Goal: Contribute content: Contribute content

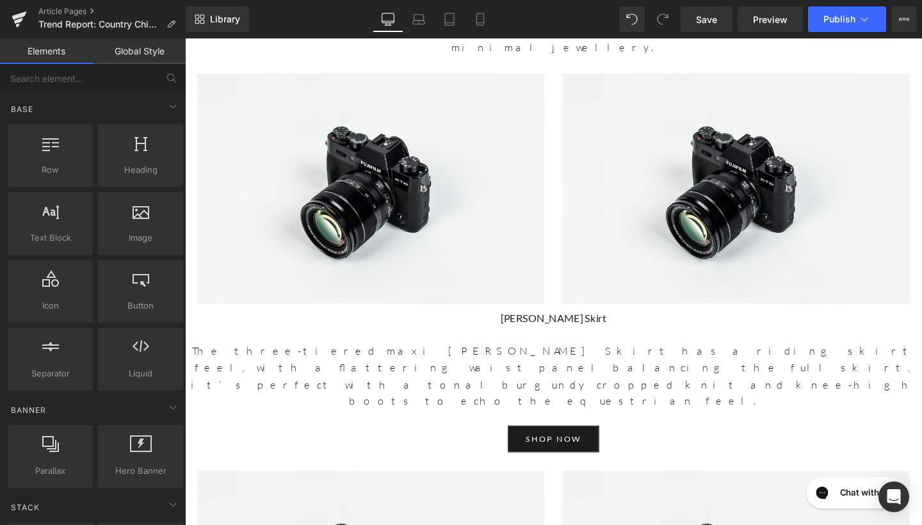
scroll to position [3067, 0]
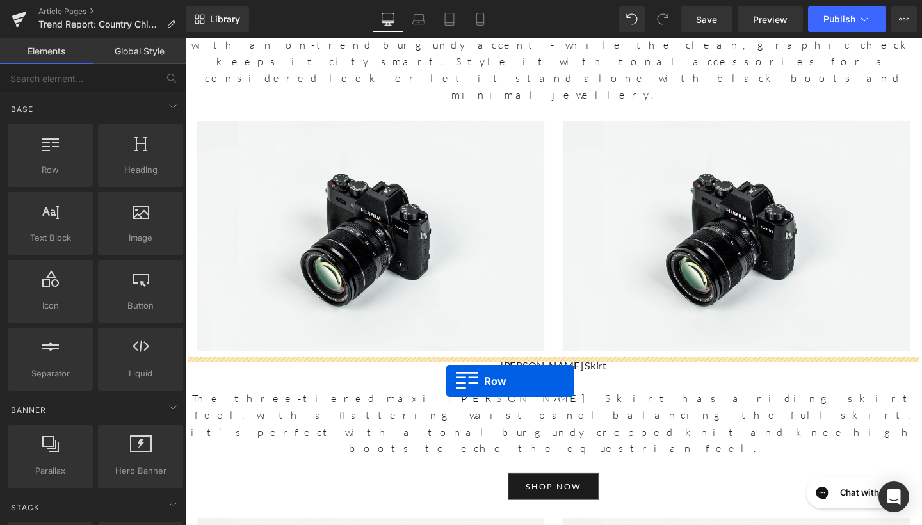
drag, startPoint x: 248, startPoint y: 211, endPoint x: 460, endPoint y: 398, distance: 283.1
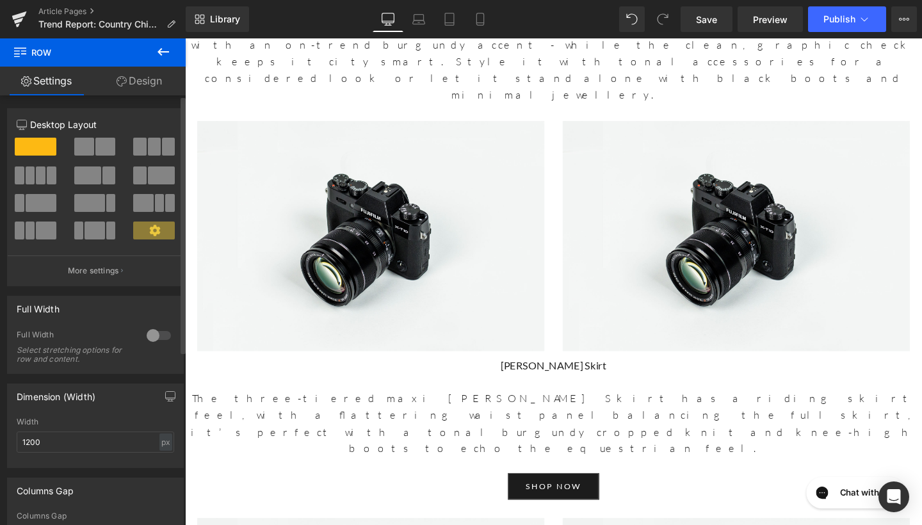
click at [95, 146] on span at bounding box center [105, 147] width 20 height 18
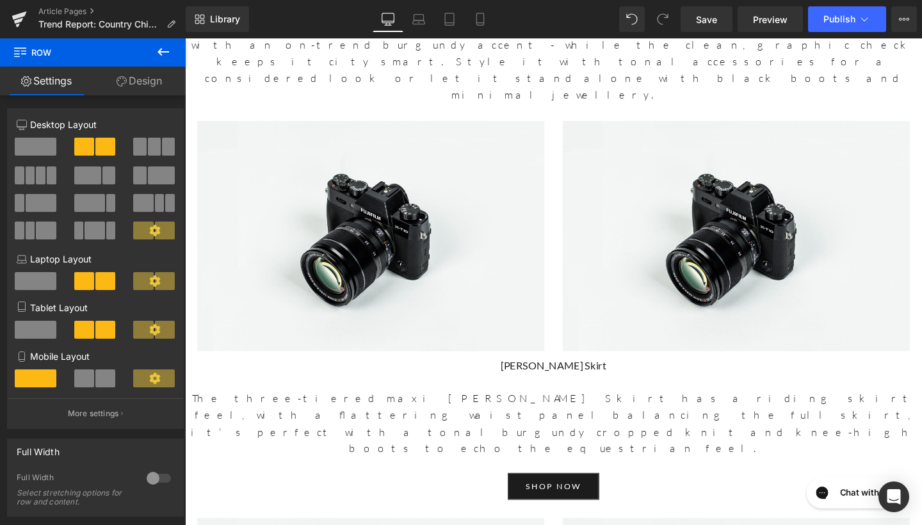
click at [158, 51] on icon at bounding box center [163, 51] width 15 height 15
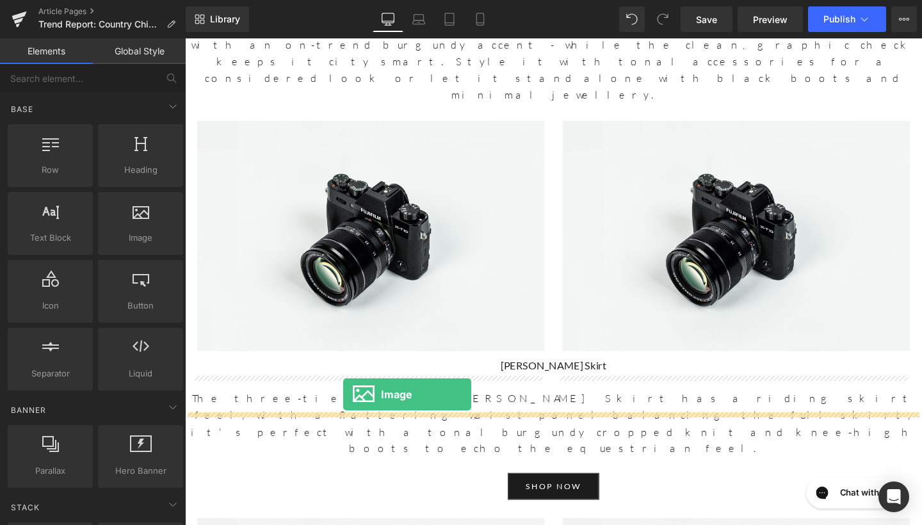
drag, startPoint x: 321, startPoint y: 254, endPoint x: 352, endPoint y: 412, distance: 161.6
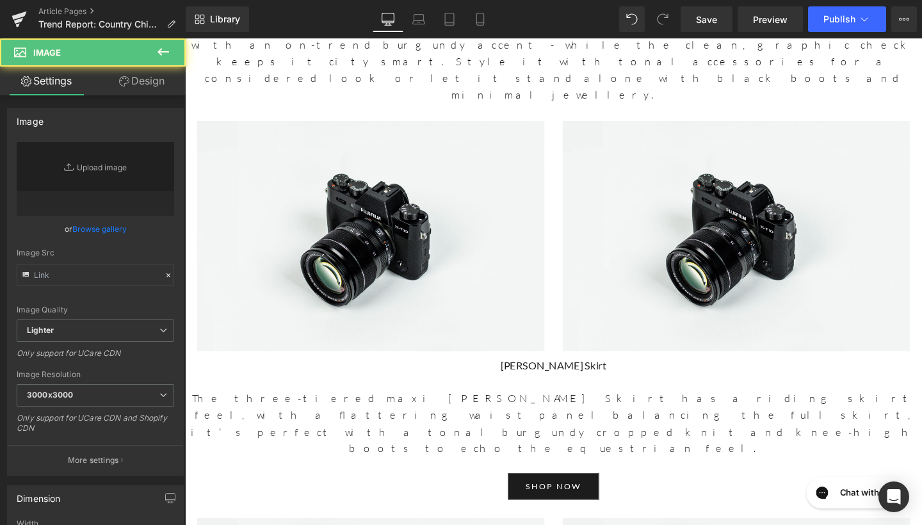
type input "//[DOMAIN_NAME][URL]"
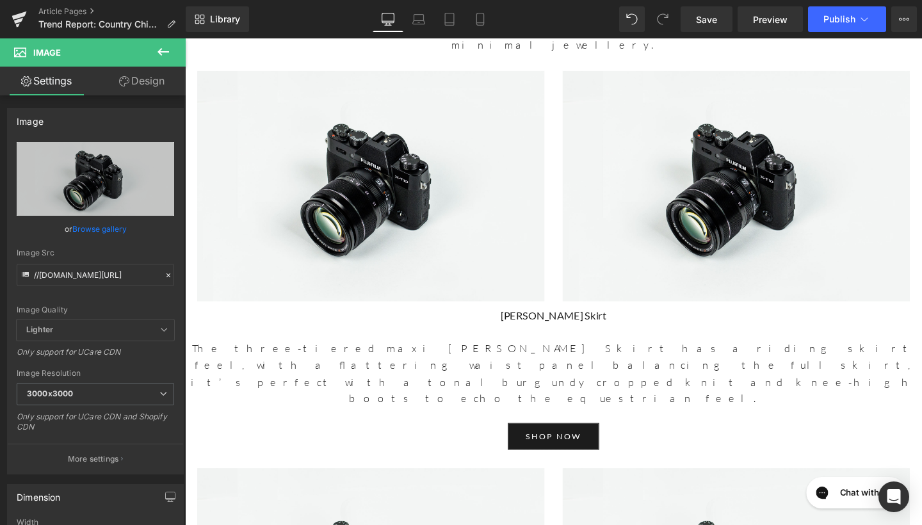
scroll to position [3181, 0]
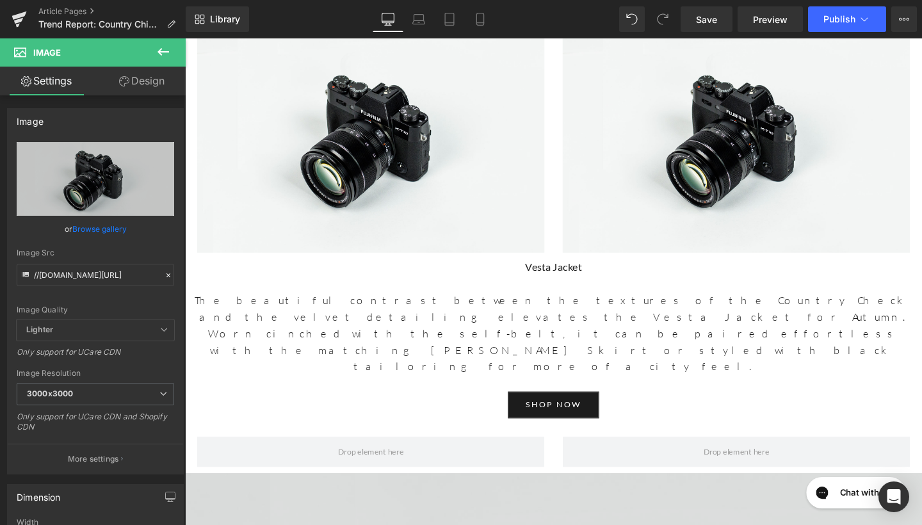
scroll to position [3478, 0]
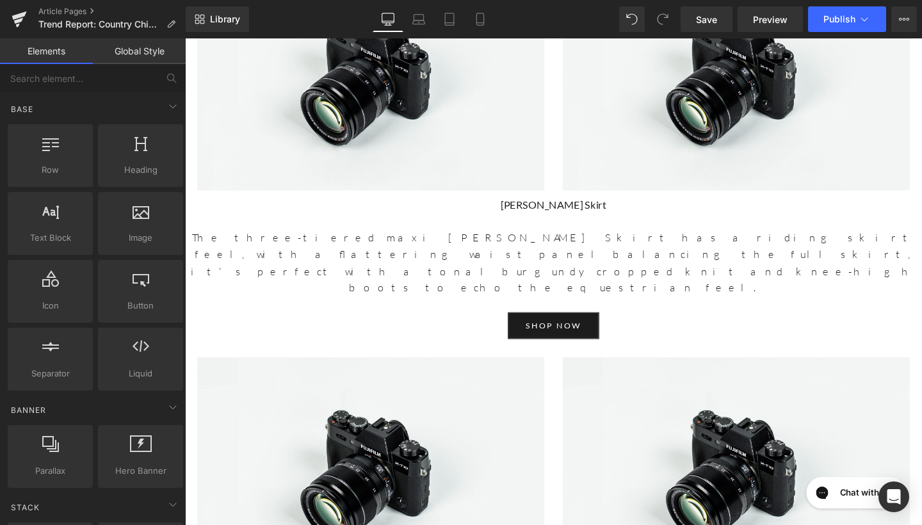
scroll to position [3219, 0]
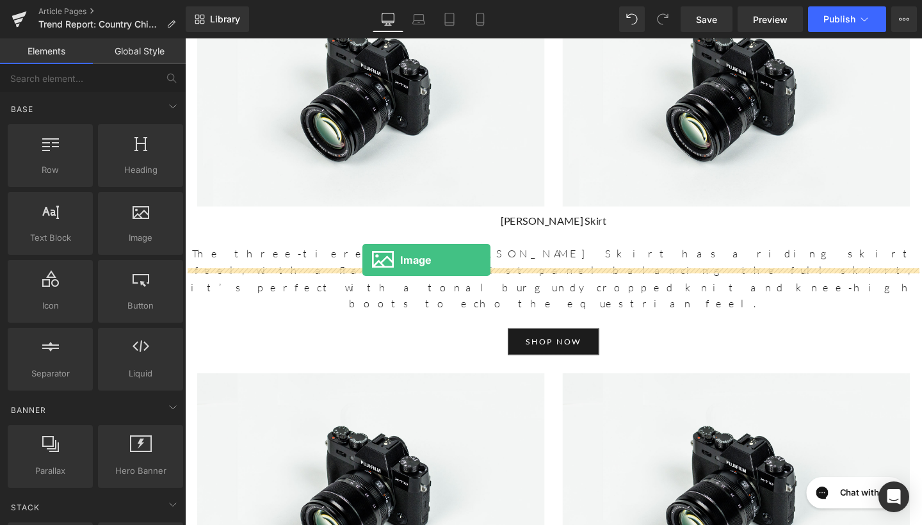
drag, startPoint x: 310, startPoint y: 268, endPoint x: 374, endPoint y: 269, distance: 64.0
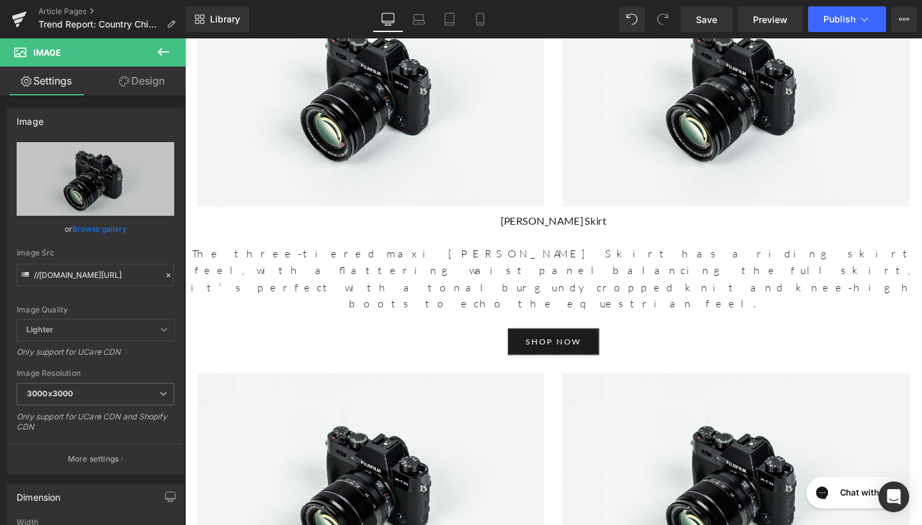
click at [159, 56] on icon at bounding box center [163, 51] width 15 height 15
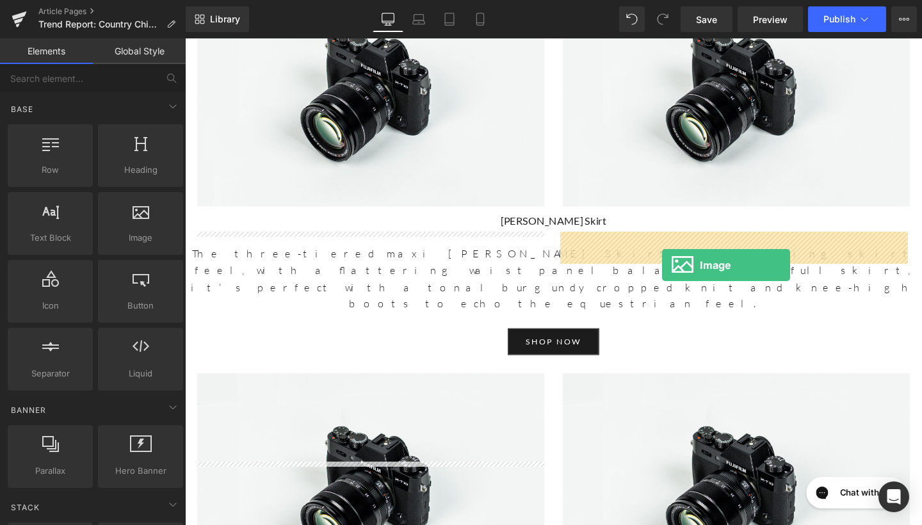
drag, startPoint x: 332, startPoint y: 258, endPoint x: 686, endPoint y: 276, distance: 354.6
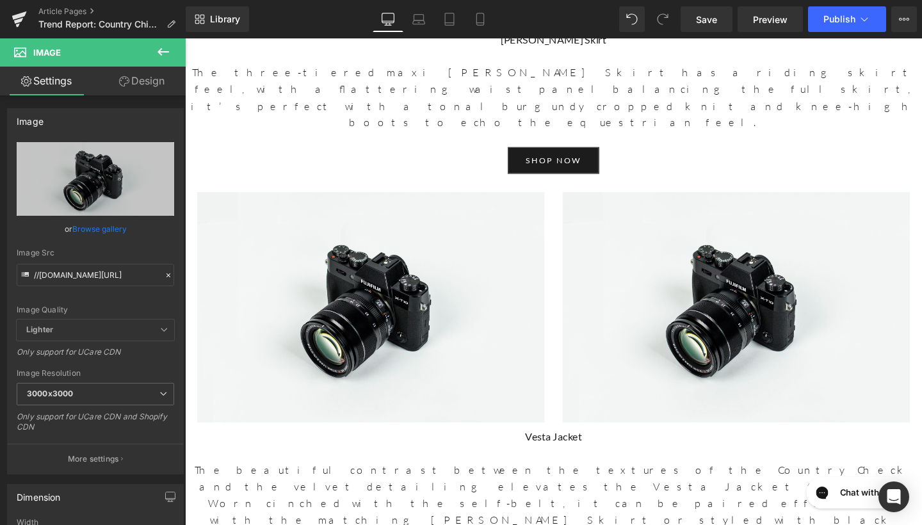
scroll to position [3436, 0]
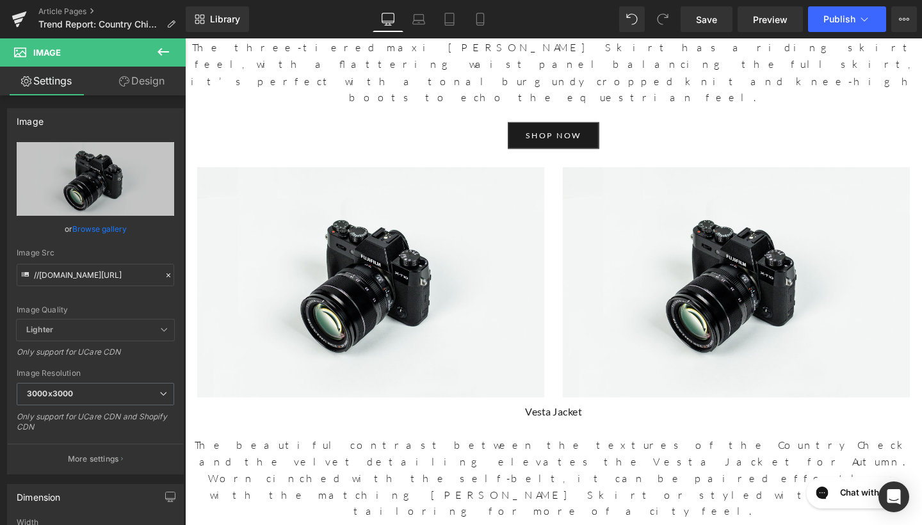
click at [163, 49] on icon at bounding box center [163, 51] width 15 height 15
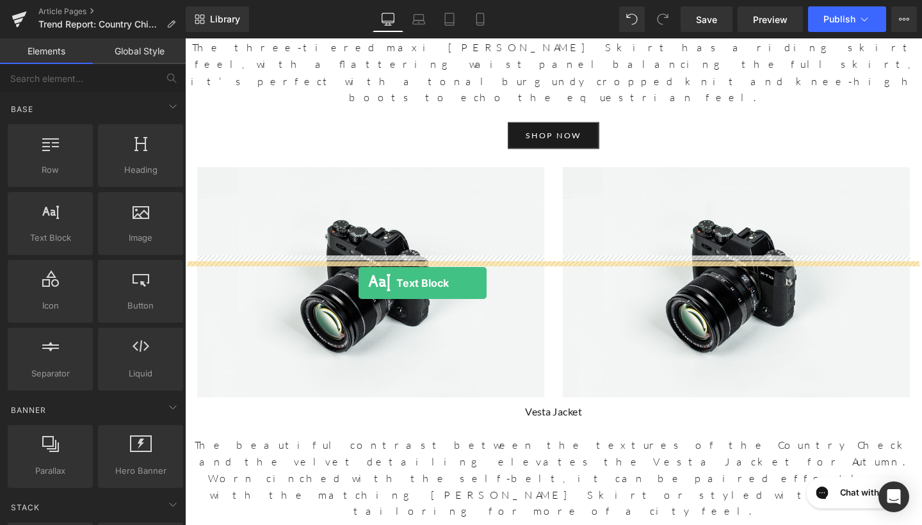
drag, startPoint x: 241, startPoint y: 272, endPoint x: 368, endPoint y: 296, distance: 129.1
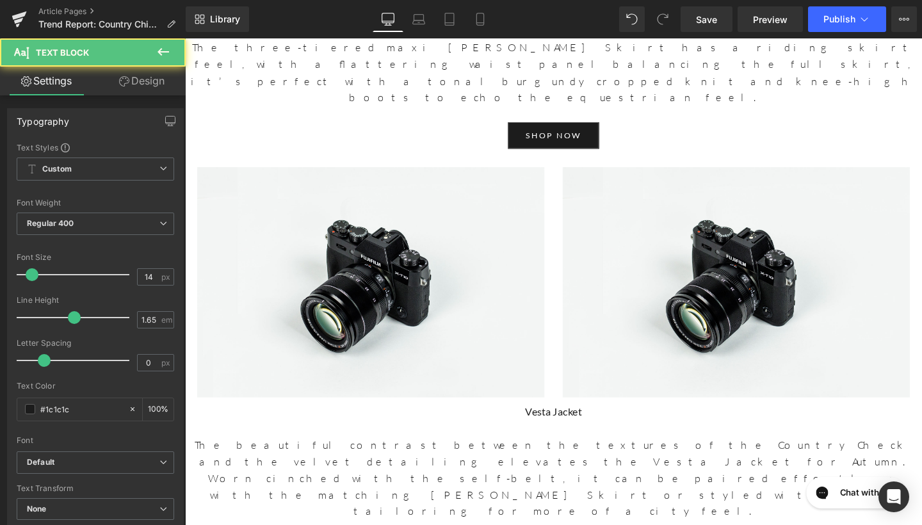
drag, startPoint x: 407, startPoint y: 307, endPoint x: 387, endPoint y: 288, distance: 27.2
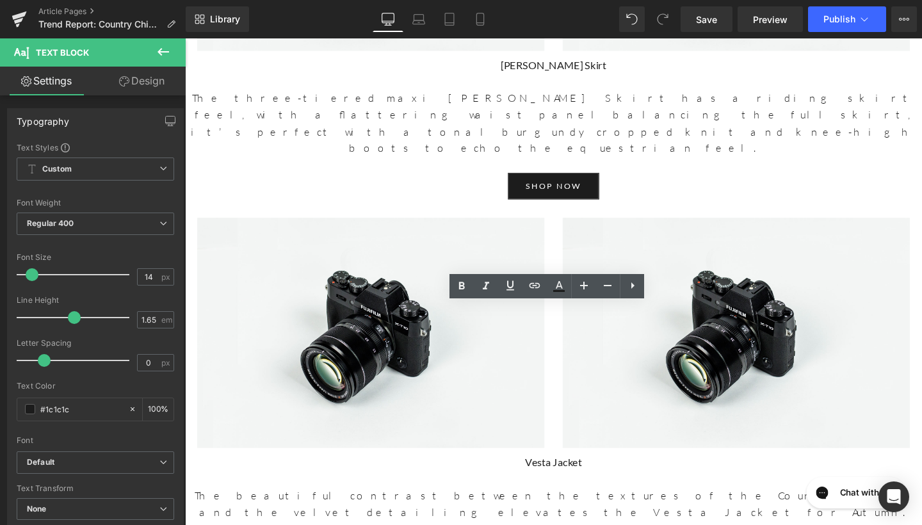
scroll to position [3391, 0]
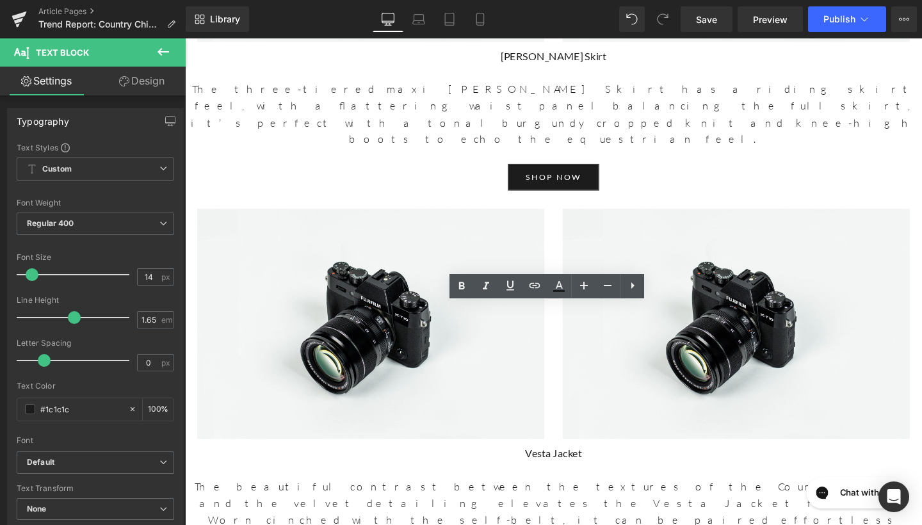
drag, startPoint x: 382, startPoint y: 353, endPoint x: 177, endPoint y: 314, distance: 208.6
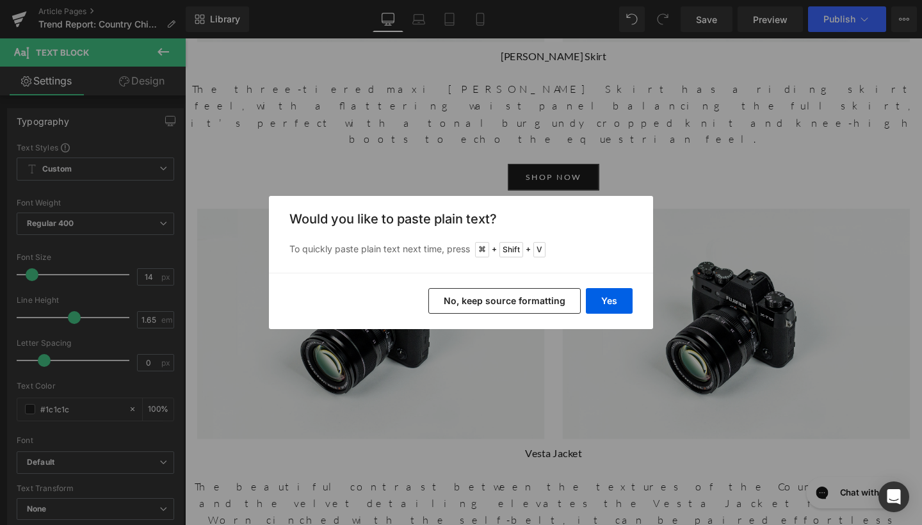
click at [550, 305] on button "No, keep source formatting" at bounding box center [504, 301] width 152 height 26
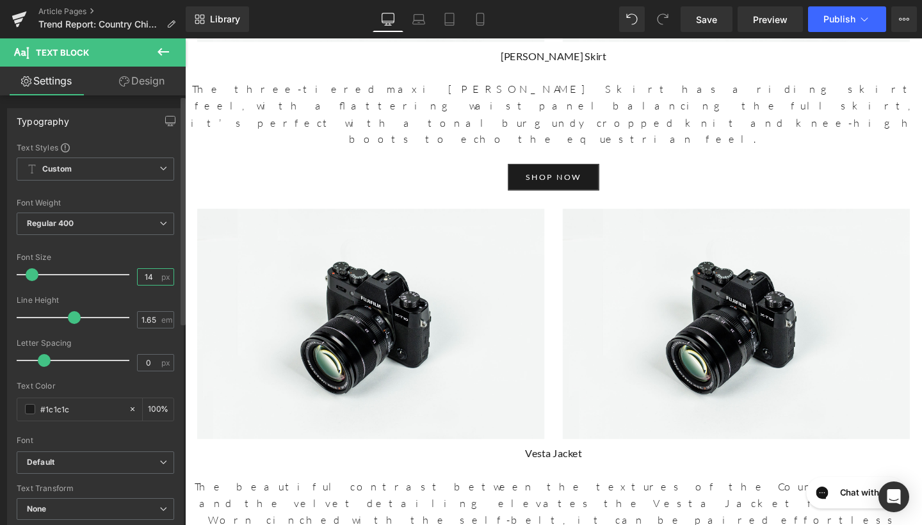
click at [152, 273] on input "14" at bounding box center [149, 277] width 22 height 16
type input "17"
click at [151, 318] on input "1.65" at bounding box center [149, 320] width 22 height 16
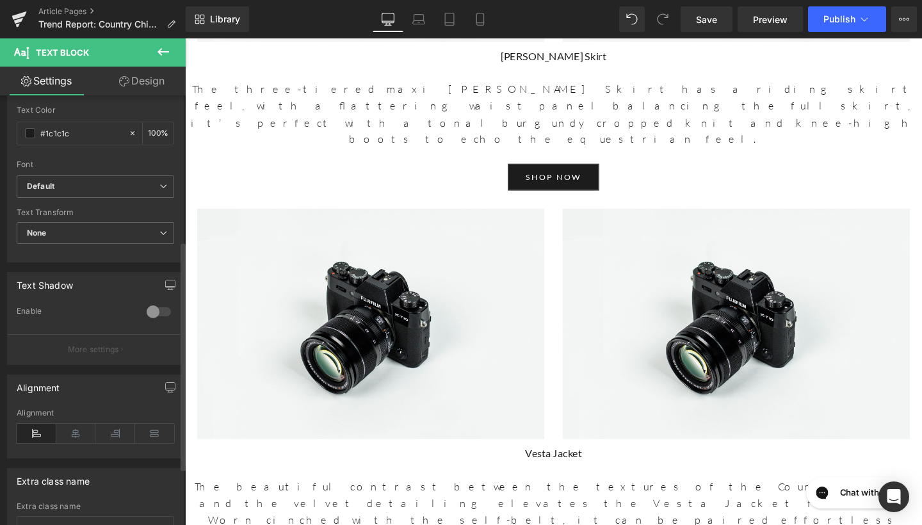
scroll to position [279, 0]
type input "1.6"
click at [75, 430] on icon at bounding box center [76, 430] width 40 height 19
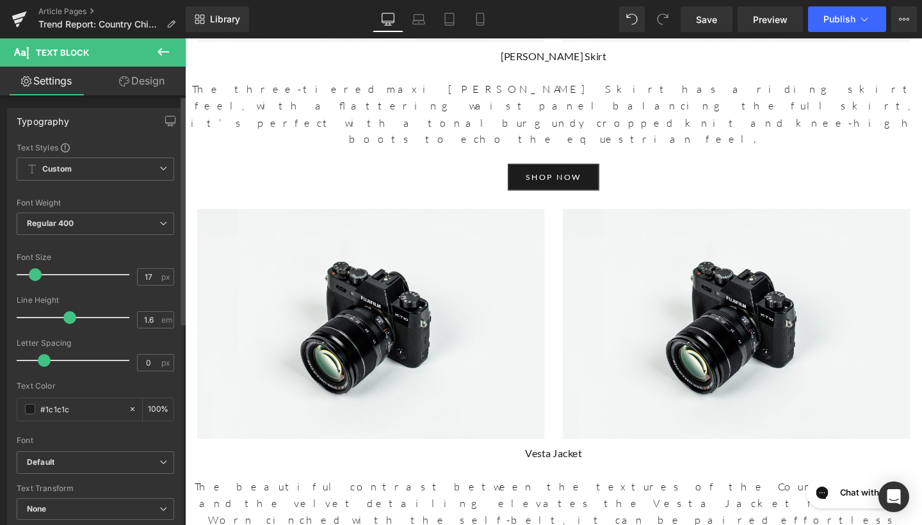
scroll to position [0, 0]
click at [123, 231] on span "Regular 400" at bounding box center [96, 224] width 158 height 22
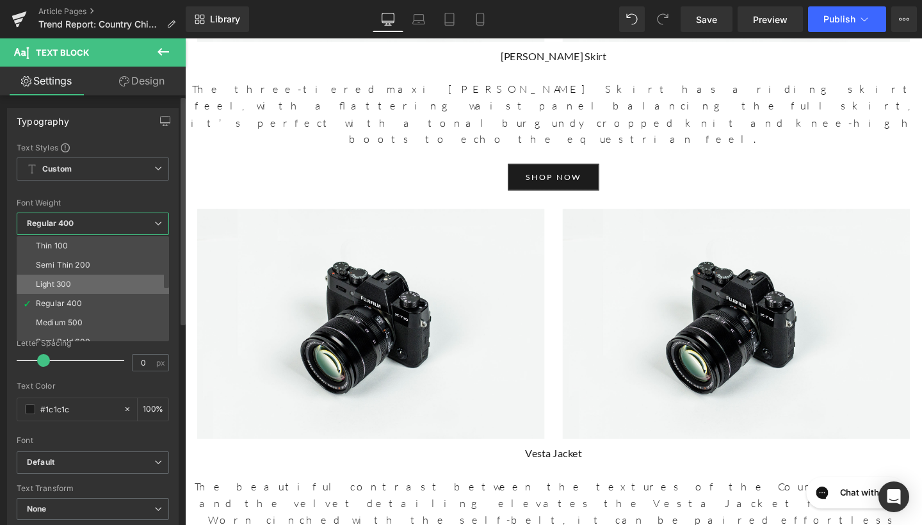
click at [93, 282] on li "Light 300" at bounding box center [96, 284] width 158 height 19
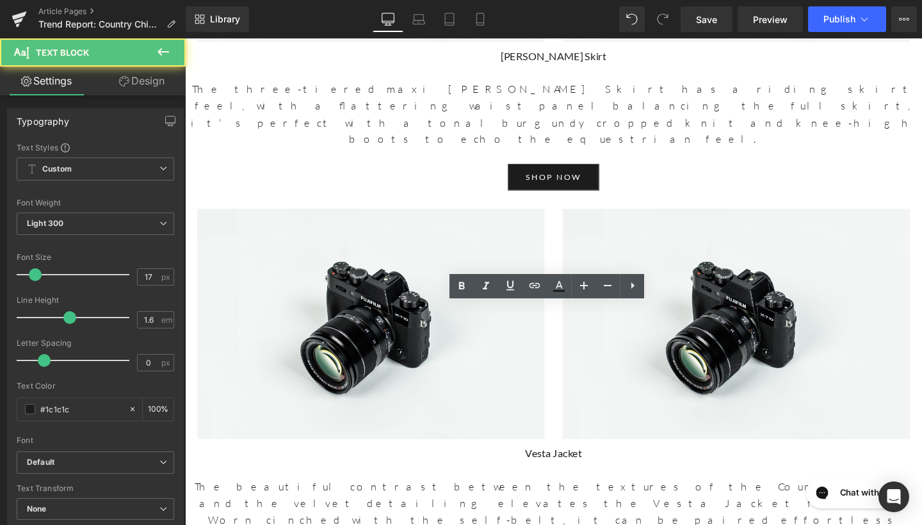
drag, startPoint x: 613, startPoint y: 330, endPoint x: 502, endPoint y: 328, distance: 111.4
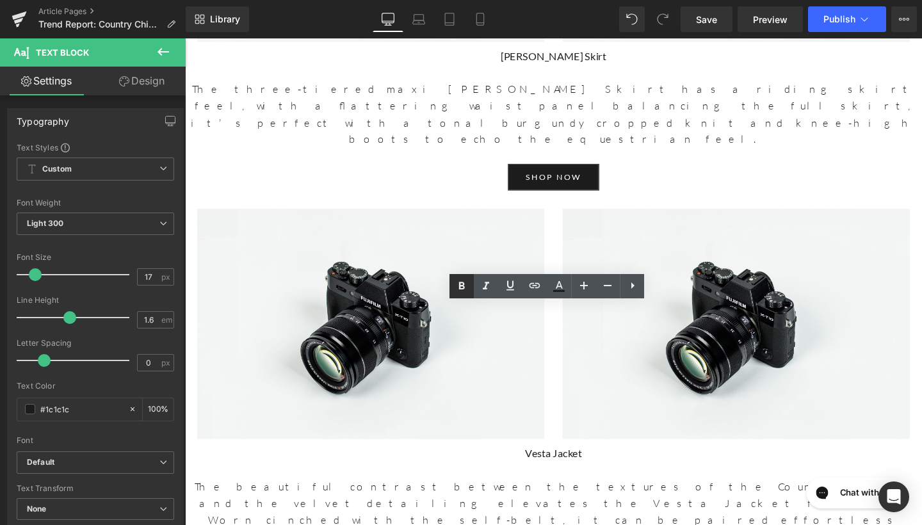
click at [464, 282] on icon at bounding box center [461, 286] width 15 height 15
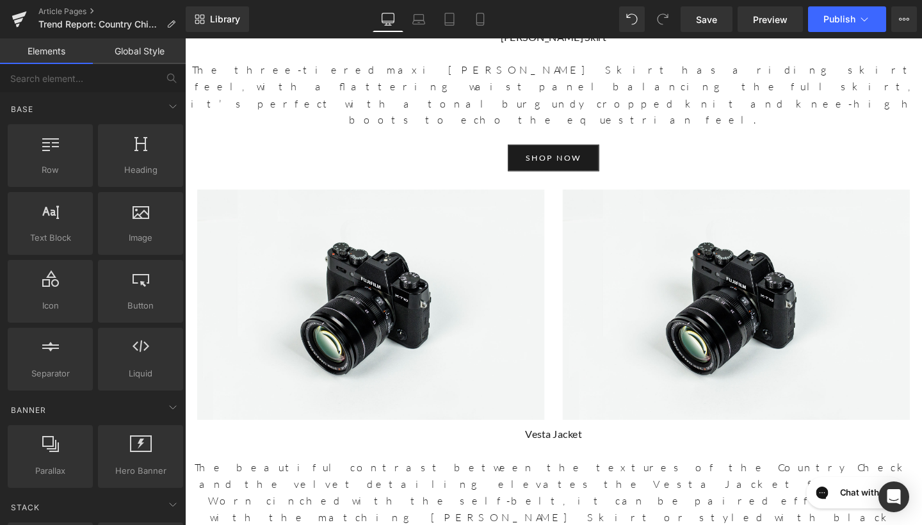
scroll to position [3422, 0]
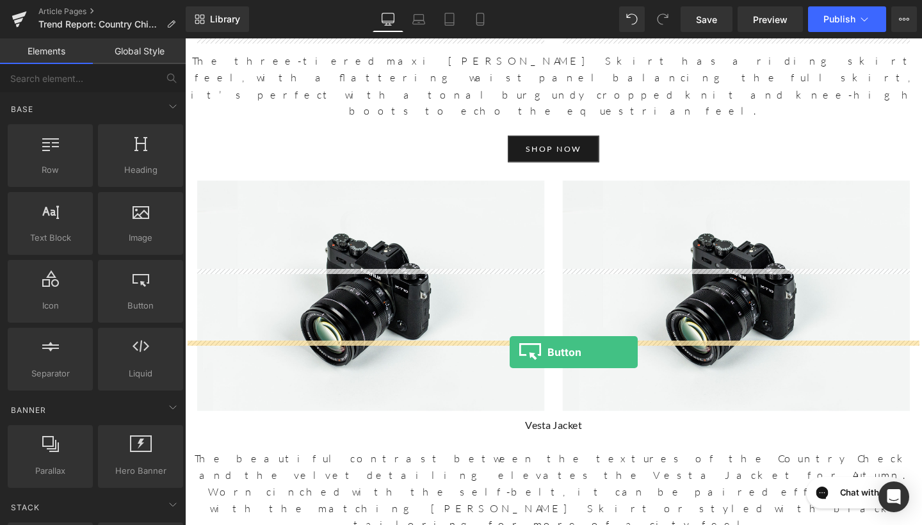
drag, startPoint x: 301, startPoint y: 323, endPoint x: 526, endPoint y: 368, distance: 229.8
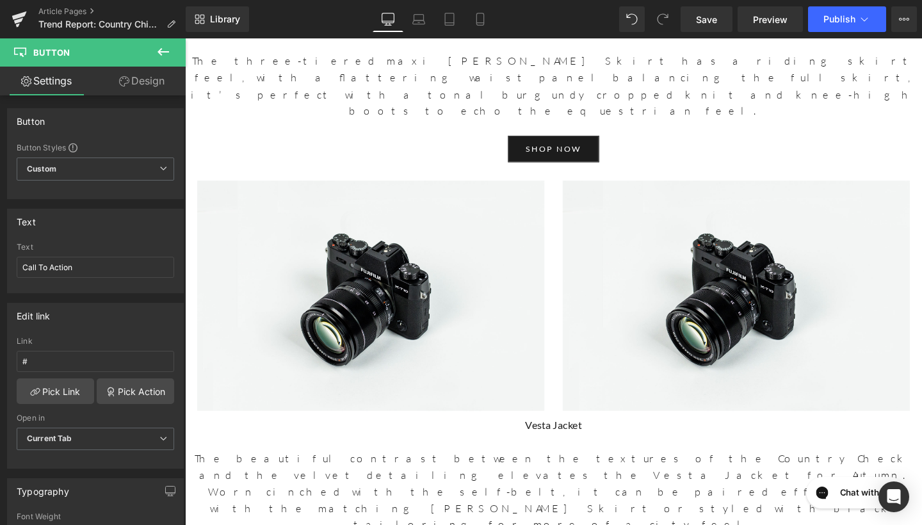
drag, startPoint x: 95, startPoint y: 273, endPoint x: 0, endPoint y: 250, distance: 98.2
click at [0, 250] on div "Text Call To Action Text Call To Action" at bounding box center [95, 246] width 191 height 94
type input "shop now"
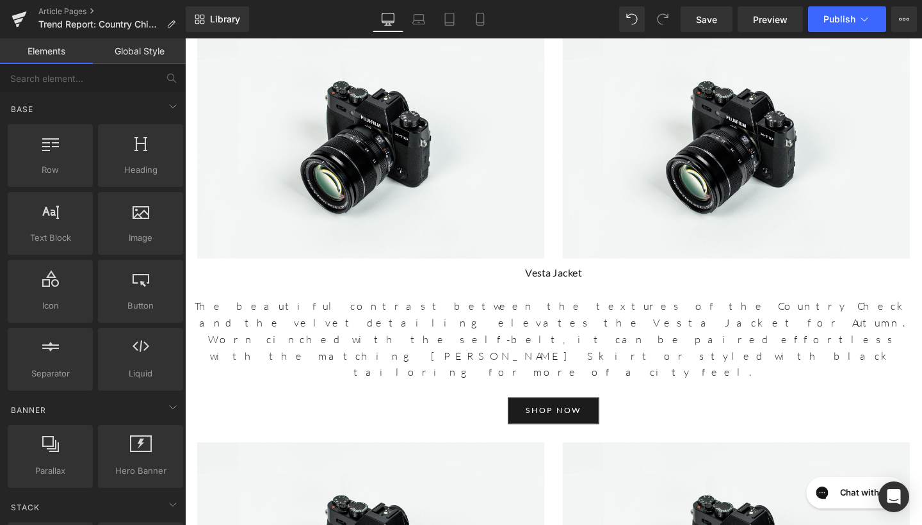
scroll to position [3593, 0]
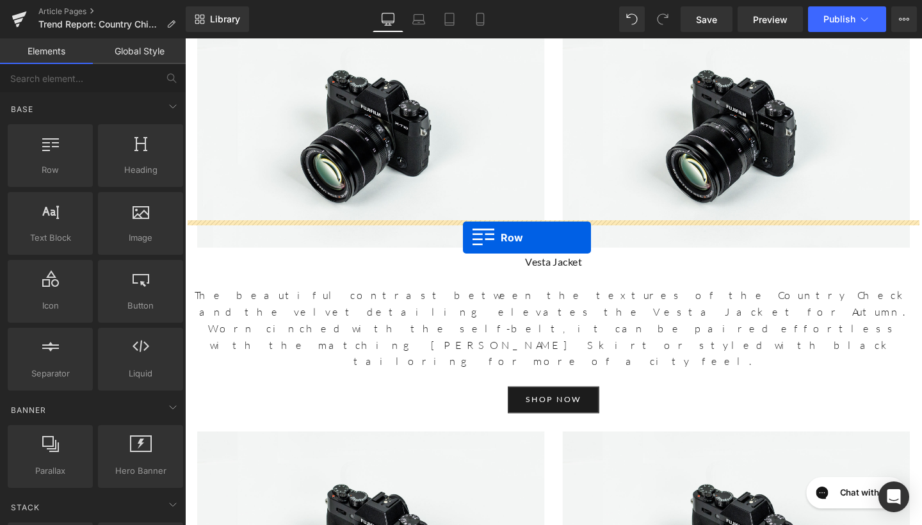
drag, startPoint x: 260, startPoint y: 209, endPoint x: 477, endPoint y: 248, distance: 220.6
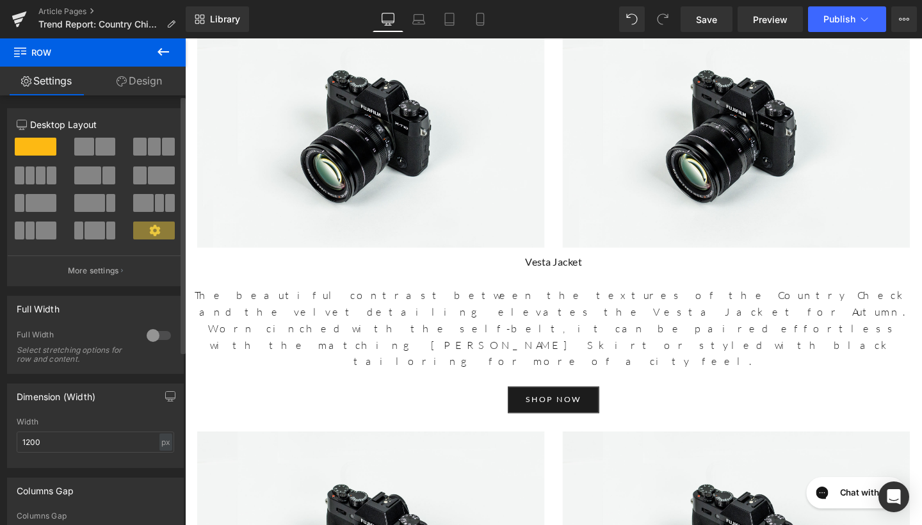
click at [97, 148] on span at bounding box center [105, 147] width 20 height 18
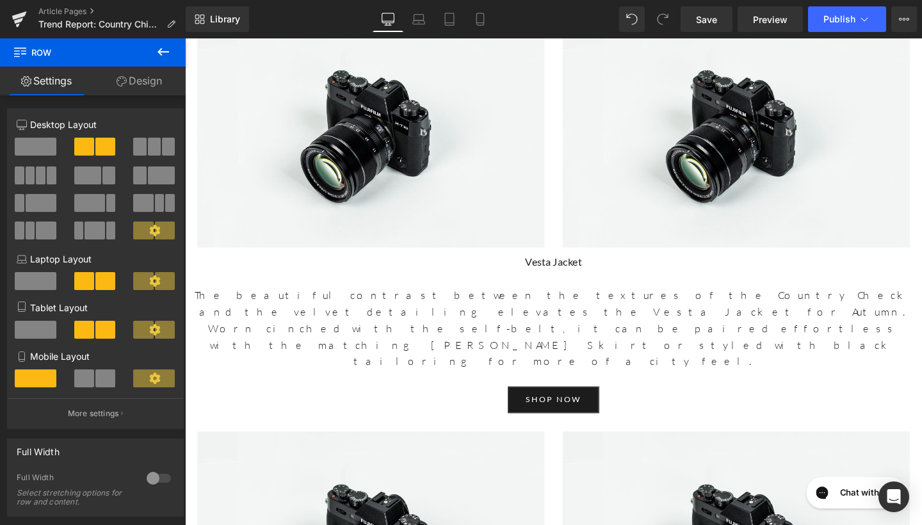
click at [156, 52] on icon at bounding box center [163, 51] width 15 height 15
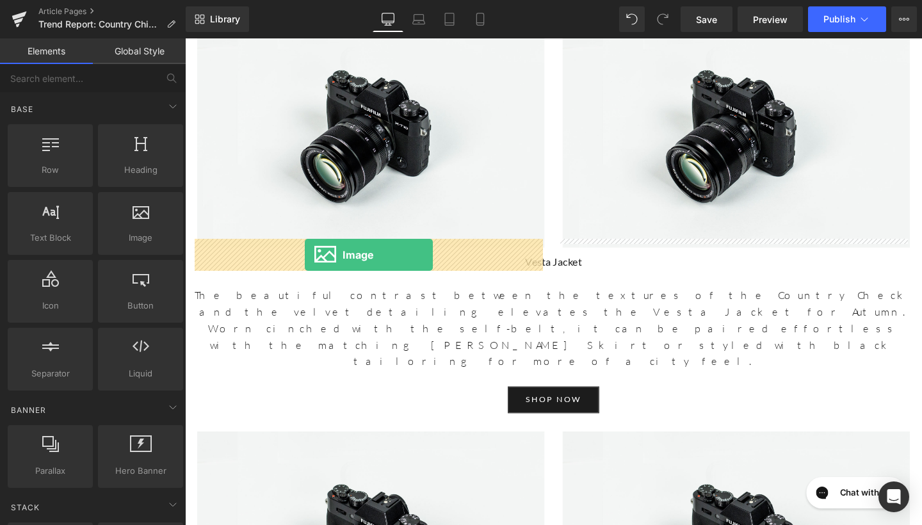
drag, startPoint x: 299, startPoint y: 278, endPoint x: 311, endPoint y: 266, distance: 17.2
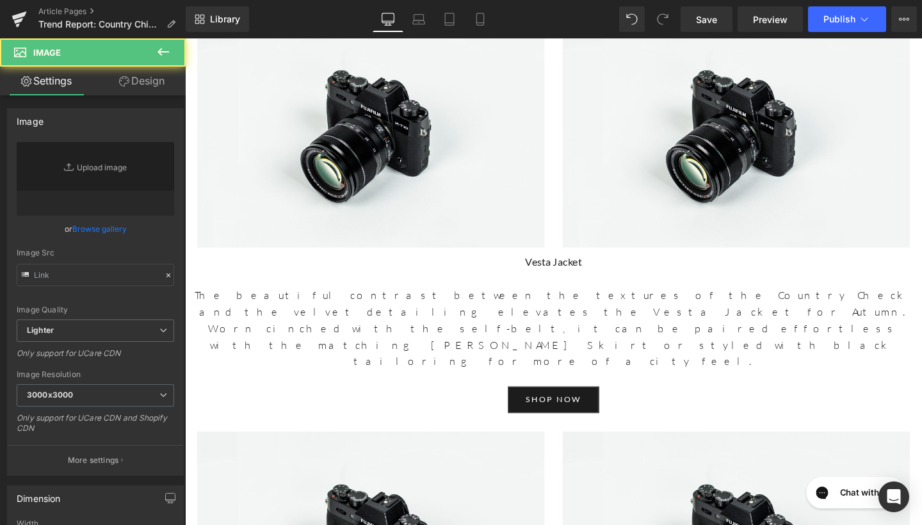
type input "//[DOMAIN_NAME][URL]"
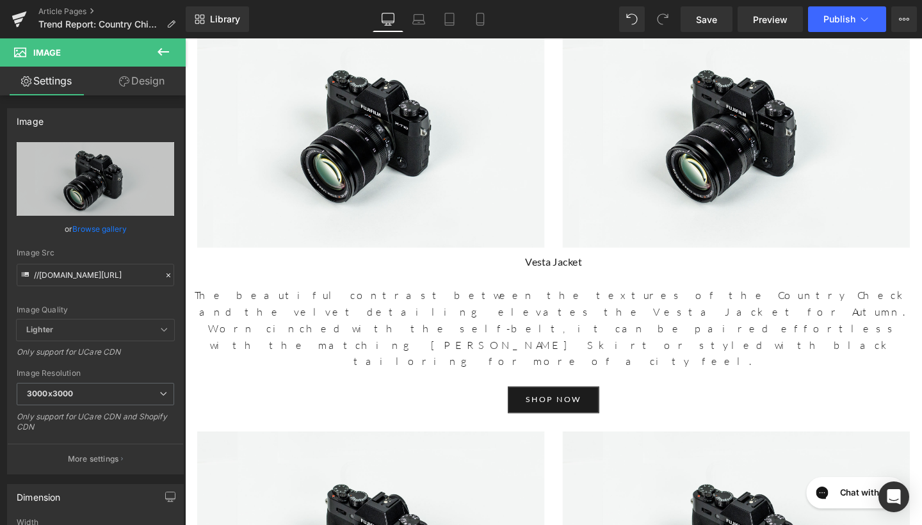
click at [157, 54] on icon at bounding box center [163, 51] width 15 height 15
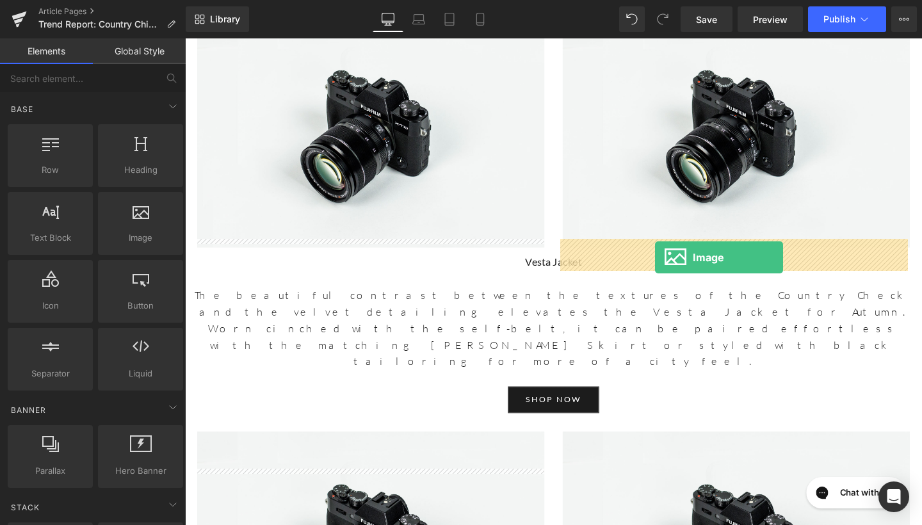
drag, startPoint x: 327, startPoint y: 257, endPoint x: 679, endPoint y: 269, distance: 353.1
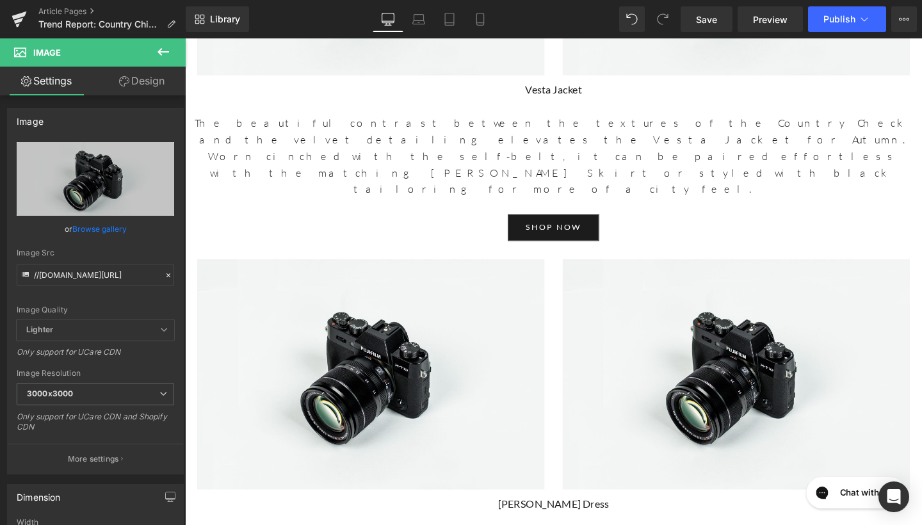
scroll to position [3804, 0]
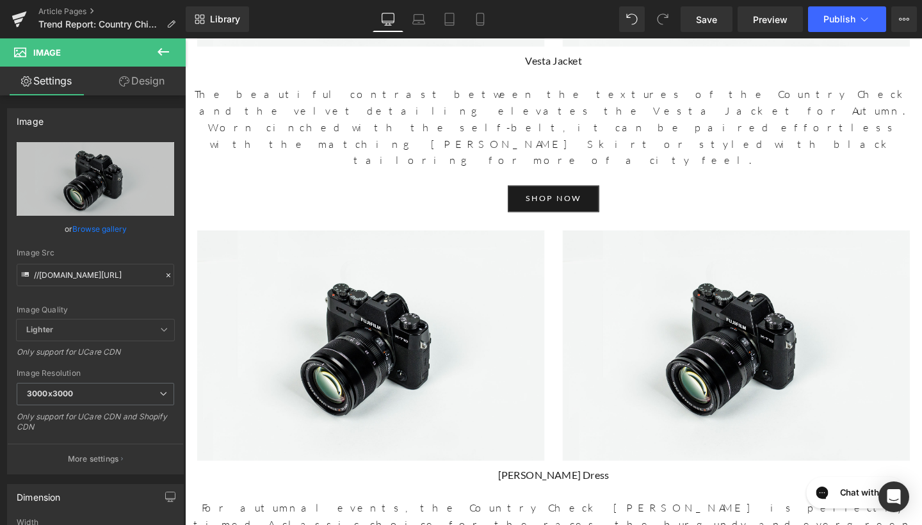
click at [165, 51] on icon at bounding box center [164, 52] width 12 height 8
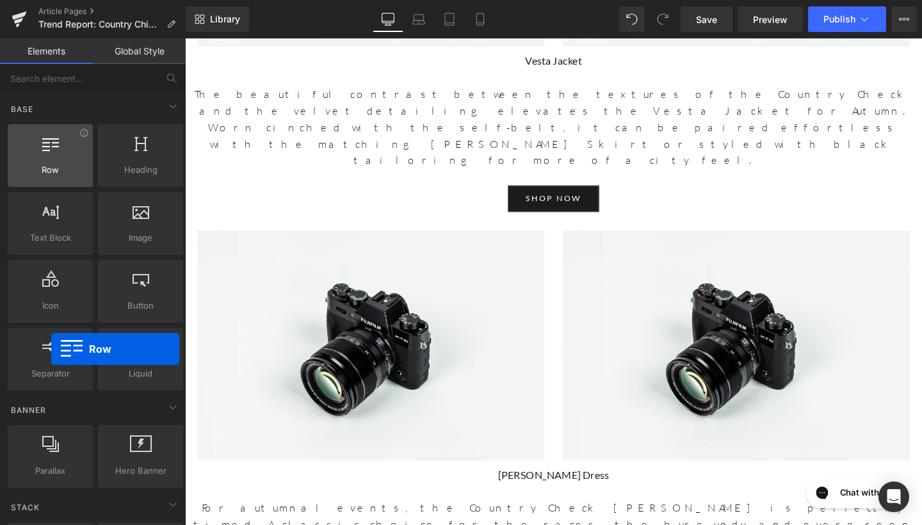
drag, startPoint x: 70, startPoint y: 155, endPoint x: 55, endPoint y: 163, distance: 16.6
click at [55, 162] on div at bounding box center [50, 148] width 77 height 29
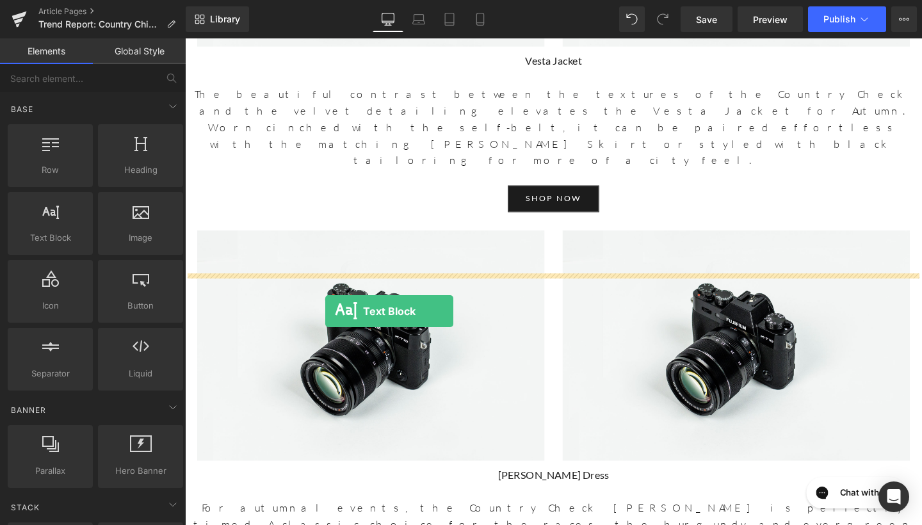
drag, startPoint x: 247, startPoint y: 270, endPoint x: 332, endPoint y: 325, distance: 101.8
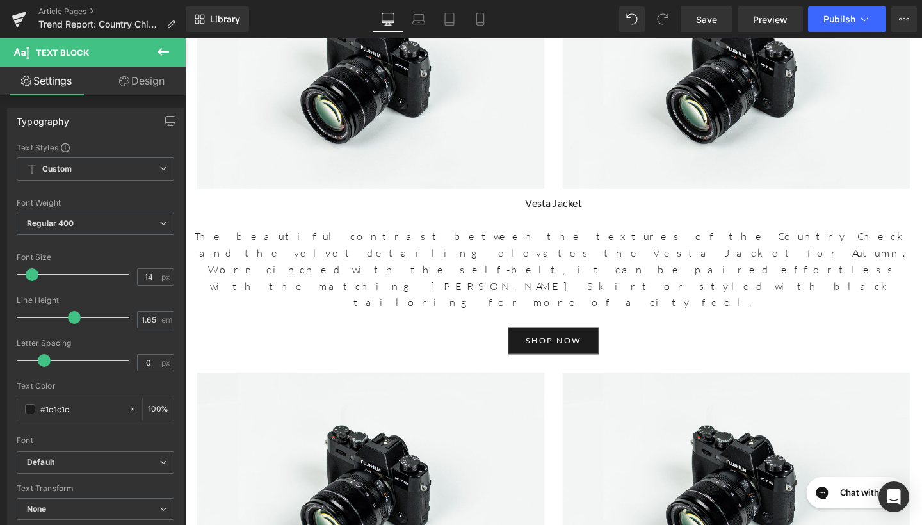
scroll to position [3771, 0]
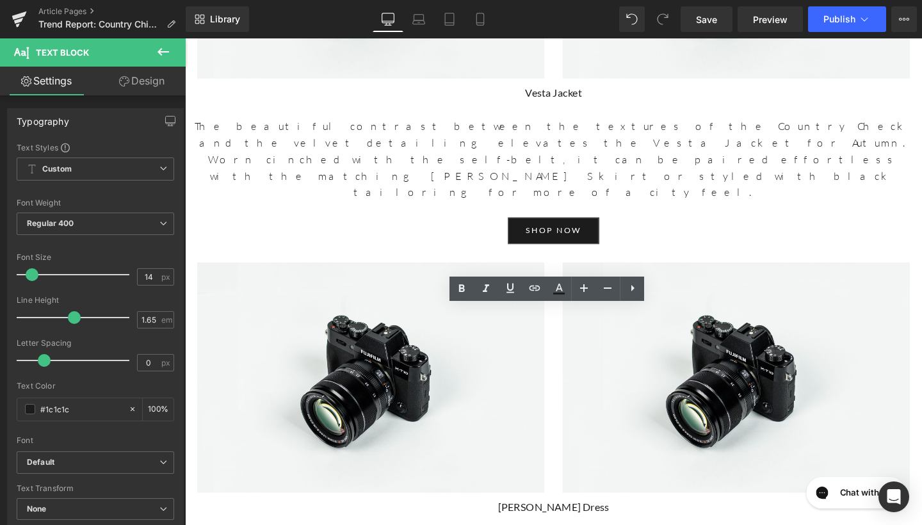
drag, startPoint x: 491, startPoint y: 355, endPoint x: 206, endPoint y: 316, distance: 287.7
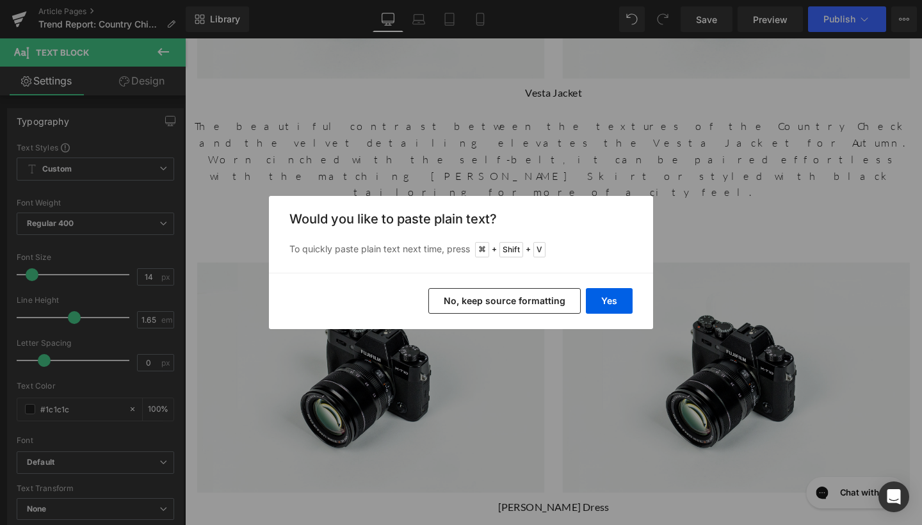
click at [572, 298] on button "No, keep source formatting" at bounding box center [504, 301] width 152 height 26
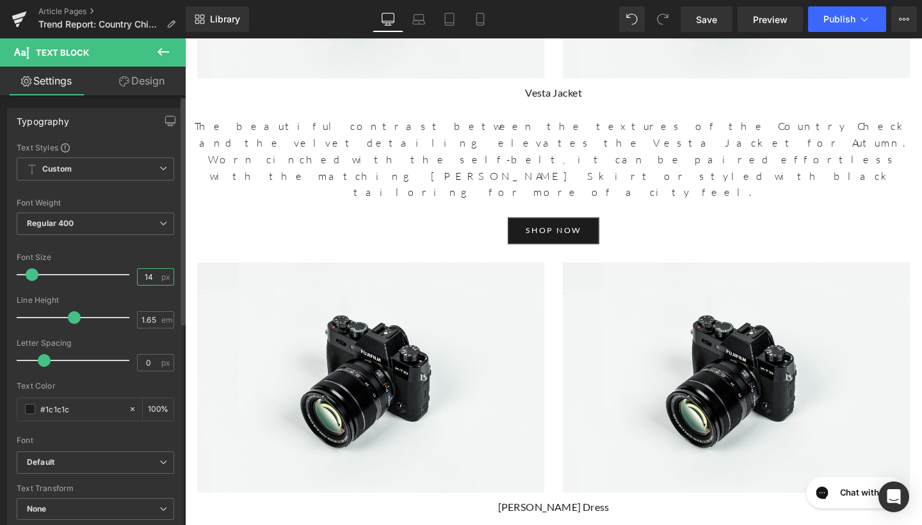
click at [149, 279] on input "14" at bounding box center [149, 277] width 22 height 16
type input "17"
click at [154, 321] on input "1.65" at bounding box center [149, 320] width 22 height 16
type input "1.6"
click at [117, 234] on span "Regular 400" at bounding box center [96, 224] width 158 height 22
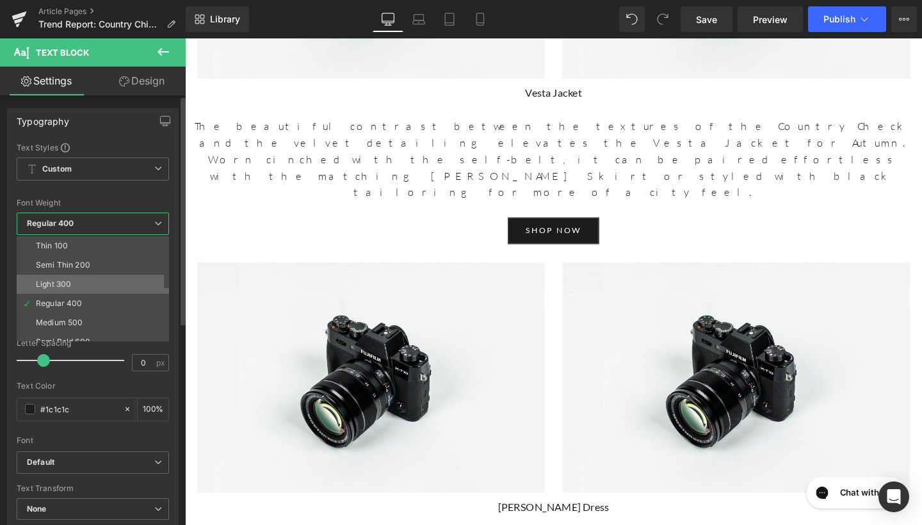
click at [93, 280] on li "Light 300" at bounding box center [96, 284] width 158 height 19
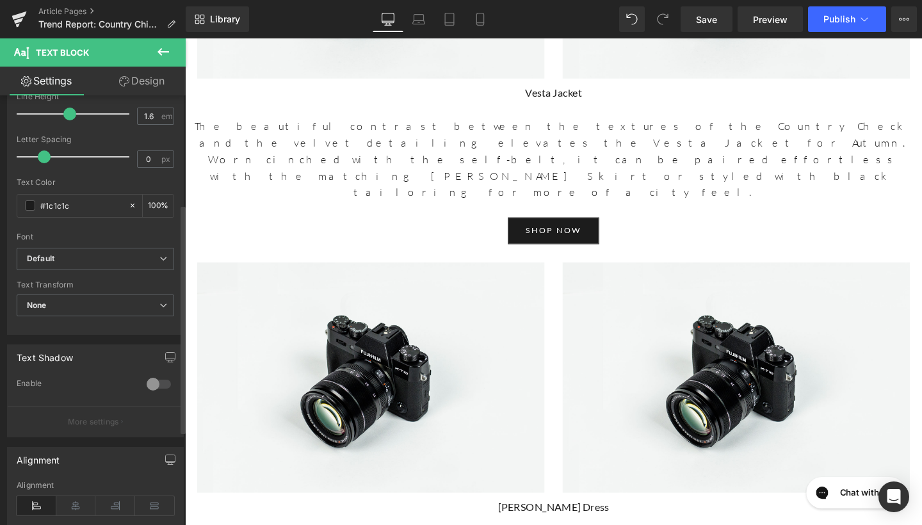
scroll to position [210, 0]
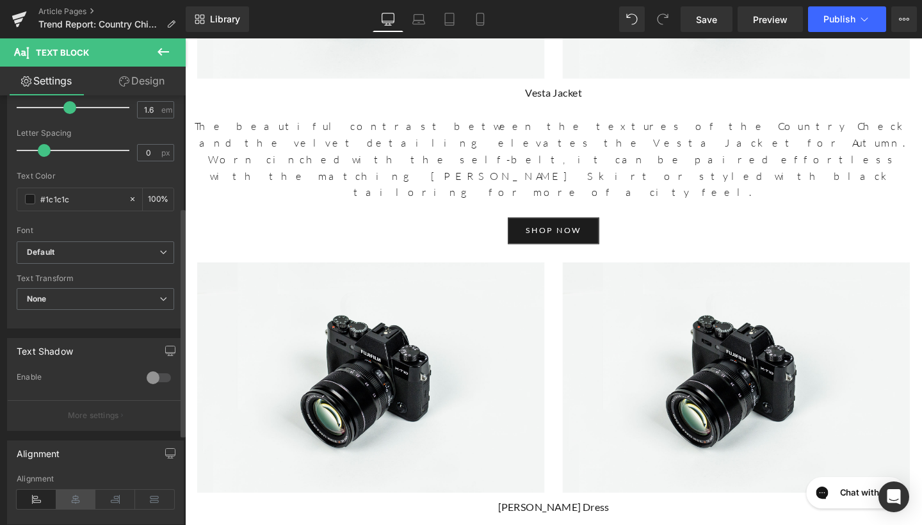
click at [77, 491] on icon at bounding box center [76, 499] width 40 height 19
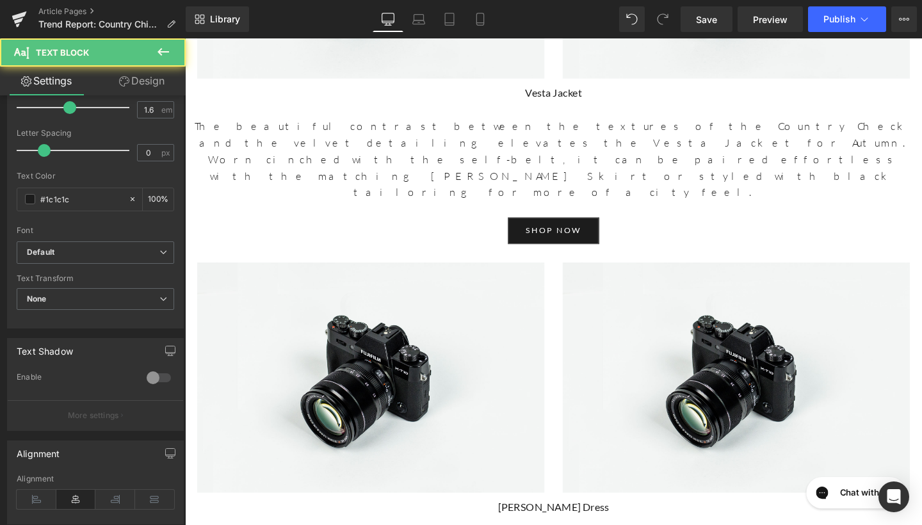
drag, startPoint x: 624, startPoint y: 328, endPoint x: 526, endPoint y: 324, distance: 97.4
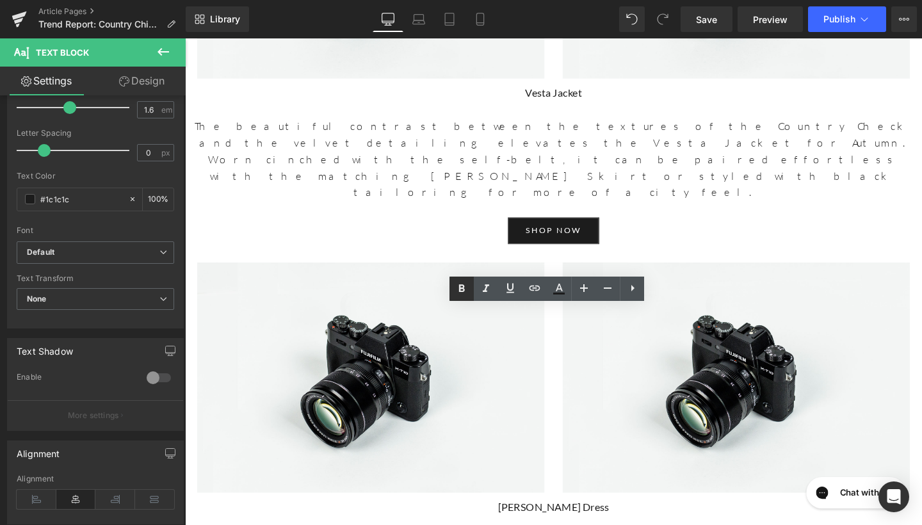
click at [461, 289] on icon at bounding box center [462, 288] width 6 height 8
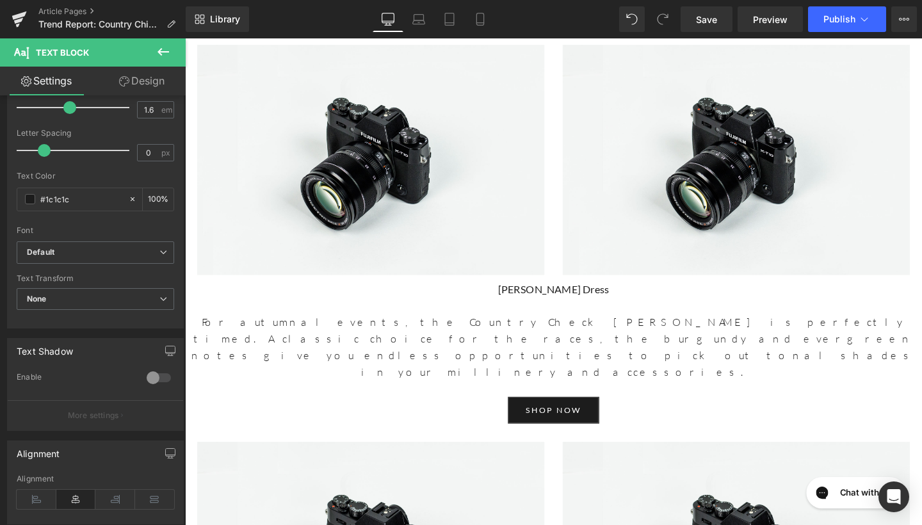
scroll to position [3998, 0]
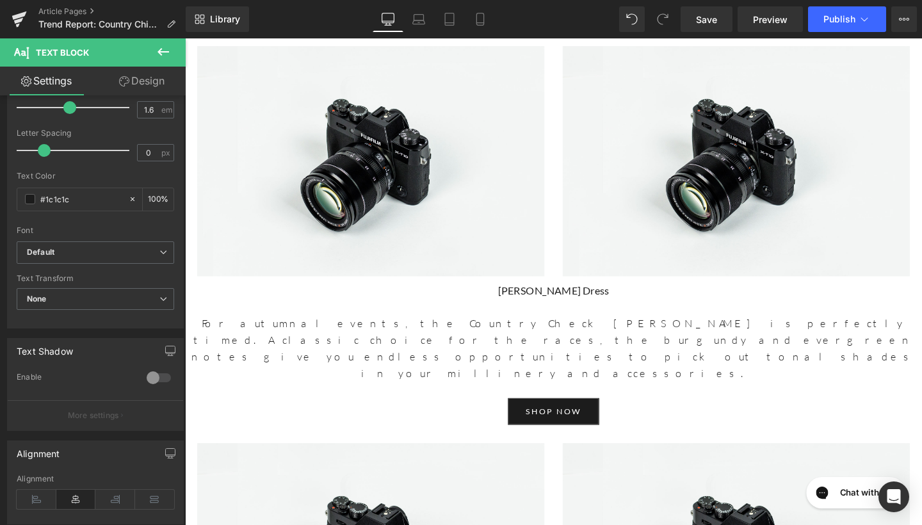
click at [163, 50] on icon at bounding box center [163, 51] width 15 height 15
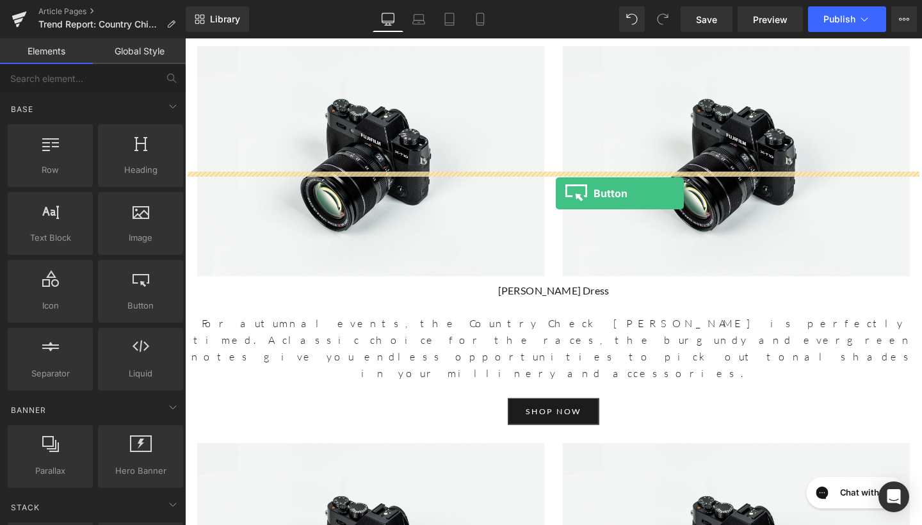
drag, startPoint x: 313, startPoint y: 336, endPoint x: 576, endPoint y: 201, distance: 295.9
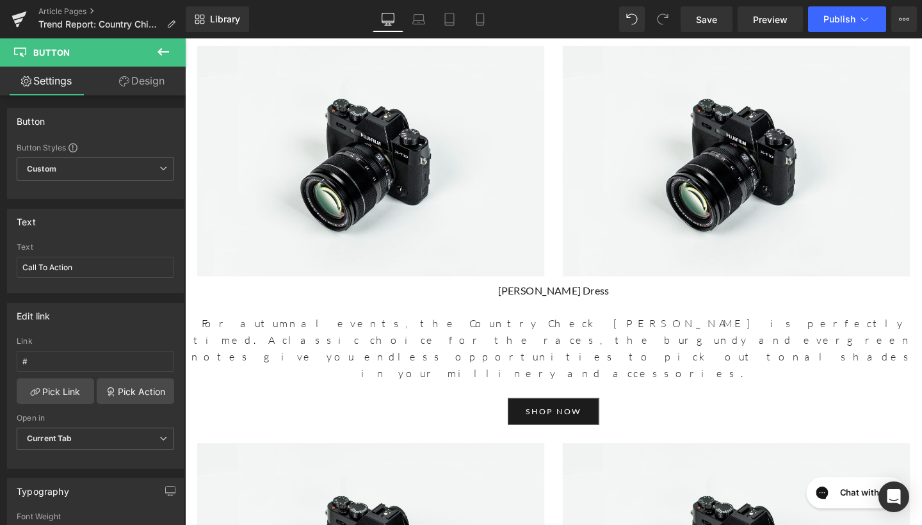
drag, startPoint x: 111, startPoint y: 264, endPoint x: 0, endPoint y: 260, distance: 110.9
click at [0, 260] on div "Text Call To Action Text Call To Action" at bounding box center [95, 246] width 191 height 94
type input "shop now"
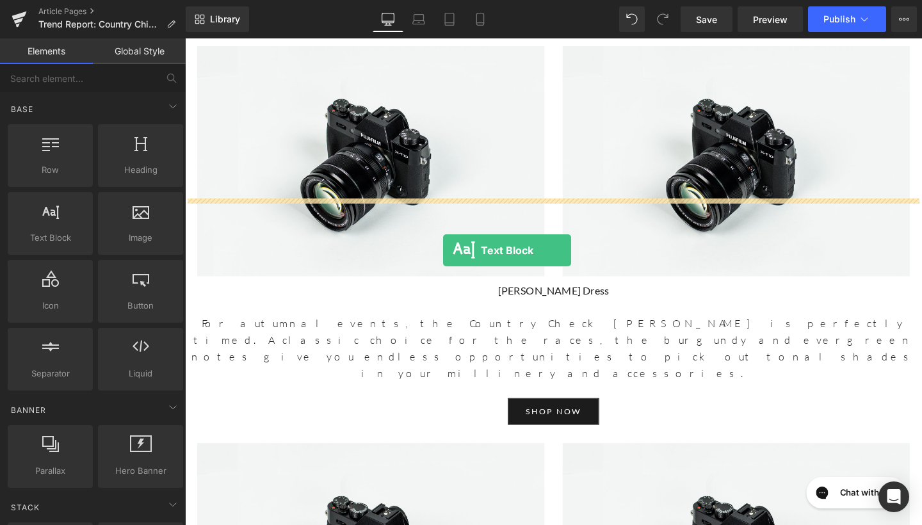
drag, startPoint x: 247, startPoint y: 267, endPoint x: 457, endPoint y: 261, distance: 210.1
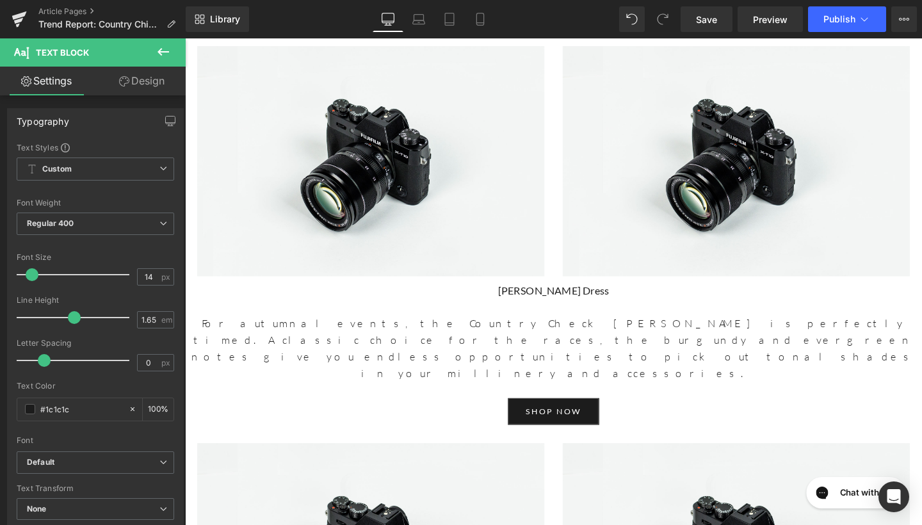
drag, startPoint x: 648, startPoint y: 241, endPoint x: 247, endPoint y: 208, distance: 402.3
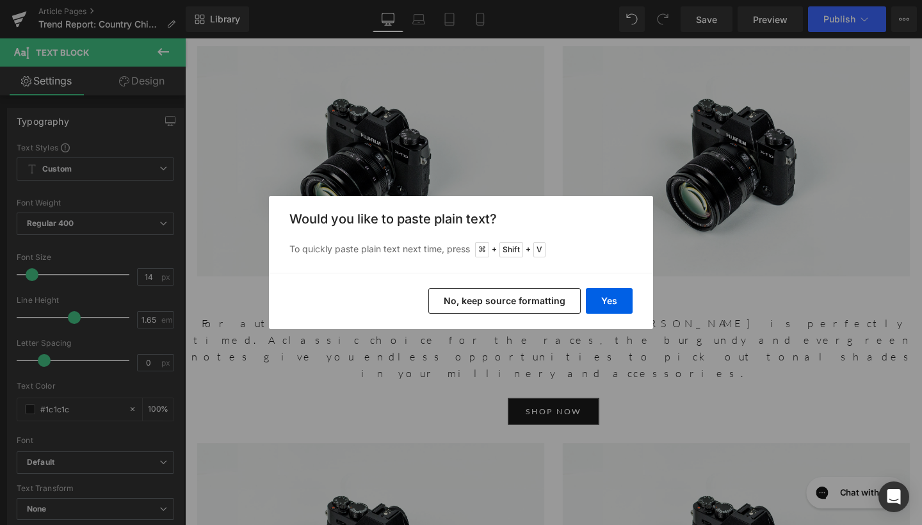
click at [473, 298] on button "No, keep source formatting" at bounding box center [504, 301] width 152 height 26
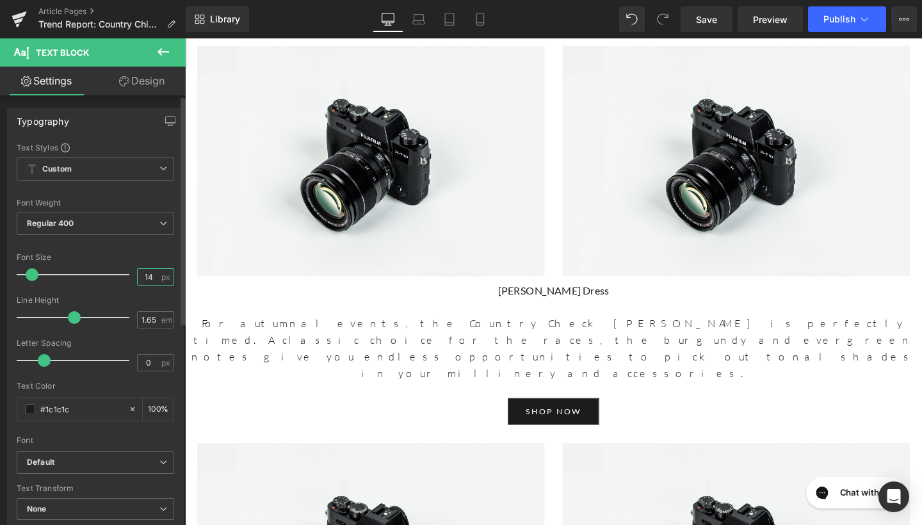
click at [147, 273] on input "14" at bounding box center [149, 277] width 22 height 16
type input "17"
click at [150, 322] on input "1.65" at bounding box center [149, 320] width 22 height 16
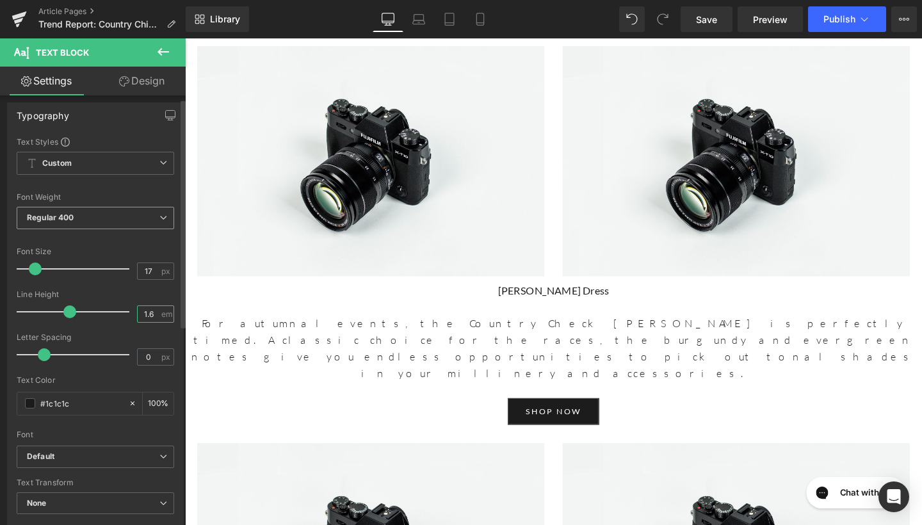
type input "1.6"
click at [124, 214] on span "Regular 400" at bounding box center [96, 218] width 158 height 22
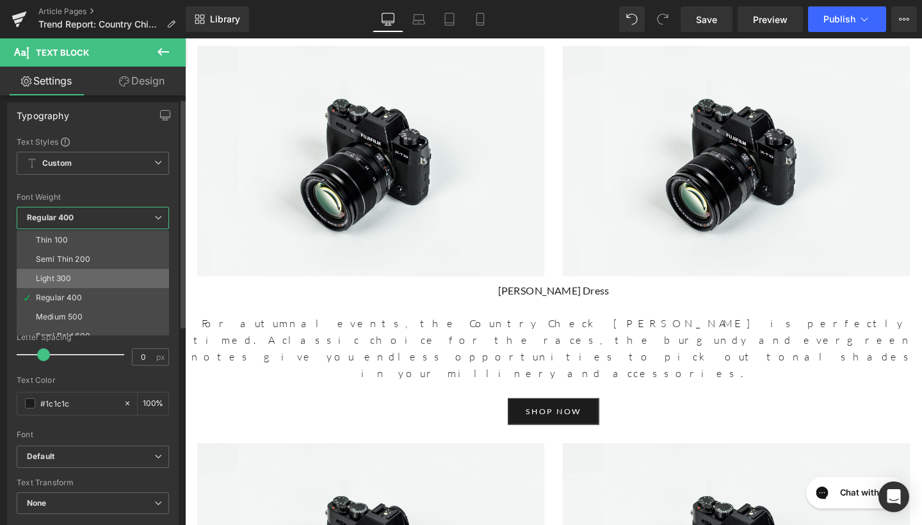
click at [86, 282] on li "Light 300" at bounding box center [96, 278] width 158 height 19
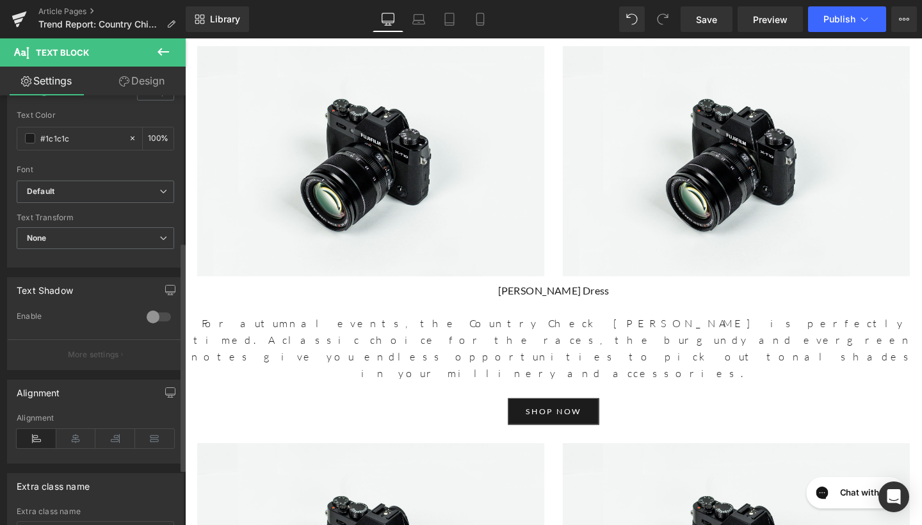
scroll to position [275, 0]
click at [79, 440] on icon at bounding box center [76, 434] width 40 height 19
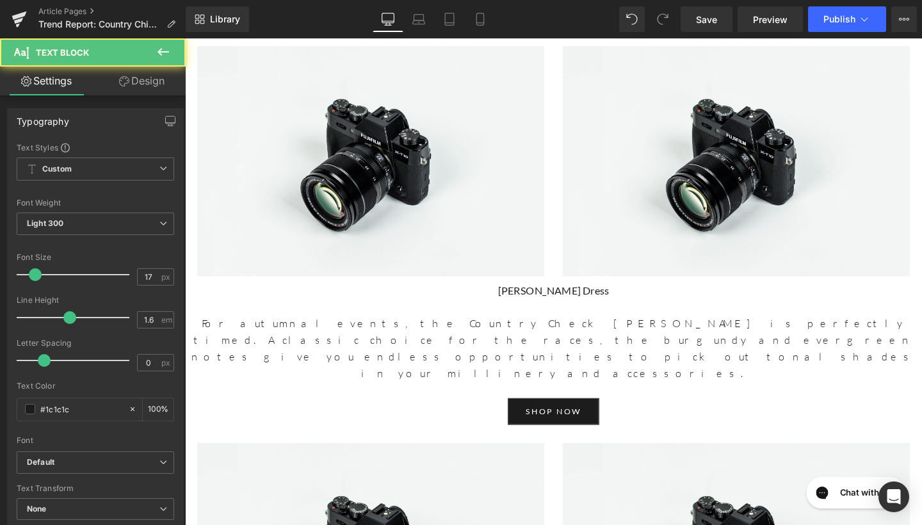
drag, startPoint x: 501, startPoint y: 240, endPoint x: 640, endPoint y: 236, distance: 139.0
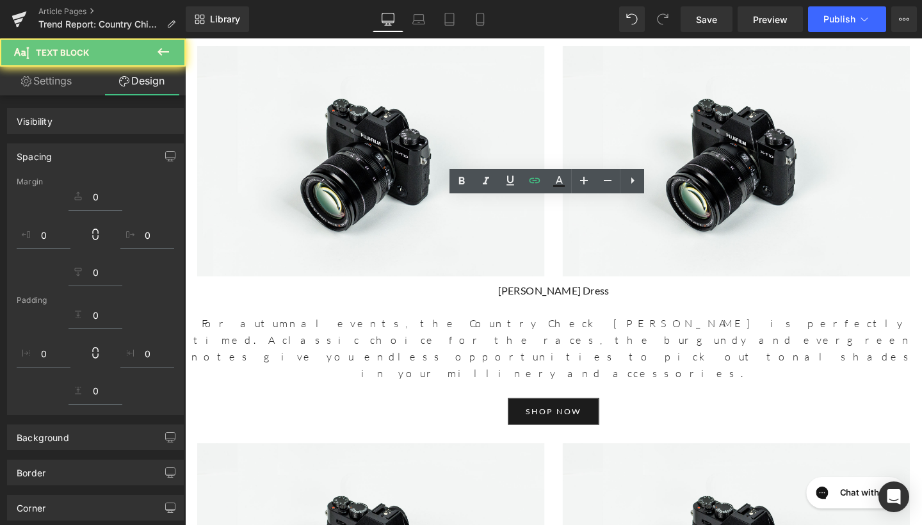
drag, startPoint x: 682, startPoint y: 228, endPoint x: 556, endPoint y: 244, distance: 126.5
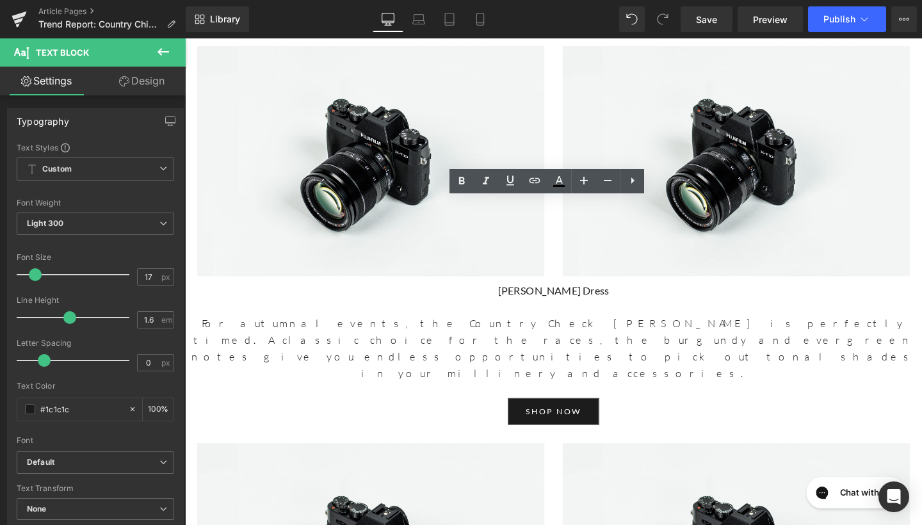
drag, startPoint x: 556, startPoint y: 244, endPoint x: 700, endPoint y: 273, distance: 146.3
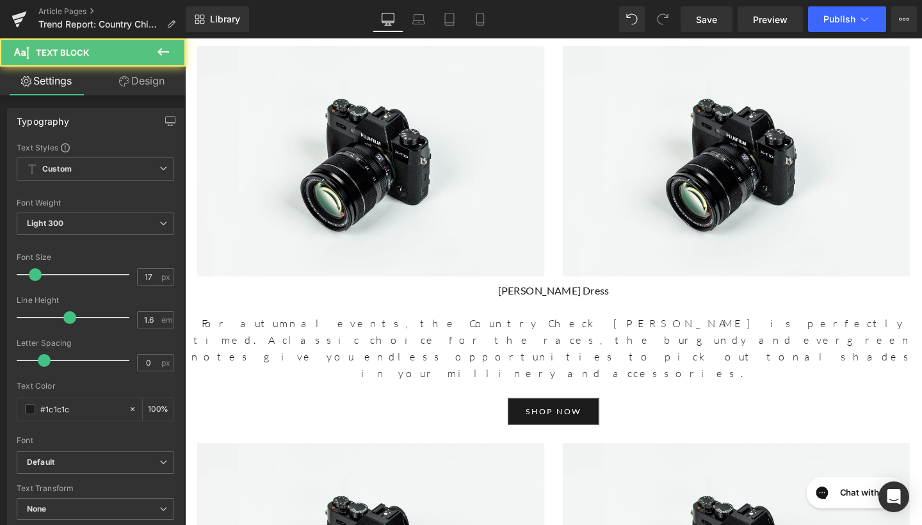
drag, startPoint x: 694, startPoint y: 238, endPoint x: 473, endPoint y: 227, distance: 220.6
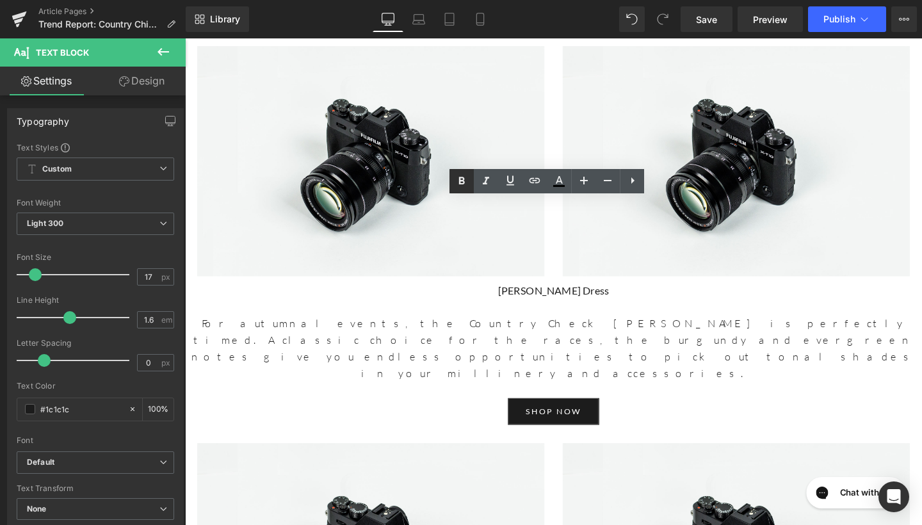
click at [466, 179] on icon at bounding box center [461, 181] width 15 height 15
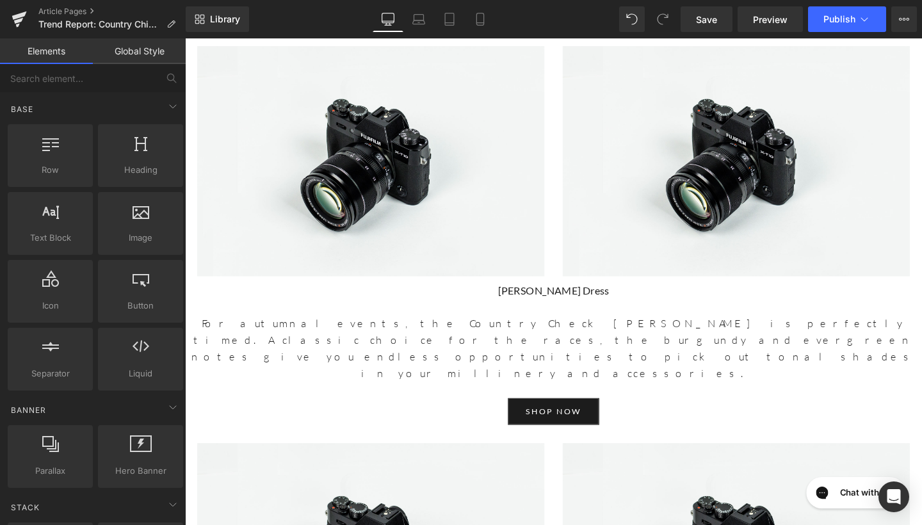
scroll to position [4123, 0]
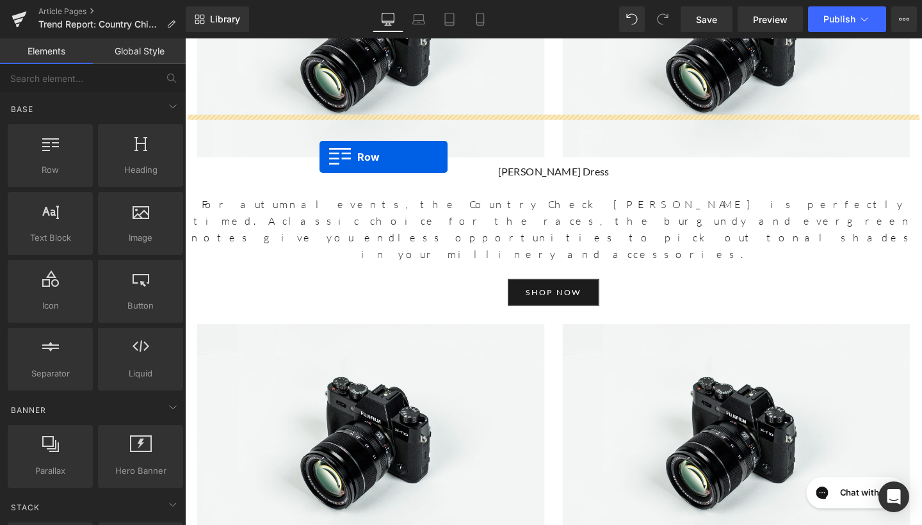
drag, startPoint x: 232, startPoint y: 192, endPoint x: 327, endPoint y: 163, distance: 98.6
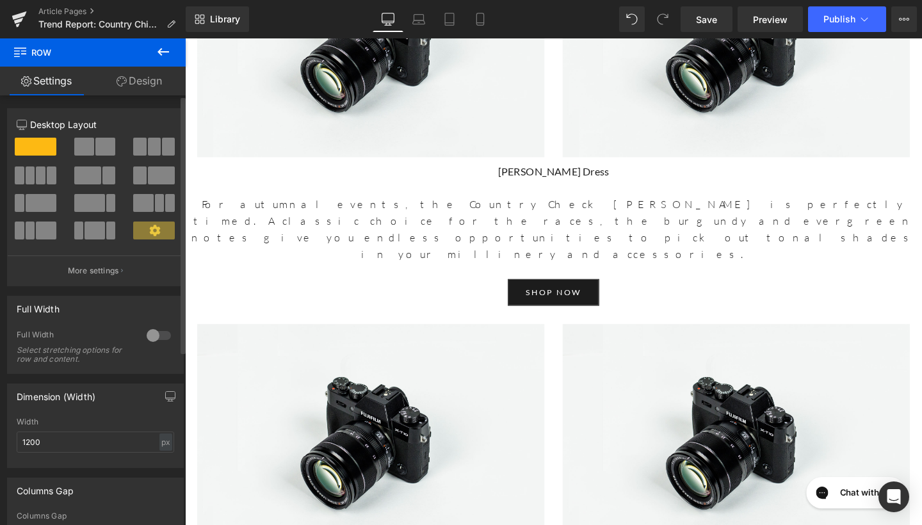
click at [87, 149] on span at bounding box center [84, 147] width 20 height 18
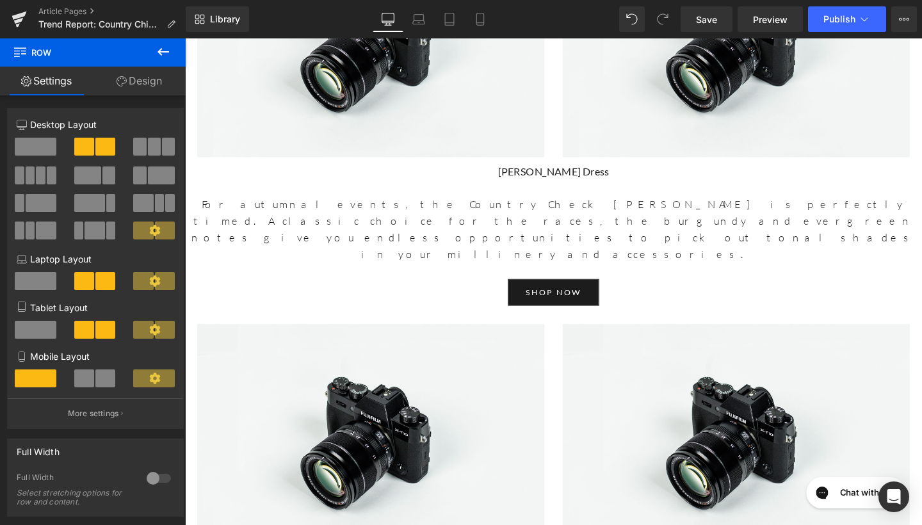
click at [158, 53] on icon at bounding box center [163, 51] width 15 height 15
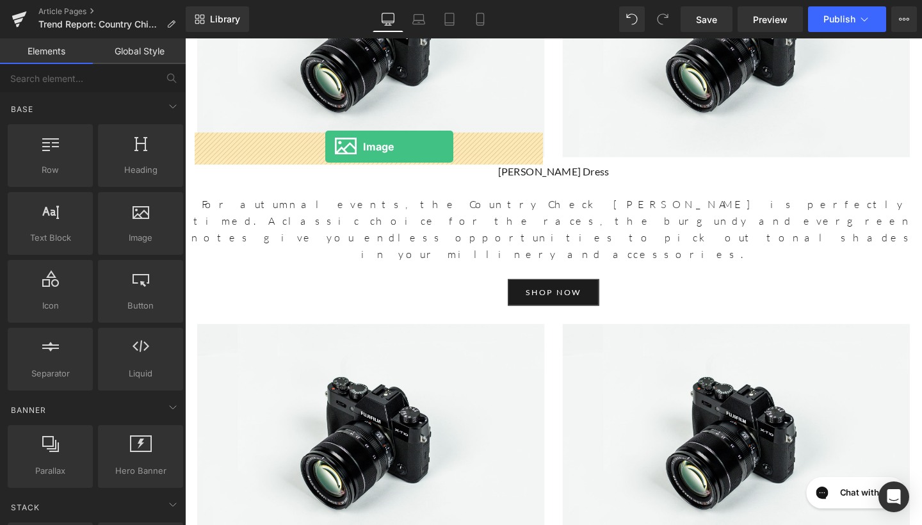
drag, startPoint x: 330, startPoint y: 256, endPoint x: 332, endPoint y: 152, distance: 103.1
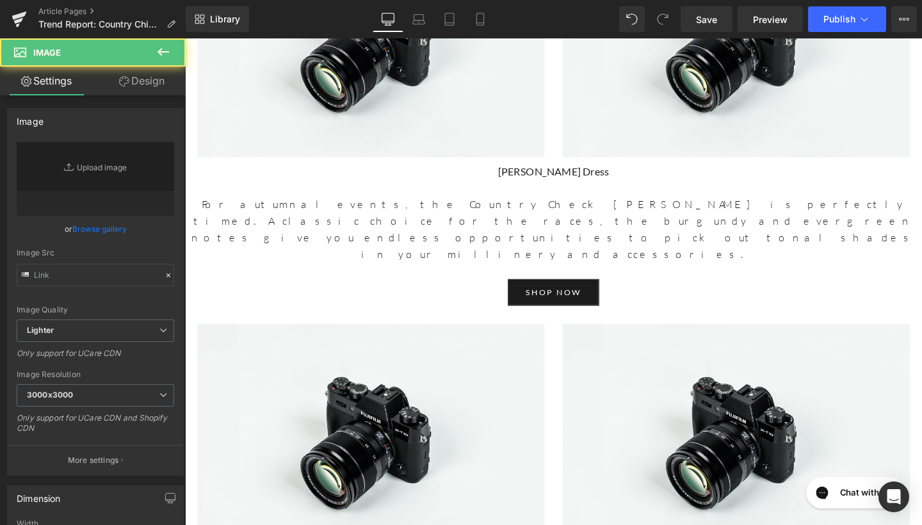
type input "//[DOMAIN_NAME][URL]"
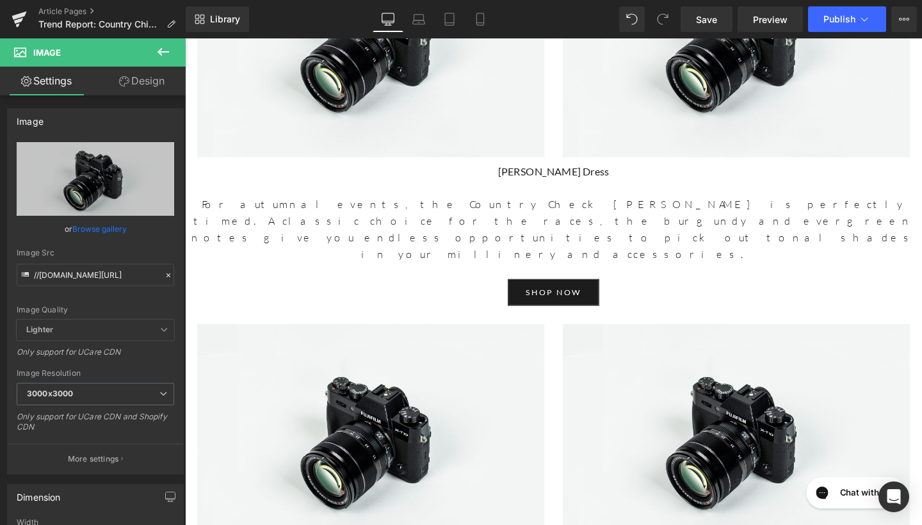
click at [164, 59] on icon at bounding box center [163, 51] width 15 height 15
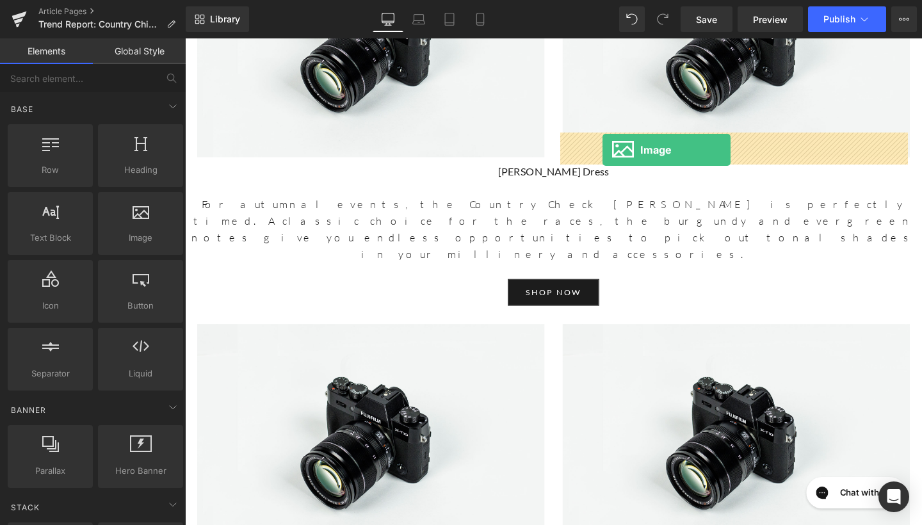
drag, startPoint x: 321, startPoint y: 273, endPoint x: 623, endPoint y: 154, distance: 324.0
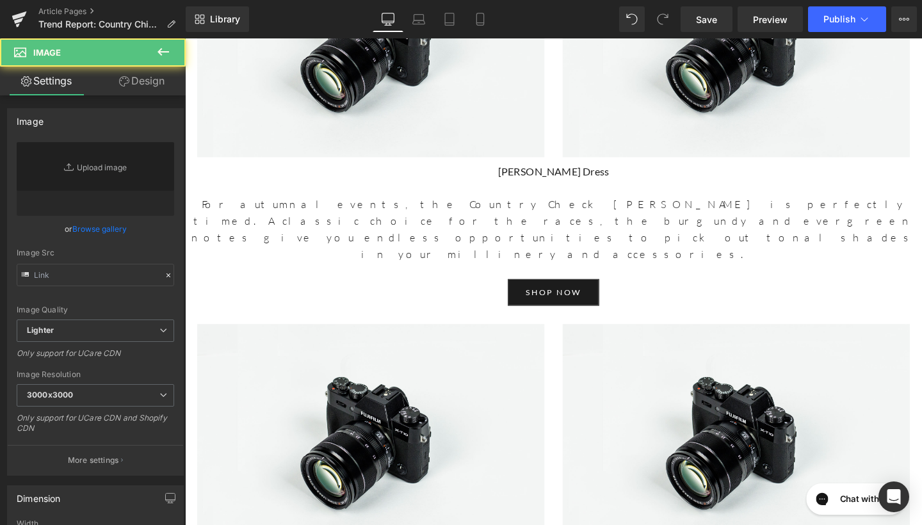
type input "//[DOMAIN_NAME][URL]"
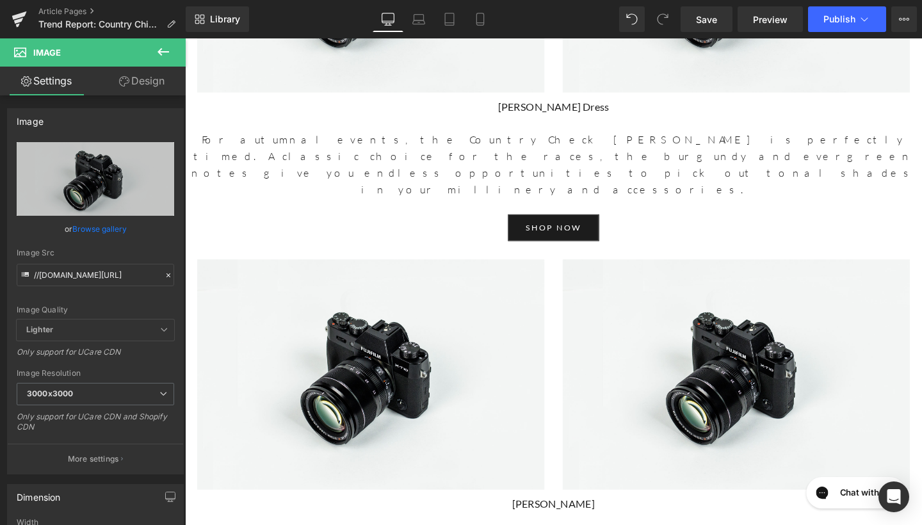
scroll to position [4200, 0]
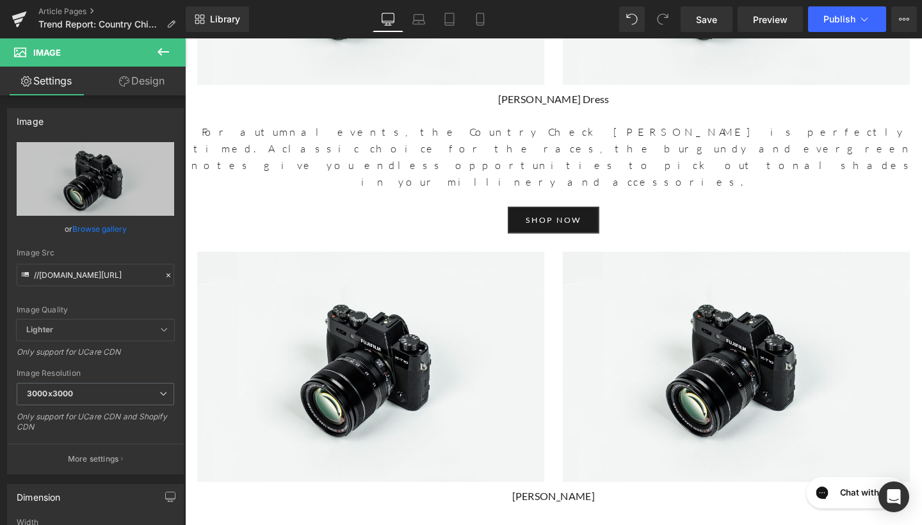
click at [166, 56] on icon at bounding box center [163, 51] width 15 height 15
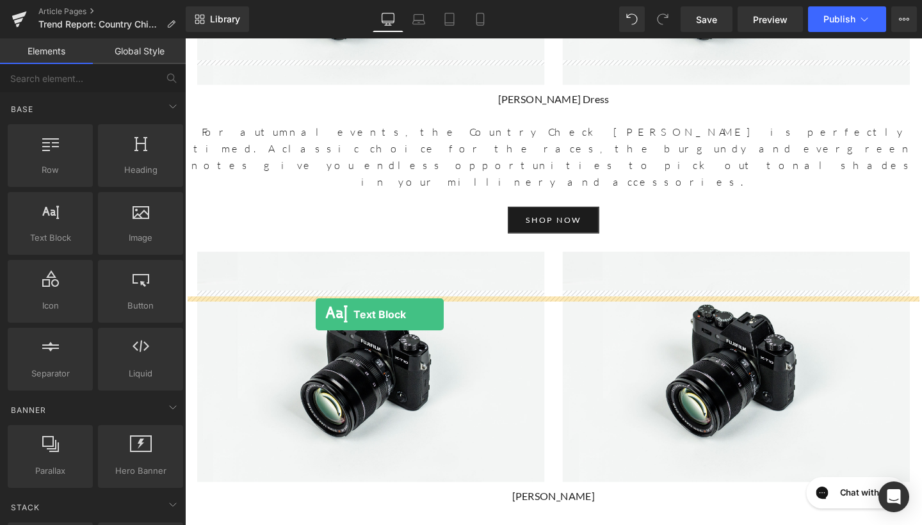
drag, startPoint x: 238, startPoint y: 279, endPoint x: 322, endPoint y: 329, distance: 98.2
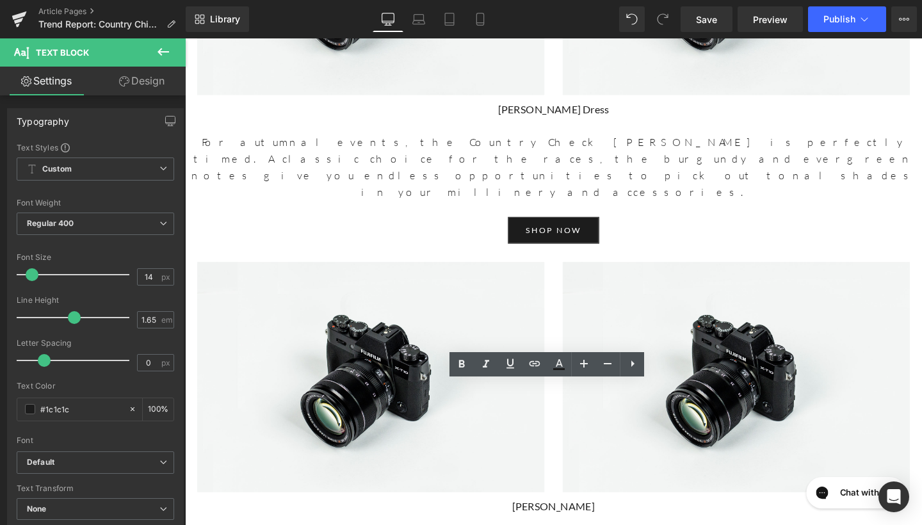
scroll to position [4214, 0]
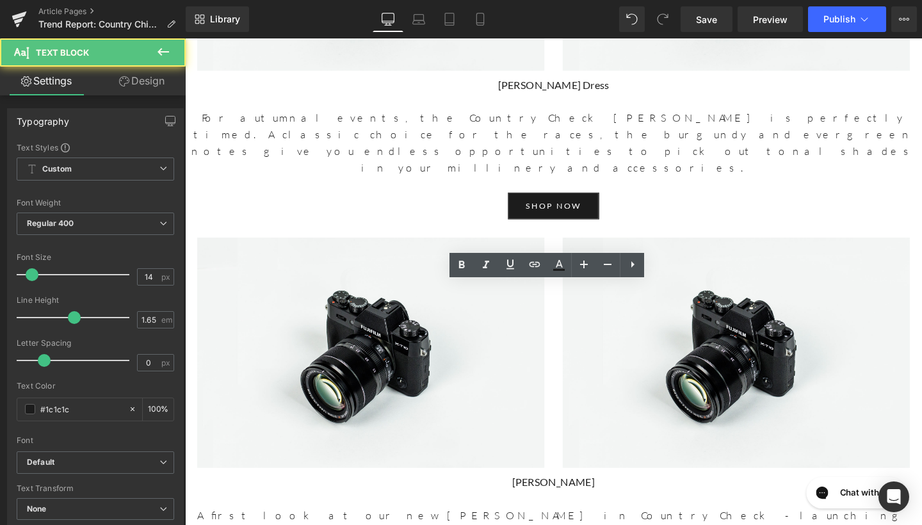
drag, startPoint x: 361, startPoint y: 336, endPoint x: 195, endPoint y: 299, distance: 170.5
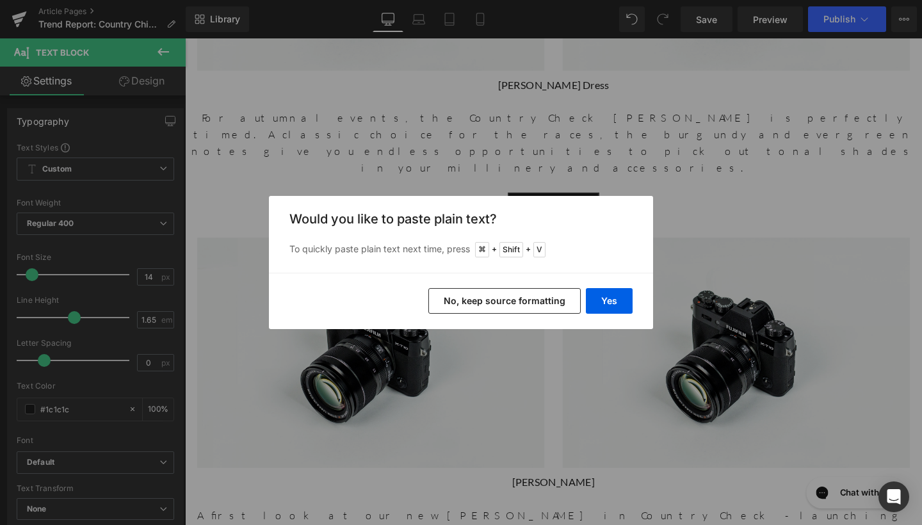
click at [535, 296] on button "No, keep source formatting" at bounding box center [504, 301] width 152 height 26
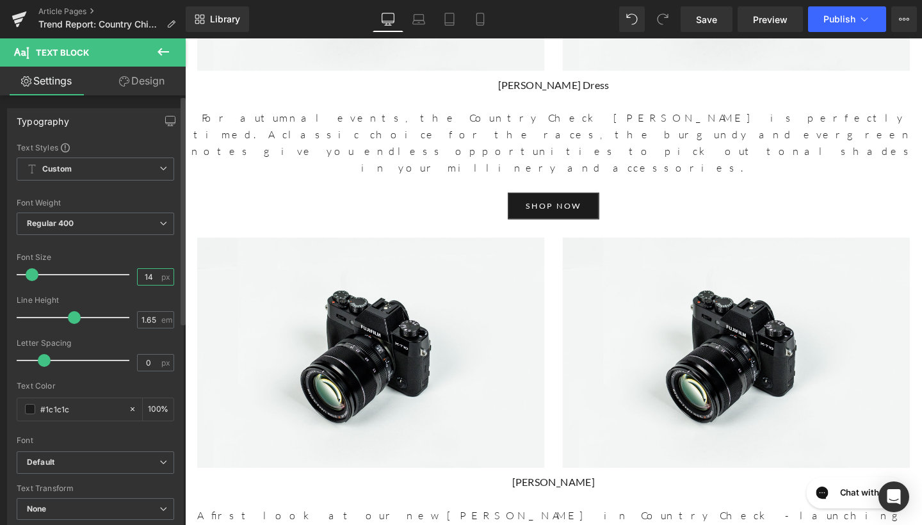
click at [153, 277] on input "14" at bounding box center [149, 277] width 22 height 16
type input "17"
click at [154, 314] on input "1.65" at bounding box center [149, 320] width 22 height 16
type input "1.6"
click at [112, 296] on div "Line Height" at bounding box center [96, 300] width 158 height 9
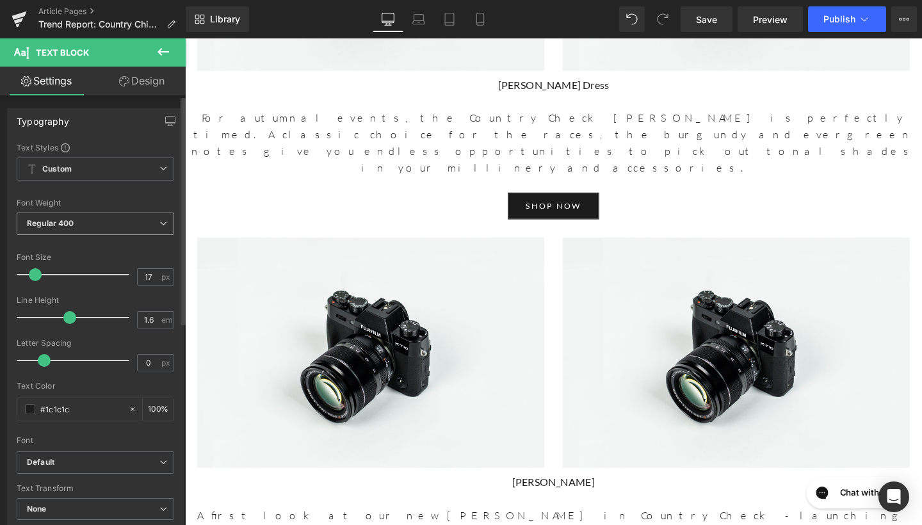
click at [126, 216] on span "Regular 400" at bounding box center [96, 224] width 158 height 22
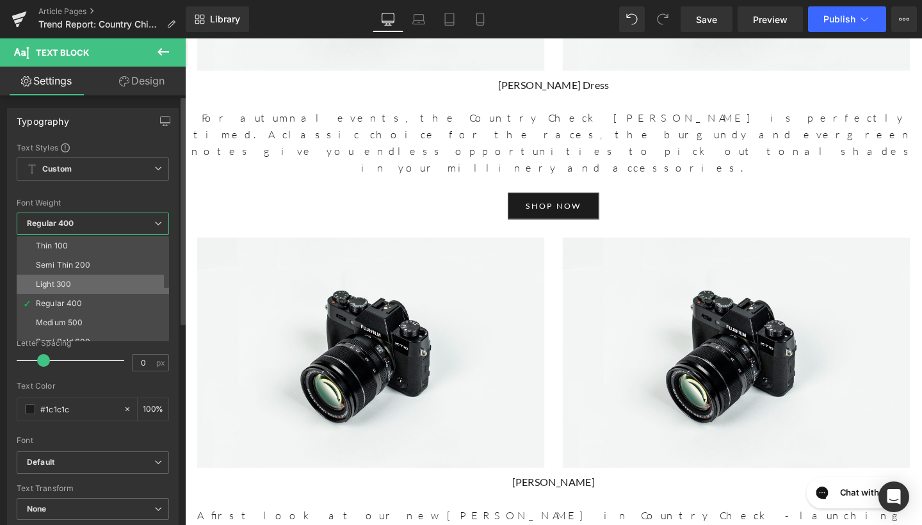
click at [74, 287] on li "Light 300" at bounding box center [96, 284] width 158 height 19
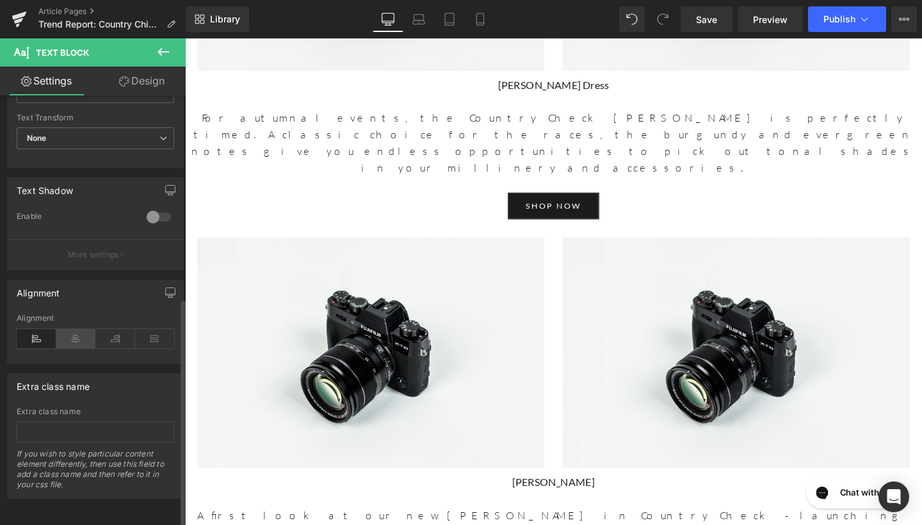
scroll to position [380, 0]
click at [73, 329] on icon at bounding box center [76, 338] width 40 height 19
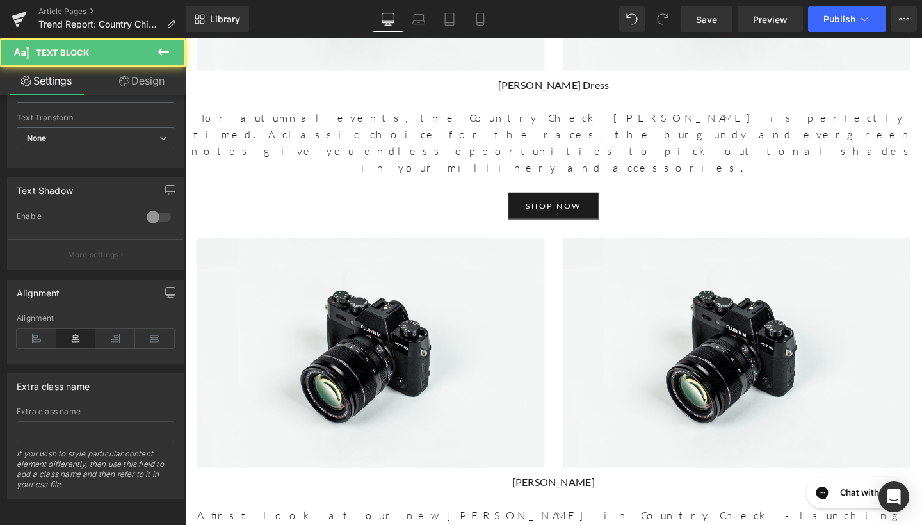
drag, startPoint x: 631, startPoint y: 308, endPoint x: 483, endPoint y: 306, distance: 148.6
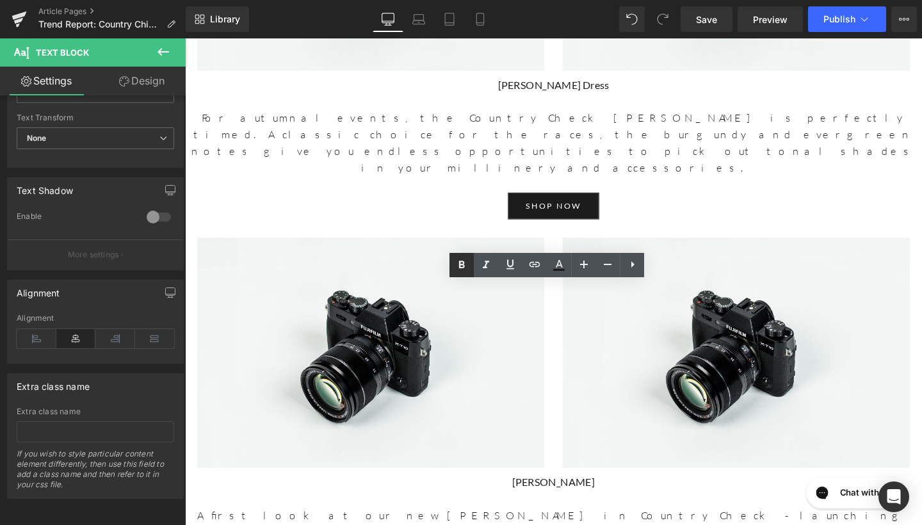
click at [462, 259] on icon at bounding box center [461, 264] width 15 height 15
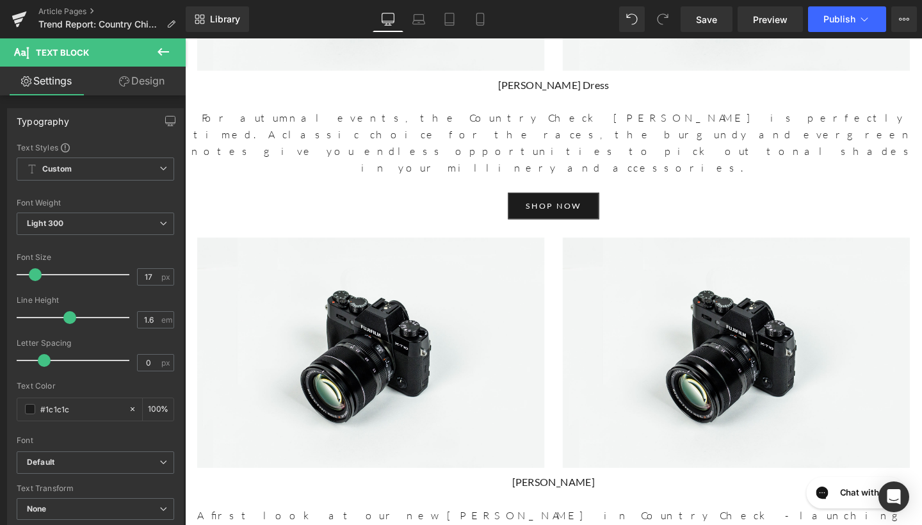
click at [173, 48] on button at bounding box center [163, 52] width 45 height 28
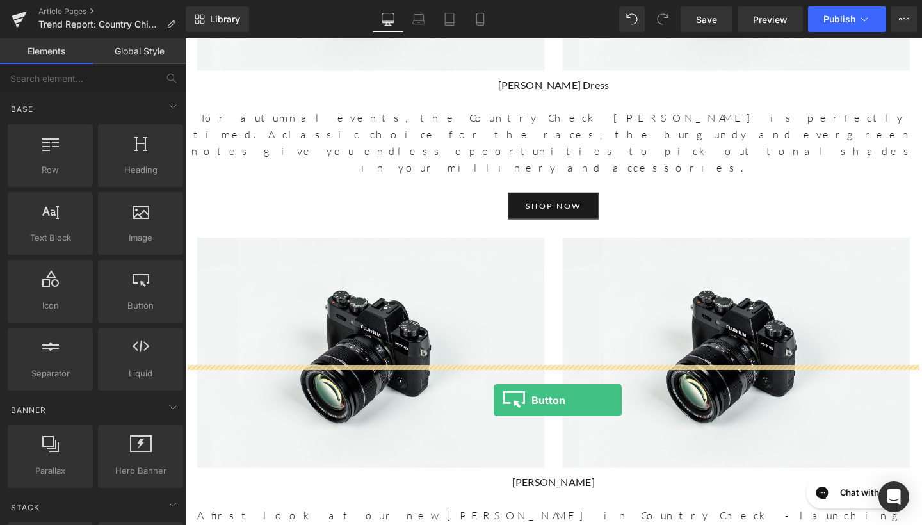
drag, startPoint x: 321, startPoint y: 334, endPoint x: 510, endPoint y: 419, distance: 207.0
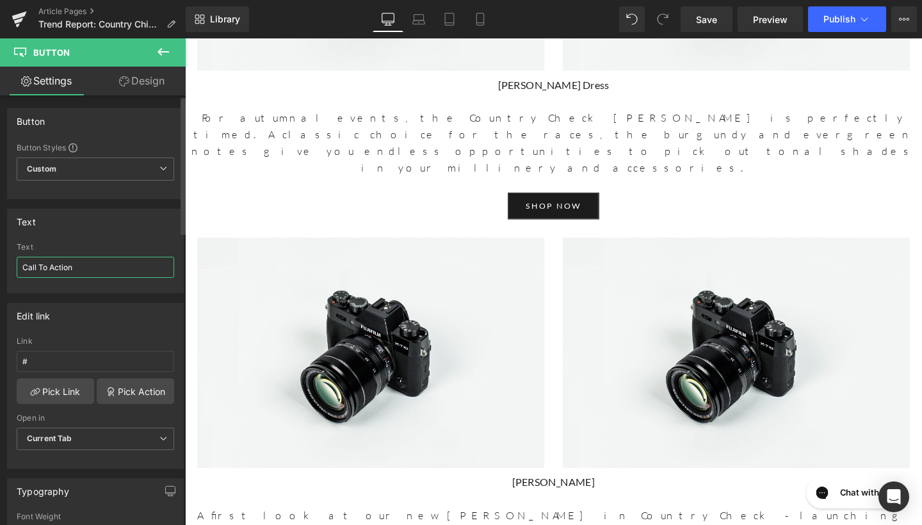
drag, startPoint x: 95, startPoint y: 268, endPoint x: 0, endPoint y: 266, distance: 94.8
click at [0, 266] on div "Text Call To Action Text Call To Action" at bounding box center [95, 246] width 191 height 94
type input "shop now"
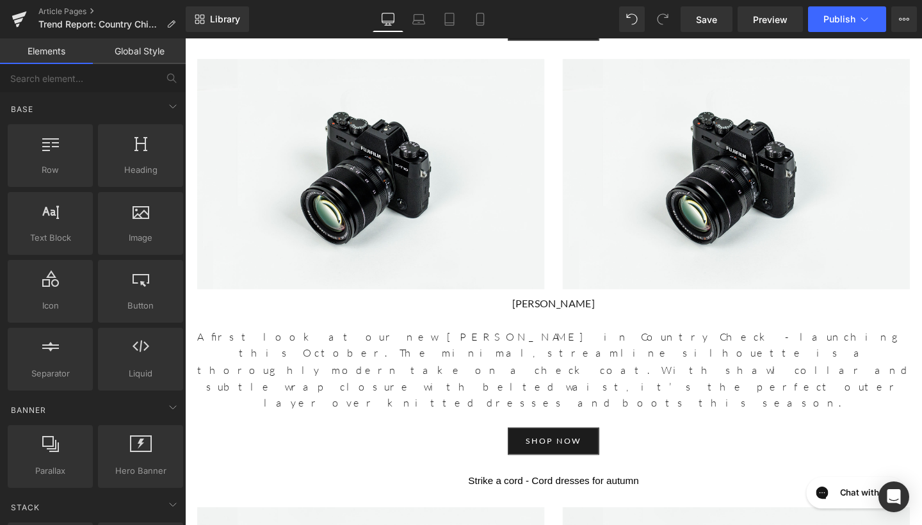
scroll to position [4404, 0]
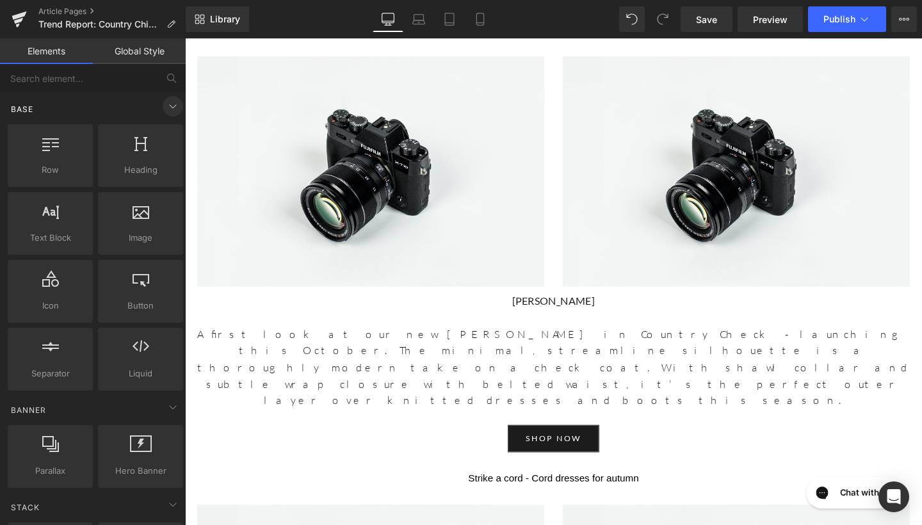
click at [166, 107] on icon at bounding box center [172, 106] width 15 height 15
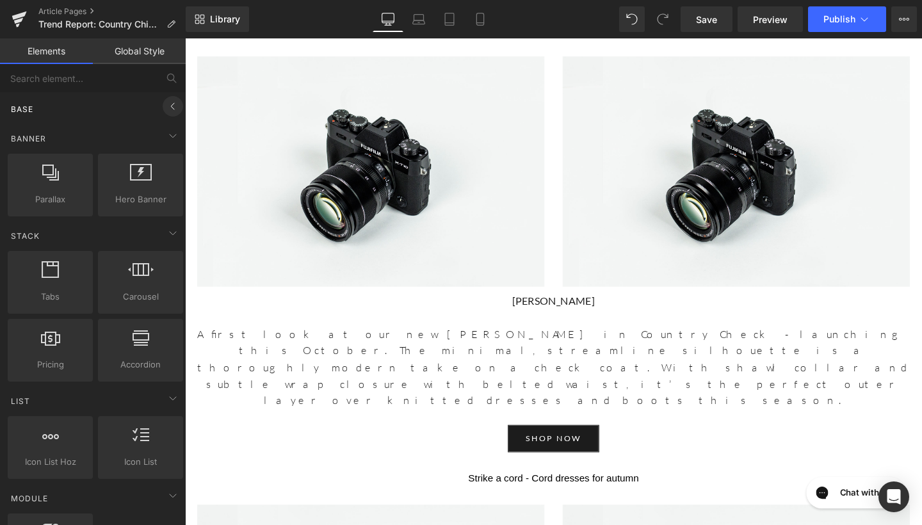
click at [165, 113] on icon at bounding box center [172, 106] width 15 height 15
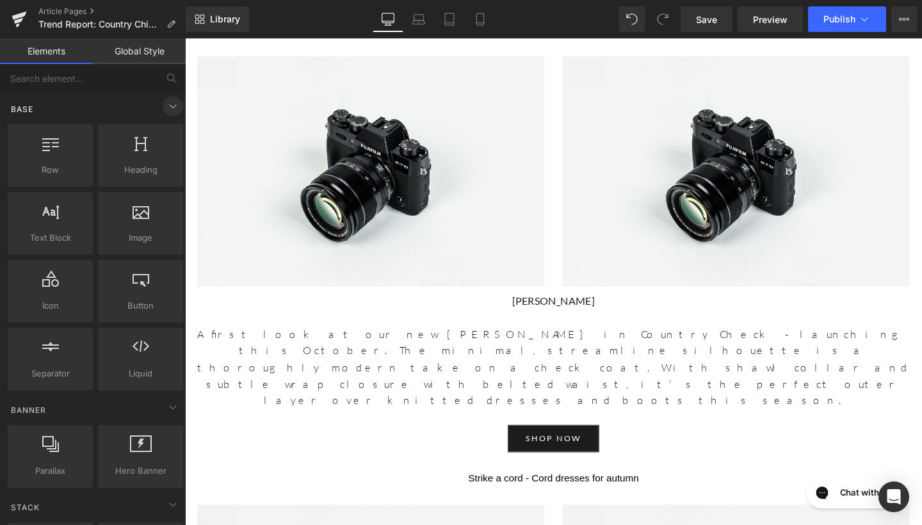
click at [165, 113] on icon at bounding box center [172, 106] width 15 height 15
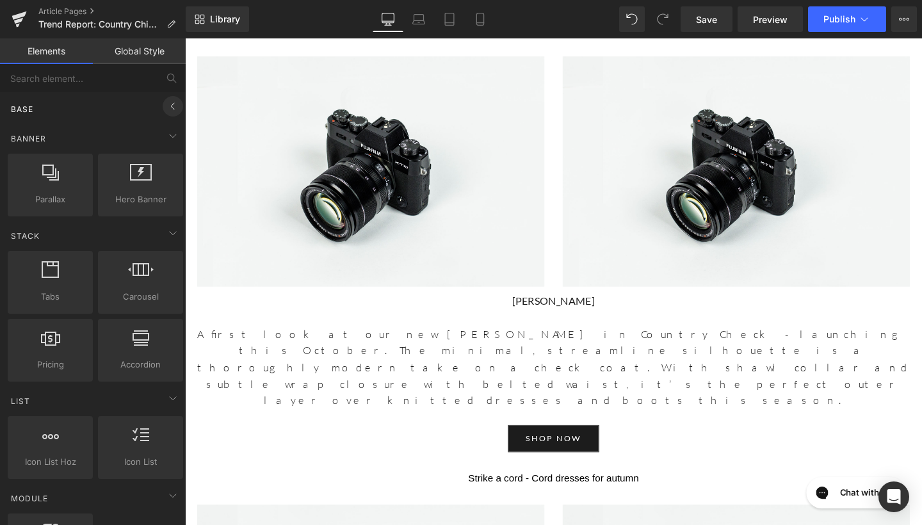
click at [165, 107] on icon at bounding box center [172, 106] width 15 height 15
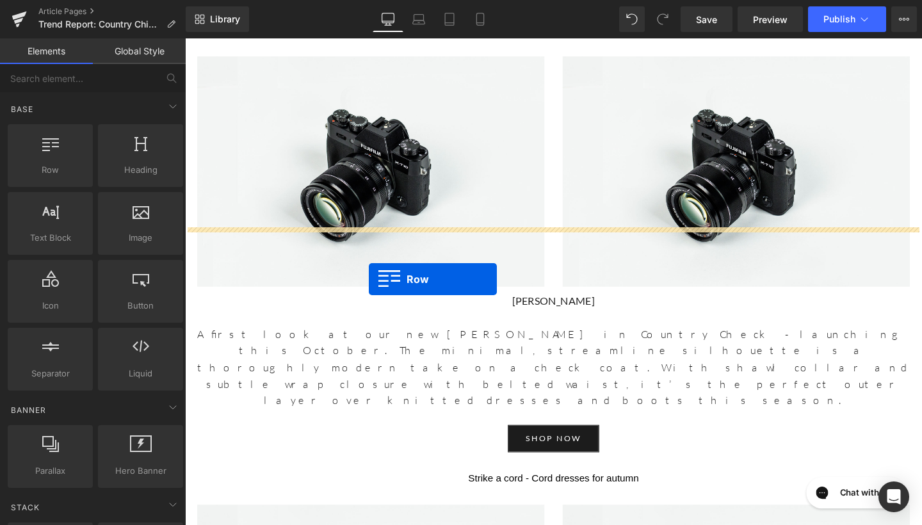
drag, startPoint x: 247, startPoint y: 209, endPoint x: 378, endPoint y: 291, distance: 155.1
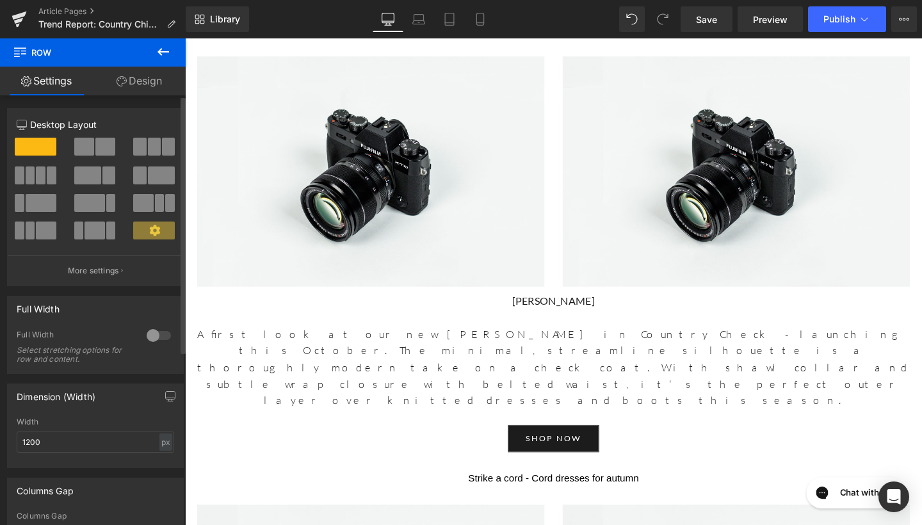
click at [95, 146] on span at bounding box center [105, 147] width 20 height 18
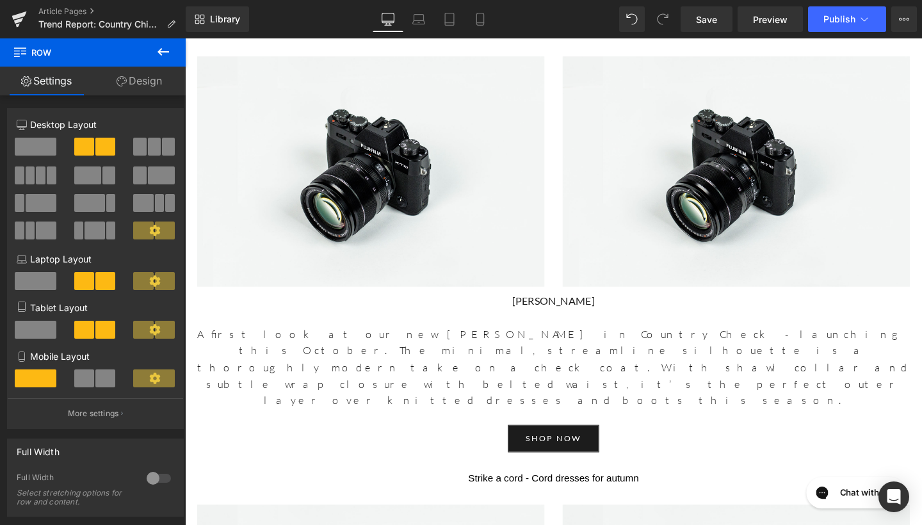
click at [162, 47] on icon at bounding box center [163, 51] width 15 height 15
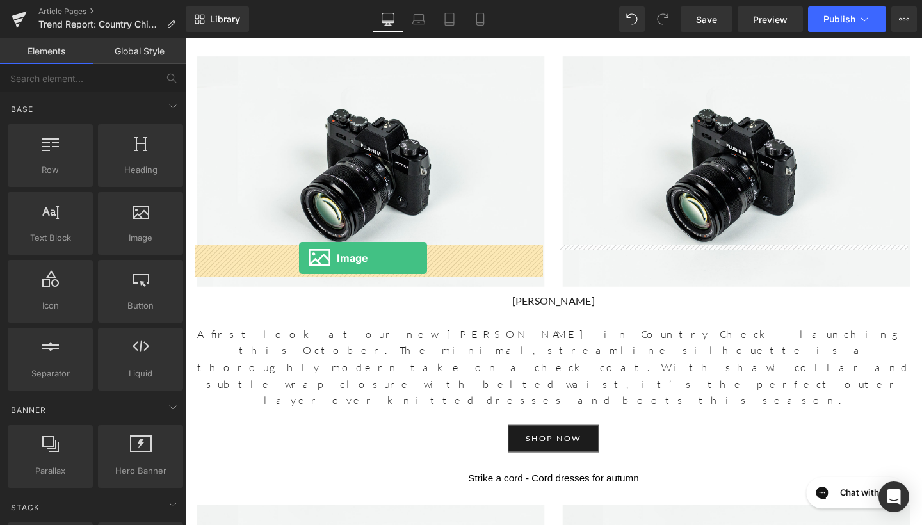
drag, startPoint x: 329, startPoint y: 275, endPoint x: 305, endPoint y: 270, distance: 24.9
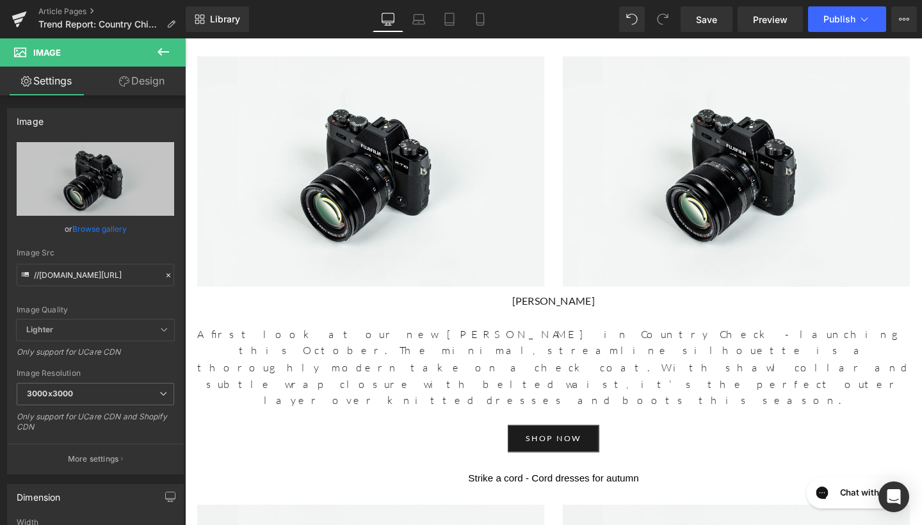
click at [161, 53] on icon at bounding box center [163, 51] width 15 height 15
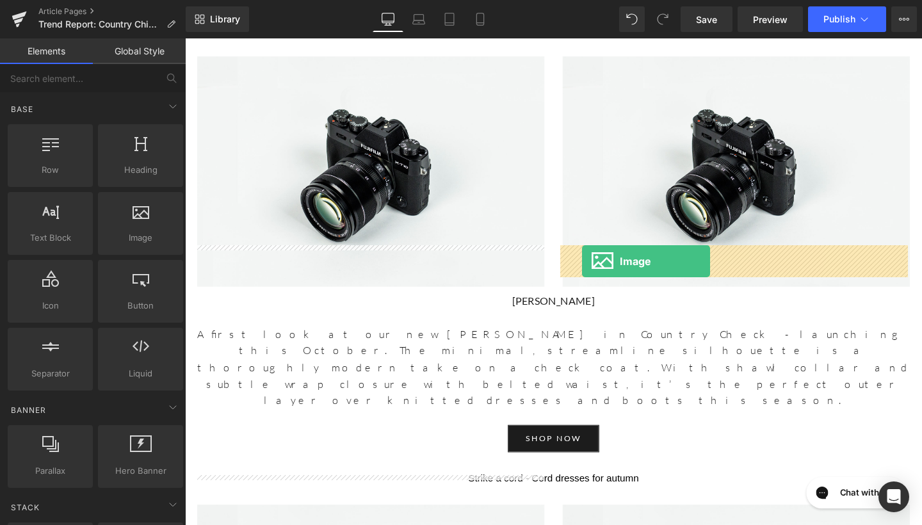
drag, startPoint x: 320, startPoint y: 257, endPoint x: 603, endPoint y: 273, distance: 283.5
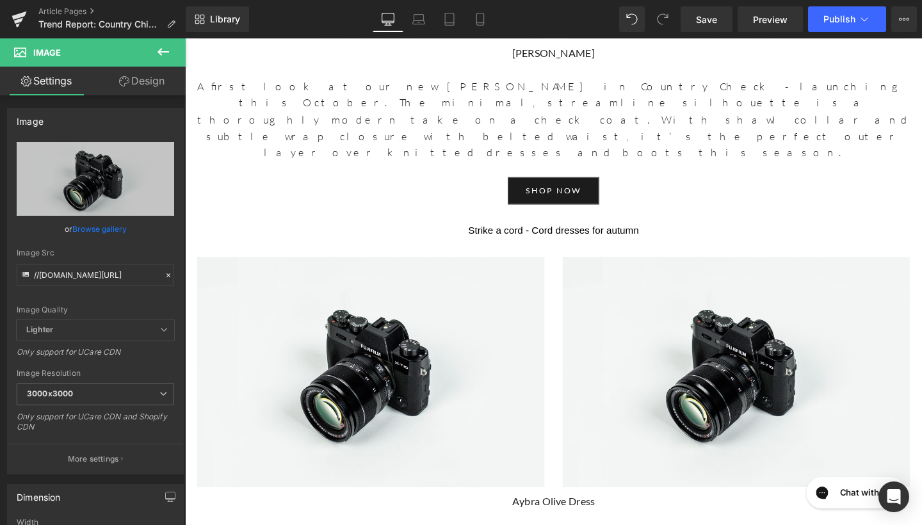
scroll to position [4654, 0]
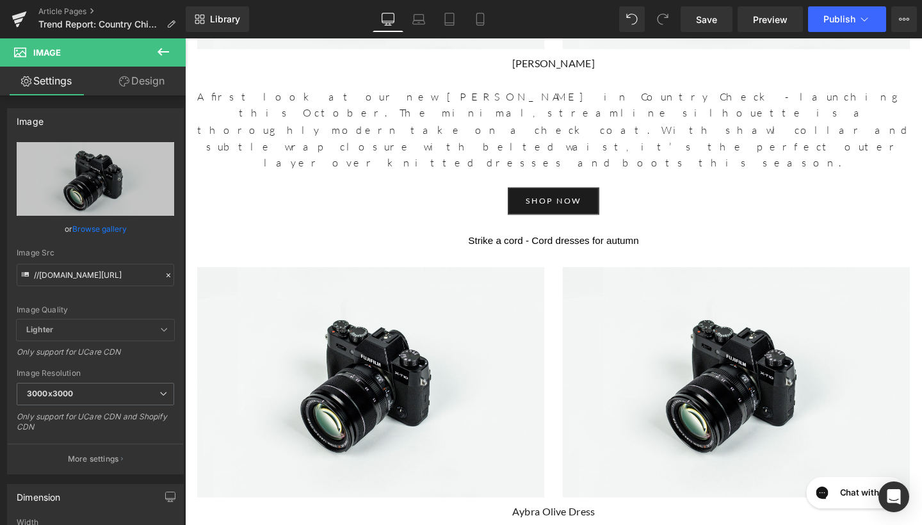
click at [164, 58] on icon at bounding box center [163, 51] width 15 height 15
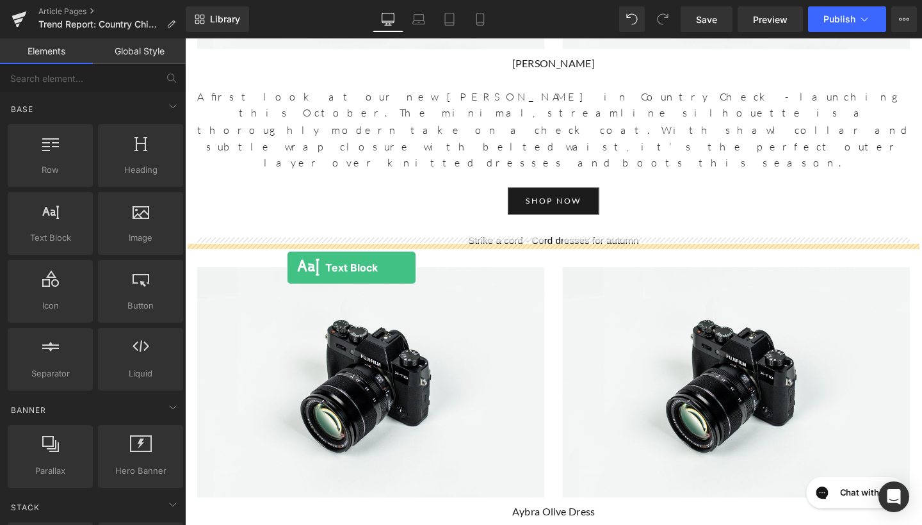
drag, startPoint x: 239, startPoint y: 259, endPoint x: 293, endPoint y: 279, distance: 57.3
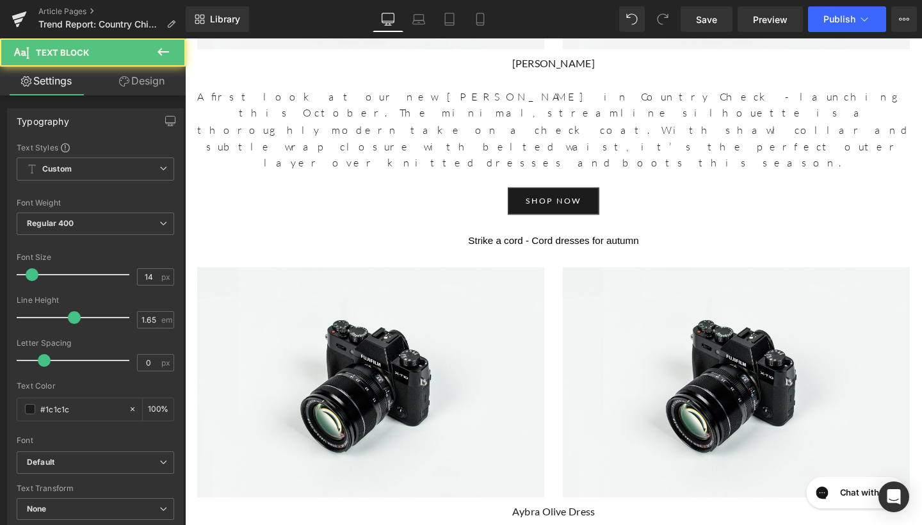
drag, startPoint x: 364, startPoint y: 288, endPoint x: 189, endPoint y: 258, distance: 178.0
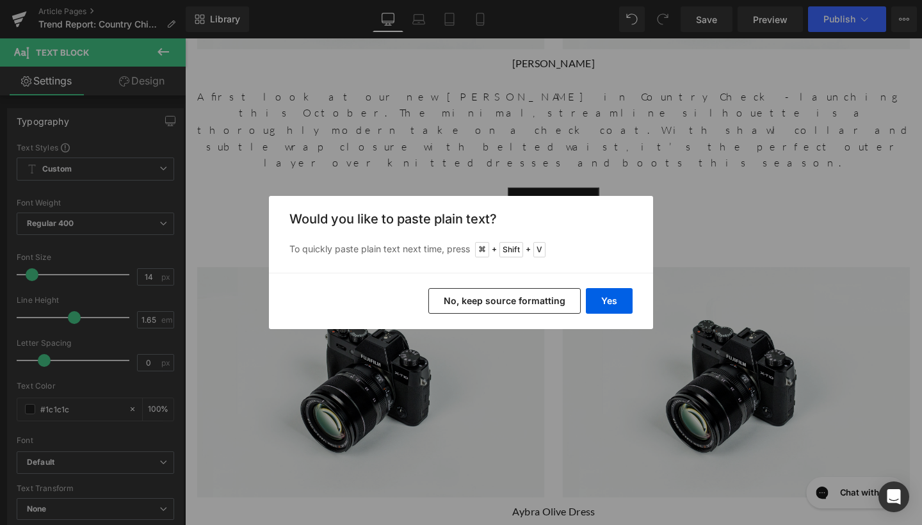
click at [517, 286] on div "Yes No, keep source formatting" at bounding box center [461, 301] width 384 height 56
click at [517, 290] on button "No, keep source formatting" at bounding box center [504, 301] width 152 height 26
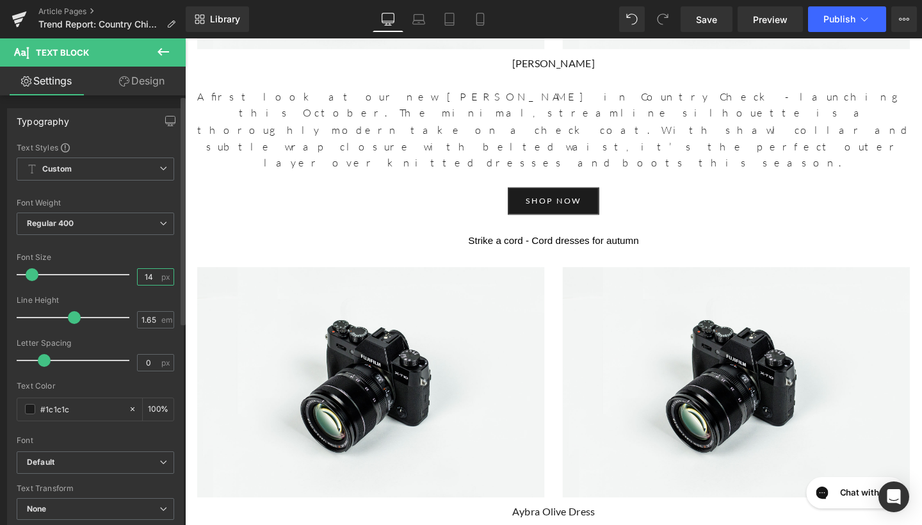
click at [150, 275] on input "14" at bounding box center [149, 277] width 22 height 16
type input "6"
type input "17"
click at [152, 317] on input "1.65" at bounding box center [149, 320] width 22 height 16
type input "1.6"
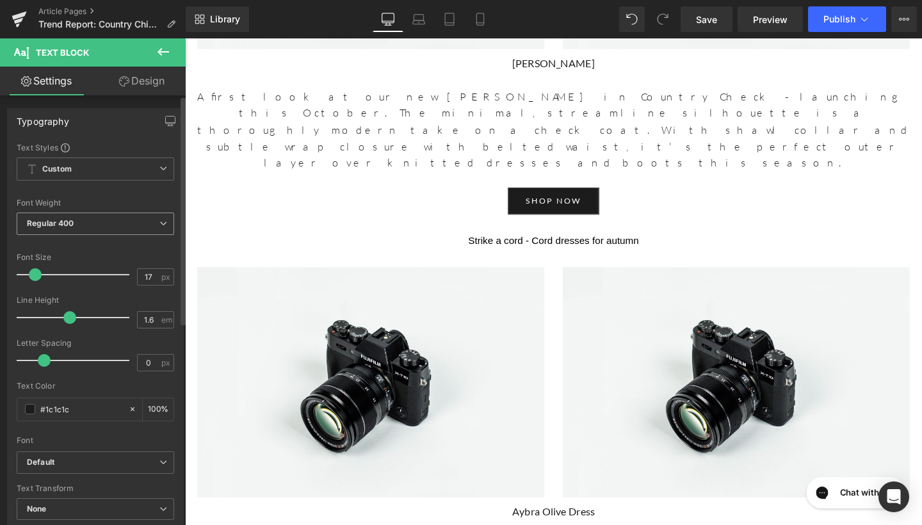
click at [140, 234] on div "Regular 400 Thin 100 Semi Thin 200 Light 300 Regular 400 Medium 500 Semi Bold 6…" at bounding box center [96, 227] width 158 height 29
click at [140, 222] on span "Regular 400" at bounding box center [96, 224] width 158 height 22
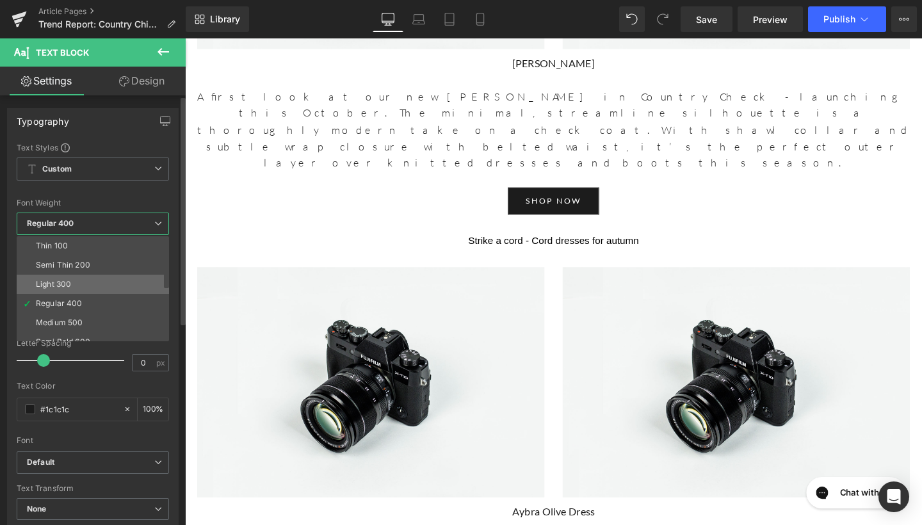
click at [110, 279] on li "Light 300" at bounding box center [96, 284] width 158 height 19
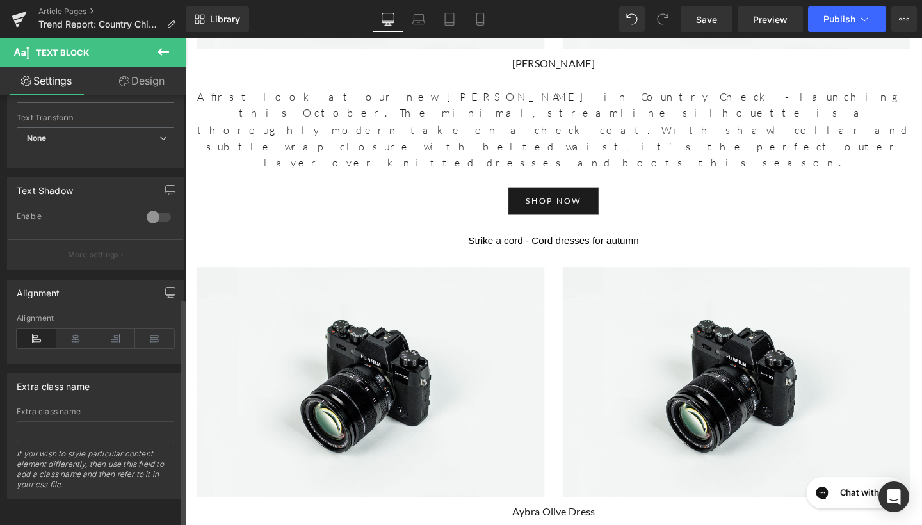
scroll to position [380, 0]
click at [68, 335] on icon at bounding box center [76, 338] width 40 height 19
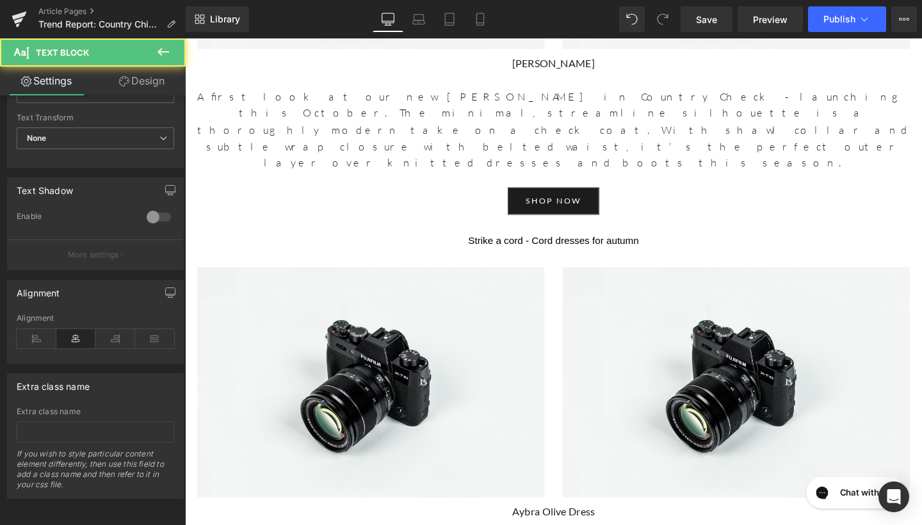
drag, startPoint x: 736, startPoint y: 265, endPoint x: 466, endPoint y: 260, distance: 270.9
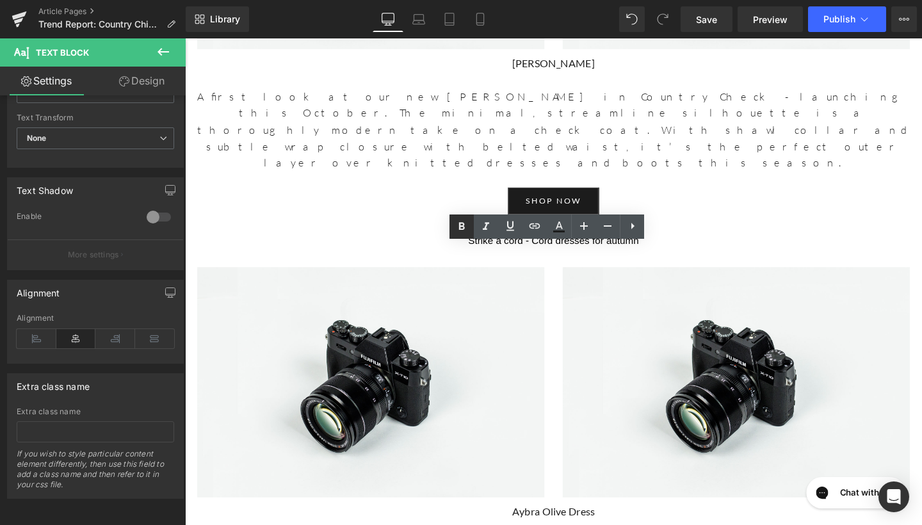
click at [466, 223] on icon at bounding box center [461, 226] width 15 height 15
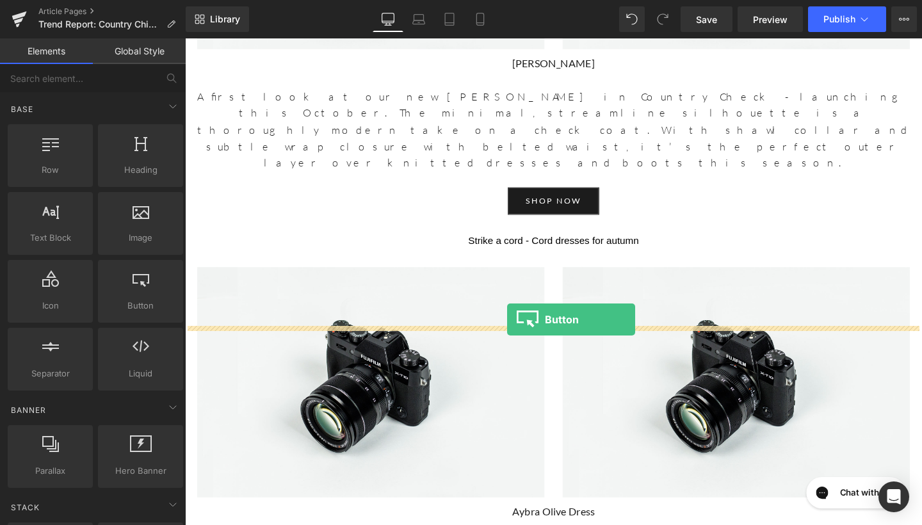
drag, startPoint x: 320, startPoint y: 339, endPoint x: 524, endPoint y: 334, distance: 204.3
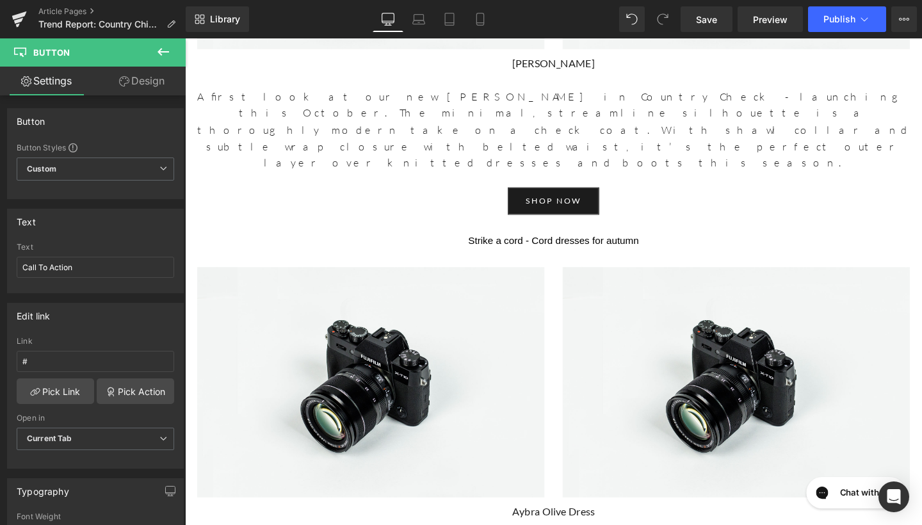
drag, startPoint x: 88, startPoint y: 271, endPoint x: 0, endPoint y: 270, distance: 88.4
click at [0, 270] on div "Text Call To Action Text Call To Action" at bounding box center [95, 246] width 191 height 94
type input "shop now"
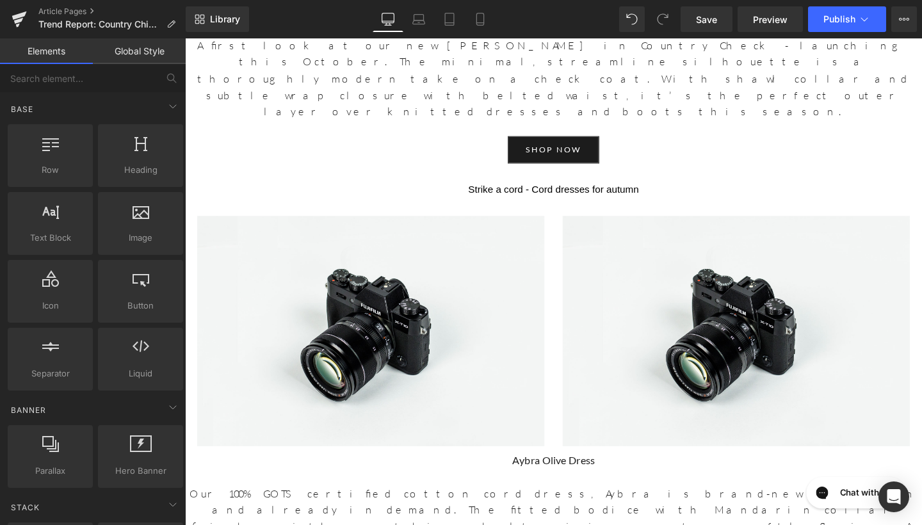
scroll to position [4768, 0]
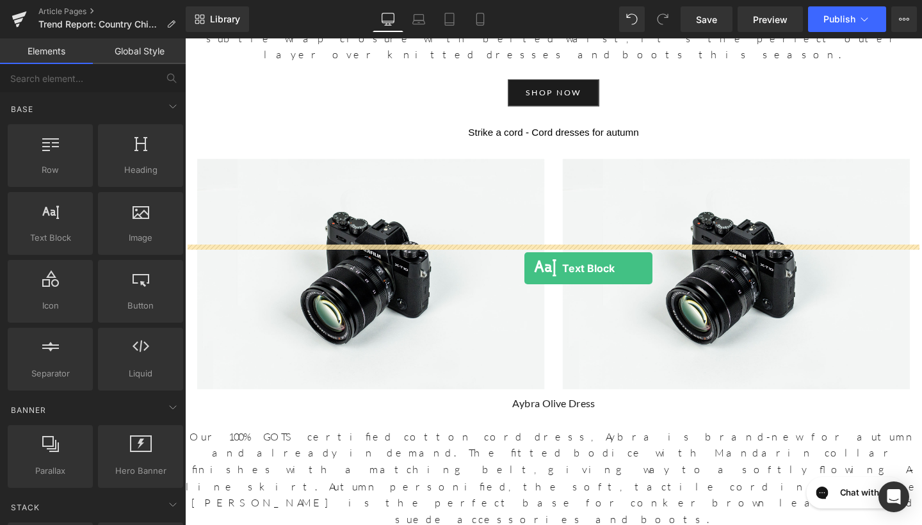
drag, startPoint x: 245, startPoint y: 256, endPoint x: 541, endPoint y: 280, distance: 296.9
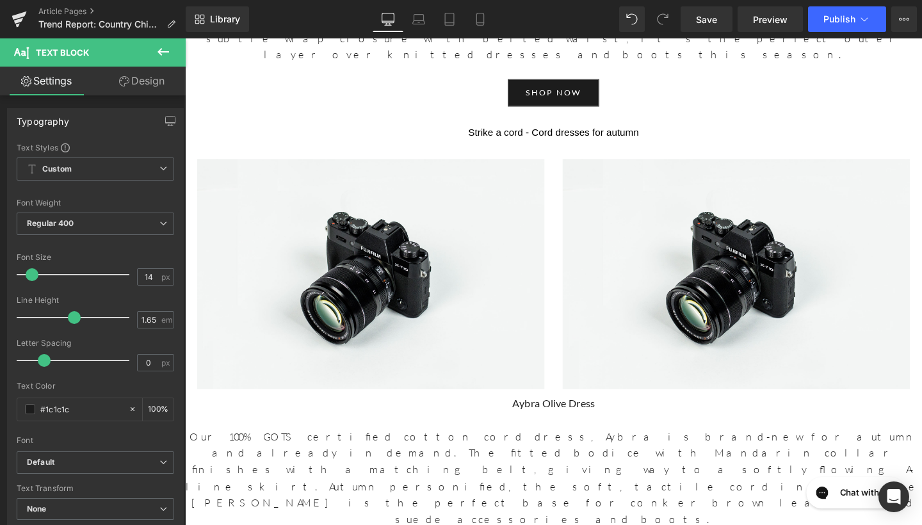
drag, startPoint x: 366, startPoint y: 292, endPoint x: 193, endPoint y: 252, distance: 177.5
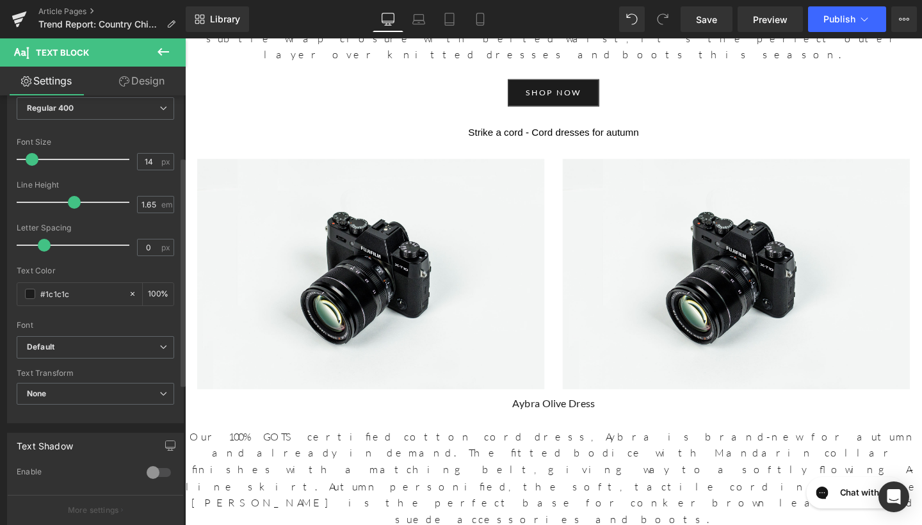
scroll to position [92, 0]
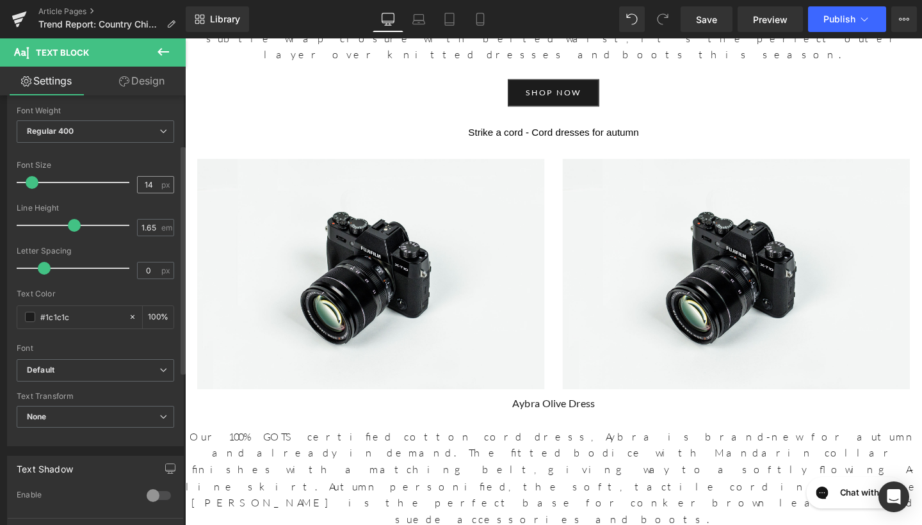
click at [150, 176] on div "14 px" at bounding box center [155, 184] width 37 height 17
click at [150, 190] on input "14" at bounding box center [149, 185] width 22 height 16
type input "17"
click at [153, 229] on input "1.65" at bounding box center [149, 228] width 22 height 16
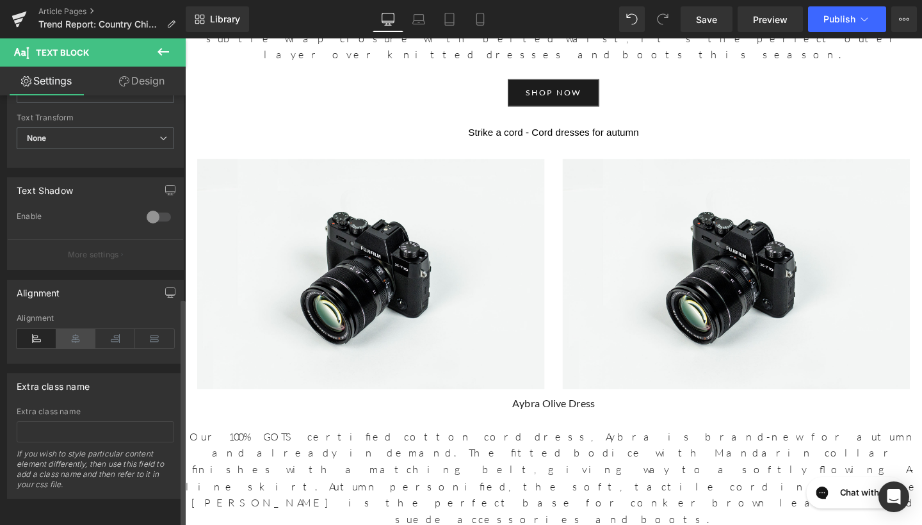
scroll to position [380, 0]
type input "1.6"
click at [77, 329] on icon at bounding box center [76, 338] width 40 height 19
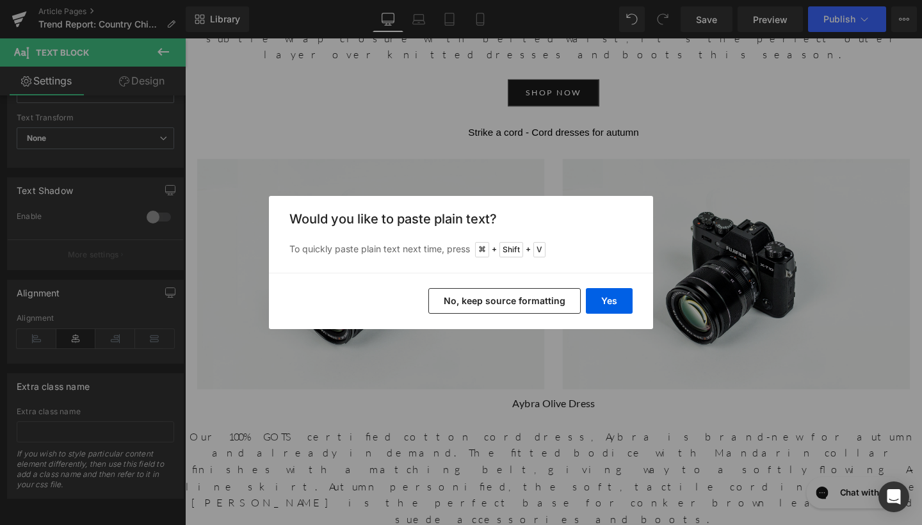
click at [538, 299] on button "No, keep source formatting" at bounding box center [504, 301] width 152 height 26
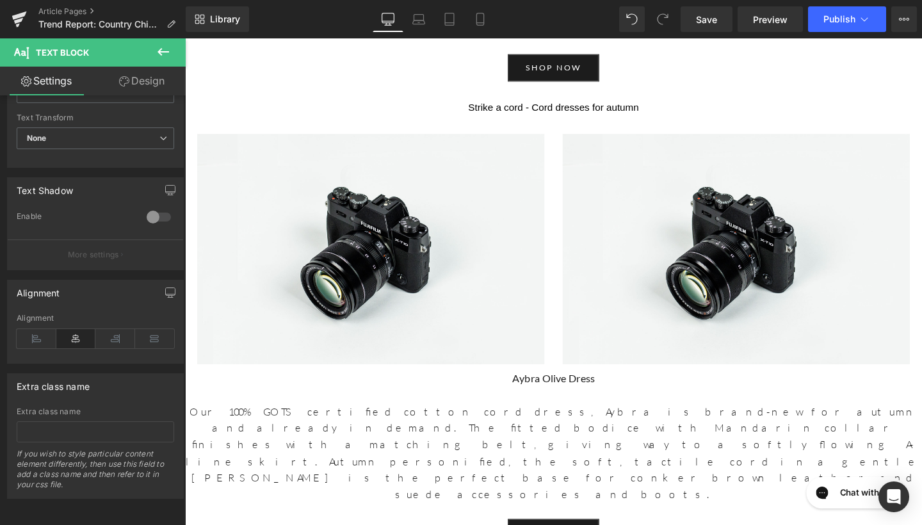
scroll to position [4809, 0]
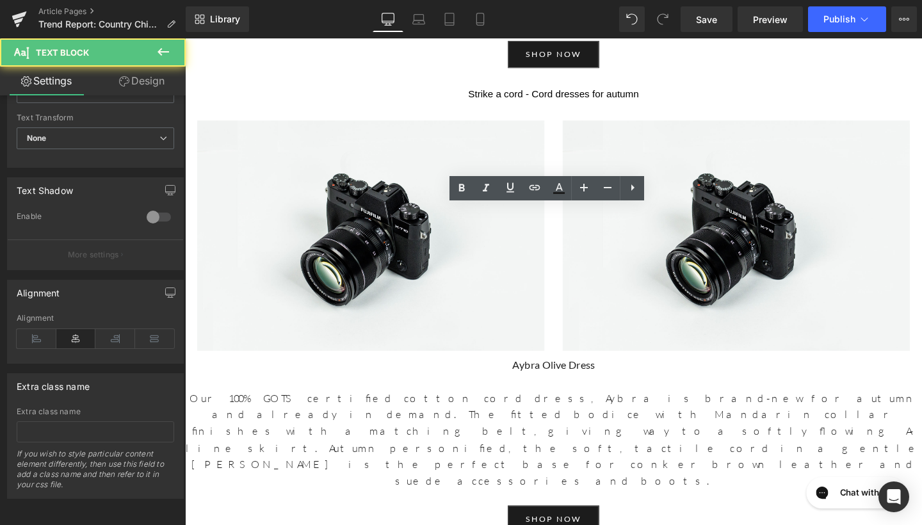
drag, startPoint x: 865, startPoint y: 416, endPoint x: 398, endPoint y: 343, distance: 472.5
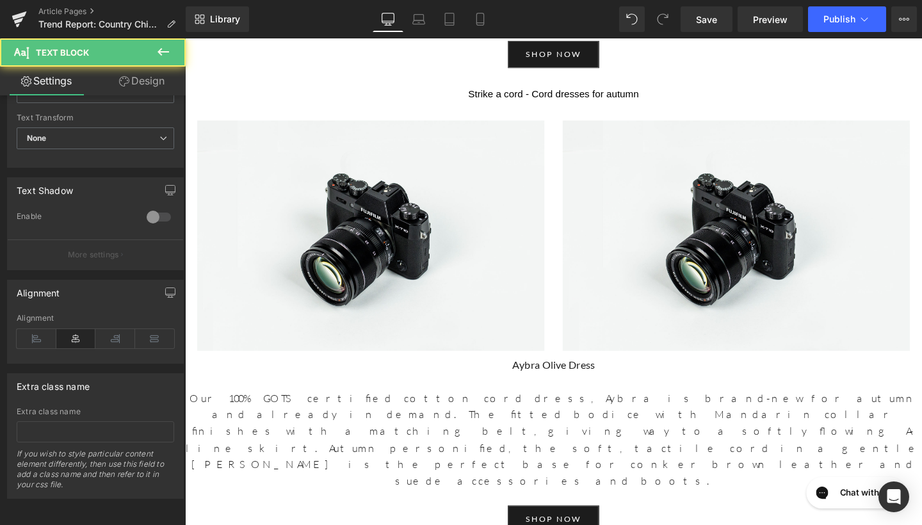
drag, startPoint x: 412, startPoint y: 221, endPoint x: 508, endPoint y: 221, distance: 96.1
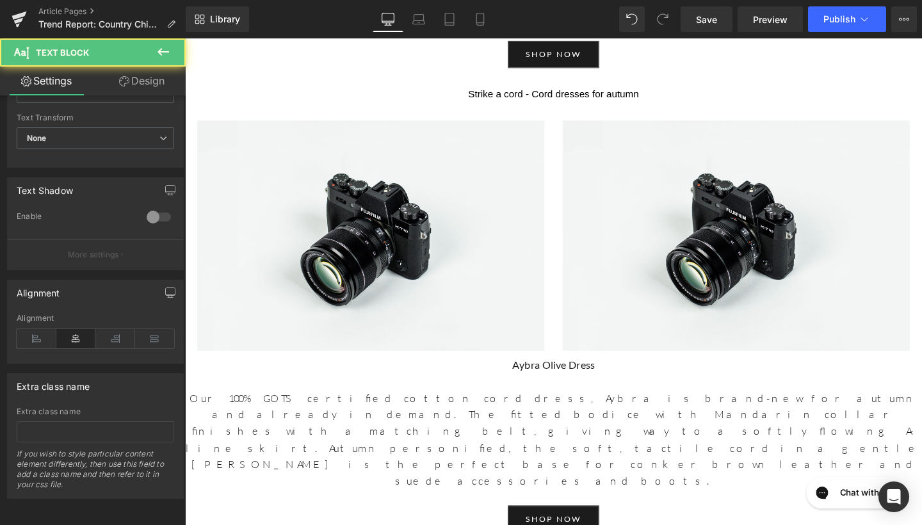
drag, startPoint x: 427, startPoint y: 273, endPoint x: 362, endPoint y: 273, distance: 65.3
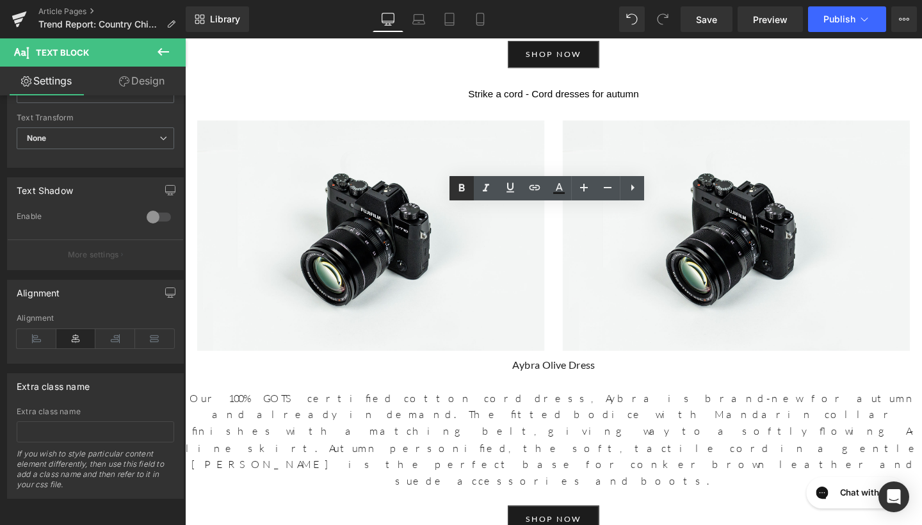
click at [464, 186] on icon at bounding box center [462, 188] width 6 height 8
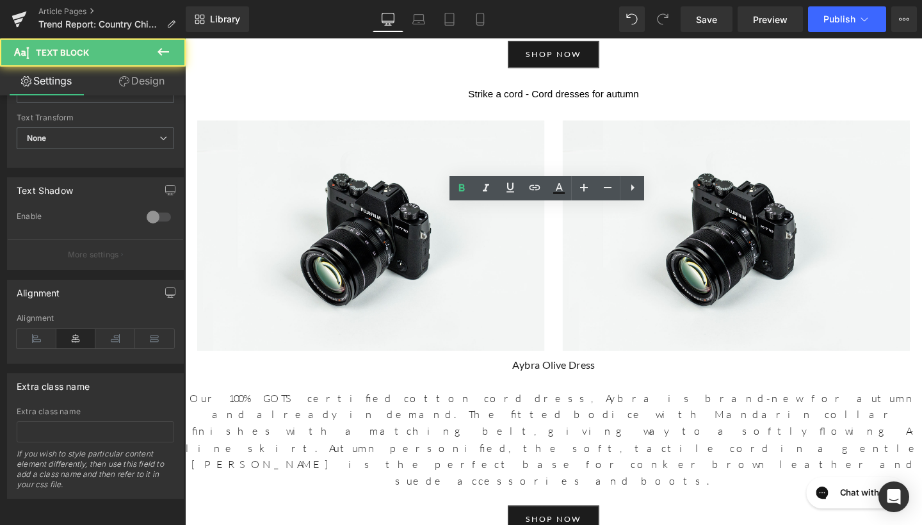
drag, startPoint x: 458, startPoint y: 309, endPoint x: 345, endPoint y: 298, distance: 113.9
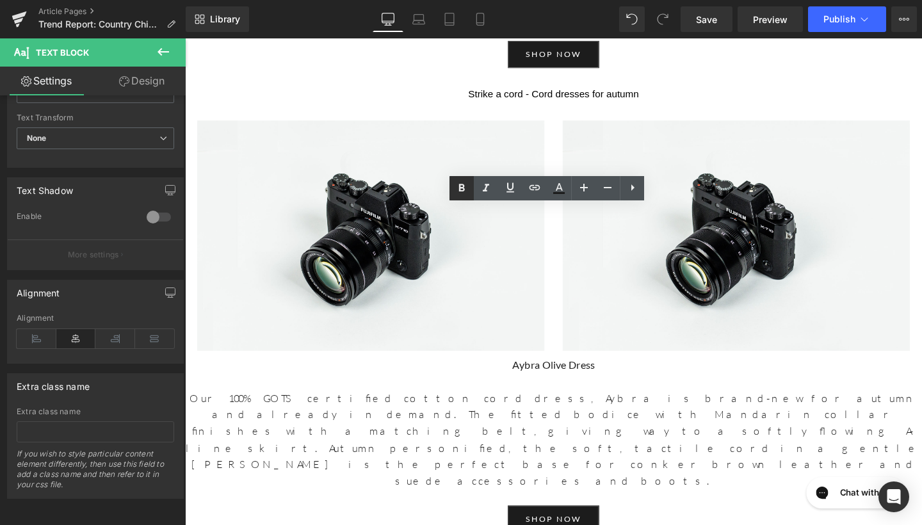
click at [456, 193] on icon at bounding box center [461, 188] width 15 height 15
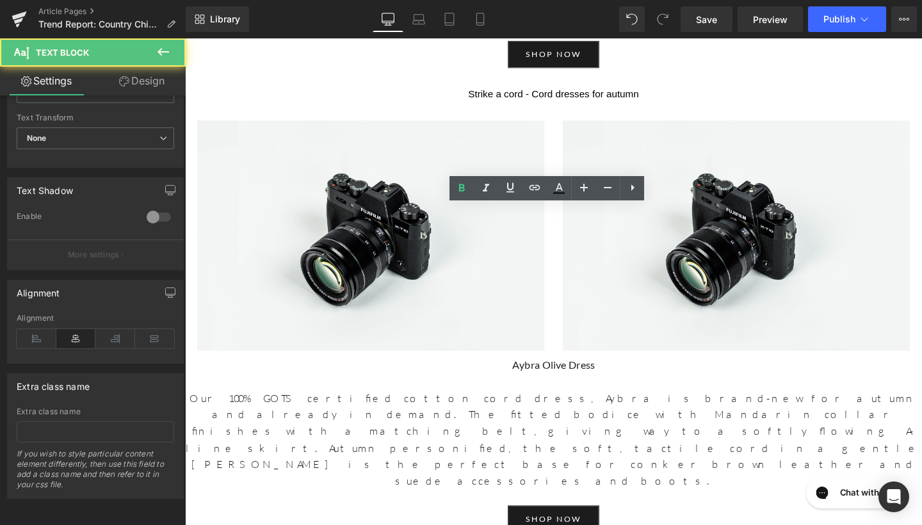
drag, startPoint x: 434, startPoint y: 327, endPoint x: 345, endPoint y: 324, distance: 89.0
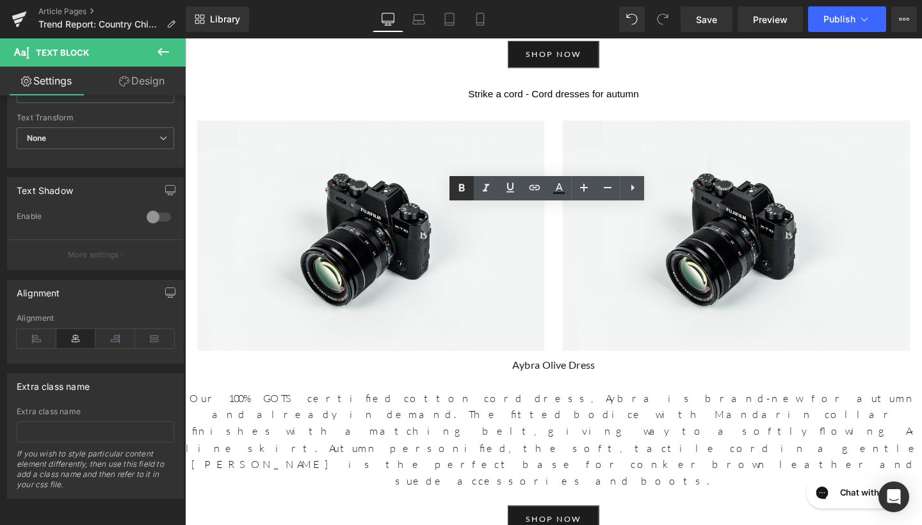
click at [461, 184] on icon at bounding box center [461, 188] width 15 height 15
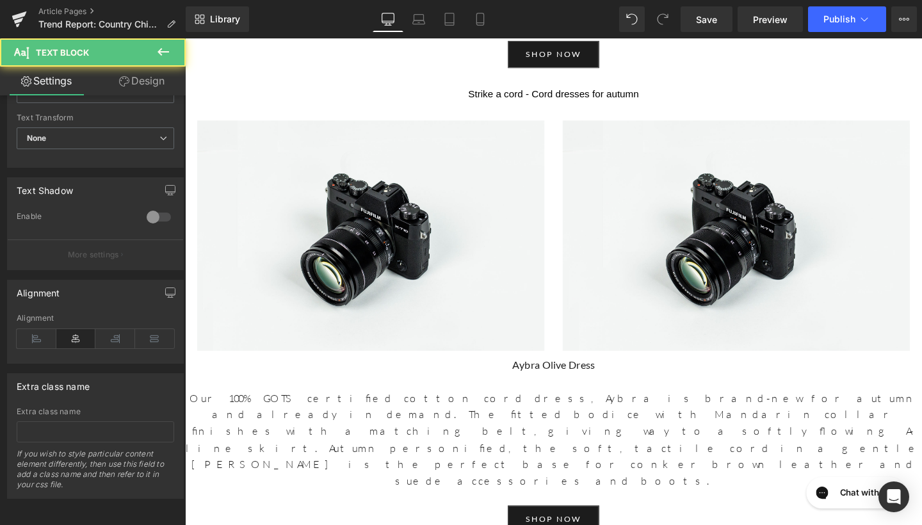
drag, startPoint x: 667, startPoint y: 290, endPoint x: 484, endPoint y: 288, distance: 183.2
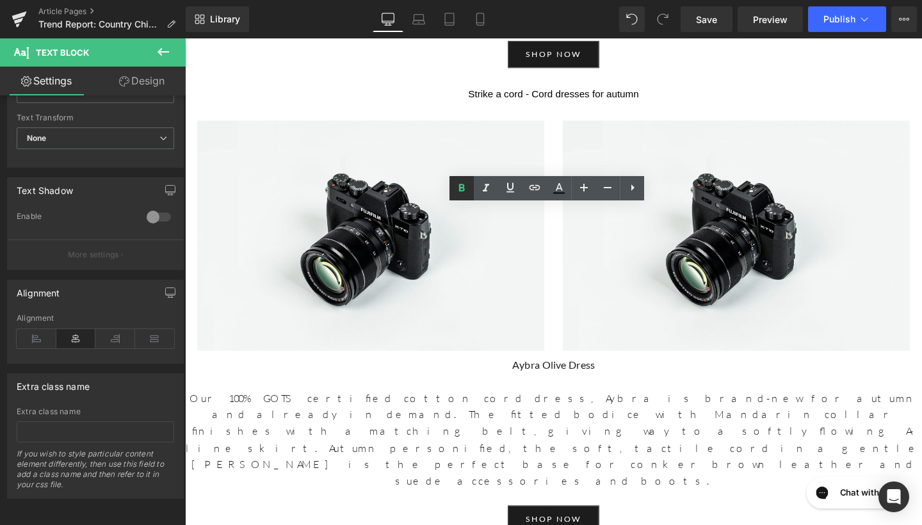
click at [461, 186] on icon at bounding box center [461, 188] width 15 height 15
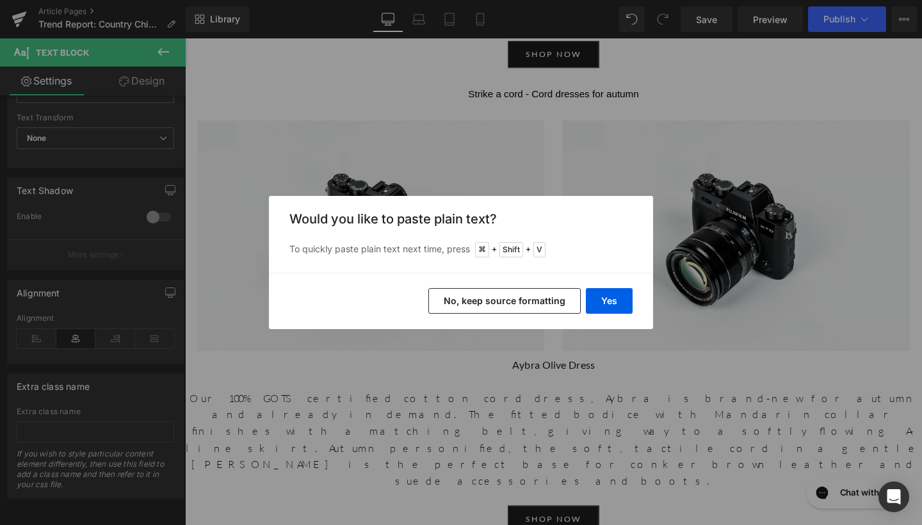
click at [537, 303] on button "No, keep source formatting" at bounding box center [504, 301] width 152 height 26
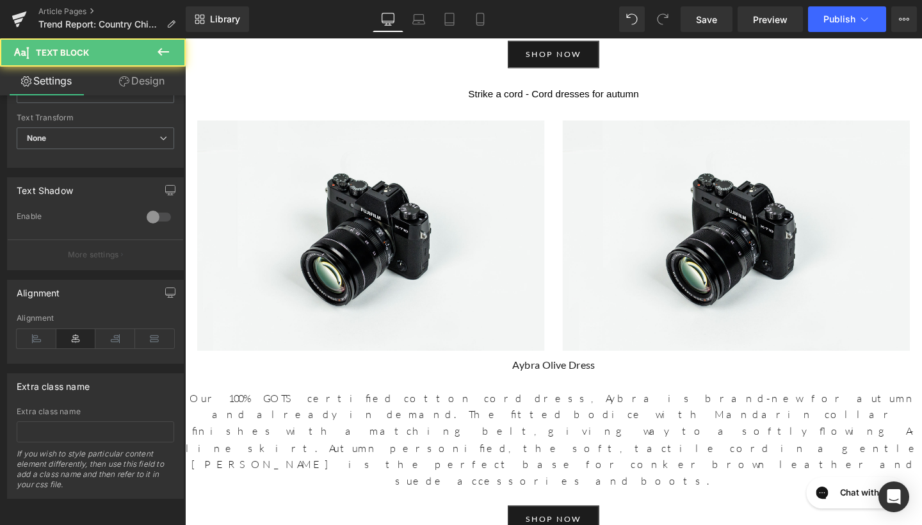
drag, startPoint x: 614, startPoint y: 258, endPoint x: 489, endPoint y: 254, distance: 125.0
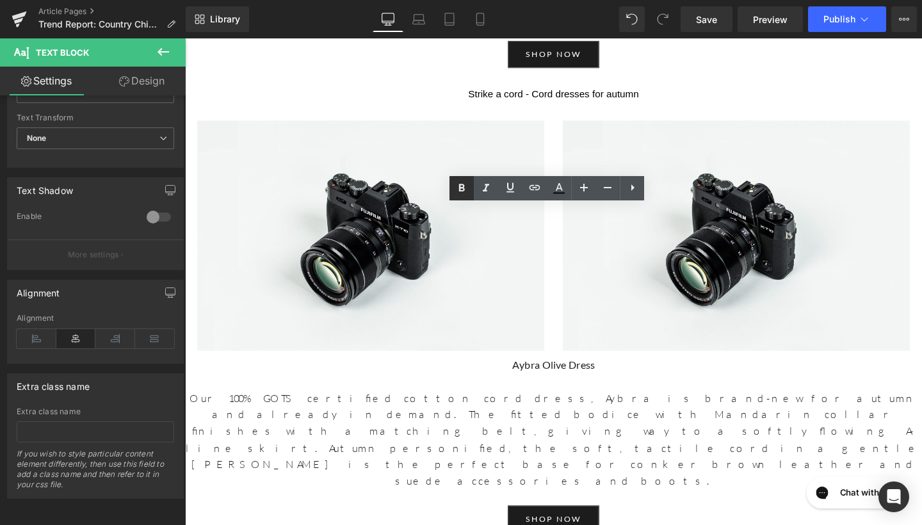
click at [464, 178] on link at bounding box center [462, 188] width 24 height 24
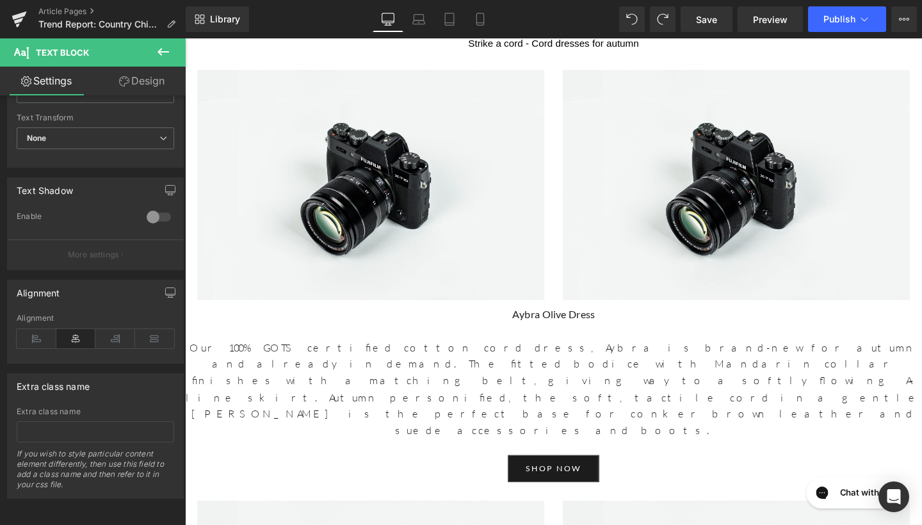
scroll to position [4865, 0]
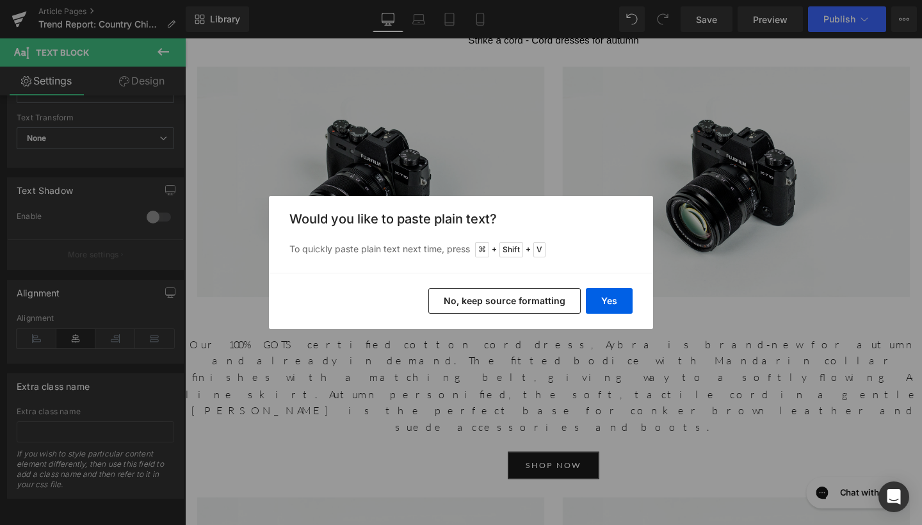
click at [540, 306] on button "No, keep source formatting" at bounding box center [504, 301] width 152 height 26
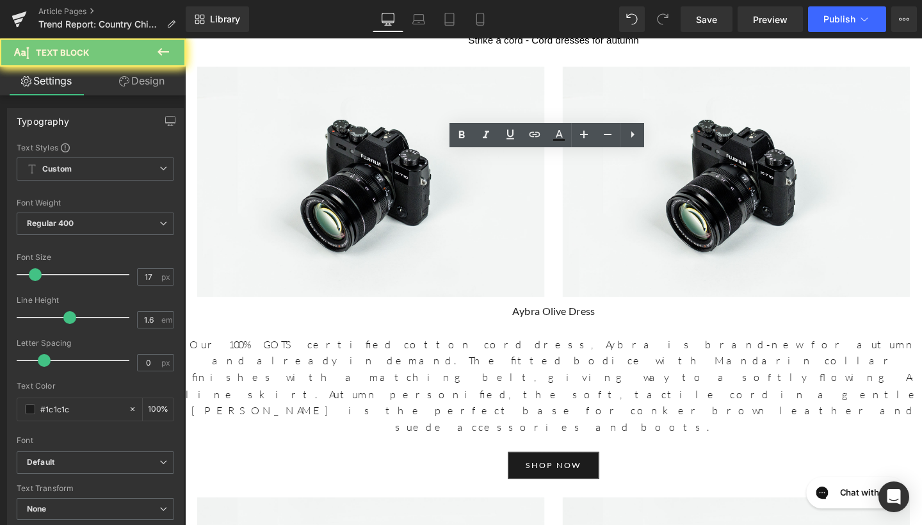
drag, startPoint x: 781, startPoint y: 410, endPoint x: 372, endPoint y: 415, distance: 408.6
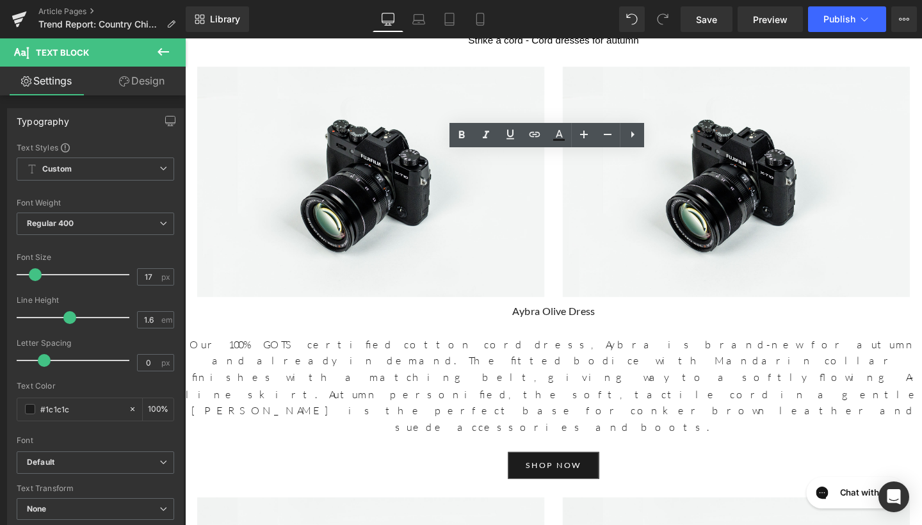
drag, startPoint x: 372, startPoint y: 415, endPoint x: 734, endPoint y: 402, distance: 362.0
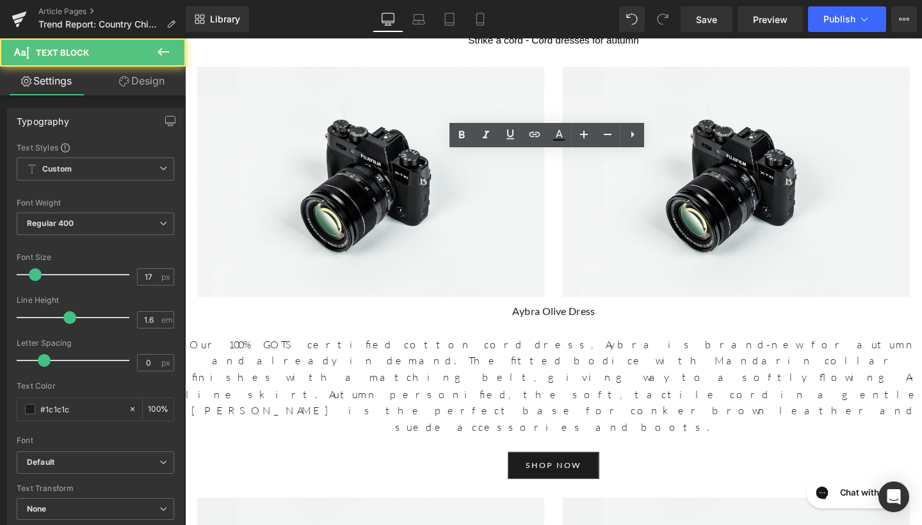
drag, startPoint x: 799, startPoint y: 407, endPoint x: 287, endPoint y: 378, distance: 513.1
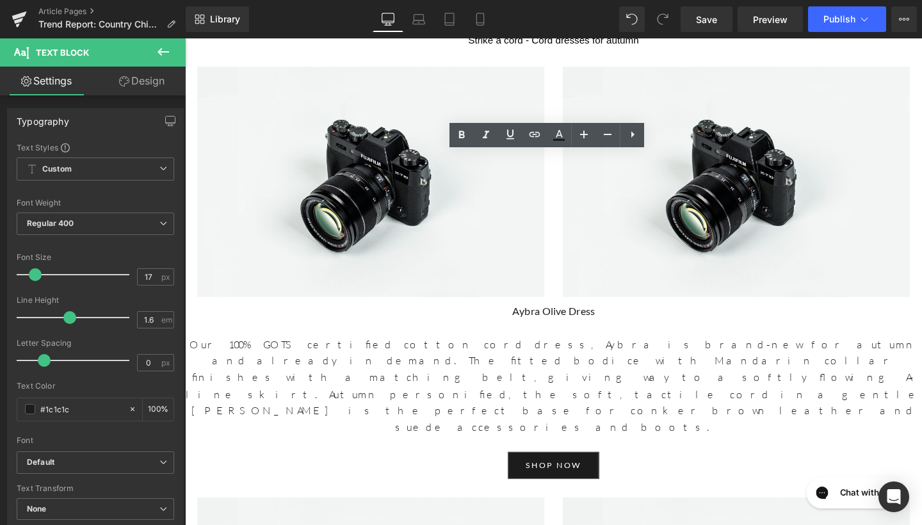
drag, startPoint x: 772, startPoint y: 412, endPoint x: 389, endPoint y: 402, distance: 383.1
click at [456, 141] on icon at bounding box center [461, 134] width 15 height 15
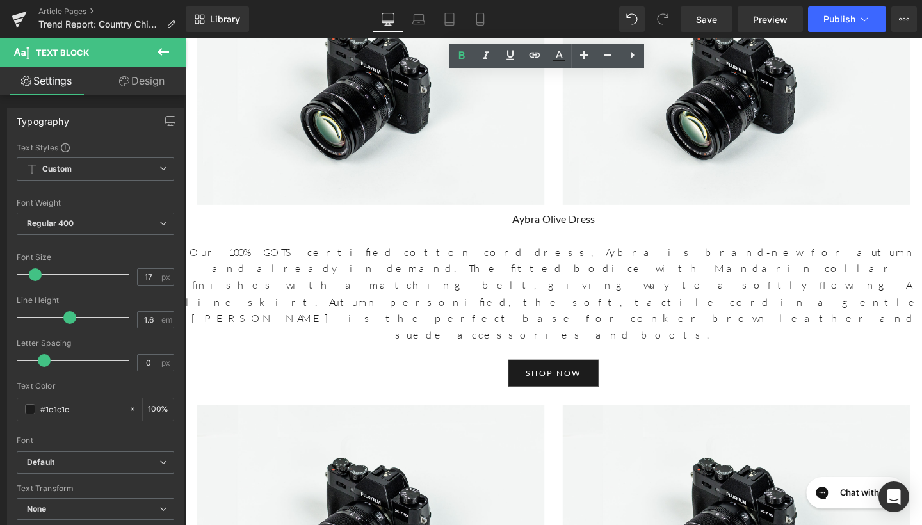
scroll to position [4972, 0]
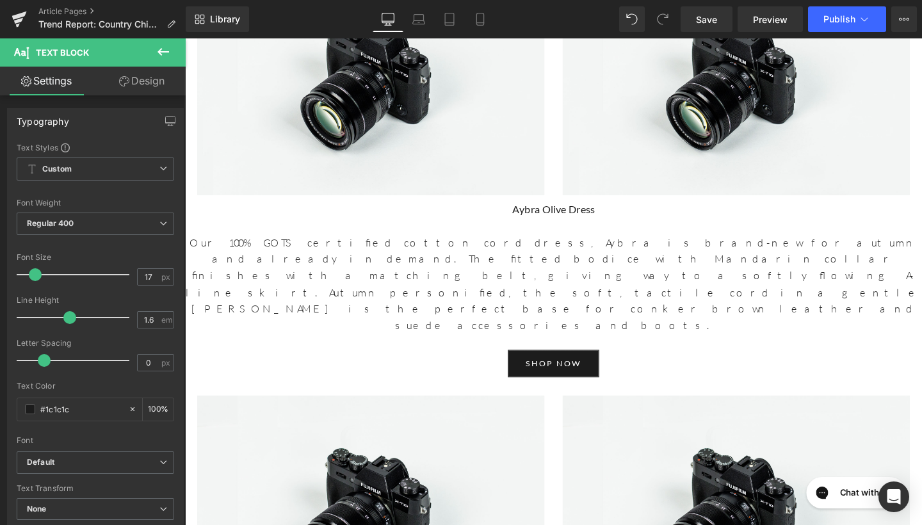
click at [160, 51] on icon at bounding box center [164, 52] width 12 height 8
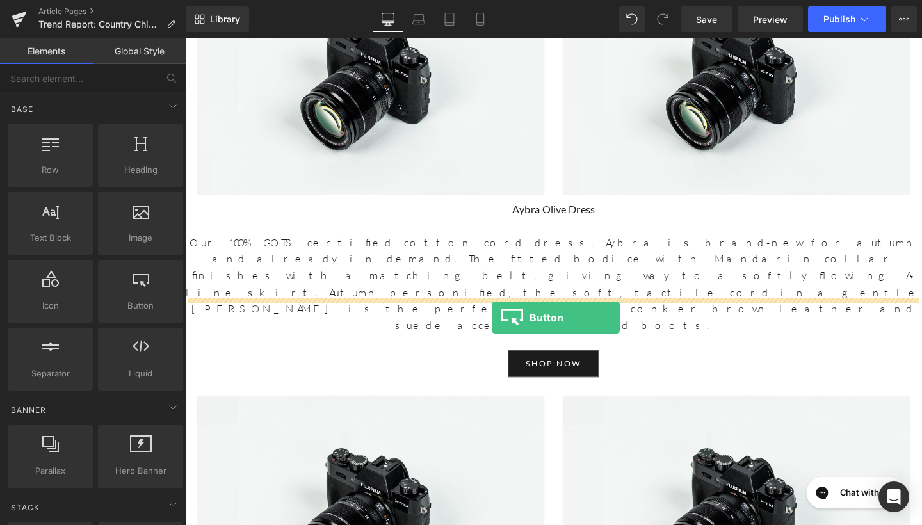
drag, startPoint x: 319, startPoint y: 333, endPoint x: 508, endPoint y: 332, distance: 188.9
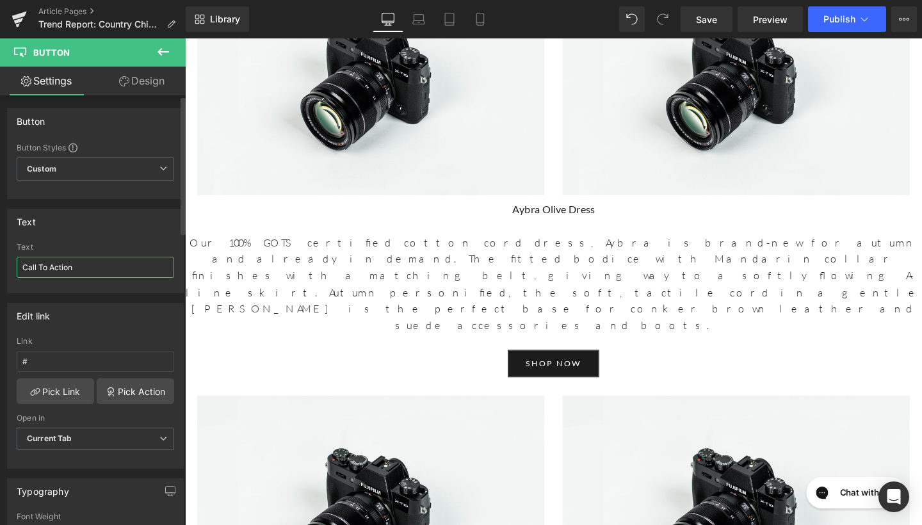
drag, startPoint x: 96, startPoint y: 273, endPoint x: 4, endPoint y: 268, distance: 92.4
click at [2, 270] on div "Text Call To Action Text Call To Action" at bounding box center [95, 246] width 191 height 94
type input "N"
click at [46, 266] on input "shop new arrivals" at bounding box center [96, 267] width 158 height 21
drag, startPoint x: 43, startPoint y: 266, endPoint x: 0, endPoint y: 273, distance: 43.6
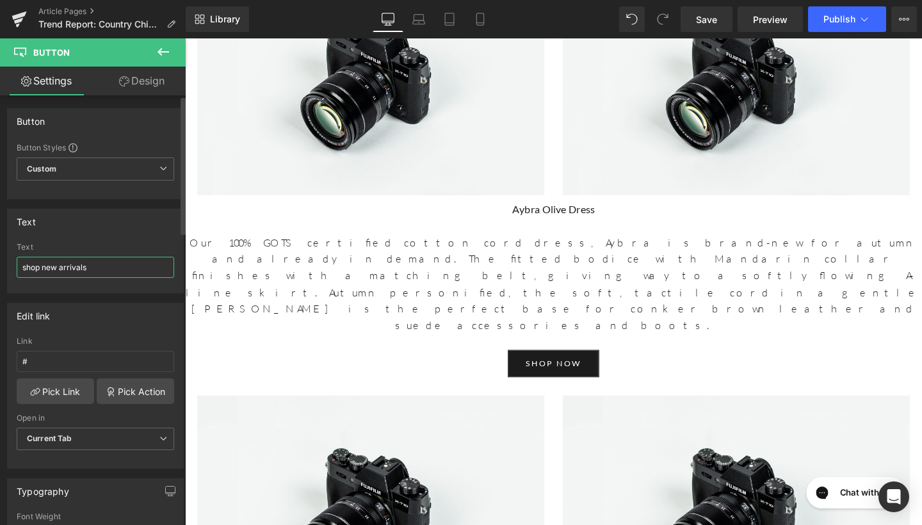
click at [0, 273] on div "Text shop new arrivals Text shop new arrivals" at bounding box center [95, 246] width 191 height 94
click at [90, 266] on input "new arrivalsshop" at bounding box center [96, 267] width 158 height 21
type input "new arrivals"
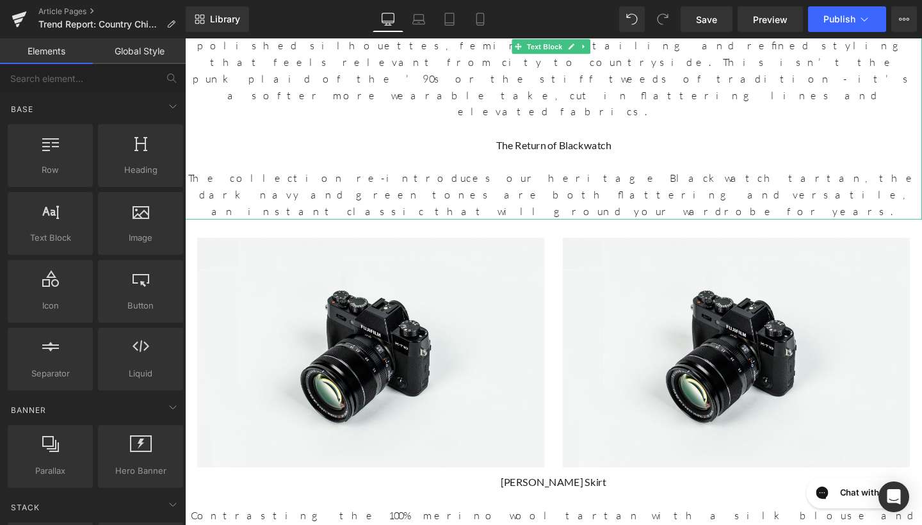
scroll to position [1063, 0]
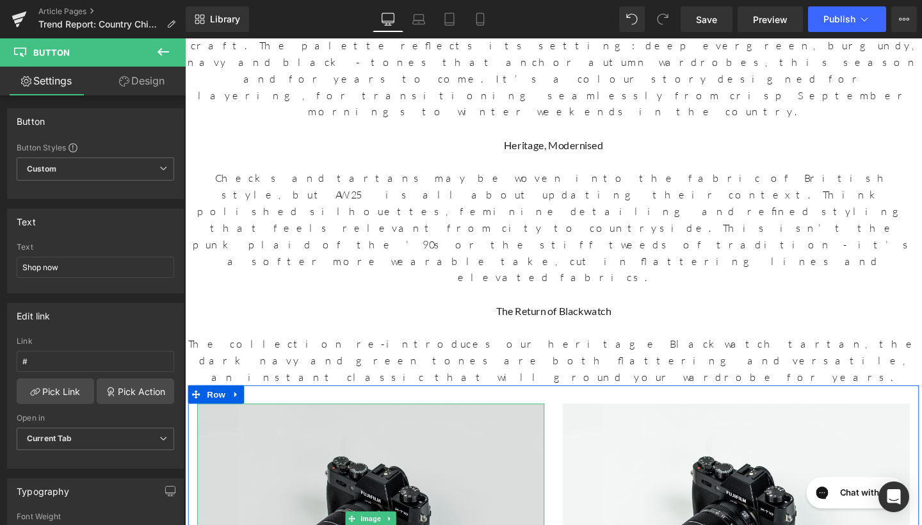
scroll to position [955, 0]
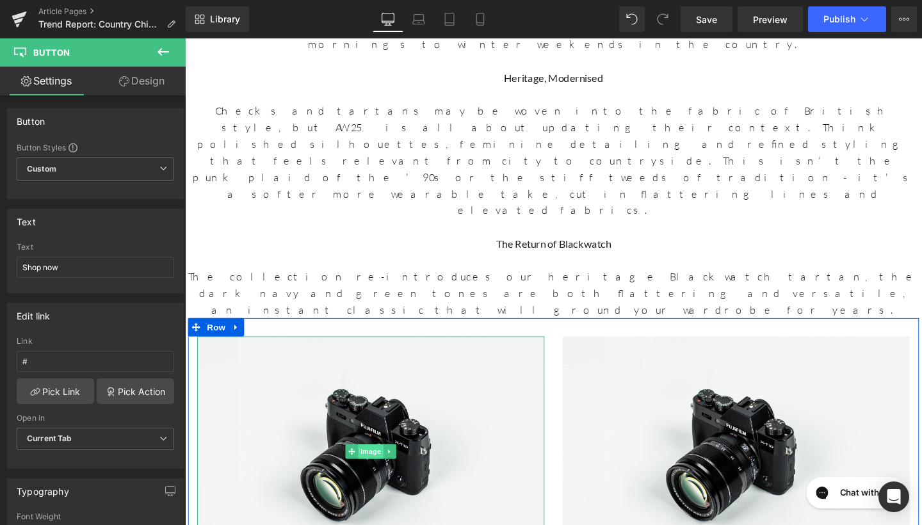
click at [378, 465] on span "Image" at bounding box center [380, 472] width 27 height 15
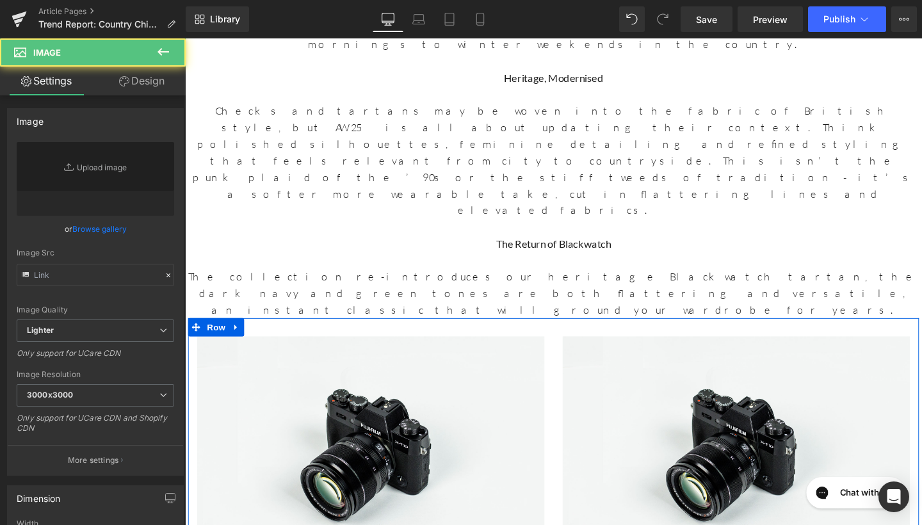
type input "//[DOMAIN_NAME][URL]"
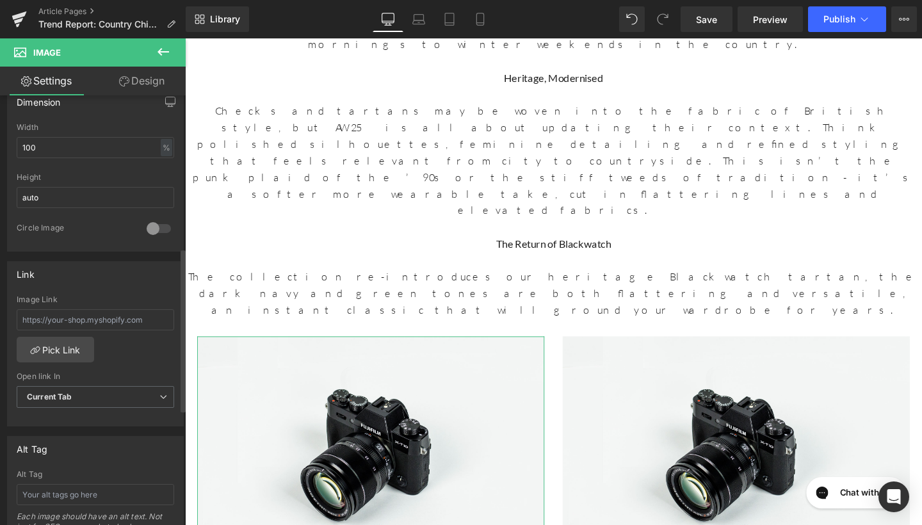
scroll to position [403, 0]
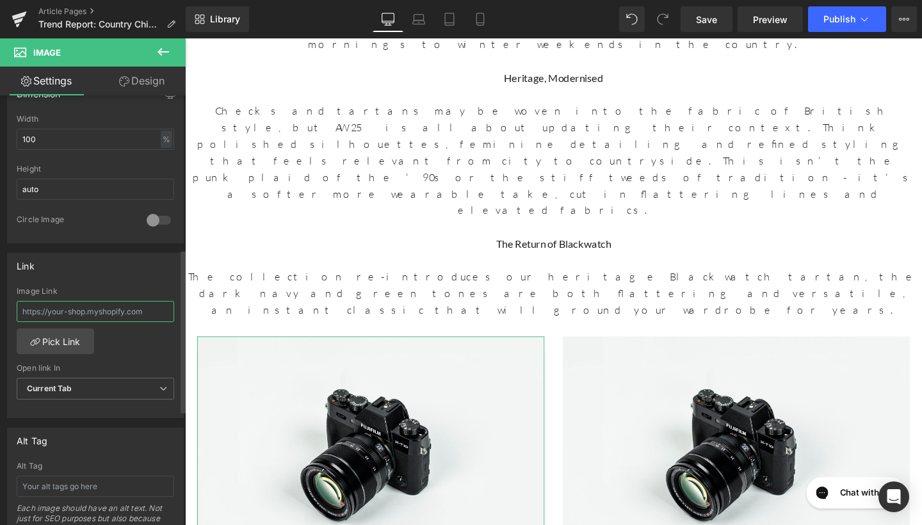
click at [139, 312] on input "text" at bounding box center [96, 311] width 158 height 21
paste input "[URL][DOMAIN_NAME][PERSON_NAME]"
type input "[URL][DOMAIN_NAME][PERSON_NAME]"
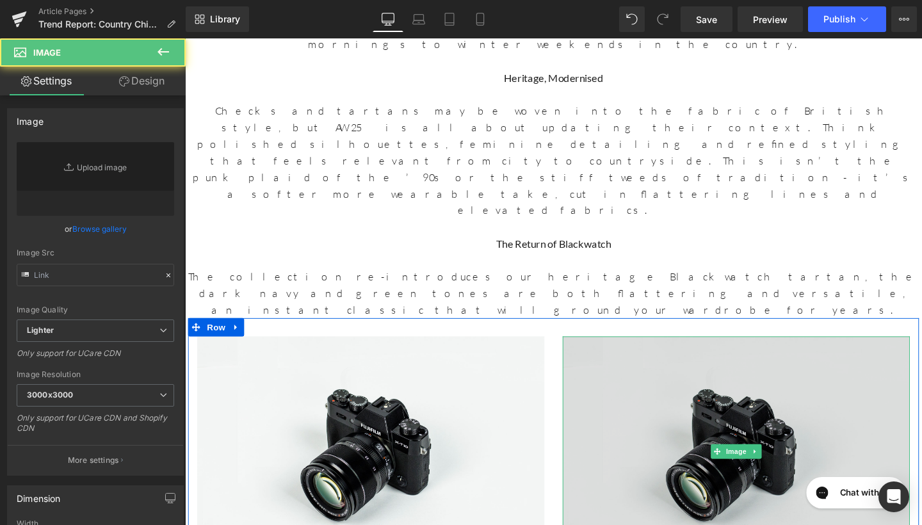
drag, startPoint x: 627, startPoint y: 243, endPoint x: 369, endPoint y: 363, distance: 283.9
click at [627, 352] on img at bounding box center [764, 473] width 365 height 242
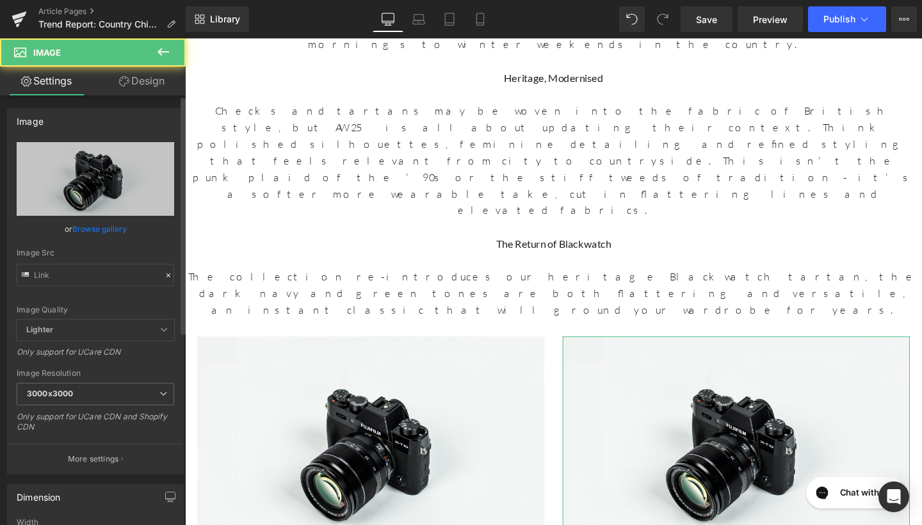
type input "//[DOMAIN_NAME][URL]"
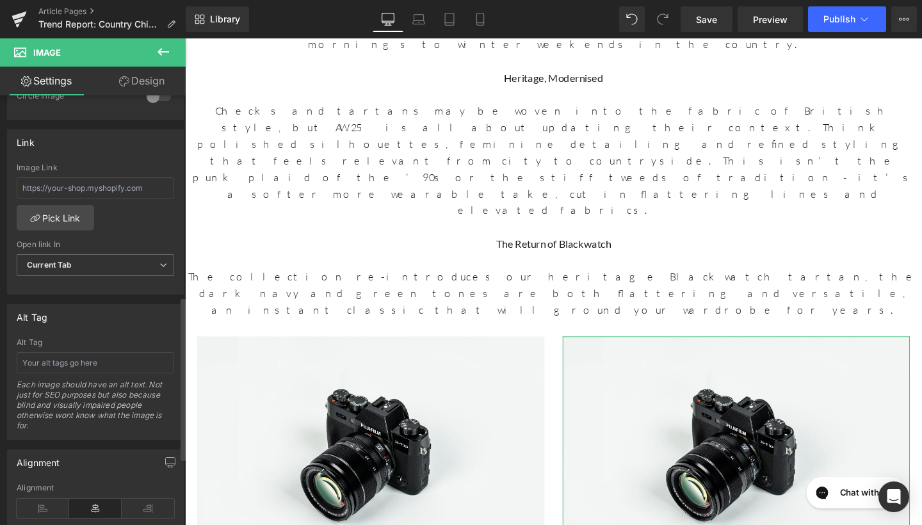
scroll to position [528, 0]
click at [86, 355] on input "text" at bounding box center [96, 361] width 158 height 21
paste input "[URL][DOMAIN_NAME][PERSON_NAME]"
type input "[URL][DOMAIN_NAME][PERSON_NAME]"
drag, startPoint x: 165, startPoint y: 356, endPoint x: 15, endPoint y: 363, distance: 150.0
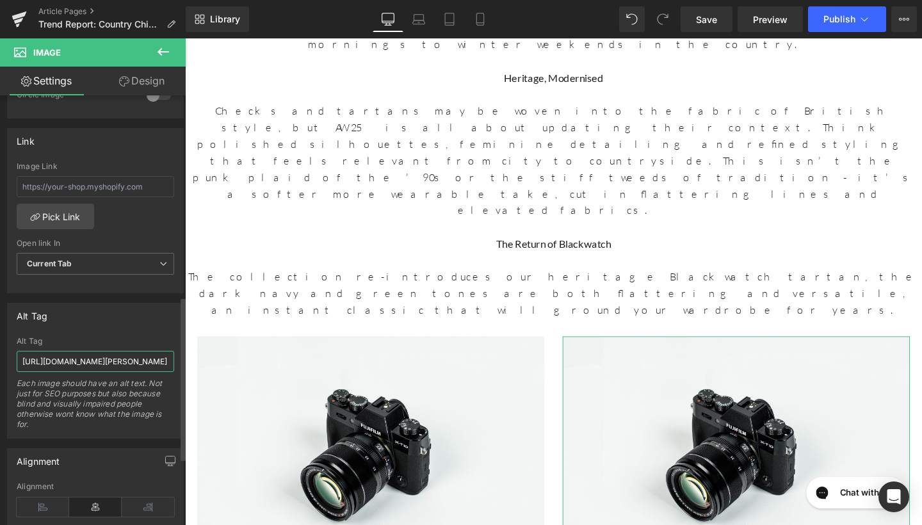
click at [15, 363] on div "[URL][DOMAIN_NAME][PERSON_NAME] Alt Tag [URL][DOMAIN_NAME][PERSON_NAME] Each im…" at bounding box center [95, 387] width 175 height 101
click at [49, 180] on input "text" at bounding box center [96, 186] width 158 height 21
paste input "[URL][DOMAIN_NAME][PERSON_NAME]"
type input "[URL][DOMAIN_NAME][PERSON_NAME]"
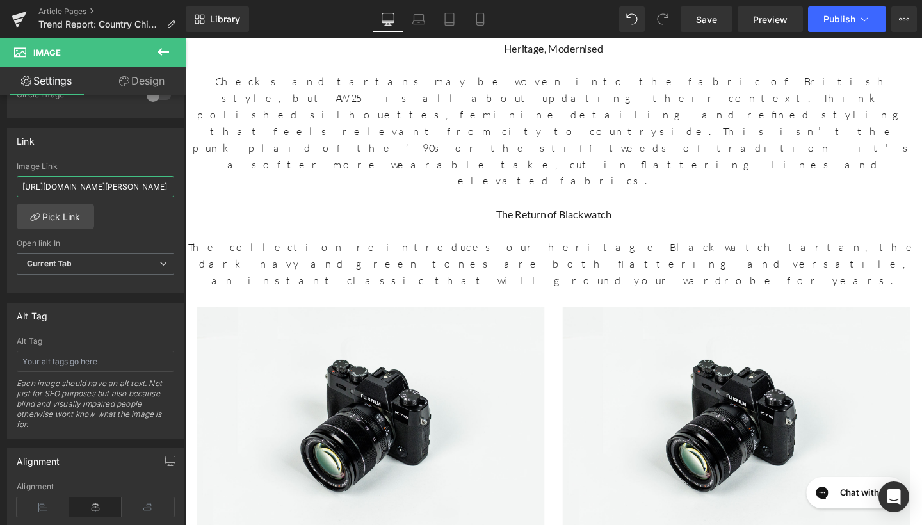
scroll to position [988, 0]
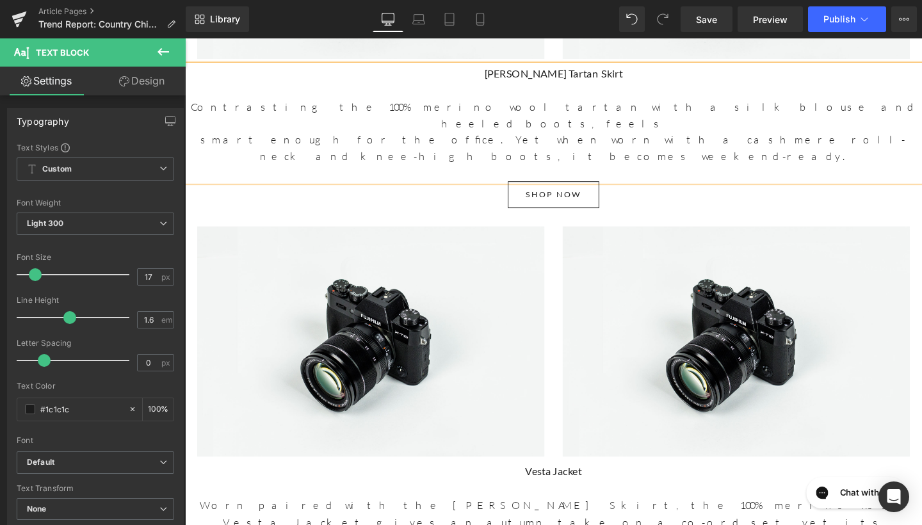
scroll to position [1046, 0]
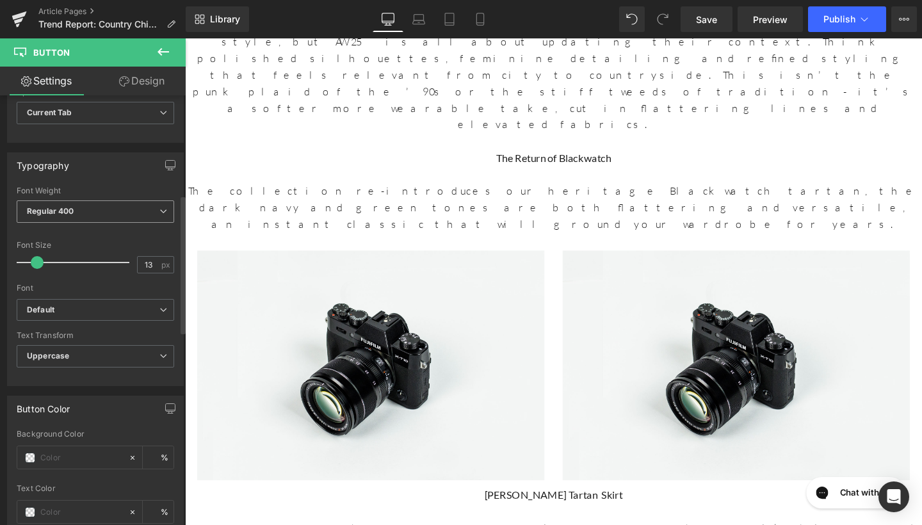
scroll to position [327, 0]
click at [119, 208] on span "Regular 400" at bounding box center [96, 210] width 158 height 22
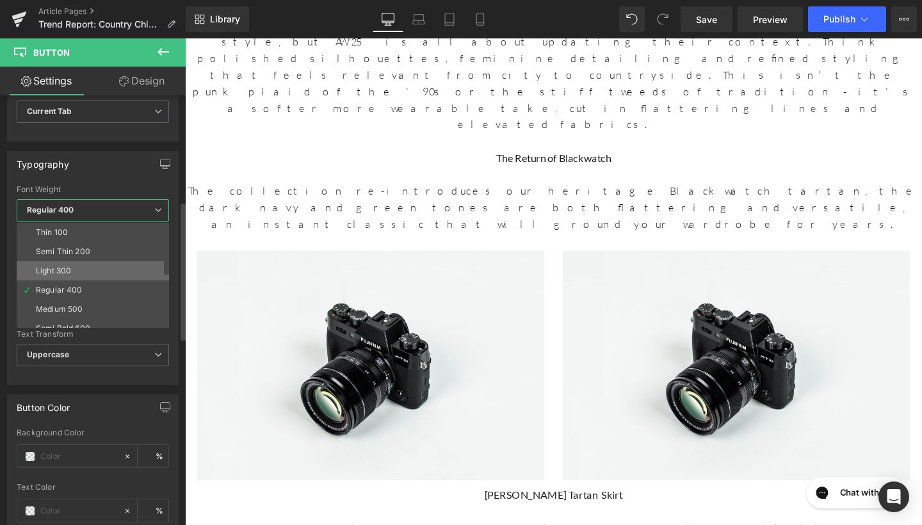
click at [92, 270] on li "Light 300" at bounding box center [96, 270] width 158 height 19
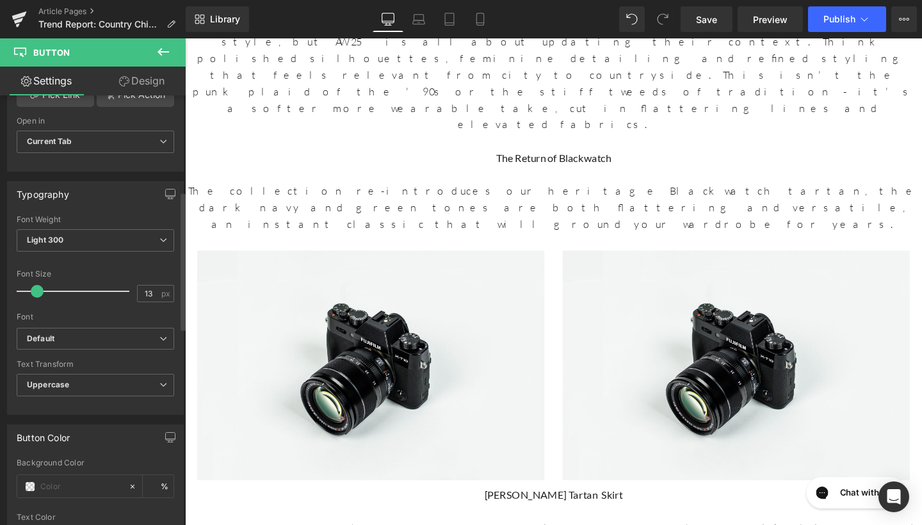
scroll to position [295, 0]
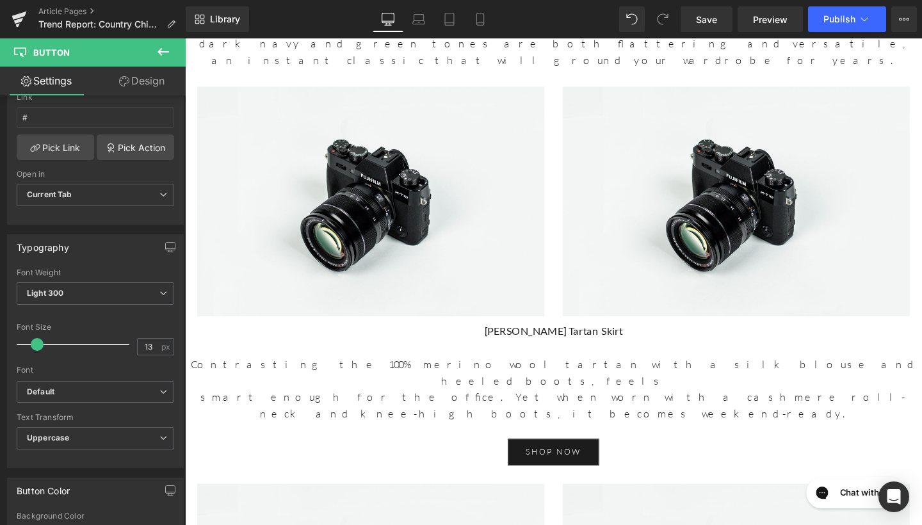
scroll to position [1174, 0]
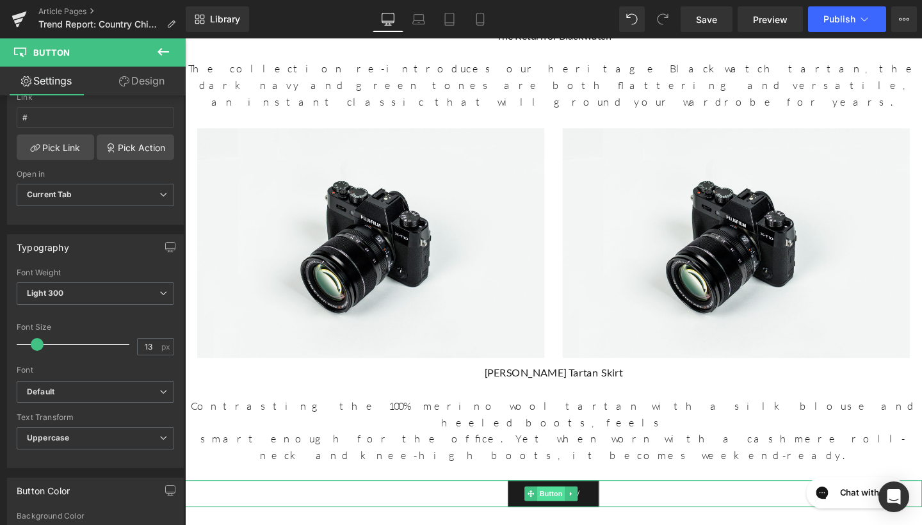
click at [569, 510] on span "Button" at bounding box center [569, 517] width 29 height 15
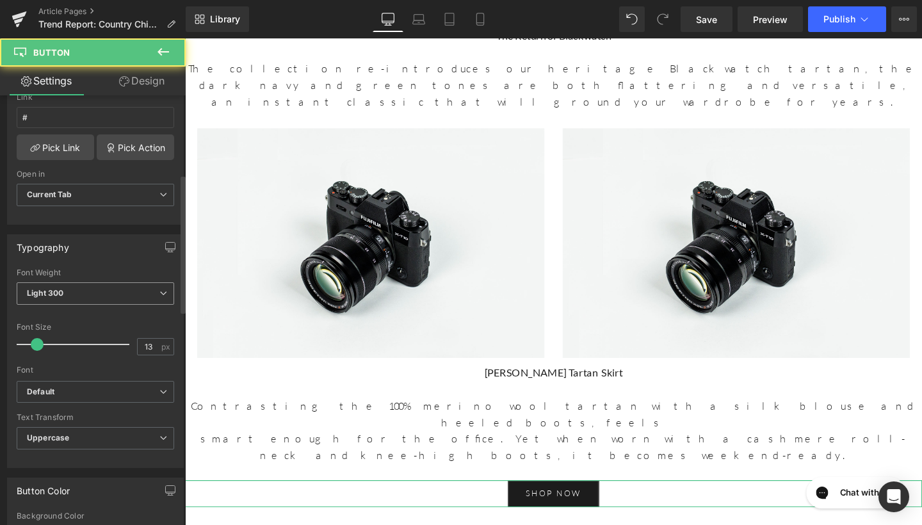
click at [60, 294] on b "Light 300" at bounding box center [45, 293] width 37 height 10
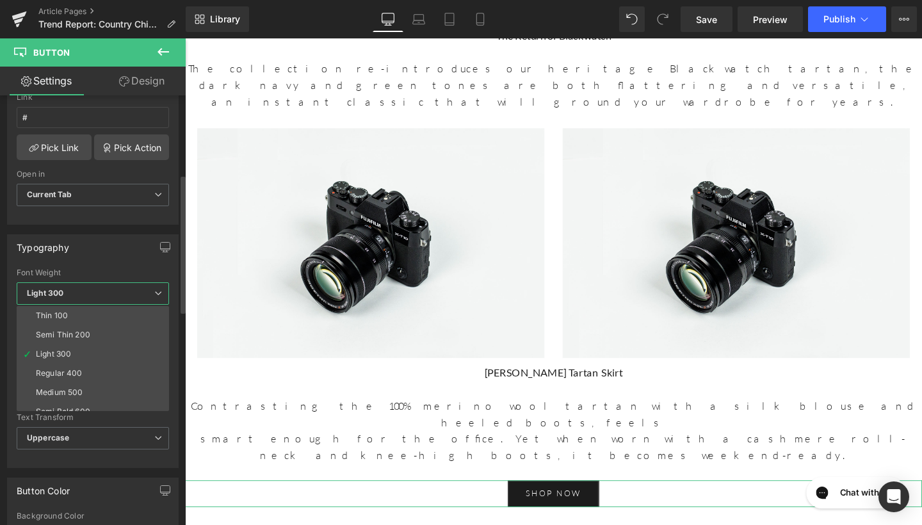
click at [69, 369] on div "Regular 400" at bounding box center [59, 373] width 47 height 9
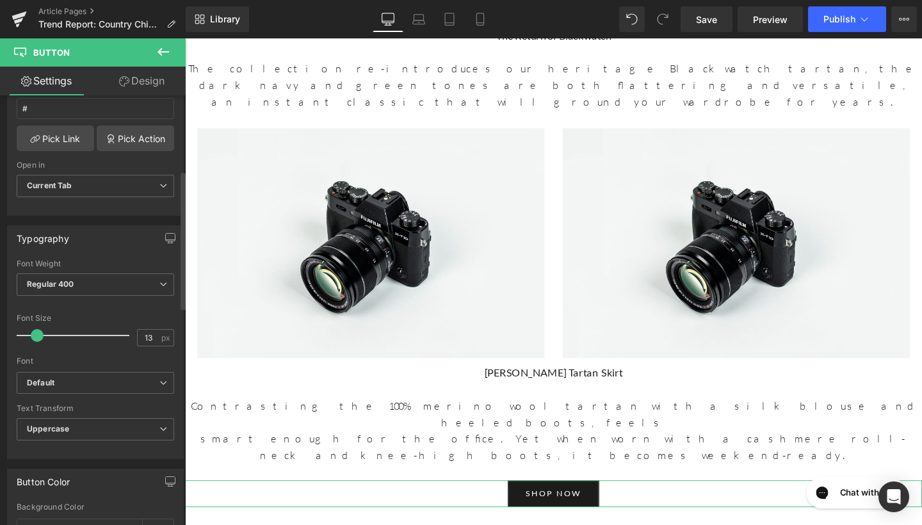
scroll to position [125, 0]
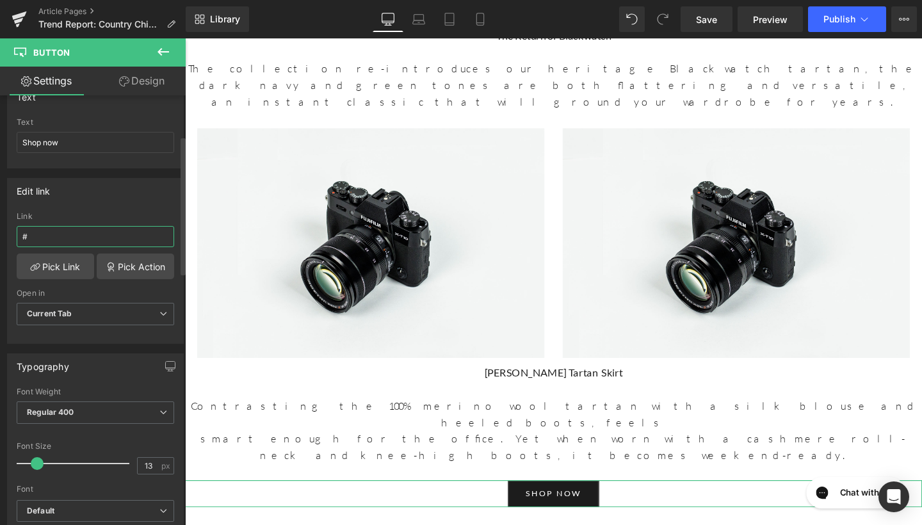
click at [84, 242] on input "#" at bounding box center [96, 236] width 158 height 21
paste input "[URL][DOMAIN_NAME][PERSON_NAME]"
type input "[URL][DOMAIN_NAME][PERSON_NAME]"
click at [268, 503] on div "Shop now" at bounding box center [572, 517] width 775 height 28
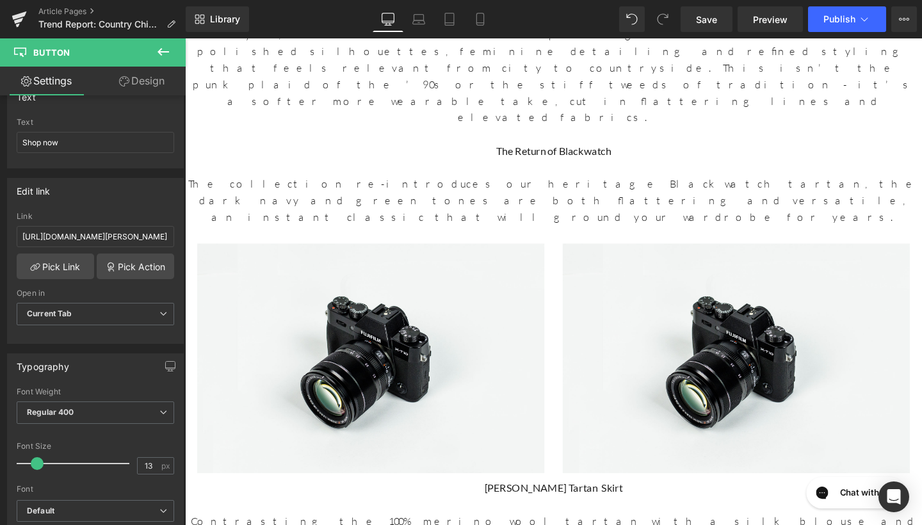
scroll to position [1040, 0]
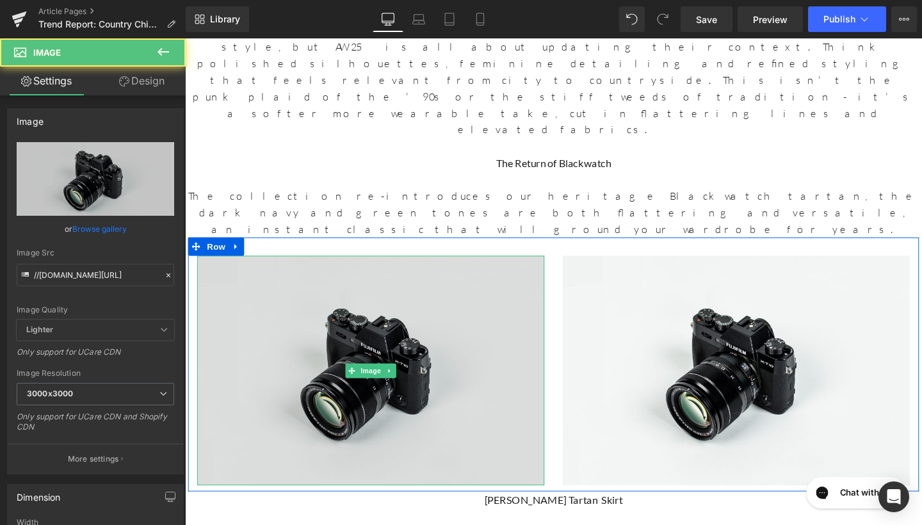
click at [492, 267] on img at bounding box center [380, 388] width 365 height 242
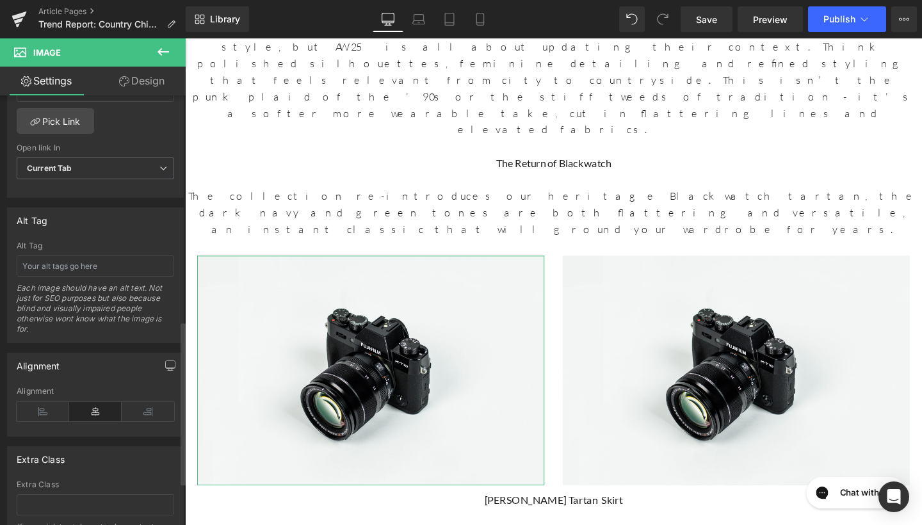
scroll to position [635, 0]
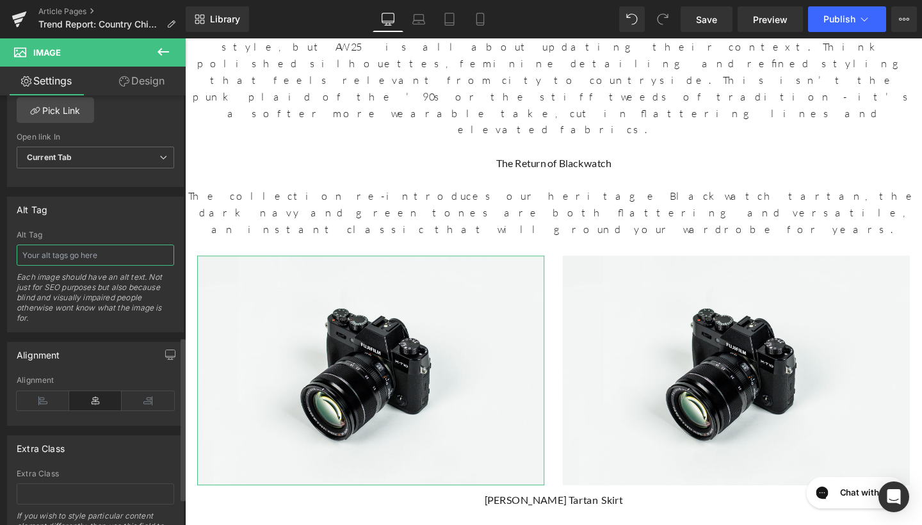
click at [78, 259] on input "text" at bounding box center [96, 255] width 158 height 21
type input "[PERSON_NAME] Tartan Skirt"
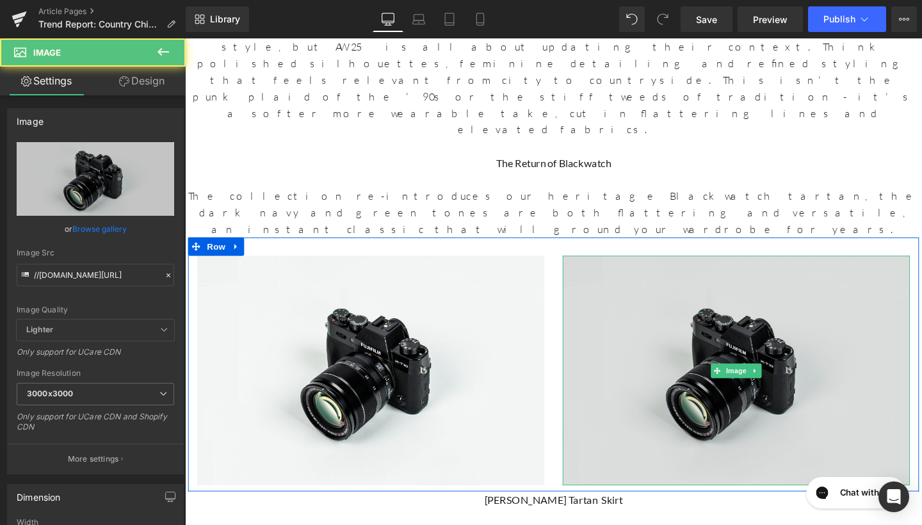
click at [654, 267] on img at bounding box center [764, 388] width 365 height 242
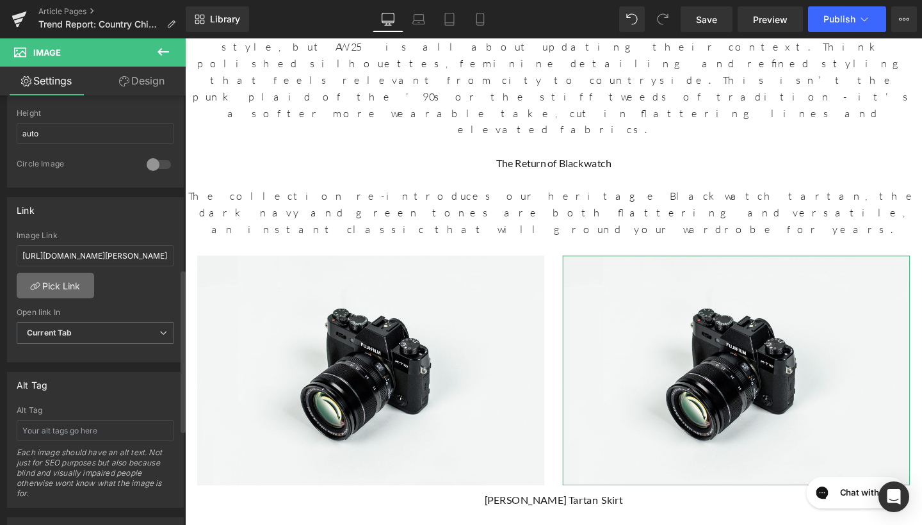
scroll to position [455, 0]
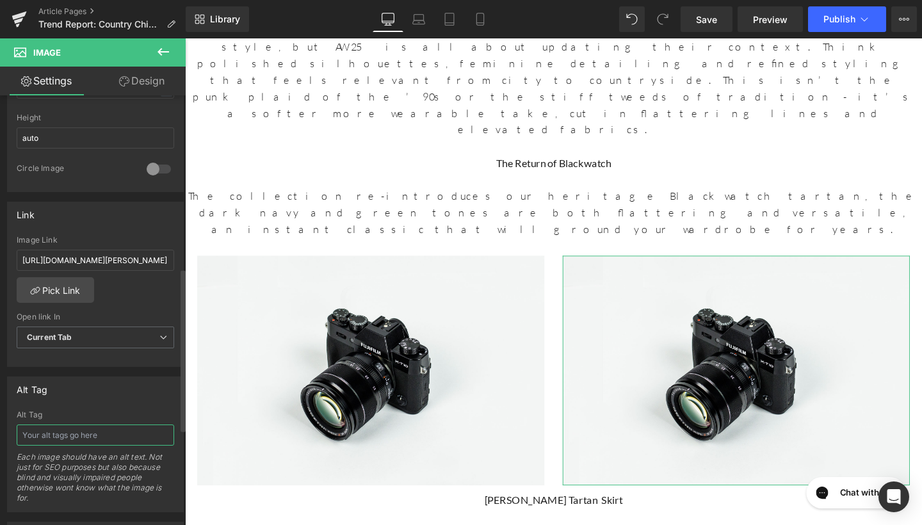
click at [67, 427] on input "text" at bounding box center [96, 435] width 158 height 21
type input "[PERSON_NAME] Tartan Skirt"
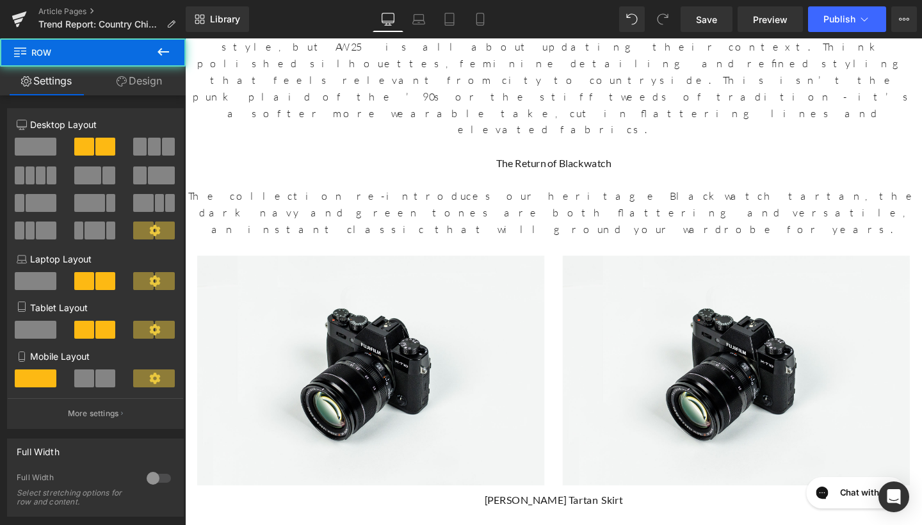
click at [185, 38] on div at bounding box center [185, 38] width 0 height 0
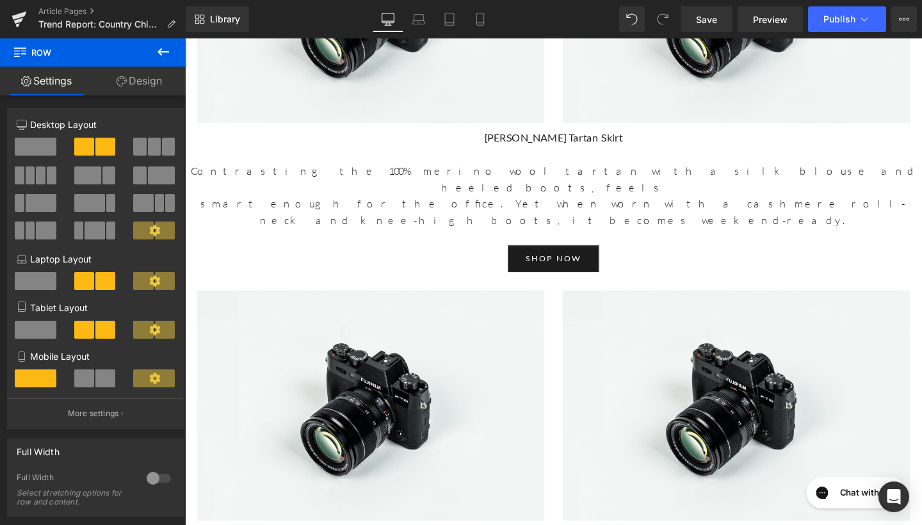
scroll to position [1430, 0]
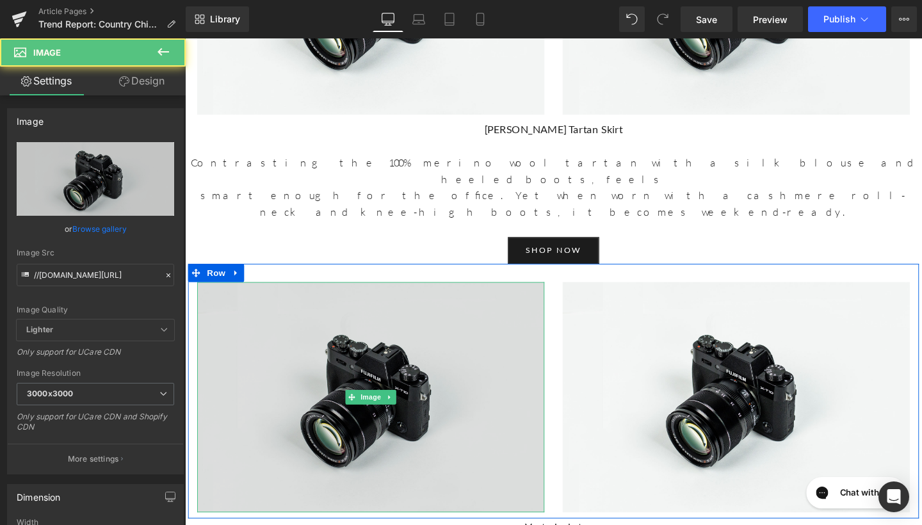
click at [434, 295] on img at bounding box center [380, 416] width 365 height 242
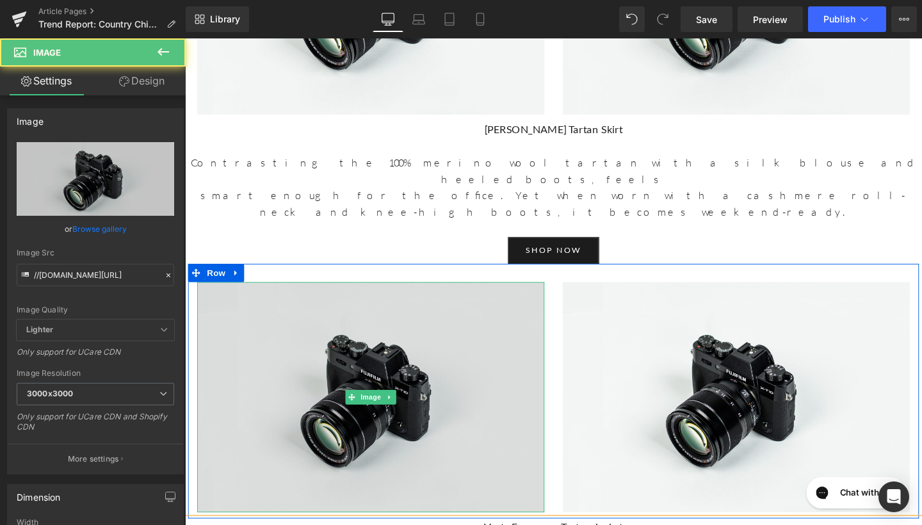
click at [446, 295] on img at bounding box center [380, 416] width 365 height 242
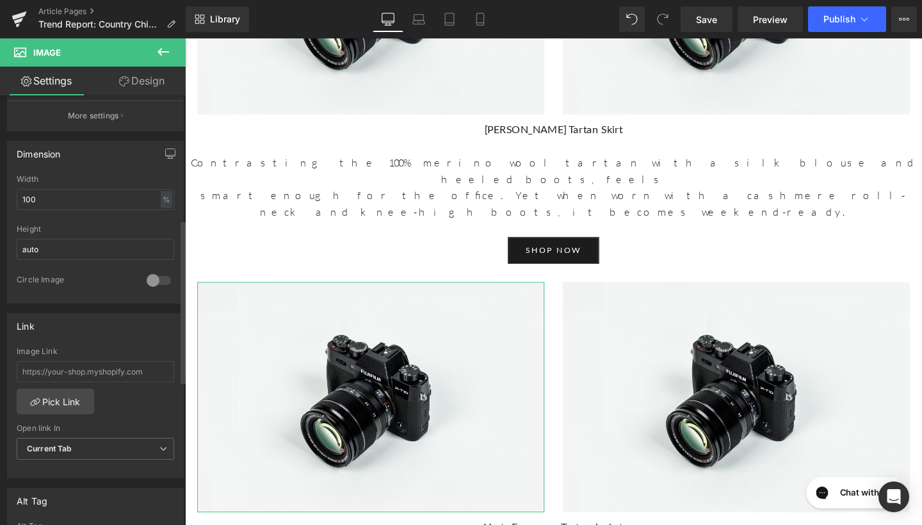
scroll to position [358, 0]
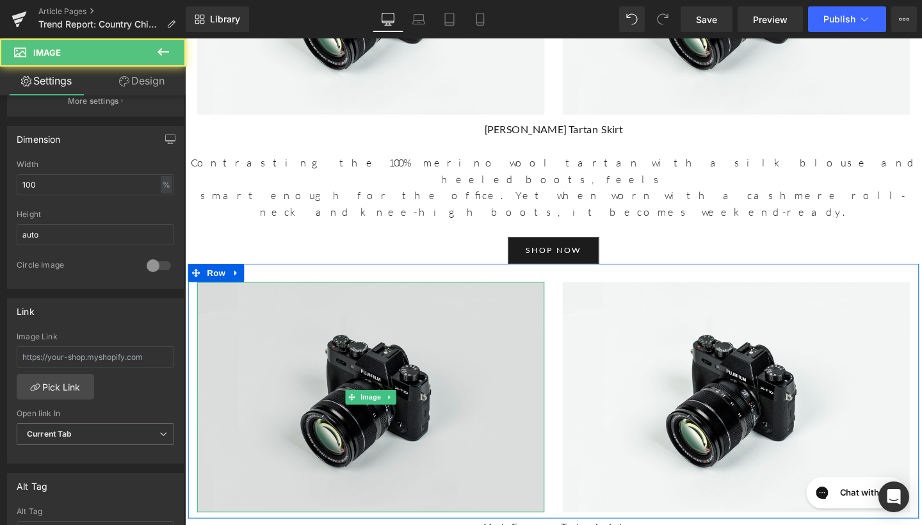
click at [459, 295] on img at bounding box center [380, 416] width 365 height 242
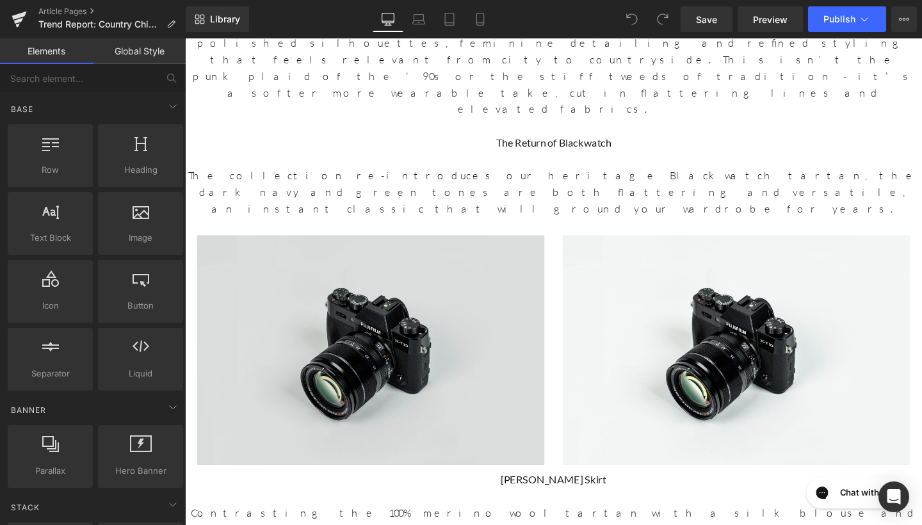
scroll to position [1063, 0]
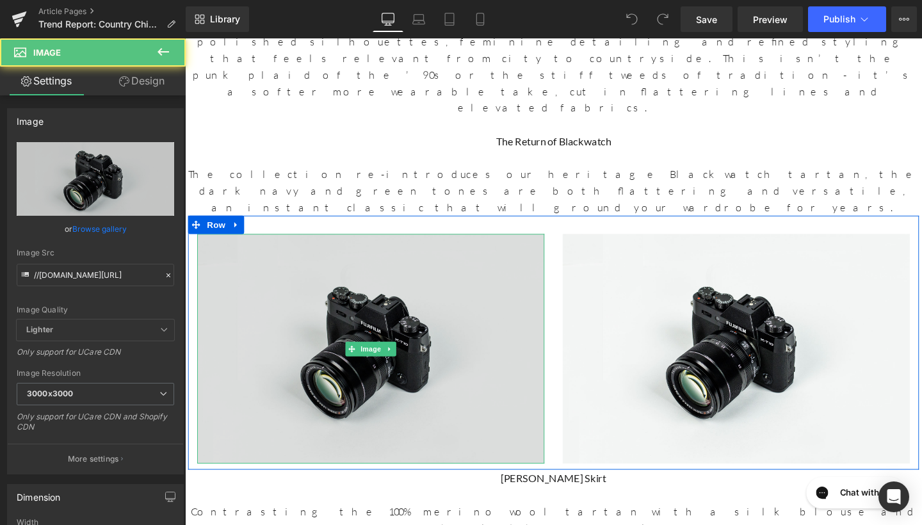
click at [418, 244] on img at bounding box center [380, 365] width 365 height 242
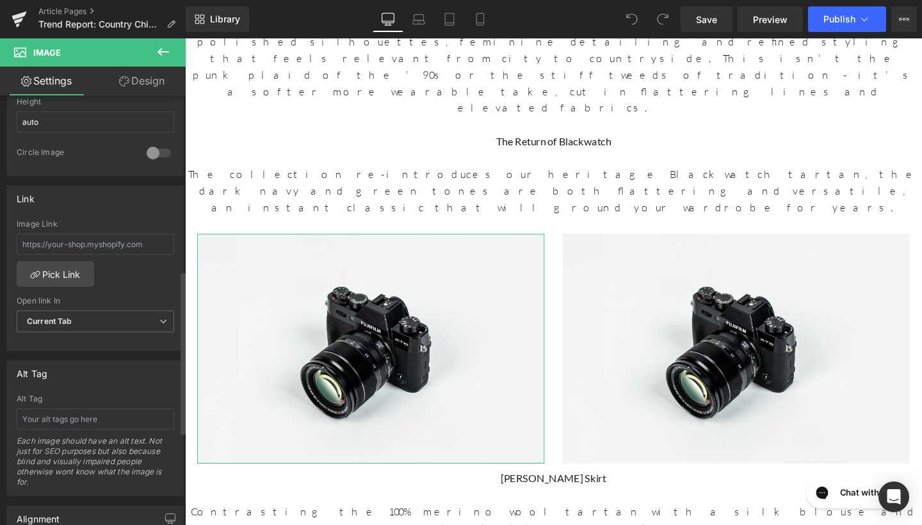
scroll to position [480, 0]
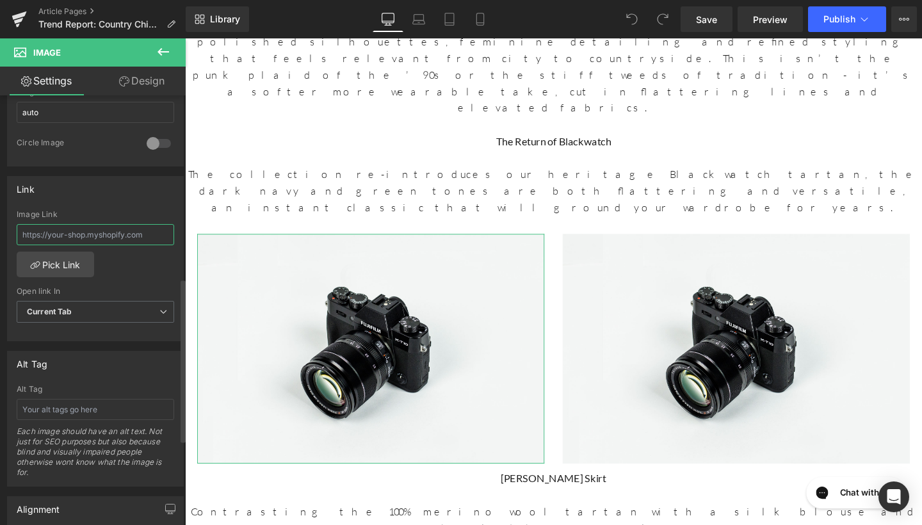
click at [93, 239] on input "text" at bounding box center [96, 234] width 158 height 21
paste input "[URL][DOMAIN_NAME][PERSON_NAME]"
type input "[URL][DOMAIN_NAME][PERSON_NAME]"
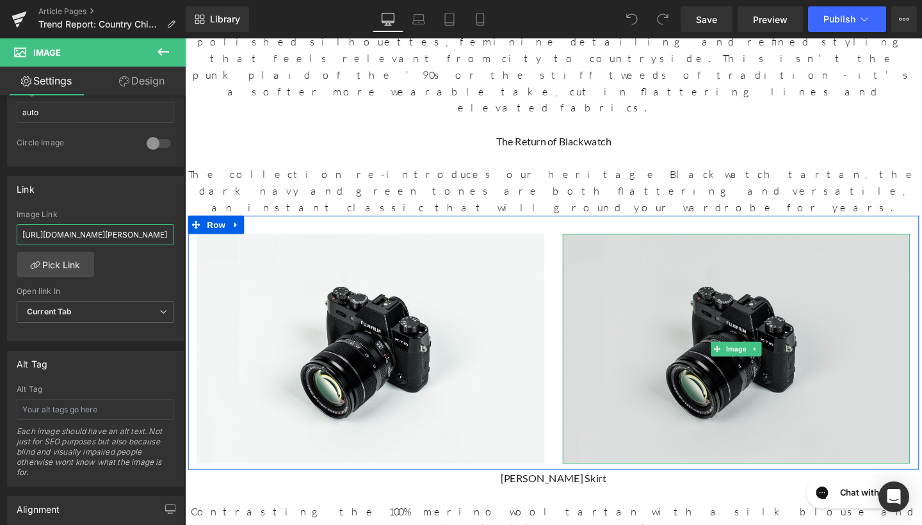
click at [697, 244] on img at bounding box center [764, 365] width 365 height 242
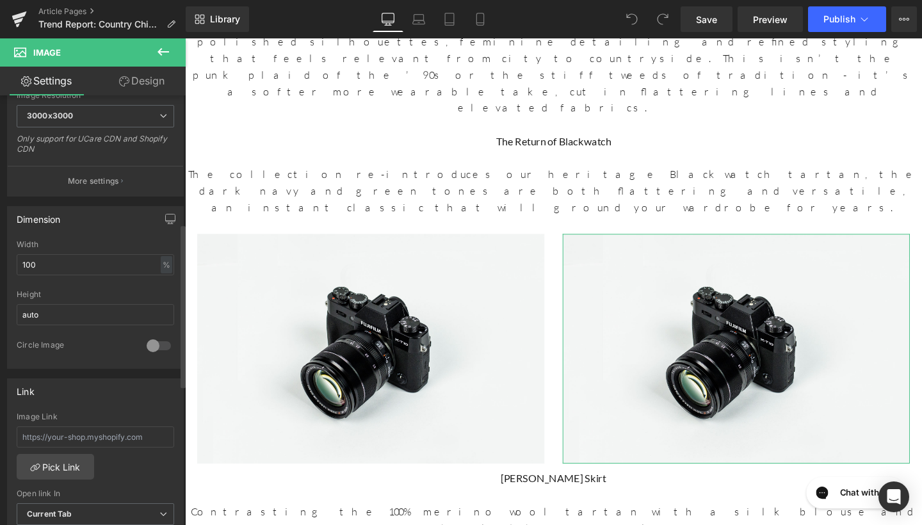
scroll to position [386, 0]
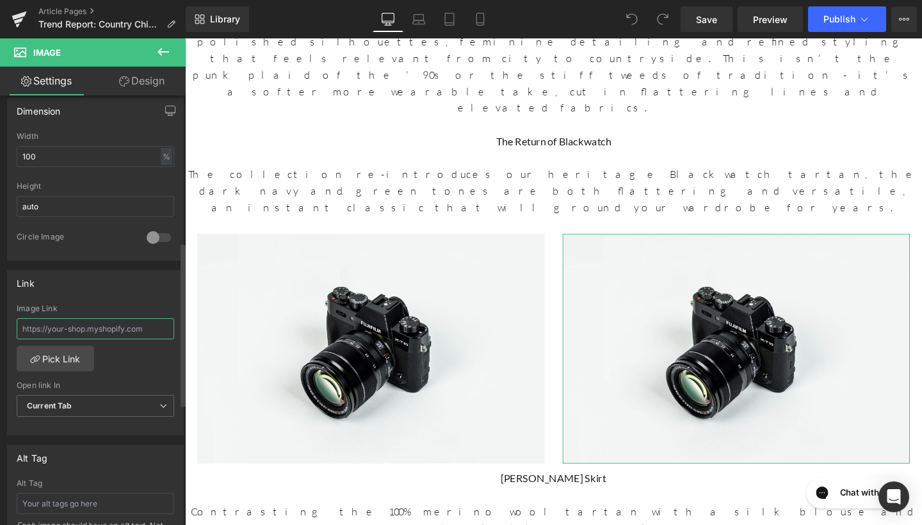
click at [73, 328] on input "text" at bounding box center [96, 328] width 158 height 21
paste input "[URL][DOMAIN_NAME][PERSON_NAME]"
type input "[URL][DOMAIN_NAME][PERSON_NAME]"
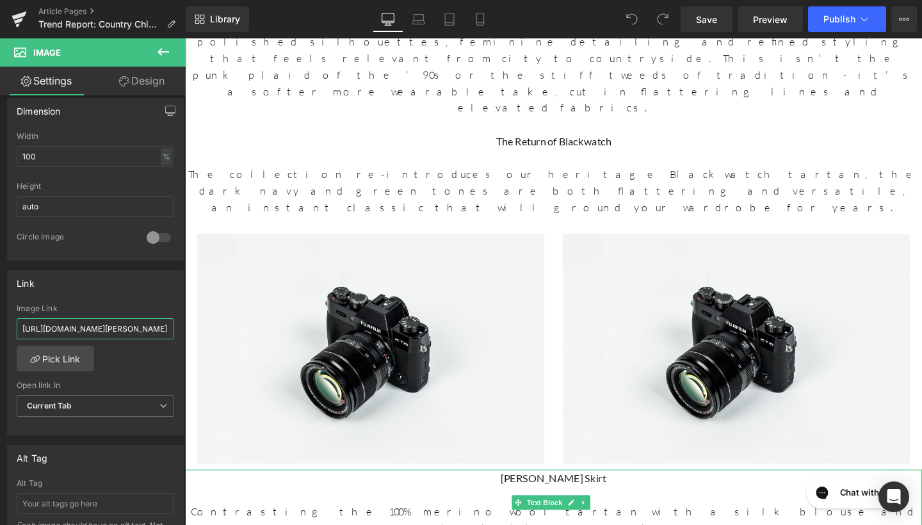
click at [569, 494] on strong "[PERSON_NAME] Skirt" at bounding box center [572, 500] width 111 height 13
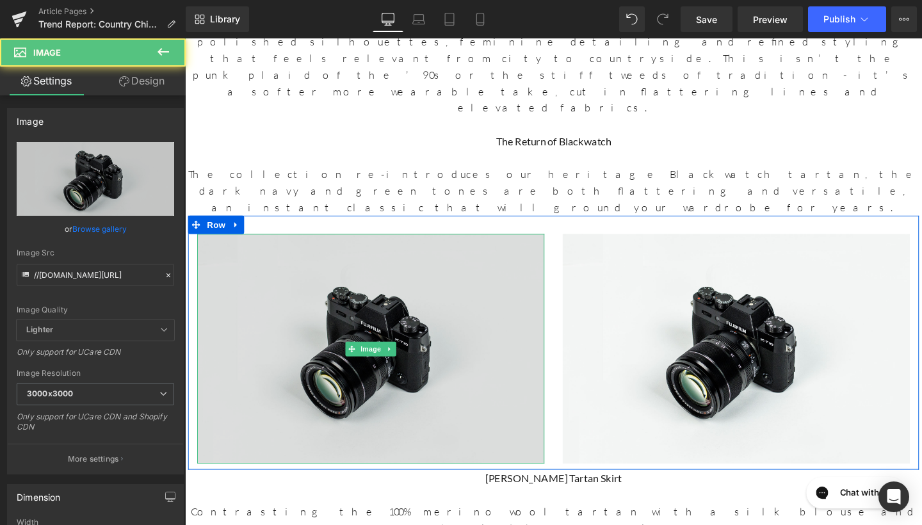
click at [337, 244] on img at bounding box center [380, 365] width 365 height 242
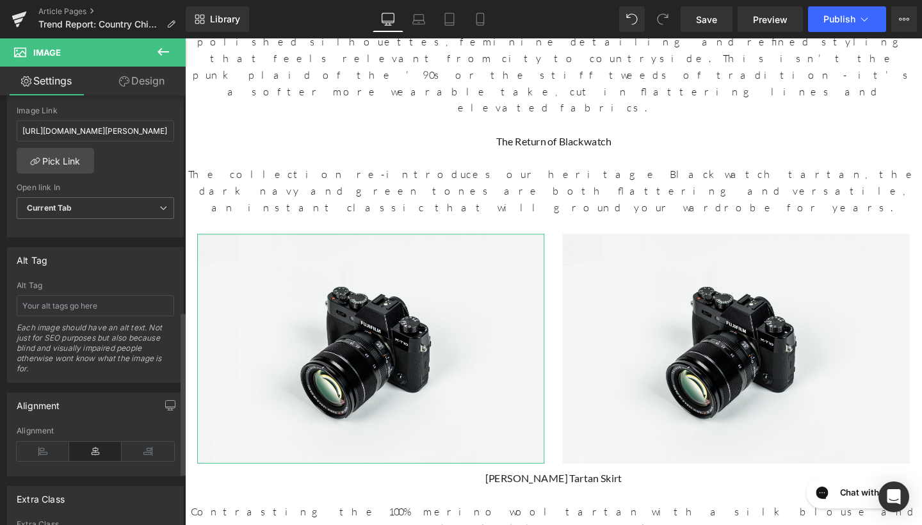
scroll to position [595, 0]
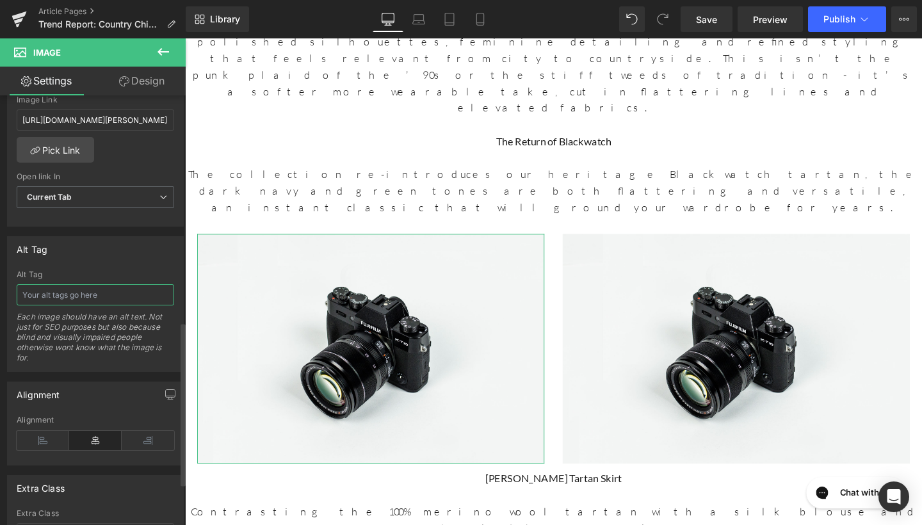
click at [81, 292] on input "text" at bounding box center [96, 294] width 158 height 21
type input "[PERSON_NAME] Tartan Skirt"
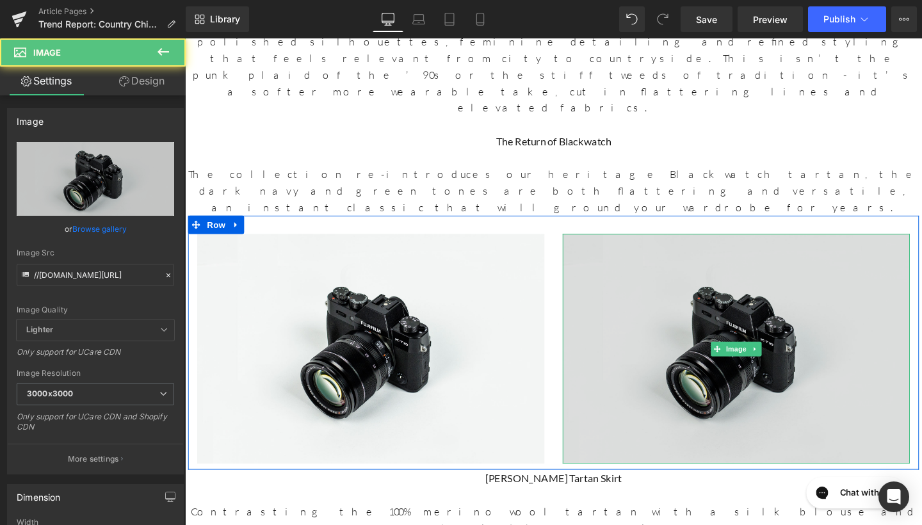
click at [609, 244] on img at bounding box center [764, 365] width 365 height 242
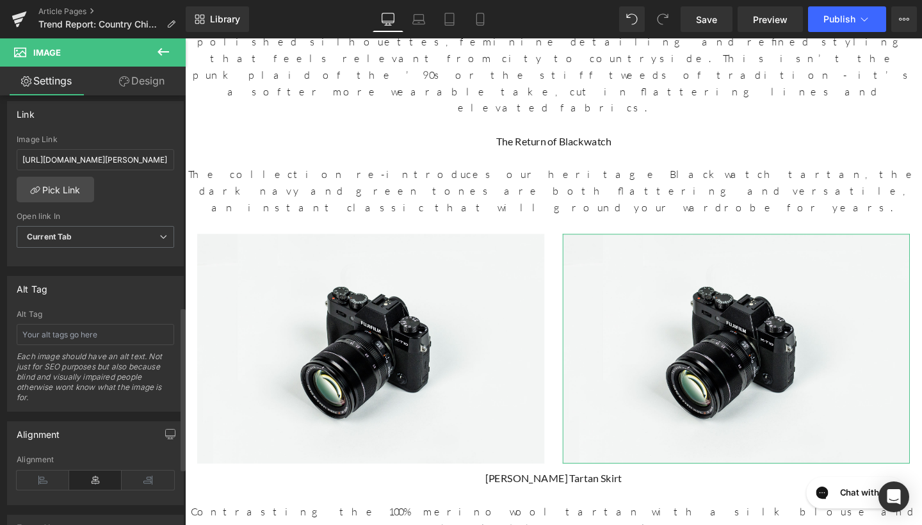
scroll to position [519, 0]
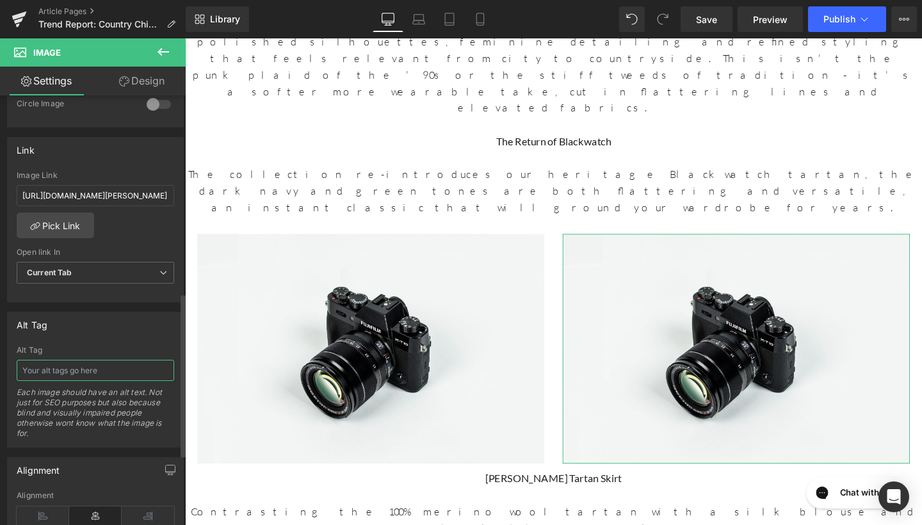
click at [66, 376] on input "text" at bounding box center [96, 370] width 158 height 21
type input "[PERSON_NAME] Tartan Skirt"
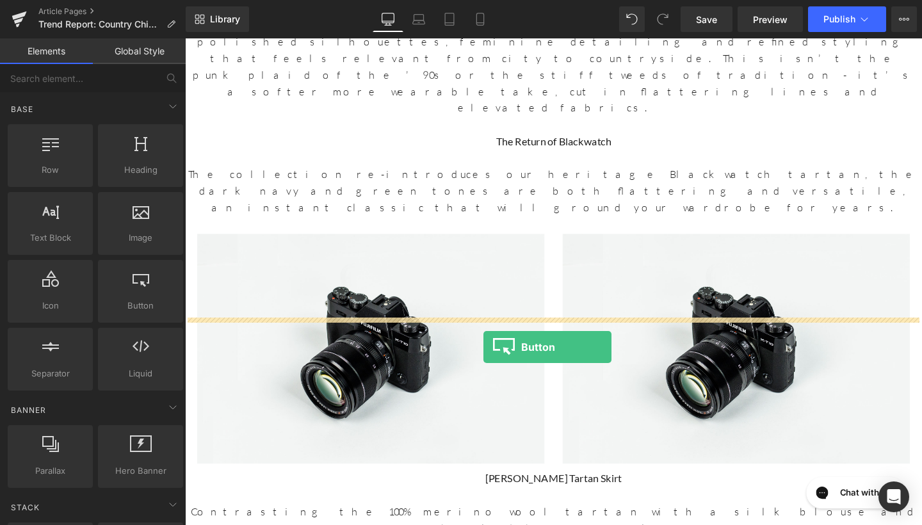
drag, startPoint x: 326, startPoint y: 313, endPoint x: 499, endPoint y: 363, distance: 180.0
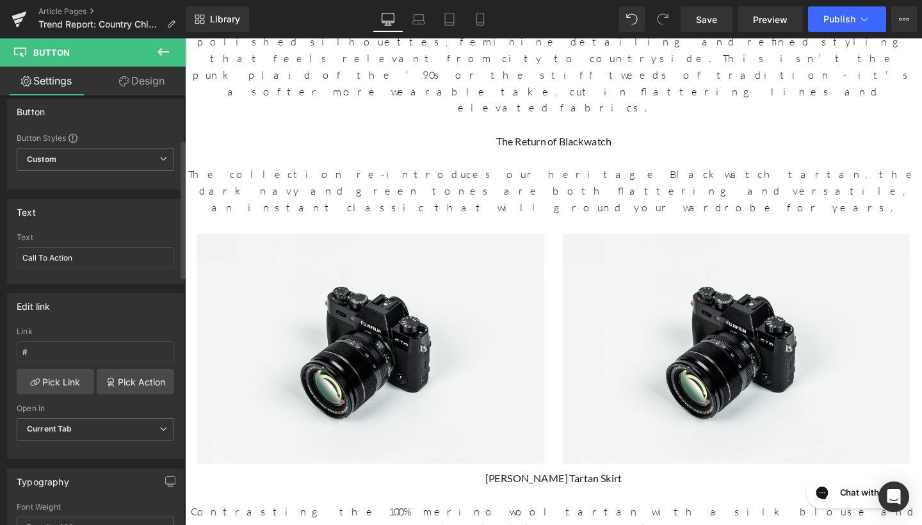
scroll to position [0, 0]
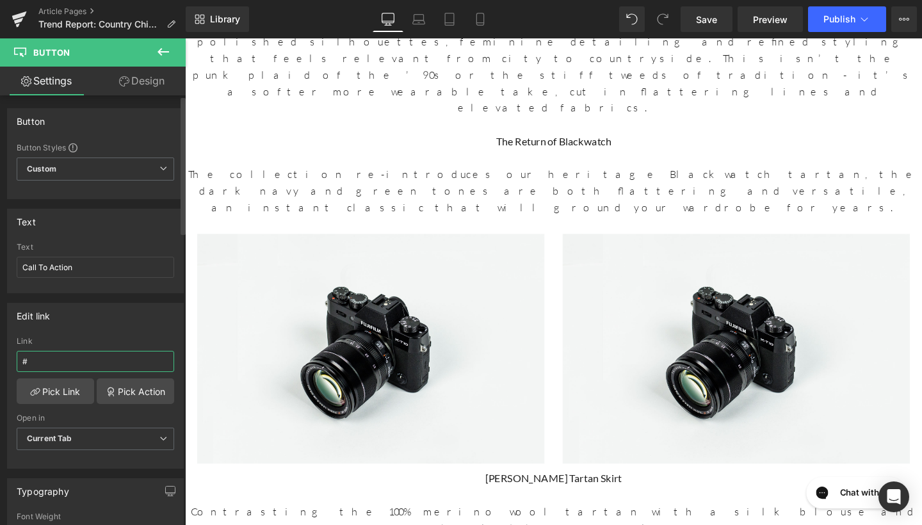
click at [65, 364] on input "#" at bounding box center [96, 361] width 158 height 21
paste input "[URL][DOMAIN_NAME][PERSON_NAME]"
type input "[URL][DOMAIN_NAME][PERSON_NAME]"
drag, startPoint x: 90, startPoint y: 263, endPoint x: 0, endPoint y: 260, distance: 89.7
click at [0, 260] on div "Text Call To Action Text Call To Action" at bounding box center [95, 246] width 191 height 94
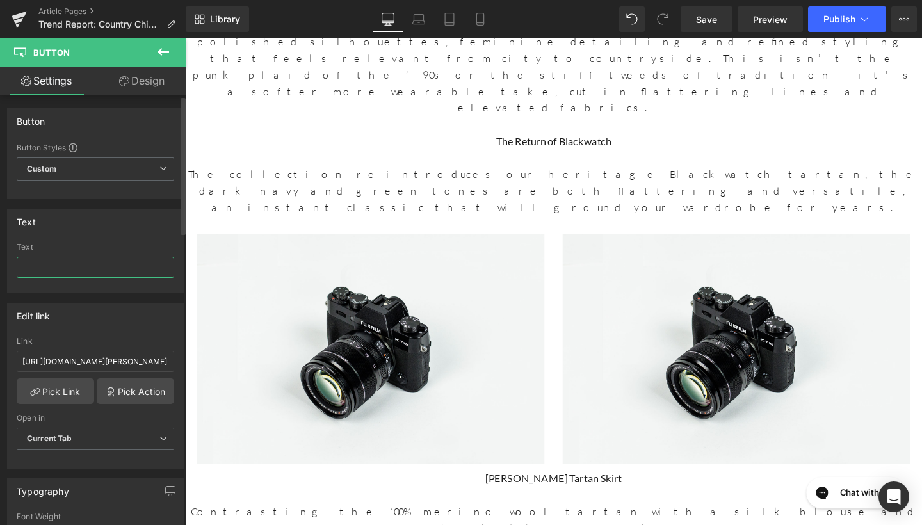
type input "h"
type input "shop now"
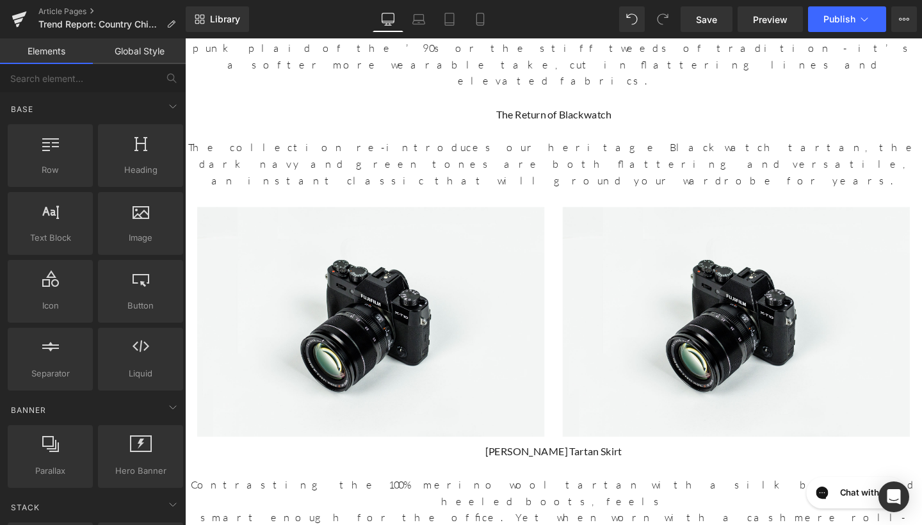
scroll to position [1092, 0]
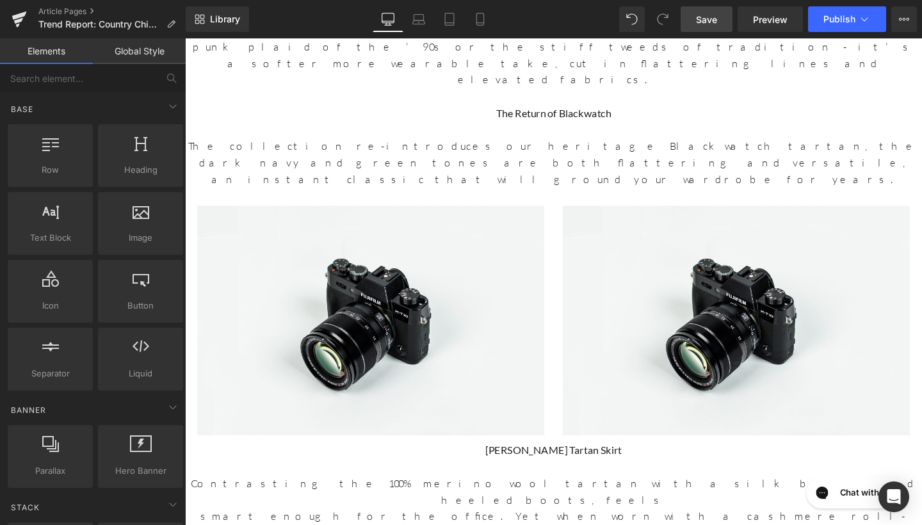
click at [717, 19] on span "Save" at bounding box center [706, 19] width 21 height 13
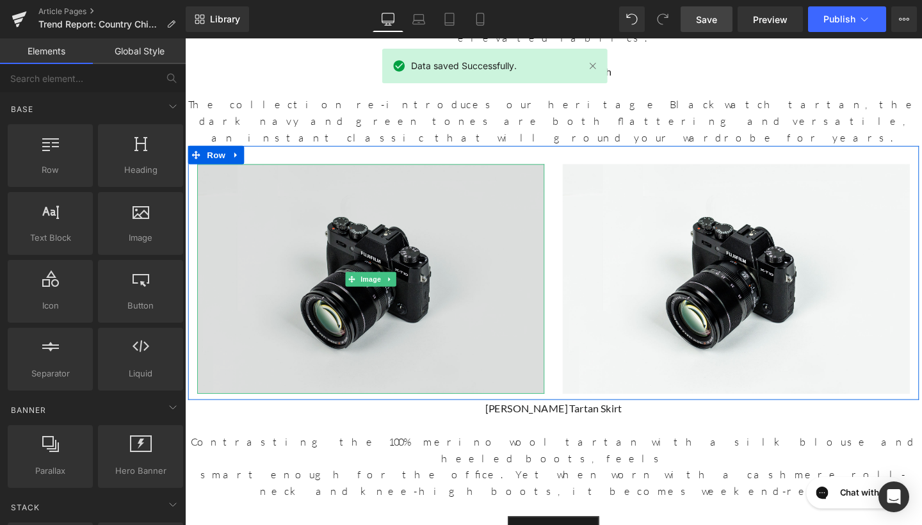
scroll to position [1141, 0]
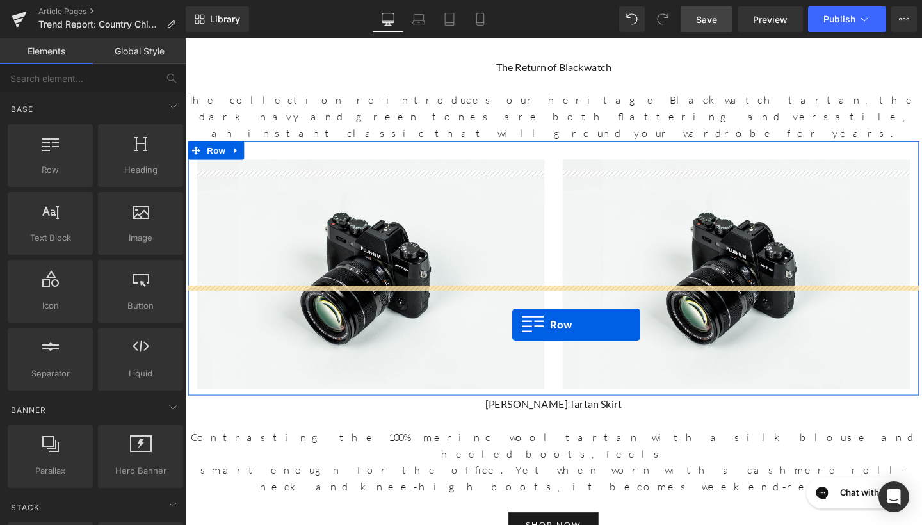
drag, startPoint x: 253, startPoint y: 179, endPoint x: 529, endPoint y: 339, distance: 319.1
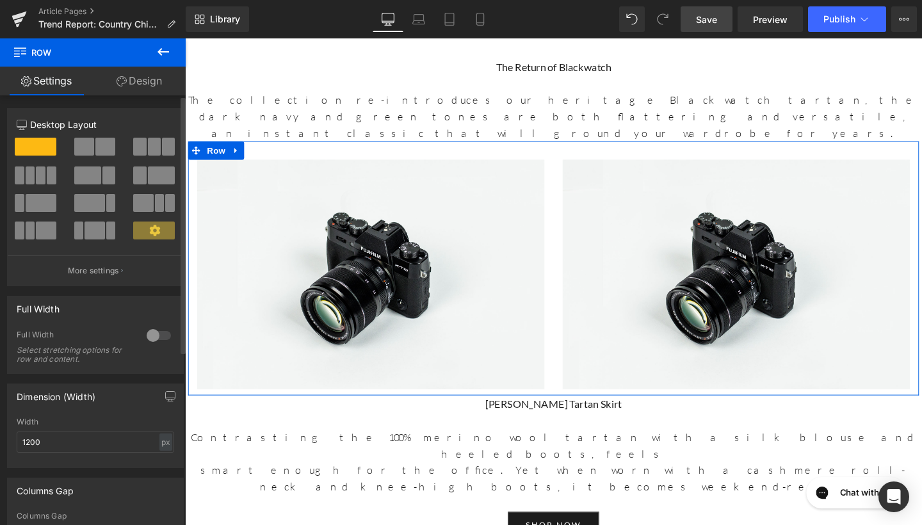
click at [78, 147] on span at bounding box center [84, 147] width 20 height 18
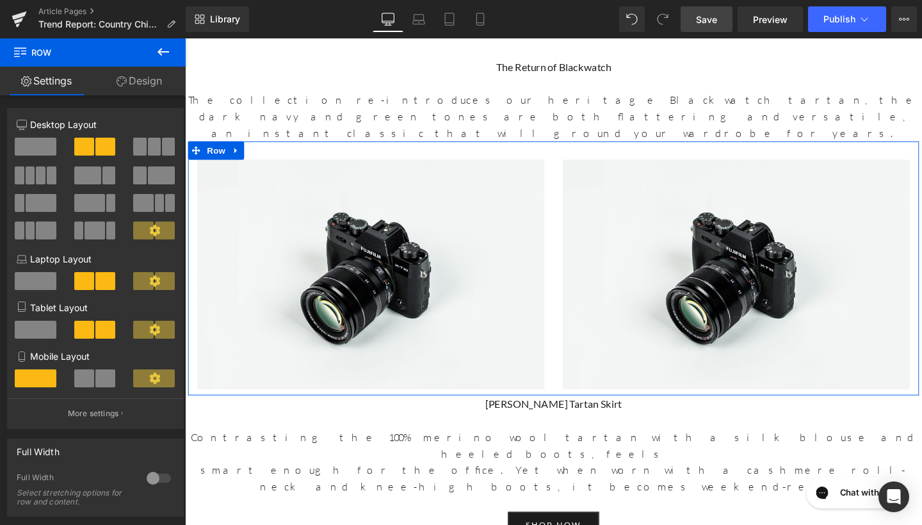
click at [165, 53] on icon at bounding box center [164, 52] width 12 height 8
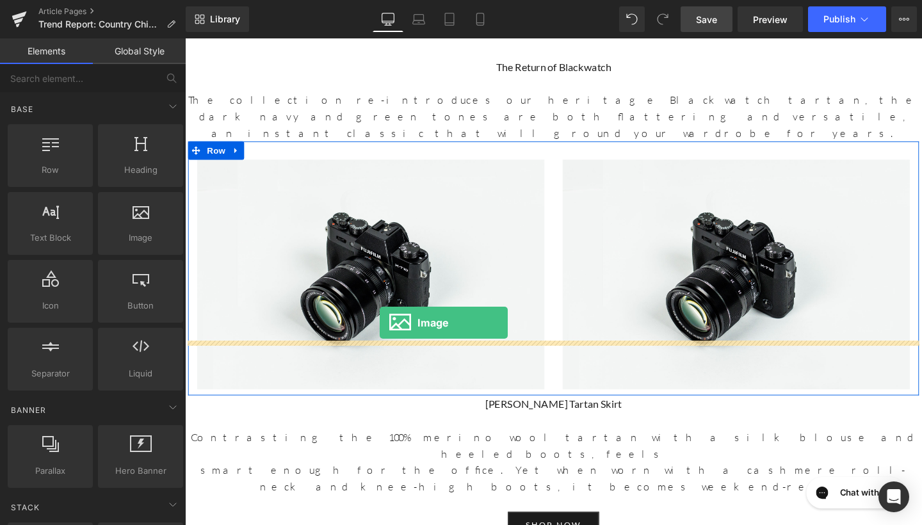
drag, startPoint x: 317, startPoint y: 266, endPoint x: 390, endPoint y: 337, distance: 102.3
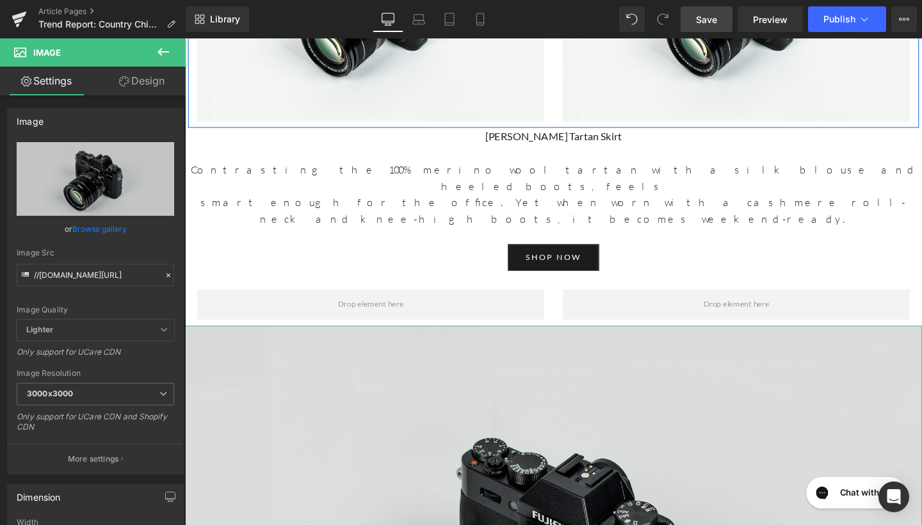
scroll to position [1450, 0]
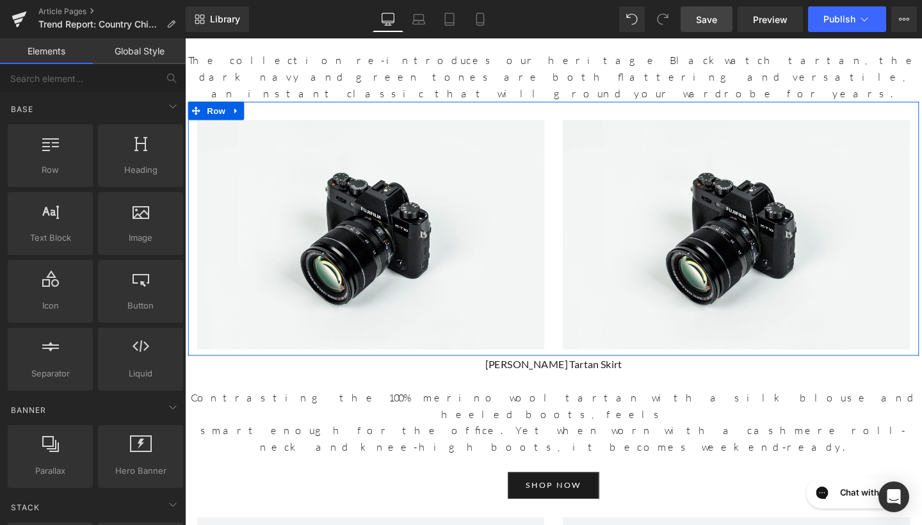
scroll to position [1139, 0]
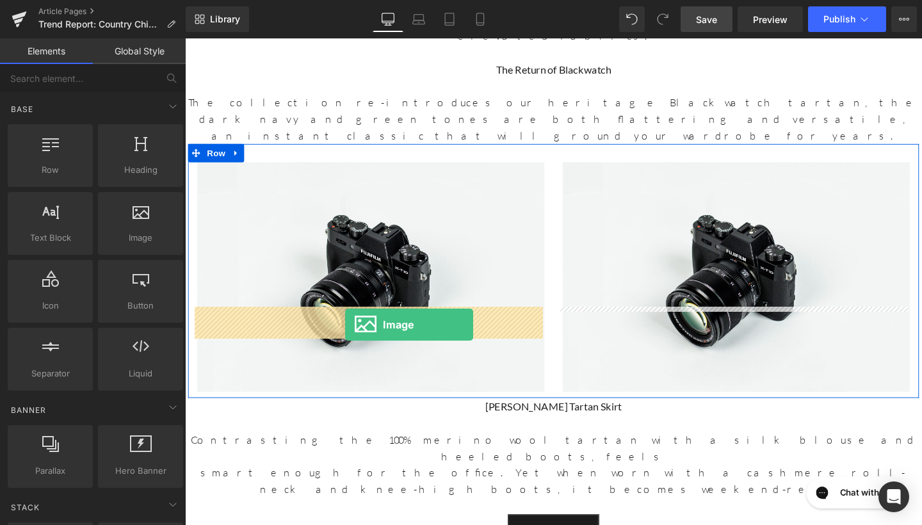
drag, startPoint x: 320, startPoint y: 284, endPoint x: 353, endPoint y: 339, distance: 64.7
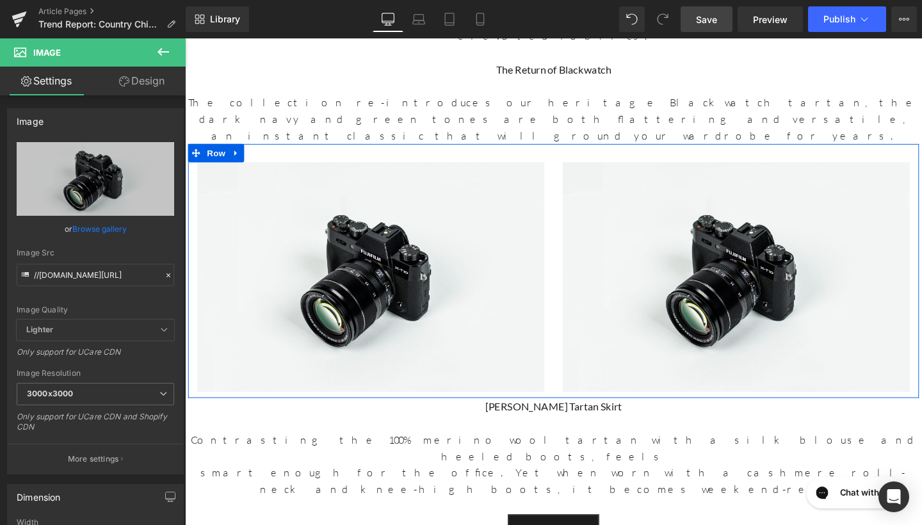
click at [159, 54] on icon at bounding box center [163, 51] width 15 height 15
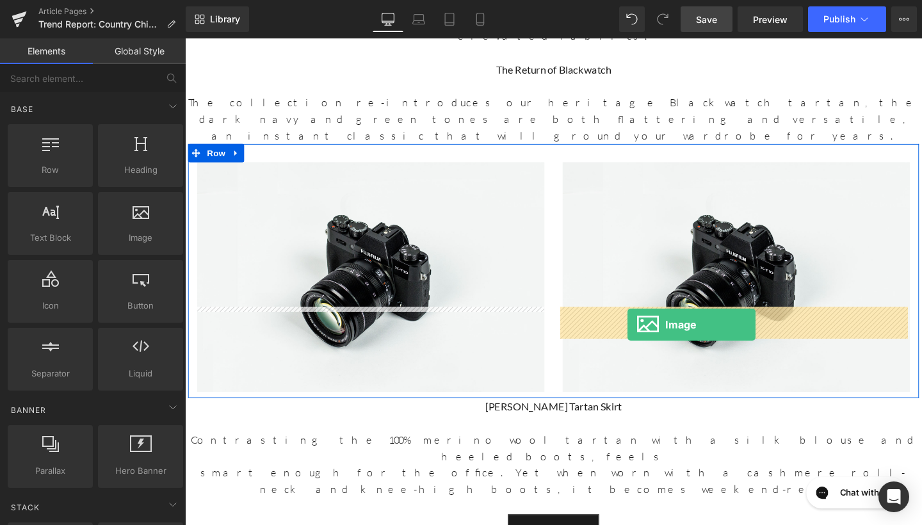
drag, startPoint x: 327, startPoint y: 257, endPoint x: 650, endPoint y: 340, distance: 333.9
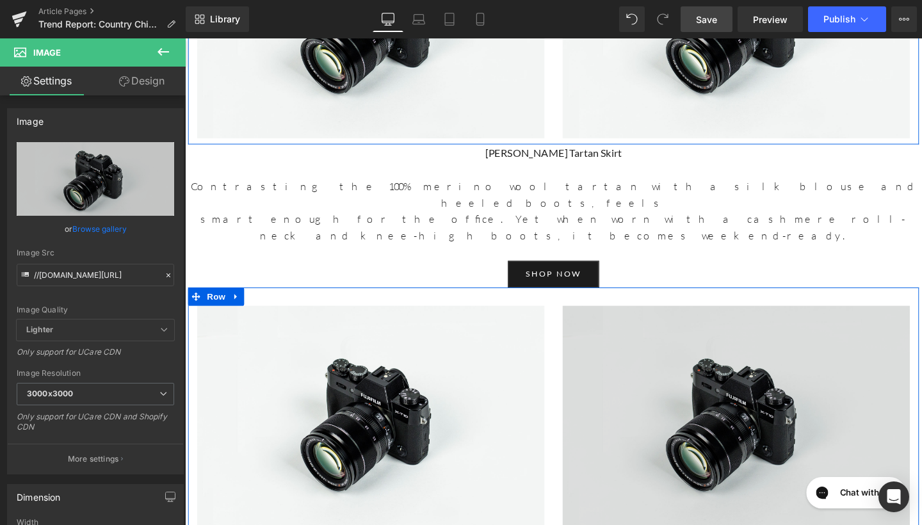
scroll to position [1387, 0]
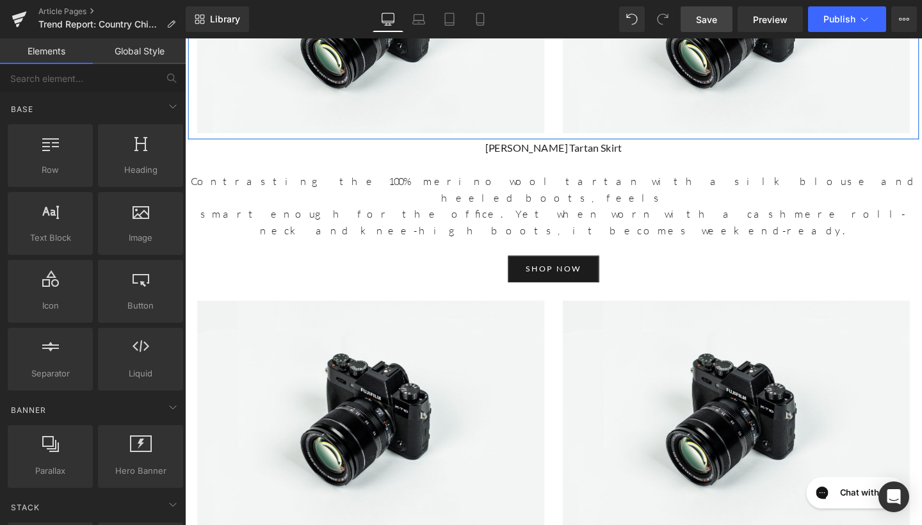
scroll to position [1412, 0]
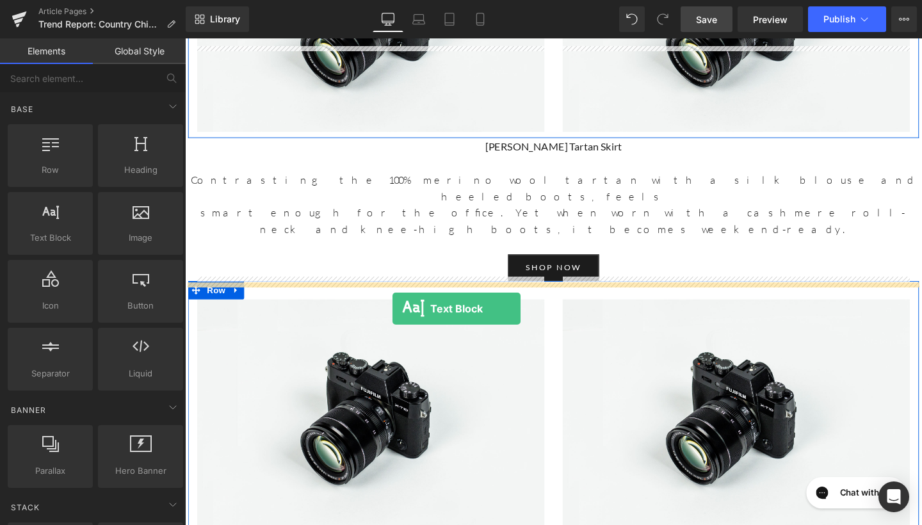
drag, startPoint x: 257, startPoint y: 263, endPoint x: 403, endPoint y: 323, distance: 157.7
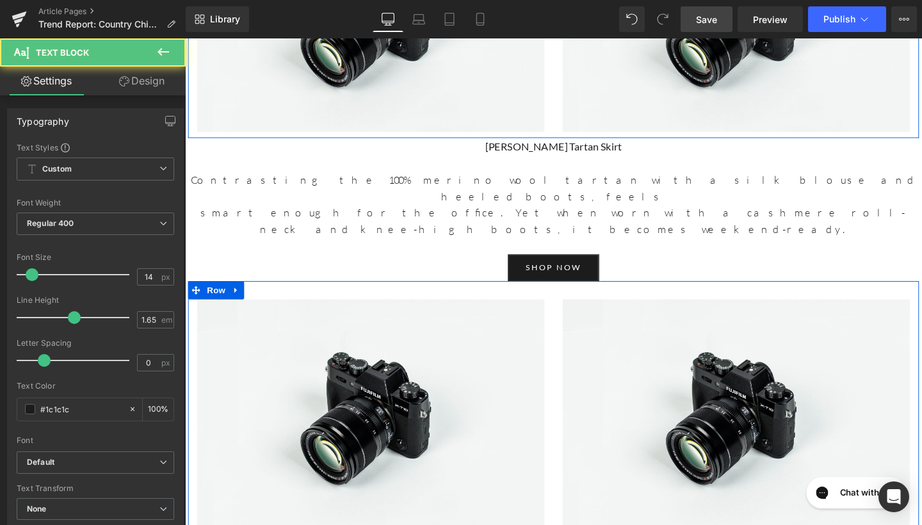
drag, startPoint x: 402, startPoint y: 329, endPoint x: 223, endPoint y: 303, distance: 180.5
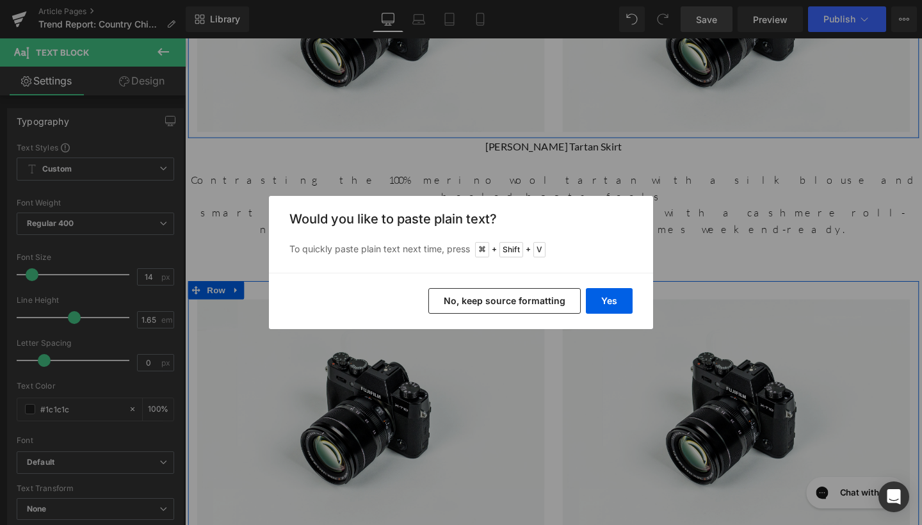
click at [544, 295] on button "No, keep source formatting" at bounding box center [504, 301] width 152 height 26
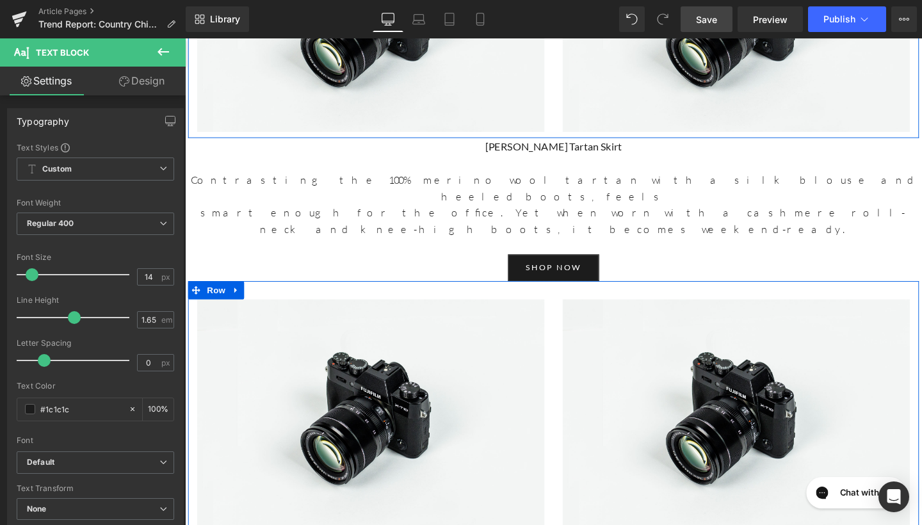
click at [151, 277] on input "14" at bounding box center [149, 277] width 22 height 16
type input "17"
click at [154, 318] on input "1.65" at bounding box center [149, 320] width 22 height 16
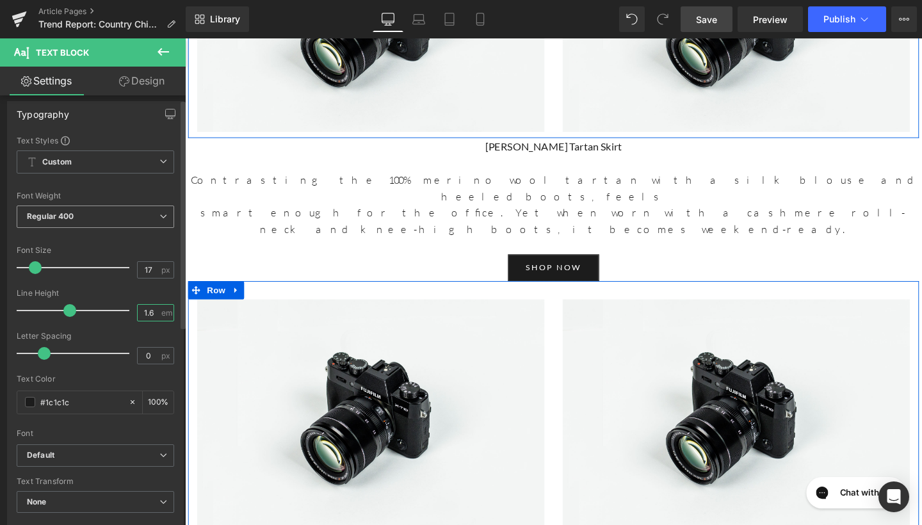
type input "1.6"
click at [149, 223] on span "Regular 400" at bounding box center [96, 217] width 158 height 22
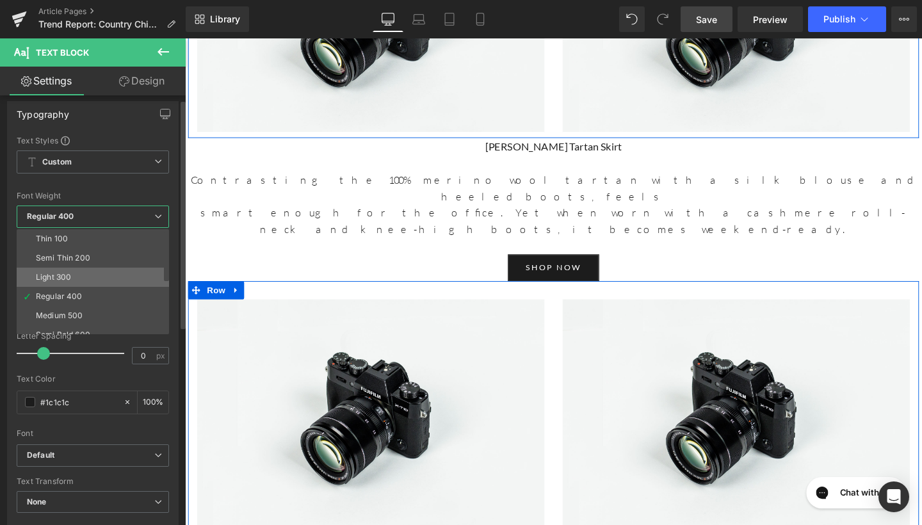
click at [117, 277] on li "Light 300" at bounding box center [96, 277] width 158 height 19
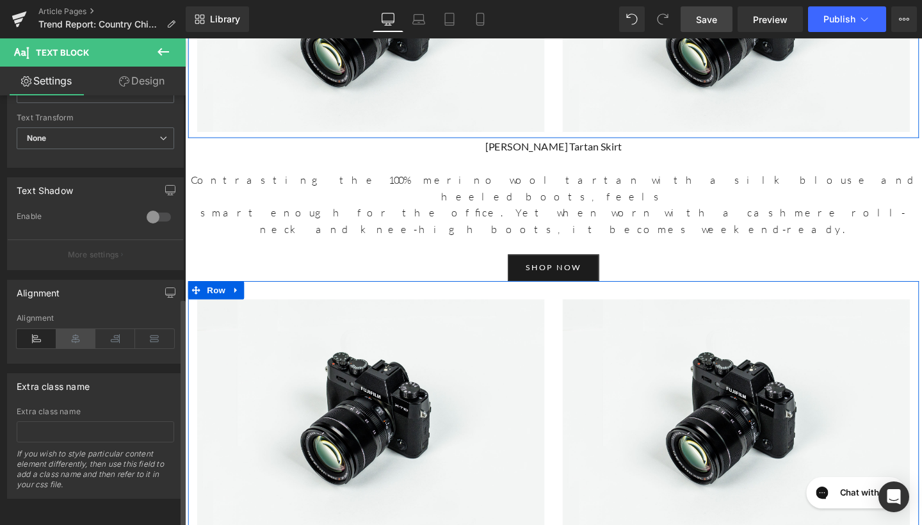
scroll to position [380, 0]
click at [79, 329] on icon at bounding box center [76, 338] width 40 height 19
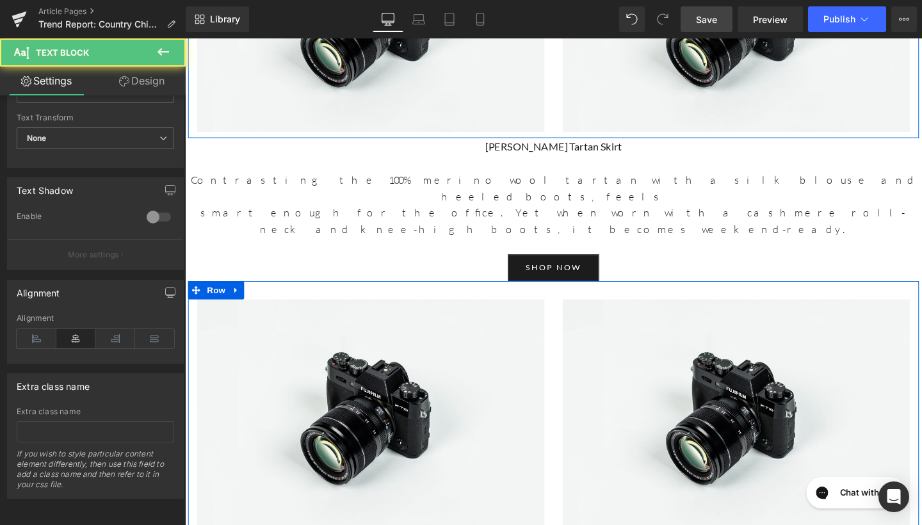
drag, startPoint x: 626, startPoint y: 303, endPoint x: 489, endPoint y: 299, distance: 137.1
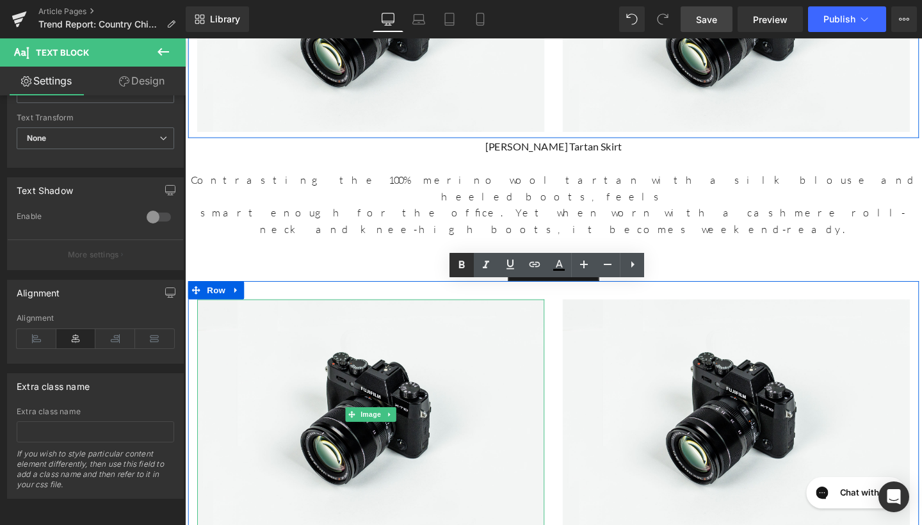
click at [469, 264] on icon at bounding box center [461, 264] width 15 height 15
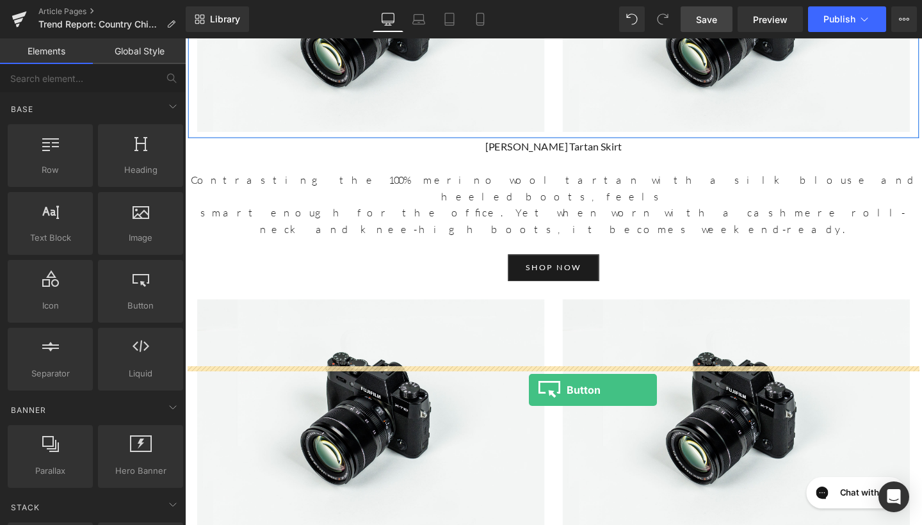
drag, startPoint x: 310, startPoint y: 334, endPoint x: 548, endPoint y: 406, distance: 248.2
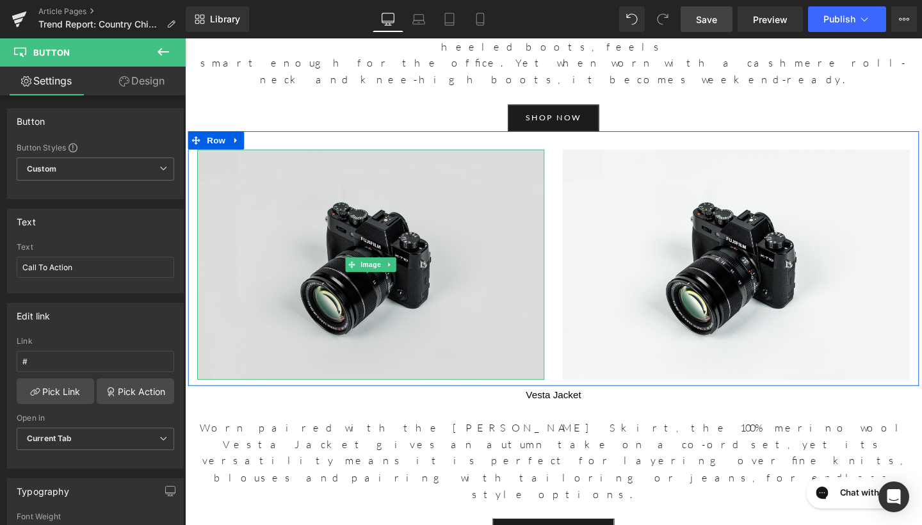
scroll to position [1568, 0]
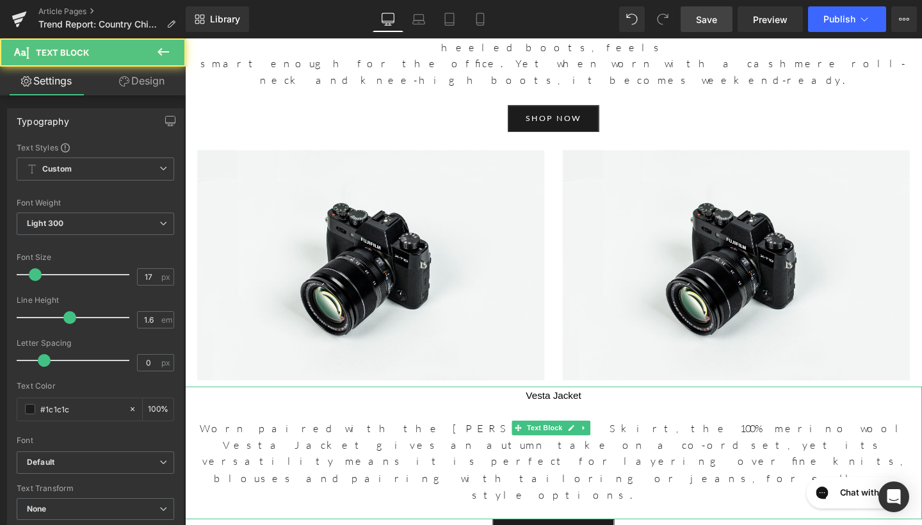
click at [568, 409] on strong "Vesta Jacket" at bounding box center [573, 414] width 58 height 11
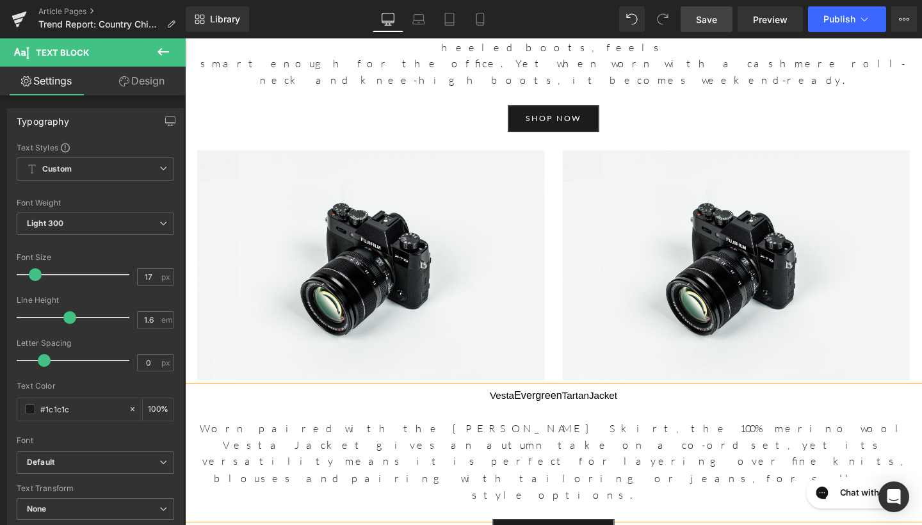
click at [581, 409] on b "TartanJacket" at bounding box center [610, 414] width 58 height 11
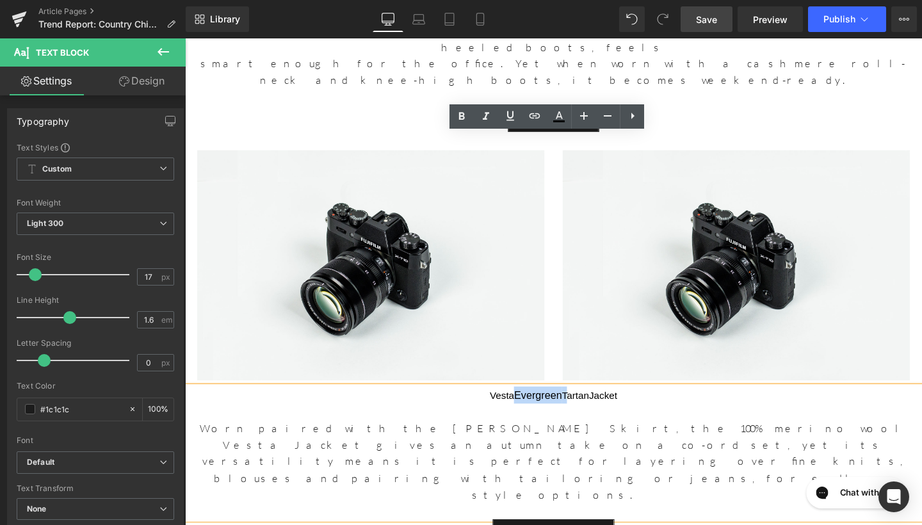
drag, startPoint x: 581, startPoint y: 150, endPoint x: 526, endPoint y: 150, distance: 54.4
click at [526, 405] on p "Vesta Evergreen TartanJacket" at bounding box center [572, 414] width 775 height 18
click at [462, 118] on icon at bounding box center [461, 116] width 15 height 15
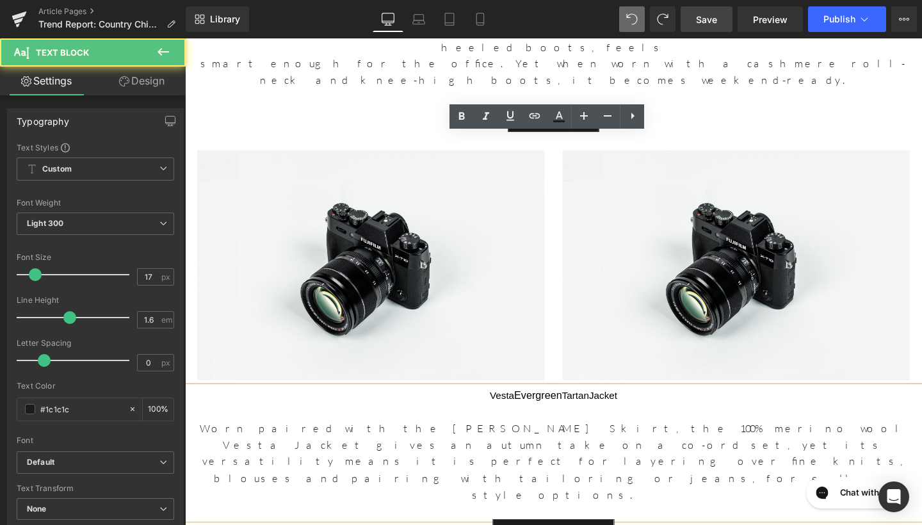
click at [645, 440] on p "Worn paired with the [PERSON_NAME] Skirt, the 100% merino wool Vesta Jacket giv…" at bounding box center [572, 483] width 775 height 87
click at [608, 409] on b "TartanJacket" at bounding box center [610, 414] width 58 height 11
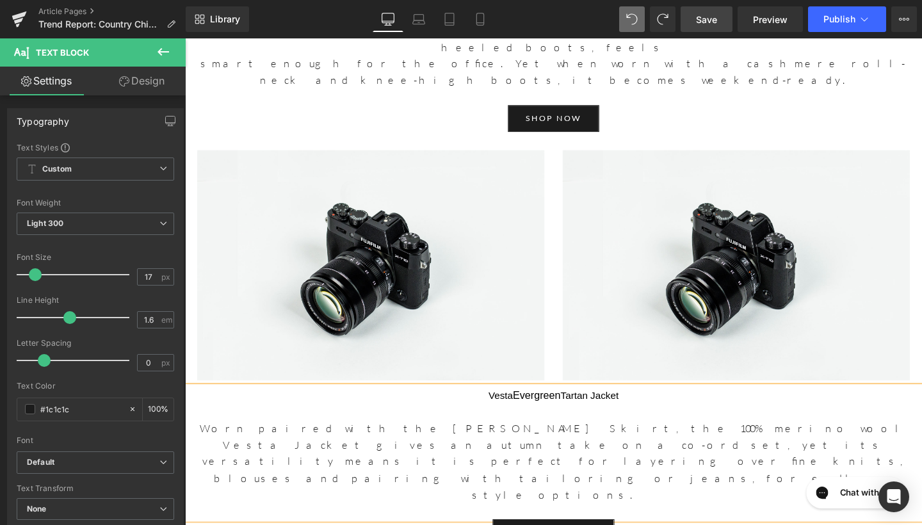
drag, startPoint x: 577, startPoint y: 146, endPoint x: 529, endPoint y: 145, distance: 48.0
click at [529, 405] on p "Vesta Evergreen Tartan Jacket" at bounding box center [572, 414] width 775 height 18
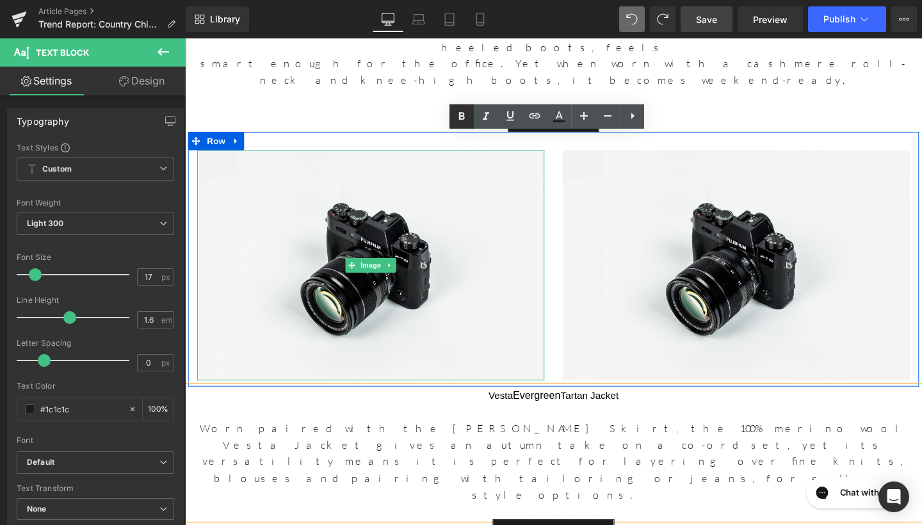
click at [467, 113] on icon at bounding box center [461, 116] width 15 height 15
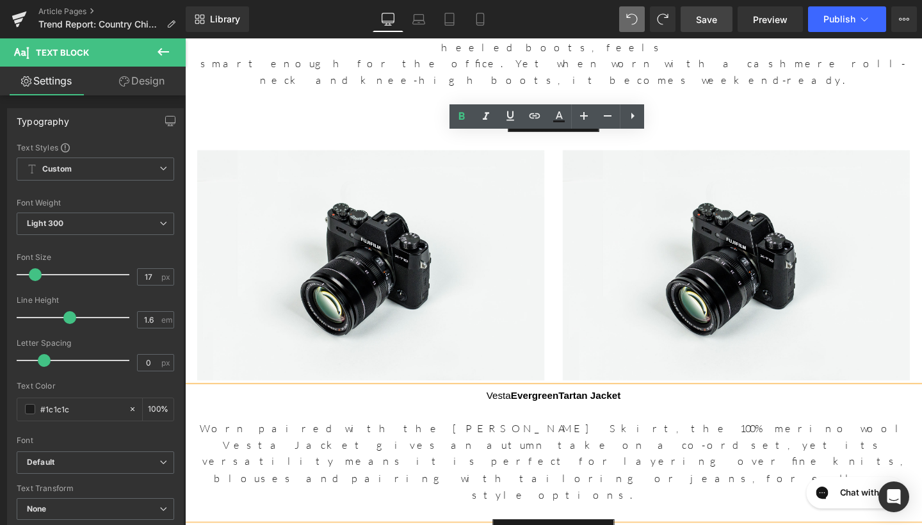
click at [567, 440] on p "Worn paired with the [PERSON_NAME] Skirt, the 100% merino wool Vesta Jacket giv…" at bounding box center [572, 483] width 775 height 87
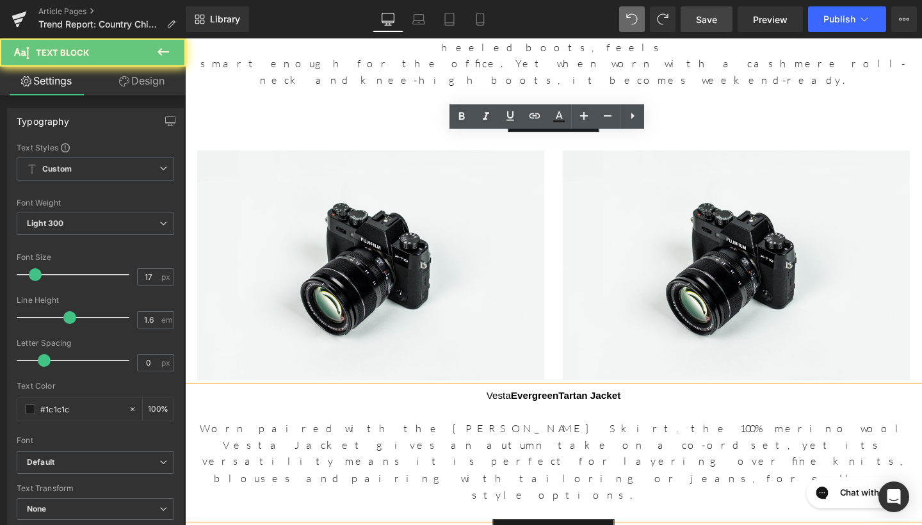
click at [643, 423] on p at bounding box center [572, 431] width 775 height 17
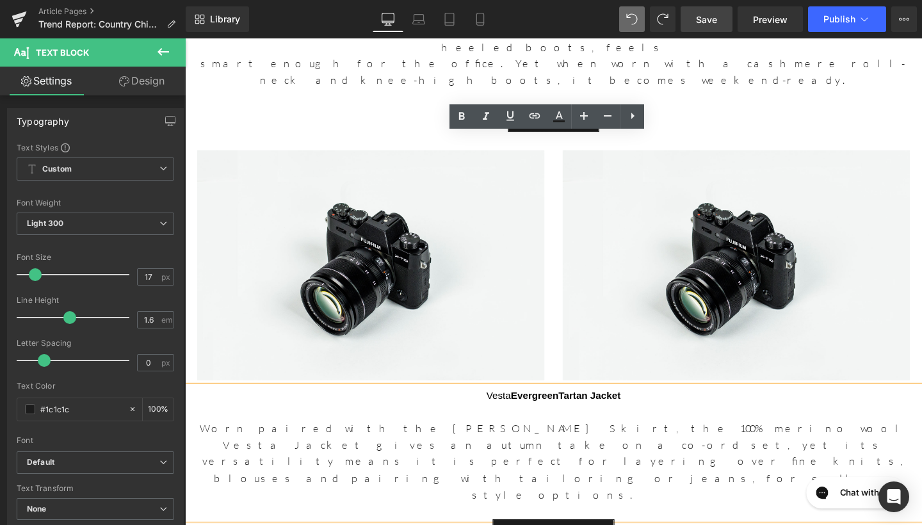
drag, startPoint x: 654, startPoint y: 154, endPoint x: 532, endPoint y: 142, distance: 123.6
click at [532, 405] on p "Vesta Evergreen Tartan Jacket" at bounding box center [572, 414] width 775 height 18
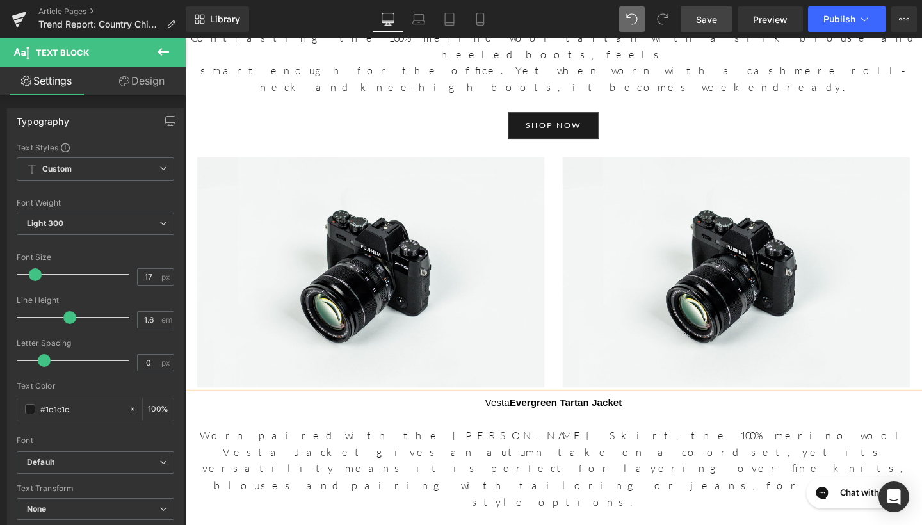
scroll to position [1557, 0]
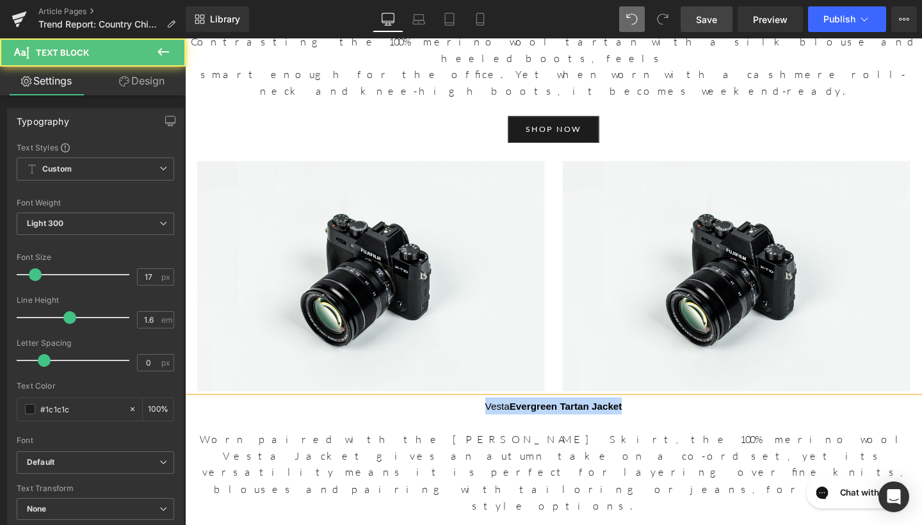
drag, startPoint x: 670, startPoint y: 160, endPoint x: 463, endPoint y: 156, distance: 206.9
click at [463, 416] on p "Vesta Evergreen Tartan Jacket" at bounding box center [572, 425] width 775 height 18
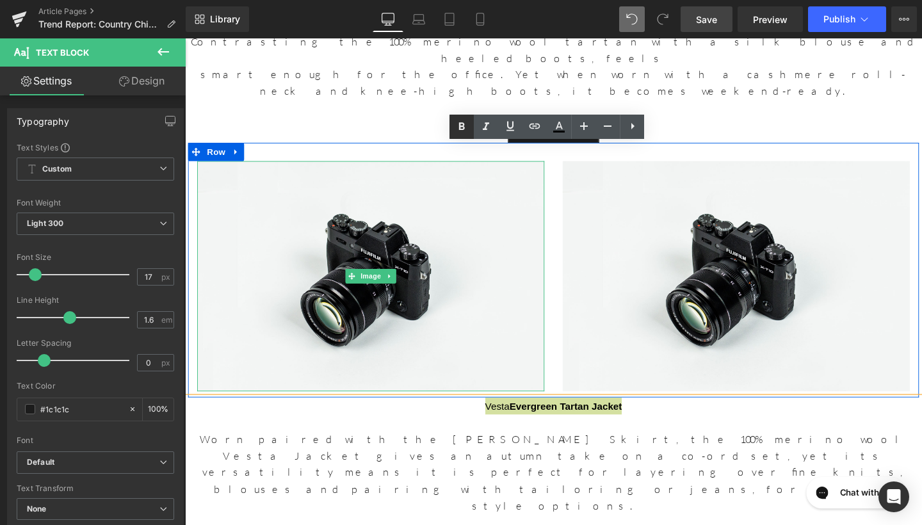
click at [465, 125] on icon at bounding box center [461, 126] width 15 height 15
click at [463, 126] on icon at bounding box center [462, 127] width 6 height 8
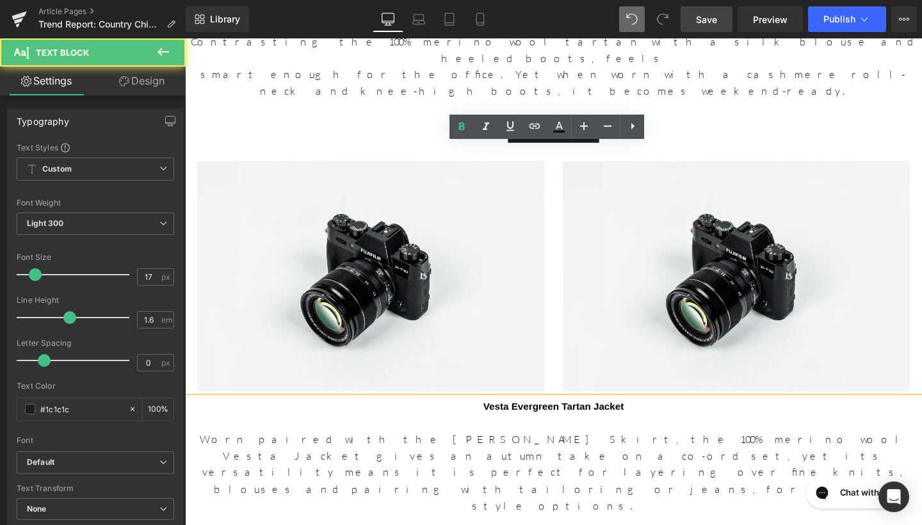
click at [489, 434] on p at bounding box center [572, 442] width 775 height 17
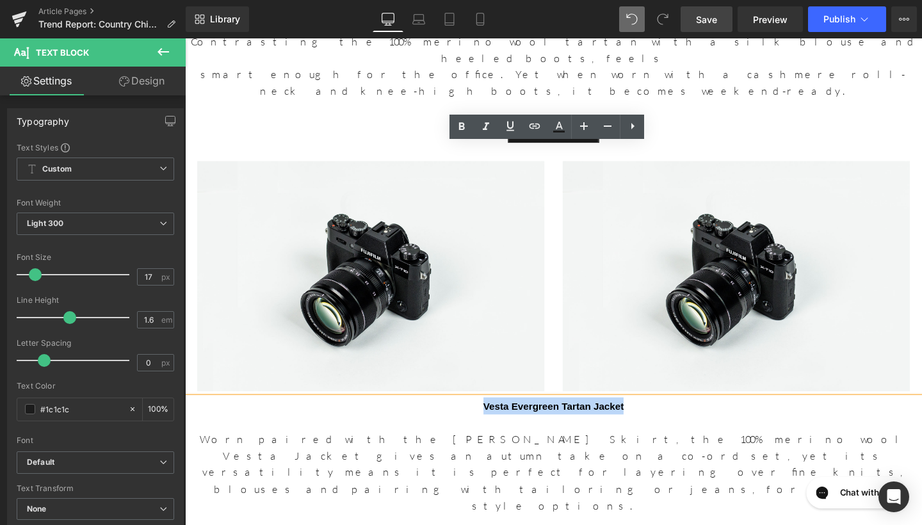
drag, startPoint x: 682, startPoint y: 155, endPoint x: 482, endPoint y: 154, distance: 199.8
click at [482, 416] on p "Vesta Evergreen Tartan Jacket" at bounding box center [572, 425] width 775 height 18
click at [461, 133] on icon at bounding box center [461, 126] width 15 height 15
click at [526, 451] on p "Worn paired with the [PERSON_NAME] Skirt, the 100% merino wool Vesta Jacket giv…" at bounding box center [572, 494] width 775 height 87
drag, startPoint x: 660, startPoint y: 157, endPoint x: 495, endPoint y: 158, distance: 164.6
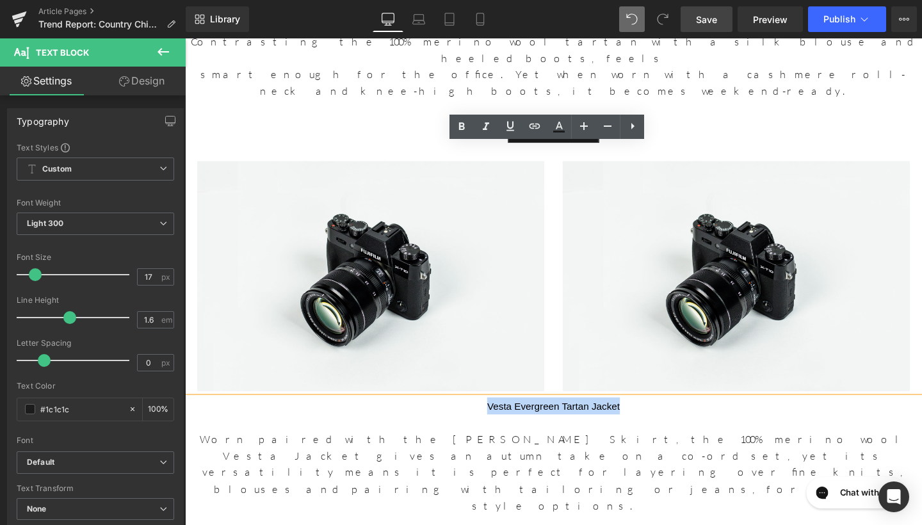
click at [495, 416] on p "Vesta Evergreen Tartan Jacket" at bounding box center [572, 425] width 775 height 18
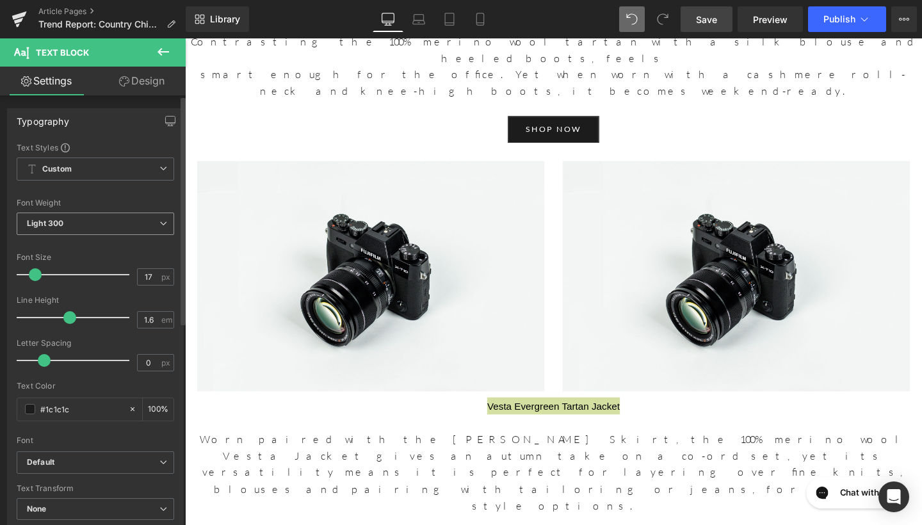
click at [152, 219] on span "Light 300" at bounding box center [96, 224] width 158 height 22
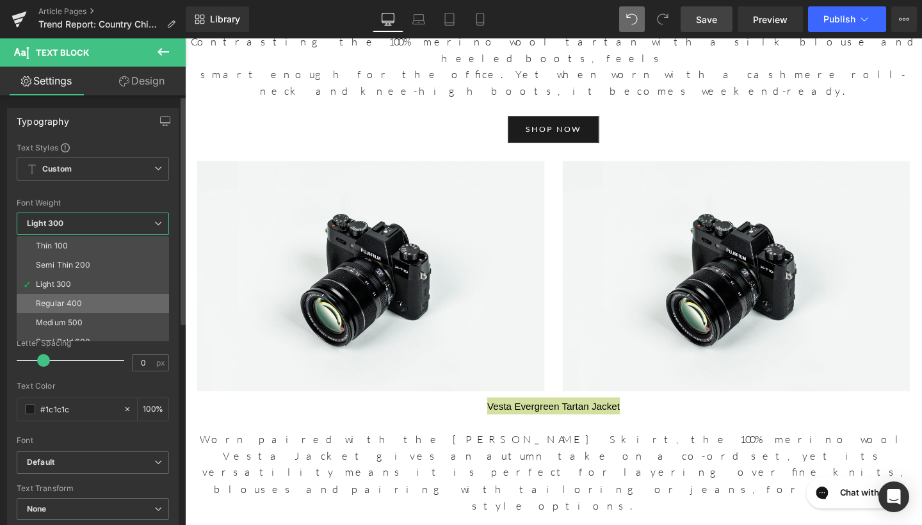
click at [98, 306] on li "Regular 400" at bounding box center [96, 303] width 158 height 19
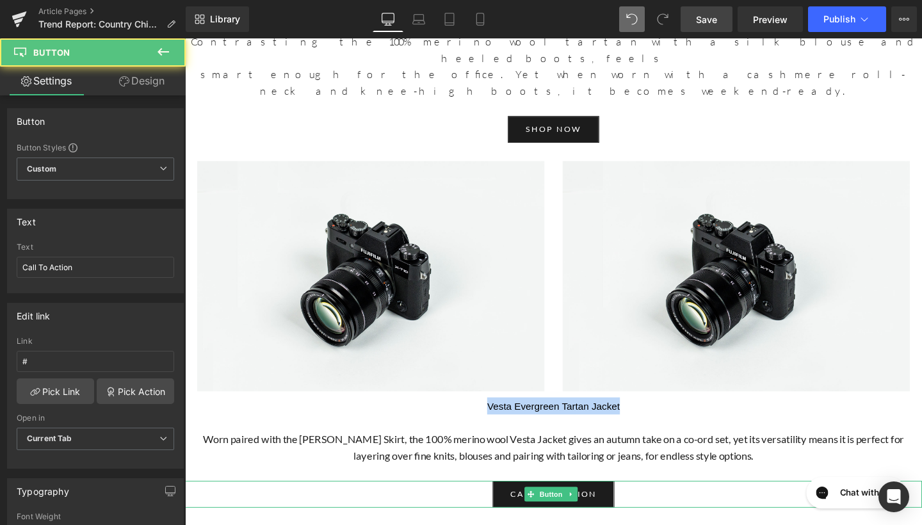
click at [355, 503] on div "Call To Action" at bounding box center [572, 517] width 775 height 28
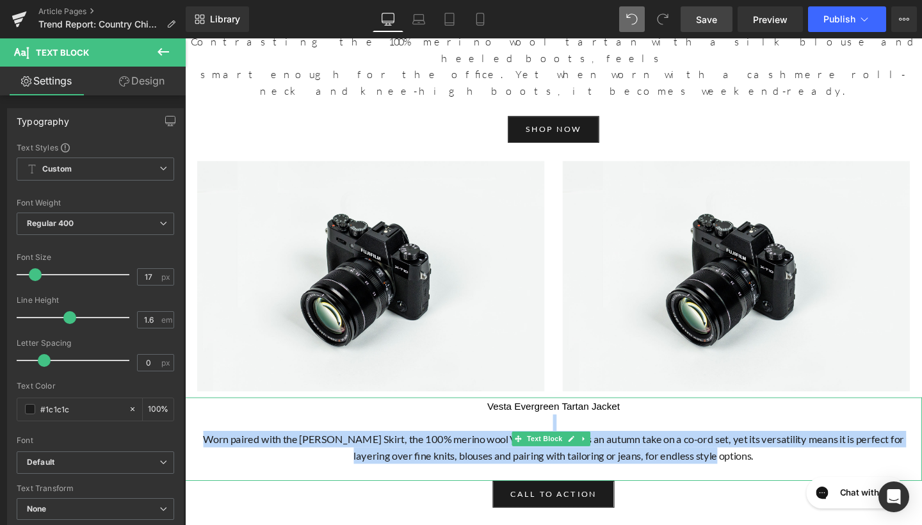
drag, startPoint x: 759, startPoint y: 213, endPoint x: 234, endPoint y: 180, distance: 526.8
click at [234, 416] on div "Vesta Evergreen Tartan Jacket Worn paired with the Rosa Skirt, the 100% merino …" at bounding box center [572, 460] width 775 height 88
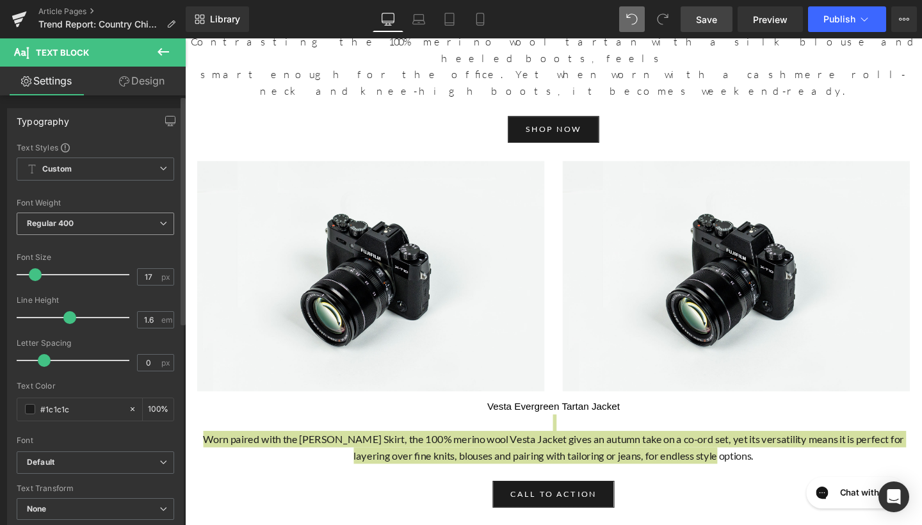
click at [88, 225] on span "Regular 400" at bounding box center [96, 224] width 158 height 22
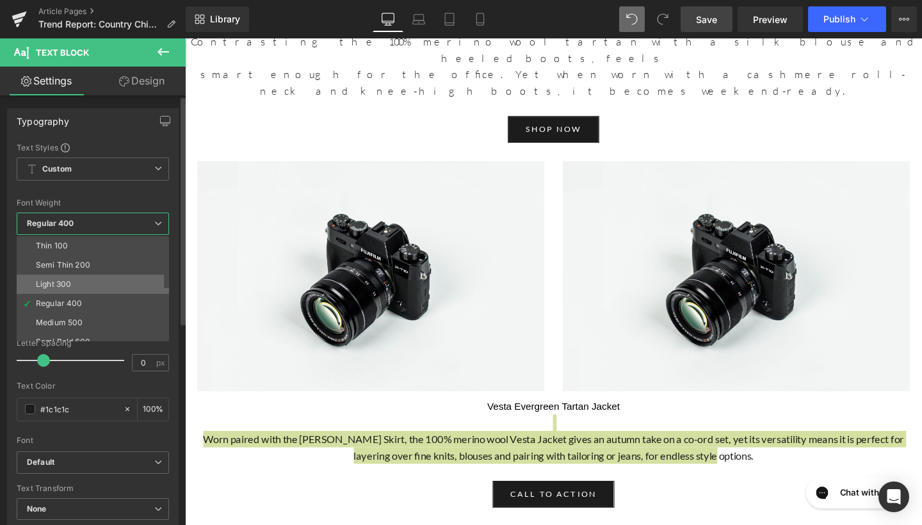
click at [67, 286] on div "Light 300" at bounding box center [53, 284] width 35 height 9
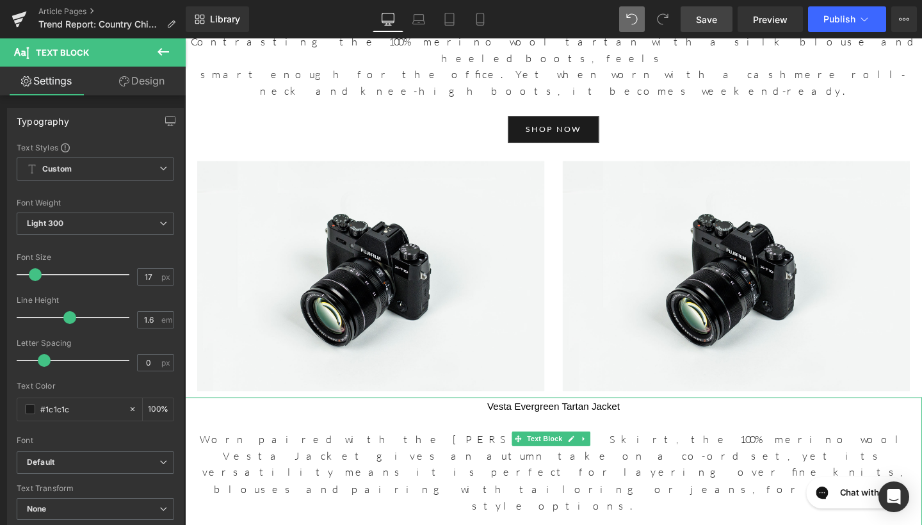
drag, startPoint x: 665, startPoint y: 150, endPoint x: 647, endPoint y: 151, distance: 17.9
click at [647, 416] on div "Vesta Evergreen Tartan Jacket Worn paired with the Rosa Skirt, the 100% merino …" at bounding box center [572, 486] width 775 height 140
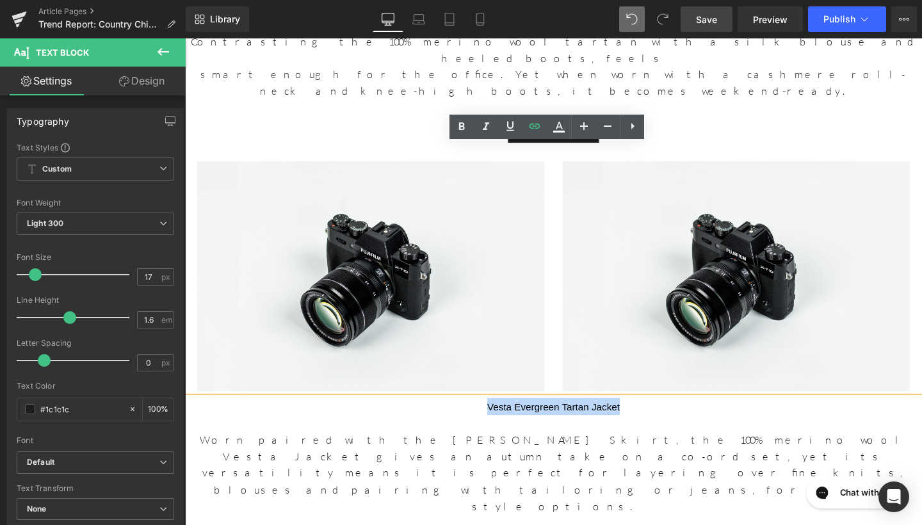
drag, startPoint x: 653, startPoint y: 159, endPoint x: 475, endPoint y: 162, distance: 177.4
click at [475, 416] on p "Vesta Evergreen Tartan Jacket" at bounding box center [572, 425] width 775 height 18
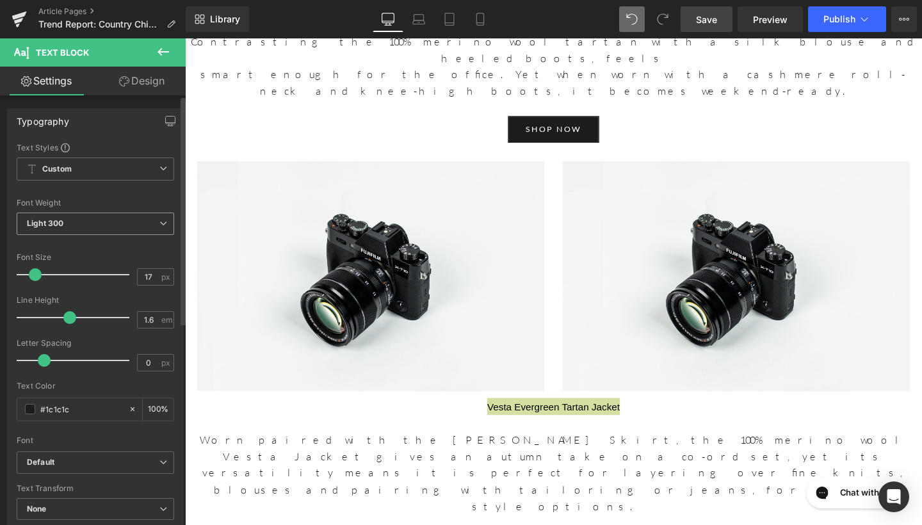
click at [108, 223] on span "Light 300" at bounding box center [96, 224] width 158 height 22
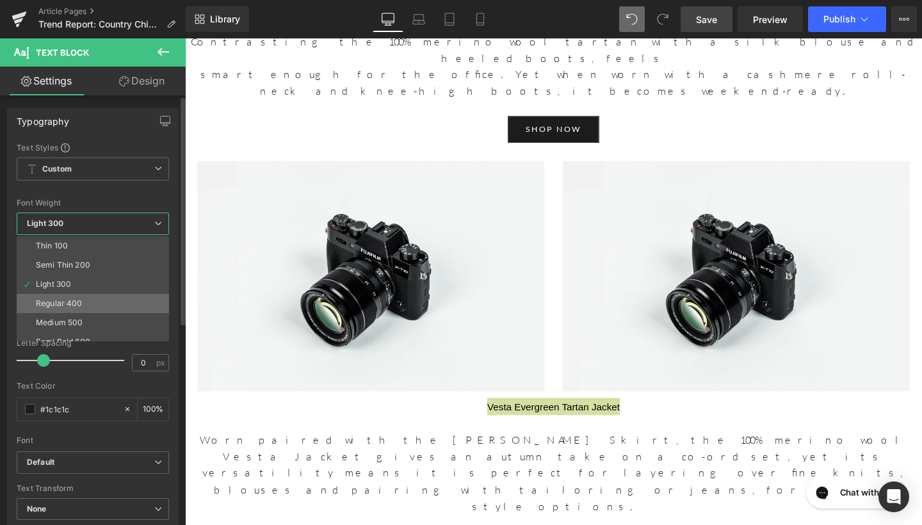
click at [86, 298] on li "Regular 400" at bounding box center [96, 303] width 158 height 19
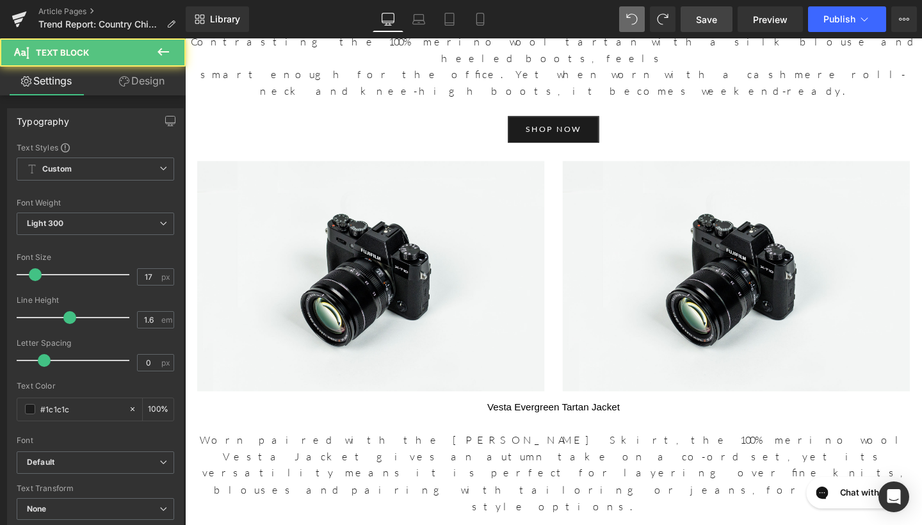
click at [629, 451] on p "Worn paired with the [PERSON_NAME] Skirt, the 100% merino wool Vesta Jacket giv…" at bounding box center [572, 494] width 775 height 87
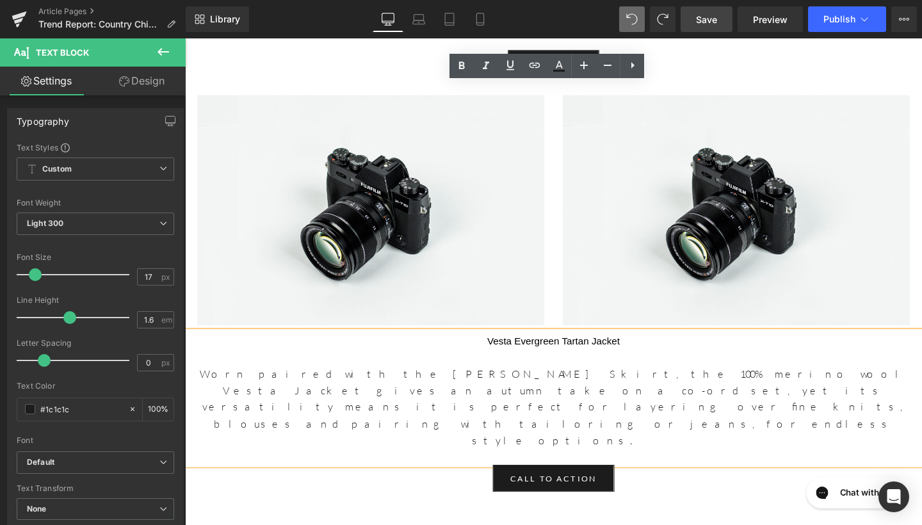
scroll to position [1630, 0]
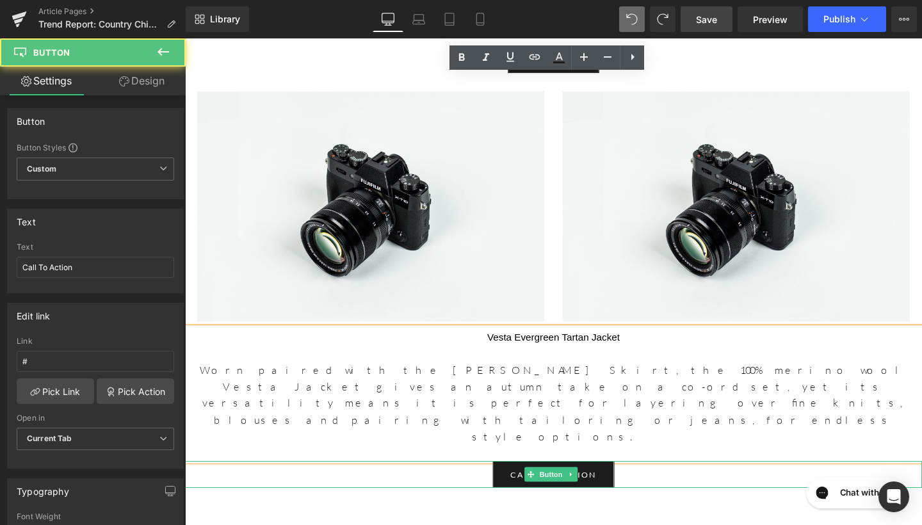
click at [672, 483] on div "Call To Action" at bounding box center [572, 497] width 775 height 28
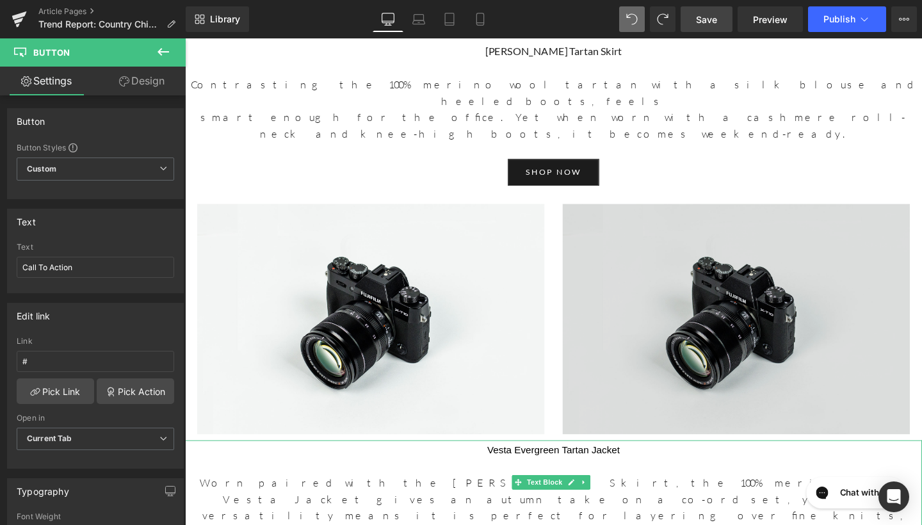
scroll to position [1447, 0]
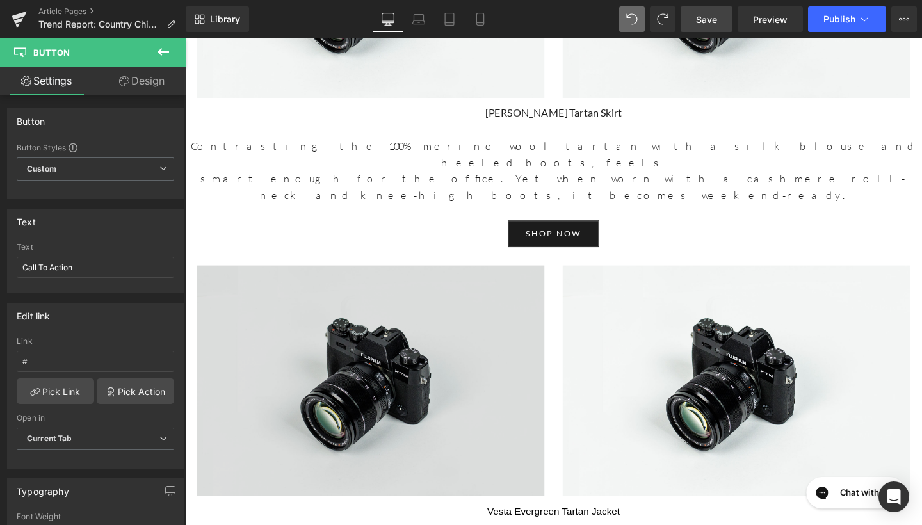
click at [519, 277] on img at bounding box center [380, 398] width 365 height 242
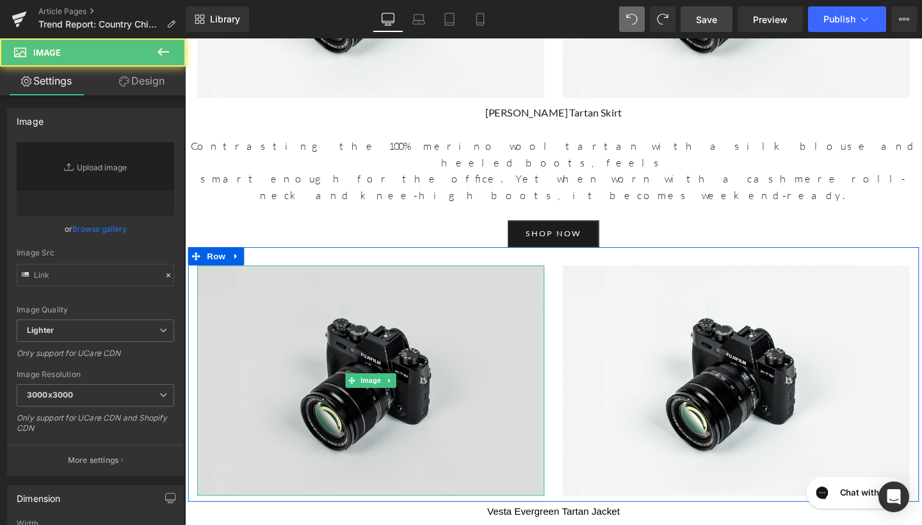
type input "//[DOMAIN_NAME][URL]"
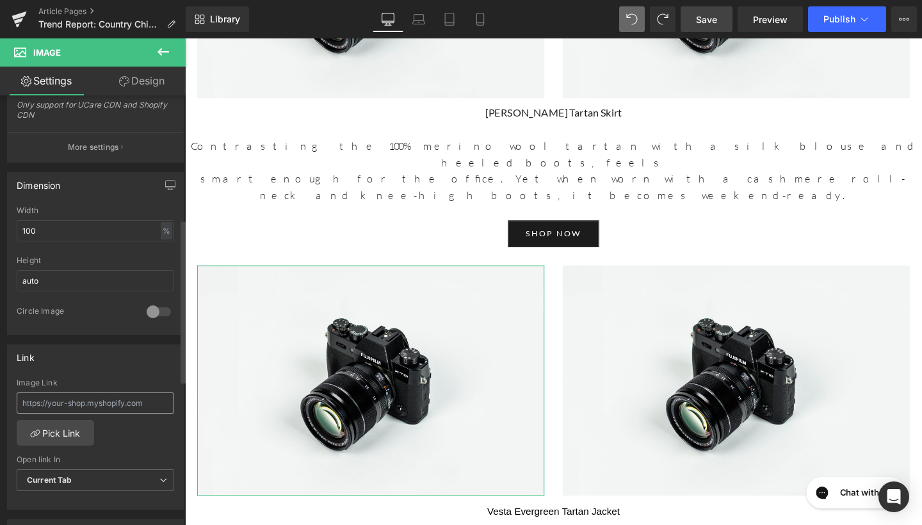
scroll to position [330, 0]
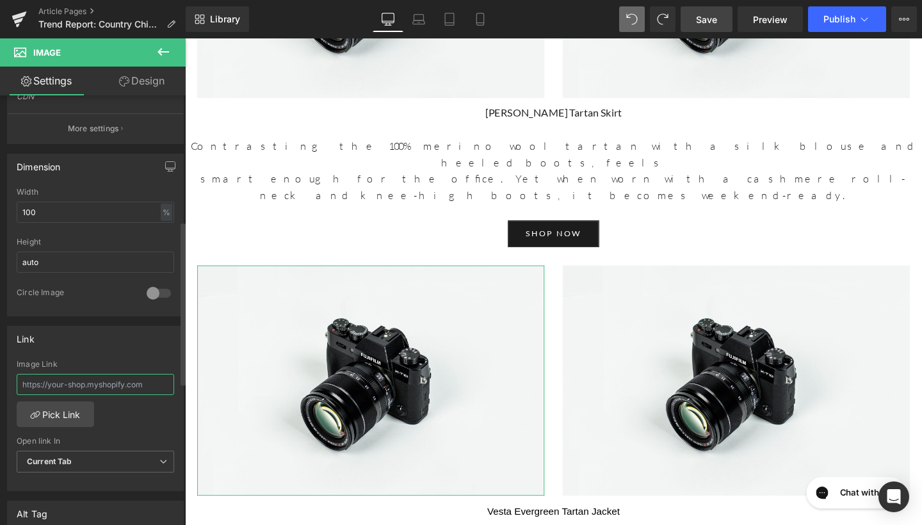
click at [81, 383] on input "text" at bounding box center [96, 384] width 158 height 21
paste input "https://www.beulahlondon.com/products/vesta-evergreen-tartan-jacket?pr_prod_str…"
type input "https://www.beulahlondon.com/products/vesta-evergreen-tartan-jacket?pr_prod_str…"
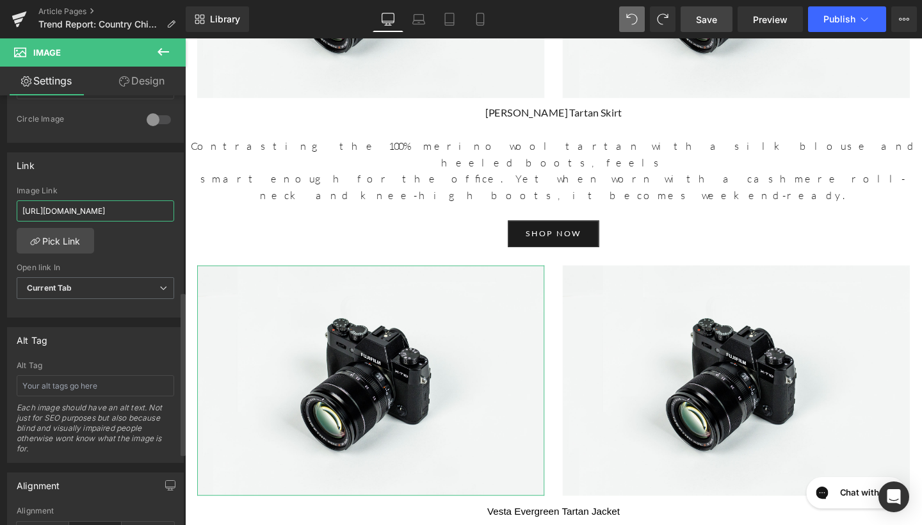
scroll to position [537, 0]
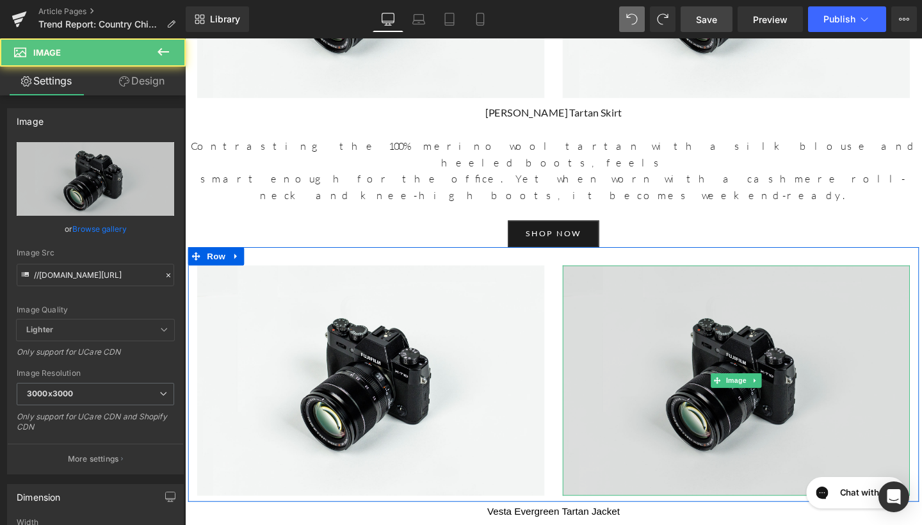
click at [759, 277] on img at bounding box center [764, 398] width 365 height 242
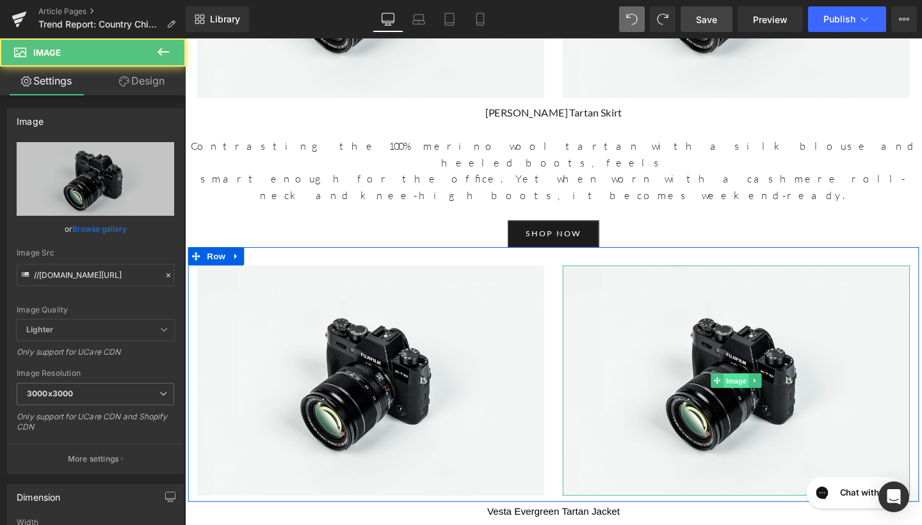
click at [759, 391] on span "Image" at bounding box center [764, 398] width 27 height 15
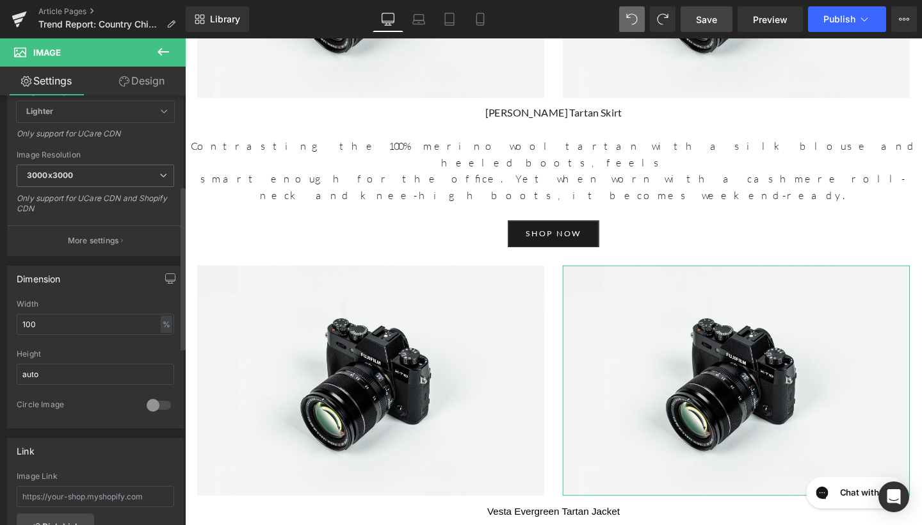
scroll to position [238, 0]
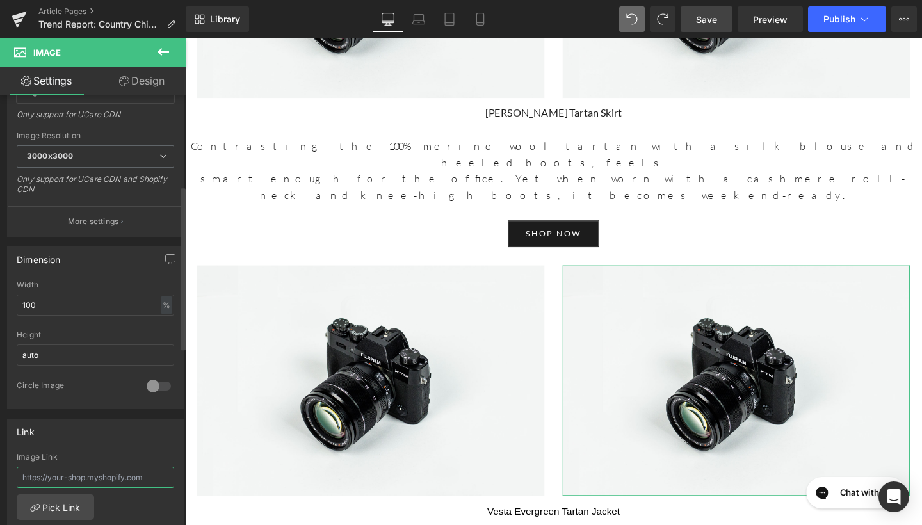
click at [74, 479] on input "text" at bounding box center [96, 477] width 158 height 21
paste input "https://www.beulahlondon.com/products/vesta-evergreen-tartan-jacket?pr_prod_str…"
type input "https://www.beulahlondon.com/products/vesta-evergreen-tartan-jacket?pr_prod_str…"
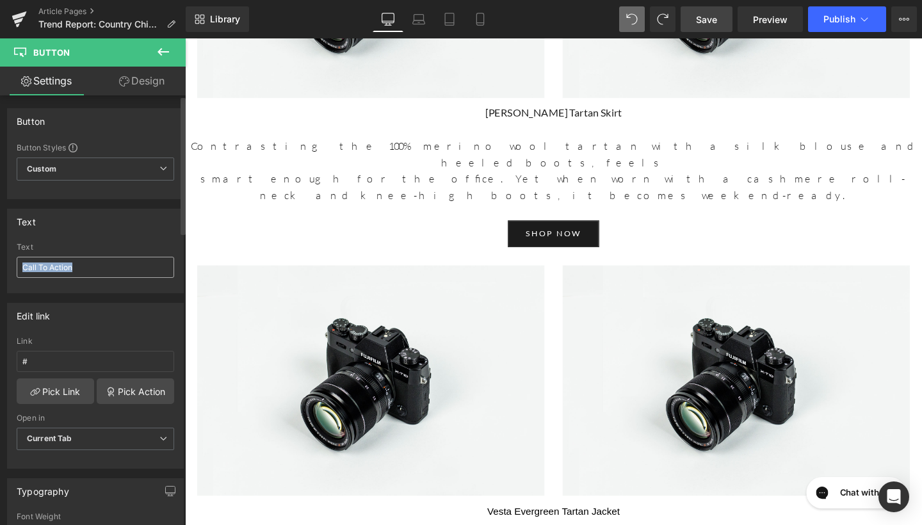
drag, startPoint x: 123, startPoint y: 278, endPoint x: 78, endPoint y: 275, distance: 44.9
click at [78, 275] on div "Text Call To Action" at bounding box center [96, 268] width 158 height 50
click at [93, 270] on input "Call To Action" at bounding box center [96, 267] width 158 height 21
type input "C"
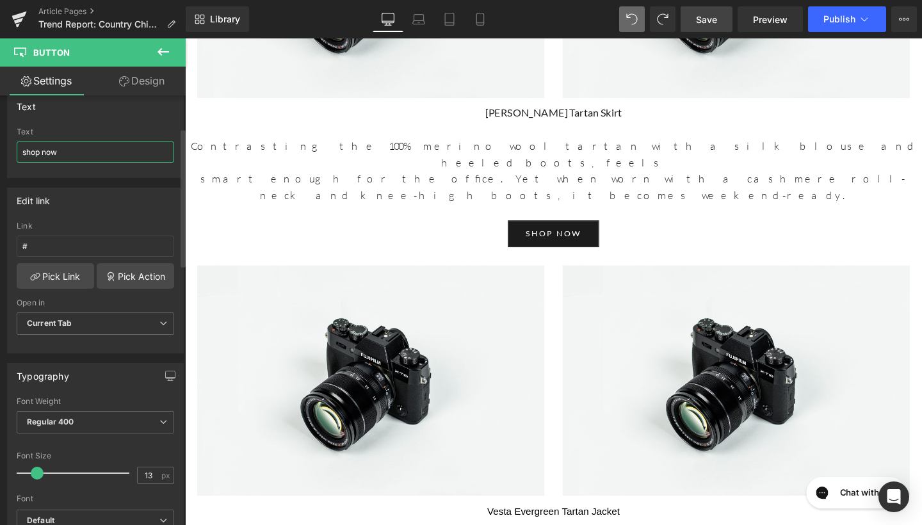
scroll to position [70, 0]
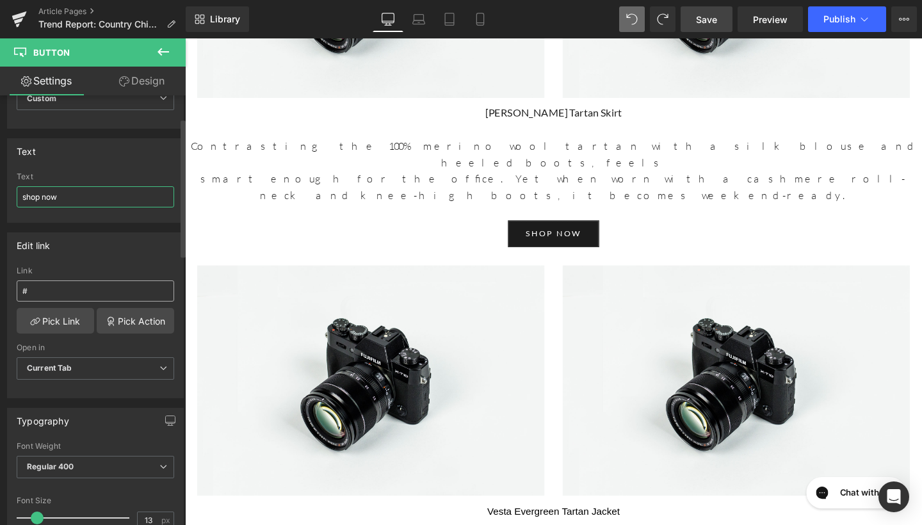
type input "shop now"
click at [77, 282] on input "#" at bounding box center [96, 290] width 158 height 21
paste input "https://www.beulahlondon.com/products/vesta-evergreen-tartan-jacket?pr_prod_str…"
type input "https://www.beulahlondon.com/products/vesta-evergreen-tartan-jacket?pr_prod_str…"
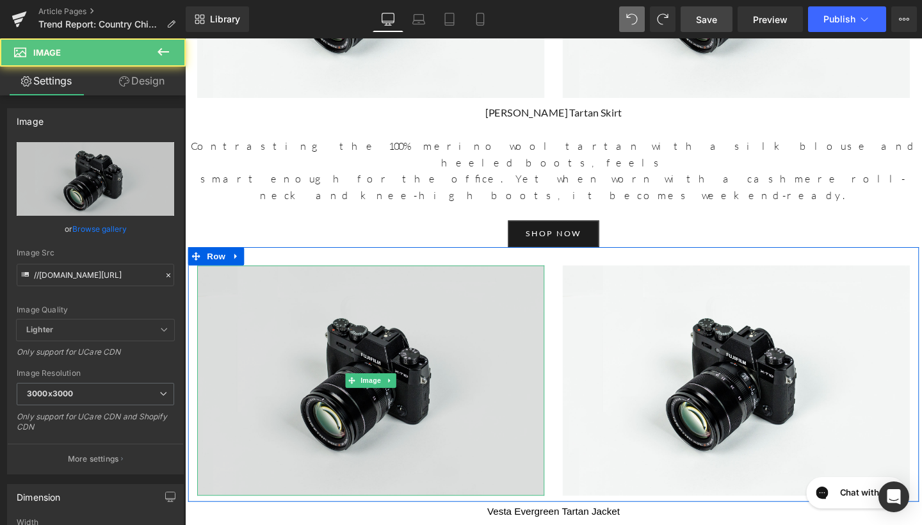
click at [382, 277] on img at bounding box center [380, 398] width 365 height 242
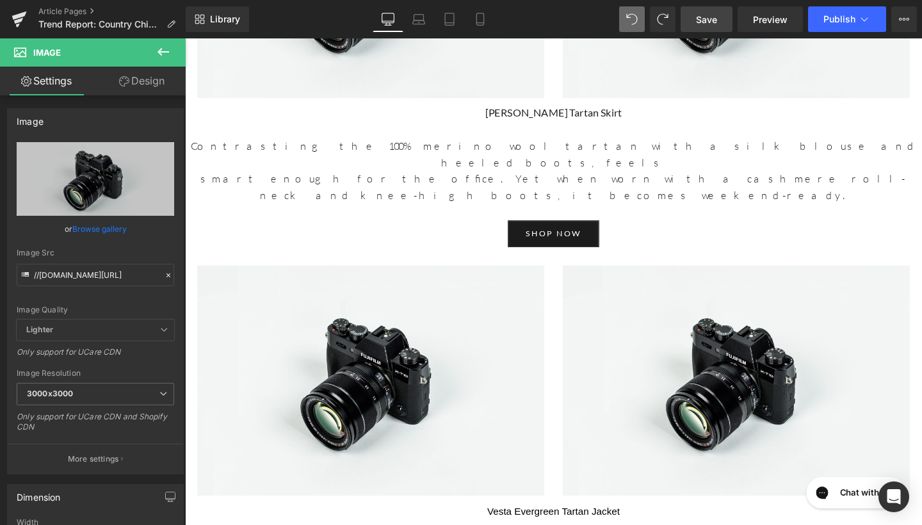
click at [164, 41] on button at bounding box center [163, 52] width 45 height 28
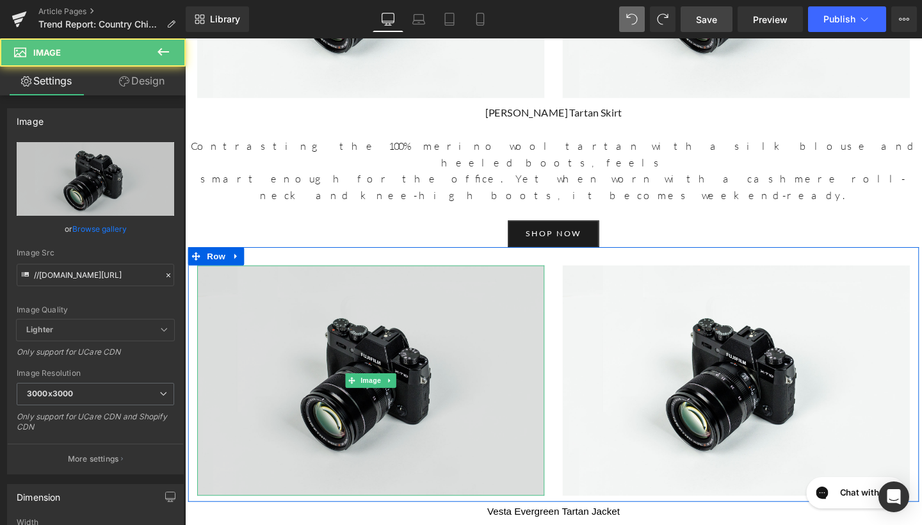
click at [367, 277] on img at bounding box center [380, 398] width 365 height 242
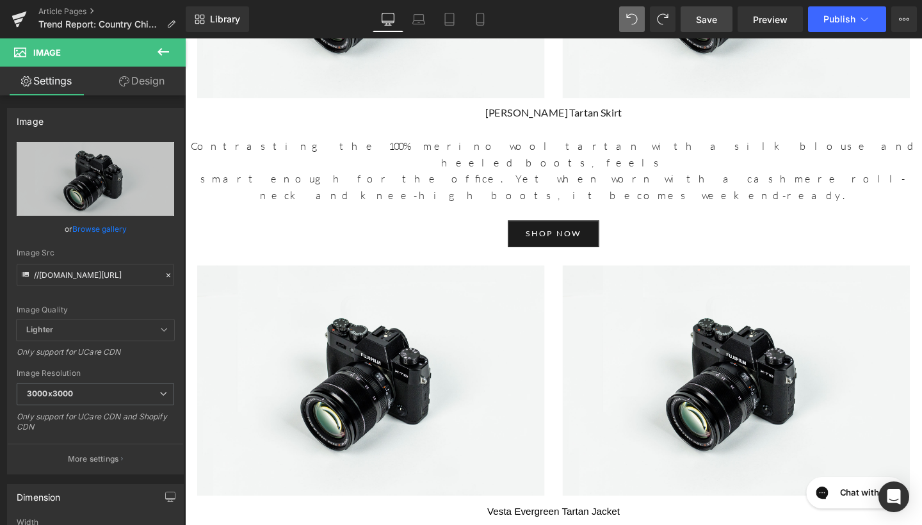
click at [363, 391] on span at bounding box center [359, 398] width 13 height 15
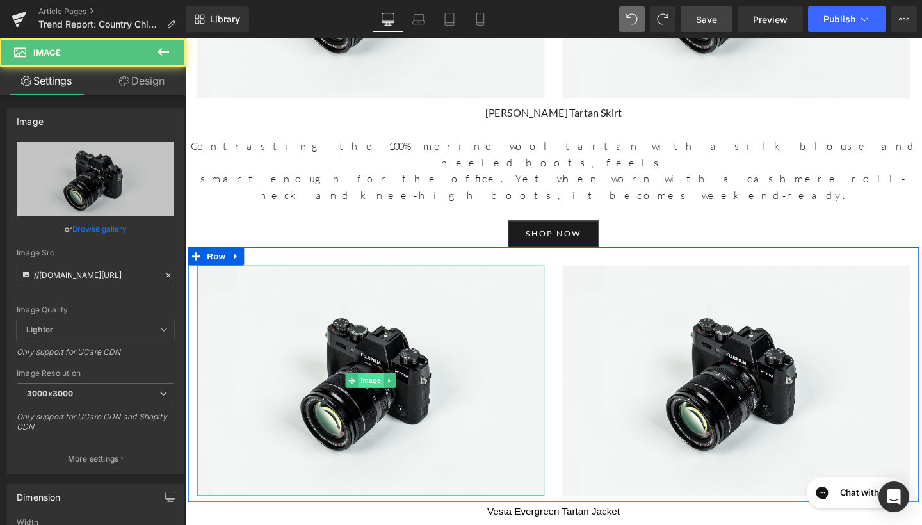
click at [380, 391] on span "Image" at bounding box center [380, 398] width 27 height 15
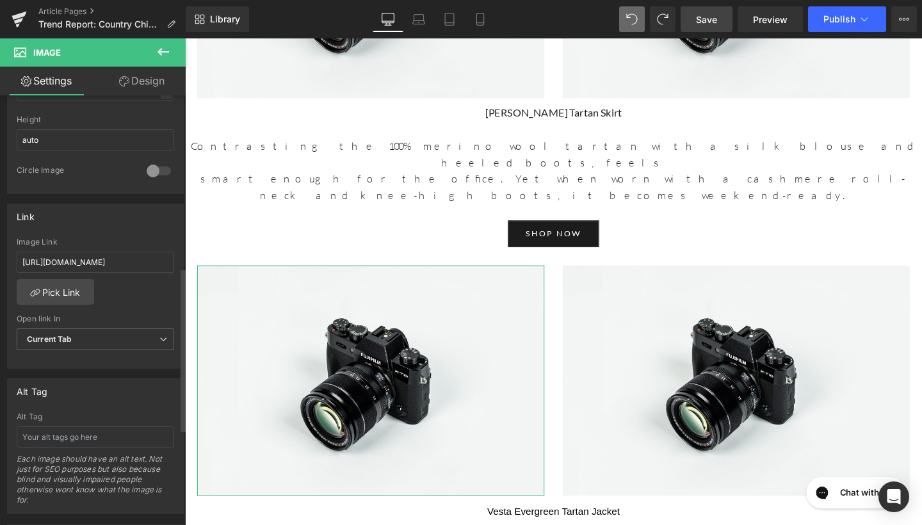
scroll to position [453, 0]
click at [119, 264] on input "https://www.beulahlondon.com/products/vesta-evergreen-tartan-jacket?pr_prod_str…" at bounding box center [96, 261] width 158 height 21
click at [122, 289] on div "https://www.beulahlondon.com/products/vesta-evergreen-tartan-jacket?pr_prod_str…" at bounding box center [95, 302] width 175 height 131
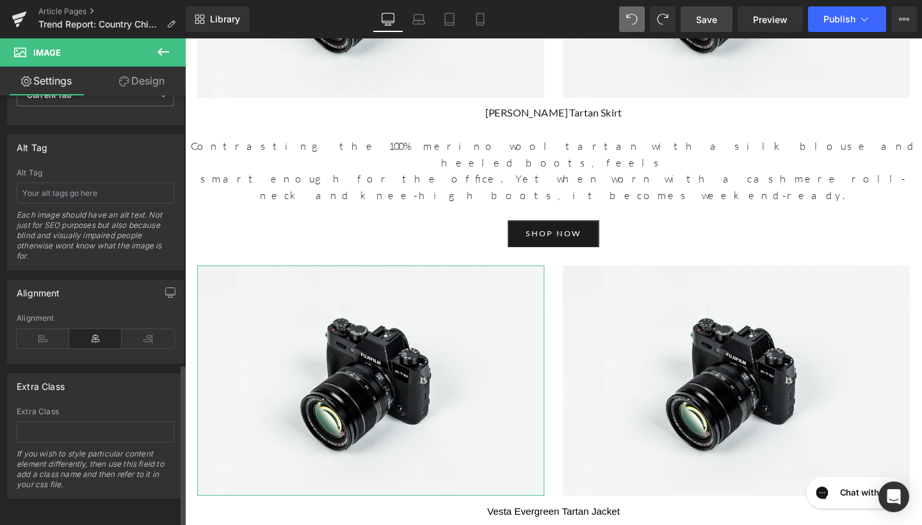
scroll to position [706, 0]
click at [115, 190] on input "text" at bounding box center [96, 193] width 158 height 21
type input "Vesta Evergreen Tartan Jacket"
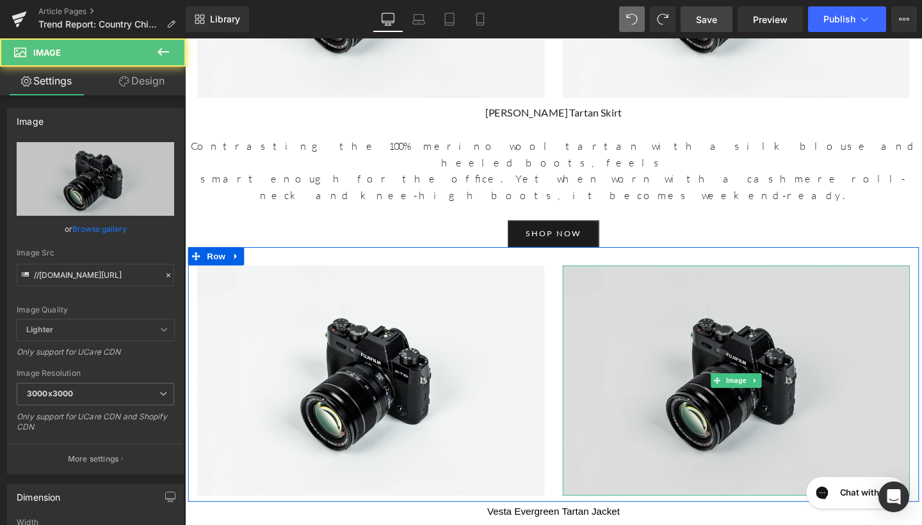
click at [704, 277] on img at bounding box center [764, 398] width 365 height 242
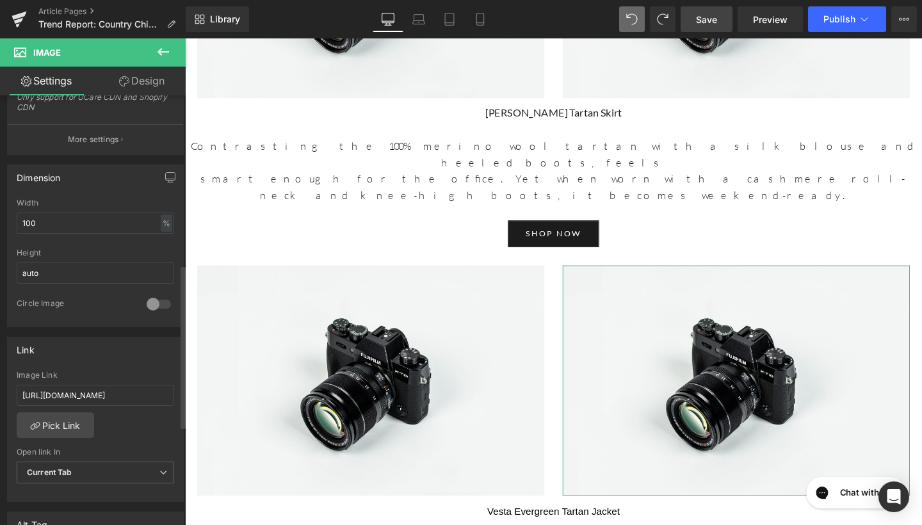
scroll to position [444, 0]
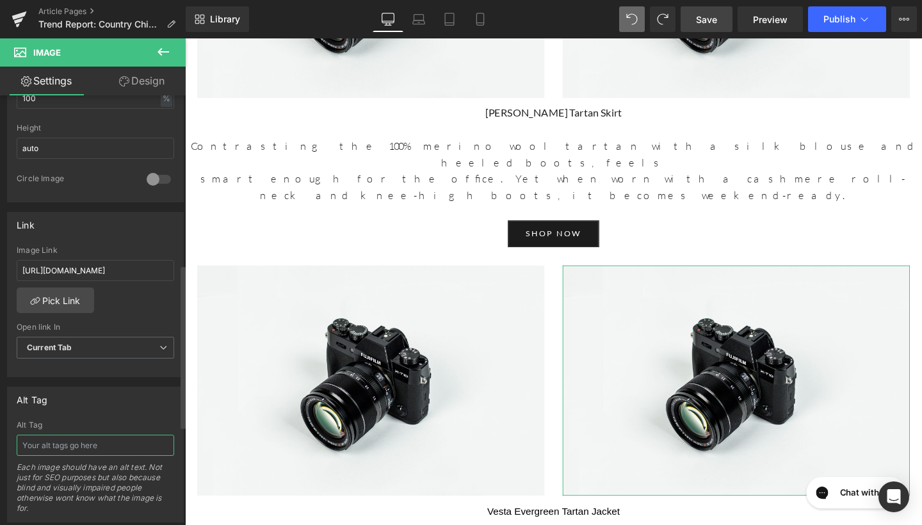
click at [82, 436] on input "text" at bounding box center [96, 445] width 158 height 21
click at [117, 444] on input "Vesta Evergreen TArtan JAcket" at bounding box center [96, 445] width 158 height 21
type input "Vesta Evergreen TArtan Jacket"
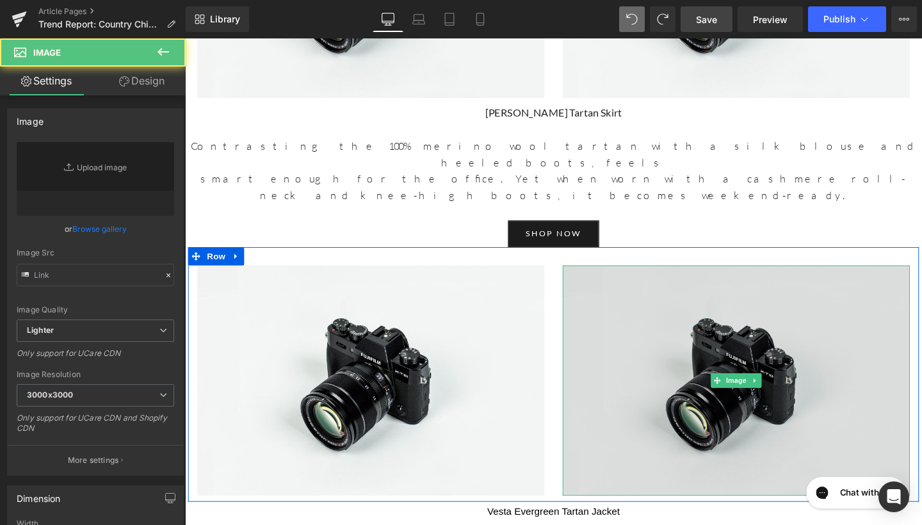
type input "//[DOMAIN_NAME][URL]"
click at [684, 277] on img at bounding box center [764, 398] width 365 height 242
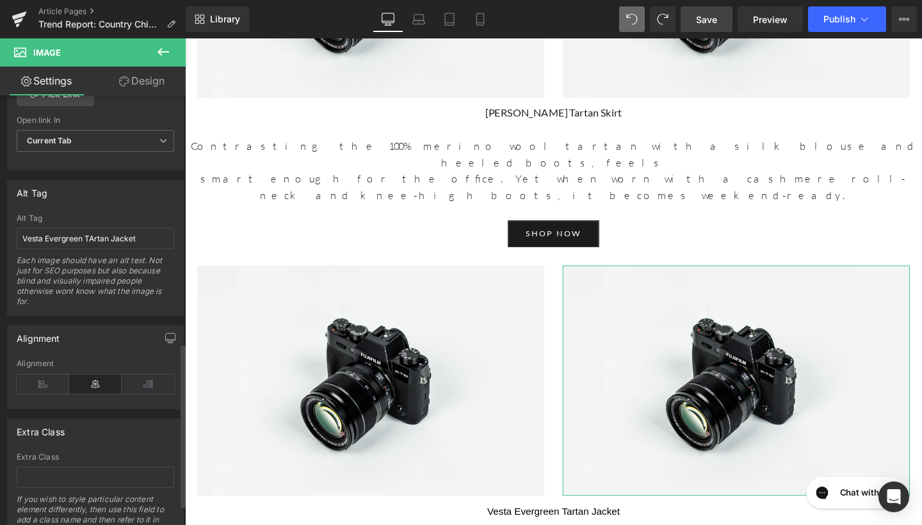
scroll to position [639, 0]
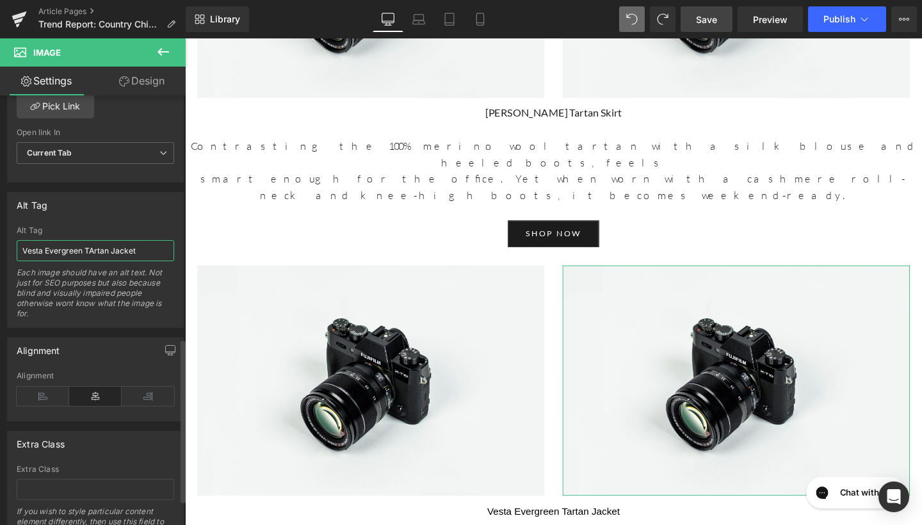
click at [93, 247] on input "Vesta Evergreen TArtan Jacket" at bounding box center [96, 250] width 158 height 21
type input "Vesta Evergreen Tartan Jacket"
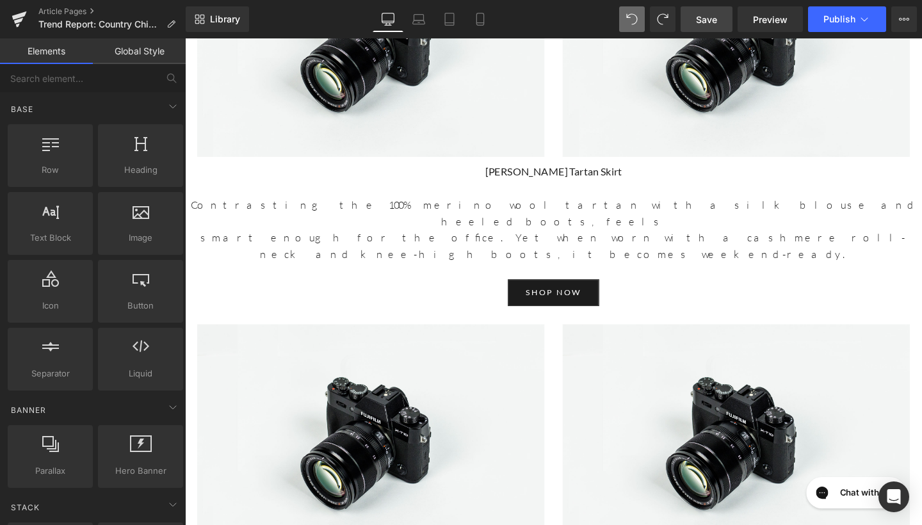
scroll to position [1377, 0]
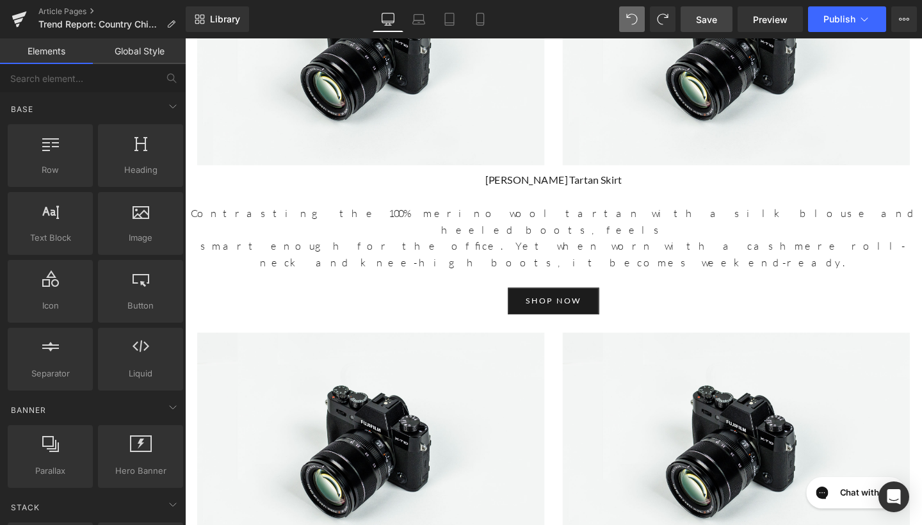
click at [707, 19] on span "Save" at bounding box center [706, 19] width 21 height 13
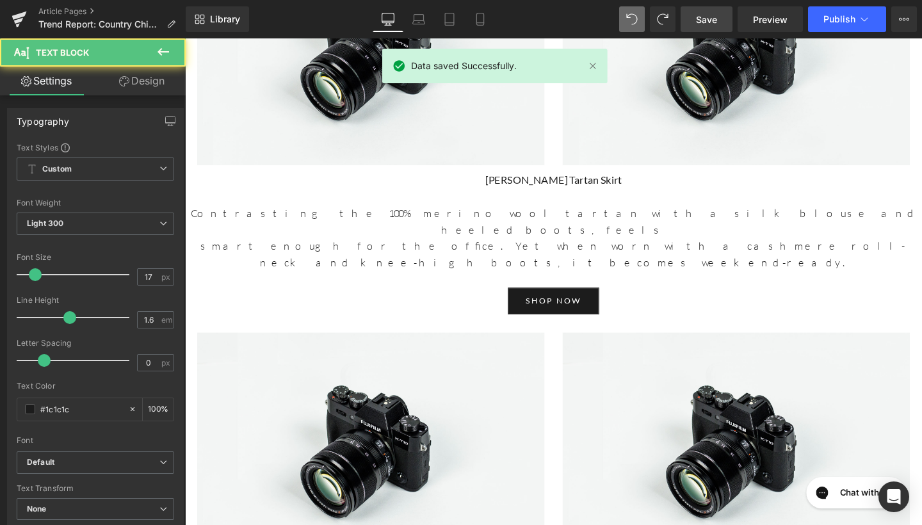
drag, startPoint x: 654, startPoint y: 341, endPoint x: 486, endPoint y: 339, distance: 167.8
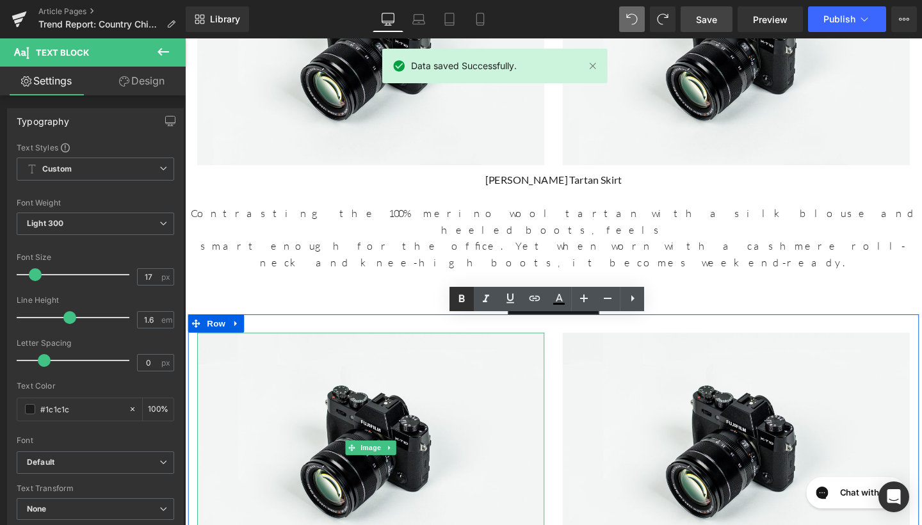
click at [467, 296] on icon at bounding box center [461, 298] width 15 height 15
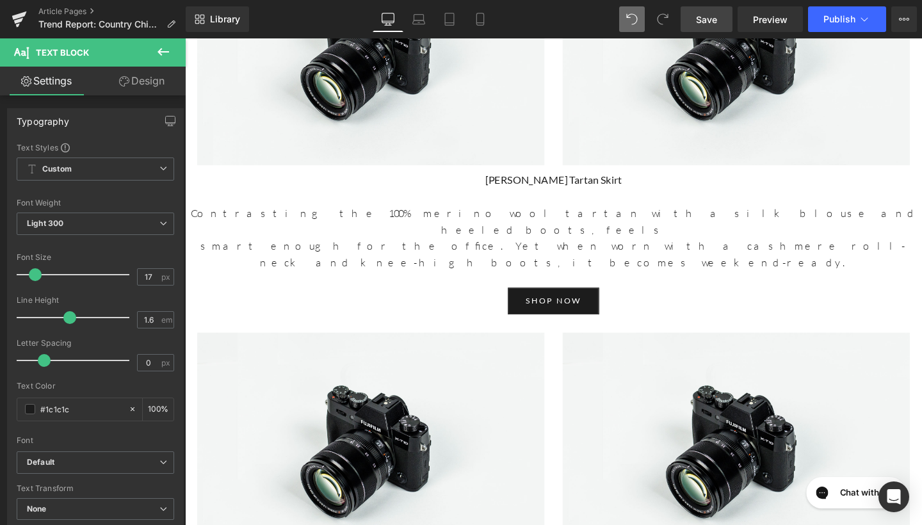
click at [702, 14] on span "Save" at bounding box center [706, 19] width 21 height 13
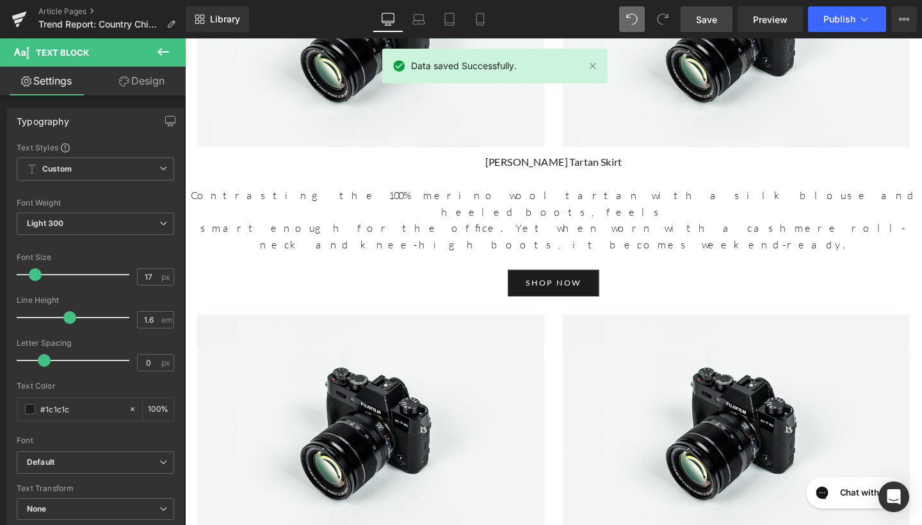
scroll to position [1397, 0]
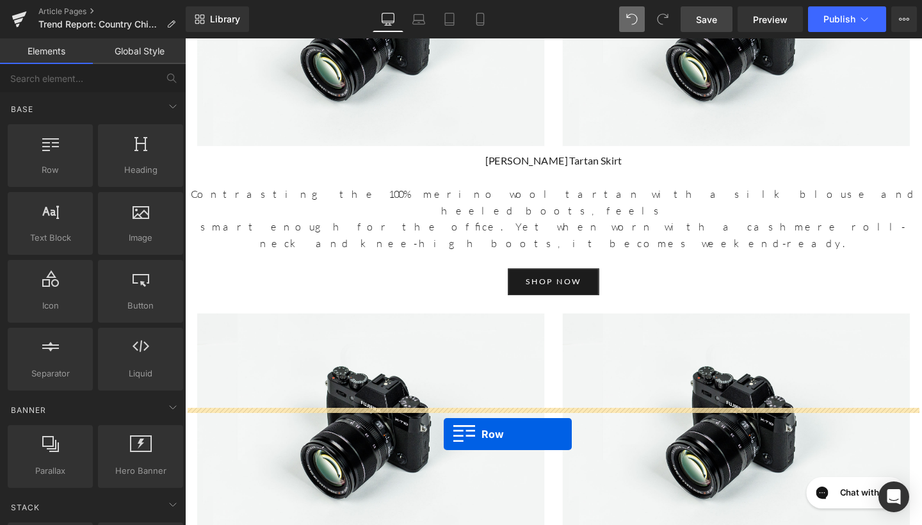
drag, startPoint x: 231, startPoint y: 199, endPoint x: 457, endPoint y: 455, distance: 342.1
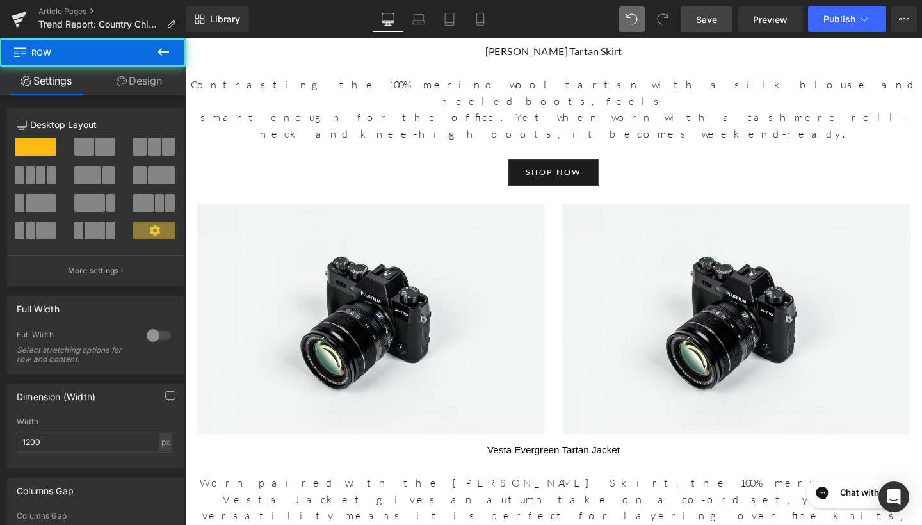
scroll to position [1539, 0]
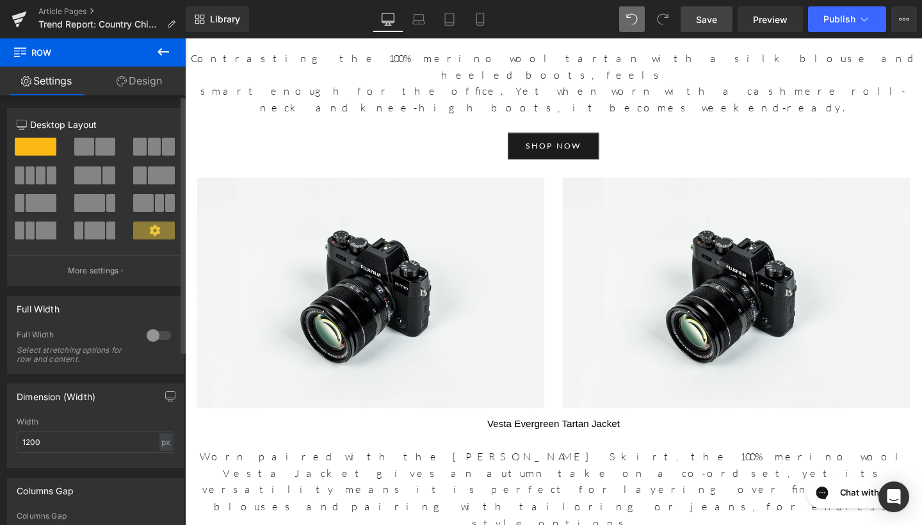
click at [104, 143] on span at bounding box center [105, 147] width 20 height 18
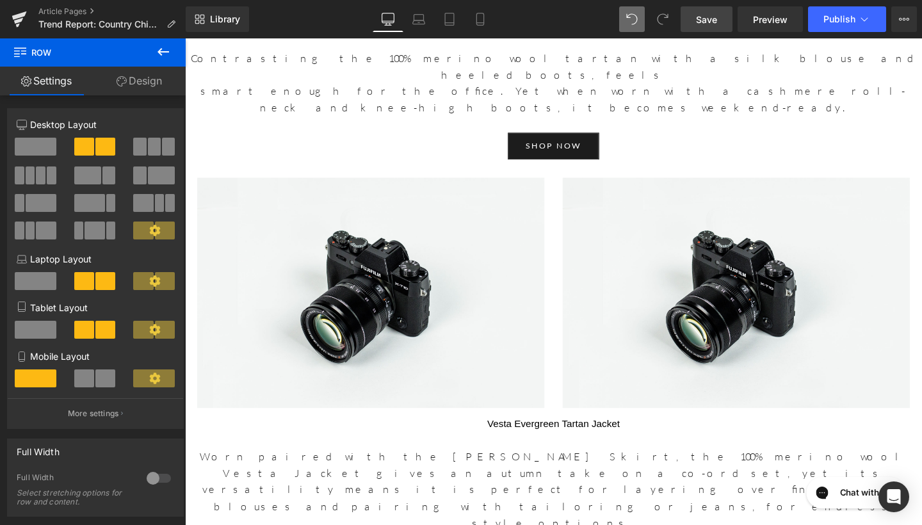
click at [158, 53] on icon at bounding box center [164, 52] width 12 height 8
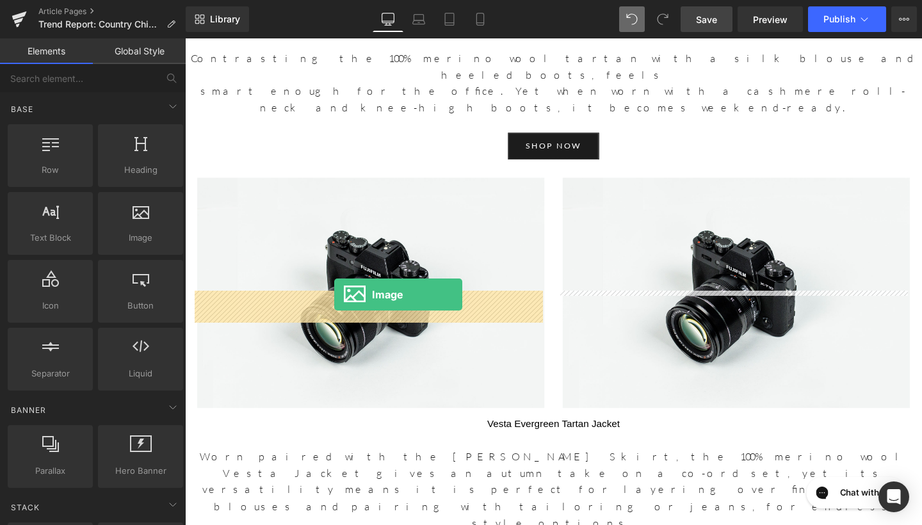
drag, startPoint x: 299, startPoint y: 264, endPoint x: 342, endPoint y: 308, distance: 61.6
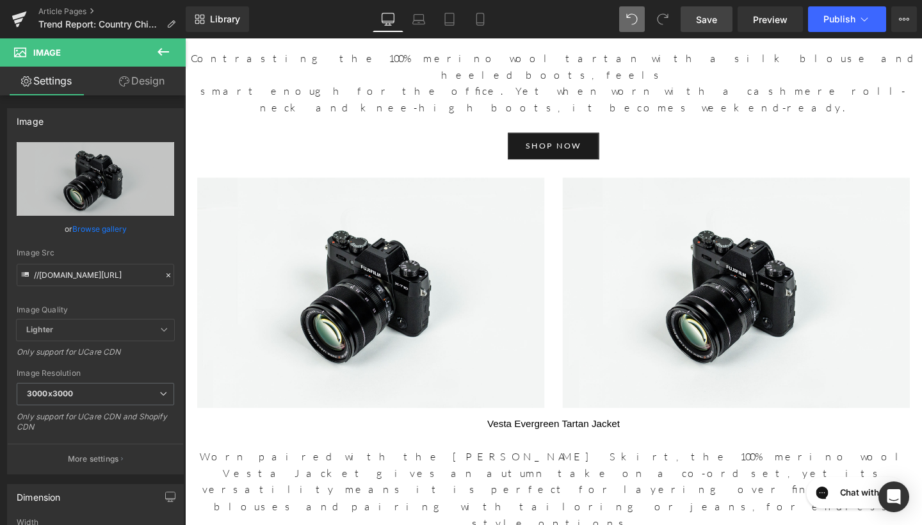
click at [168, 49] on icon at bounding box center [163, 51] width 15 height 15
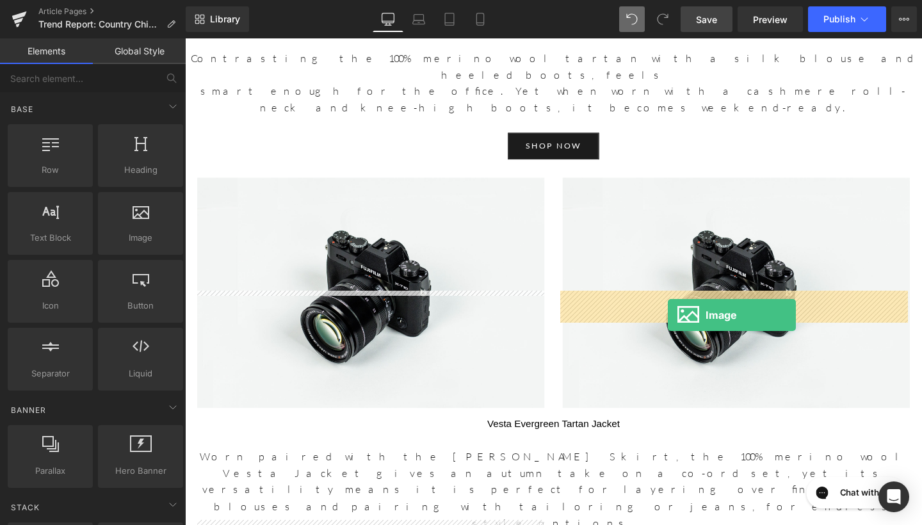
drag, startPoint x: 287, startPoint y: 214, endPoint x: 693, endPoint y: 329, distance: 422.0
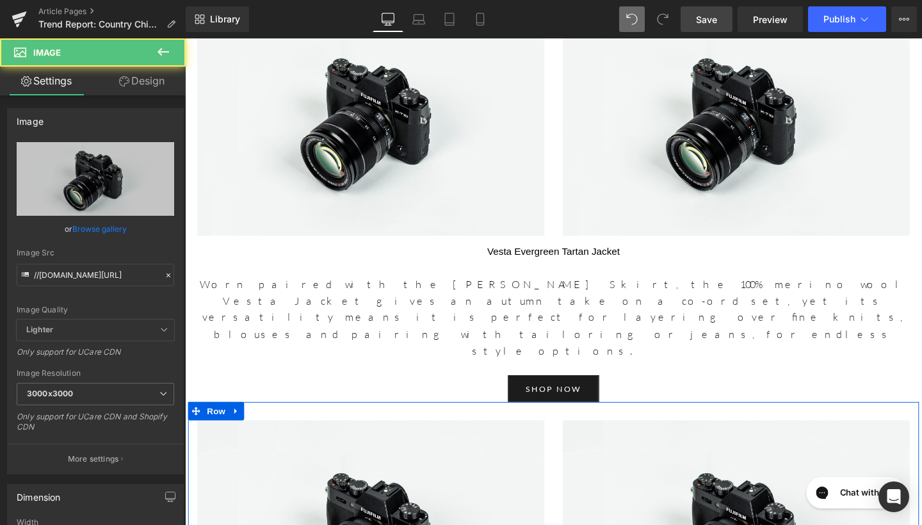
scroll to position [1743, 0]
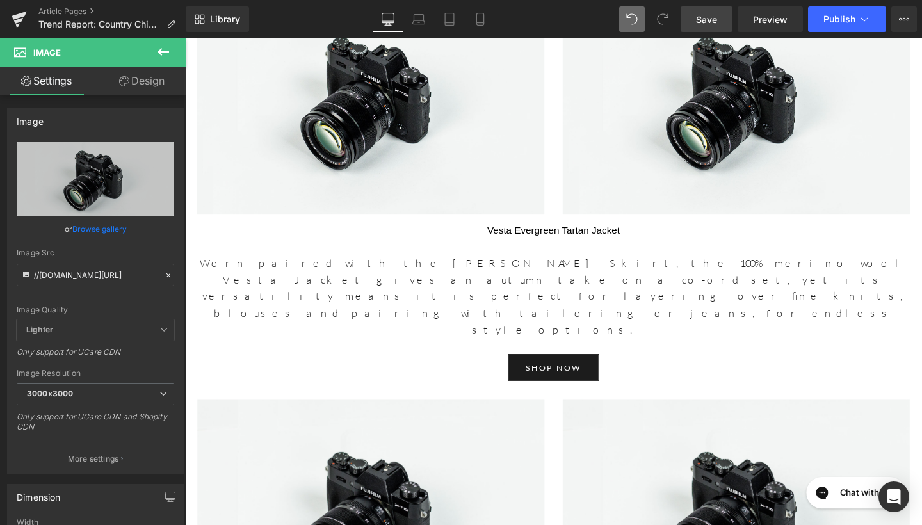
click at [168, 54] on icon at bounding box center [163, 51] width 15 height 15
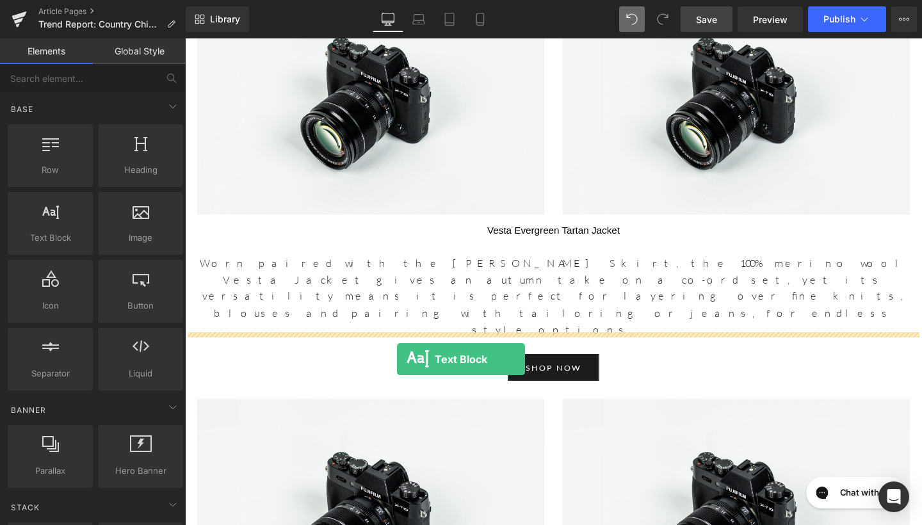
drag, startPoint x: 239, startPoint y: 280, endPoint x: 408, endPoint y: 376, distance: 193.9
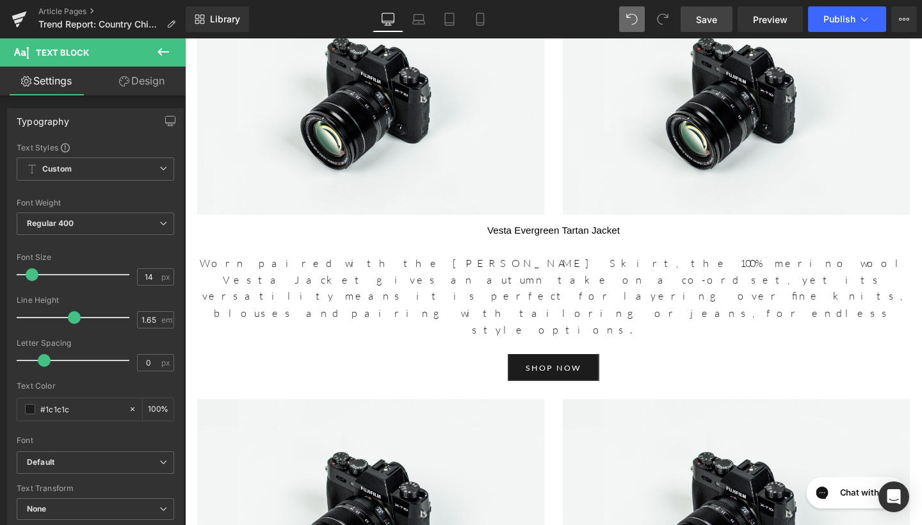
drag, startPoint x: 448, startPoint y: 385, endPoint x: 187, endPoint y: 355, distance: 262.3
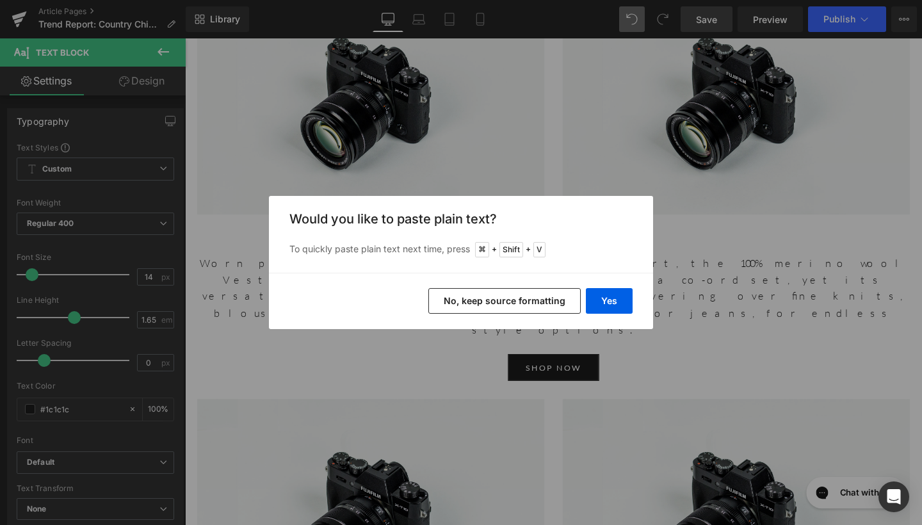
click at [517, 300] on button "No, keep source formatting" at bounding box center [504, 301] width 152 height 26
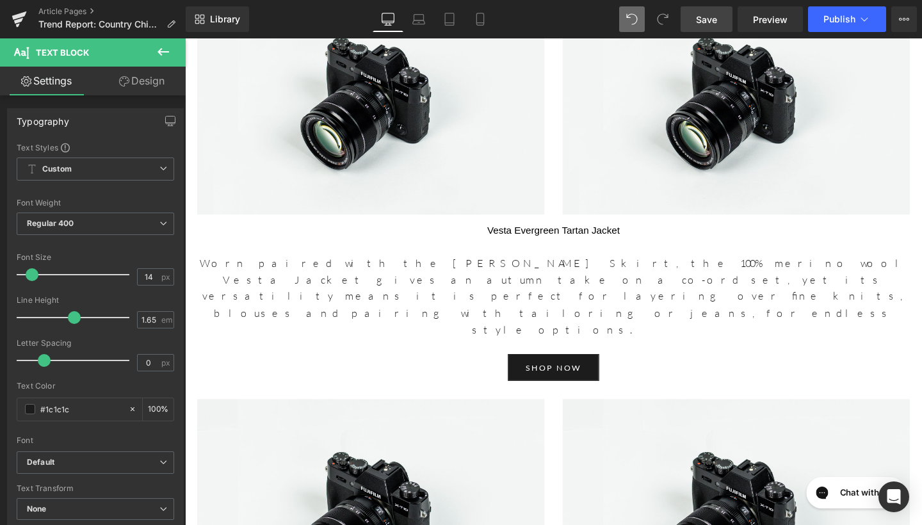
click at [143, 276] on input "14" at bounding box center [149, 277] width 22 height 16
type input "17"
click at [152, 320] on input "1.65" at bounding box center [149, 320] width 22 height 16
type input "1.6"
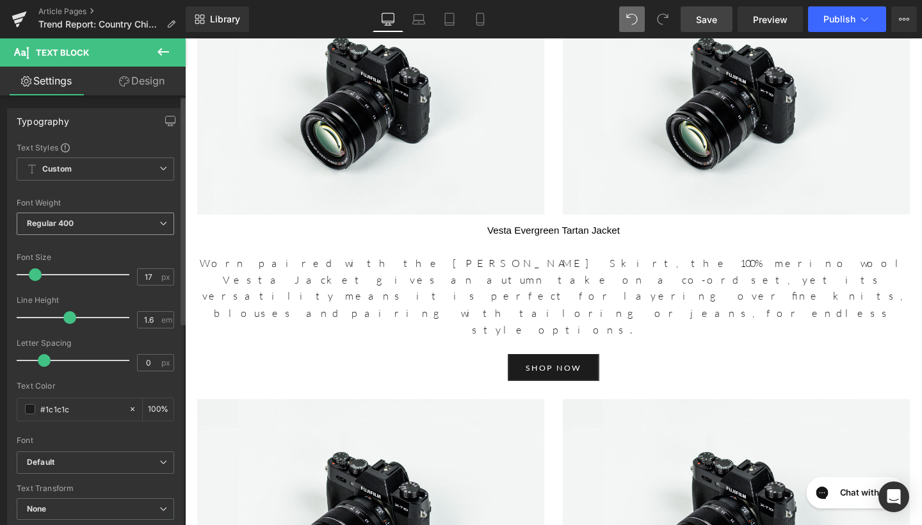
click at [150, 223] on span "Regular 400" at bounding box center [96, 224] width 158 height 22
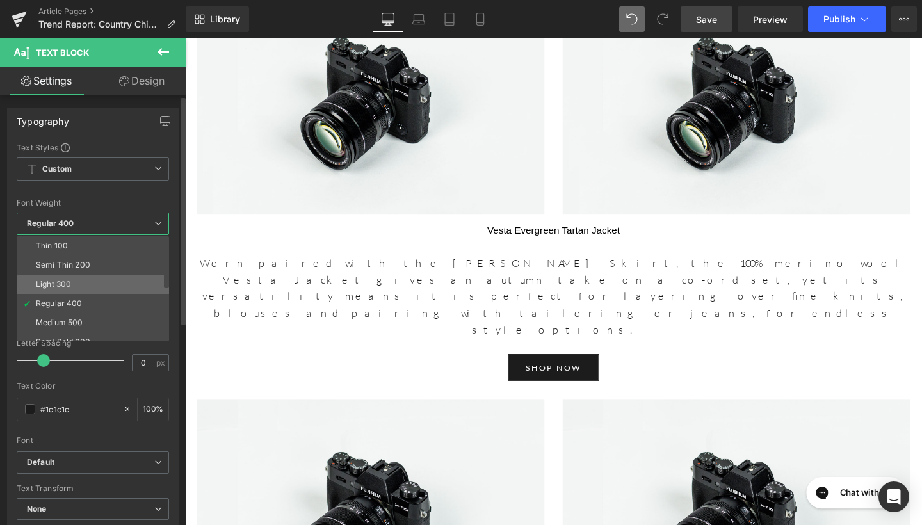
click at [105, 281] on li "Light 300" at bounding box center [96, 284] width 158 height 19
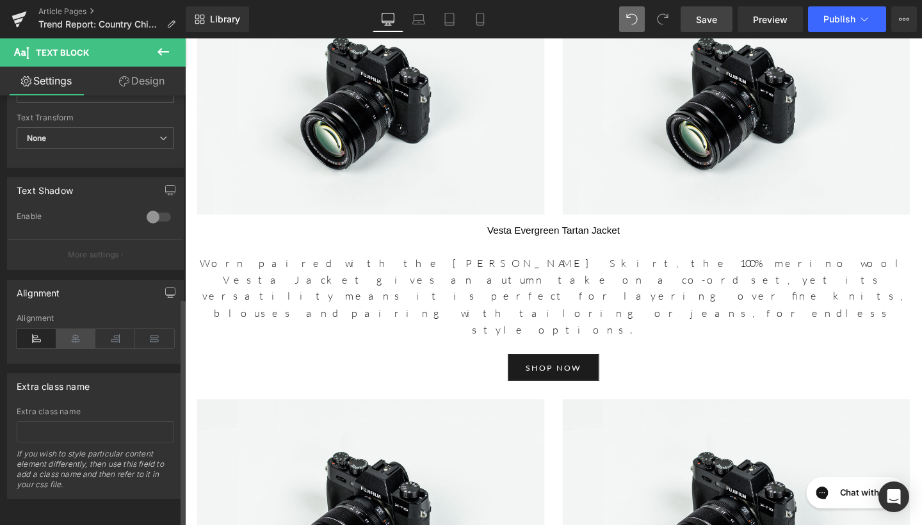
scroll to position [380, 0]
click at [83, 329] on icon at bounding box center [76, 338] width 40 height 19
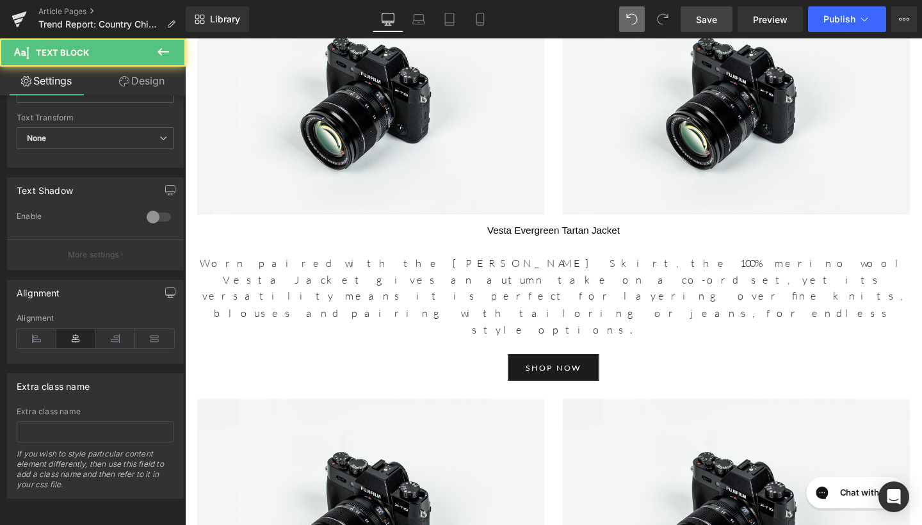
drag, startPoint x: 664, startPoint y: 352, endPoint x: 432, endPoint y: 348, distance: 232.5
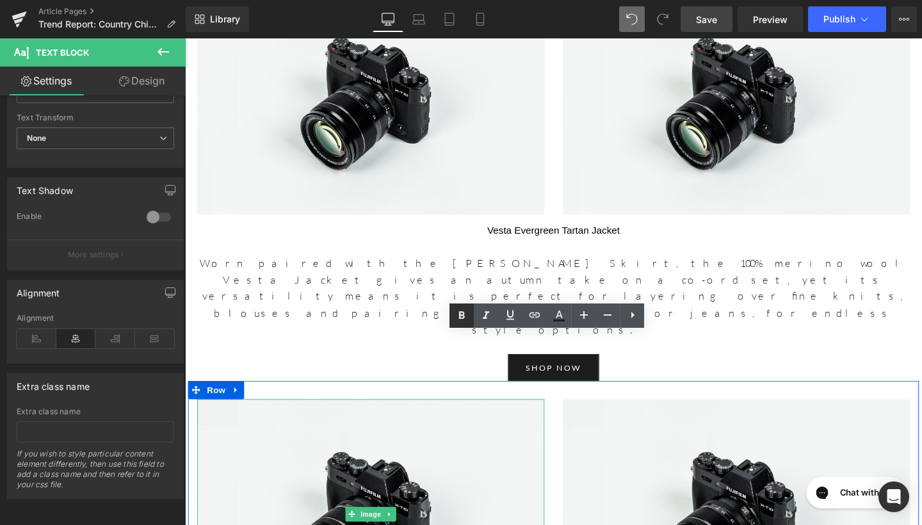
click at [466, 318] on icon at bounding box center [461, 315] width 15 height 15
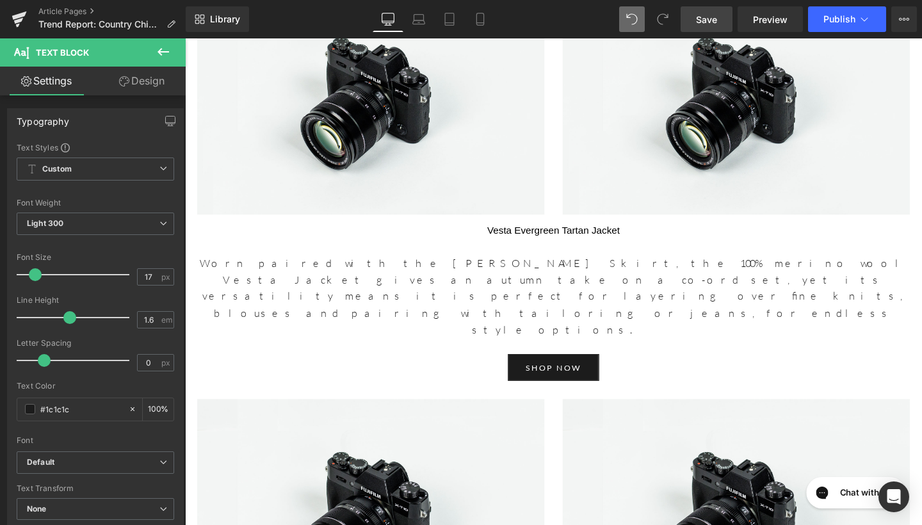
scroll to position [0, 0]
click at [307, 247] on div at bounding box center [572, 294] width 775 height 512
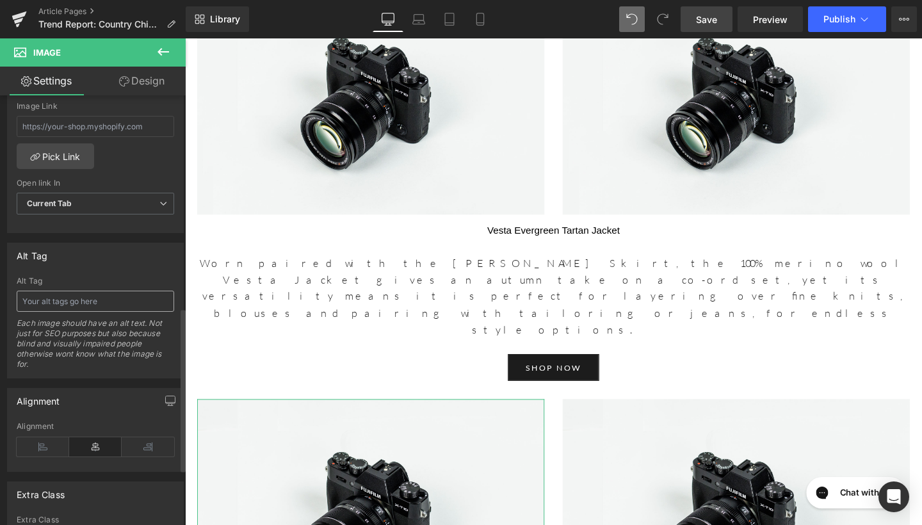
scroll to position [592, 0]
click at [145, 126] on input "text" at bounding box center [96, 122] width 158 height 21
paste input "https://www.beulahlondon.com/products/ahana-evergreen-tartan-dress?_pos=1&_sid=…"
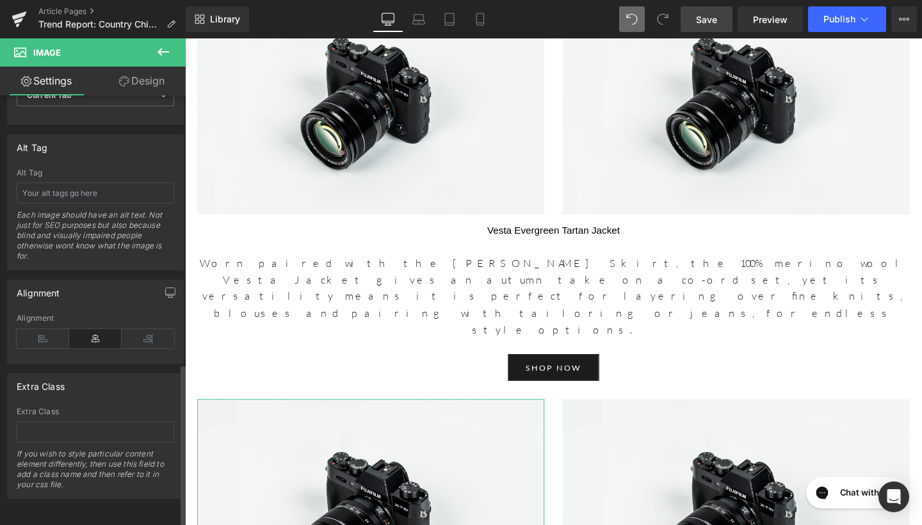
scroll to position [706, 0]
type input "https://www.beulahlondon.com/products/ahana-evergreen-tartan-dress?_pos=1&_sid=…"
click at [140, 193] on div "Alt Tag Each image should have an alt text. Not just for SEO purposes but also …" at bounding box center [96, 218] width 158 height 101
click at [140, 191] on input "text" at bounding box center [96, 193] width 158 height 21
type input "Ahana Evergreen Tartan Dress"
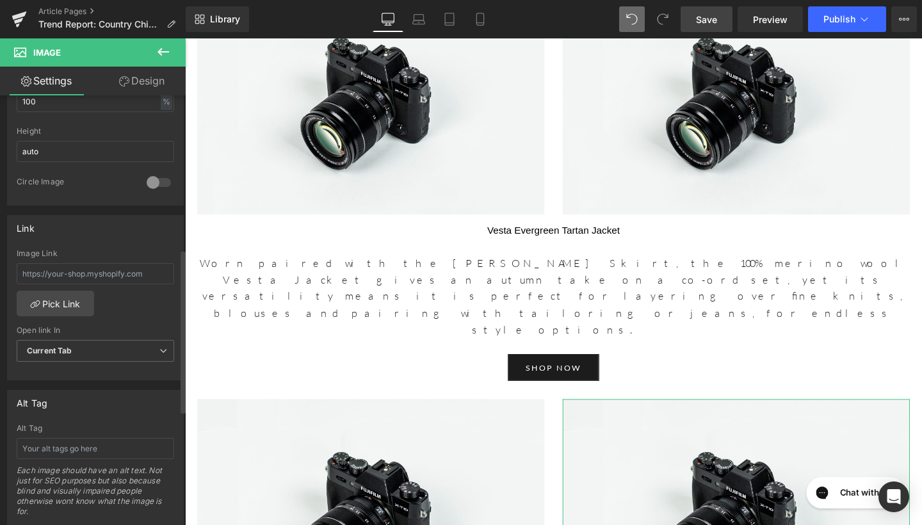
scroll to position [467, 0]
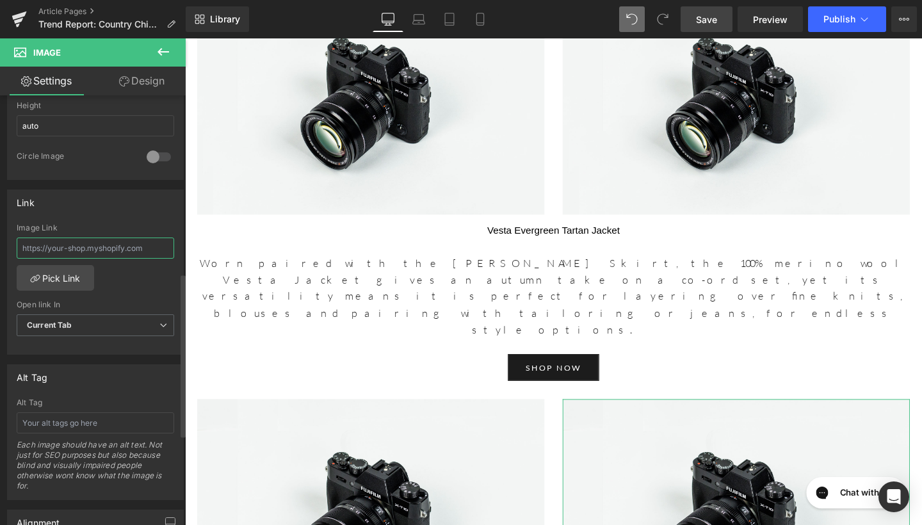
click at [114, 243] on input "text" at bounding box center [96, 248] width 158 height 21
paste input "https://www.beulahlondon.com/products/ahana-evergreen-tartan-dress?_pos=1&_sid=…"
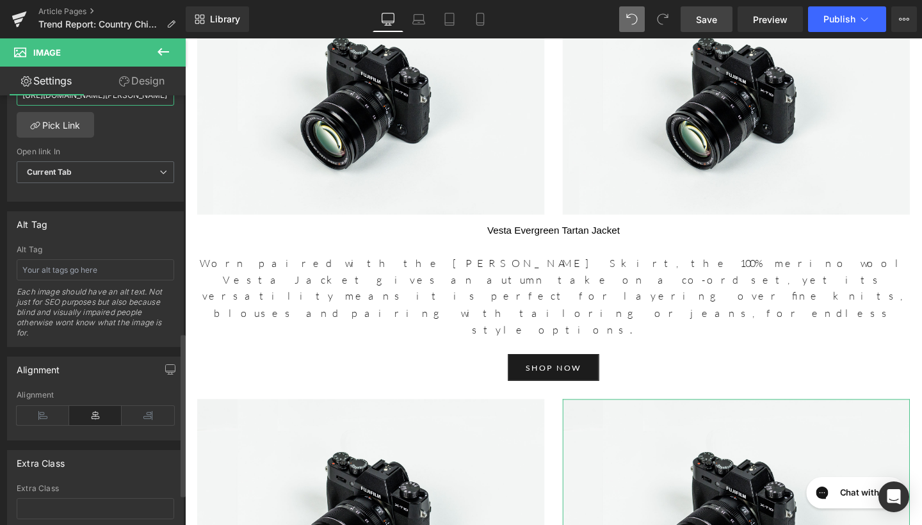
scroll to position [624, 0]
type input "https://www.beulahlondon.com/products/ahana-evergreen-tartan-dress?_pos=1&_sid=…"
click at [112, 267] on input "text" at bounding box center [96, 266] width 158 height 21
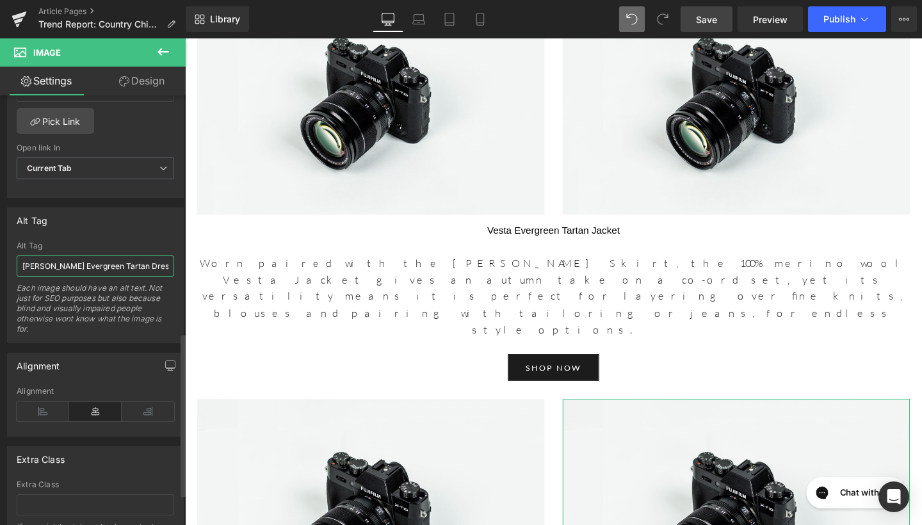
type input "Ahana Evergreen Tartan Dress"
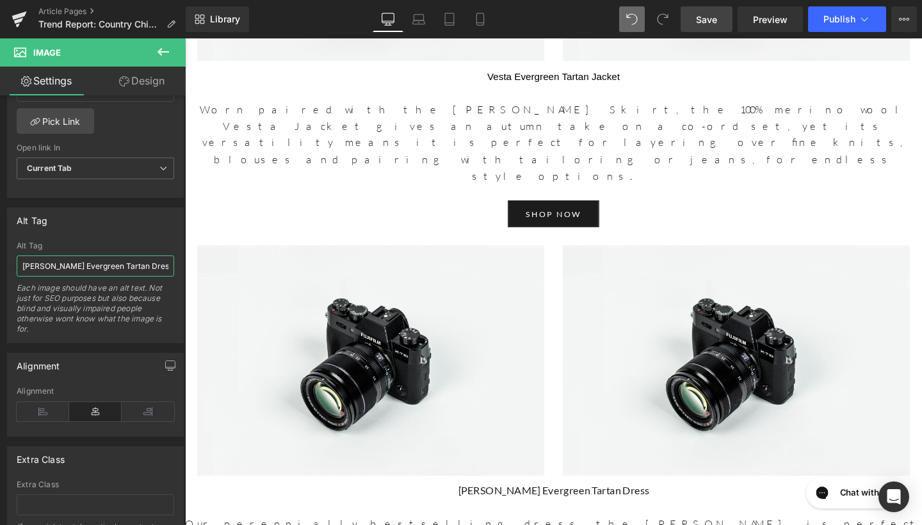
scroll to position [1907, 0]
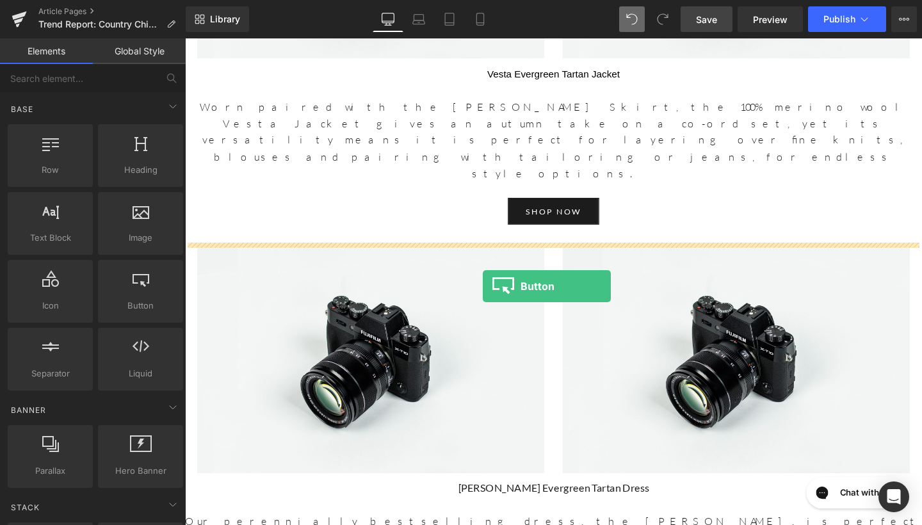
drag, startPoint x: 311, startPoint y: 332, endPoint x: 499, endPoint y: 299, distance: 191.2
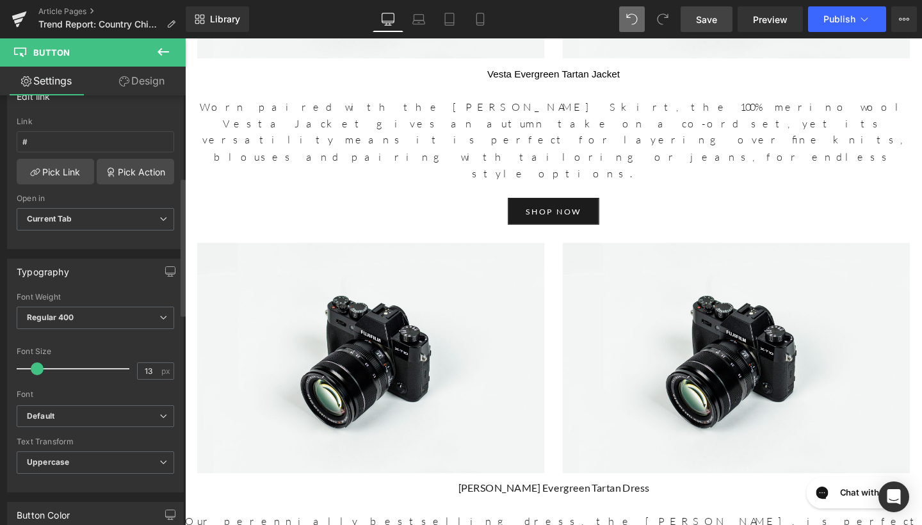
scroll to position [196, 0]
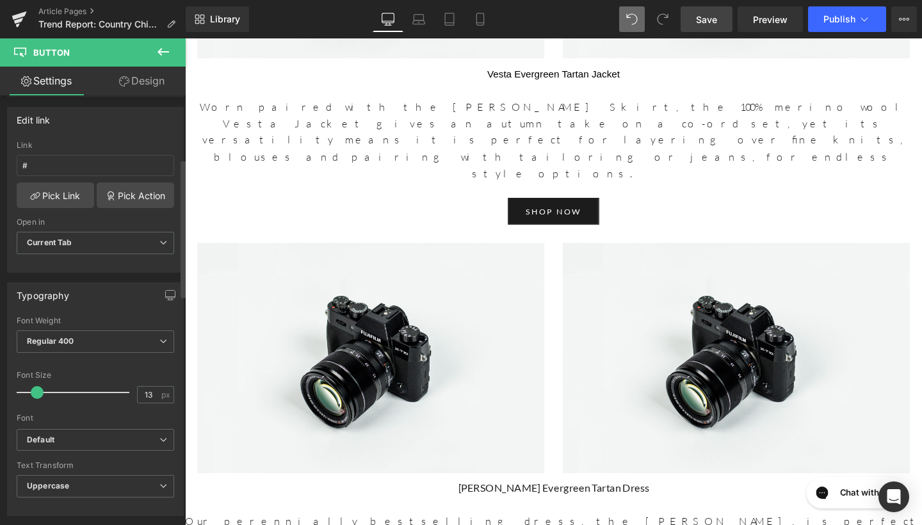
click at [92, 178] on div "Link #" at bounding box center [96, 162] width 158 height 42
drag, startPoint x: 95, startPoint y: 154, endPoint x: 73, endPoint y: 155, distance: 21.8
click at [73, 154] on div "Link #" at bounding box center [96, 162] width 158 height 42
drag, startPoint x: 72, startPoint y: 159, endPoint x: 12, endPoint y: 160, distance: 60.2
click at [12, 160] on div "# Link # Pick Link Pick Action Current Tab New Tab Open in Current Tab Current …" at bounding box center [95, 206] width 175 height 131
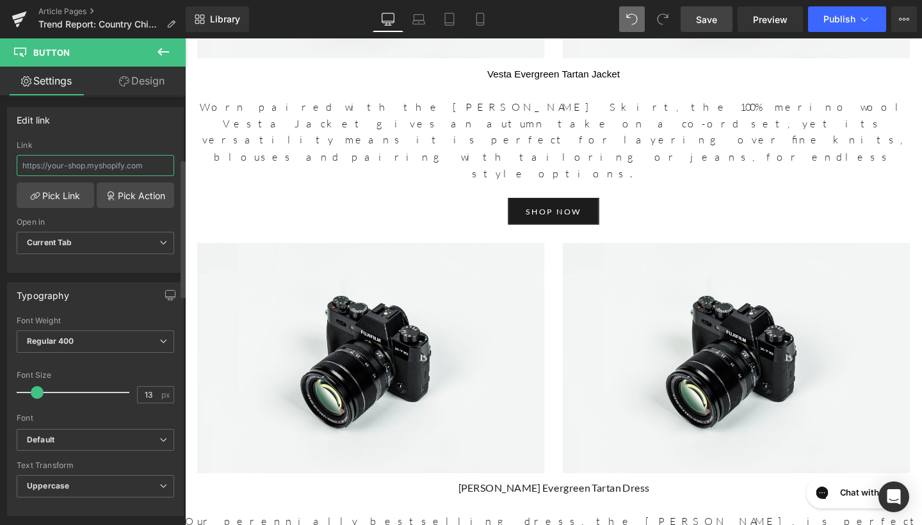
paste input "https://www.beulahlondon.com/products/ahana-evergreen-tartan-dress?_pos=1&_sid=…"
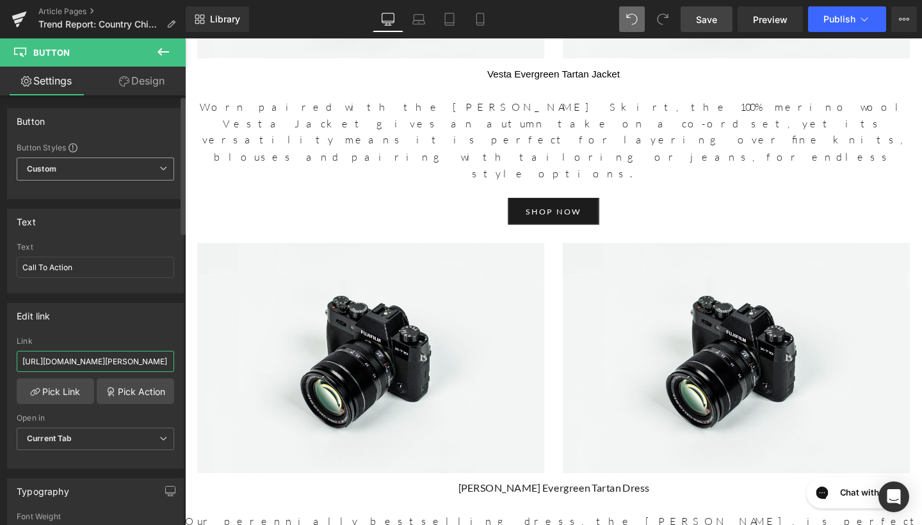
scroll to position [0, 0]
type input "https://www.beulahlondon.com/products/ahana-evergreen-tartan-dress?_pos=1&_sid=…"
drag, startPoint x: 105, startPoint y: 167, endPoint x: 6, endPoint y: 166, distance: 99.3
click at [6, 166] on div "Button Button Styles Custom Custom Setup Global Style Custom Setup Global Style…" at bounding box center [95, 149] width 191 height 101
click at [48, 163] on span "Custom Setup Global Style" at bounding box center [96, 169] width 158 height 23
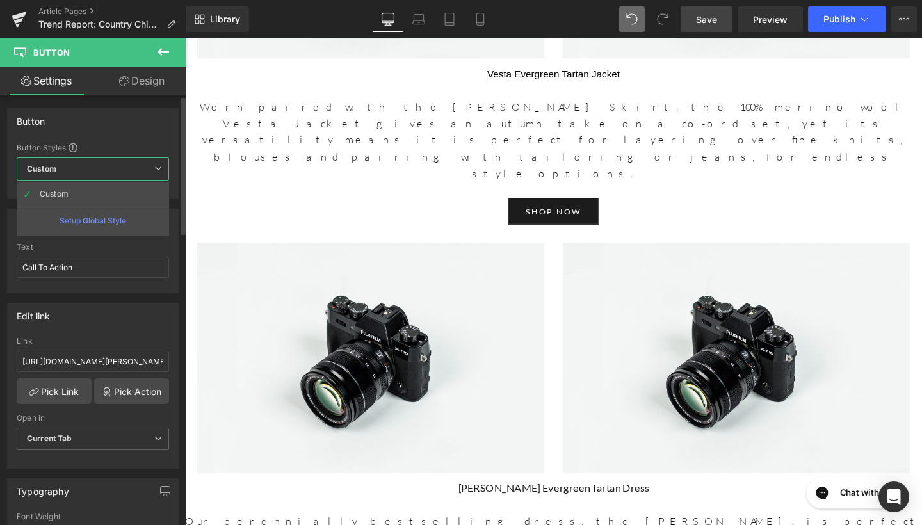
click at [68, 169] on span "Custom Setup Global Style" at bounding box center [93, 169] width 152 height 23
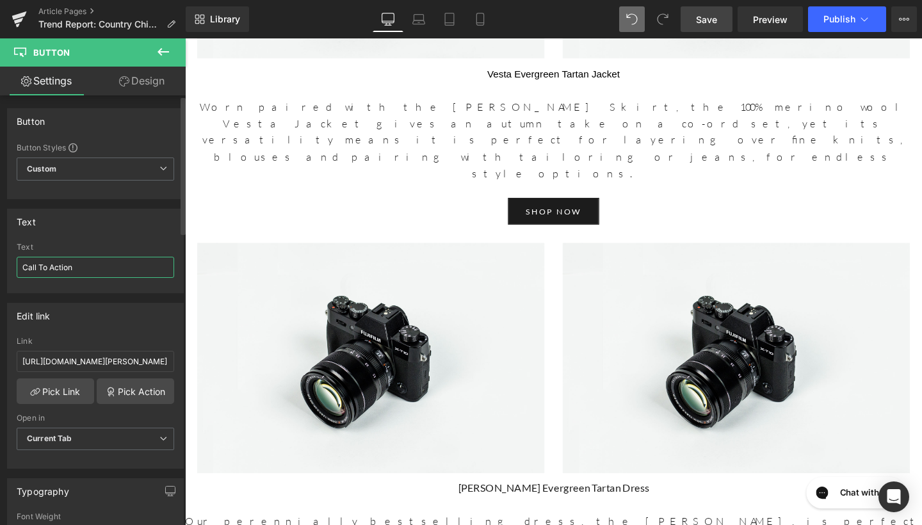
click at [73, 268] on input "Call To Action" at bounding box center [96, 267] width 158 height 21
drag, startPoint x: 79, startPoint y: 269, endPoint x: 4, endPoint y: 268, distance: 74.9
click at [4, 268] on div "Text Call To Action Text Call To Action" at bounding box center [95, 246] width 191 height 94
type input "shop now"
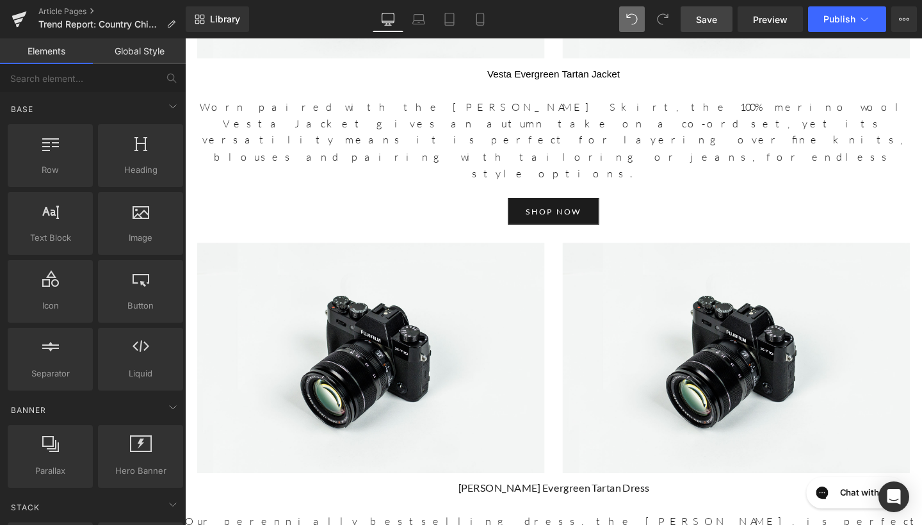
click at [711, 22] on span "Save" at bounding box center [706, 19] width 21 height 13
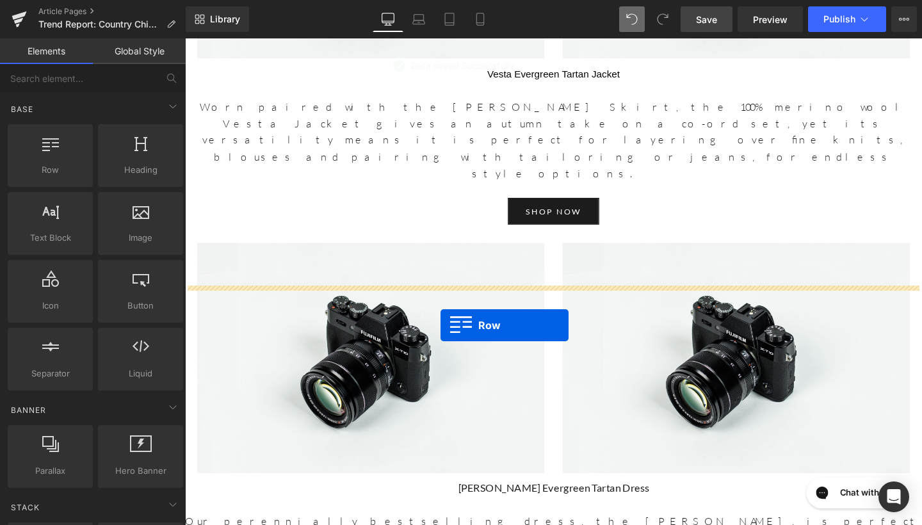
drag, startPoint x: 259, startPoint y: 198, endPoint x: 453, endPoint y: 340, distance: 241.1
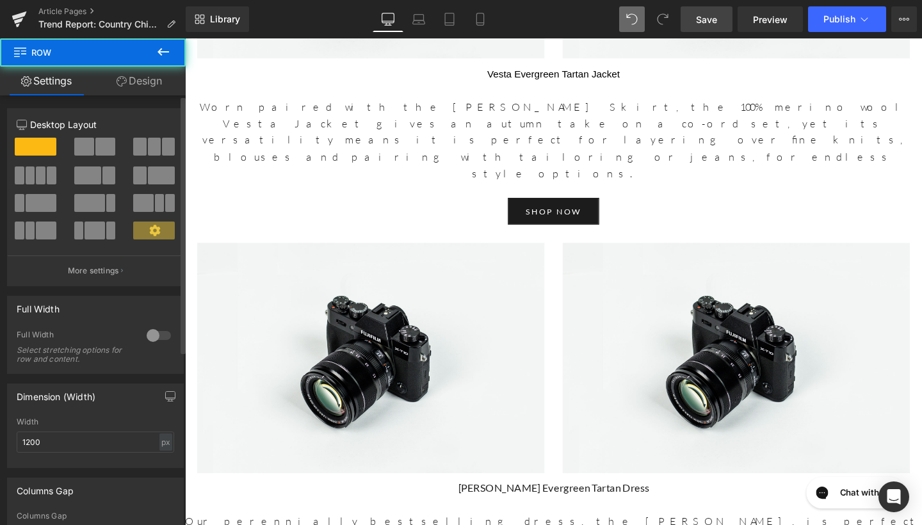
click at [105, 150] on span at bounding box center [105, 147] width 20 height 18
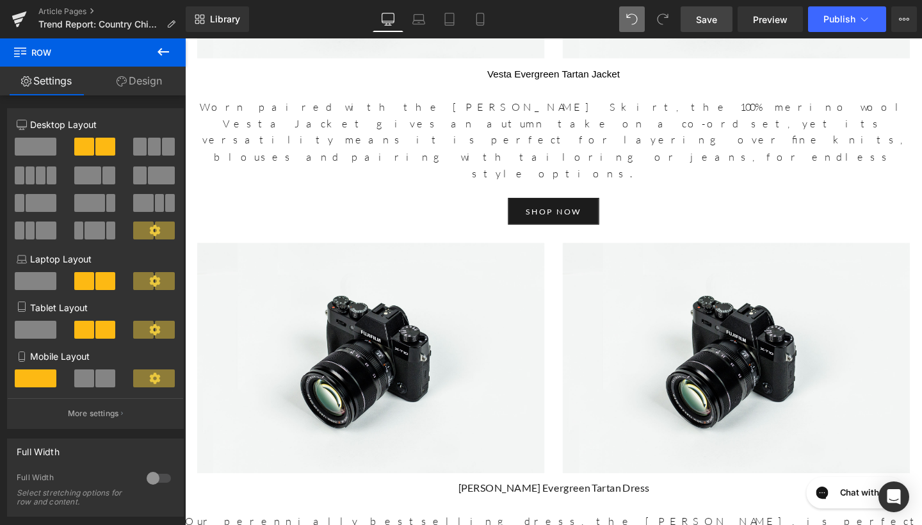
click at [171, 56] on button at bounding box center [163, 52] width 45 height 28
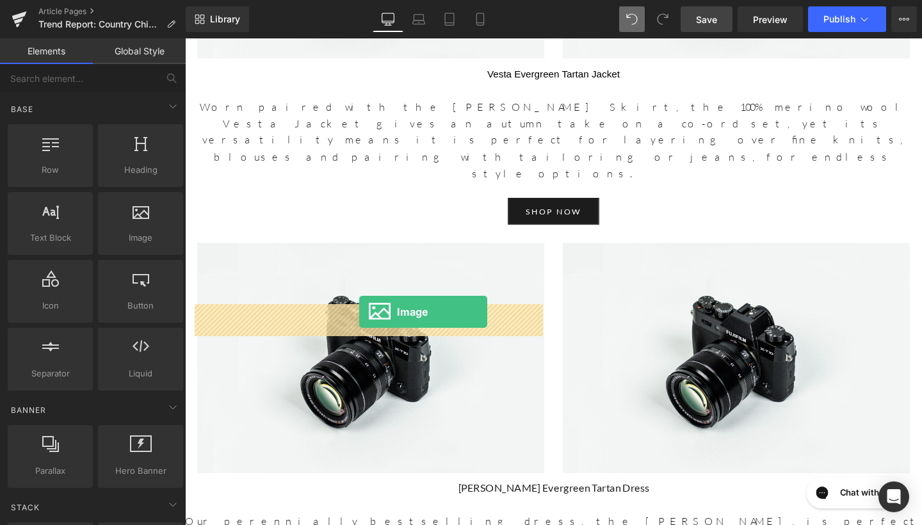
drag, startPoint x: 338, startPoint y: 277, endPoint x: 368, endPoint y: 327, distance: 58.3
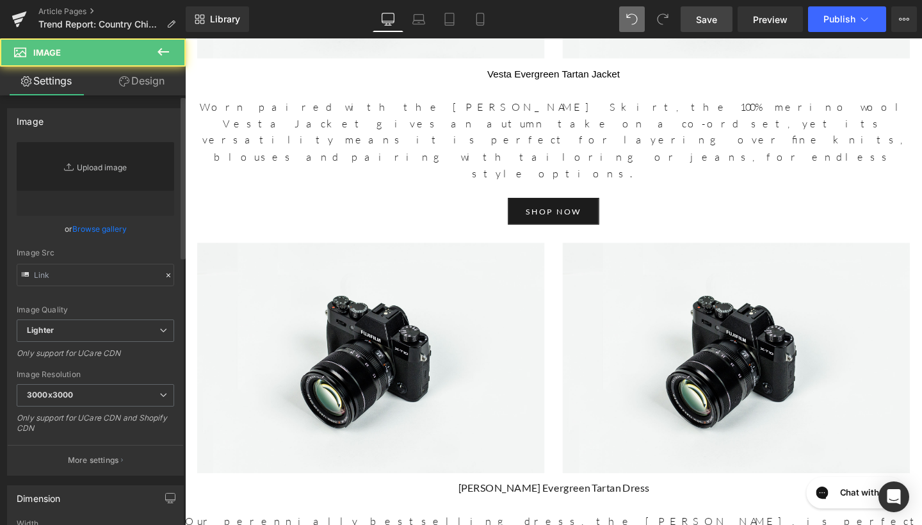
type input "//[DOMAIN_NAME][URL]"
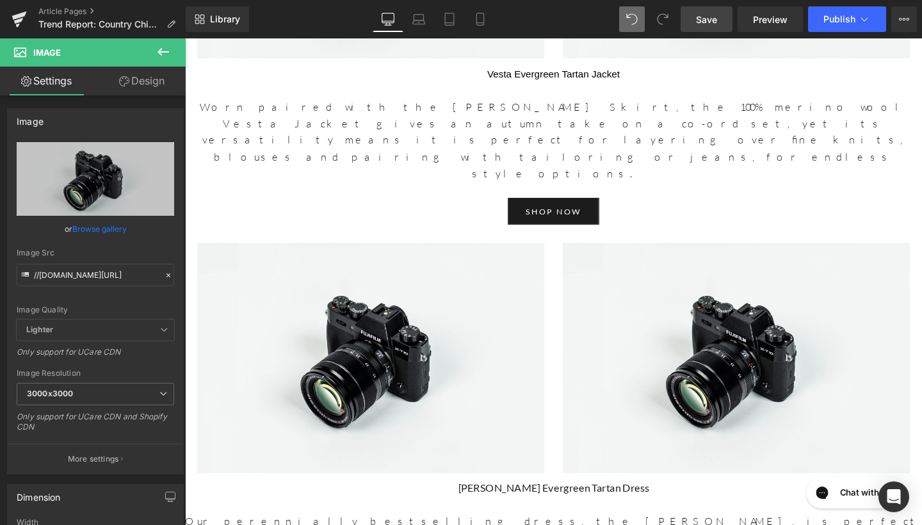
click at [163, 56] on icon at bounding box center [163, 51] width 15 height 15
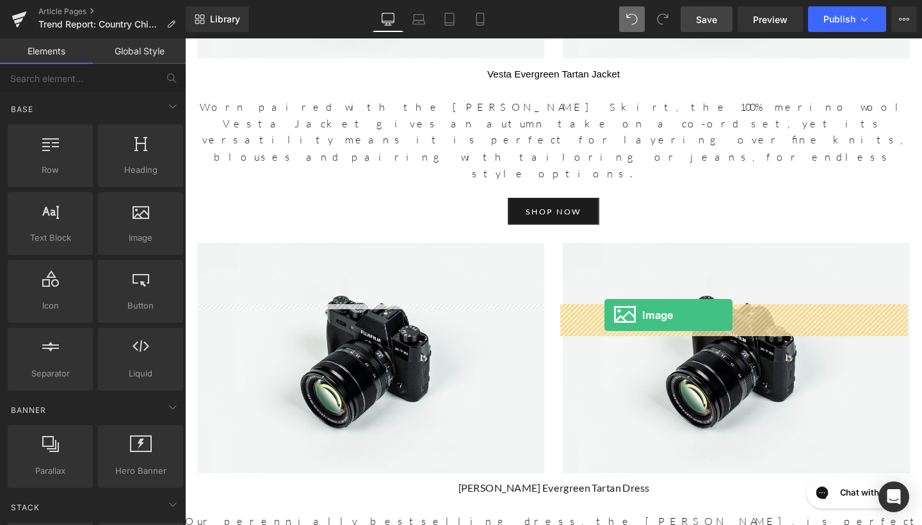
drag, startPoint x: 323, startPoint y: 254, endPoint x: 626, endPoint y: 329, distance: 311.9
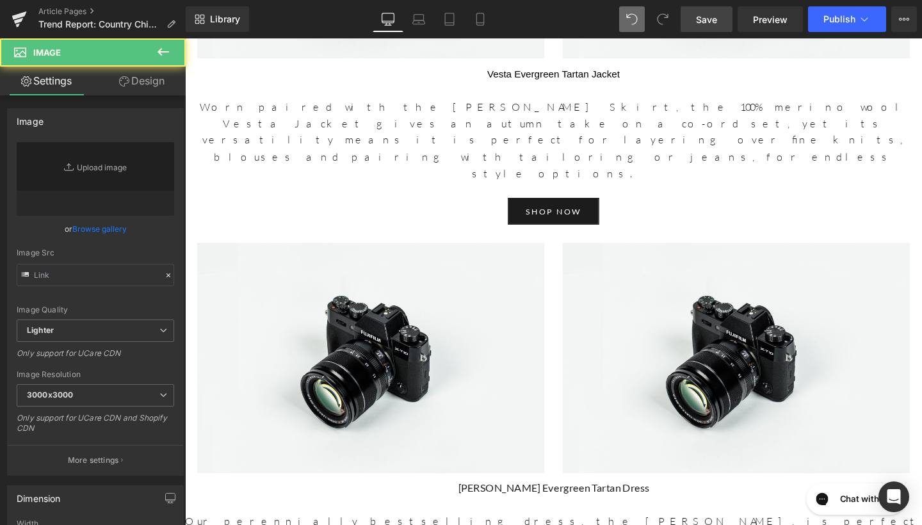
type input "//[DOMAIN_NAME][URL]"
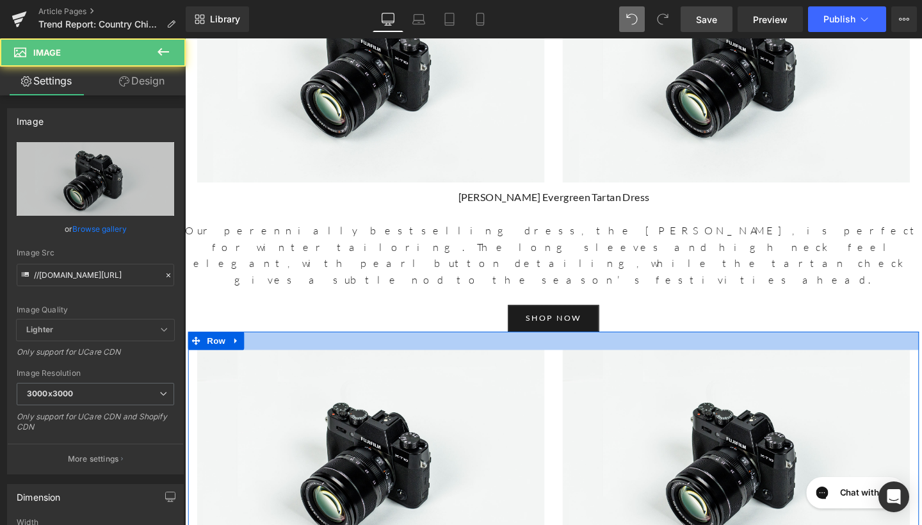
scroll to position [2245, 0]
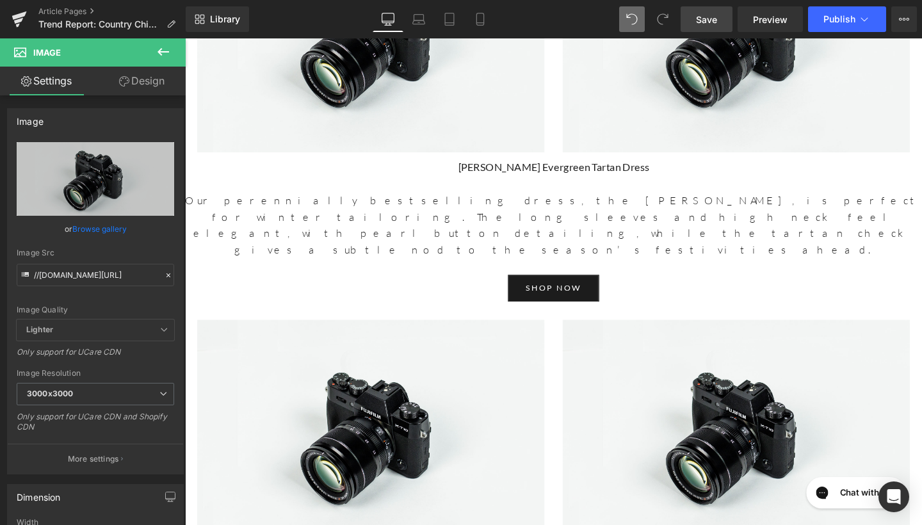
click at [164, 53] on icon at bounding box center [164, 52] width 12 height 8
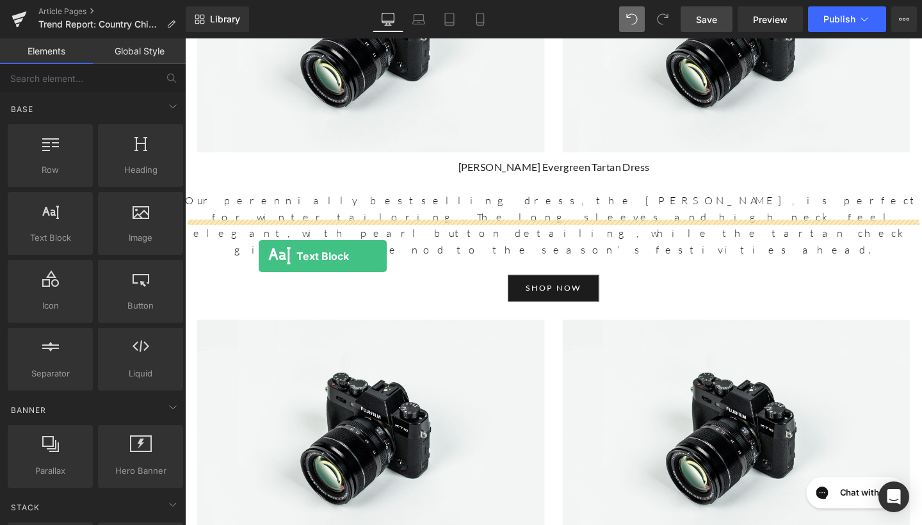
drag, startPoint x: 251, startPoint y: 263, endPoint x: 266, endPoint y: 266, distance: 15.7
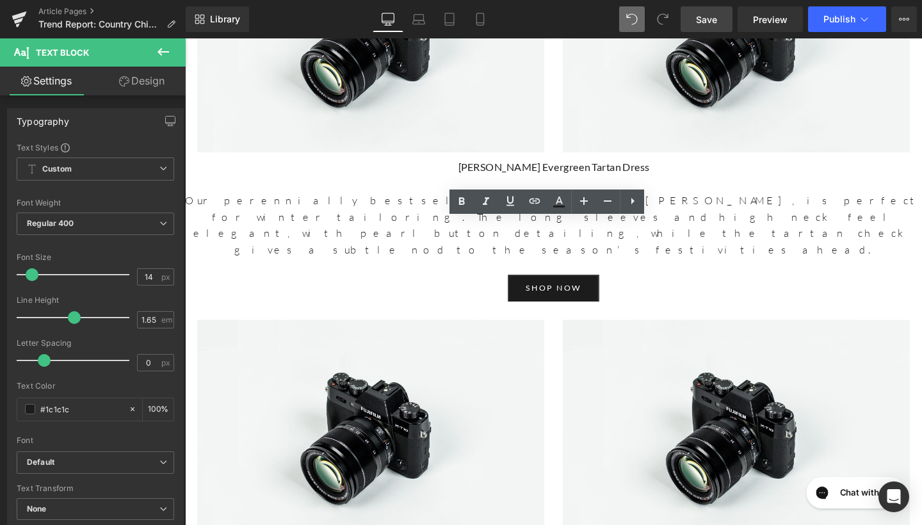
drag, startPoint x: 364, startPoint y: 267, endPoint x: 187, endPoint y: 230, distance: 181.2
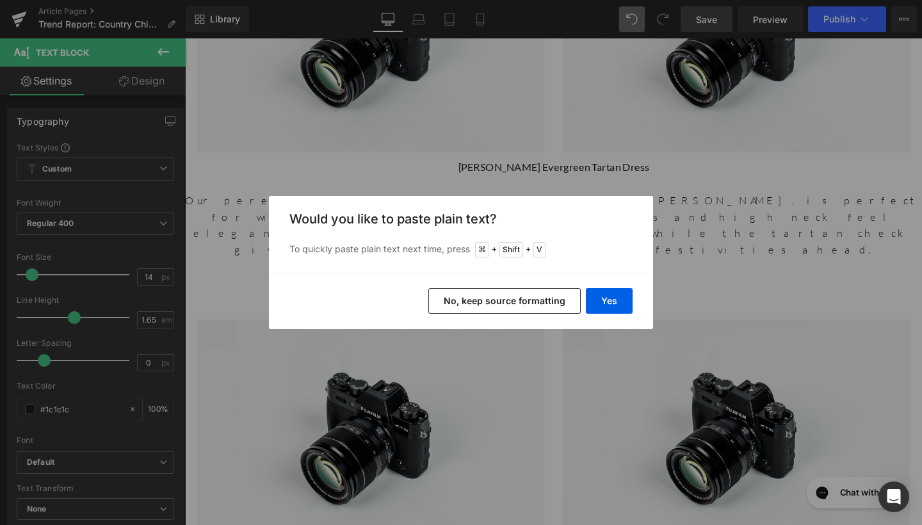
click at [524, 305] on button "No, keep source formatting" at bounding box center [504, 301] width 152 height 26
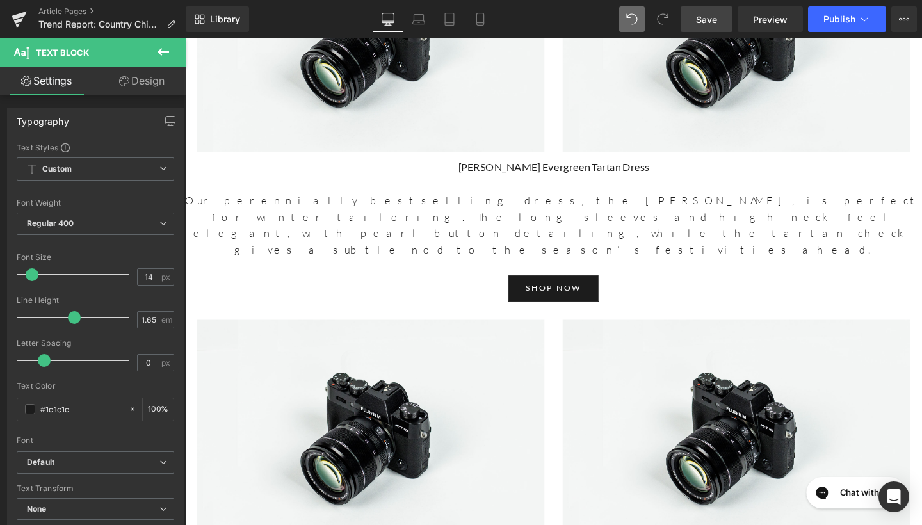
click at [149, 280] on input "14" at bounding box center [149, 277] width 22 height 16
type input "17"
click at [95, 232] on span "Regular 400" at bounding box center [96, 224] width 158 height 22
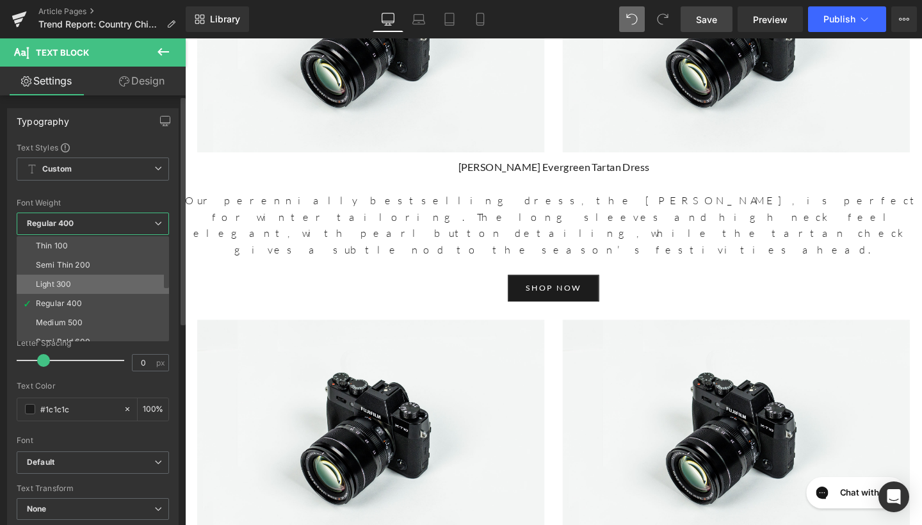
click at [77, 287] on li "Light 300" at bounding box center [96, 284] width 158 height 19
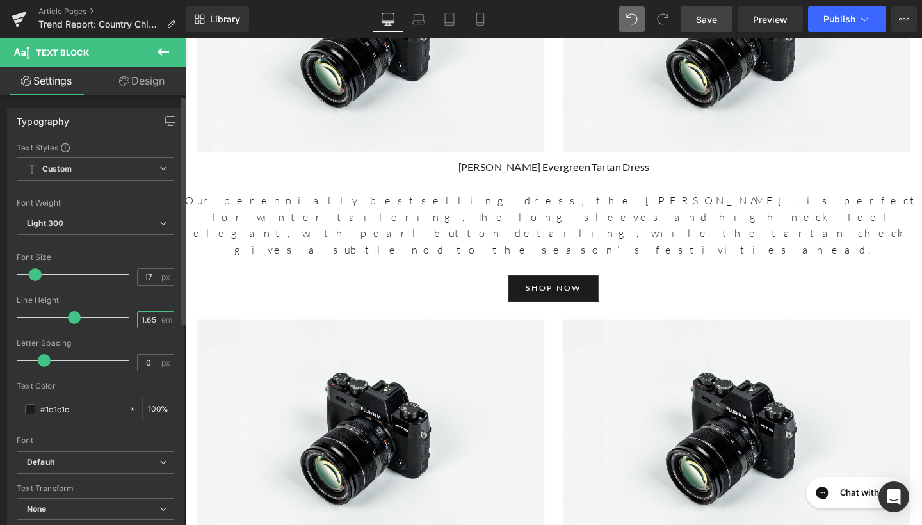
click at [152, 325] on input "1.65" at bounding box center [149, 320] width 22 height 16
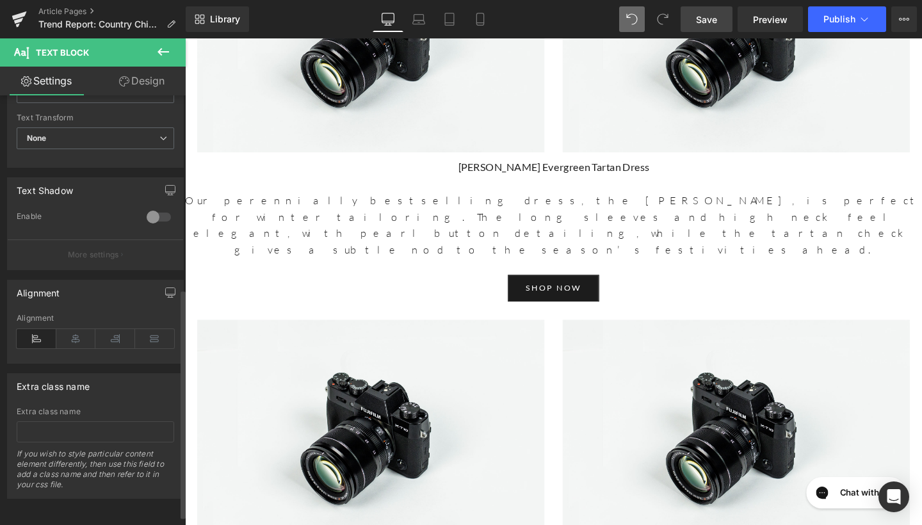
scroll to position [372, 0]
type input "1.6"
click at [59, 343] on icon at bounding box center [76, 338] width 40 height 19
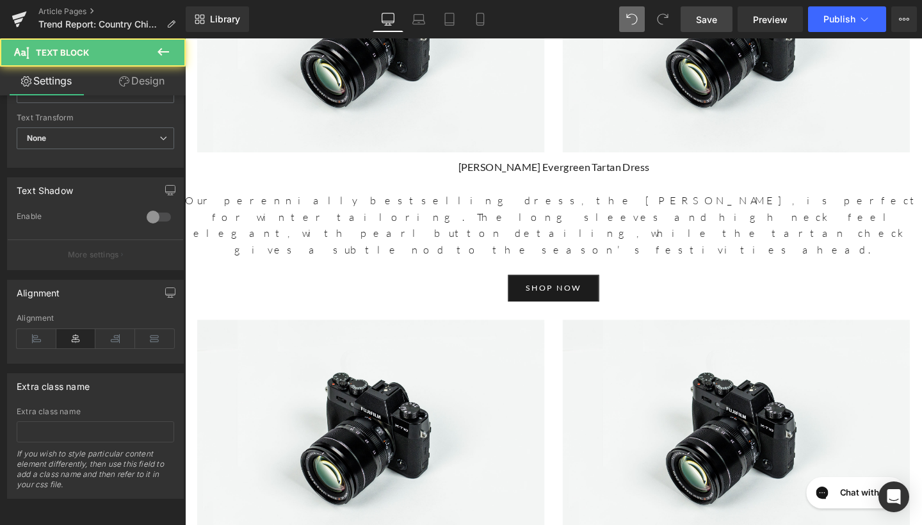
drag, startPoint x: 679, startPoint y: 243, endPoint x: 470, endPoint y: 236, distance: 208.9
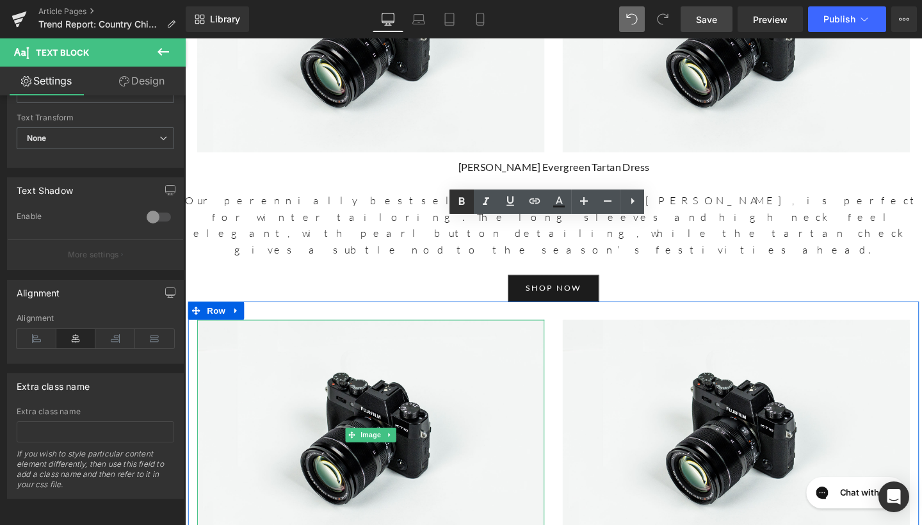
click at [457, 202] on icon at bounding box center [461, 201] width 15 height 15
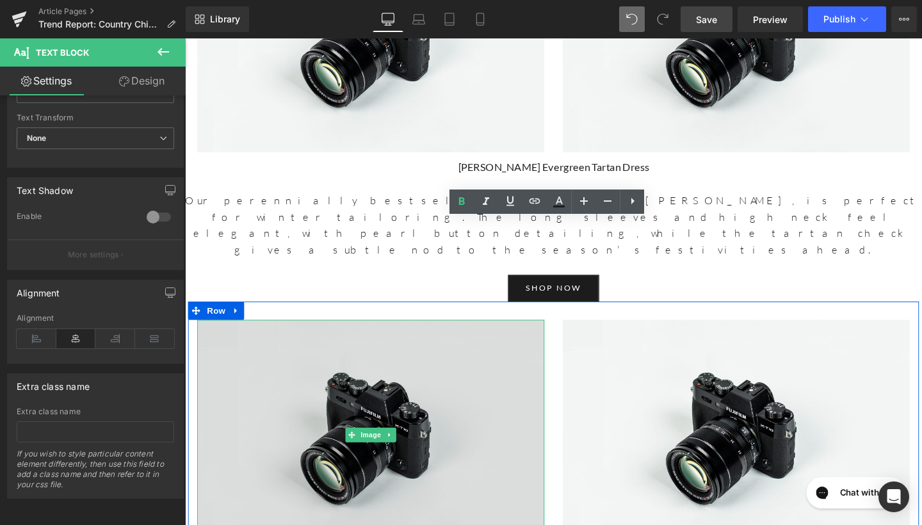
click at [436, 334] on img at bounding box center [380, 455] width 365 height 242
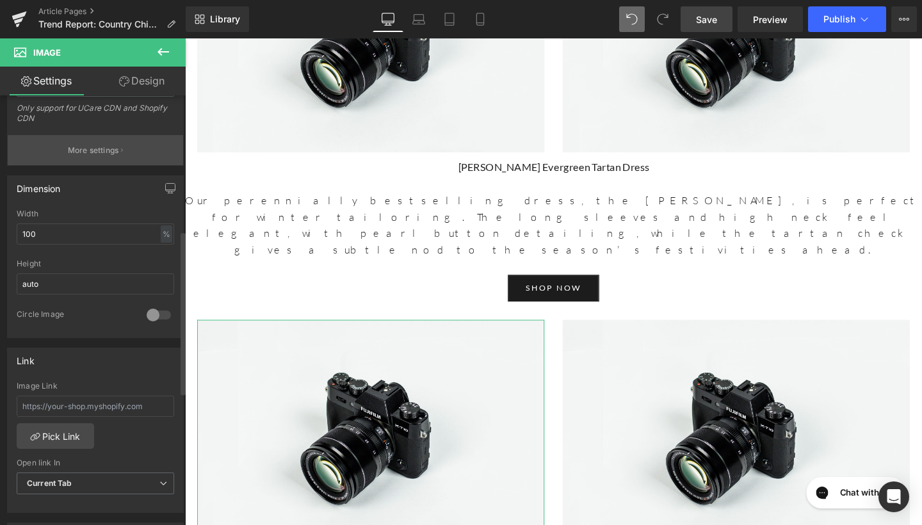
scroll to position [401, 0]
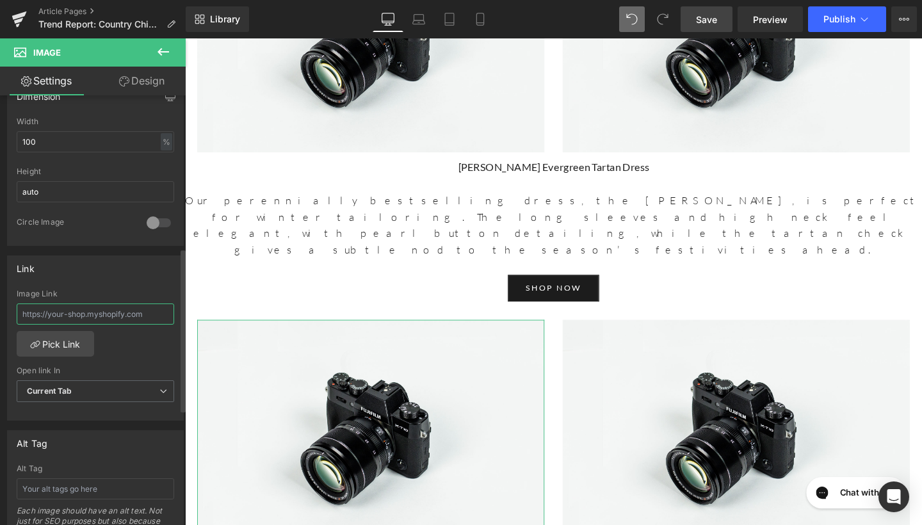
click at [102, 317] on input "text" at bounding box center [96, 314] width 158 height 21
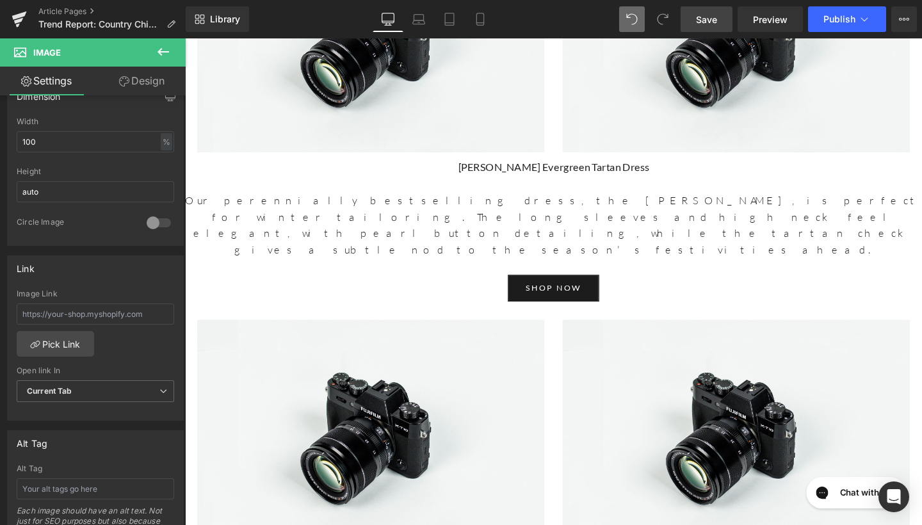
click at [164, 50] on icon at bounding box center [163, 51] width 15 height 15
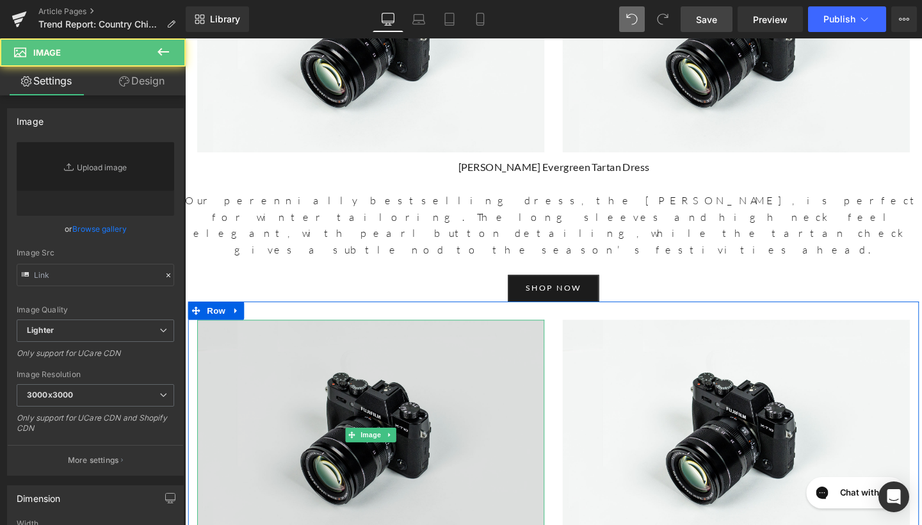
type input "//[DOMAIN_NAME][URL]"
click at [391, 334] on img at bounding box center [380, 455] width 365 height 242
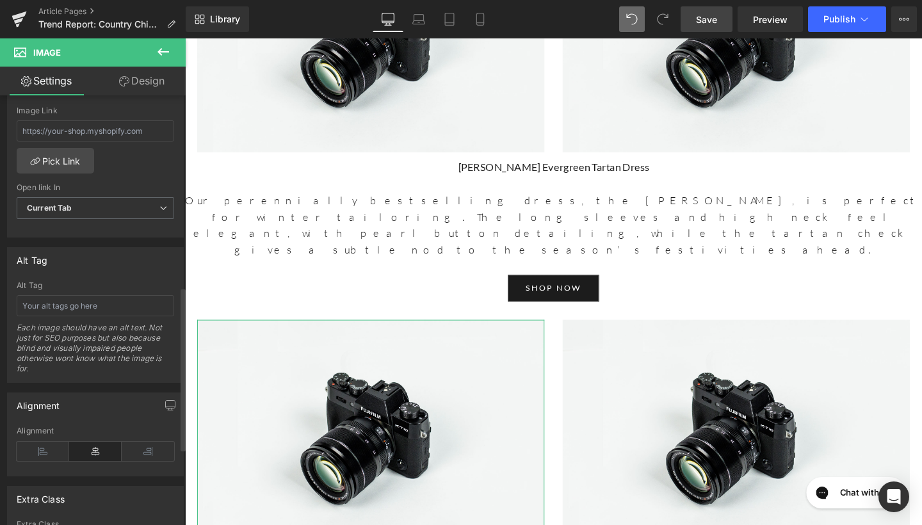
scroll to position [639, 0]
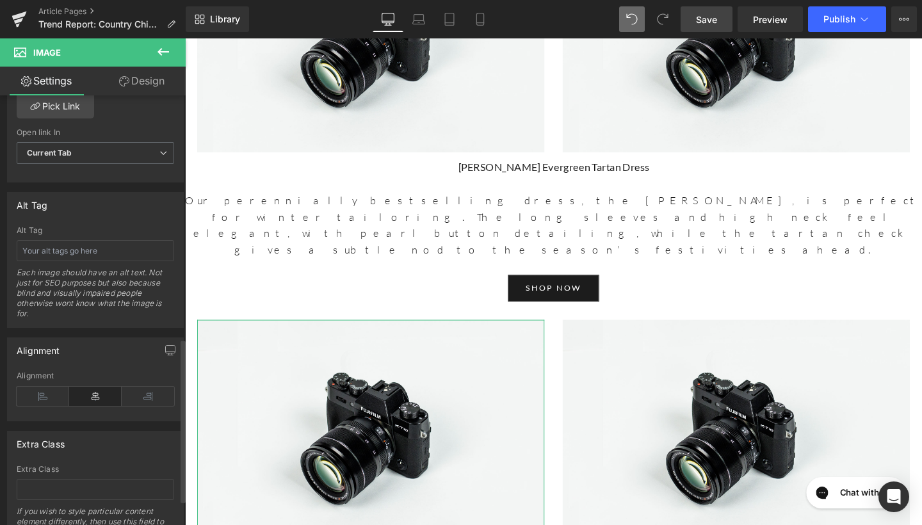
click at [109, 260] on div "Alt Tag Each image should have an alt text. Not just for SEO purposes but also …" at bounding box center [96, 276] width 158 height 101
click at [114, 245] on input "text" at bounding box center [96, 250] width 158 height 21
type input "Cosmina Evergreen Tartan Coat"
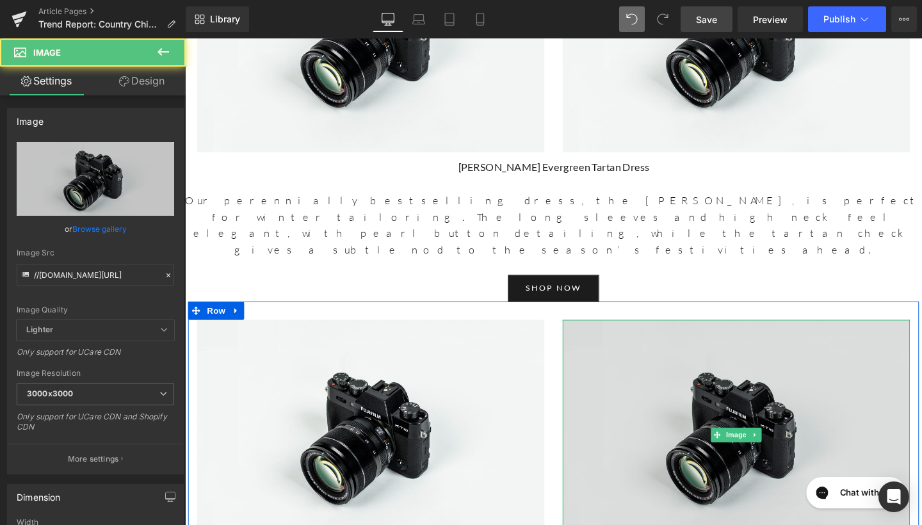
click at [708, 334] on img at bounding box center [764, 455] width 365 height 242
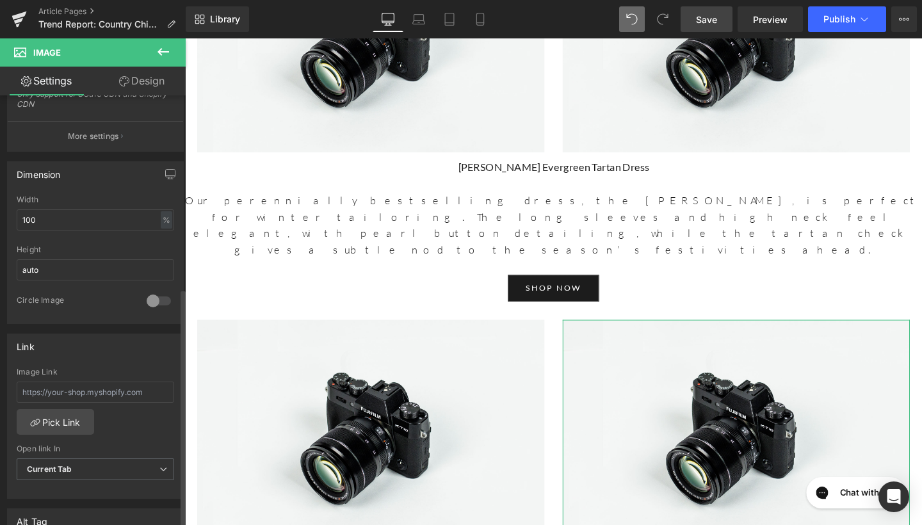
scroll to position [417, 0]
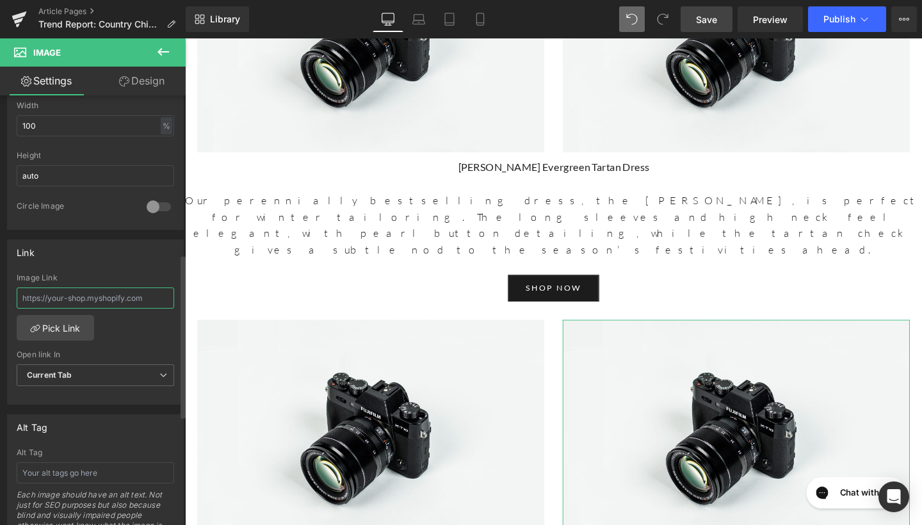
click at [92, 298] on input "text" at bounding box center [96, 298] width 158 height 21
type input "Cosmina Evergreen Tartan Coat"
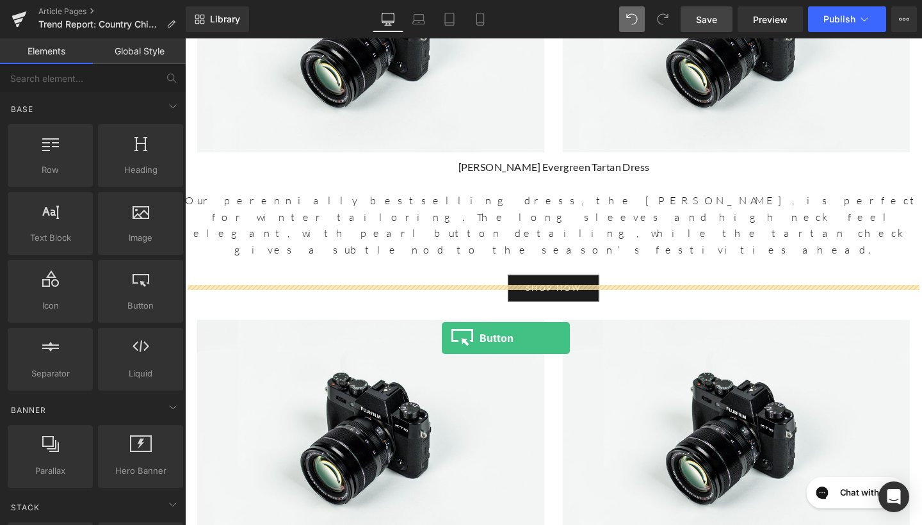
drag, startPoint x: 300, startPoint y: 348, endPoint x: 455, endPoint y: 353, distance: 155.7
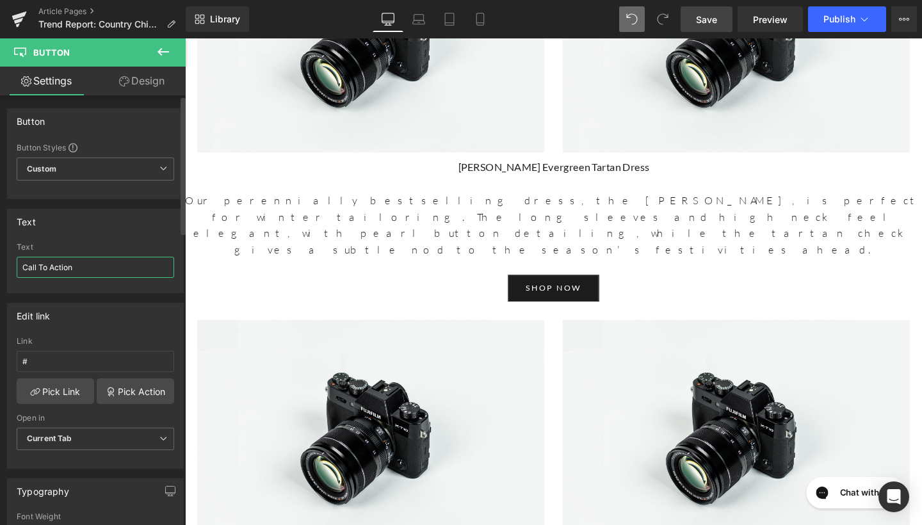
drag, startPoint x: 88, startPoint y: 270, endPoint x: 0, endPoint y: 266, distance: 88.5
click at [0, 266] on div "Text Call To Action Text Call To Action" at bounding box center [95, 246] width 191 height 94
type input "shop now"
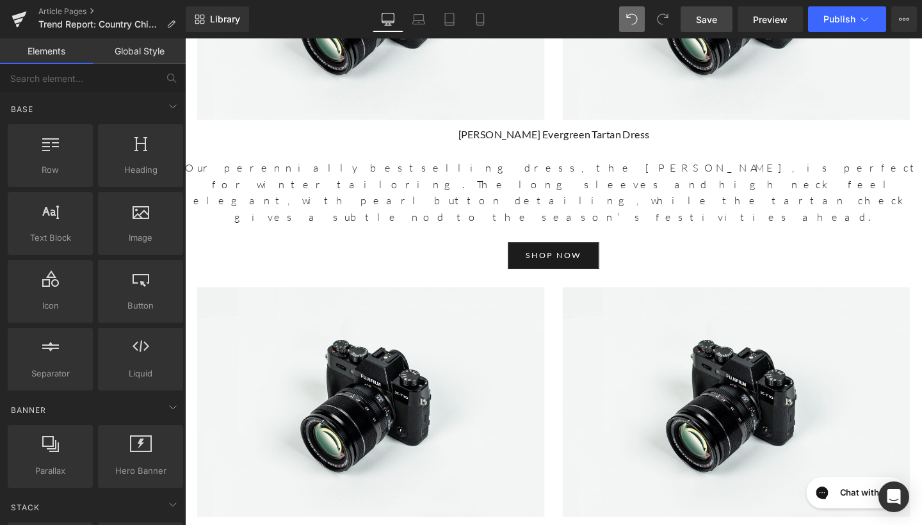
scroll to position [2280, 0]
click at [715, 19] on span "Save" at bounding box center [706, 19] width 21 height 13
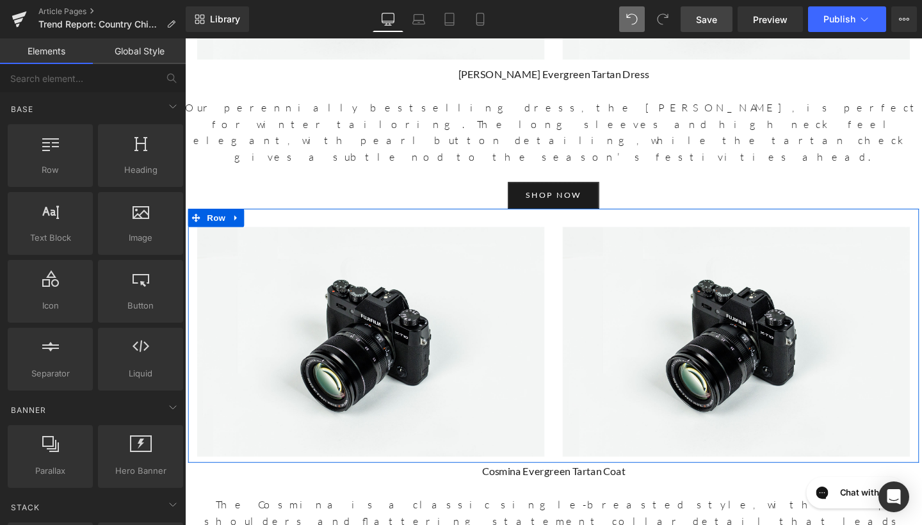
scroll to position [2363, 0]
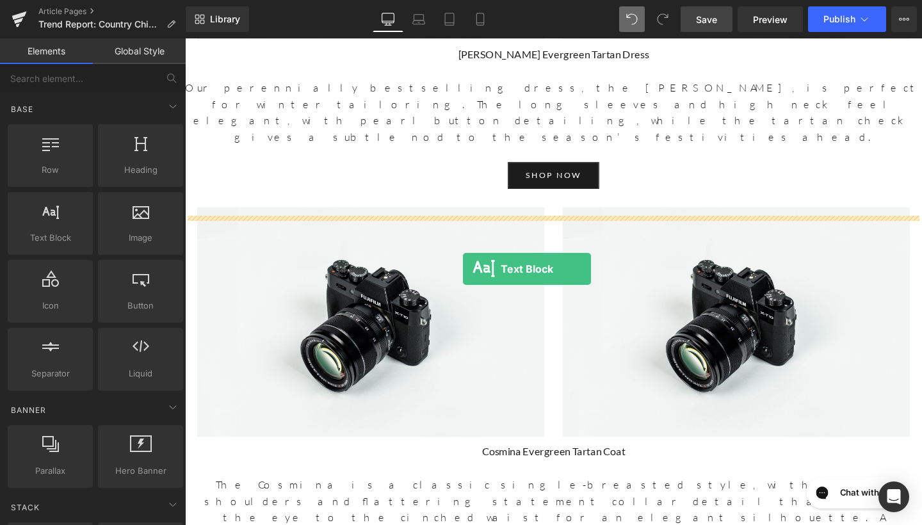
drag, startPoint x: 228, startPoint y: 263, endPoint x: 476, endPoint y: 279, distance: 249.0
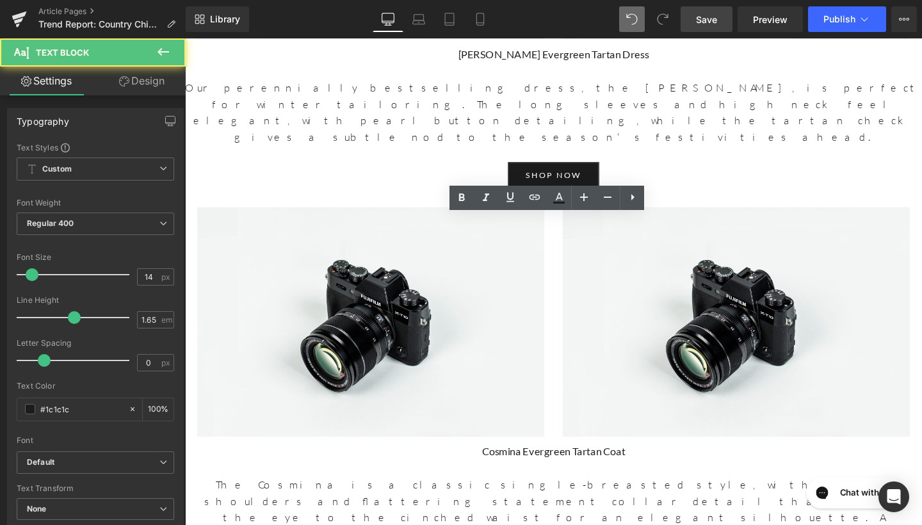
drag, startPoint x: 371, startPoint y: 266, endPoint x: 159, endPoint y: 220, distance: 216.9
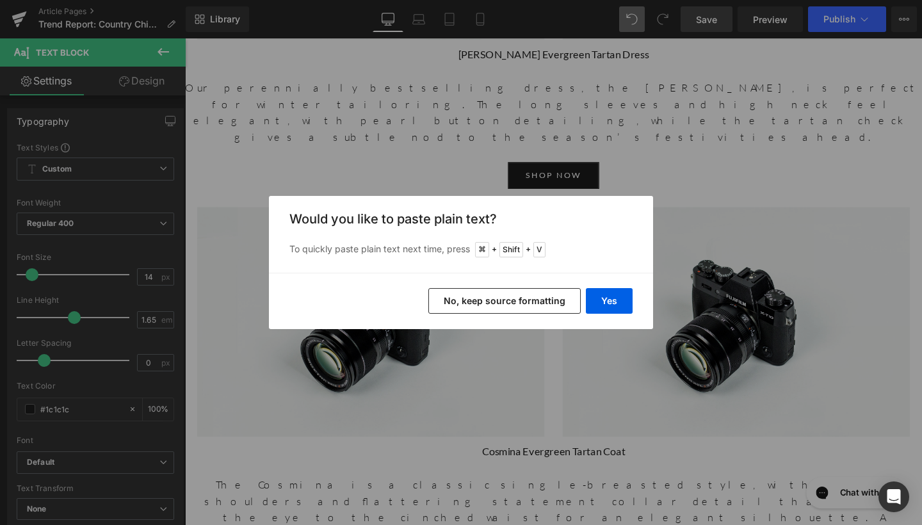
click at [480, 305] on button "No, keep source formatting" at bounding box center [504, 301] width 152 height 26
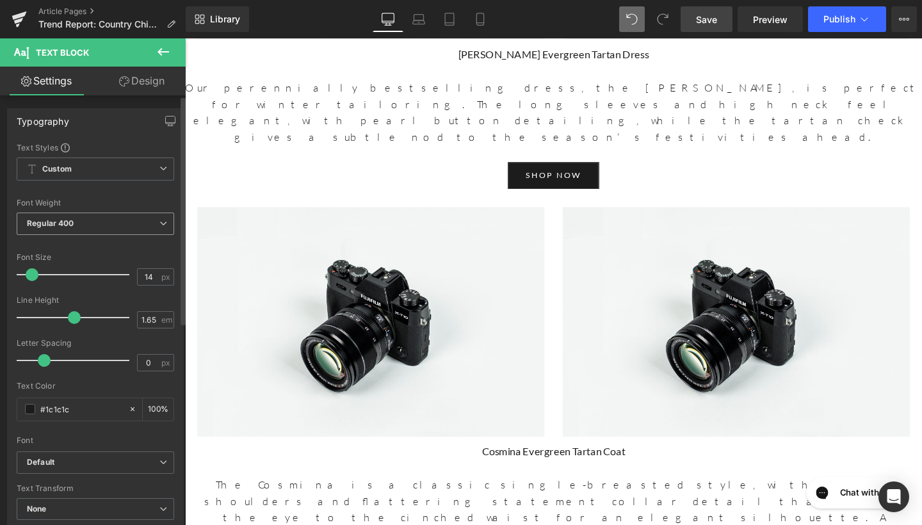
click at [131, 226] on span "Regular 400" at bounding box center [96, 224] width 158 height 22
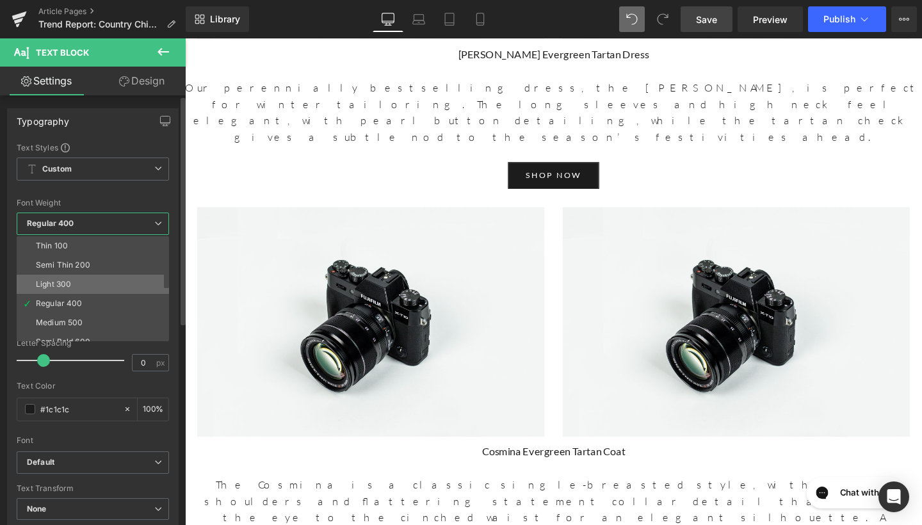
click at [113, 283] on li "Light 300" at bounding box center [96, 284] width 158 height 19
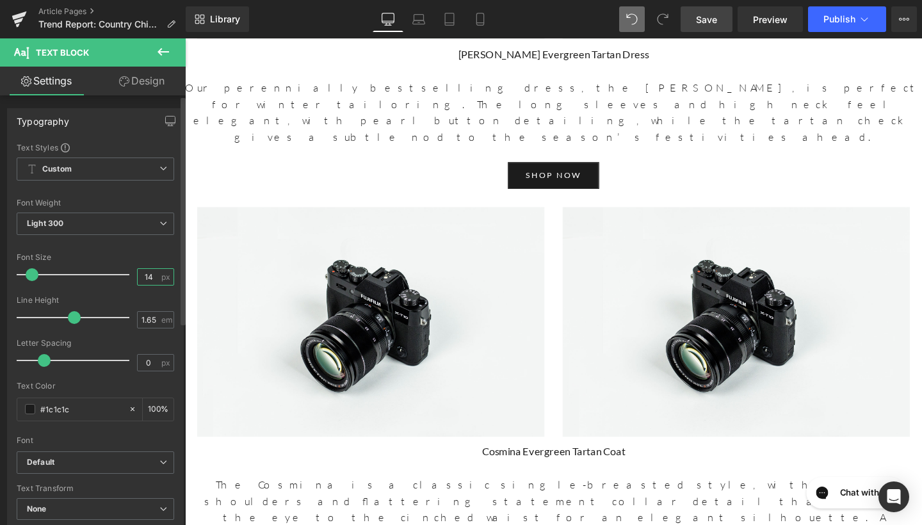
click at [147, 270] on input "14" at bounding box center [149, 277] width 22 height 16
type input "17"
click at [153, 321] on input "1.65" at bounding box center [149, 320] width 22 height 16
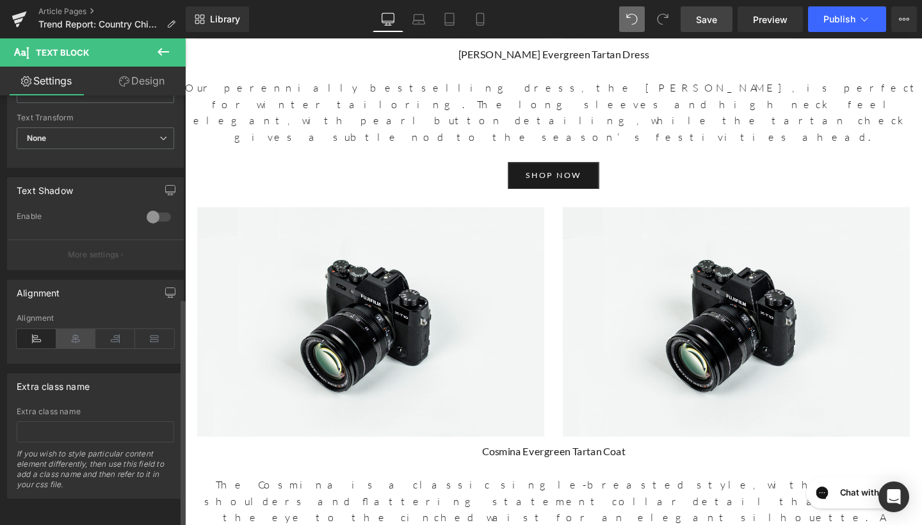
scroll to position [380, 0]
type input "1.6"
click at [83, 334] on icon at bounding box center [76, 338] width 40 height 19
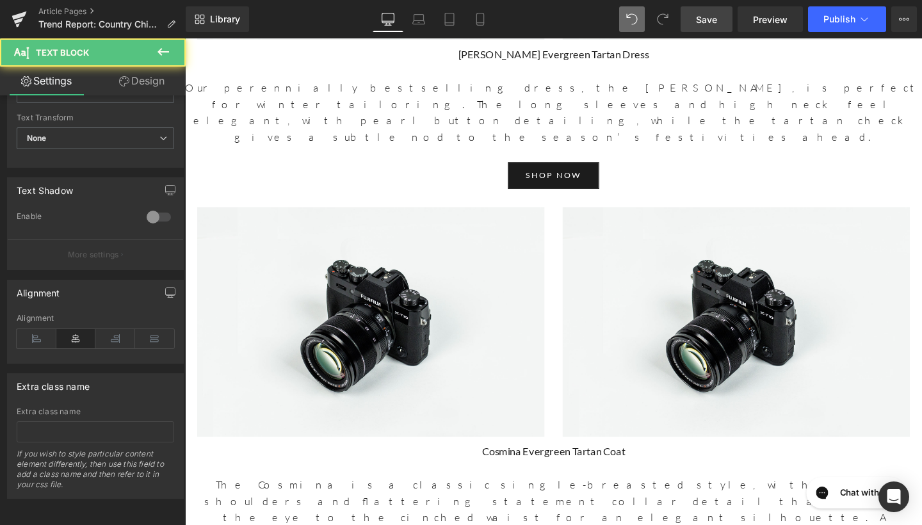
drag, startPoint x: 685, startPoint y: 238, endPoint x: 480, endPoint y: 233, distance: 205.6
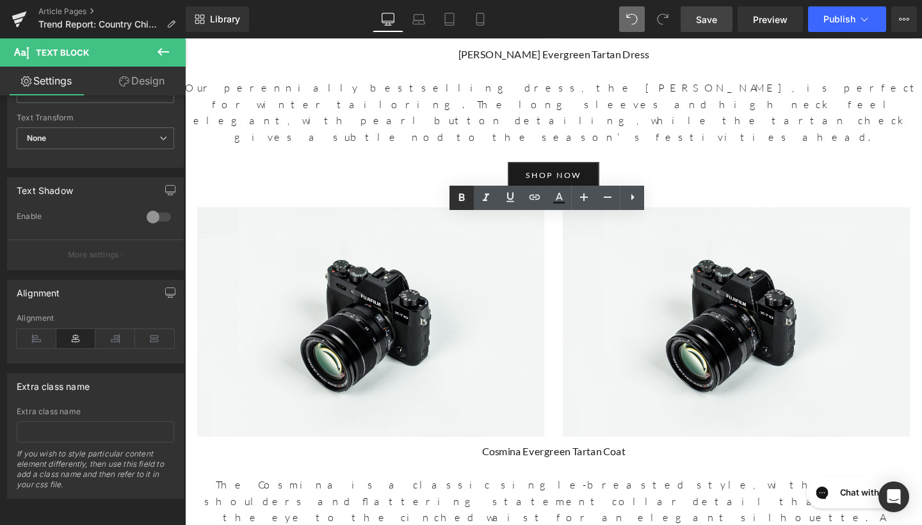
click at [459, 194] on icon at bounding box center [462, 198] width 6 height 8
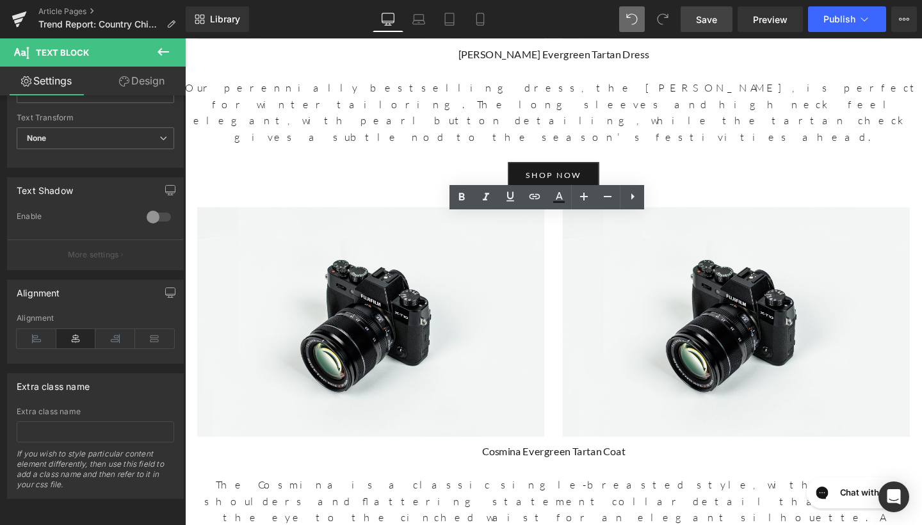
scroll to position [2382, 0]
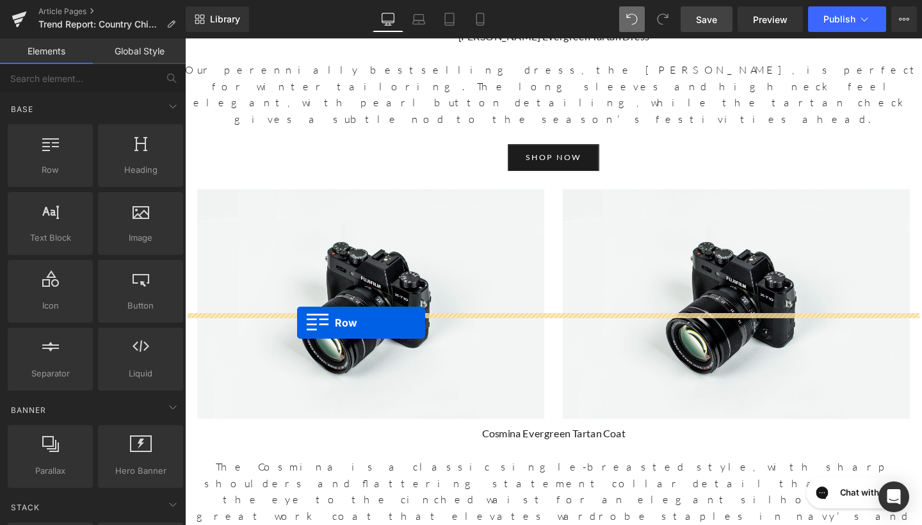
drag, startPoint x: 248, startPoint y: 216, endPoint x: 306, endPoint y: 346, distance: 141.6
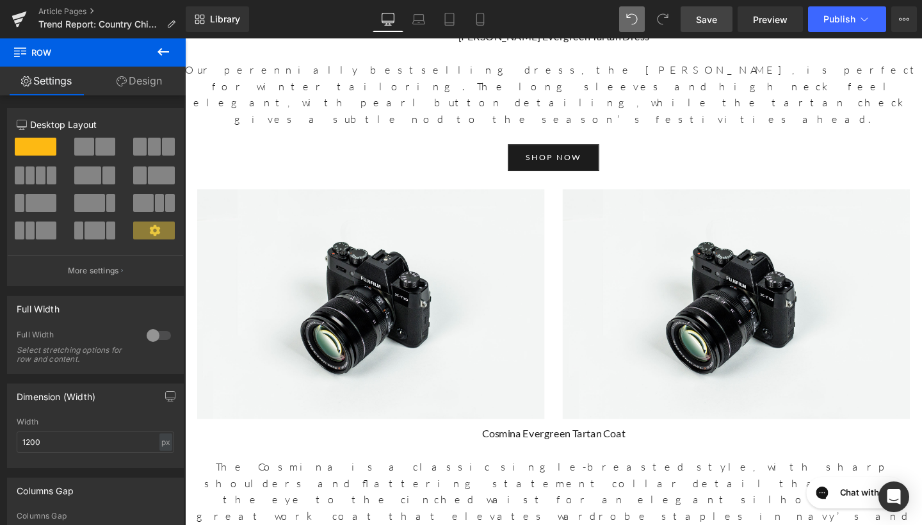
scroll to position [0, 0]
click at [162, 54] on icon at bounding box center [163, 51] width 15 height 15
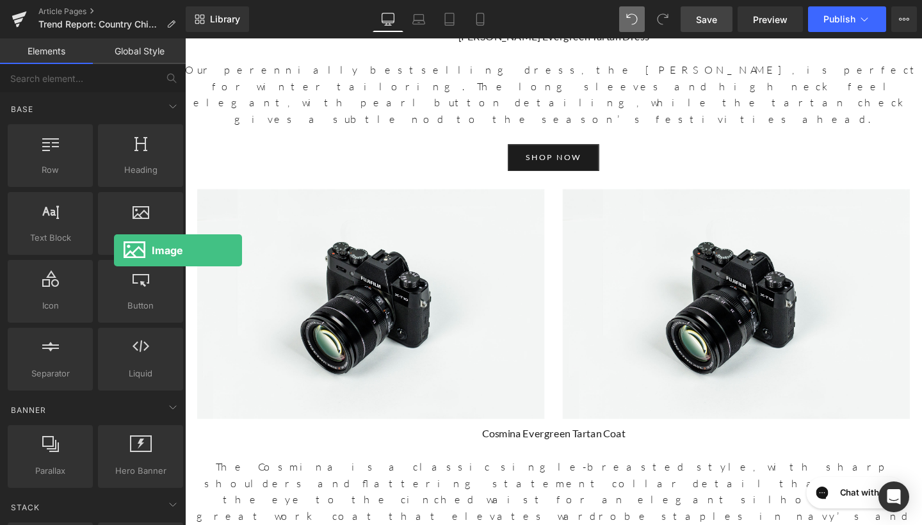
drag, startPoint x: 140, startPoint y: 221, endPoint x: 133, endPoint y: 95, distance: 125.7
click at [133, 95] on div "Base Row rows, columns, layouts, div Heading headings, titles, h1,h2,h3,h4,h5,h…" at bounding box center [95, 242] width 181 height 301
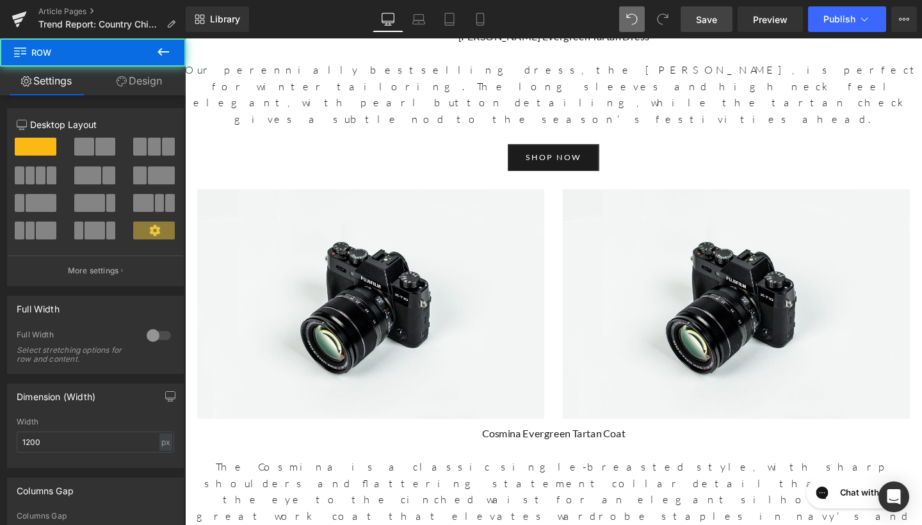
click at [86, 152] on span at bounding box center [84, 147] width 20 height 18
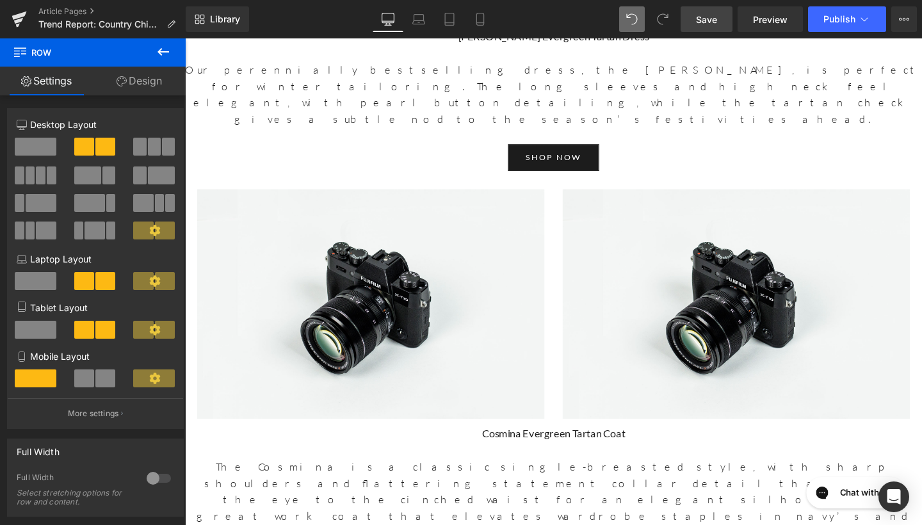
click at [163, 51] on icon at bounding box center [164, 52] width 12 height 8
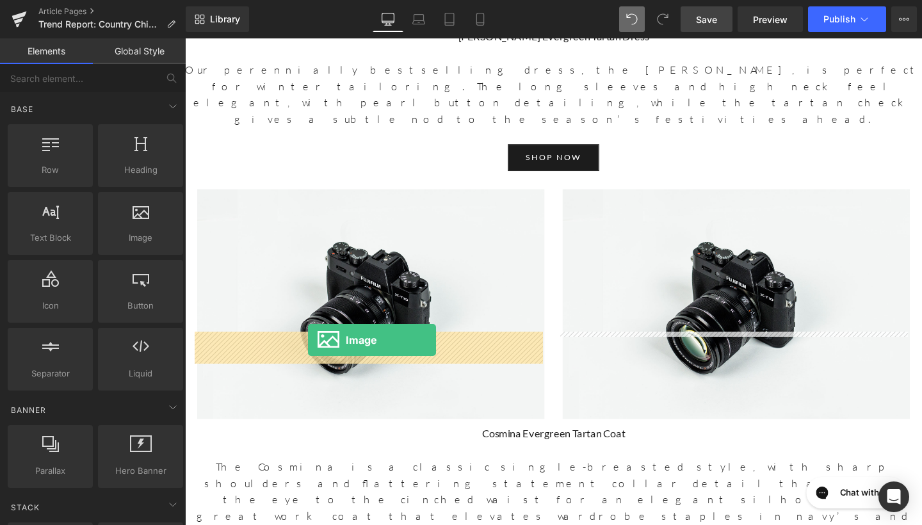
drag, startPoint x: 338, startPoint y: 257, endPoint x: 314, endPoint y: 355, distance: 100.8
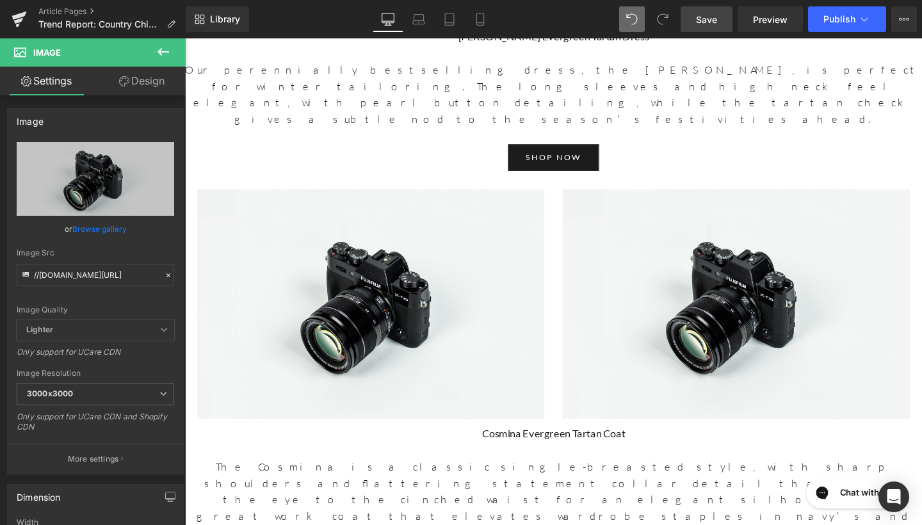
click at [163, 52] on icon at bounding box center [164, 52] width 12 height 8
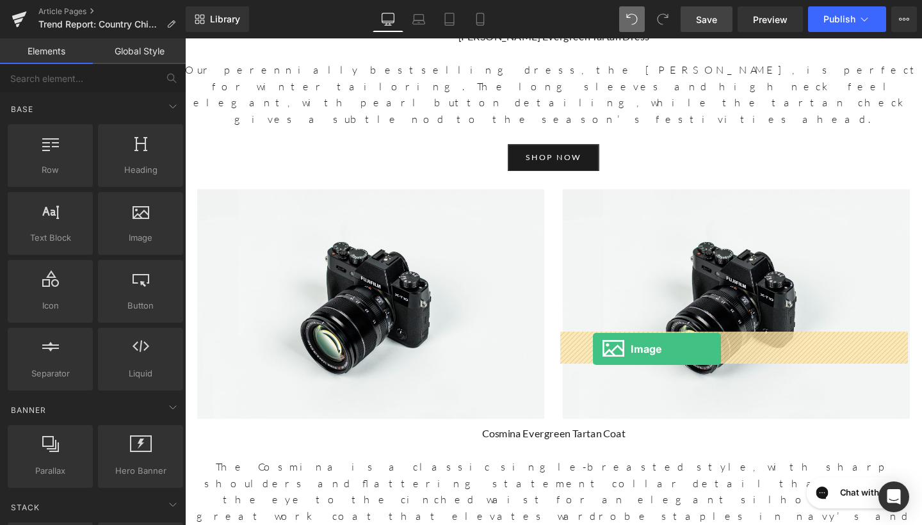
drag, startPoint x: 323, startPoint y: 284, endPoint x: 614, endPoint y: 365, distance: 302.5
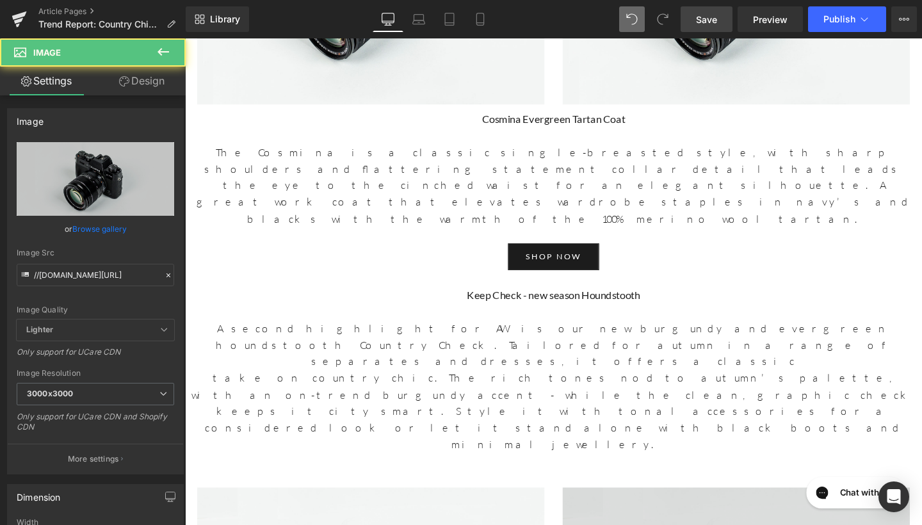
scroll to position [2737, 0]
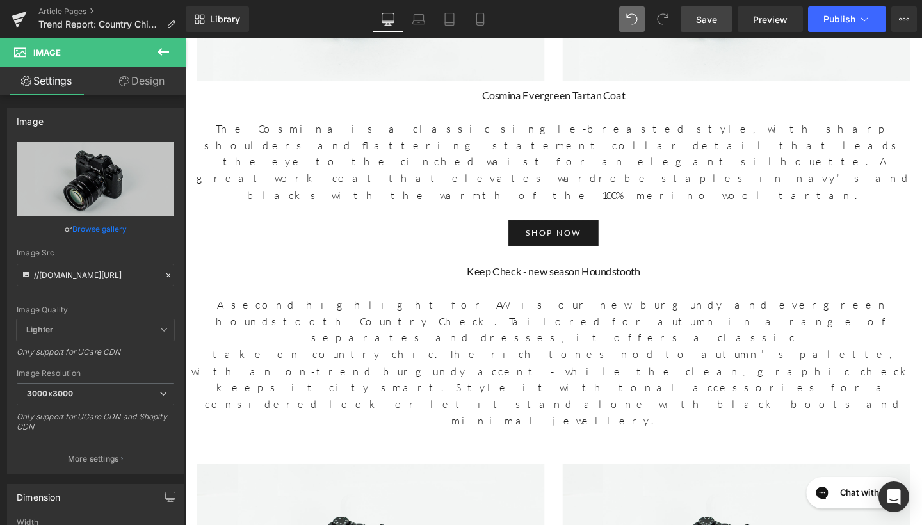
click at [159, 54] on icon at bounding box center [163, 51] width 15 height 15
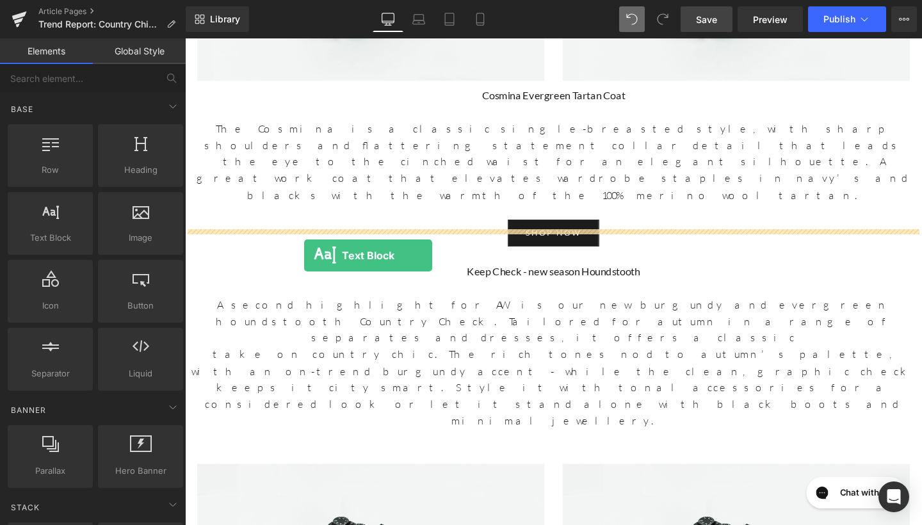
drag, startPoint x: 245, startPoint y: 249, endPoint x: 309, endPoint y: 266, distance: 66.3
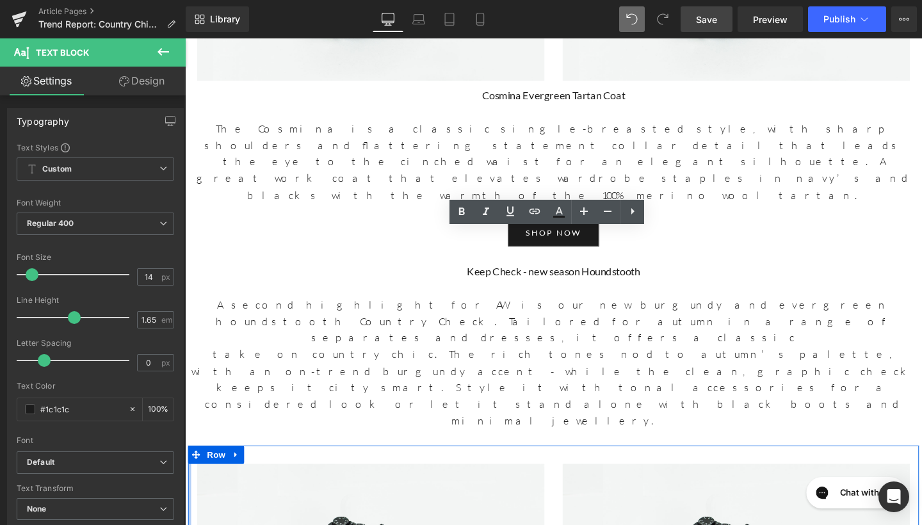
drag, startPoint x: 364, startPoint y: 277, endPoint x: 186, endPoint y: 234, distance: 183.9
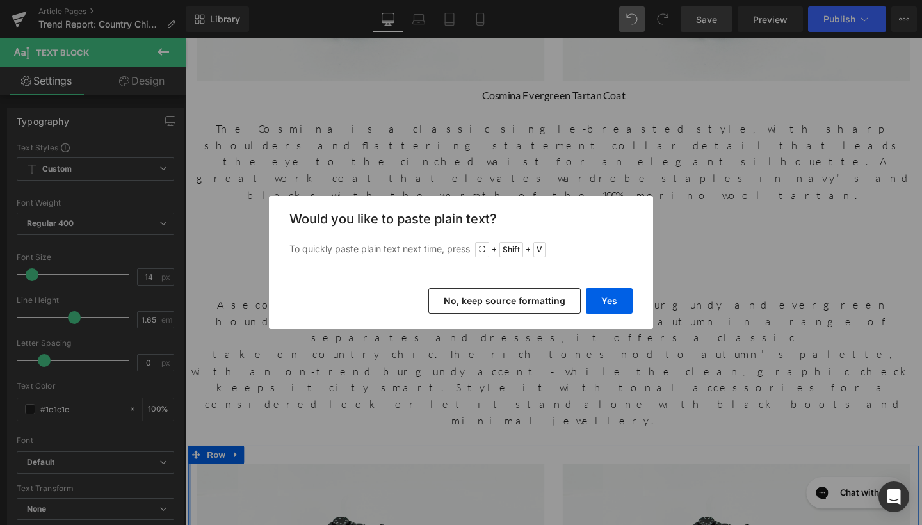
click at [462, 296] on button "No, keep source formatting" at bounding box center [504, 301] width 152 height 26
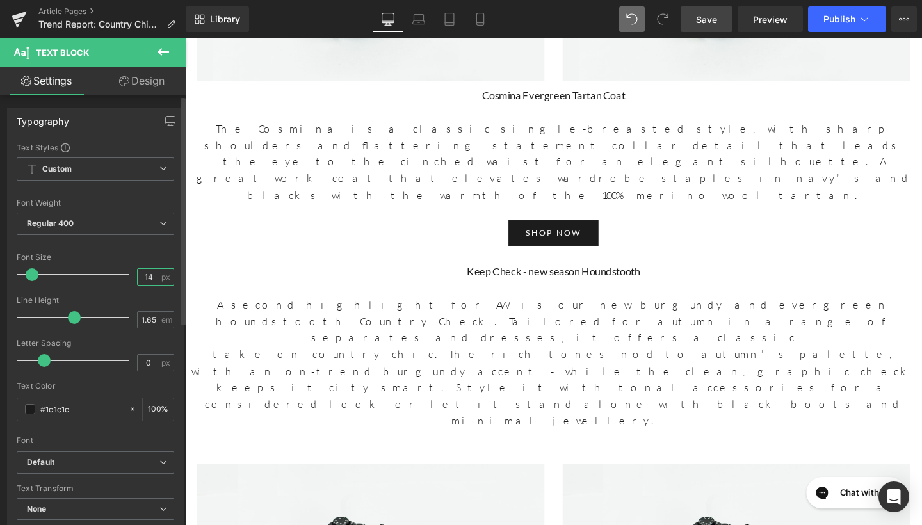
click at [152, 281] on input "14" at bounding box center [149, 277] width 22 height 16
type input "17"
click at [122, 234] on div "Regular 400 Thin 100 Semi Thin 200 Light 300 Regular 400 Medium 500 Semi Bold 6…" at bounding box center [96, 227] width 158 height 29
click at [124, 225] on span "Regular 400" at bounding box center [96, 224] width 158 height 22
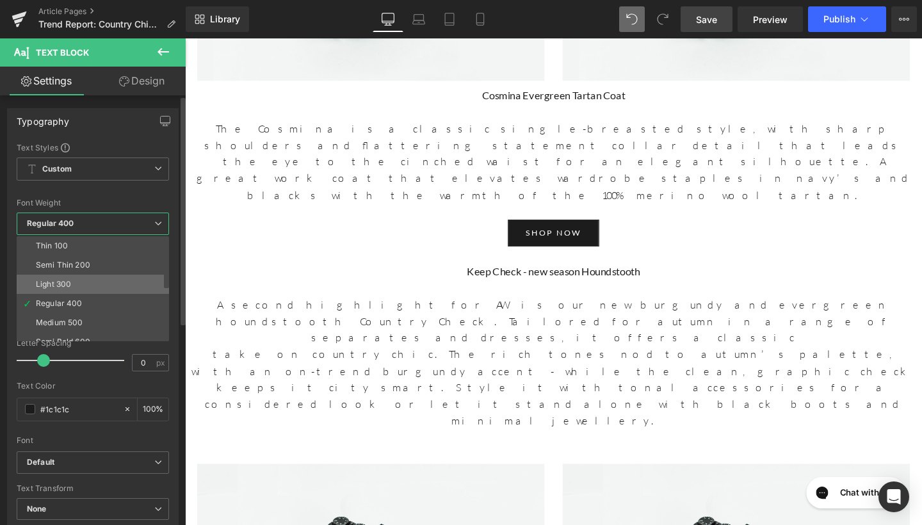
click at [97, 280] on li "Light 300" at bounding box center [96, 284] width 158 height 19
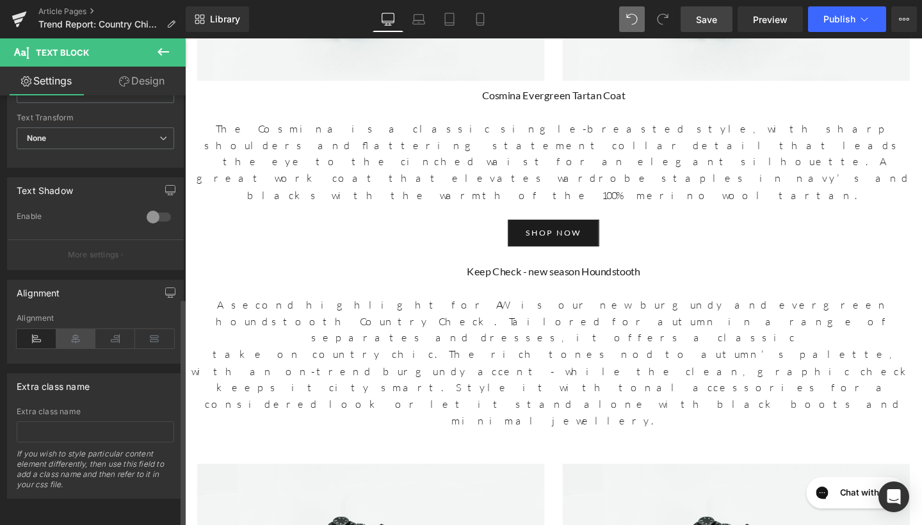
scroll to position [380, 0]
click at [74, 329] on icon at bounding box center [76, 338] width 40 height 19
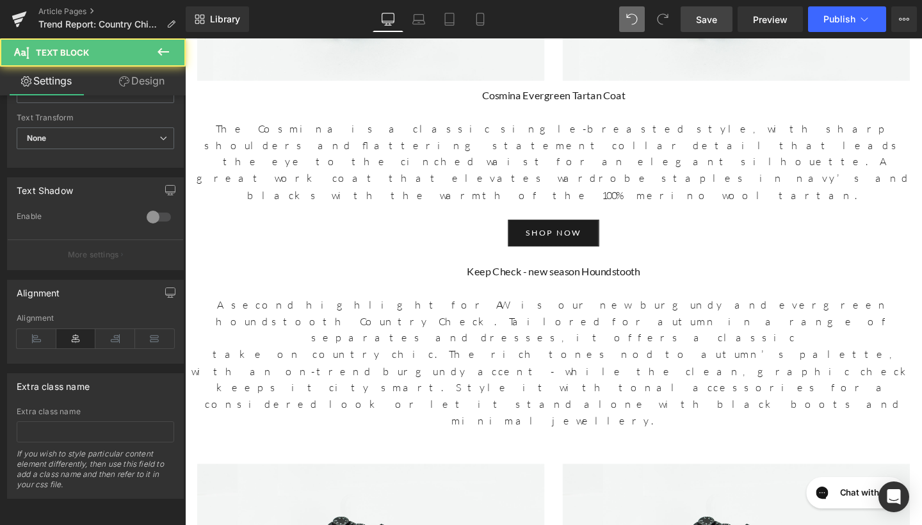
drag, startPoint x: 620, startPoint y: 252, endPoint x: 505, endPoint y: 246, distance: 114.8
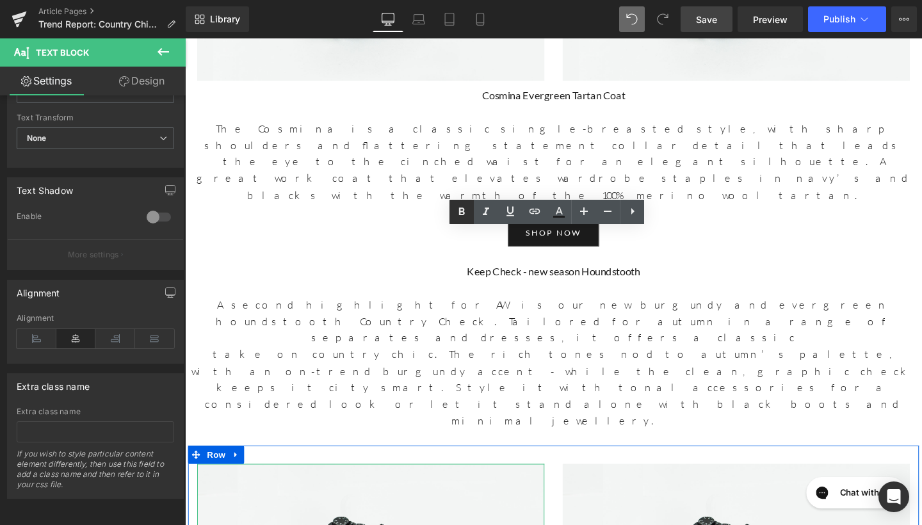
click at [460, 213] on icon at bounding box center [462, 211] width 6 height 8
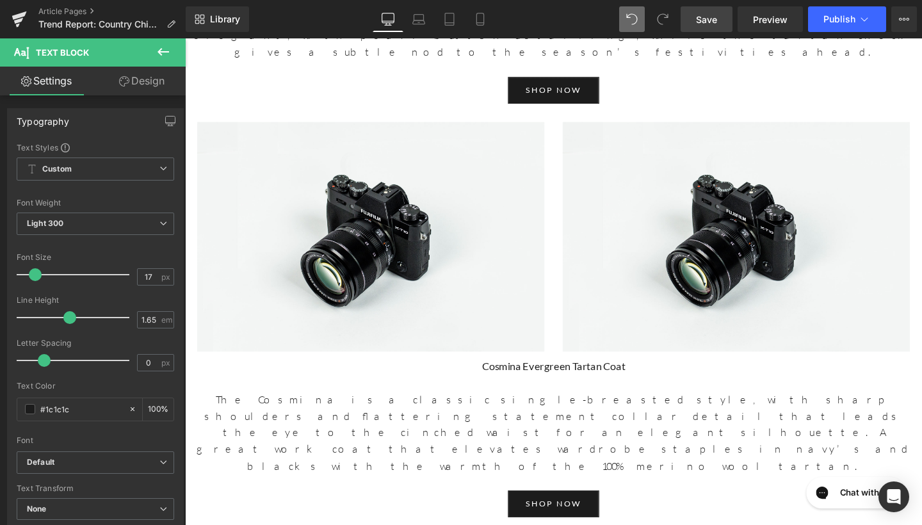
scroll to position [2266, 0]
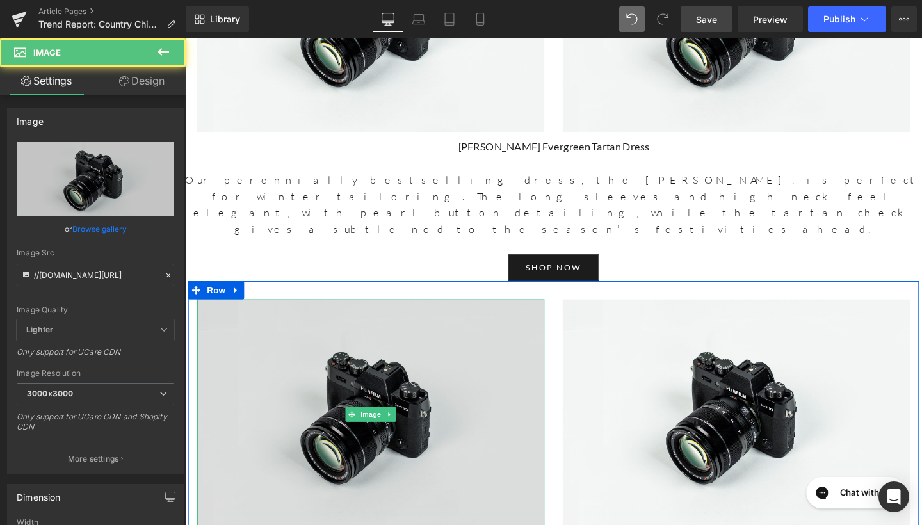
click at [351, 313] on img at bounding box center [380, 434] width 365 height 242
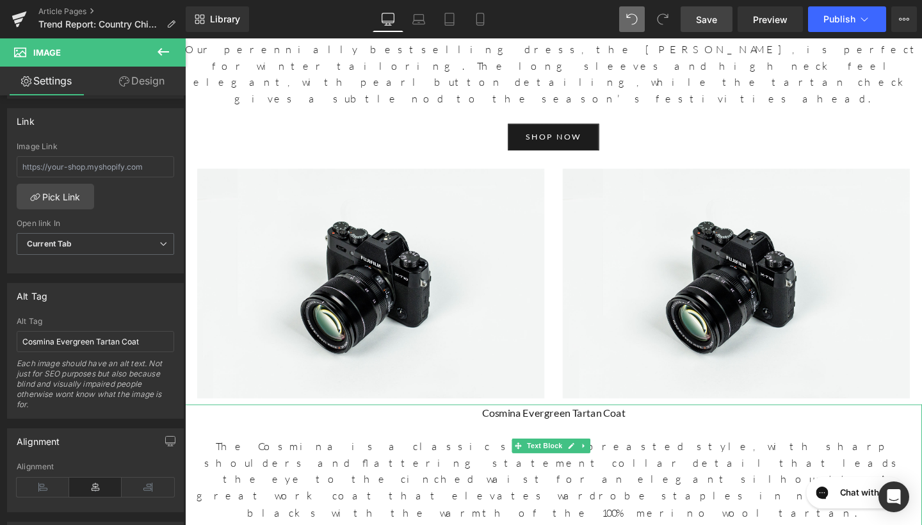
scroll to position [2446, 0]
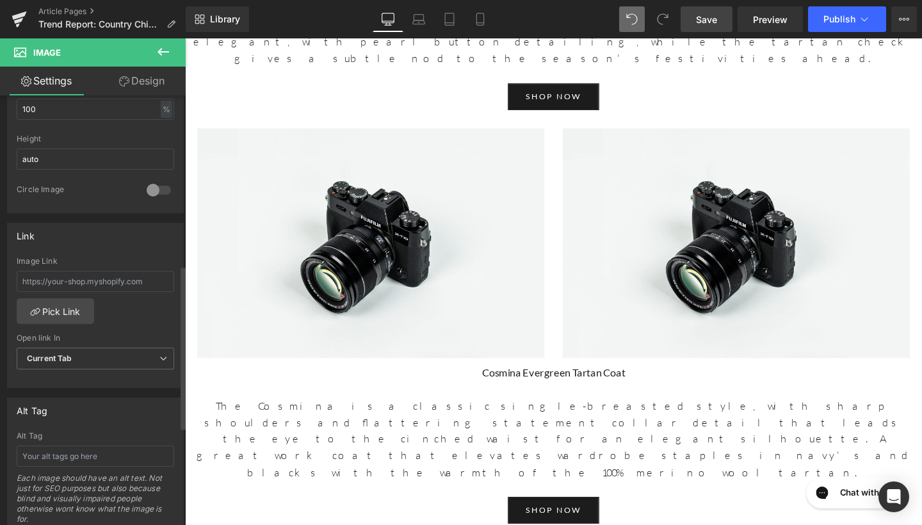
scroll to position [463, 0]
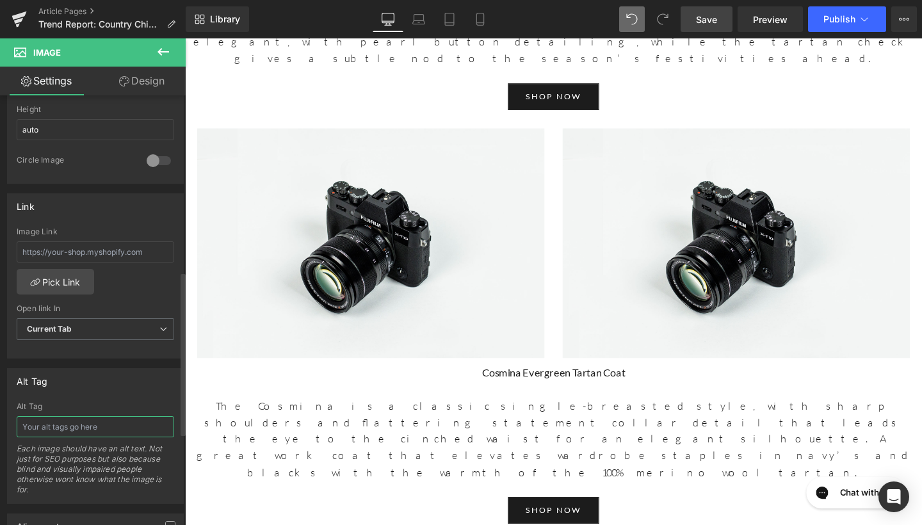
click at [70, 418] on input "text" at bounding box center [96, 426] width 158 height 21
type input "Rosa Country Check Skirt"
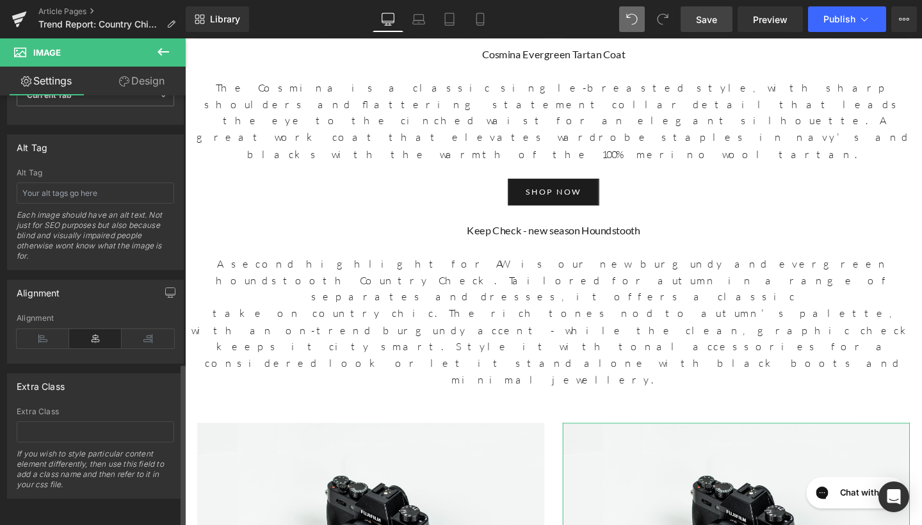
scroll to position [691, 0]
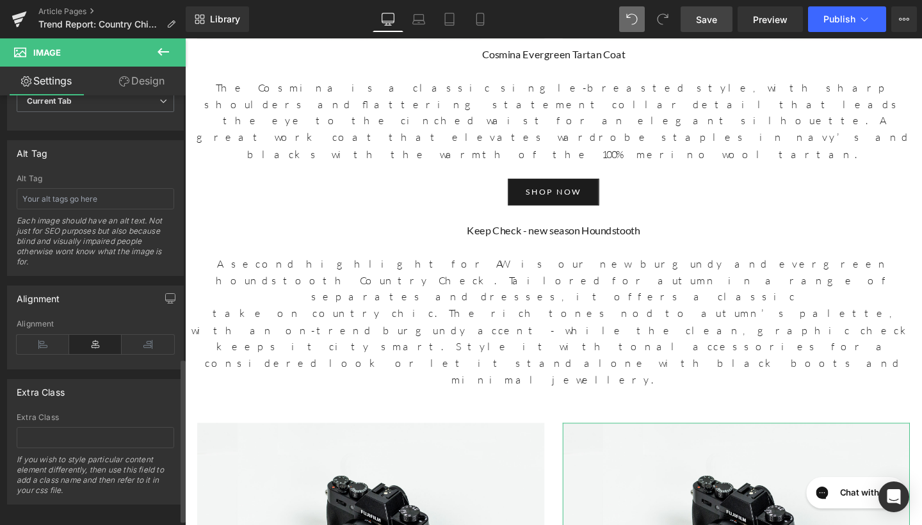
click at [97, 211] on div "Alt Tag Each image should have an alt text. Not just for SEO purposes but also …" at bounding box center [96, 224] width 158 height 101
click at [101, 199] on input "text" at bounding box center [96, 198] width 158 height 21
type input "Rosa Country Check Skirt"
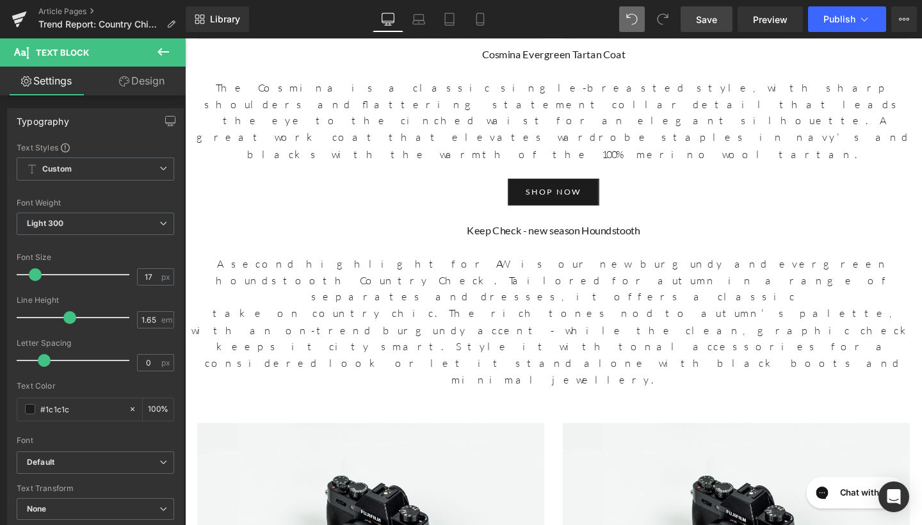
click at [166, 51] on icon at bounding box center [163, 51] width 15 height 15
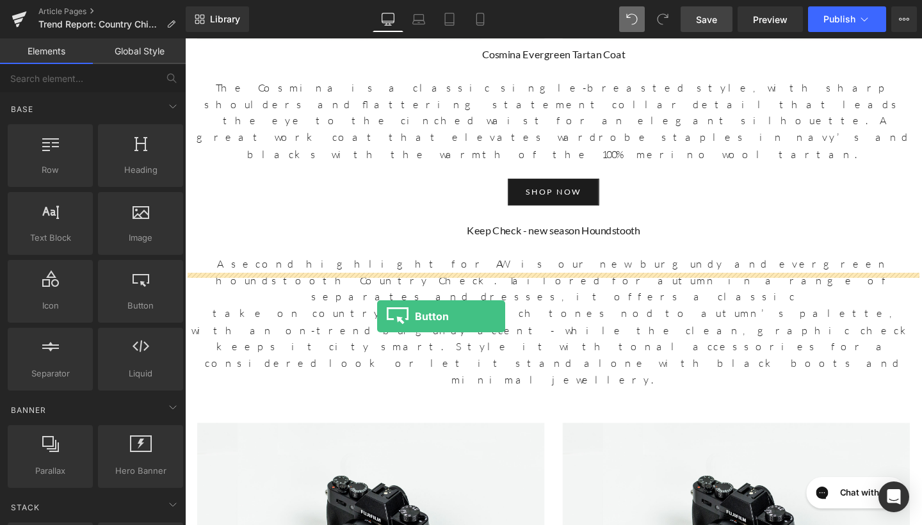
drag, startPoint x: 321, startPoint y: 330, endPoint x: 387, endPoint y: 330, distance: 65.3
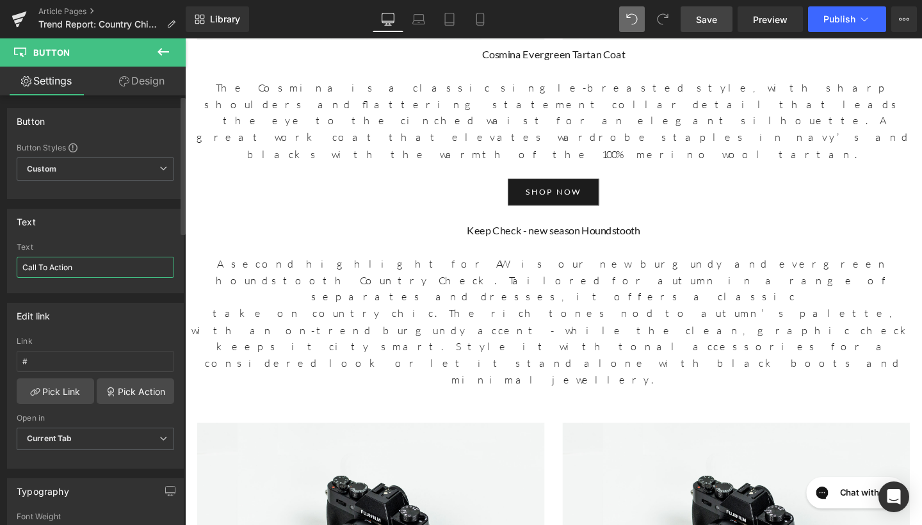
drag, startPoint x: 101, startPoint y: 266, endPoint x: 0, endPoint y: 264, distance: 100.6
click at [0, 264] on div "Text Call To Action Text Call To Action" at bounding box center [95, 246] width 191 height 94
type input "shop now"
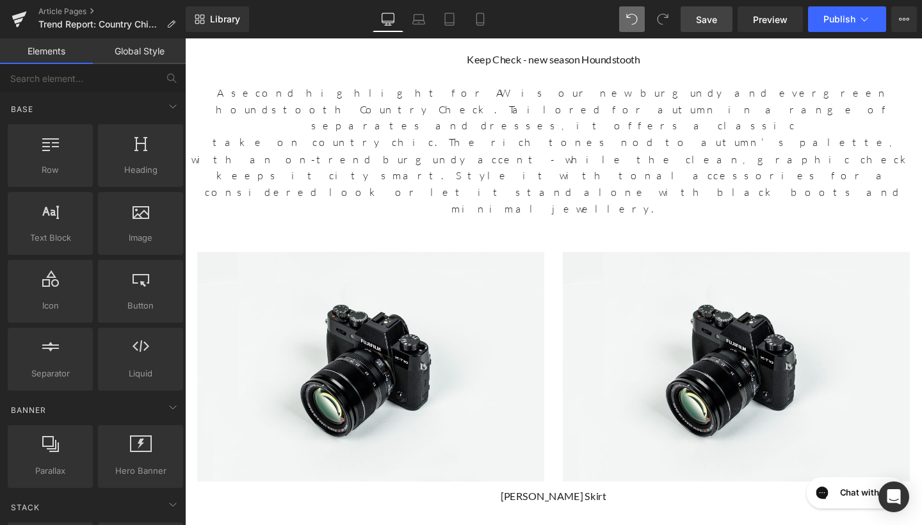
scroll to position [2961, 0]
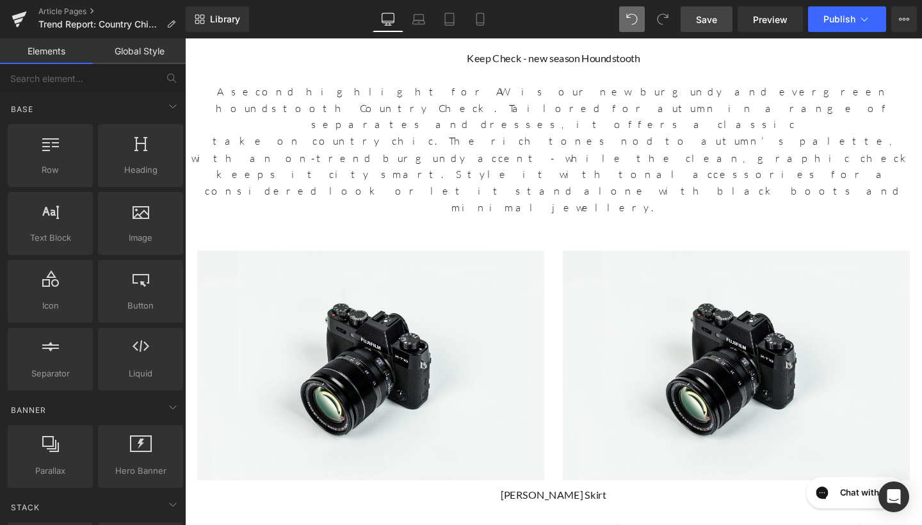
click at [713, 18] on span "Save" at bounding box center [706, 19] width 21 height 13
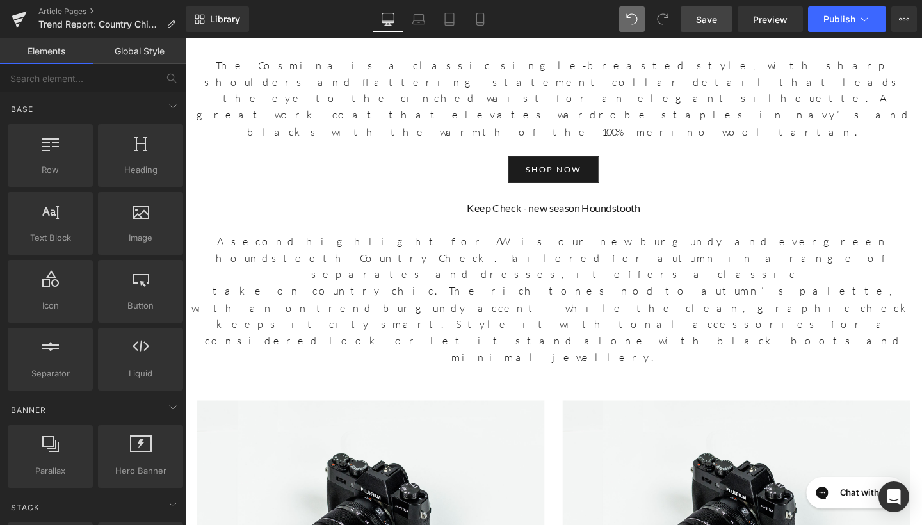
scroll to position [2804, 0]
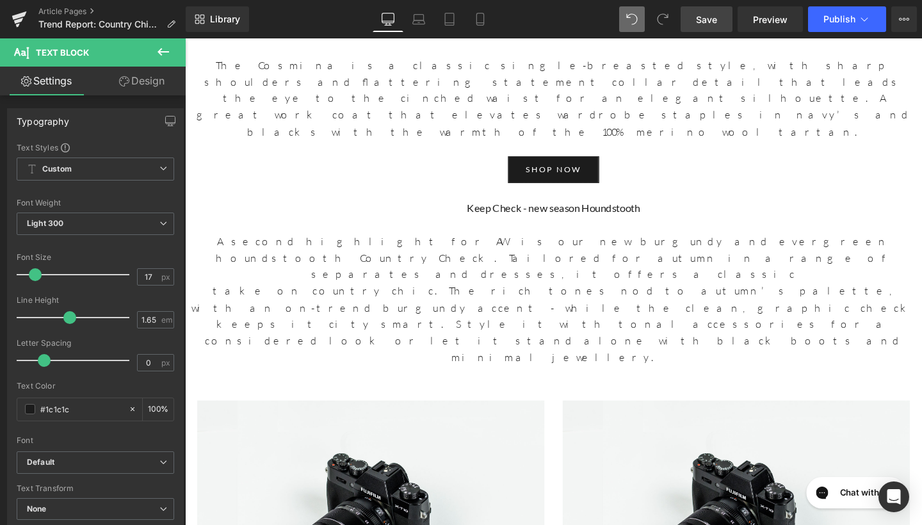
click at [711, 20] on span "Save" at bounding box center [706, 19] width 21 height 13
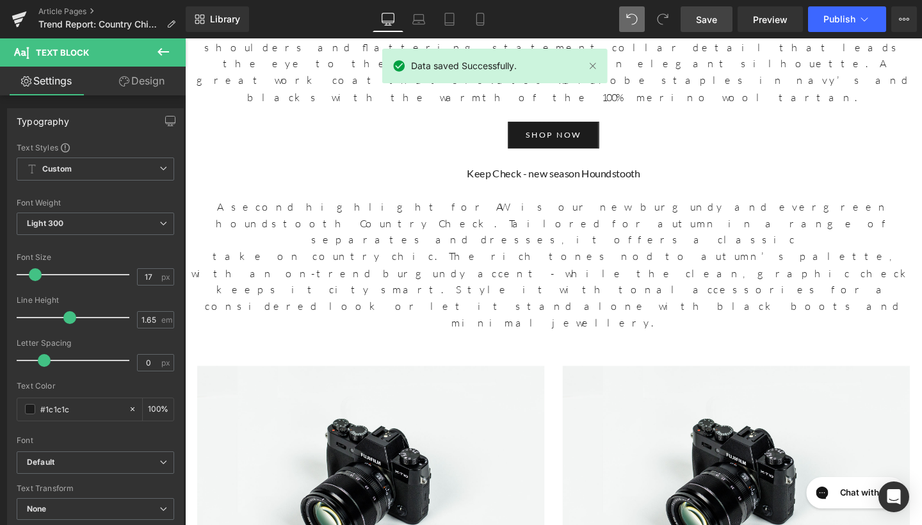
scroll to position [2843, 0]
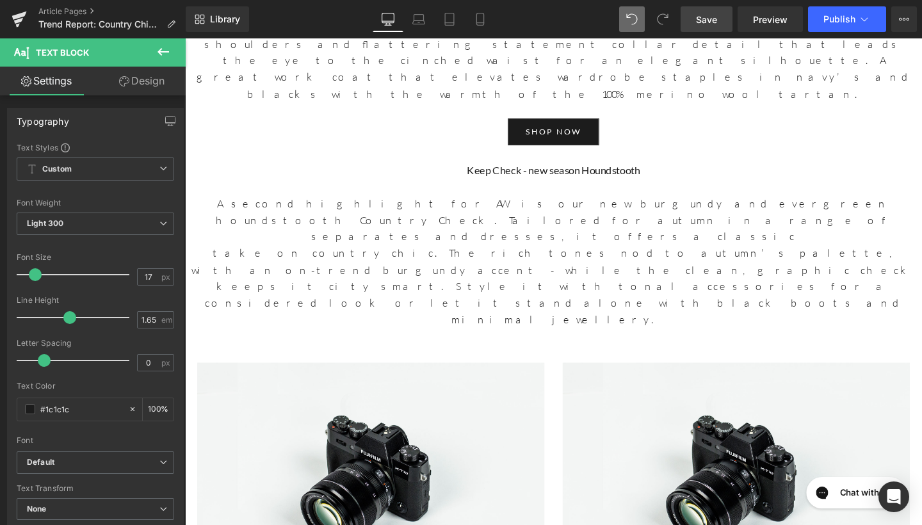
click at [162, 54] on icon at bounding box center [163, 51] width 15 height 15
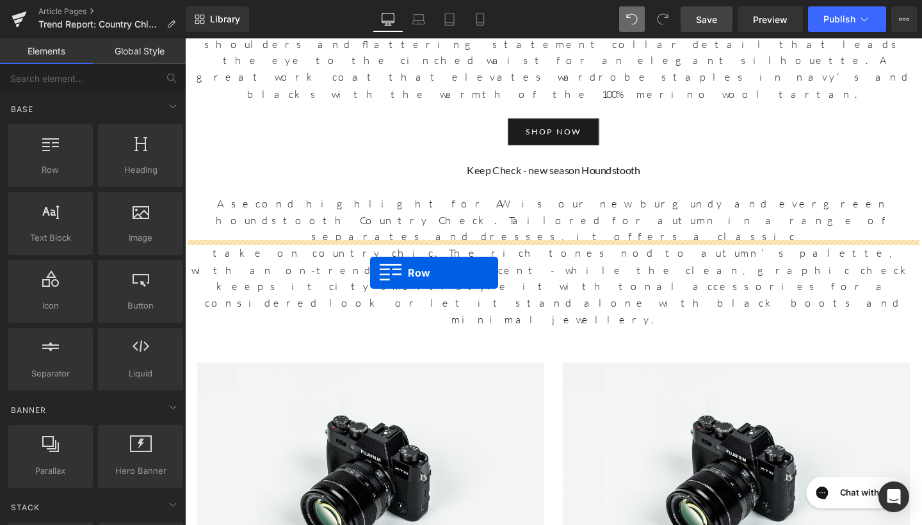
drag, startPoint x: 233, startPoint y: 203, endPoint x: 380, endPoint y: 285, distance: 168.0
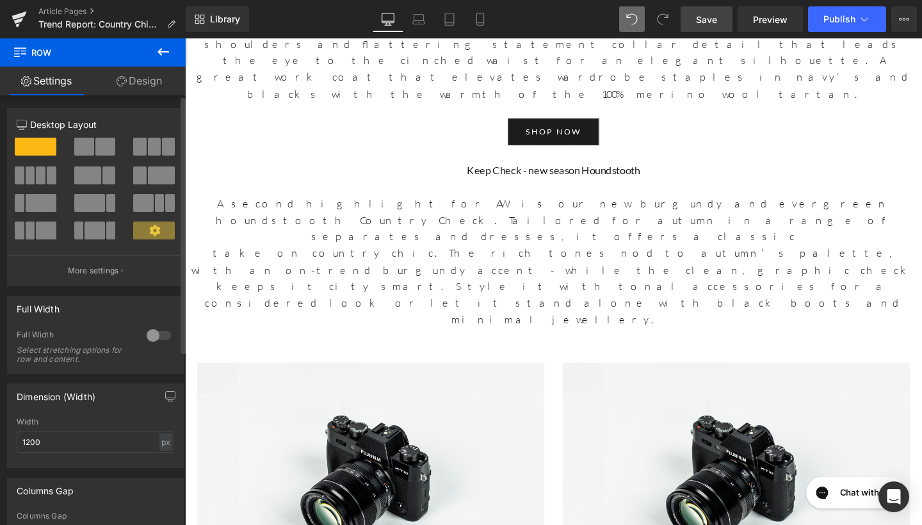
click at [101, 152] on span at bounding box center [105, 147] width 20 height 18
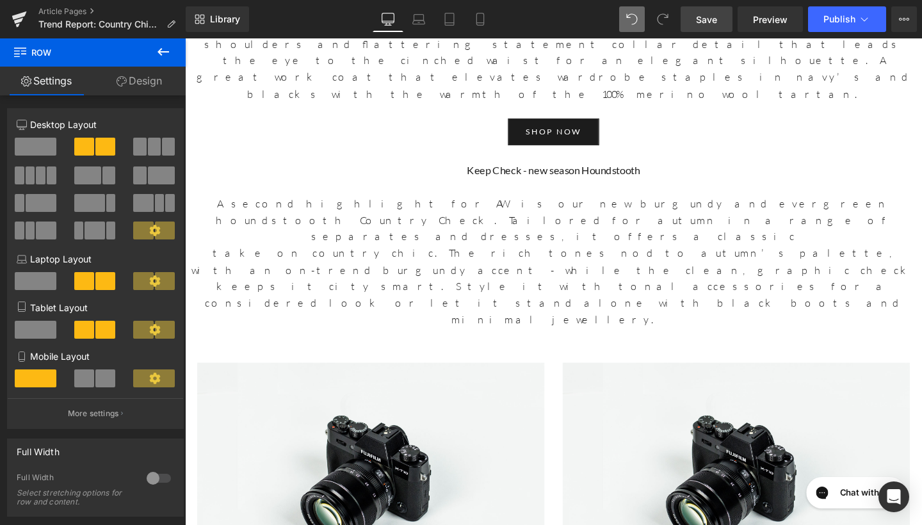
click at [160, 53] on icon at bounding box center [164, 52] width 12 height 8
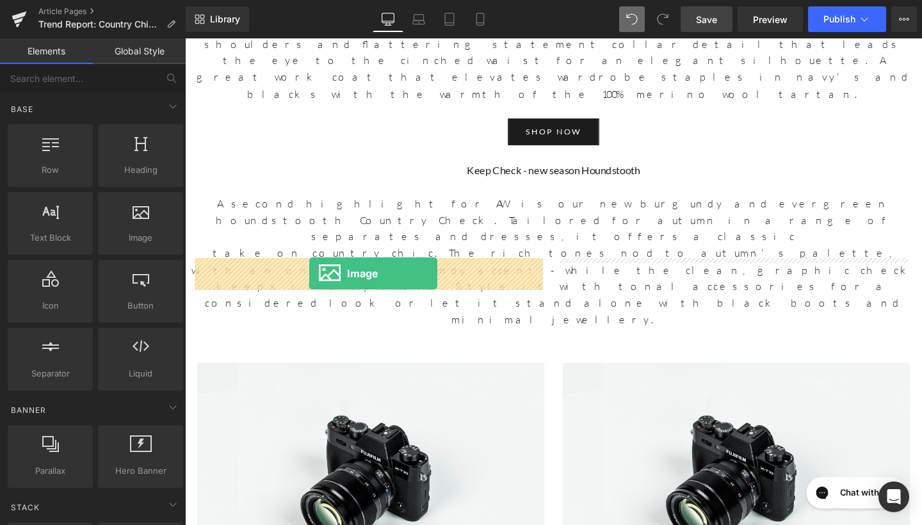
drag, startPoint x: 320, startPoint y: 266, endPoint x: 316, endPoint y: 286, distance: 19.7
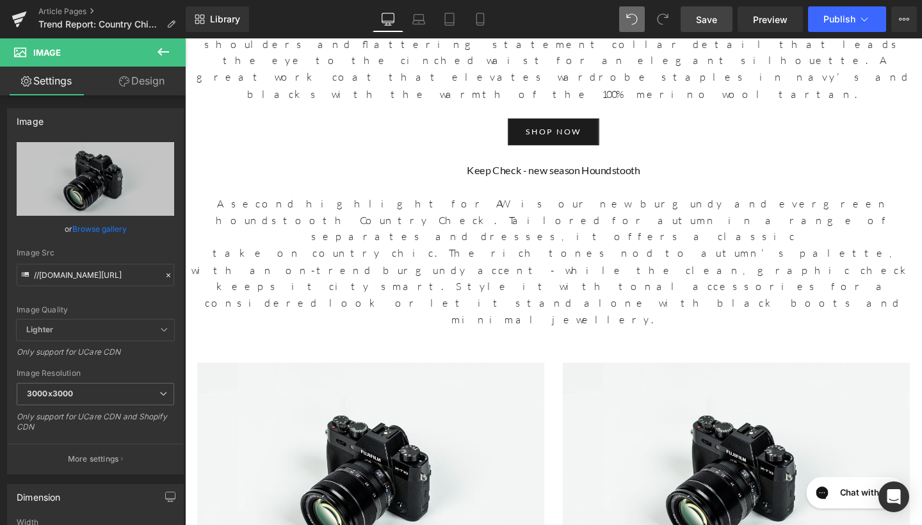
click at [165, 52] on icon at bounding box center [164, 52] width 12 height 8
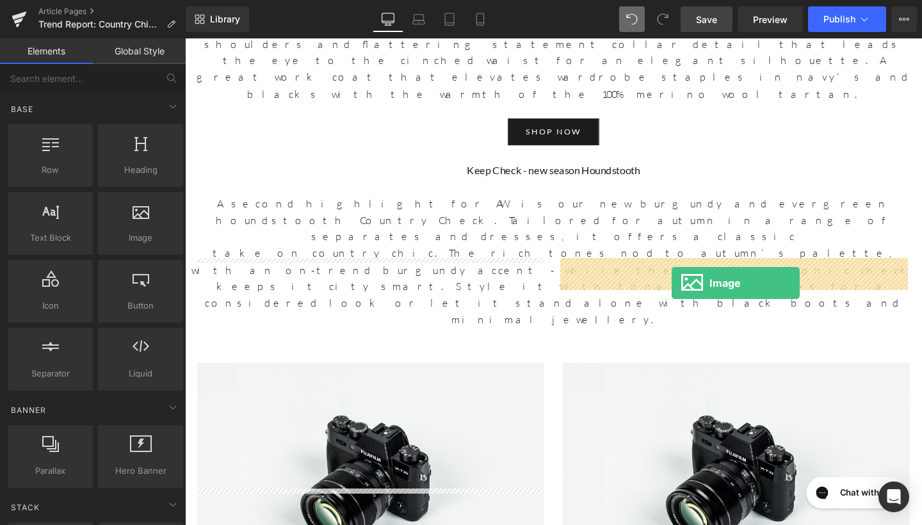
drag, startPoint x: 326, startPoint y: 259, endPoint x: 694, endPoint y: 291, distance: 369.6
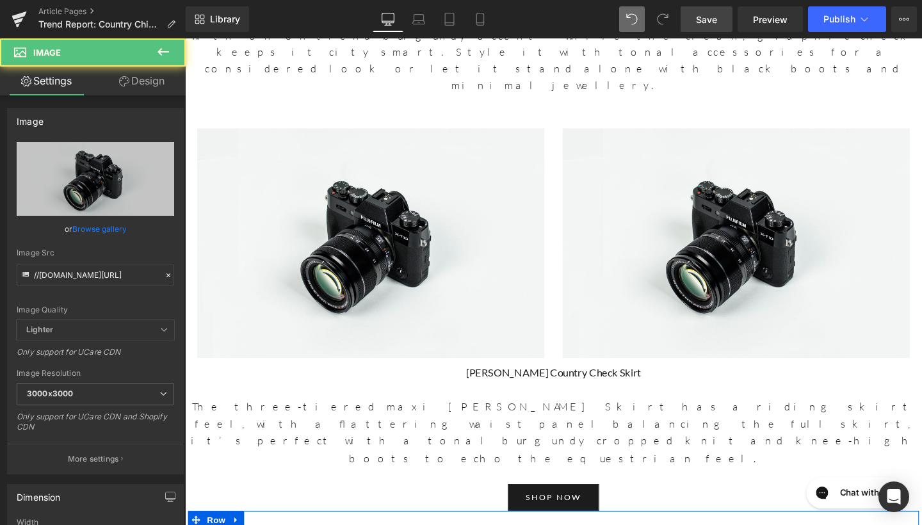
scroll to position [3104, 0]
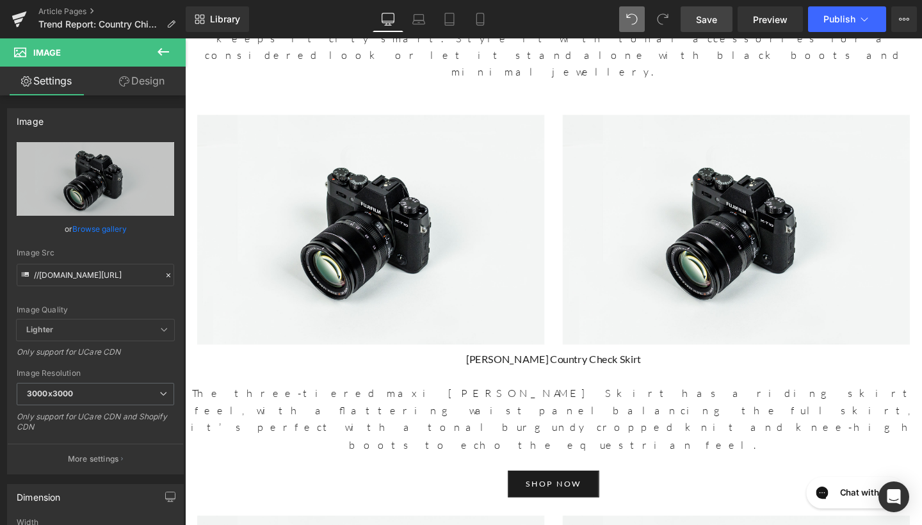
click at [161, 49] on icon at bounding box center [164, 52] width 12 height 8
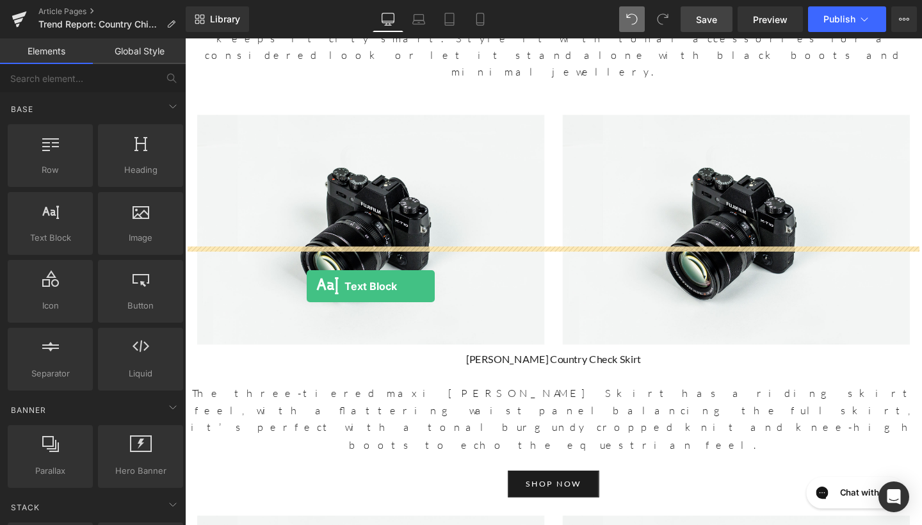
drag, startPoint x: 245, startPoint y: 258, endPoint x: 313, endPoint y: 298, distance: 78.6
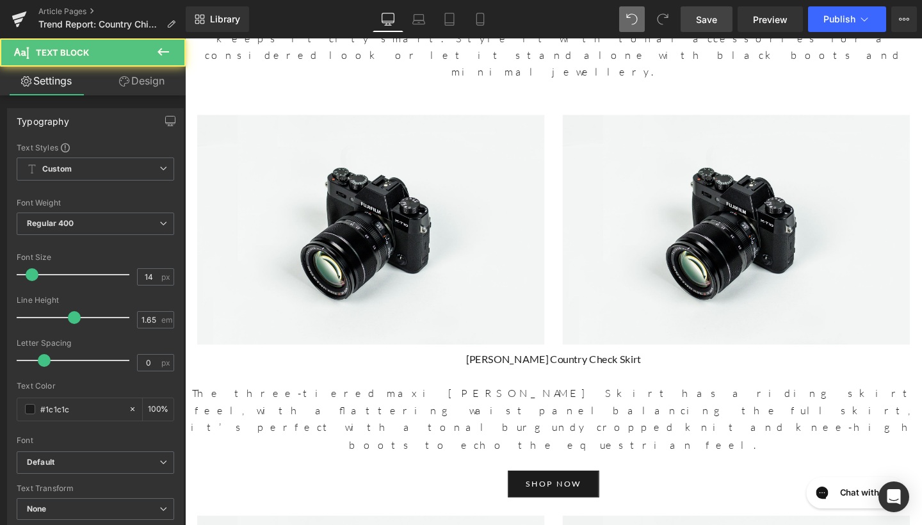
drag, startPoint x: 362, startPoint y: 293, endPoint x: 186, endPoint y: 263, distance: 178.7
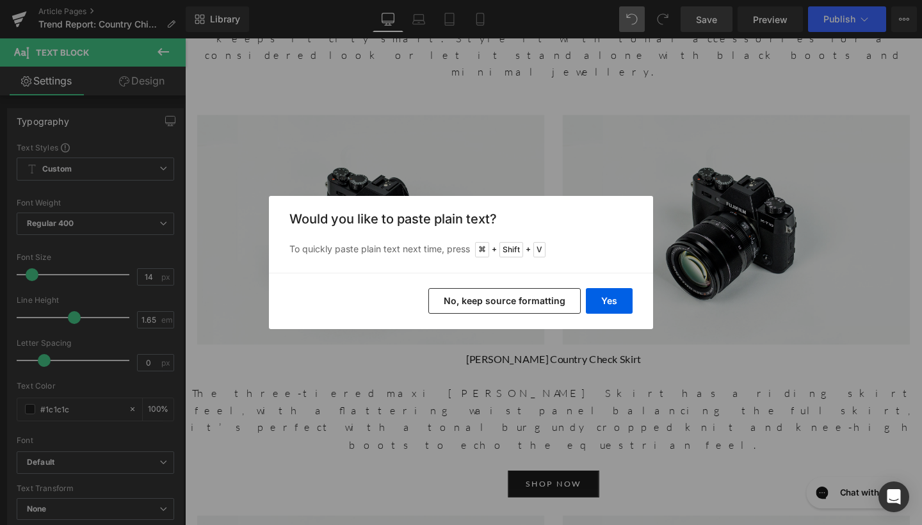
click at [474, 293] on button "No, keep source formatting" at bounding box center [504, 301] width 152 height 26
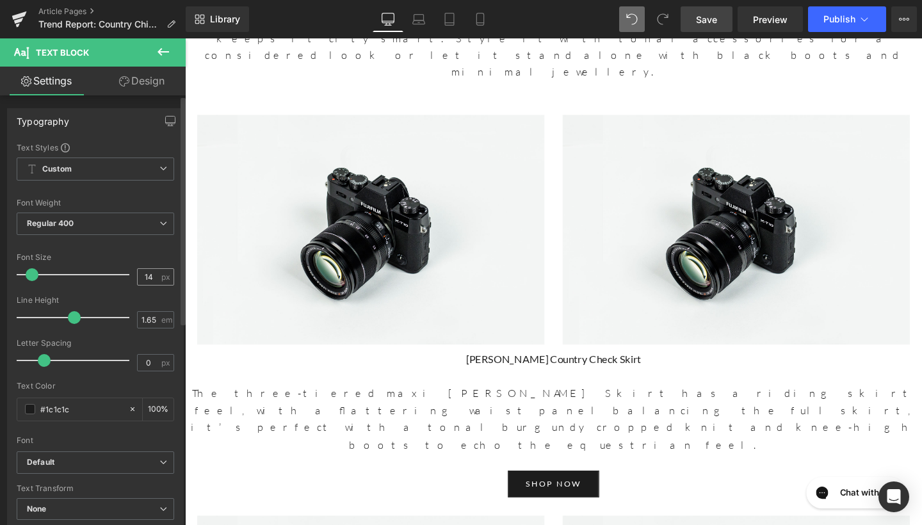
click at [143, 268] on div "14 px" at bounding box center [155, 276] width 37 height 17
click at [150, 279] on input "14" at bounding box center [149, 277] width 22 height 16
type input "17"
click at [161, 323] on span "em" at bounding box center [166, 320] width 11 height 8
click at [150, 321] on input "1.65" at bounding box center [149, 320] width 22 height 16
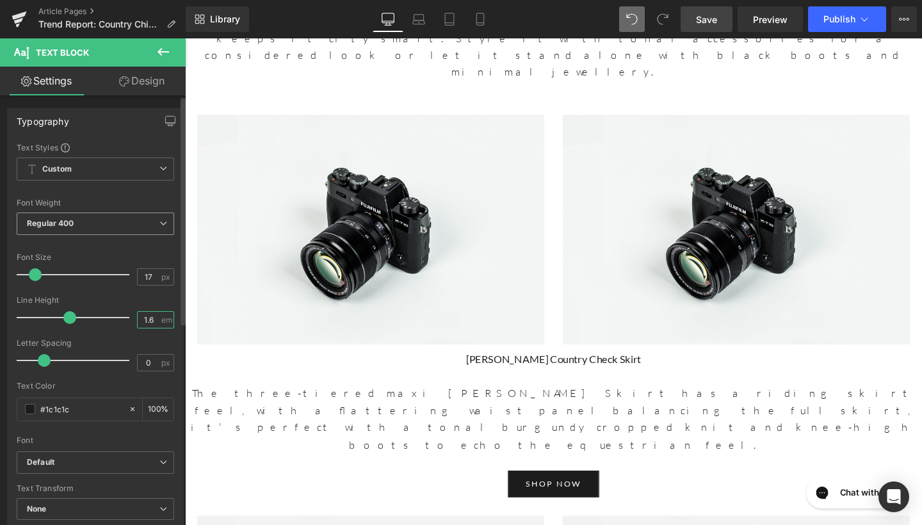
type input "1.6"
click at [112, 215] on span "Regular 400" at bounding box center [96, 224] width 158 height 22
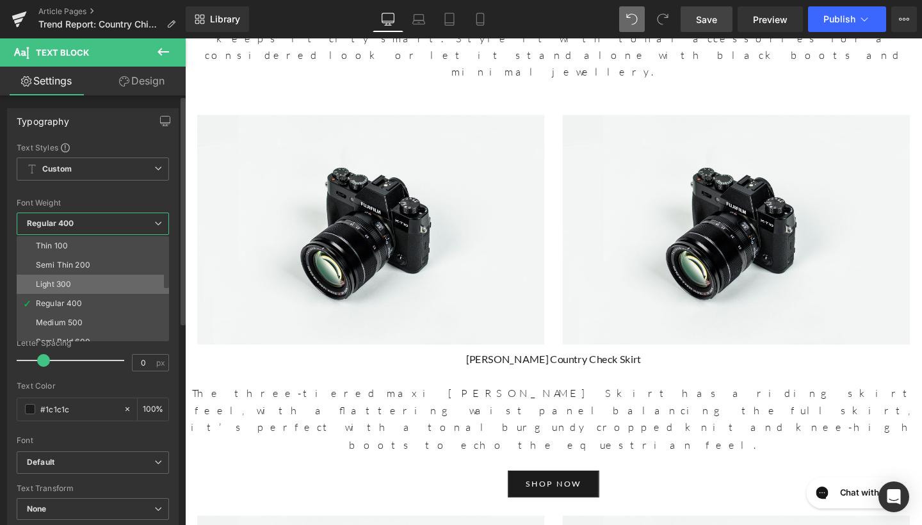
click at [83, 277] on li "Light 300" at bounding box center [96, 284] width 158 height 19
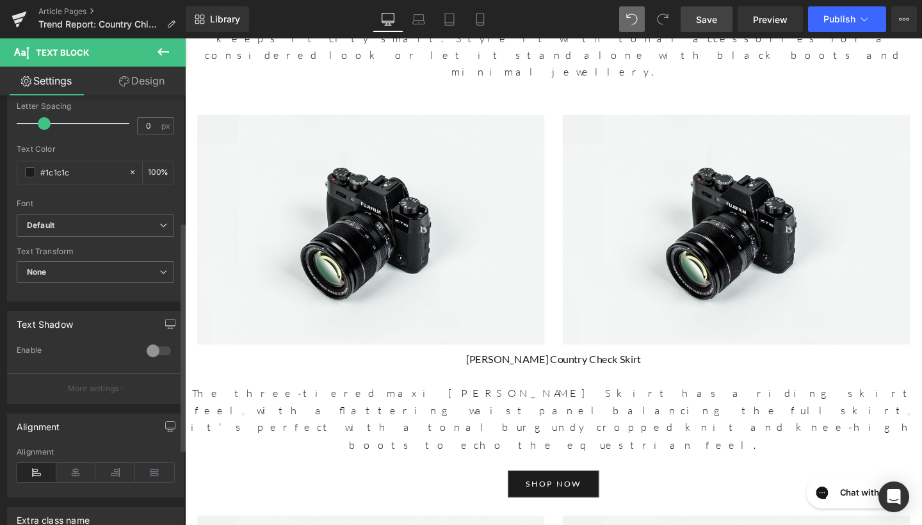
scroll to position [301, 0]
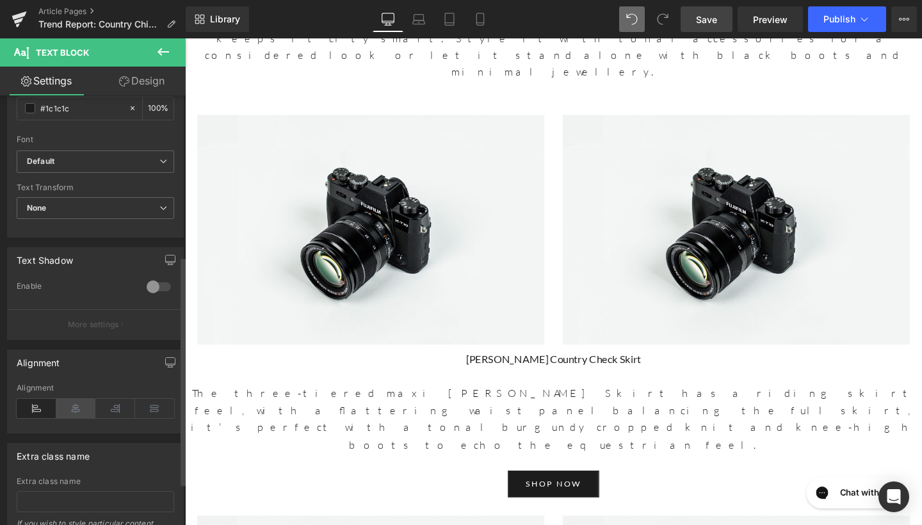
click at [79, 404] on icon at bounding box center [76, 408] width 40 height 19
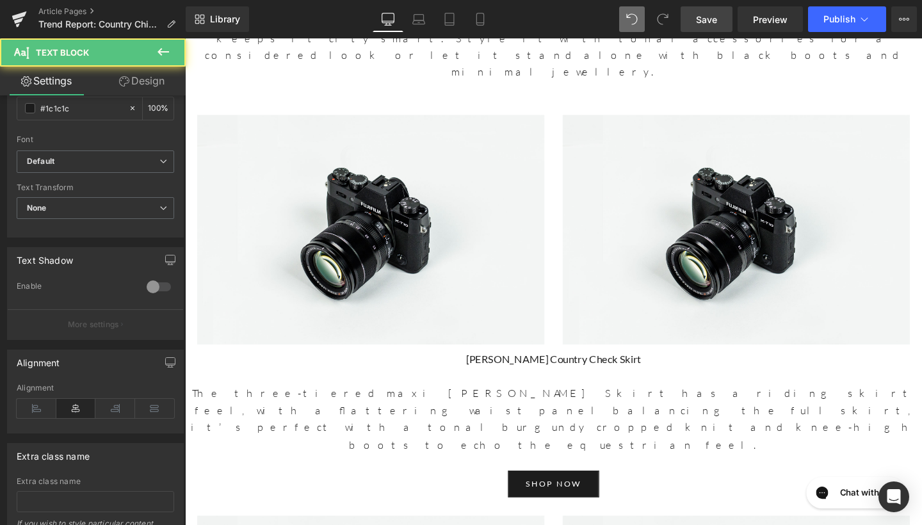
drag, startPoint x: 656, startPoint y: 264, endPoint x: 475, endPoint y: 263, distance: 181.2
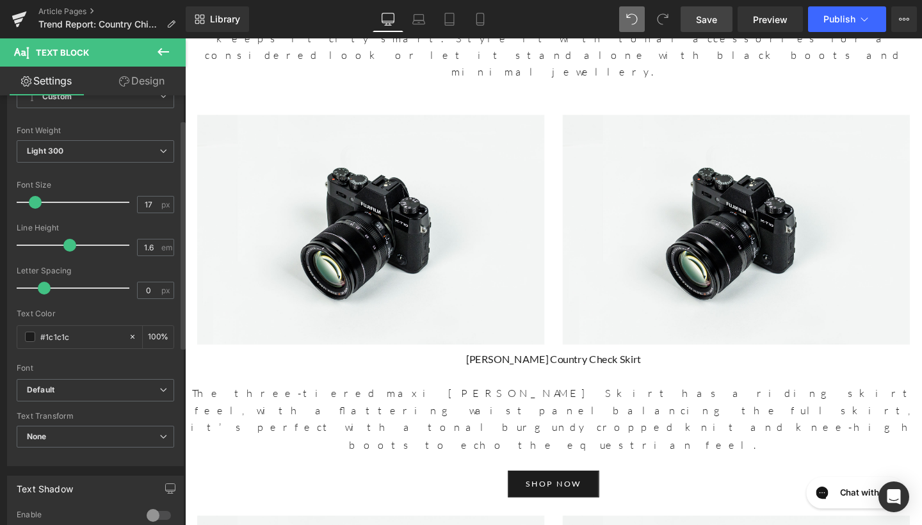
scroll to position [92, 0]
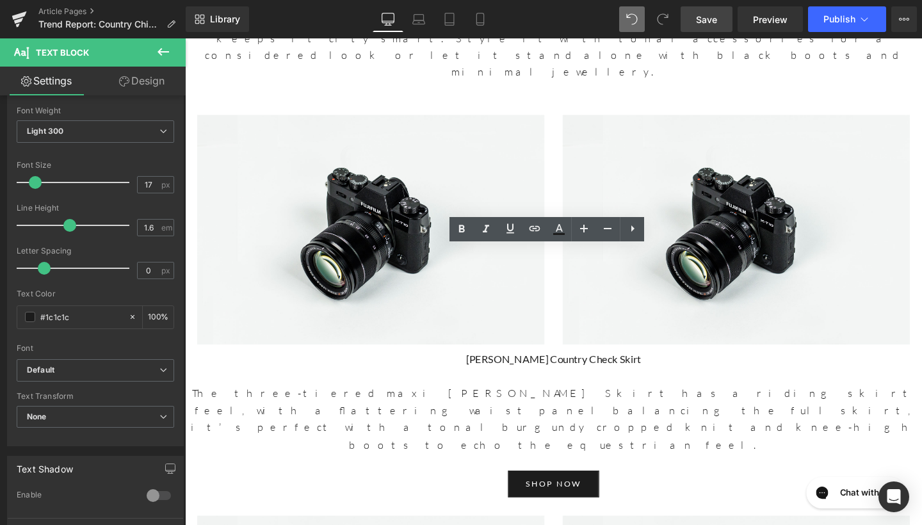
drag, startPoint x: 660, startPoint y: 264, endPoint x: 492, endPoint y: 263, distance: 168.4
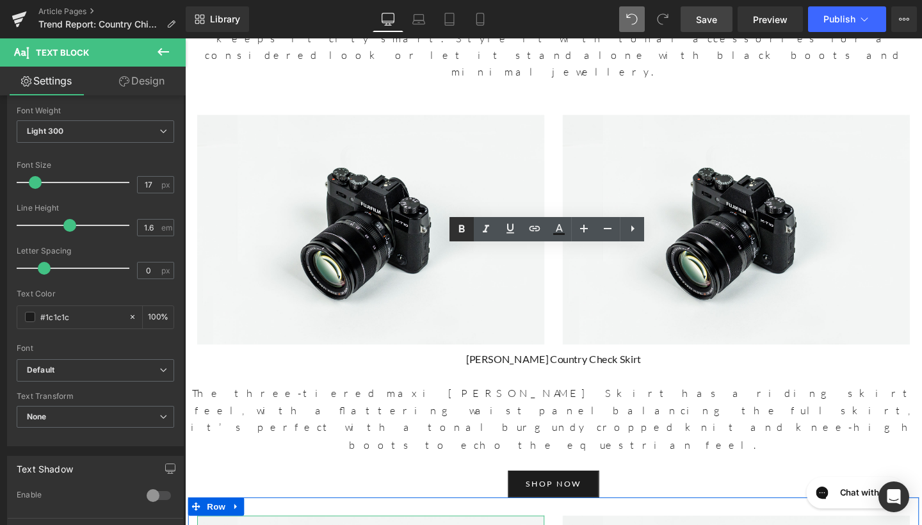
click at [460, 231] on icon at bounding box center [462, 229] width 6 height 8
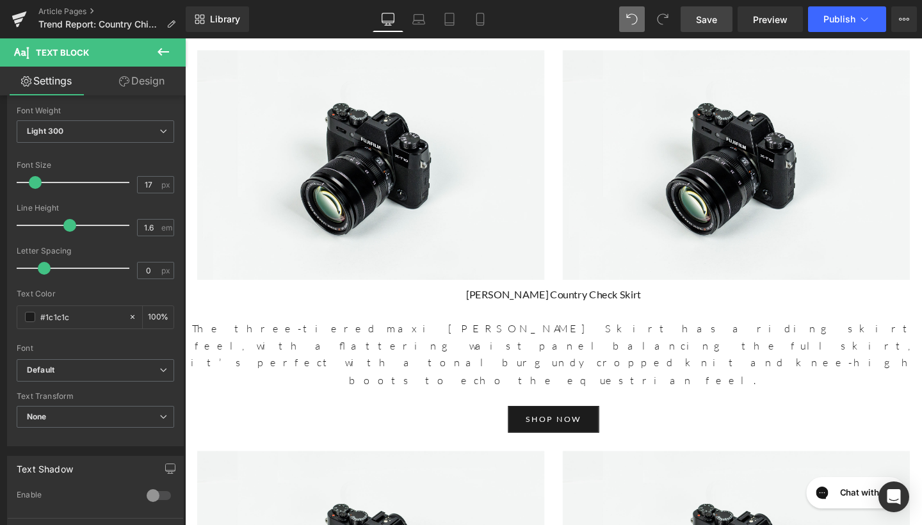
scroll to position [3173, 0]
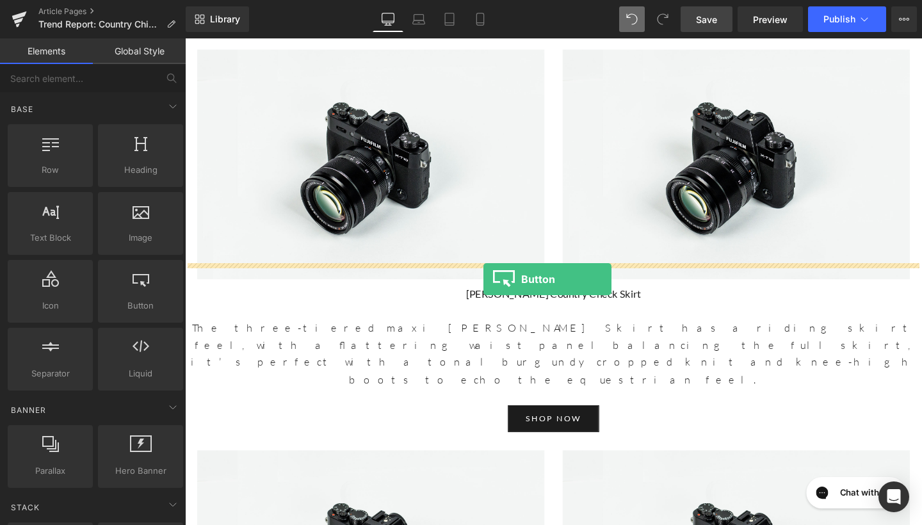
drag, startPoint x: 321, startPoint y: 320, endPoint x: 499, endPoint y: 291, distance: 180.3
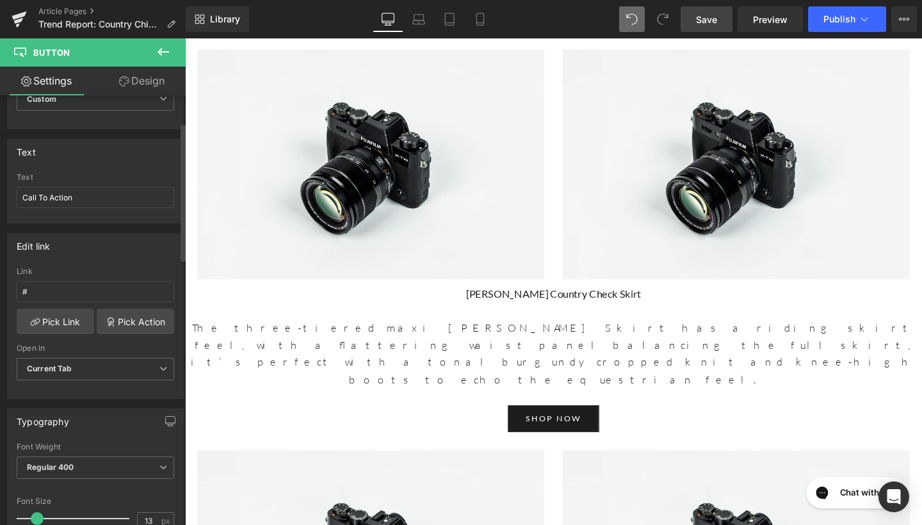
scroll to position [83, 0]
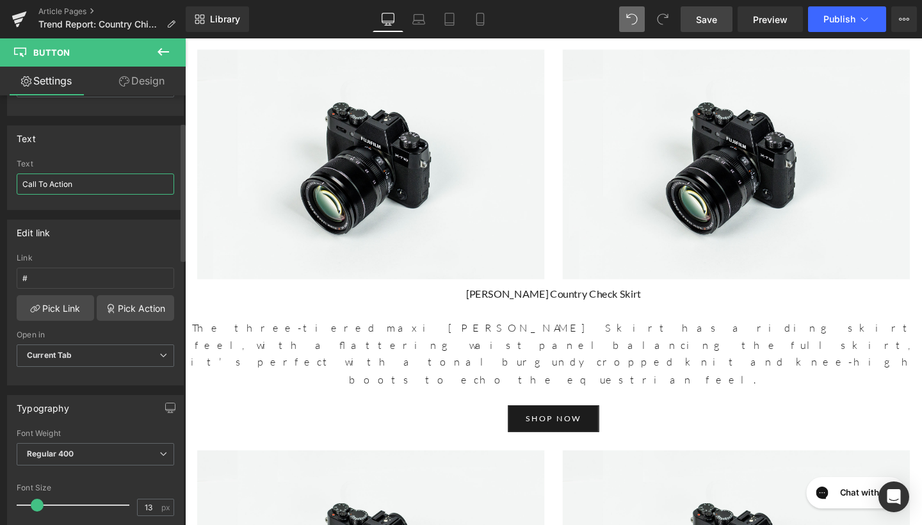
drag, startPoint x: 108, startPoint y: 186, endPoint x: 0, endPoint y: 184, distance: 108.2
click at [0, 184] on div "Text Call To Action Text Call To Action" at bounding box center [95, 163] width 191 height 94
type input "shop now"
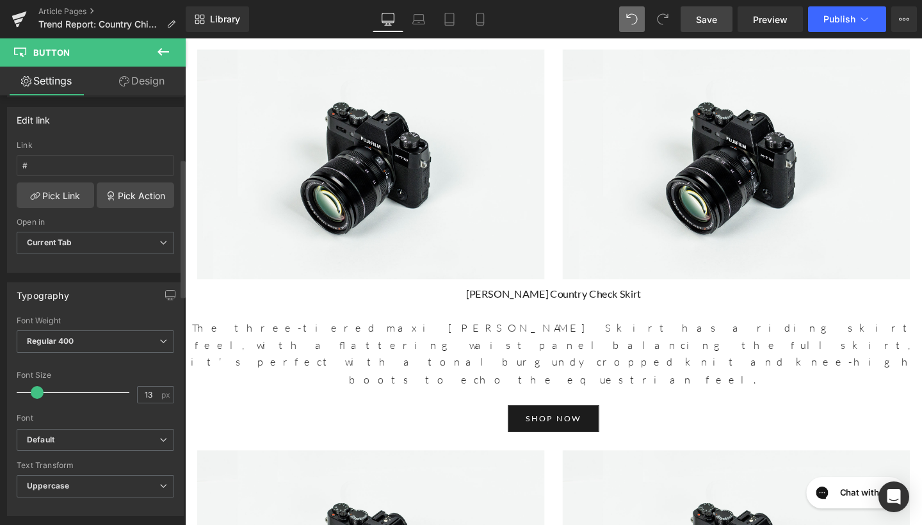
scroll to position [197, 0]
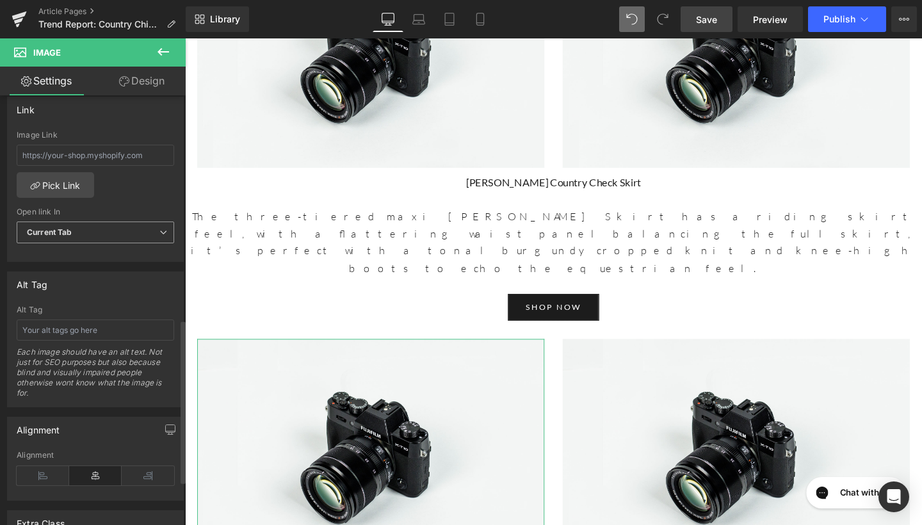
scroll to position [589, 0]
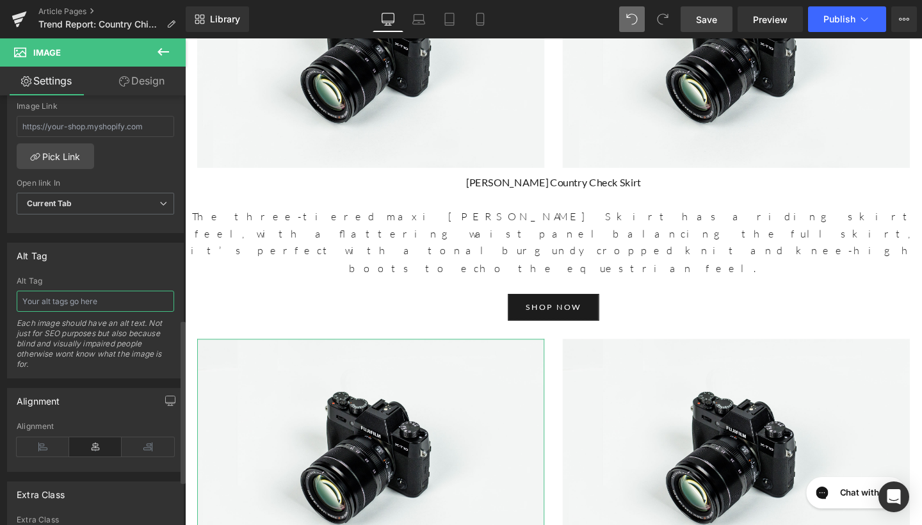
click at [79, 310] on input "text" at bounding box center [96, 301] width 158 height 21
type input "Vesta Country Check Jacket"
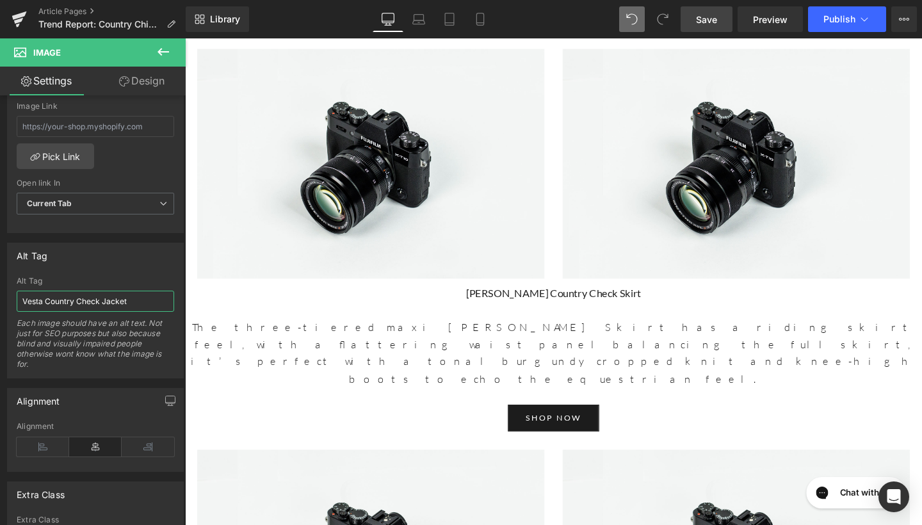
scroll to position [3074, 0]
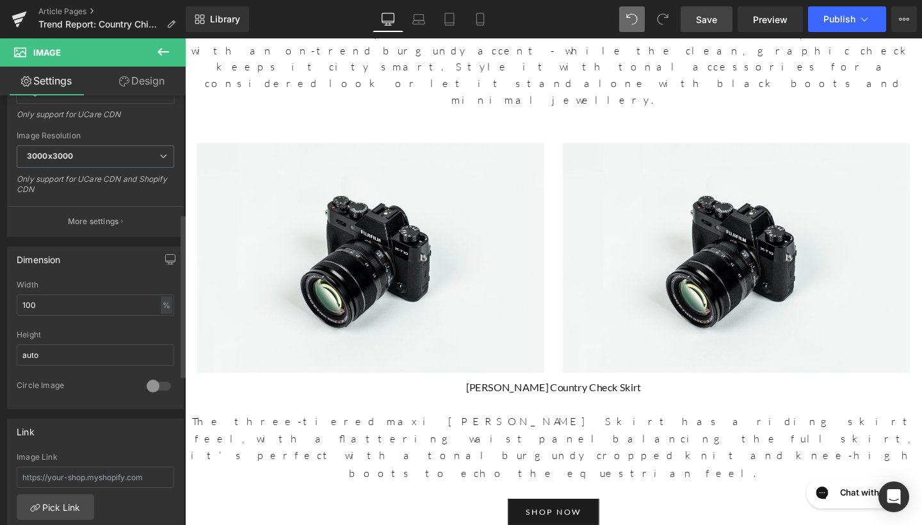
scroll to position [311, 0]
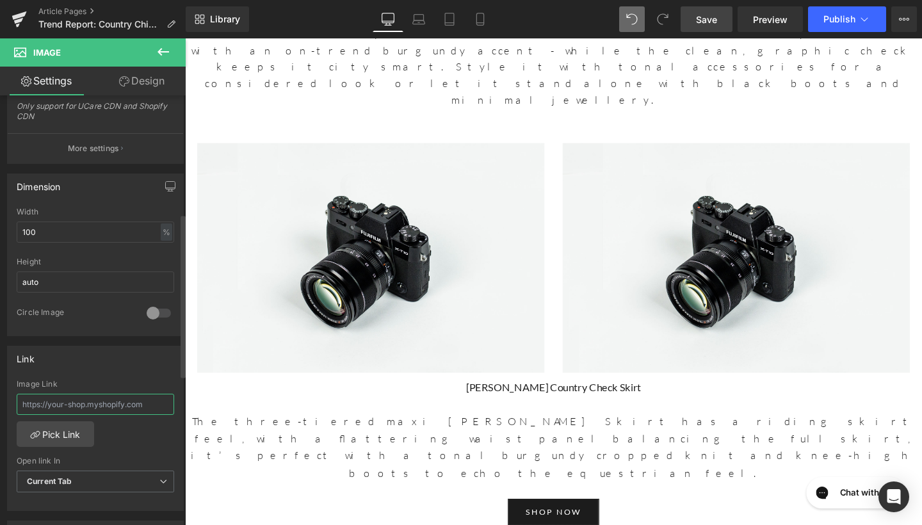
click at [76, 402] on input "text" at bounding box center [96, 404] width 158 height 21
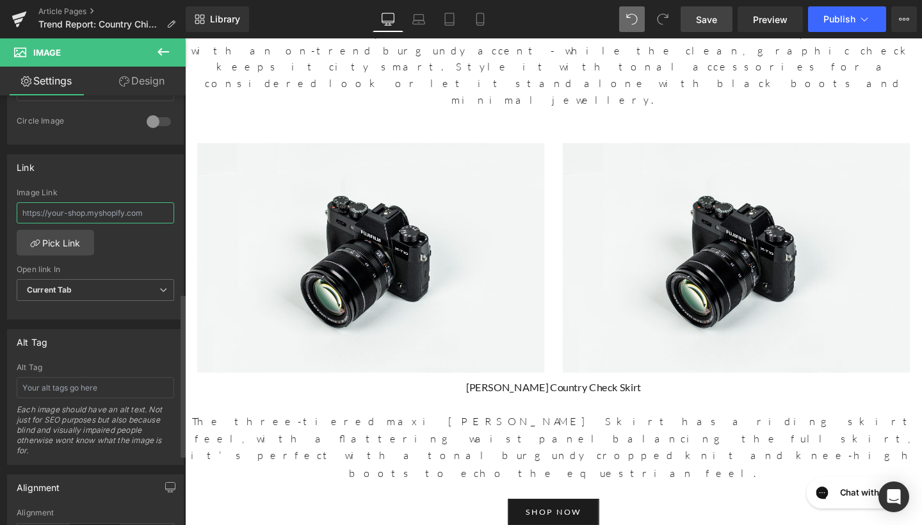
scroll to position [520, 0]
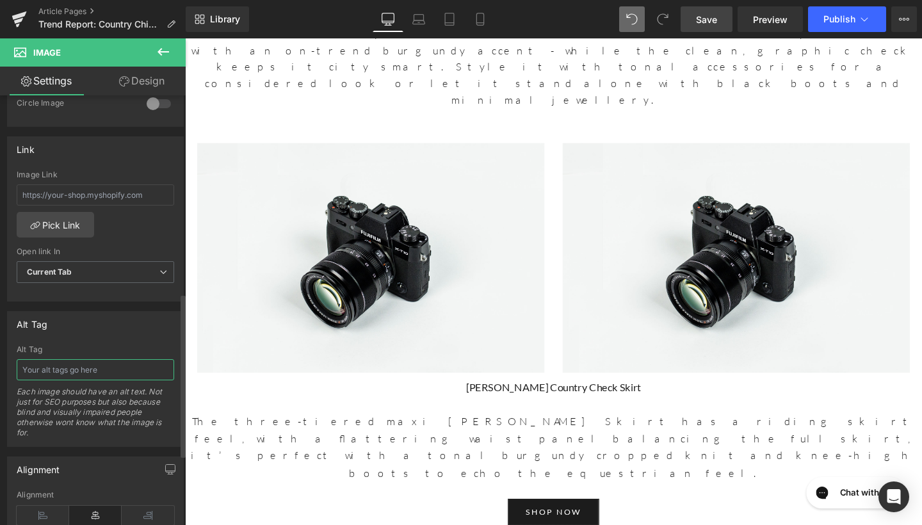
click at [77, 371] on input "text" at bounding box center [96, 369] width 158 height 21
type input "Vesta Country Check Jacket"
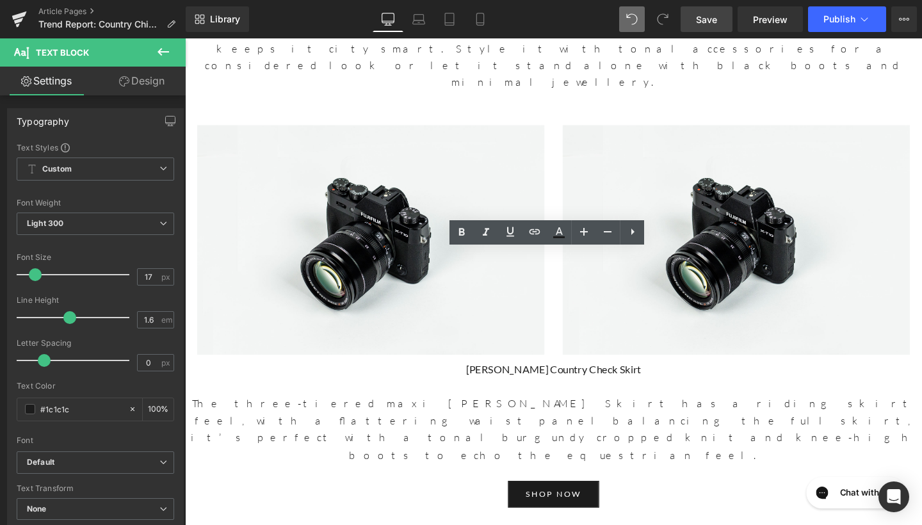
scroll to position [3101, 0]
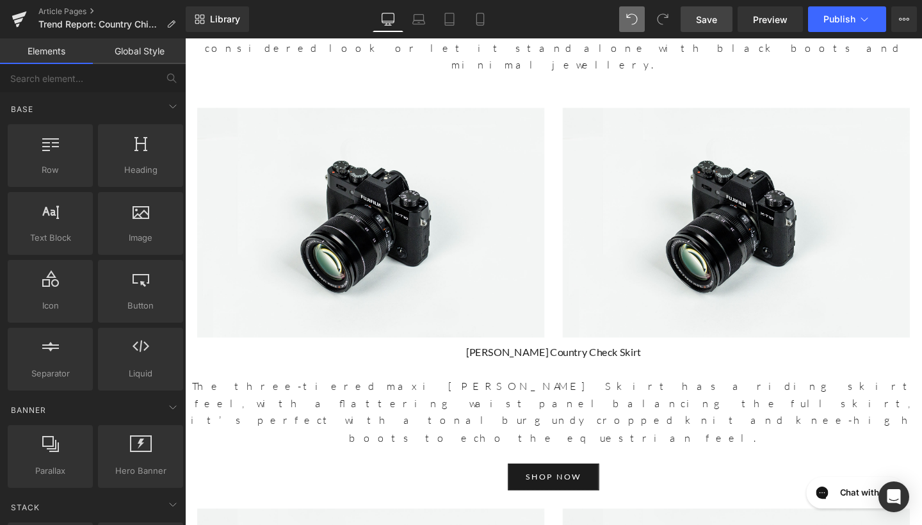
scroll to position [3123, 0]
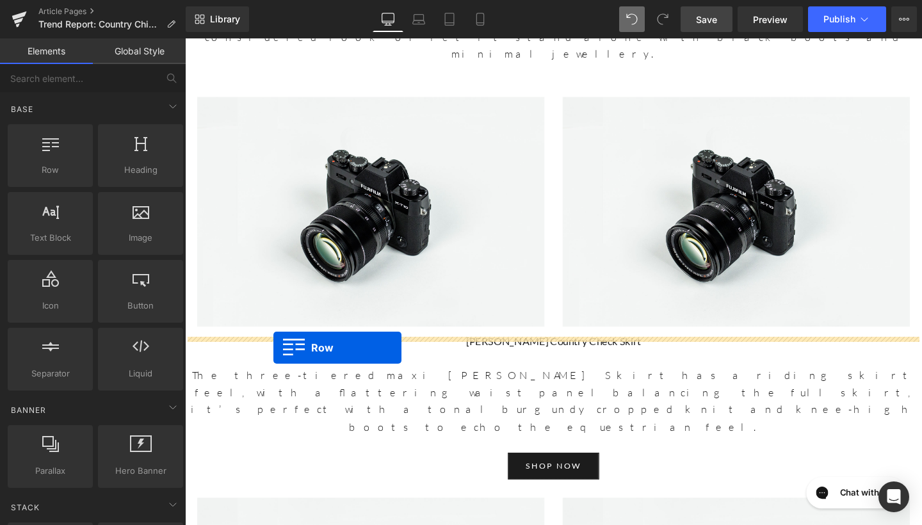
drag, startPoint x: 241, startPoint y: 217, endPoint x: 278, endPoint y: 364, distance: 151.1
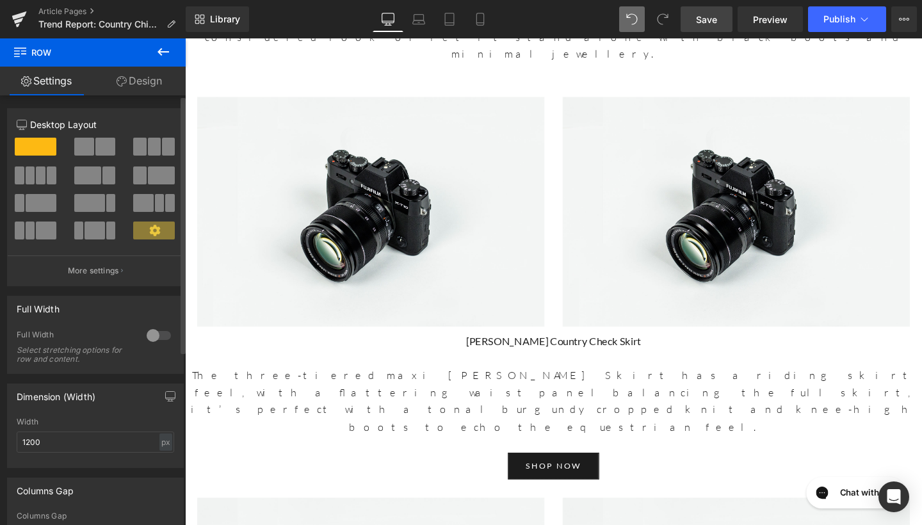
click at [102, 148] on span at bounding box center [105, 147] width 20 height 18
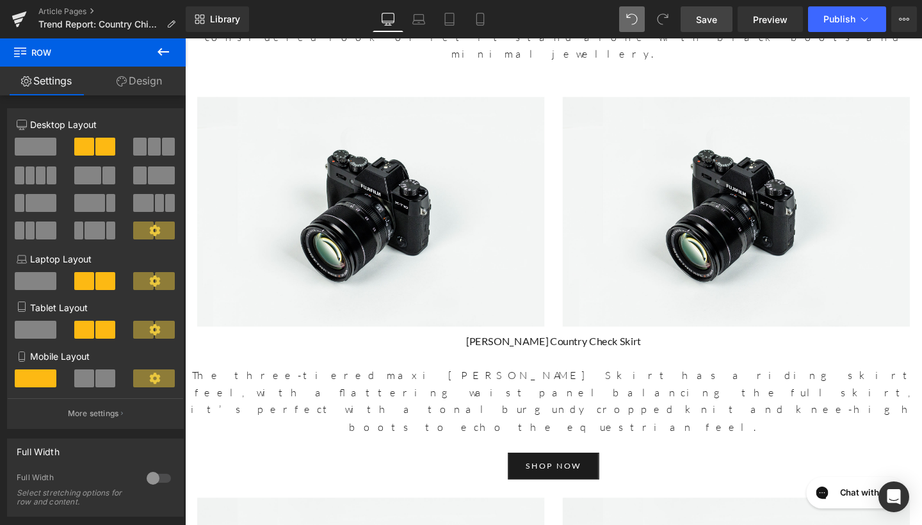
click at [166, 48] on icon at bounding box center [163, 51] width 15 height 15
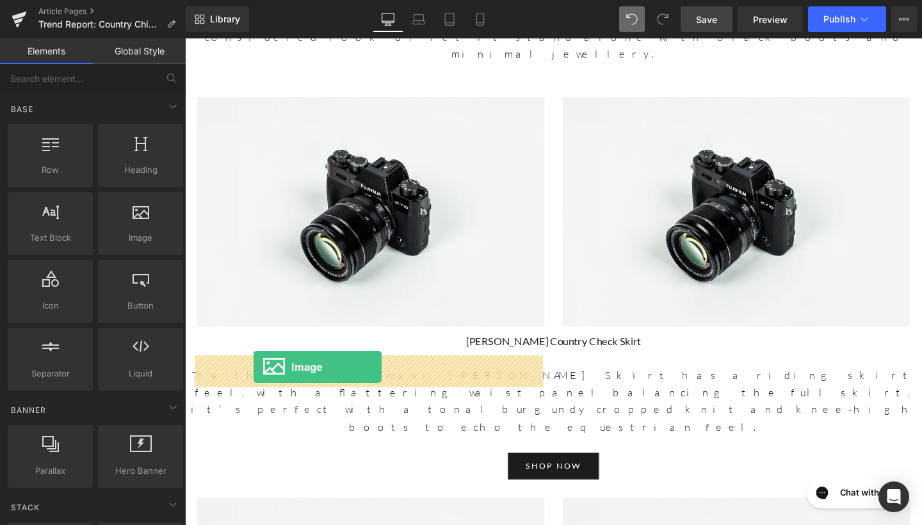
drag, startPoint x: 303, startPoint y: 273, endPoint x: 257, endPoint y: 384, distance: 119.4
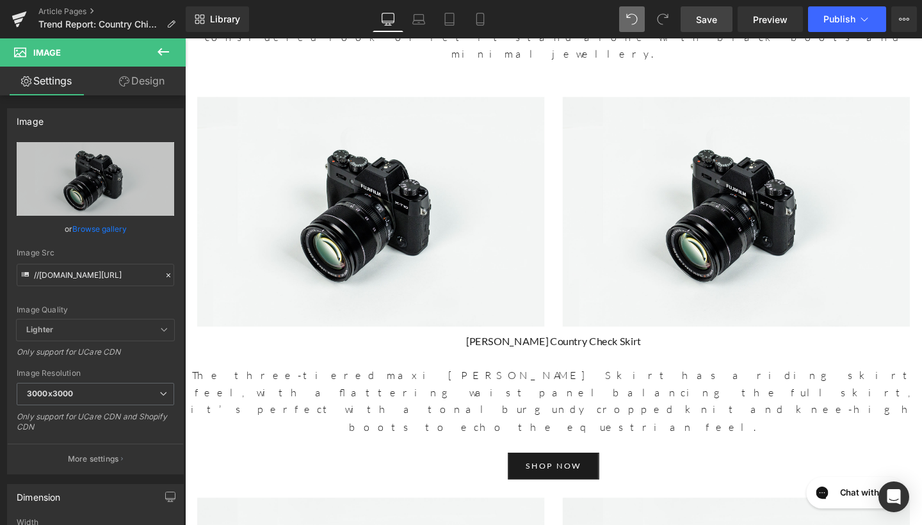
click at [161, 55] on icon at bounding box center [164, 52] width 12 height 8
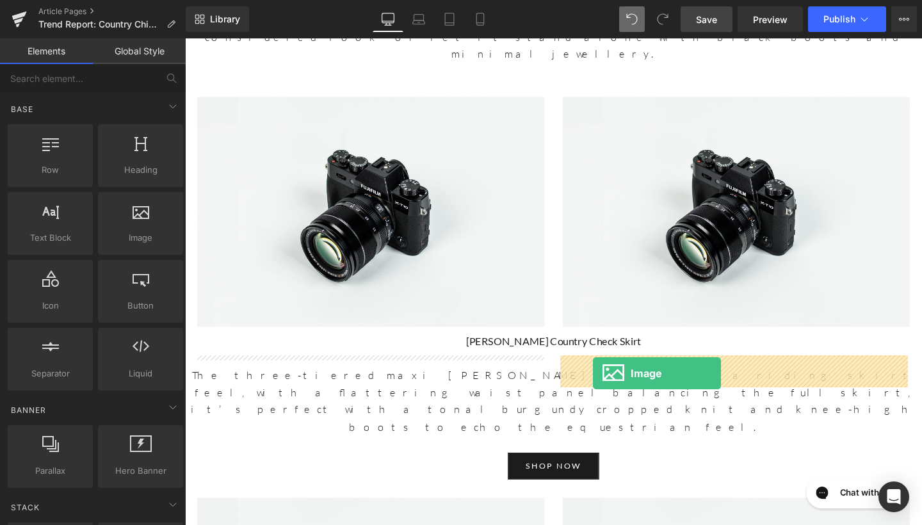
drag, startPoint x: 323, startPoint y: 261, endPoint x: 614, endPoint y: 391, distance: 318.2
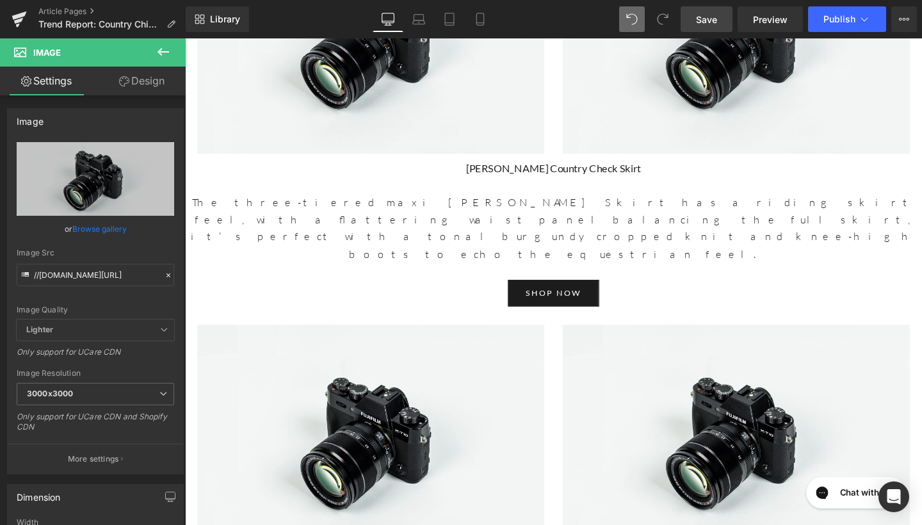
scroll to position [3357, 0]
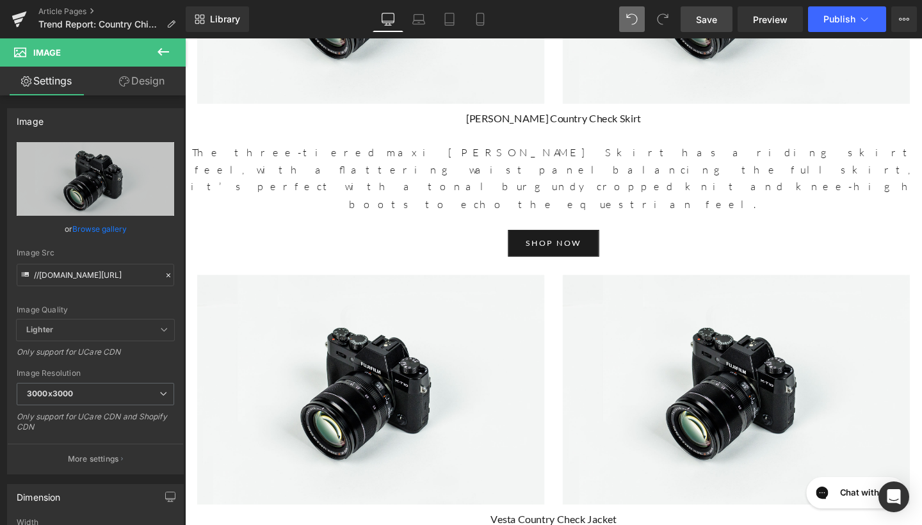
click at [159, 50] on icon at bounding box center [164, 52] width 12 height 8
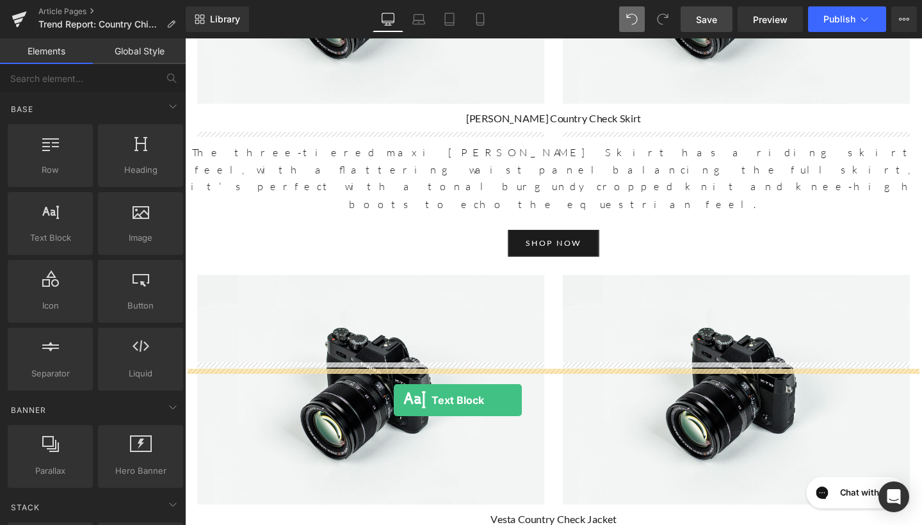
drag, startPoint x: 245, startPoint y: 259, endPoint x: 405, endPoint y: 419, distance: 226.4
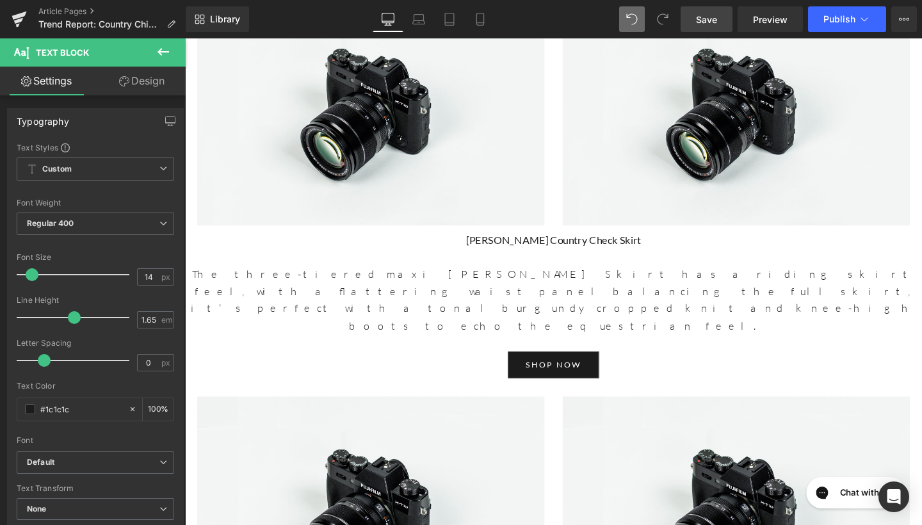
scroll to position [3532, 0]
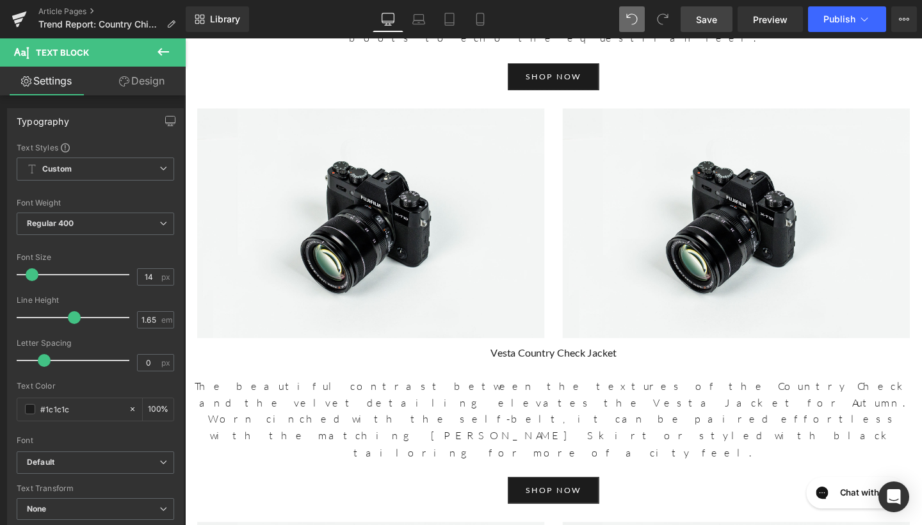
drag, startPoint x: 360, startPoint y: 253, endPoint x: 186, endPoint y: 217, distance: 177.8
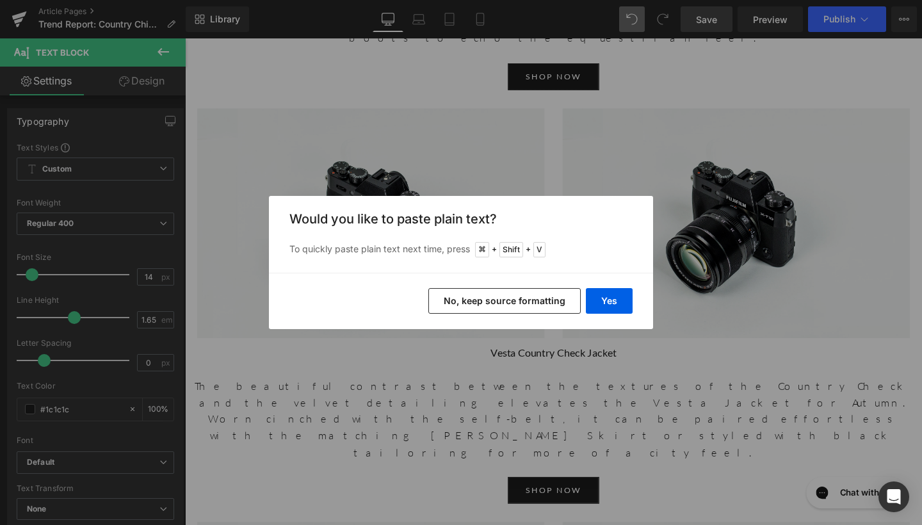
click at [478, 300] on button "No, keep source formatting" at bounding box center [504, 301] width 152 height 26
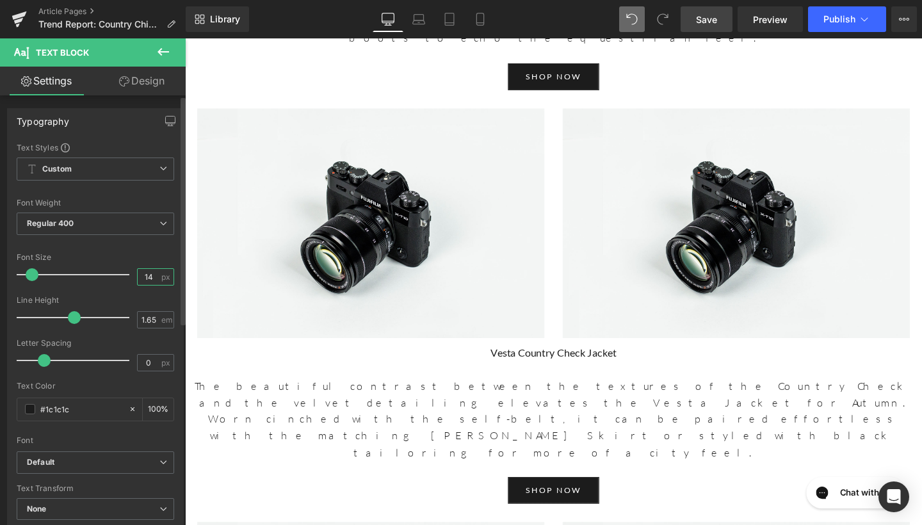
click at [147, 275] on input "14" at bounding box center [149, 277] width 22 height 16
type input "17"
click at [151, 319] on input "1.65" at bounding box center [149, 320] width 22 height 16
type input "1.6"
click at [129, 225] on span "Regular 400" at bounding box center [96, 224] width 158 height 22
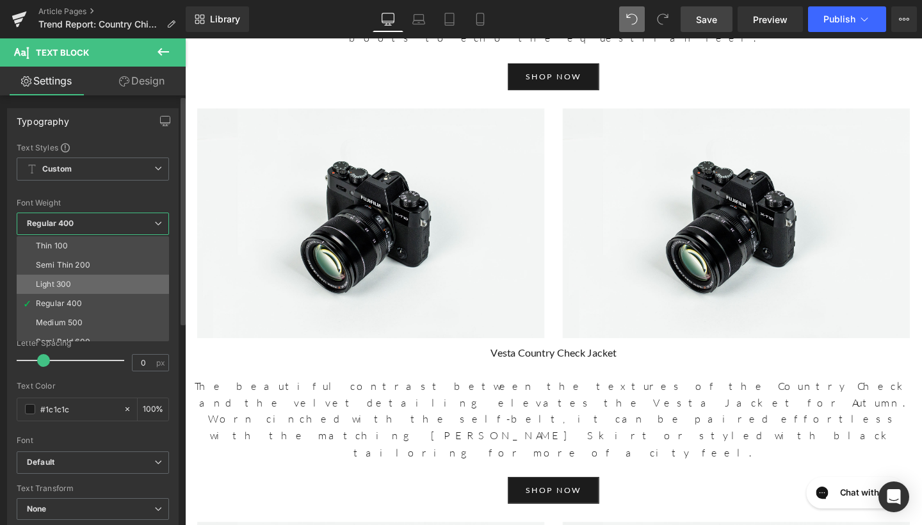
click at [110, 280] on li "Light 300" at bounding box center [96, 284] width 158 height 19
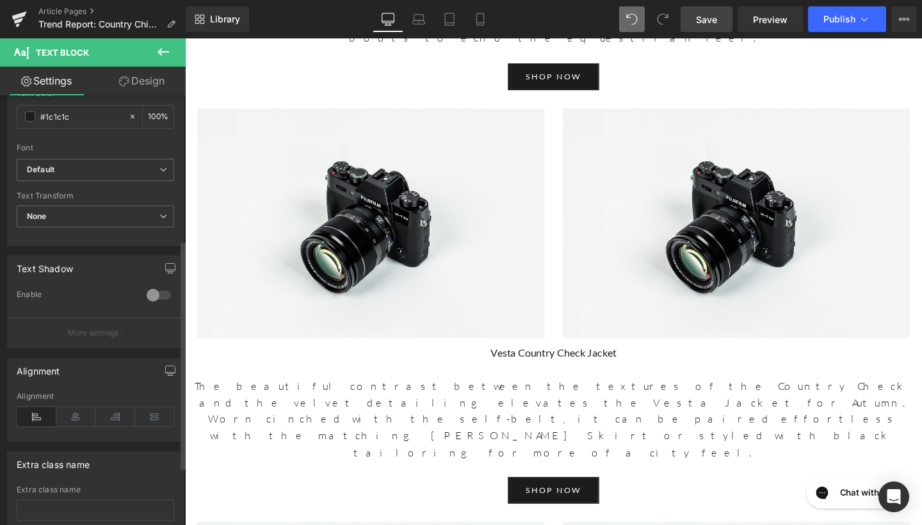
scroll to position [298, 0]
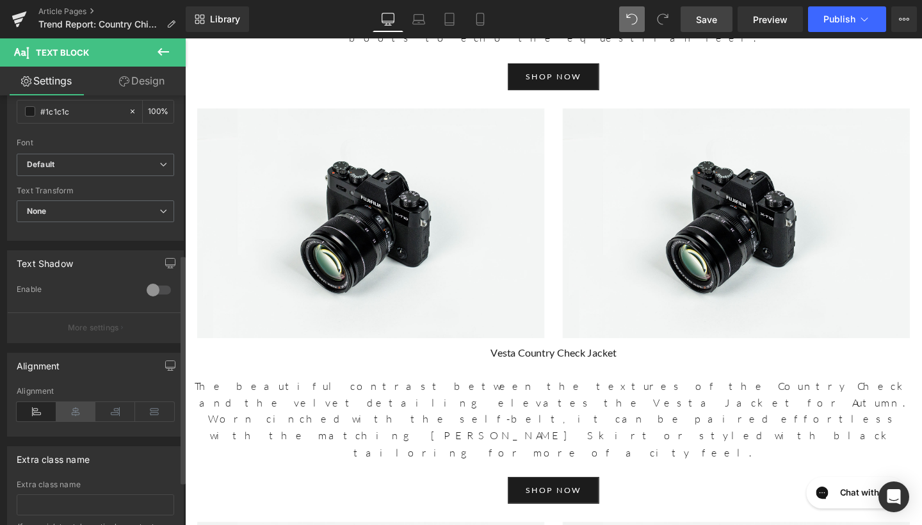
click at [76, 402] on icon at bounding box center [76, 411] width 40 height 19
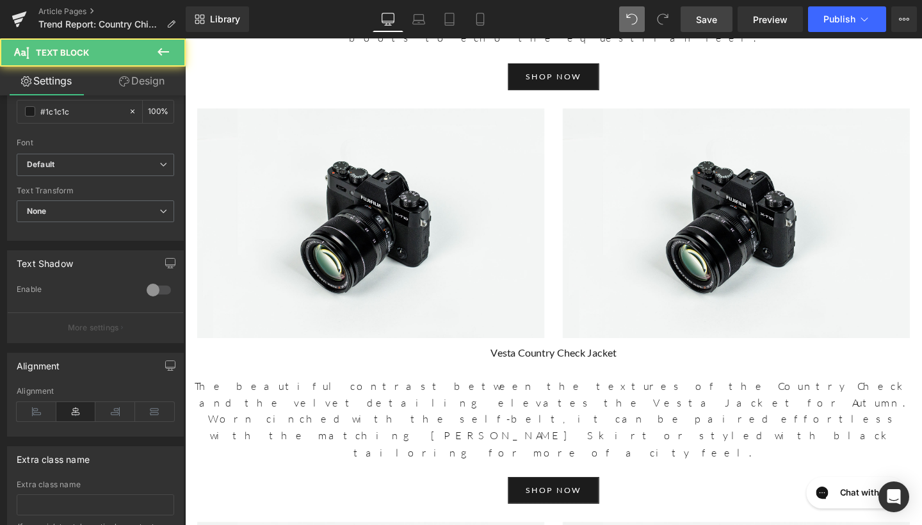
drag, startPoint x: 665, startPoint y: 222, endPoint x: 418, endPoint y: 221, distance: 247.8
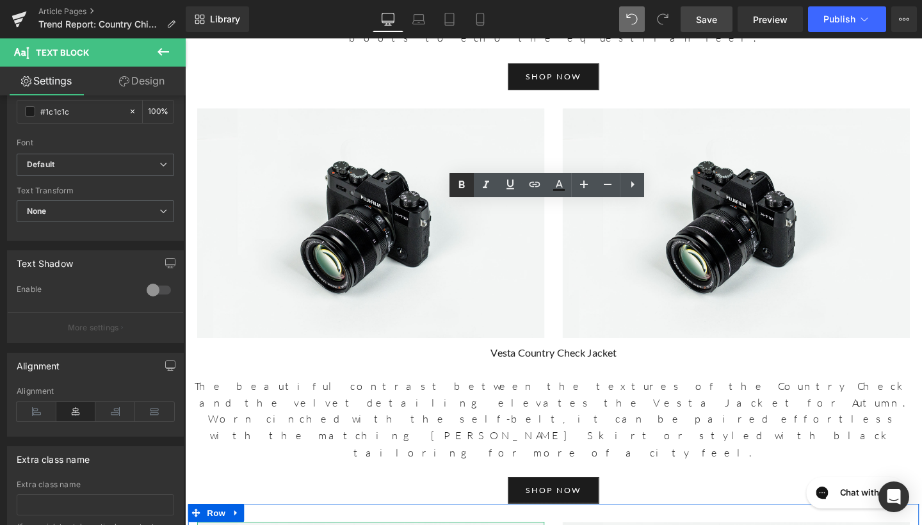
click at [458, 183] on icon at bounding box center [461, 184] width 15 height 15
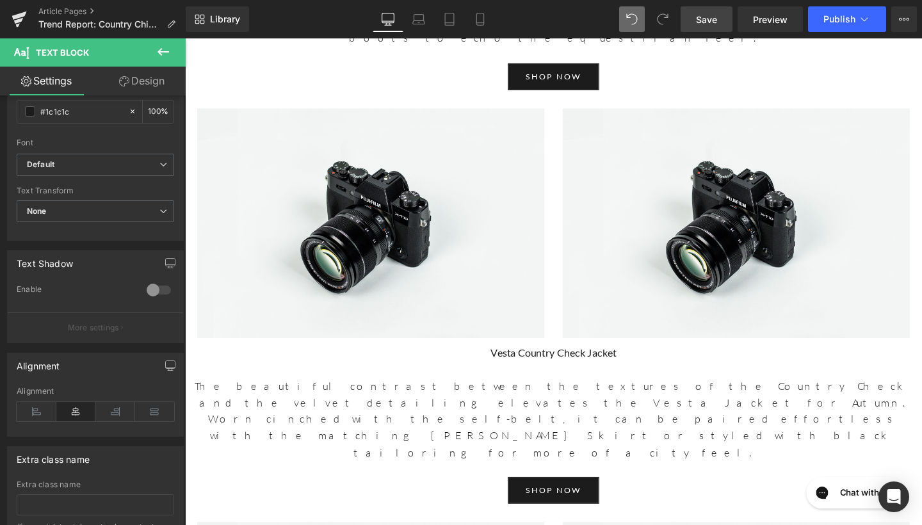
click at [165, 55] on icon at bounding box center [163, 51] width 15 height 15
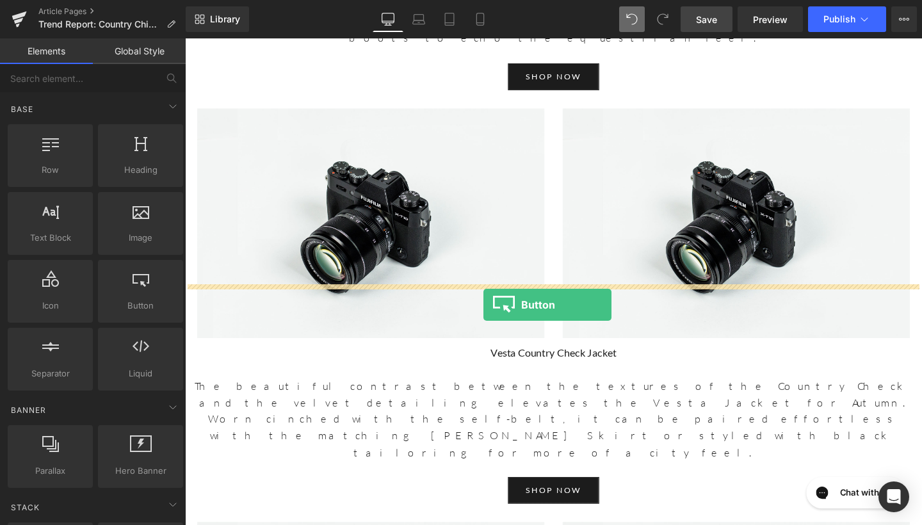
drag, startPoint x: 341, startPoint y: 333, endPoint x: 499, endPoint y: 318, distance: 158.9
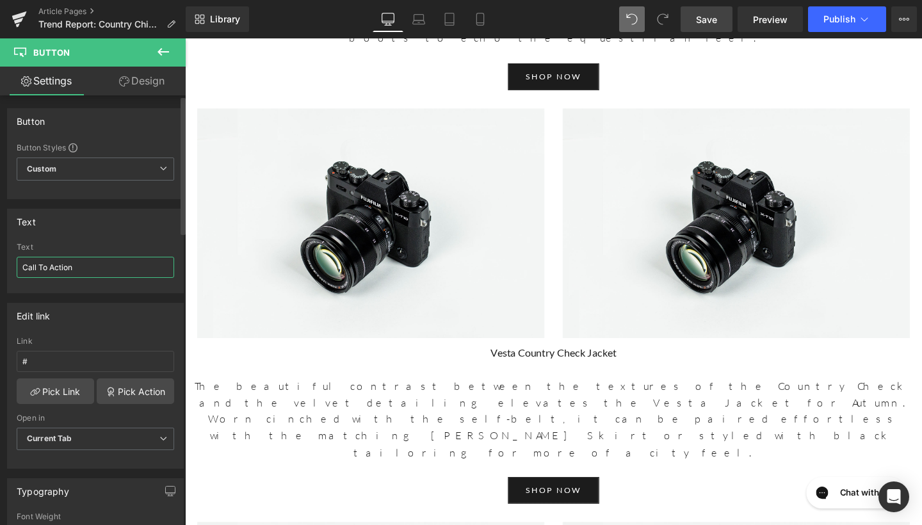
drag, startPoint x: 102, startPoint y: 269, endPoint x: 0, endPoint y: 267, distance: 102.5
click at [0, 267] on div "Text Call To Action Text Call To Action" at bounding box center [95, 246] width 191 height 94
type input "shop now"
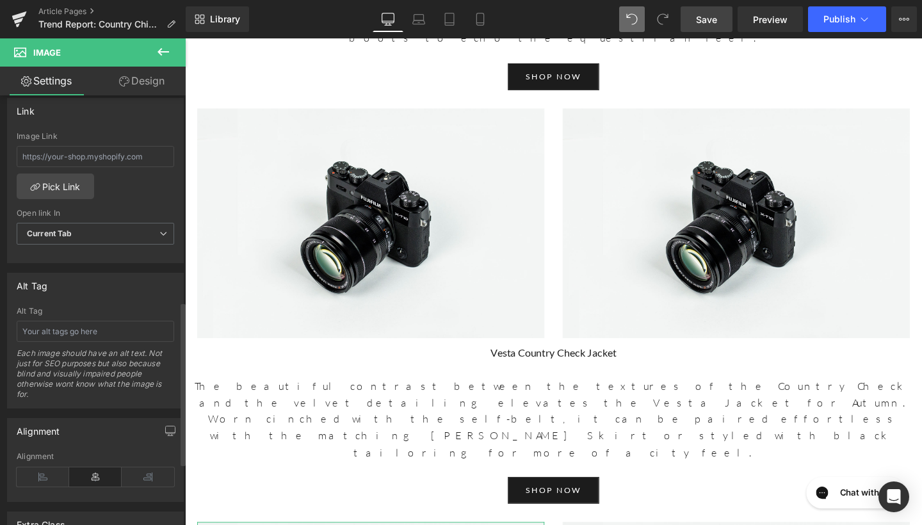
scroll to position [565, 0]
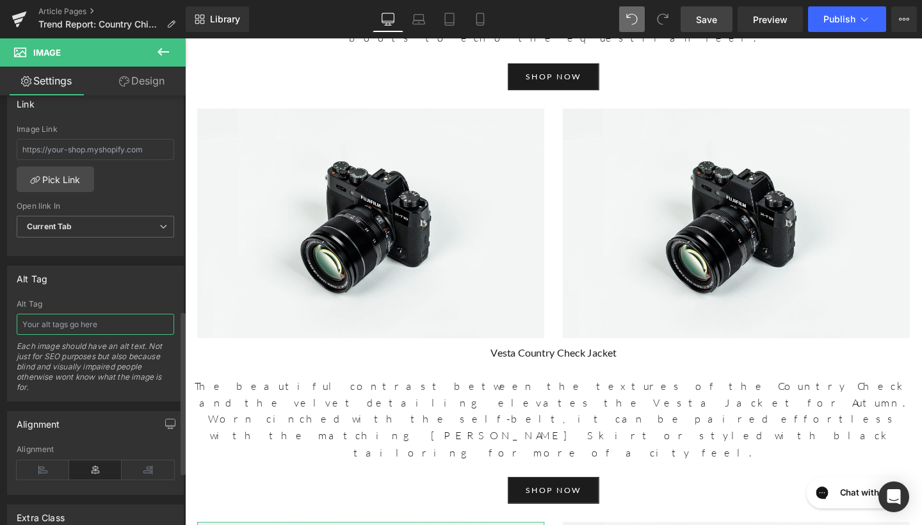
click at [97, 314] on input "text" at bounding box center [96, 324] width 158 height 21
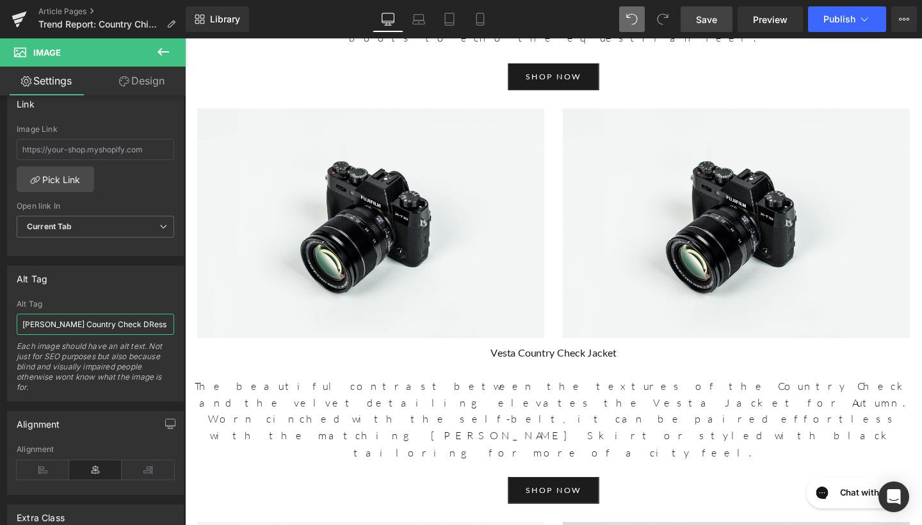
type input "Ahana Country Check Dress"
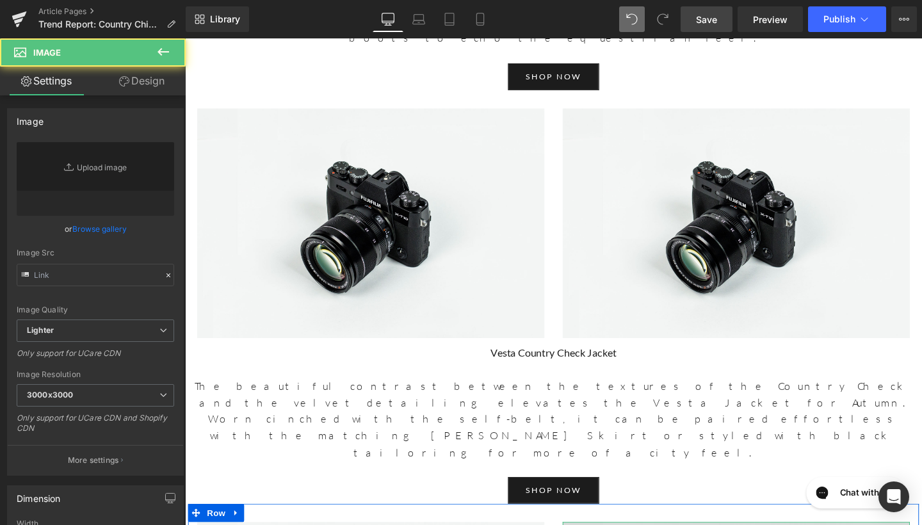
type input "//[DOMAIN_NAME][URL]"
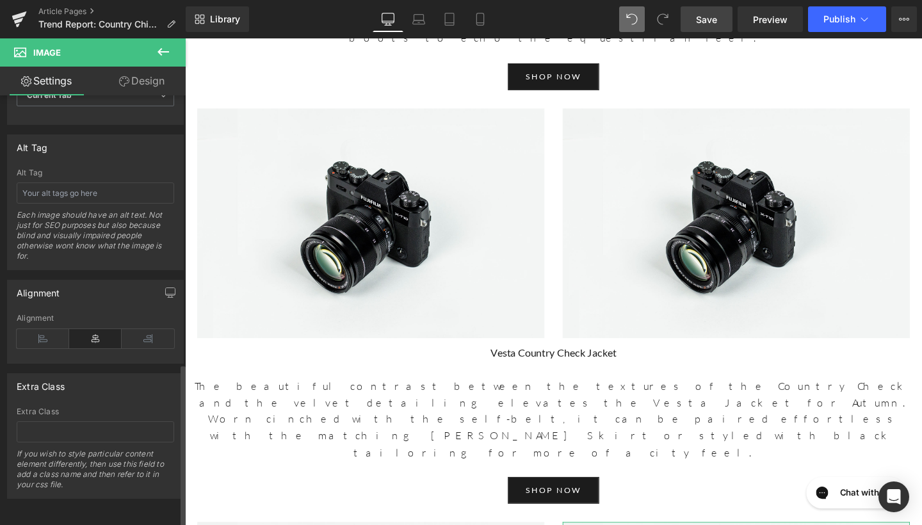
scroll to position [706, 0]
click at [88, 187] on input "text" at bounding box center [96, 193] width 158 height 21
type input "Ahana Country Check Dress"
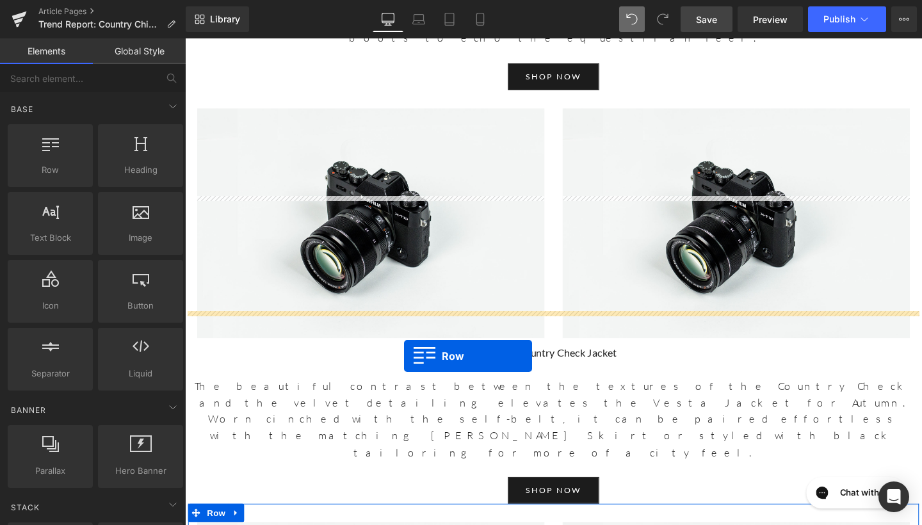
drag, startPoint x: 248, startPoint y: 193, endPoint x: 416, endPoint y: 372, distance: 245.6
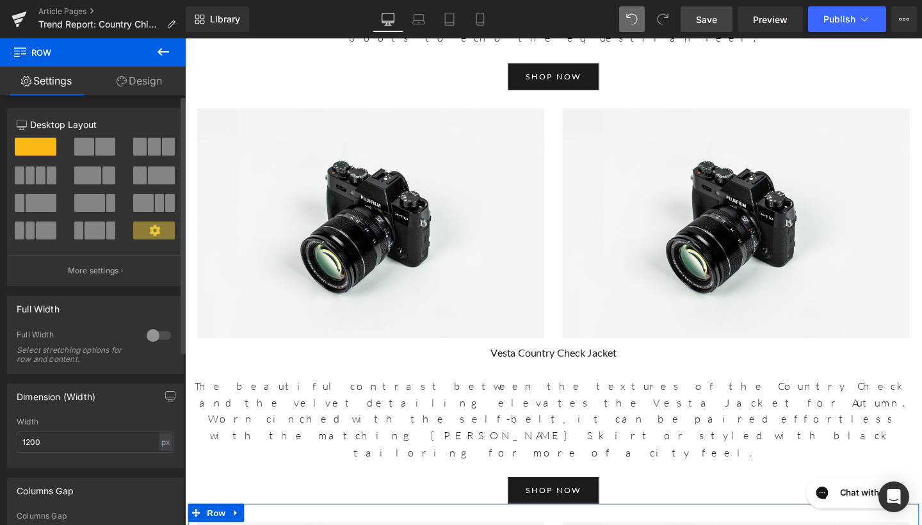
click at [103, 145] on span at bounding box center [105, 147] width 20 height 18
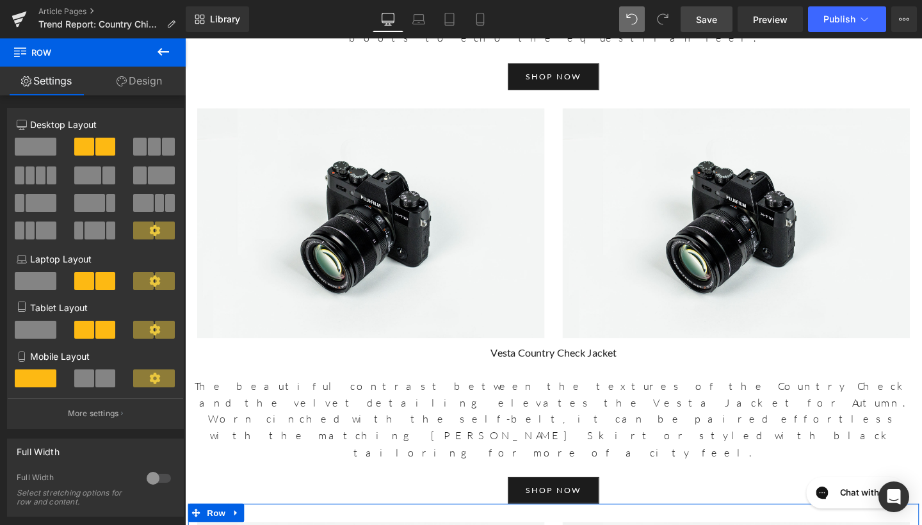
click at [159, 45] on icon at bounding box center [163, 51] width 15 height 15
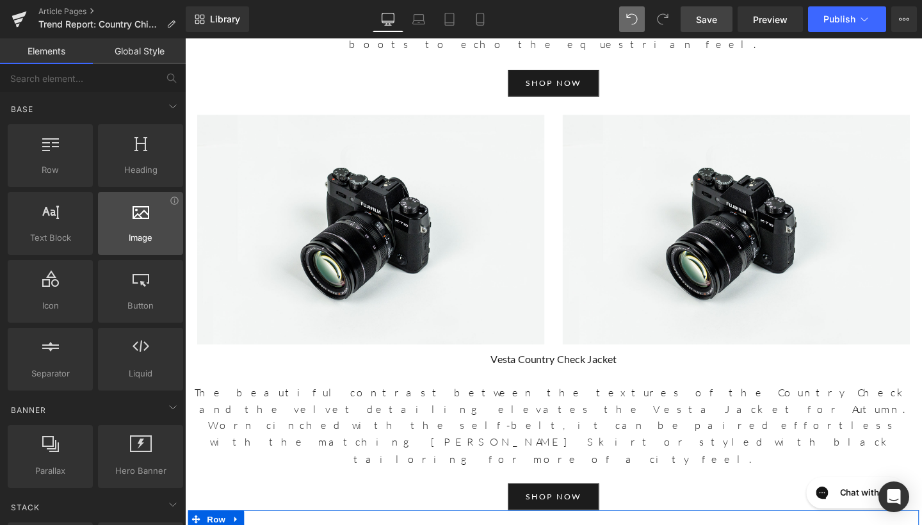
scroll to position [0, 0]
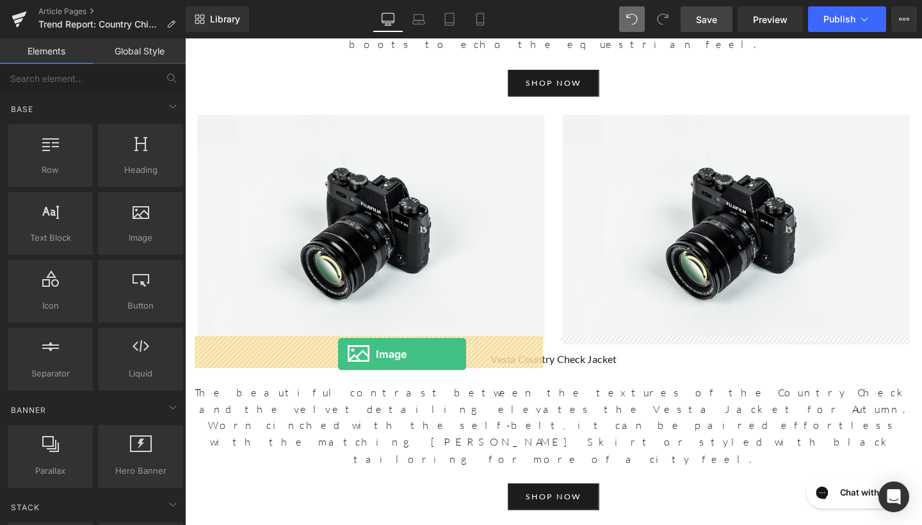
drag, startPoint x: 318, startPoint y: 255, endPoint x: 346, endPoint y: 370, distance: 118.5
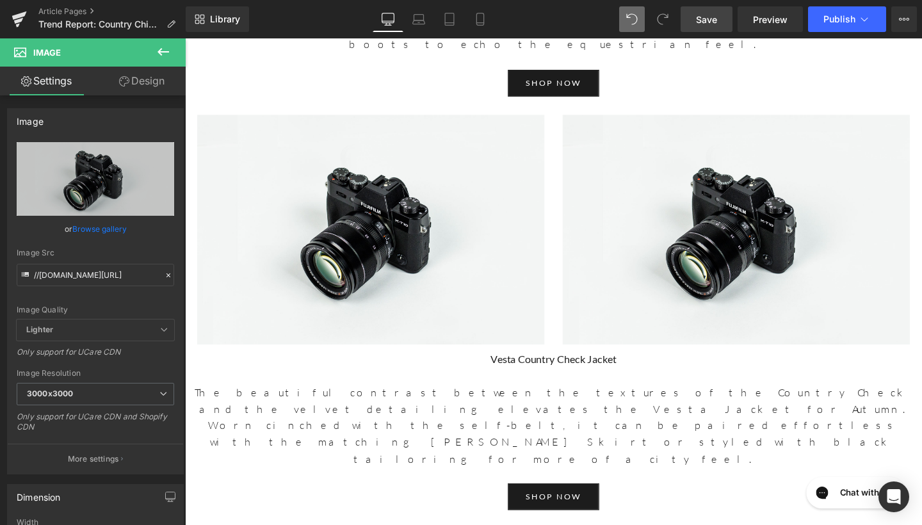
click at [160, 55] on icon at bounding box center [163, 51] width 15 height 15
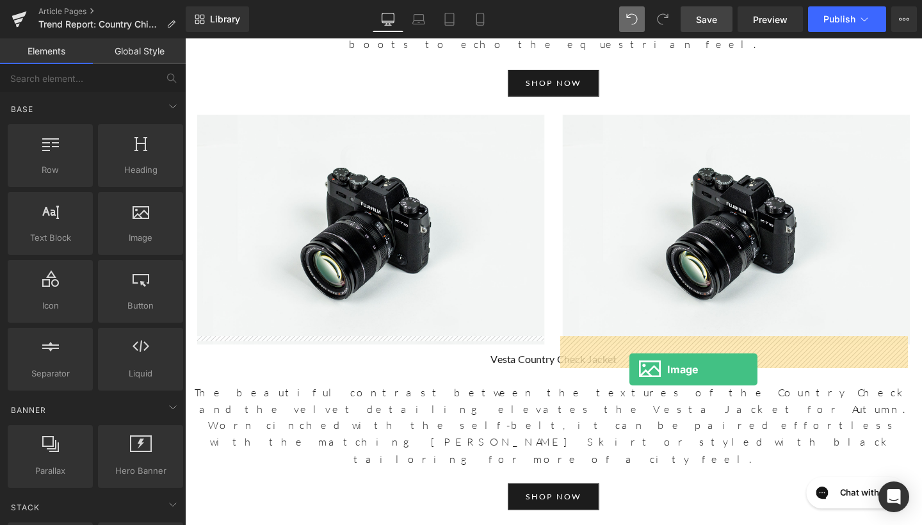
drag, startPoint x: 325, startPoint y: 266, endPoint x: 653, endPoint y: 387, distance: 349.3
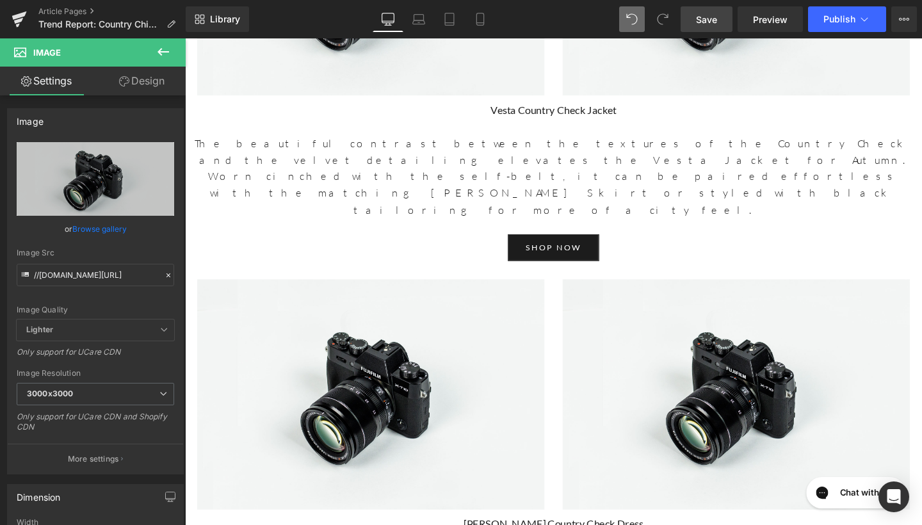
scroll to position [3788, 0]
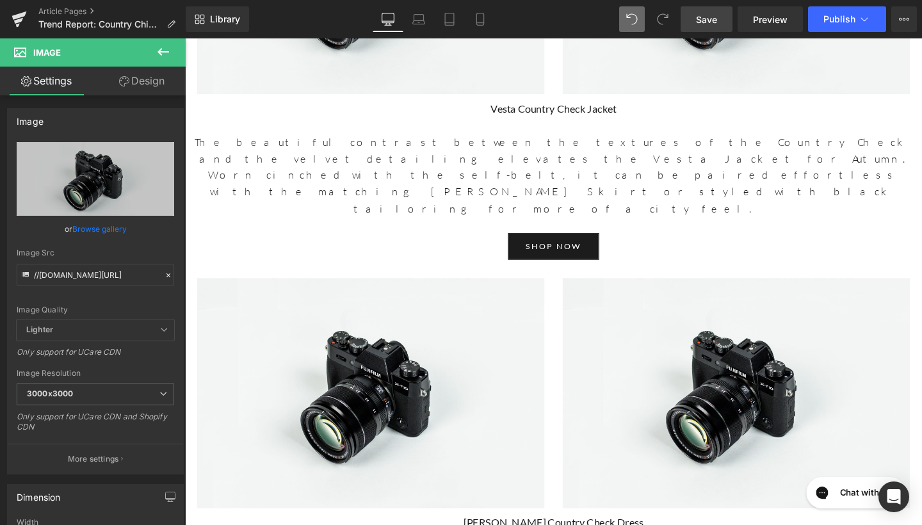
click at [154, 53] on button at bounding box center [163, 52] width 45 height 28
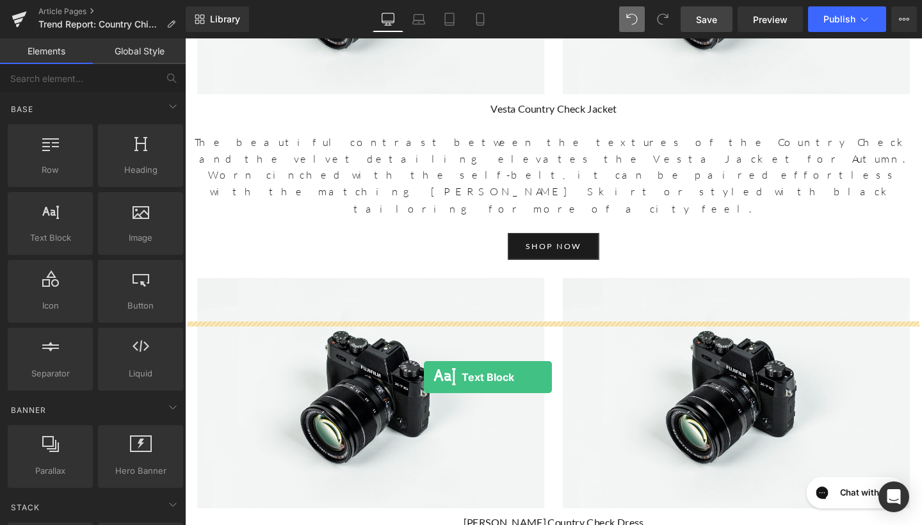
drag, startPoint x: 255, startPoint y: 270, endPoint x: 436, endPoint y: 394, distance: 220.1
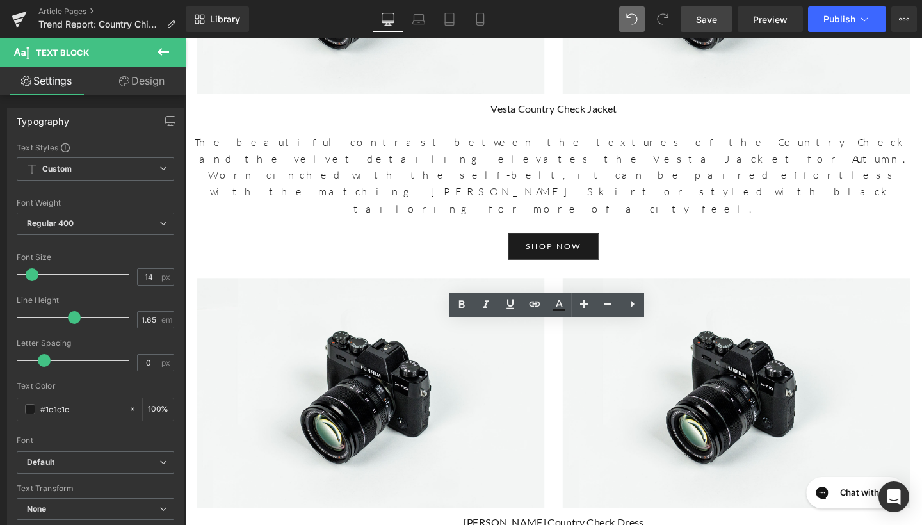
drag, startPoint x: 353, startPoint y: 371, endPoint x: 184, endPoint y: 342, distance: 171.6
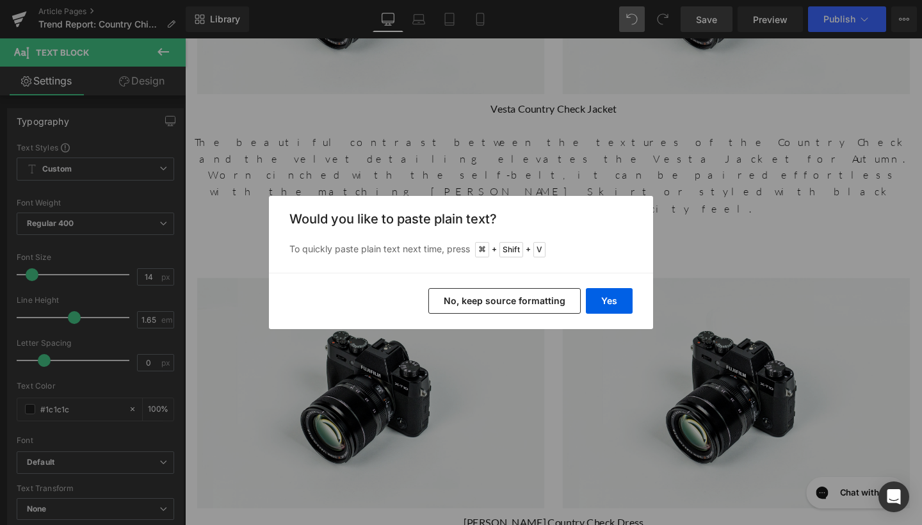
click at [487, 304] on button "No, keep source formatting" at bounding box center [504, 301] width 152 height 26
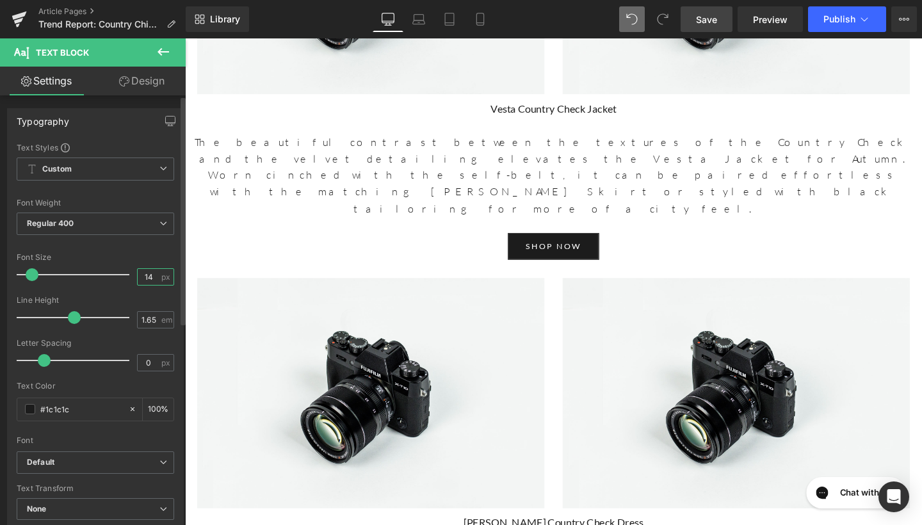
click at [149, 279] on input "14" at bounding box center [149, 277] width 22 height 16
type input "17"
click at [149, 316] on input "1.65" at bounding box center [149, 320] width 22 height 16
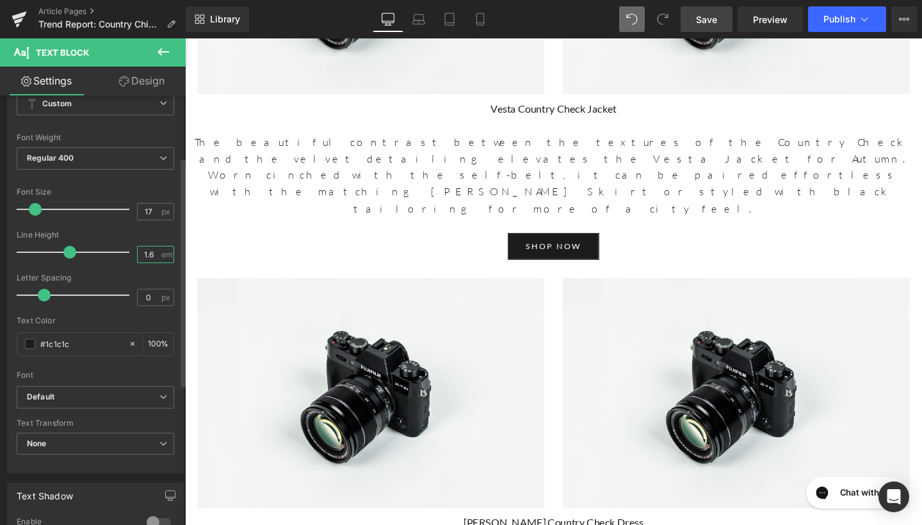
scroll to position [0, 0]
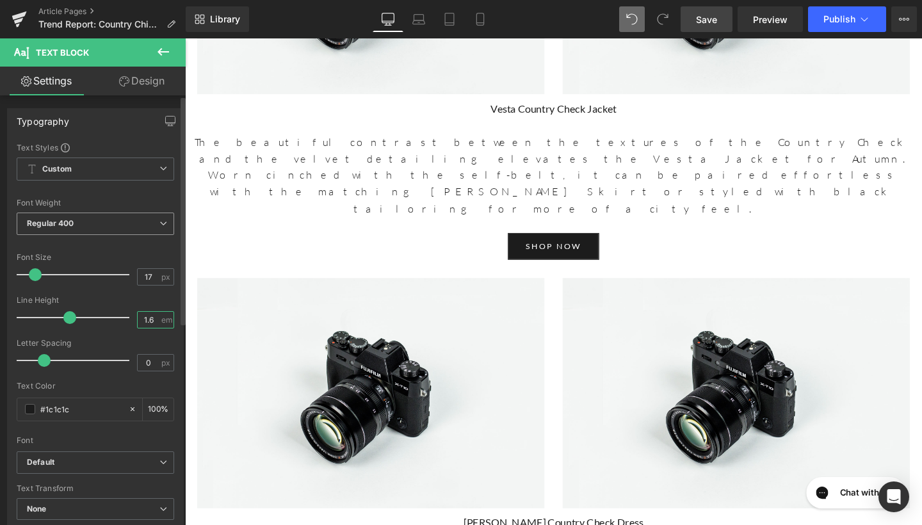
type input "1.6"
click at [118, 223] on span "Regular 400" at bounding box center [96, 224] width 158 height 22
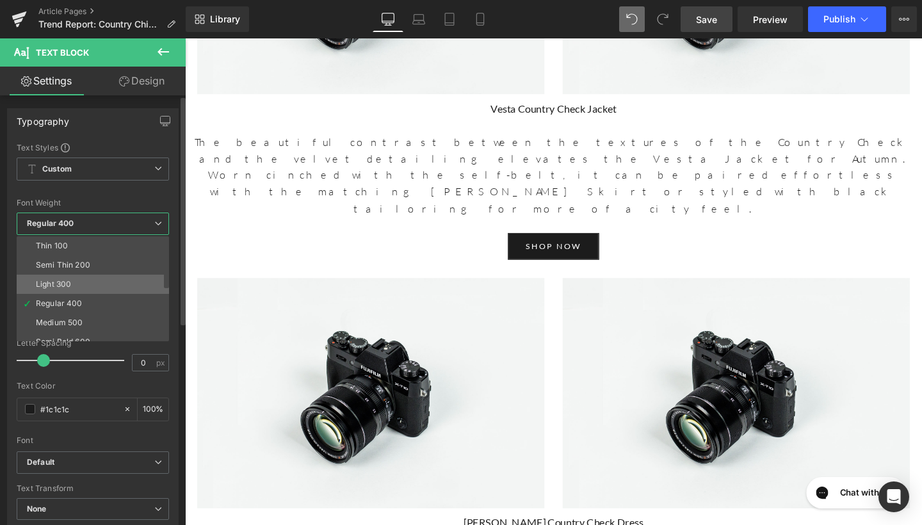
click at [91, 278] on li "Light 300" at bounding box center [96, 284] width 158 height 19
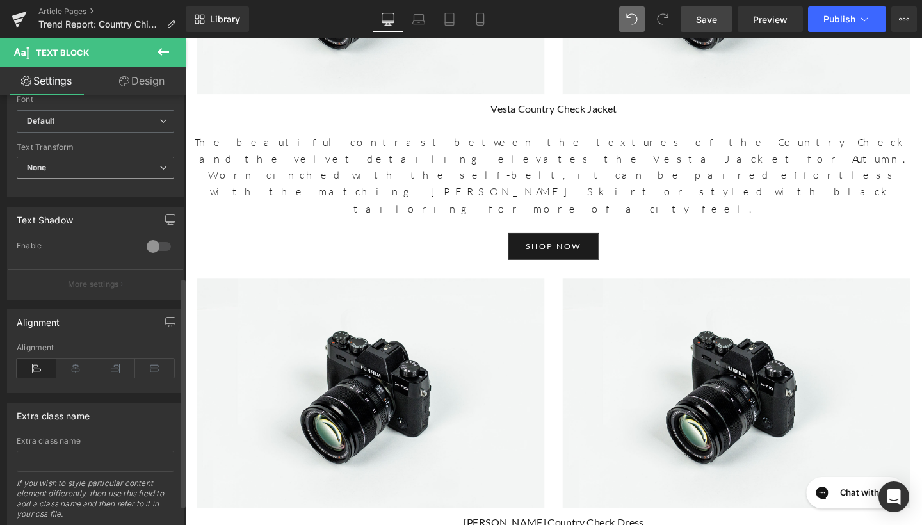
scroll to position [375, 0]
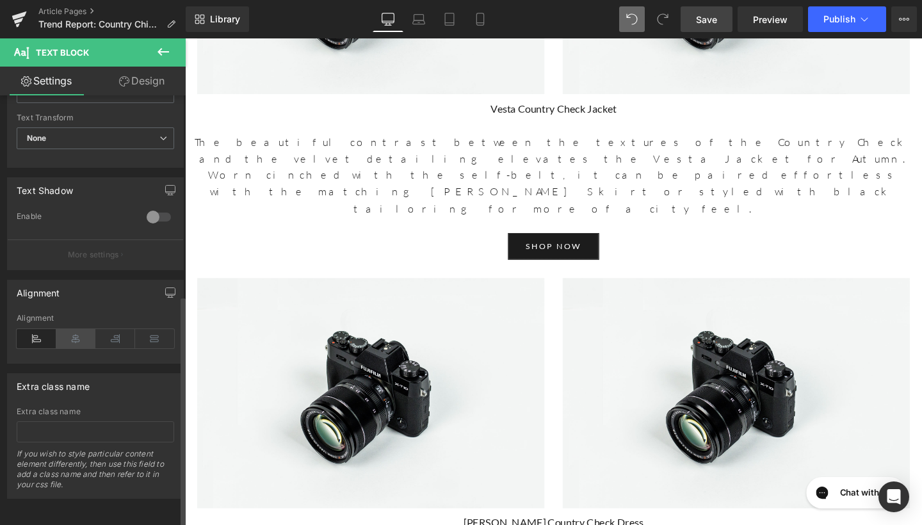
click at [67, 335] on icon at bounding box center [76, 338] width 40 height 19
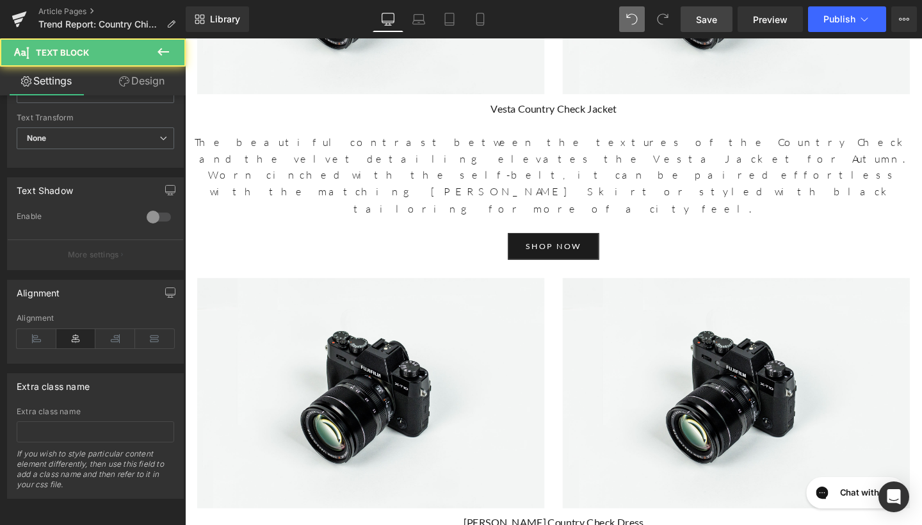
drag, startPoint x: 619, startPoint y: 348, endPoint x: 512, endPoint y: 339, distance: 107.3
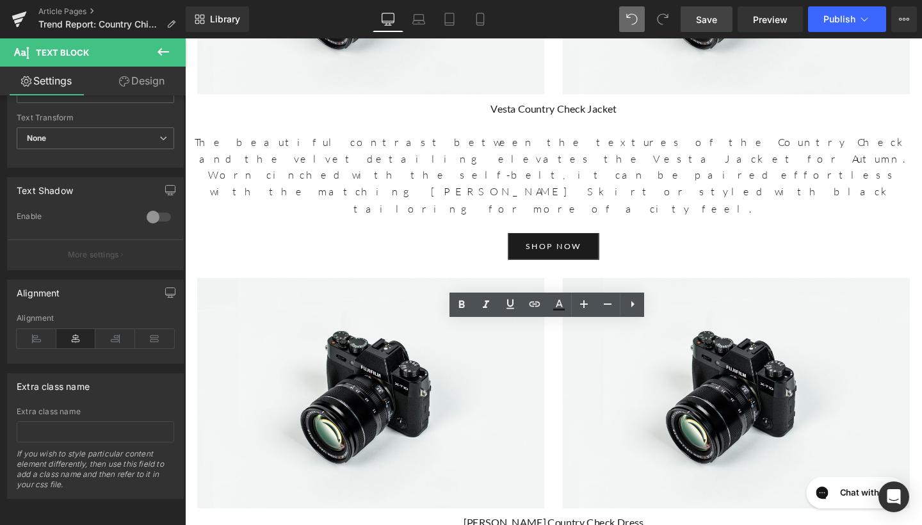
drag, startPoint x: 621, startPoint y: 341, endPoint x: 505, endPoint y: 344, distance: 116.0
click at [460, 302] on icon at bounding box center [462, 304] width 6 height 8
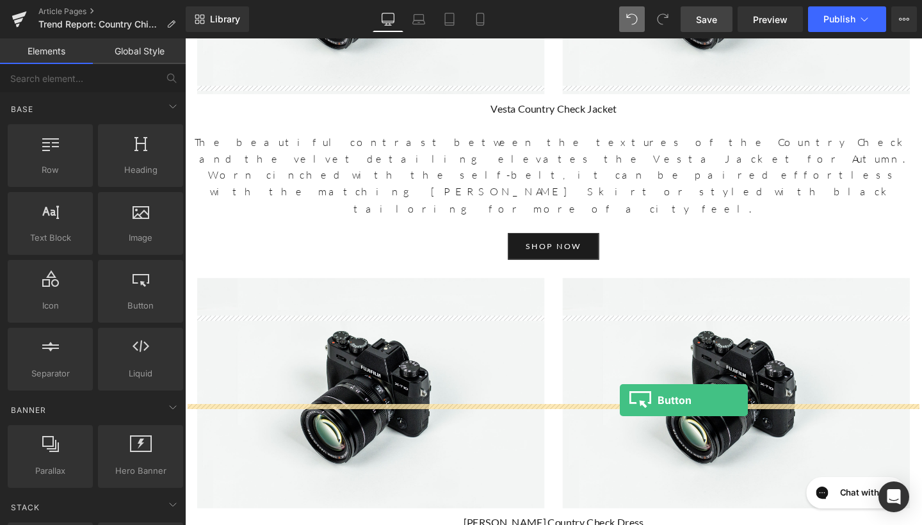
drag, startPoint x: 325, startPoint y: 331, endPoint x: 642, endPoint y: 419, distance: 328.9
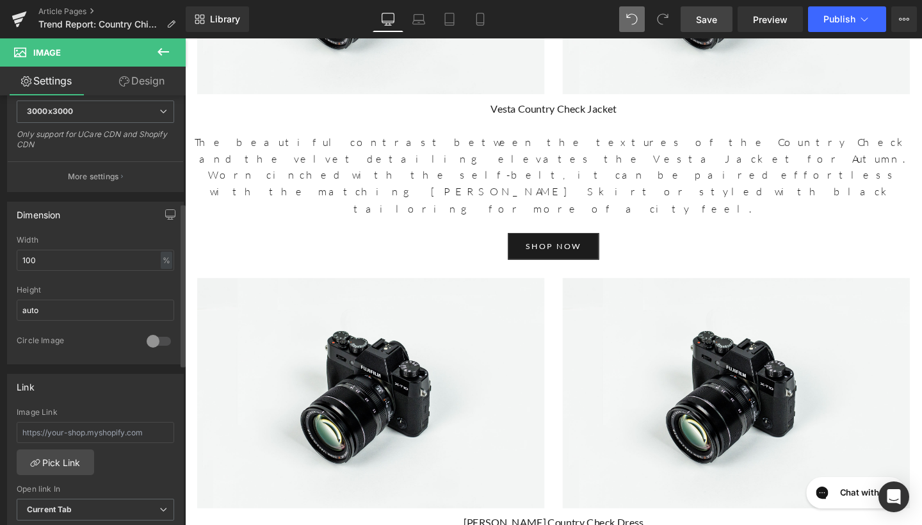
scroll to position [284, 0]
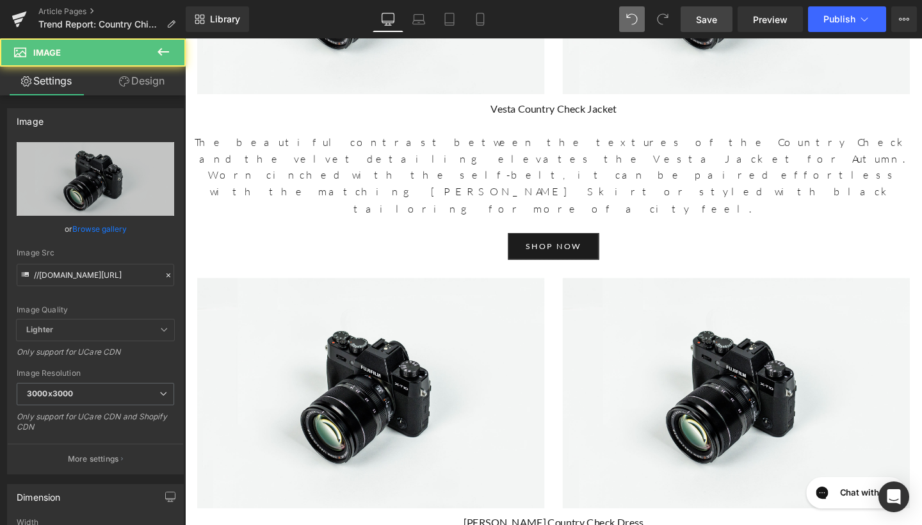
drag, startPoint x: 489, startPoint y: 246, endPoint x: 382, endPoint y: 266, distance: 108.1
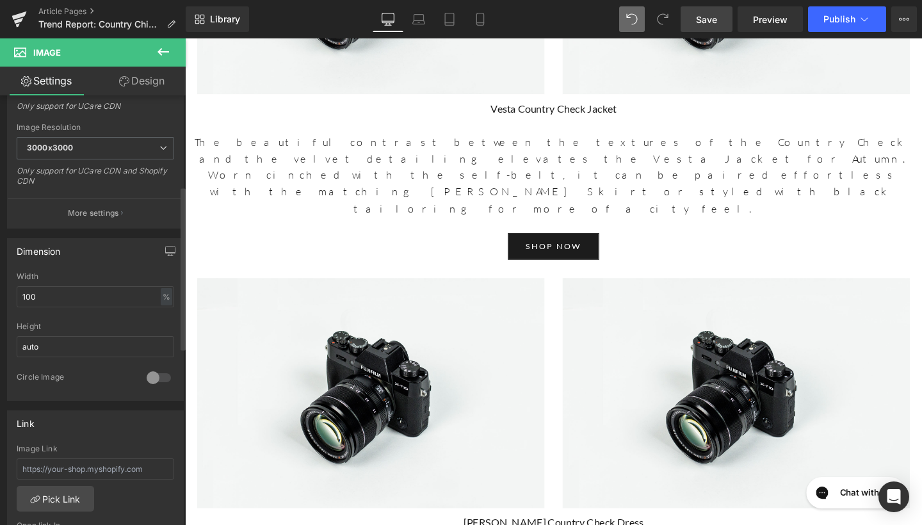
scroll to position [249, 0]
click at [106, 463] on input "text" at bounding box center [96, 465] width 158 height 21
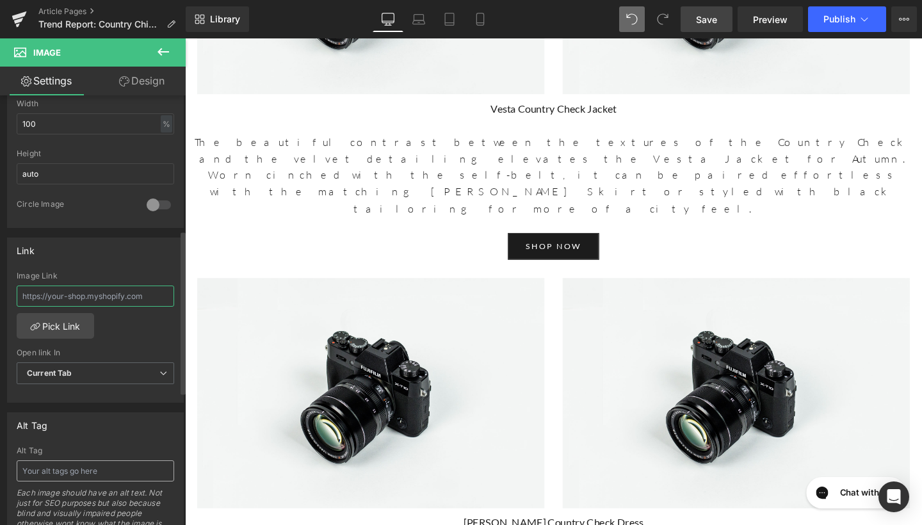
scroll to position [434, 0]
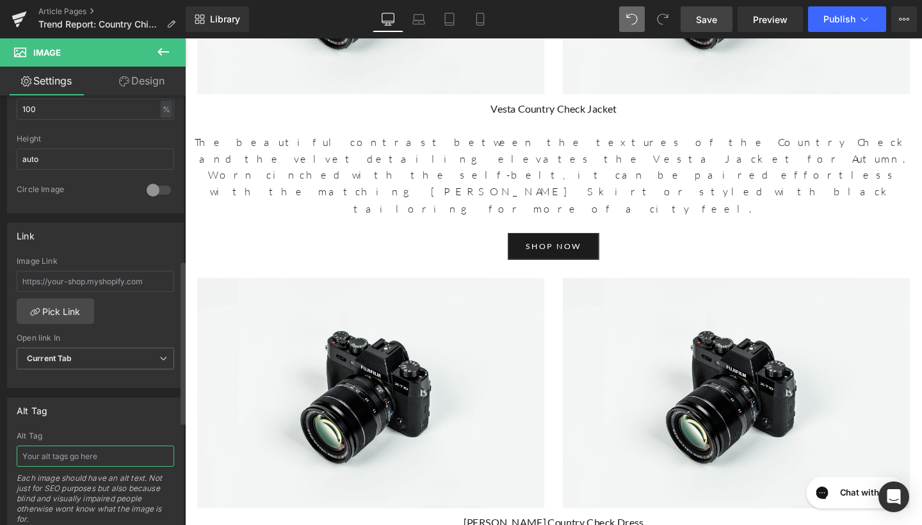
click at [103, 459] on input "text" at bounding box center [96, 456] width 158 height 21
type input "Josephine Country Check Coat"
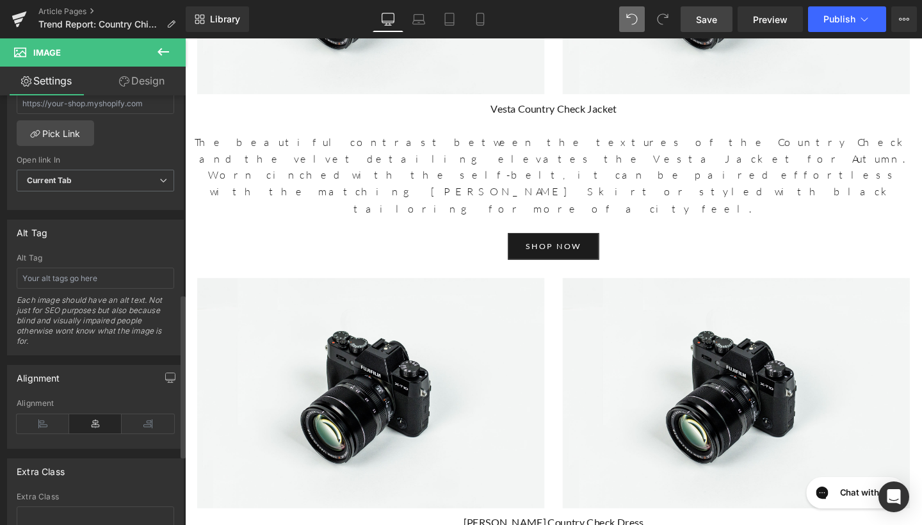
scroll to position [622, 0]
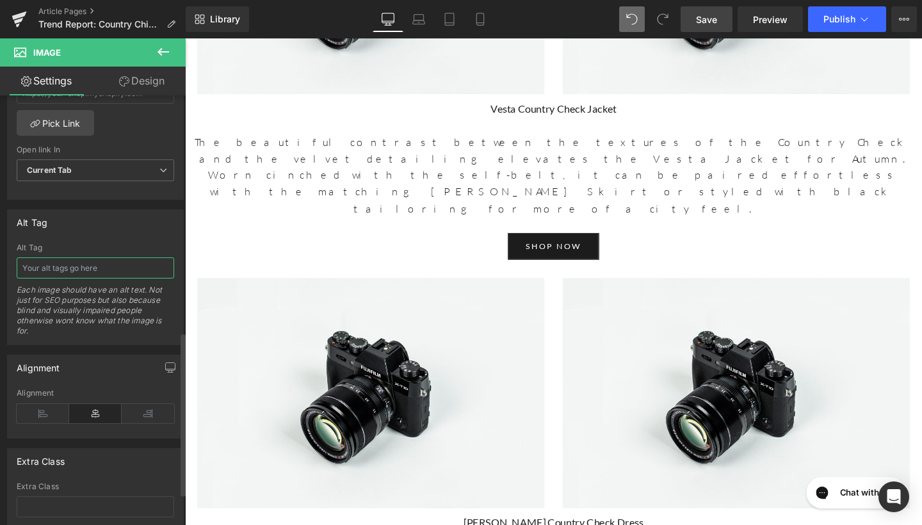
click at [101, 273] on input "text" at bounding box center [96, 267] width 158 height 21
type input "C"
click at [71, 261] on input "Josephine COuntry" at bounding box center [96, 267] width 158 height 21
click at [74, 268] on input "Josephine COuntry" at bounding box center [96, 267] width 158 height 21
click at [108, 270] on input "Josephine Country" at bounding box center [96, 267] width 158 height 21
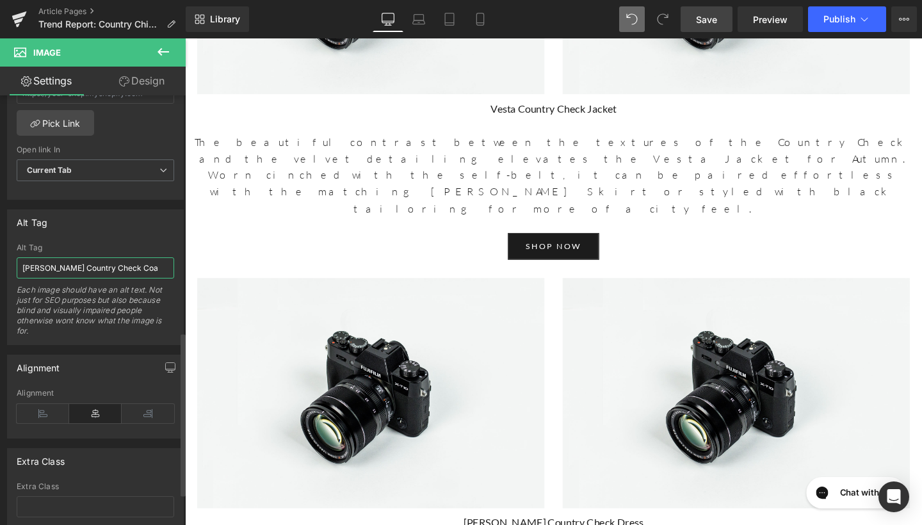
type input "Josephine Country Check Coat"
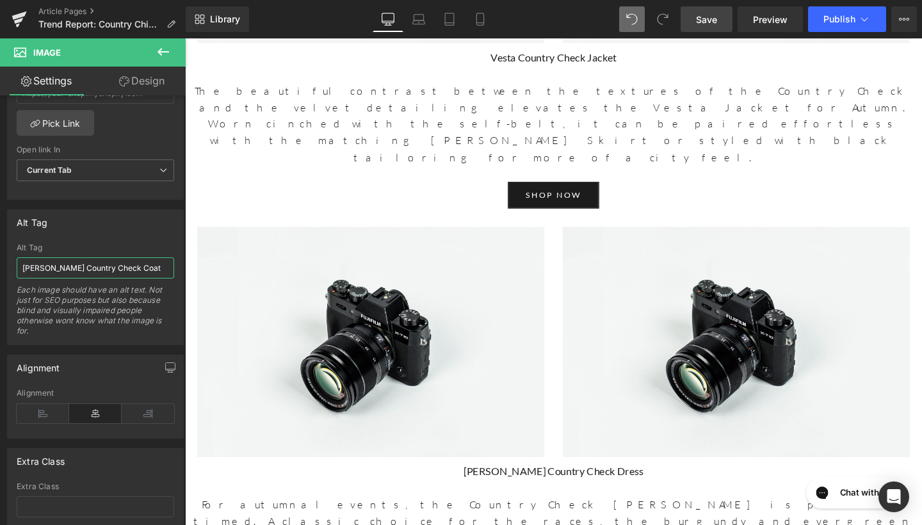
scroll to position [3881, 0]
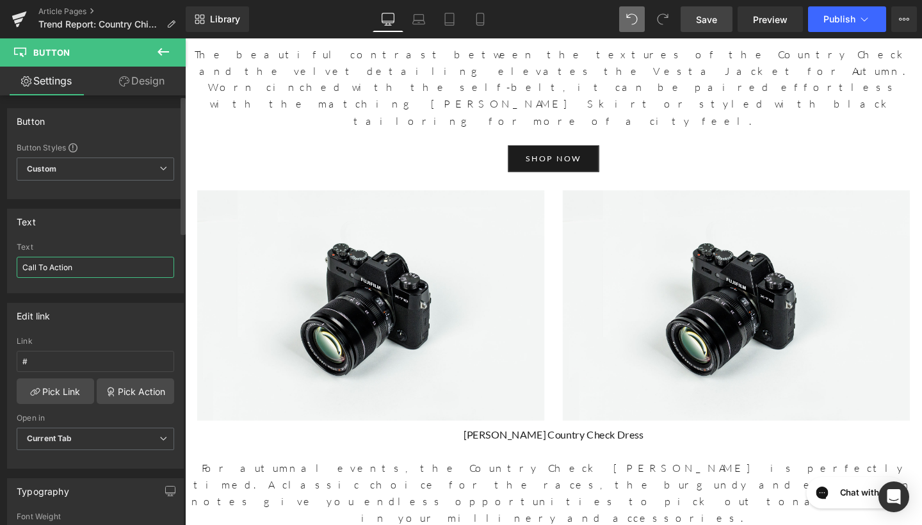
drag, startPoint x: 86, startPoint y: 272, endPoint x: 0, endPoint y: 266, distance: 86.6
click at [0, 266] on div "Text Call To Action Text Call To Action" at bounding box center [95, 246] width 191 height 94
type input "shop now"
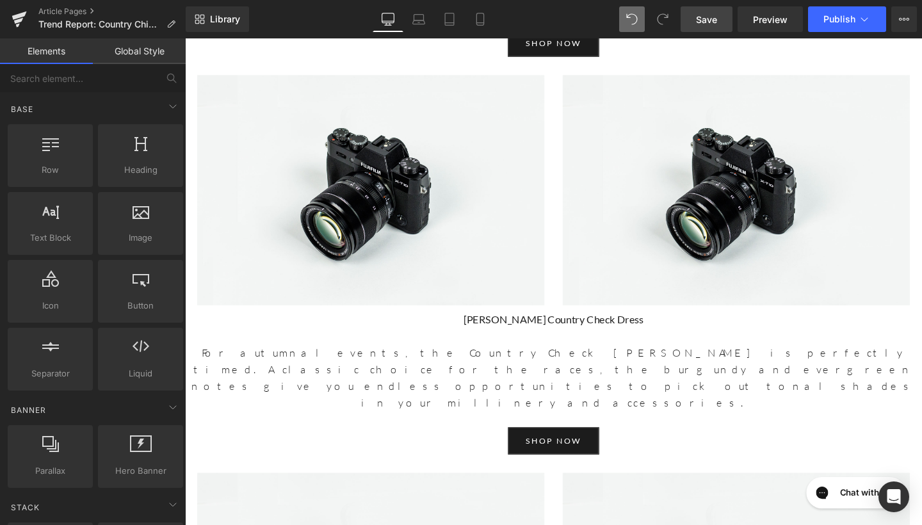
scroll to position [4007, 0]
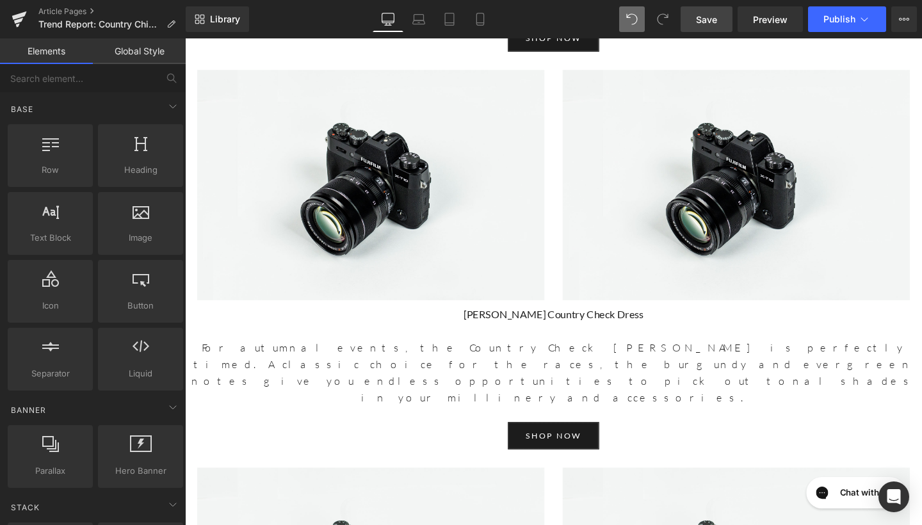
click at [710, 16] on span "Save" at bounding box center [706, 19] width 21 height 13
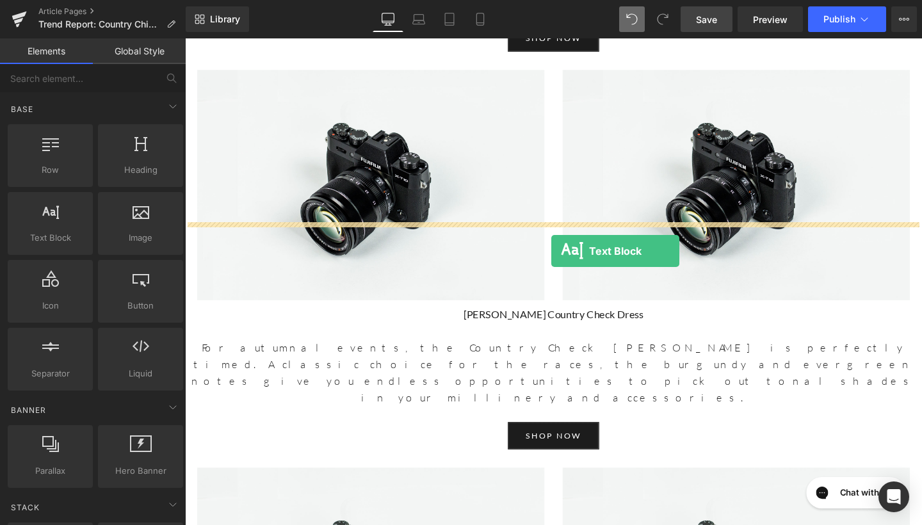
drag, startPoint x: 248, startPoint y: 261, endPoint x: 569, endPoint y: 260, distance: 320.8
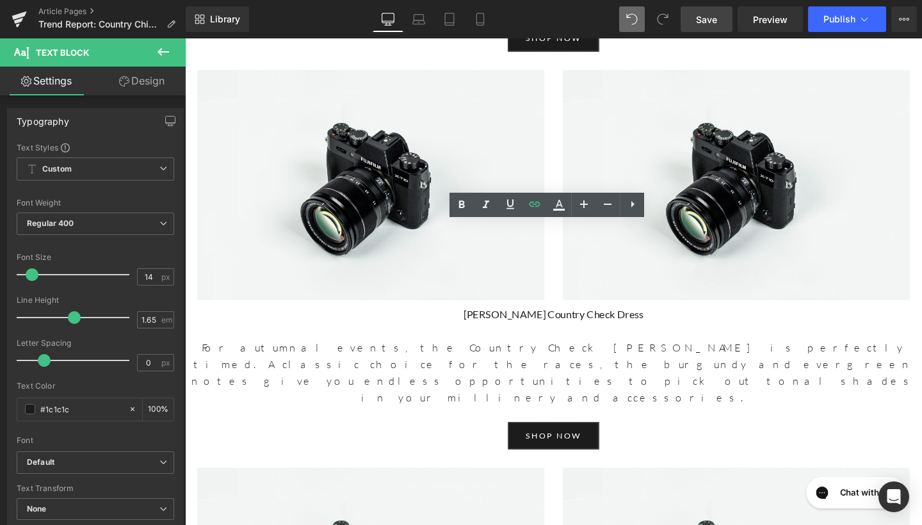
drag, startPoint x: 379, startPoint y: 275, endPoint x: 185, endPoint y: 234, distance: 198.3
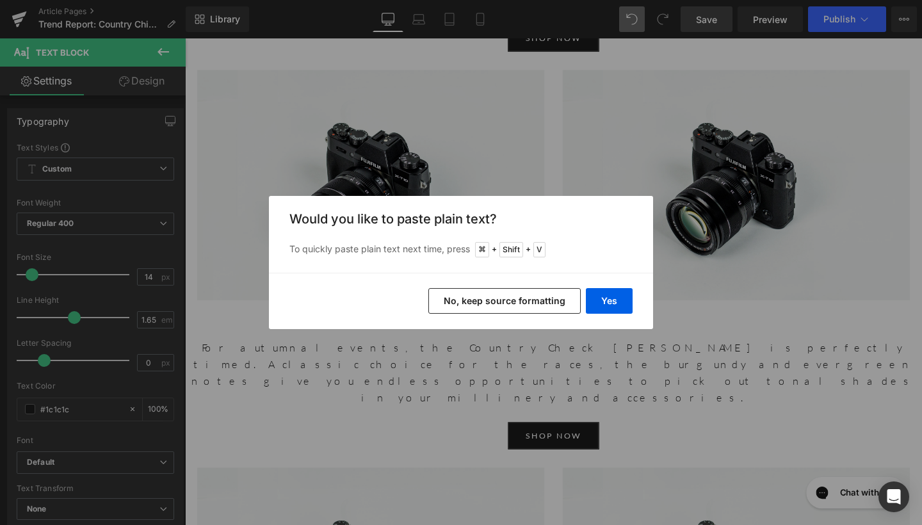
click at [448, 300] on button "No, keep source formatting" at bounding box center [504, 301] width 152 height 26
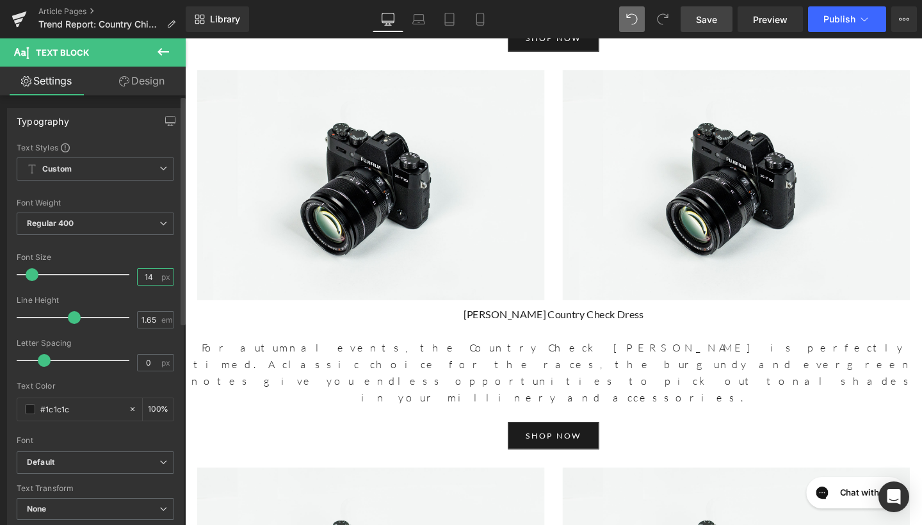
click at [145, 276] on input "14" at bounding box center [149, 277] width 22 height 16
type input "17"
click at [147, 323] on input "1.65" at bounding box center [149, 320] width 22 height 16
type input "1.6"
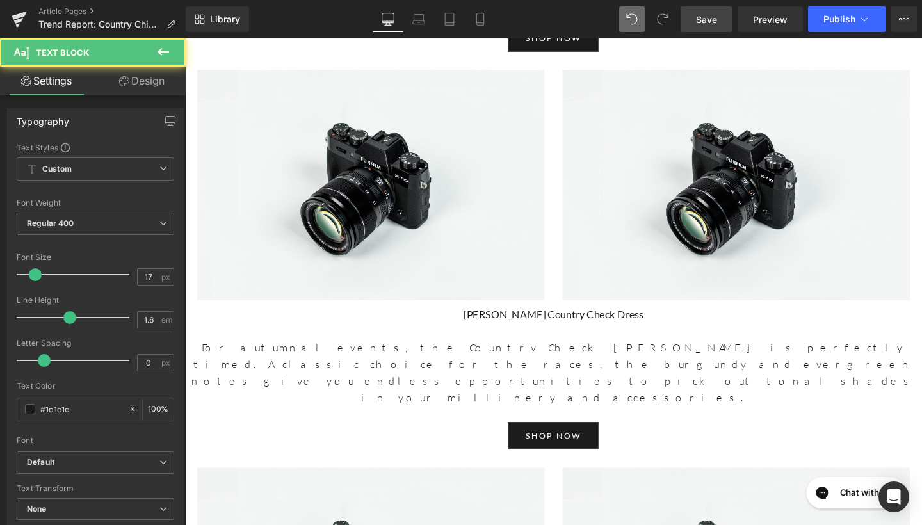
click at [95, 224] on span "Regular 400" at bounding box center [96, 224] width 158 height 22
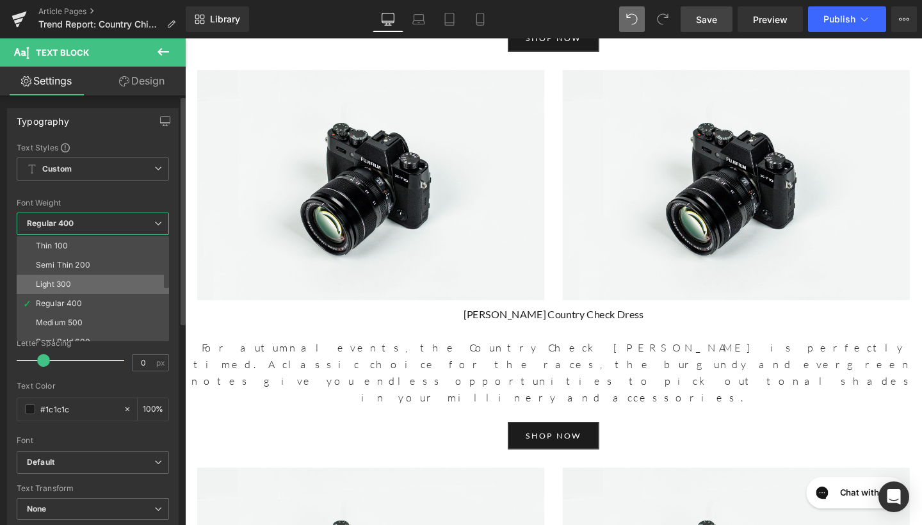
click at [101, 278] on li "Light 300" at bounding box center [96, 284] width 158 height 19
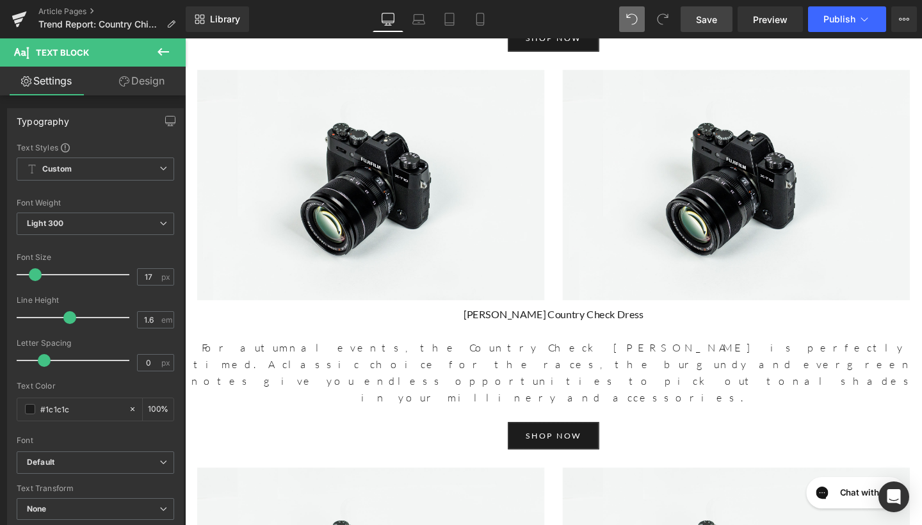
drag, startPoint x: 371, startPoint y: 241, endPoint x: 183, endPoint y: 236, distance: 189.0
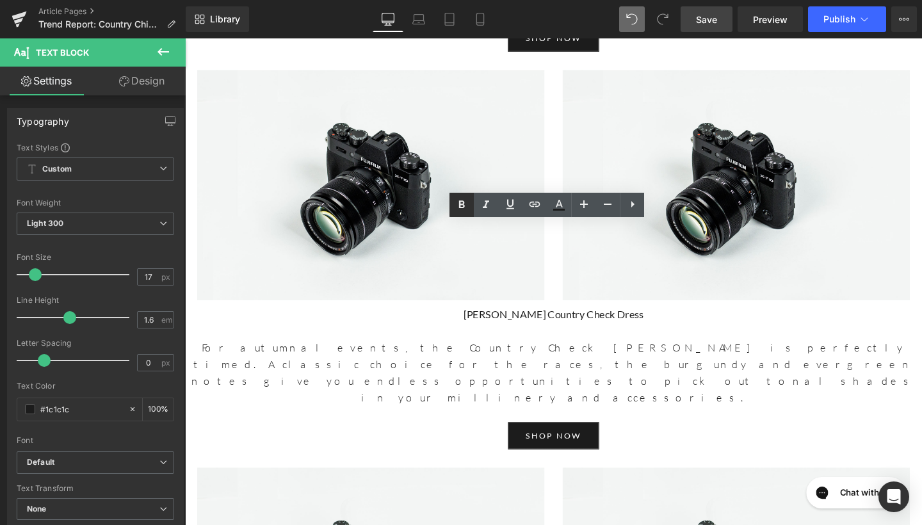
click at [464, 202] on icon at bounding box center [462, 205] width 6 height 8
drag, startPoint x: 429, startPoint y: 240, endPoint x: 184, endPoint y: 240, distance: 244.6
click at [467, 200] on icon at bounding box center [461, 204] width 15 height 15
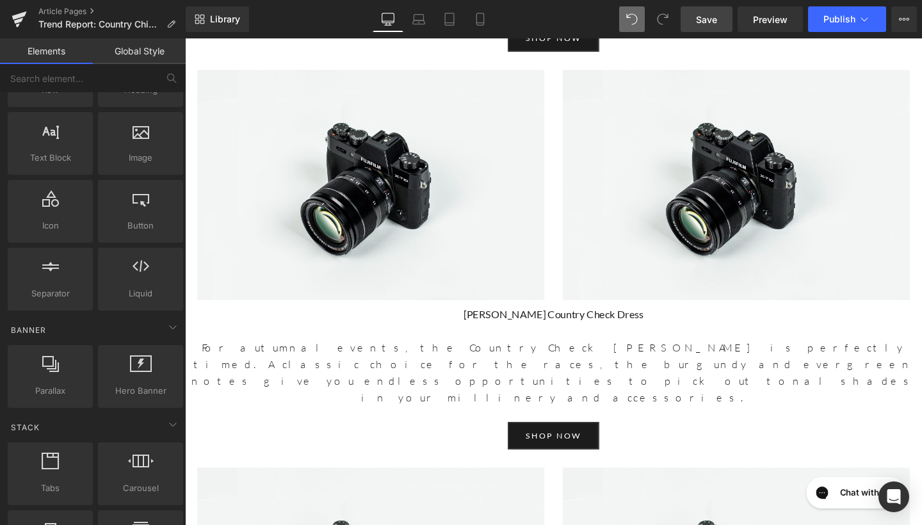
scroll to position [83, 0]
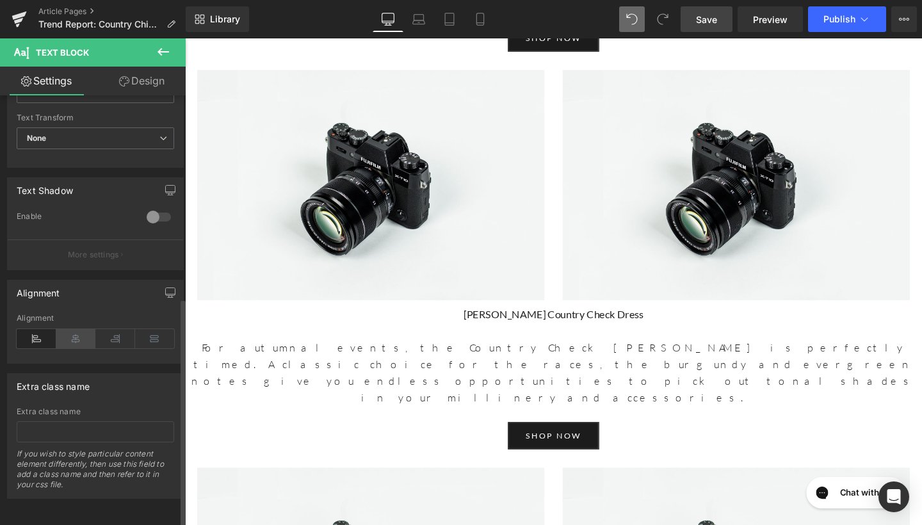
scroll to position [380, 0]
click at [74, 331] on icon at bounding box center [76, 338] width 40 height 19
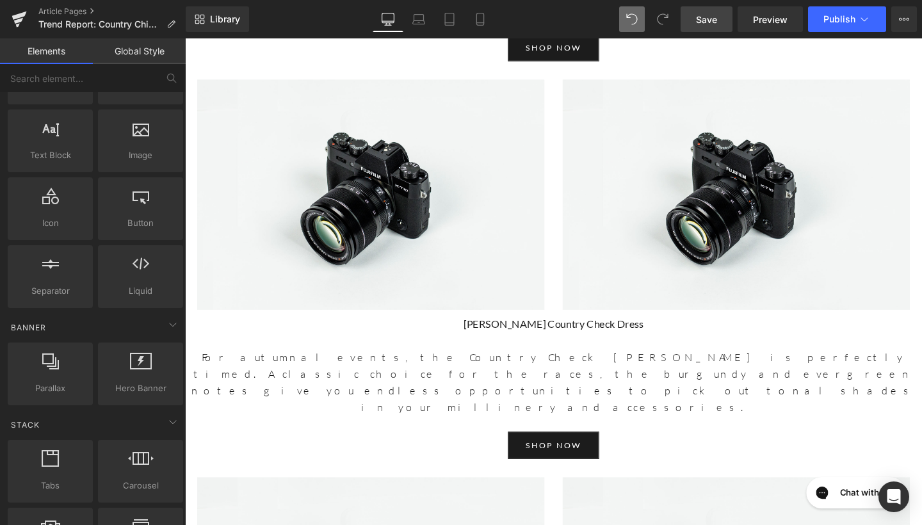
scroll to position [4012, 0]
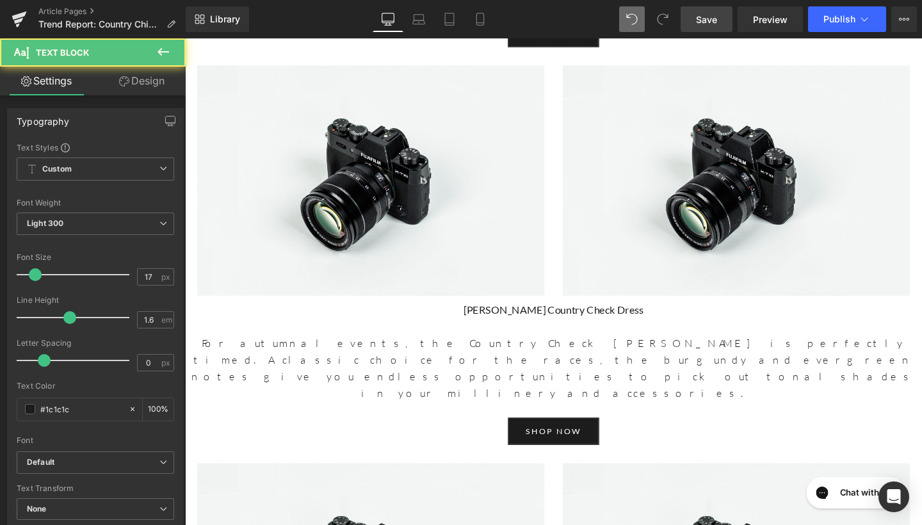
drag, startPoint x: 703, startPoint y: 256, endPoint x: 796, endPoint y: 242, distance: 93.9
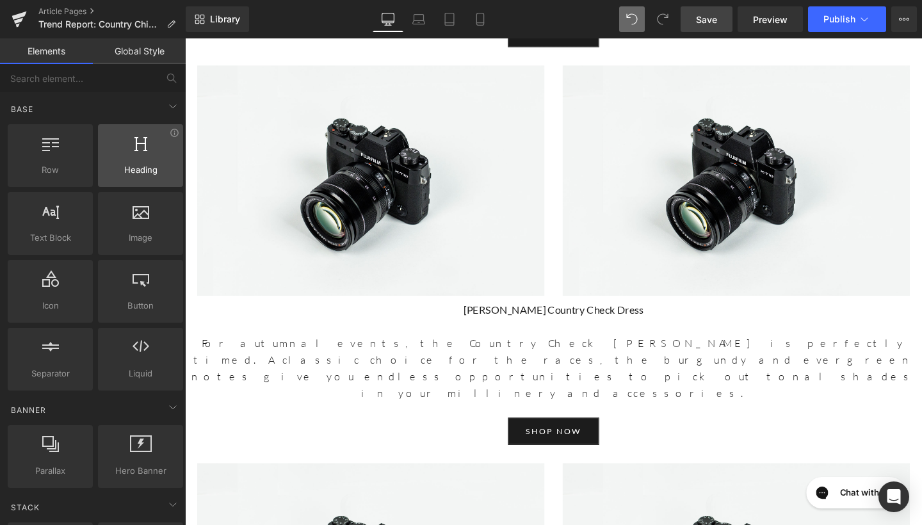
scroll to position [0, 0]
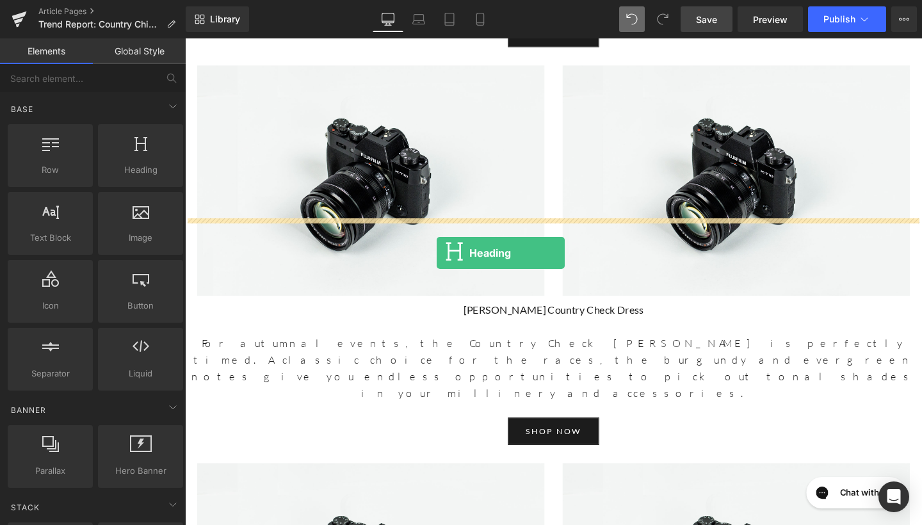
drag, startPoint x: 333, startPoint y: 176, endPoint x: 450, endPoint y: 264, distance: 145.9
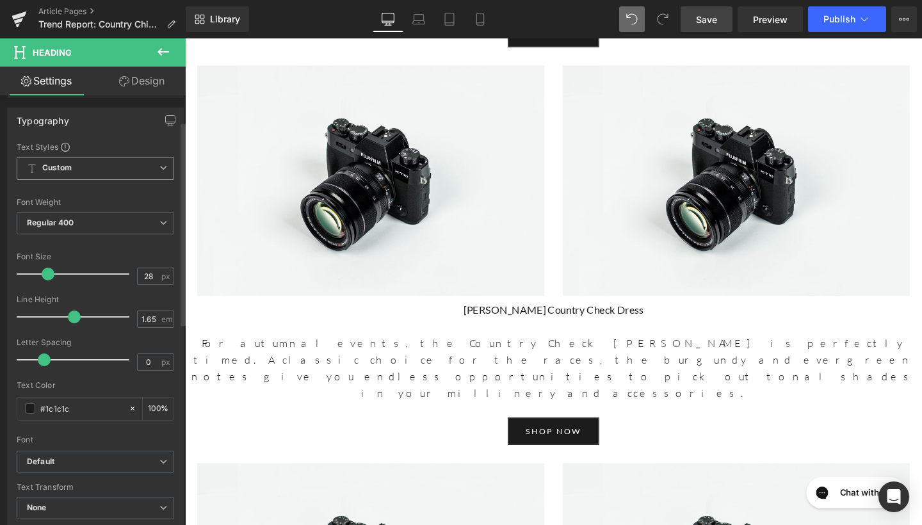
scroll to position [138, 0]
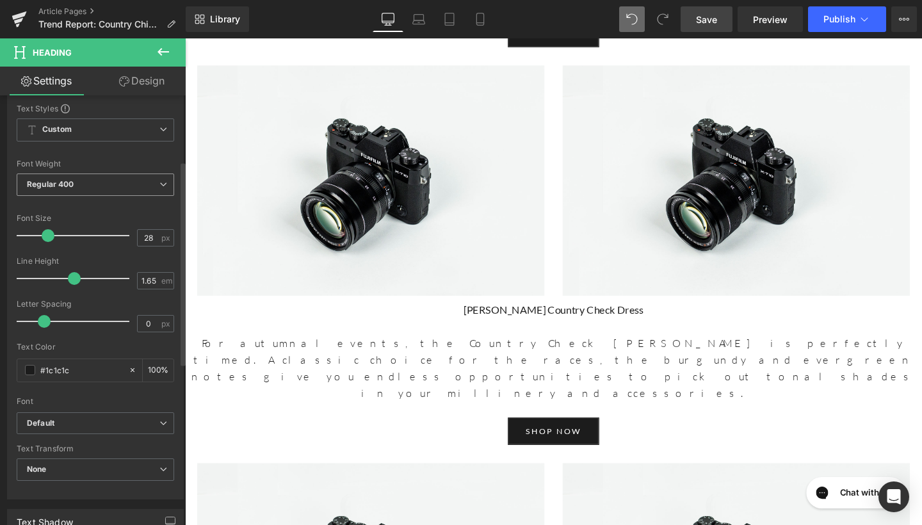
click at [95, 179] on span "Regular 400" at bounding box center [96, 185] width 158 height 22
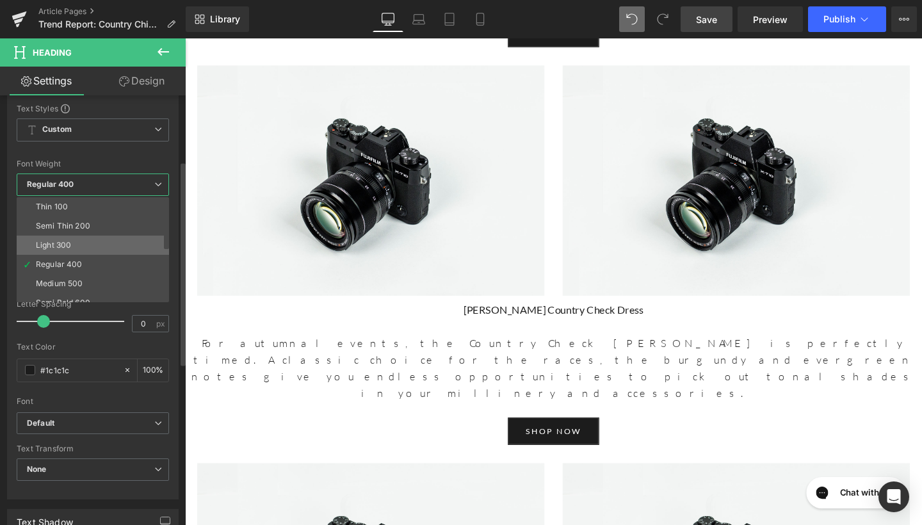
click at [79, 240] on li "Light 300" at bounding box center [96, 245] width 158 height 19
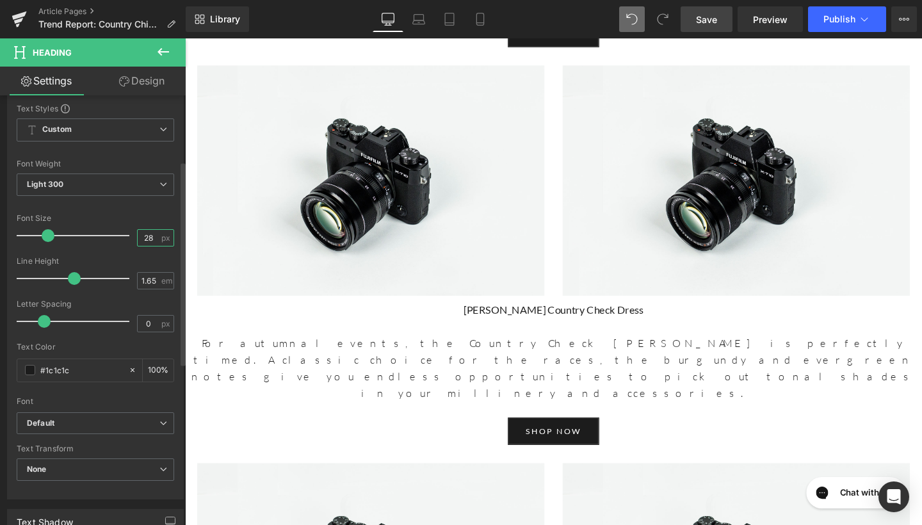
click at [149, 239] on input "28" at bounding box center [149, 238] width 22 height 16
type input "6"
type input "22"
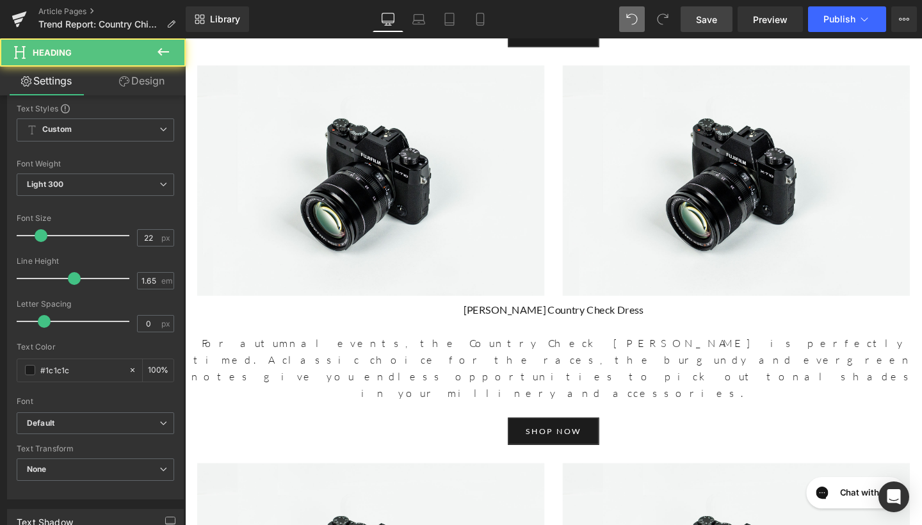
drag, startPoint x: 714, startPoint y: 239, endPoint x: 410, endPoint y: 234, distance: 303.6
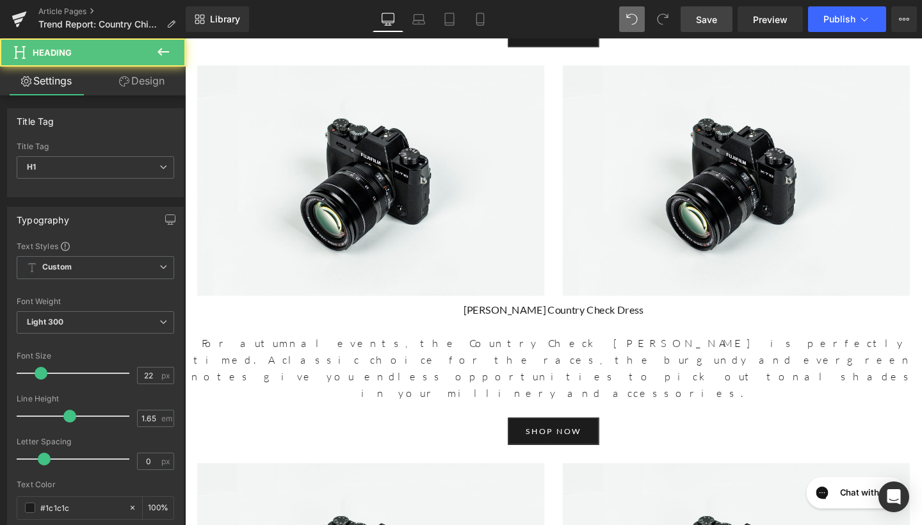
drag, startPoint x: 695, startPoint y: 263, endPoint x: 444, endPoint y: 256, distance: 251.1
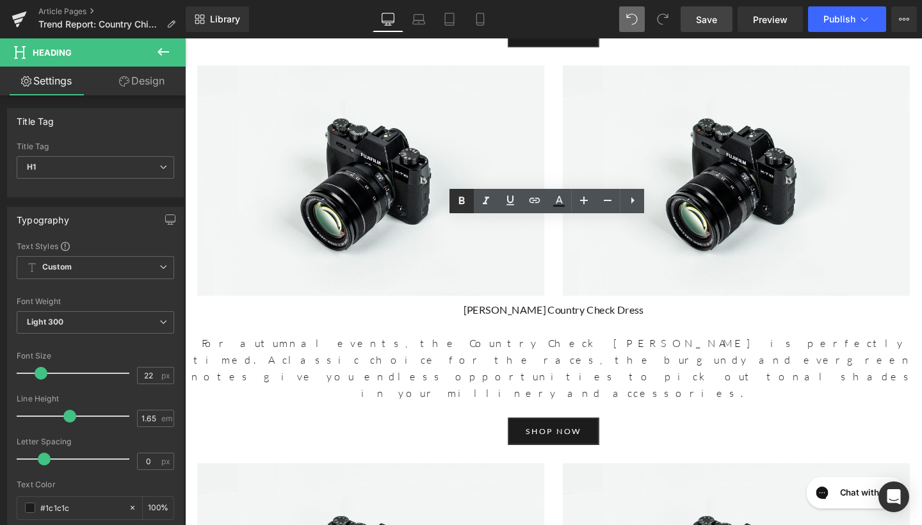
click at [462, 193] on icon at bounding box center [461, 200] width 15 height 15
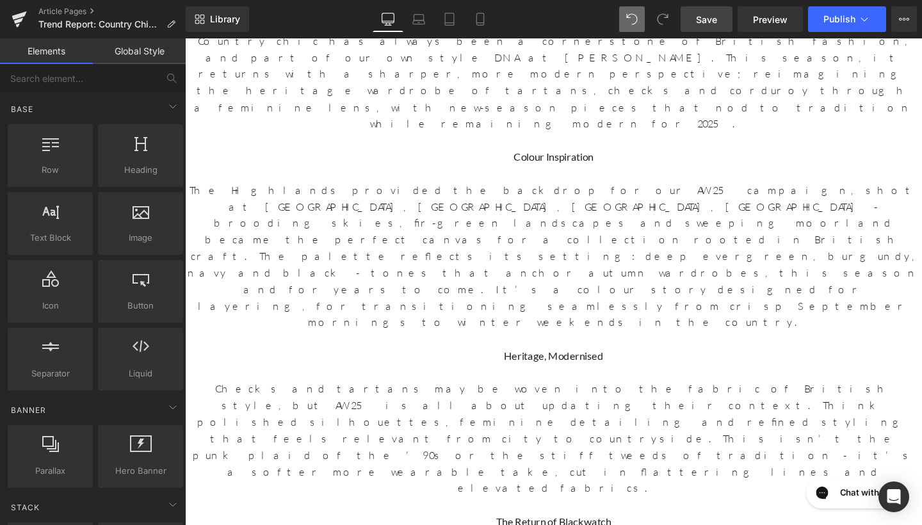
scroll to position [667, 0]
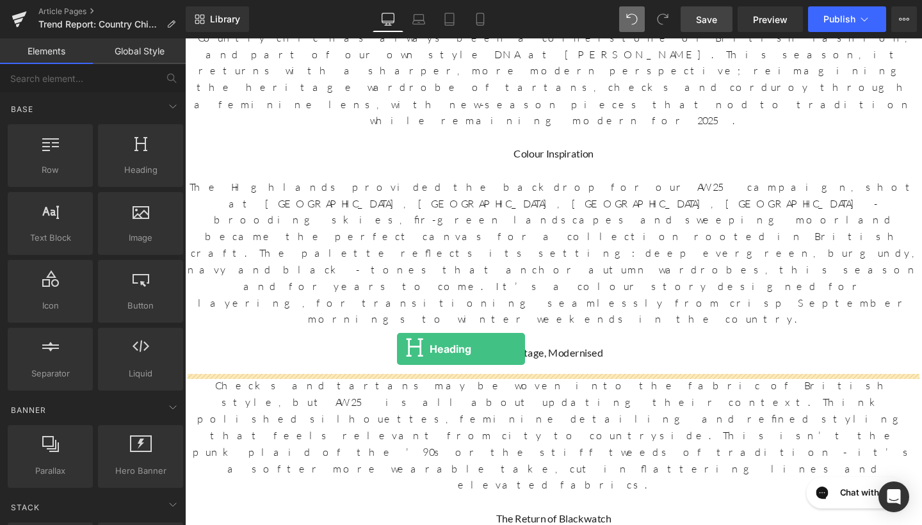
drag, startPoint x: 300, startPoint y: 195, endPoint x: 408, endPoint y: 365, distance: 201.5
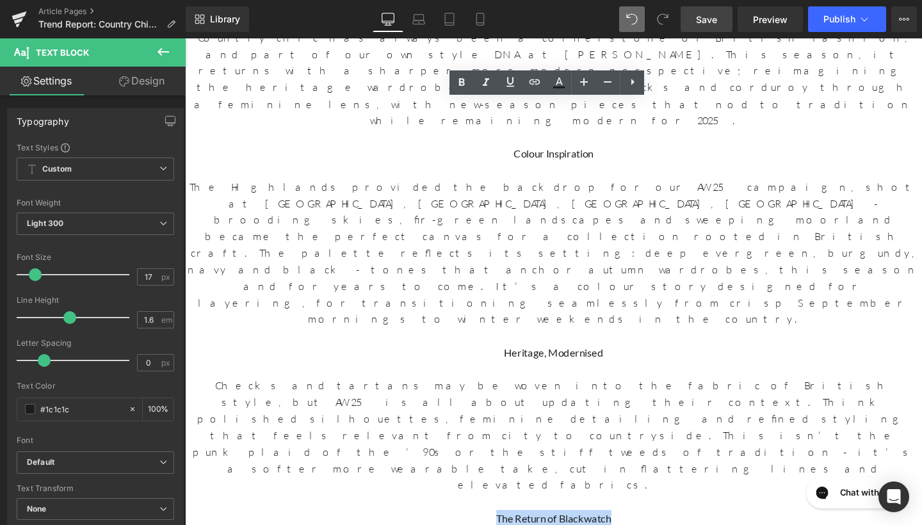
drag, startPoint x: 626, startPoint y: 381, endPoint x: 510, endPoint y: 328, distance: 127.5
click at [510, 328] on div "Country chic has always been a cornerstone of British fashion, and part of our …" at bounding box center [572, 325] width 775 height 592
copy div "The Return of Blackwatch The collection re-introduces our heritage Blackwatch t…"
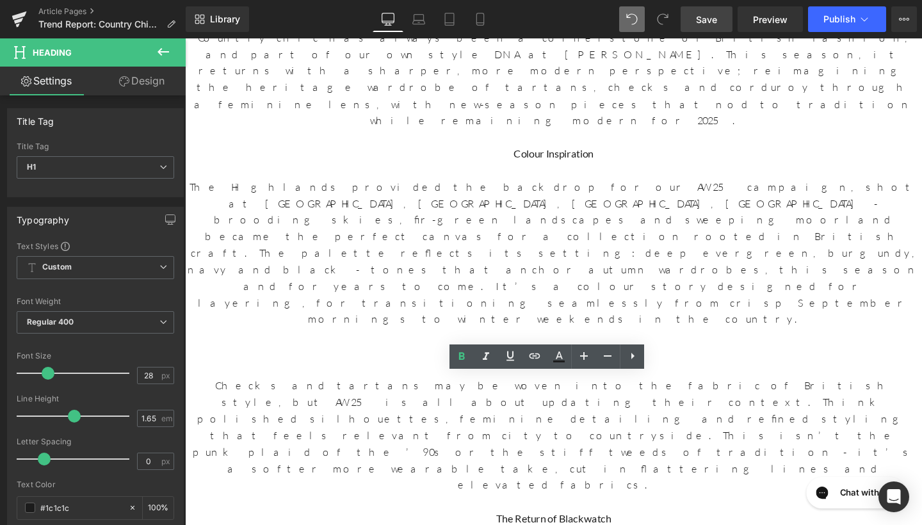
drag, startPoint x: 706, startPoint y: 407, endPoint x: 434, endPoint y: 395, distance: 271.8
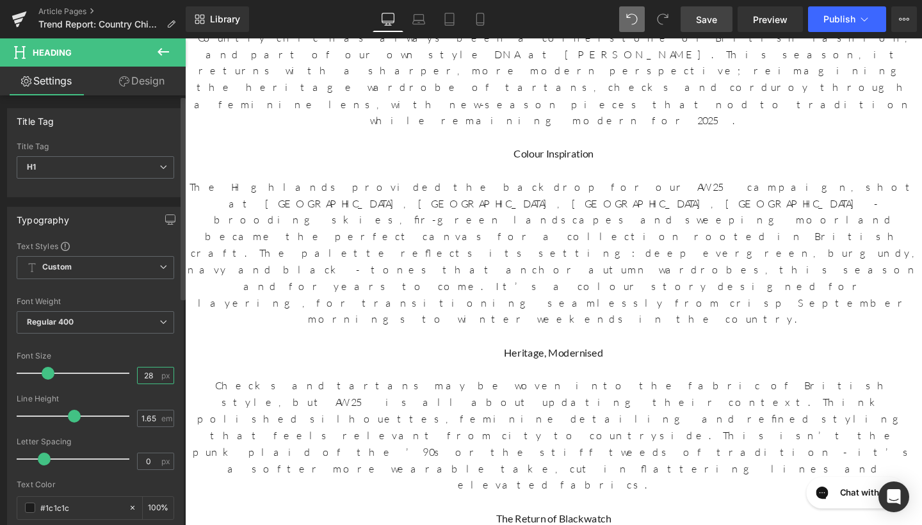
click at [148, 376] on input "28" at bounding box center [149, 376] width 22 height 16
type input "6"
type input "24"
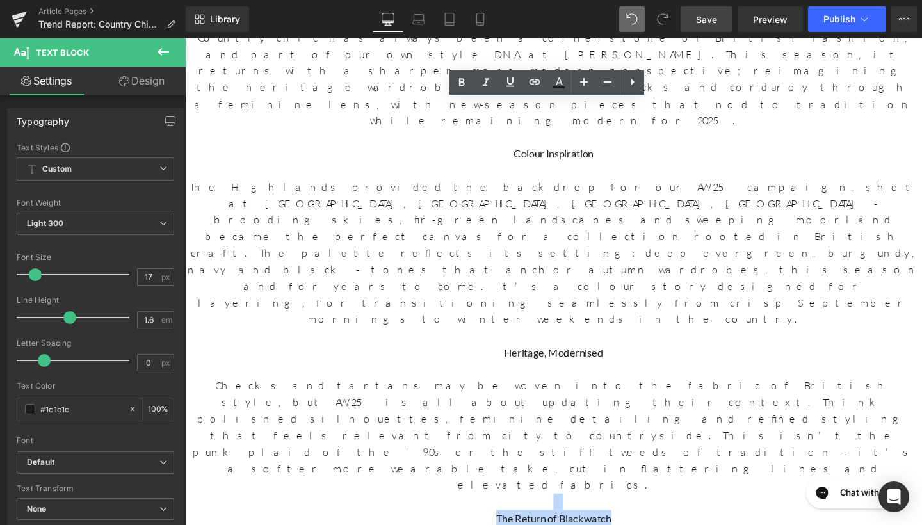
drag, startPoint x: 629, startPoint y: 381, endPoint x: 518, endPoint y: 317, distance: 128.5
click at [518, 317] on div "Country chic has always been a cornerstone of British fashion, and part of our …" at bounding box center [572, 325] width 775 height 592
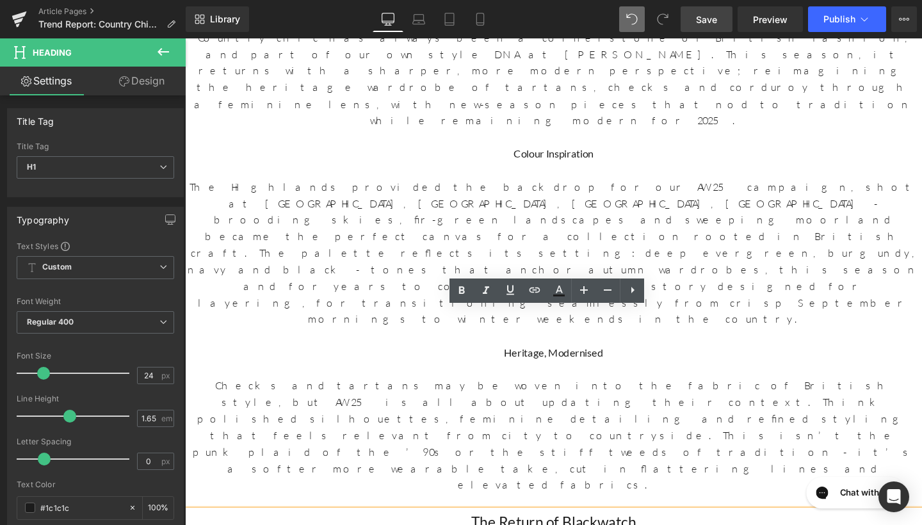
drag, startPoint x: 934, startPoint y: 375, endPoint x: 216, endPoint y: 366, distance: 718.6
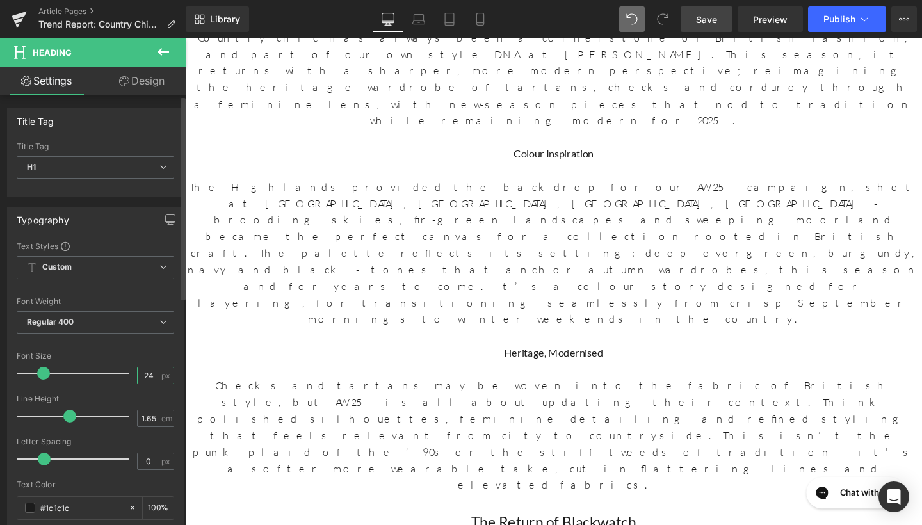
click at [150, 369] on input "24" at bounding box center [149, 376] width 22 height 16
type input "6"
type input "17"
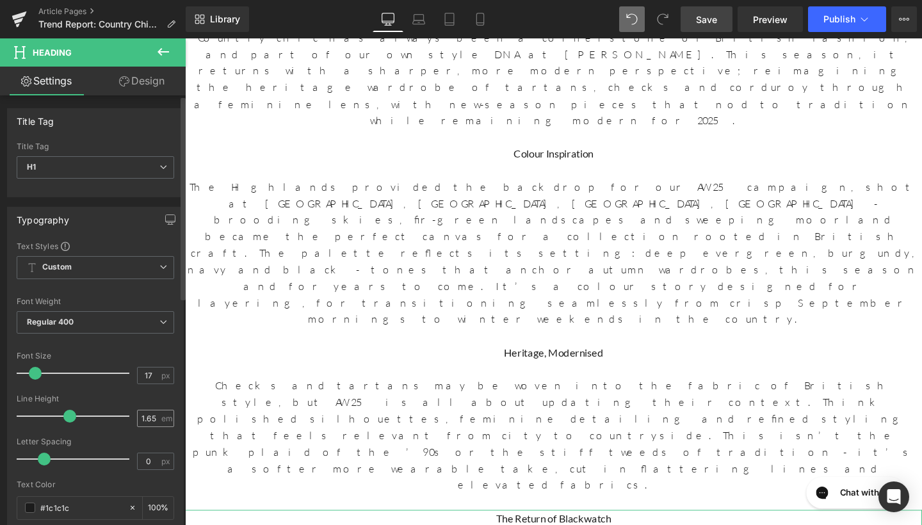
click at [156, 414] on div "1.65 em" at bounding box center [155, 418] width 37 height 17
click at [152, 419] on input "1.65" at bounding box center [149, 418] width 22 height 16
type input "1.6"
click at [108, 321] on span "Regular 400" at bounding box center [96, 322] width 158 height 22
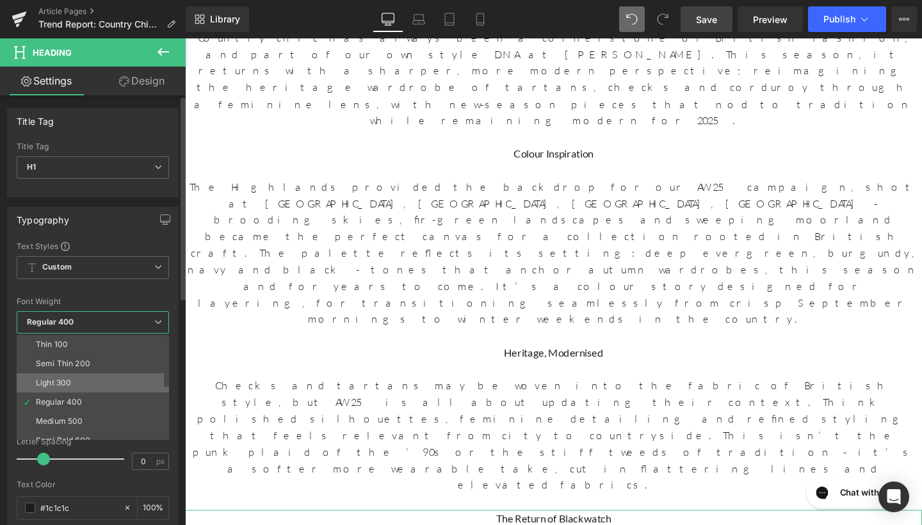
click at [83, 382] on li "Light 300" at bounding box center [96, 382] width 158 height 19
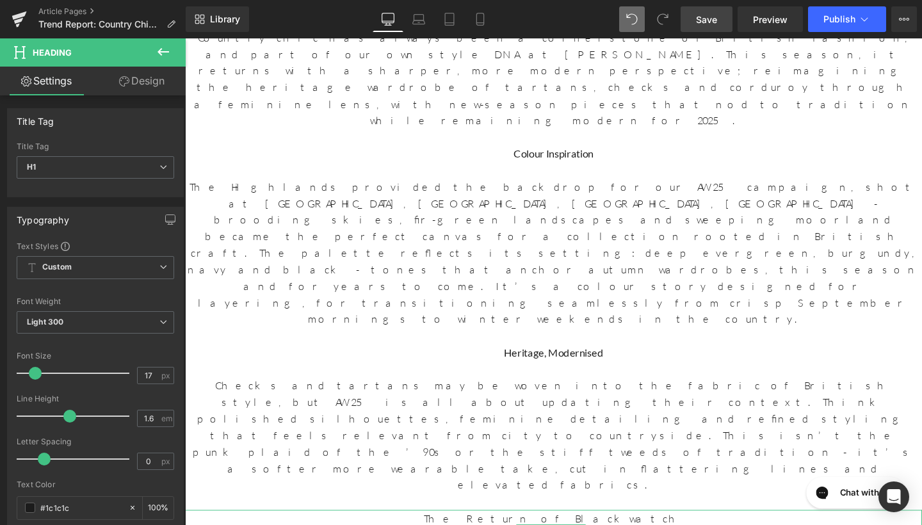
drag, startPoint x: 930, startPoint y: 359, endPoint x: 442, endPoint y: 353, distance: 487.4
click at [159, 324] on icon at bounding box center [163, 322] width 8 height 8
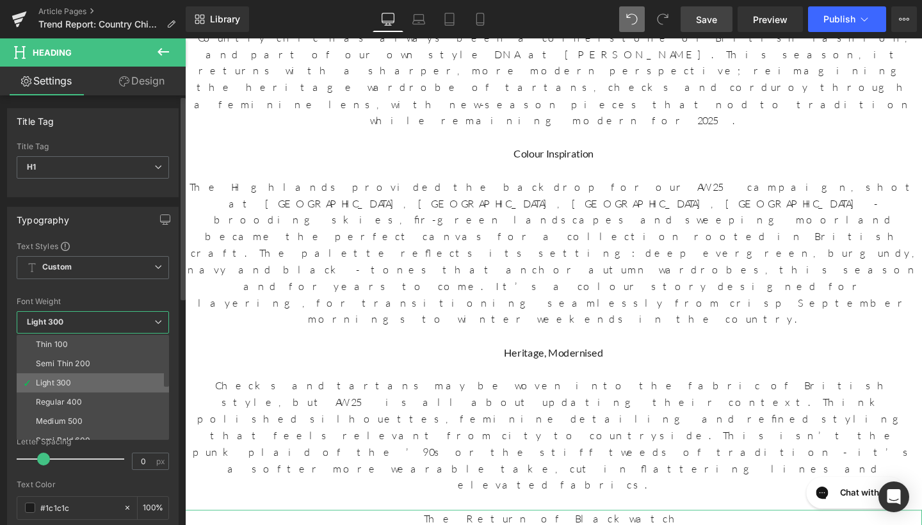
click at [102, 373] on li "Light 300" at bounding box center [96, 382] width 158 height 19
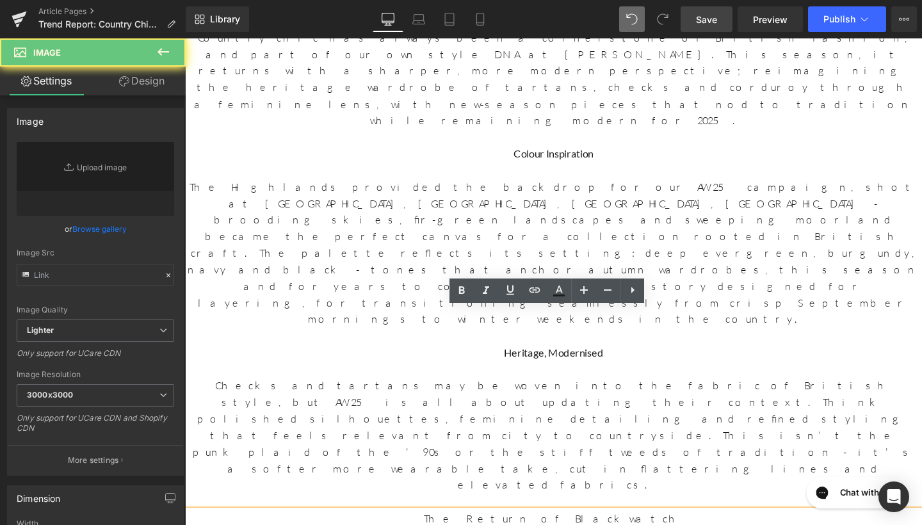
type input "//[DOMAIN_NAME][URL]"
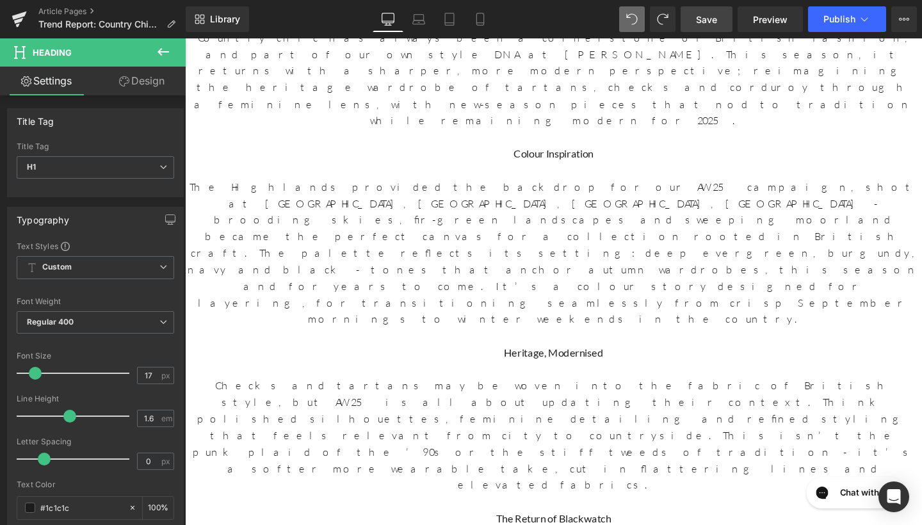
type input "1.65"
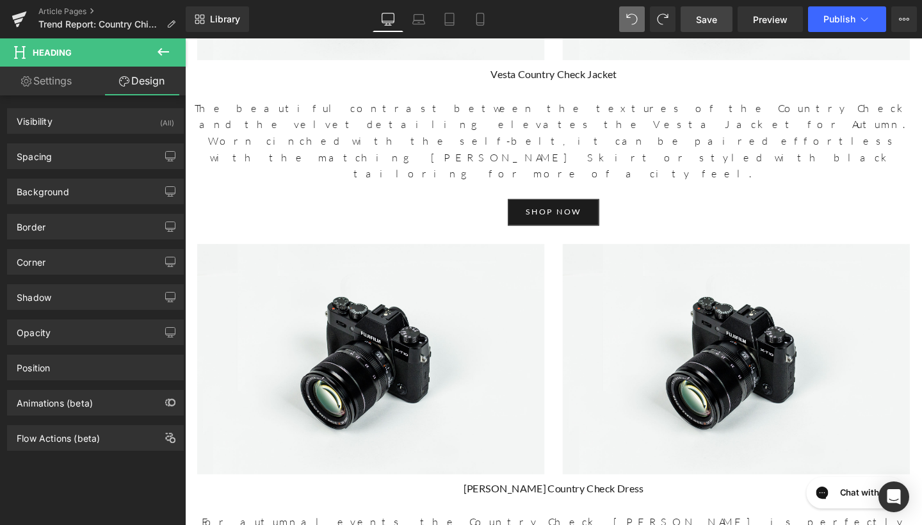
scroll to position [3877, 0]
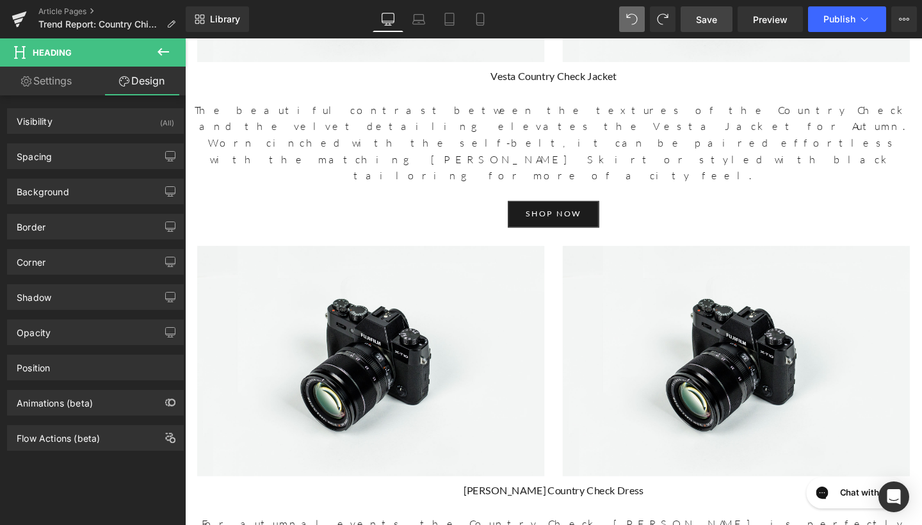
click at [708, 18] on span "Save" at bounding box center [706, 19] width 21 height 13
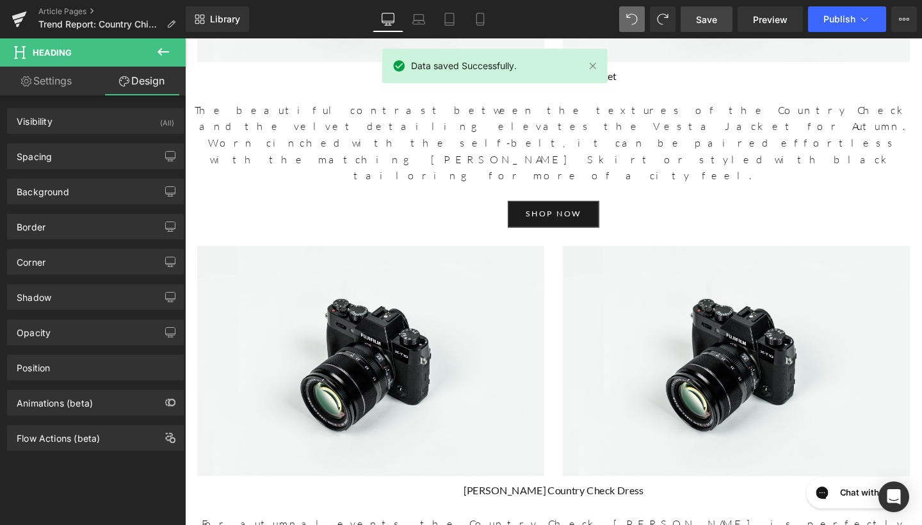
click at [708, 18] on span "Save" at bounding box center [706, 19] width 21 height 13
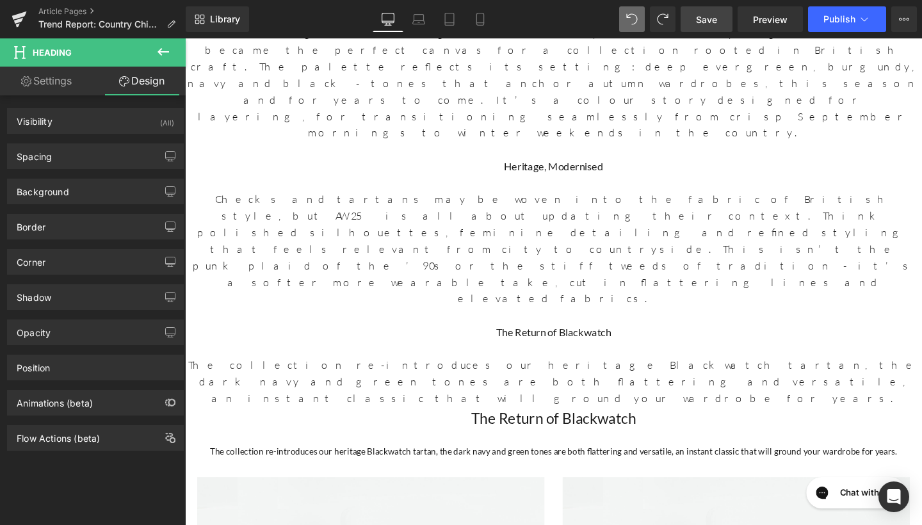
scroll to position [854, 0]
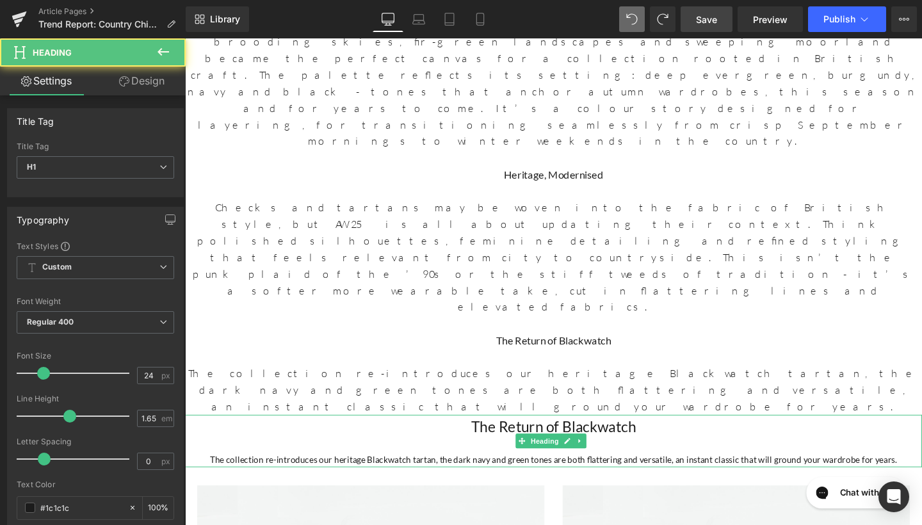
click at [615, 434] on h1 "The Return of Blackwatch" at bounding box center [572, 447] width 775 height 26
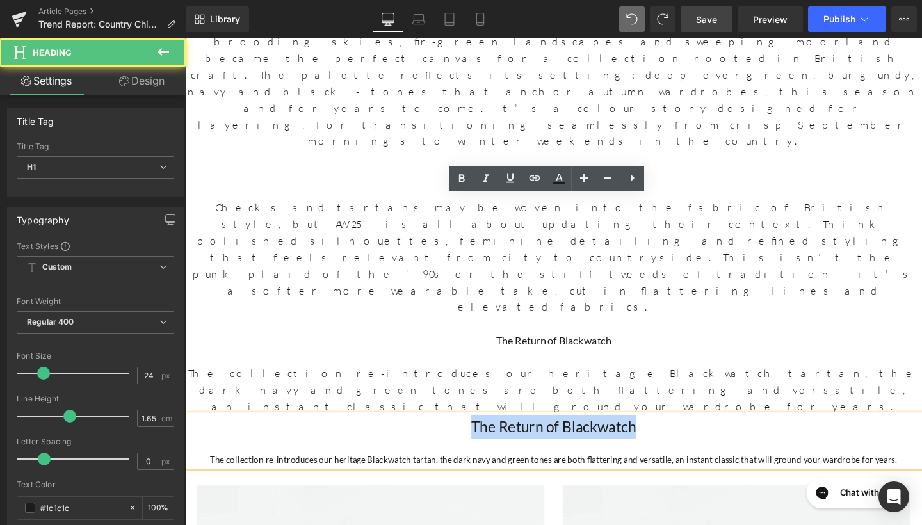
drag, startPoint x: 674, startPoint y: 211, endPoint x: 451, endPoint y: 215, distance: 223.5
click at [451, 434] on h1 "The Return of Blackwatch" at bounding box center [572, 447] width 775 height 26
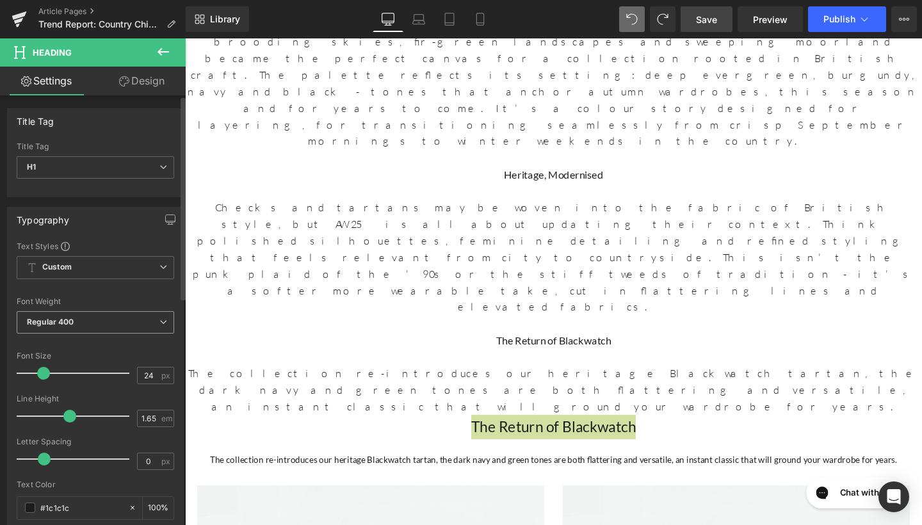
click at [123, 313] on span "Regular 400" at bounding box center [96, 322] width 158 height 22
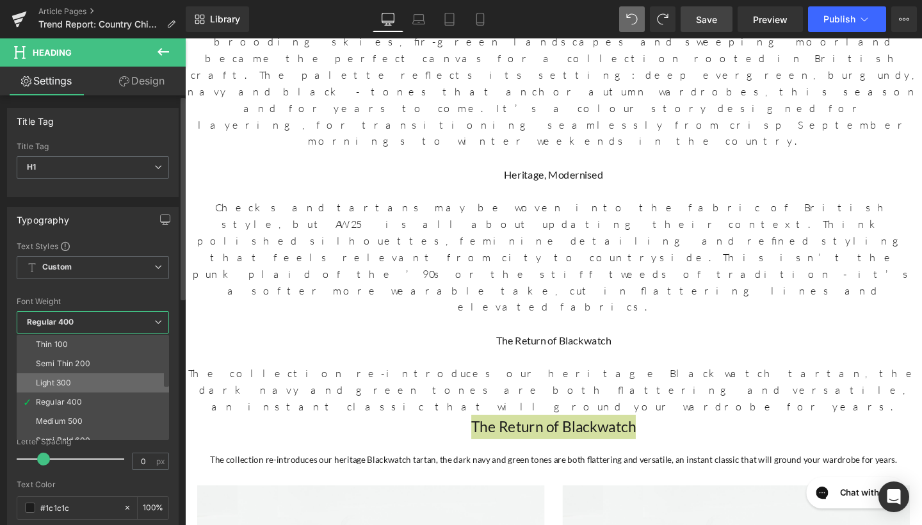
click at [117, 382] on li "Light 300" at bounding box center [96, 382] width 158 height 19
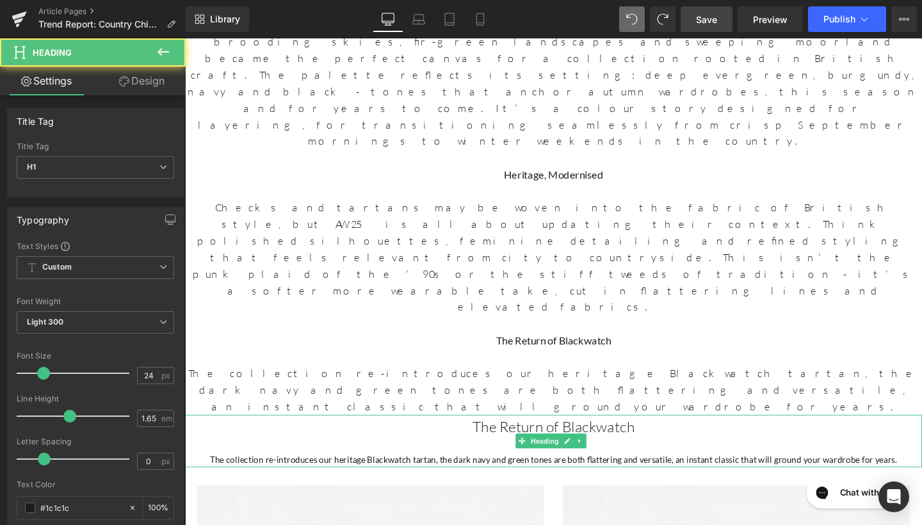
click at [412, 434] on h1 "The Return of Blackwatch" at bounding box center [572, 447] width 775 height 26
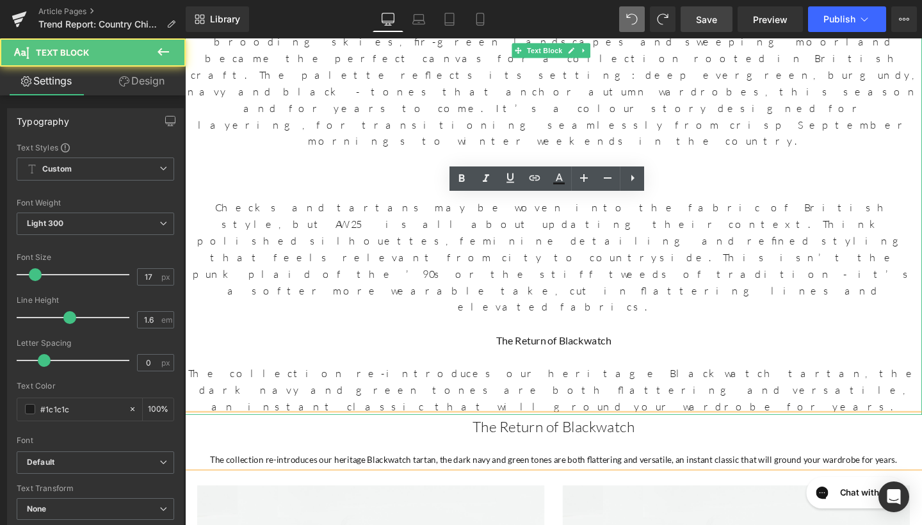
click at [613, 364] on p at bounding box center [572, 372] width 775 height 17
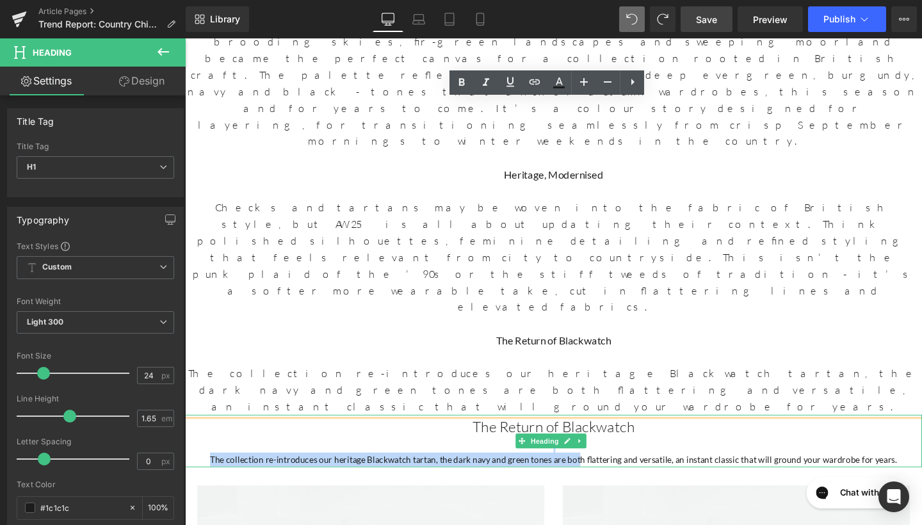
drag, startPoint x: 942, startPoint y: 243, endPoint x: 601, endPoint y: 251, distance: 341.4
click at [601, 434] on div "The Return of Blackwatch The collection re-introduces our heritage Blackwatch t…" at bounding box center [572, 461] width 775 height 55
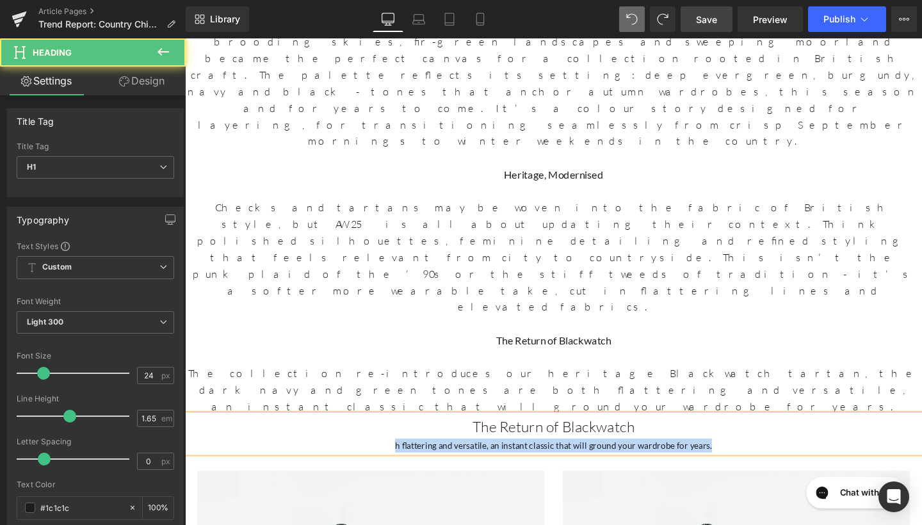
drag, startPoint x: 767, startPoint y: 238, endPoint x: 391, endPoint y: 236, distance: 376.5
click at [391, 459] on div "h flattering and versatile, an instant classic that will ground your wardrobe f…" at bounding box center [572, 466] width 775 height 15
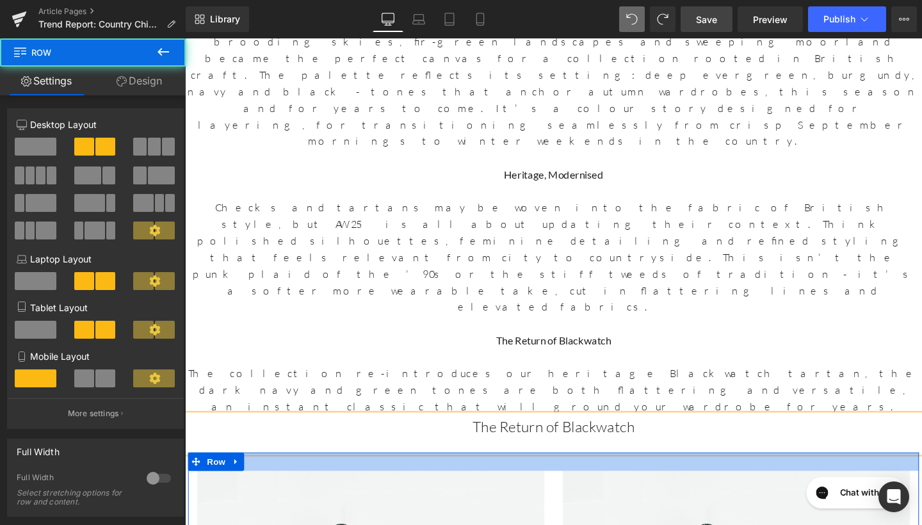
click at [628, 474] on div at bounding box center [572, 483] width 768 height 19
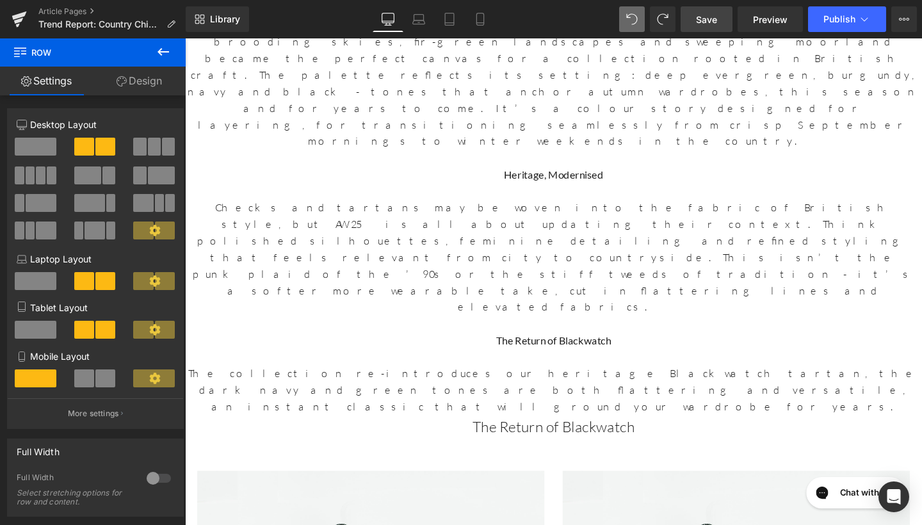
click at [163, 45] on icon at bounding box center [163, 51] width 15 height 15
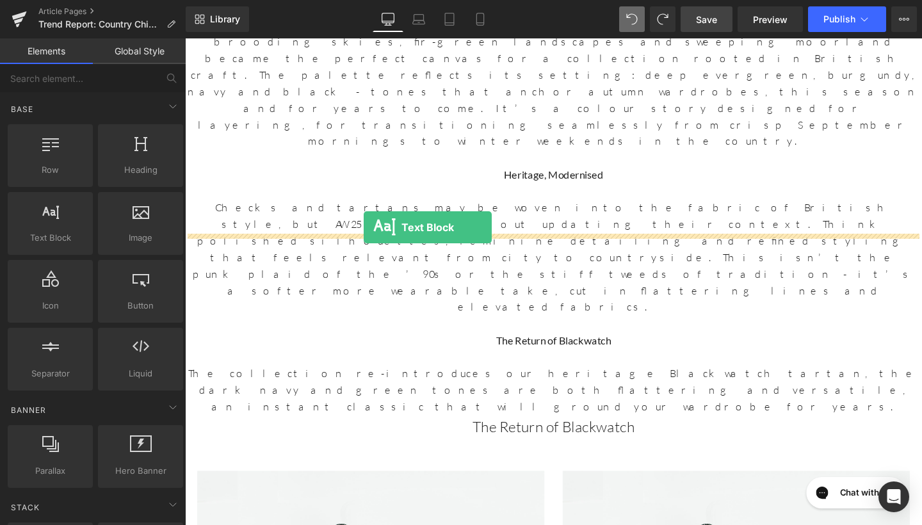
drag, startPoint x: 250, startPoint y: 253, endPoint x: 373, endPoint y: 237, distance: 123.4
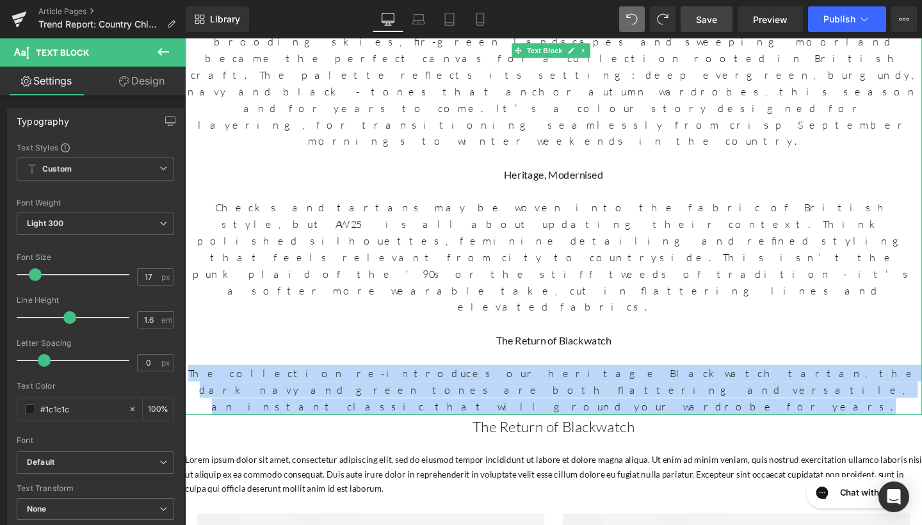
drag, startPoint x: 620, startPoint y: 194, endPoint x: 194, endPoint y: 177, distance: 426.2
click at [194, 382] on p "The collection re-introduces our heritage Blackwatch tartan, the dark navy and …" at bounding box center [572, 408] width 775 height 53
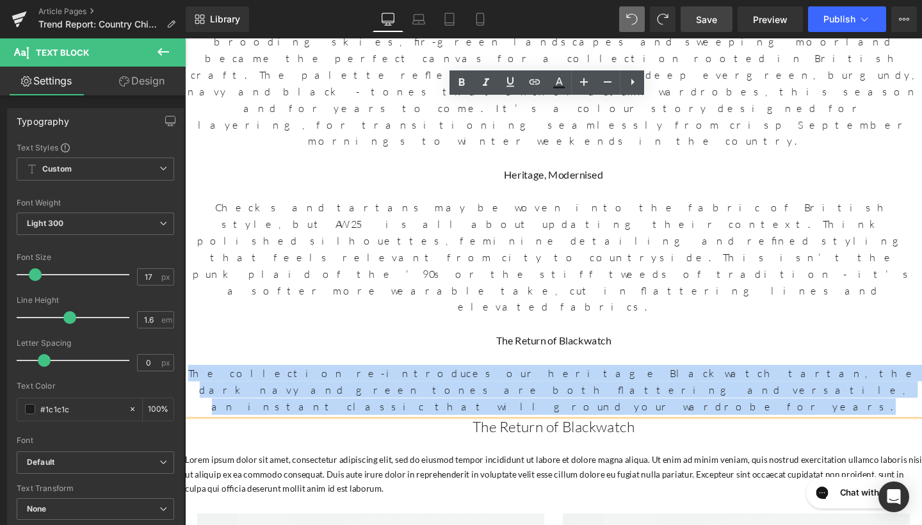
copy p "The collection re-introduces our heritage Blackwatch tartan, the dark navy and …"
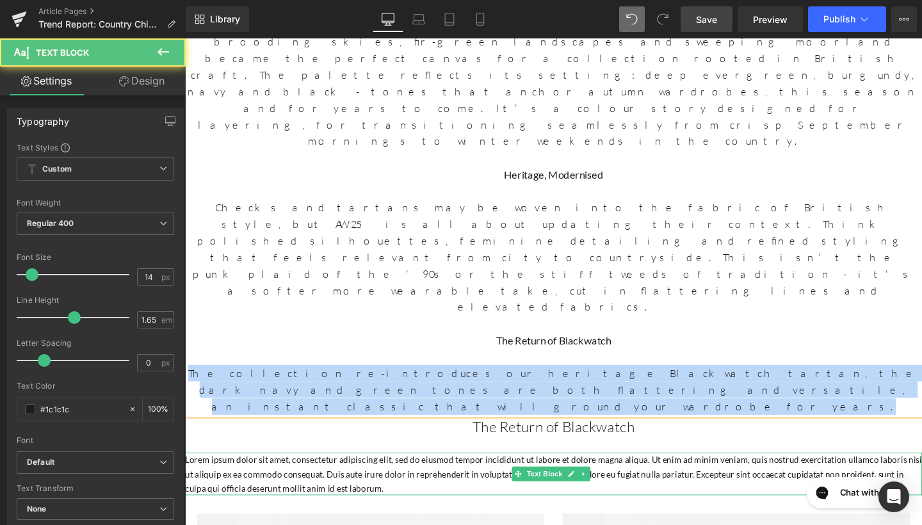
drag, startPoint x: 452, startPoint y: 264, endPoint x: 381, endPoint y: 288, distance: 74.9
click at [452, 474] on p "Lorem ipsum dolor sit amet, consectetur adipiscing elit, sed do eiusmod tempor …" at bounding box center [572, 496] width 775 height 44
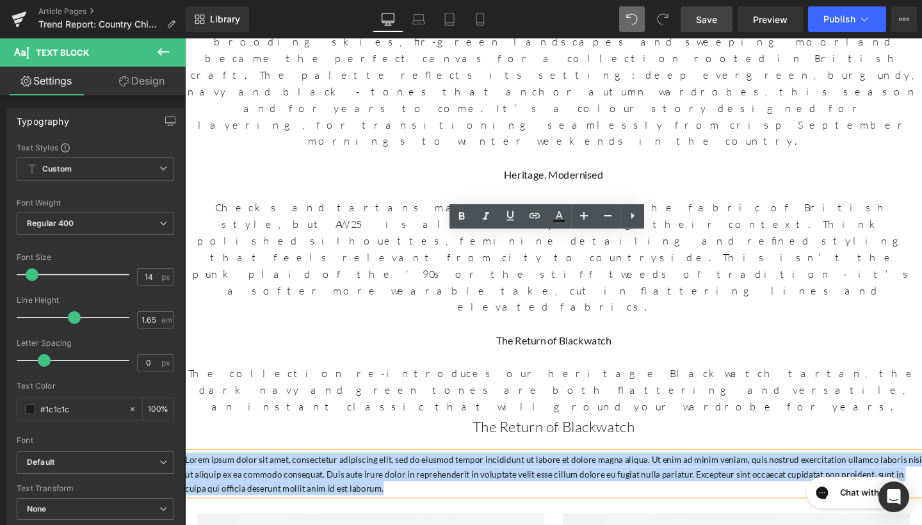
drag, startPoint x: 378, startPoint y: 282, endPoint x: 185, endPoint y: 245, distance: 196.3
click at [185, 474] on p "Lorem ipsum dolor sit amet, consectetur adipiscing elit, sed do eiusmod tempor …" at bounding box center [572, 496] width 775 height 44
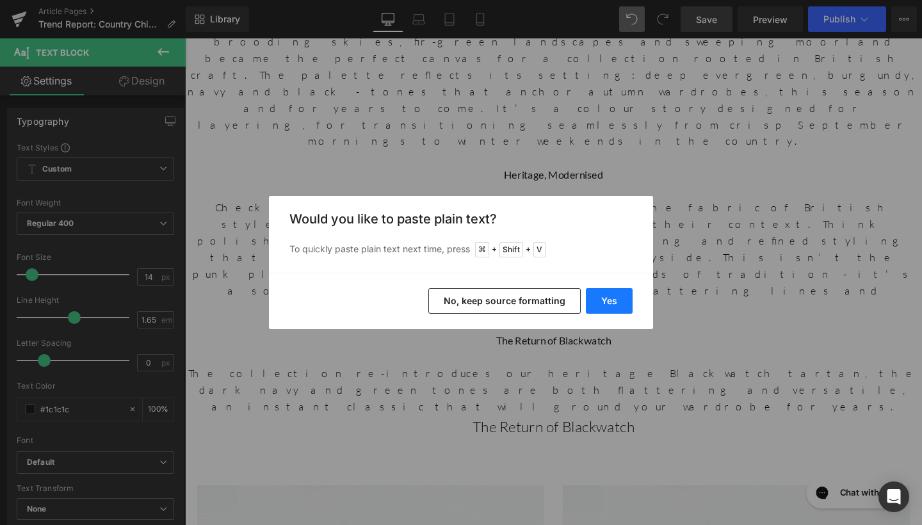
click at [599, 294] on button "Yes" at bounding box center [609, 301] width 47 height 26
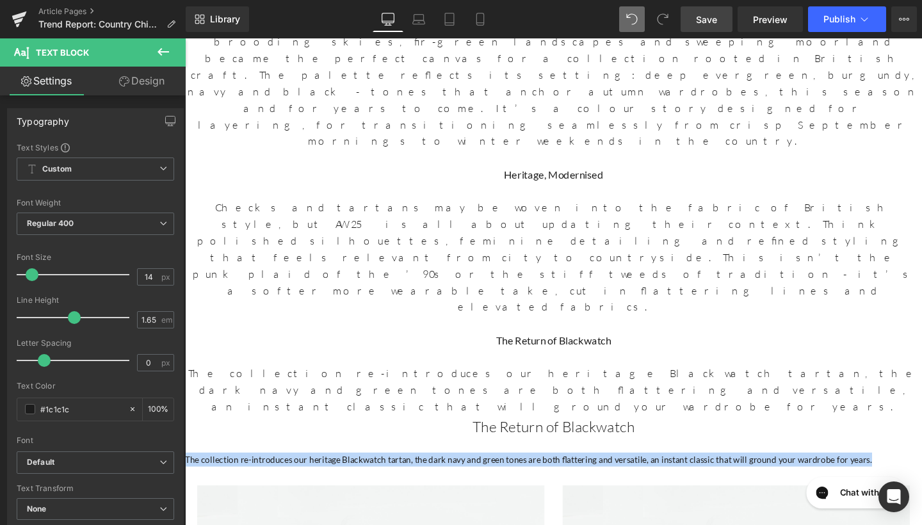
drag, startPoint x: 900, startPoint y: 252, endPoint x: 174, endPoint y: 248, distance: 726.8
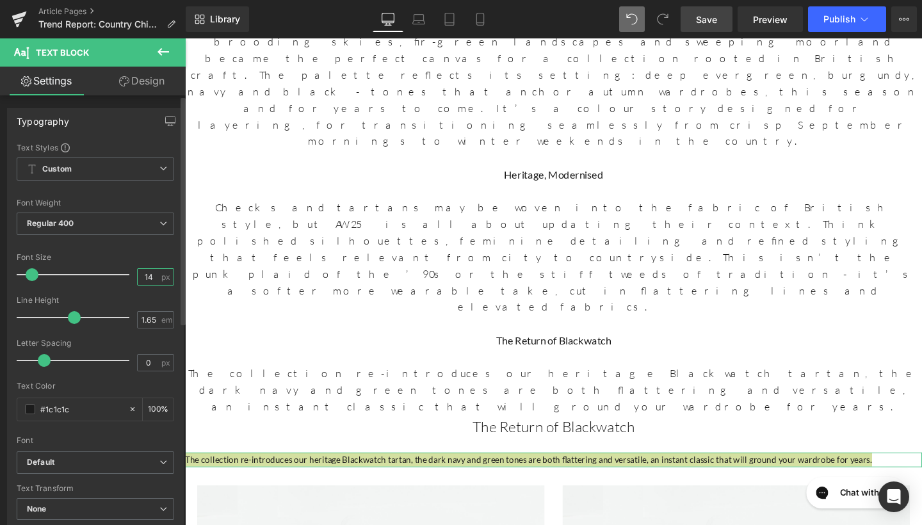
click at [154, 278] on input "14" at bounding box center [149, 277] width 22 height 16
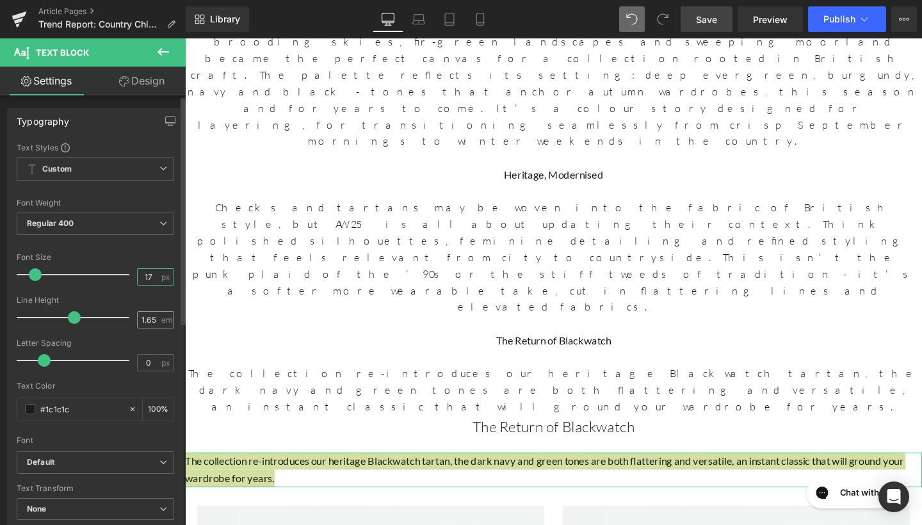
type input "17"
click at [150, 318] on input "1.65" at bounding box center [149, 320] width 22 height 16
type input "1.6"
click at [96, 215] on span "Regular 400" at bounding box center [96, 224] width 158 height 22
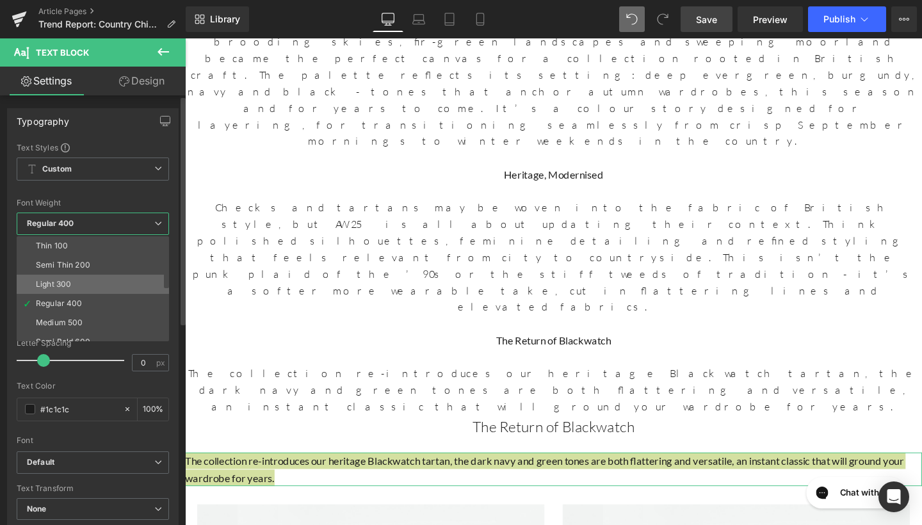
click at [68, 287] on div "Light 300" at bounding box center [53, 284] width 35 height 9
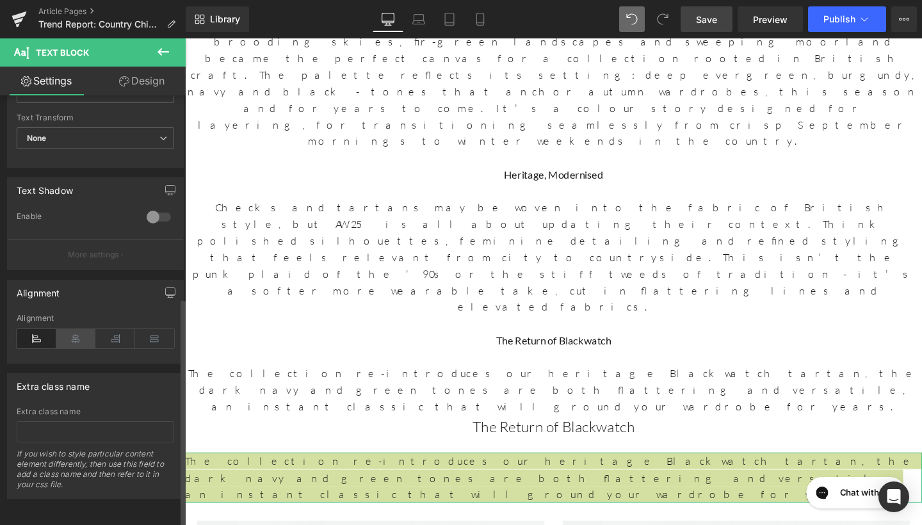
scroll to position [380, 0]
click at [64, 330] on icon at bounding box center [76, 338] width 40 height 19
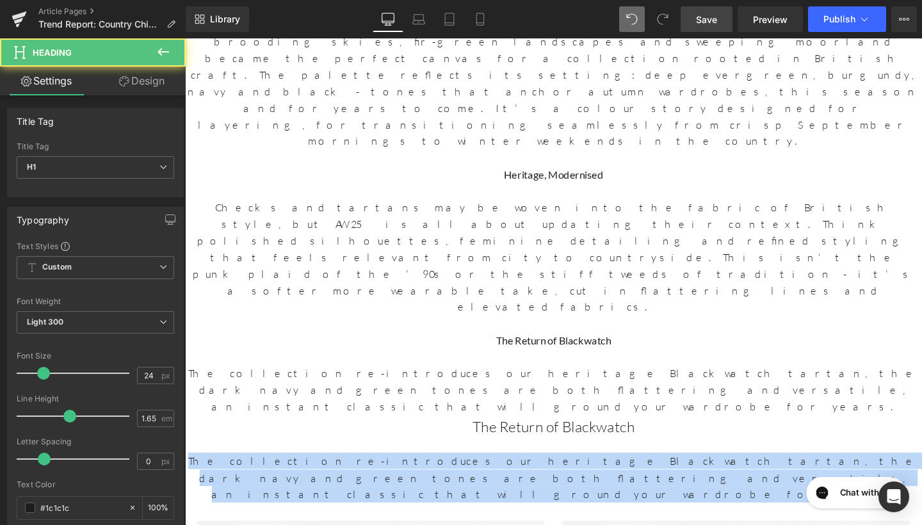
click at [371, 434] on h1 "The Return of Blackwatch" at bounding box center [572, 447] width 775 height 26
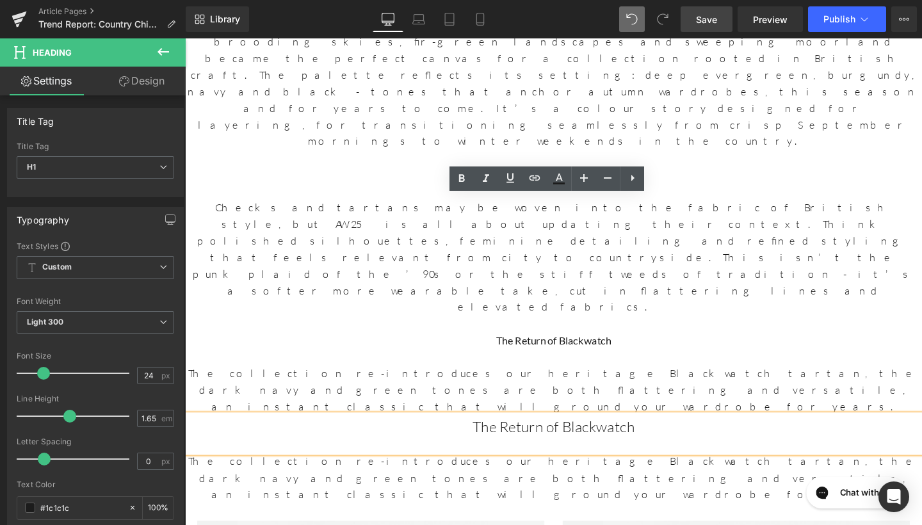
click at [547, 459] on div at bounding box center [572, 466] width 775 height 15
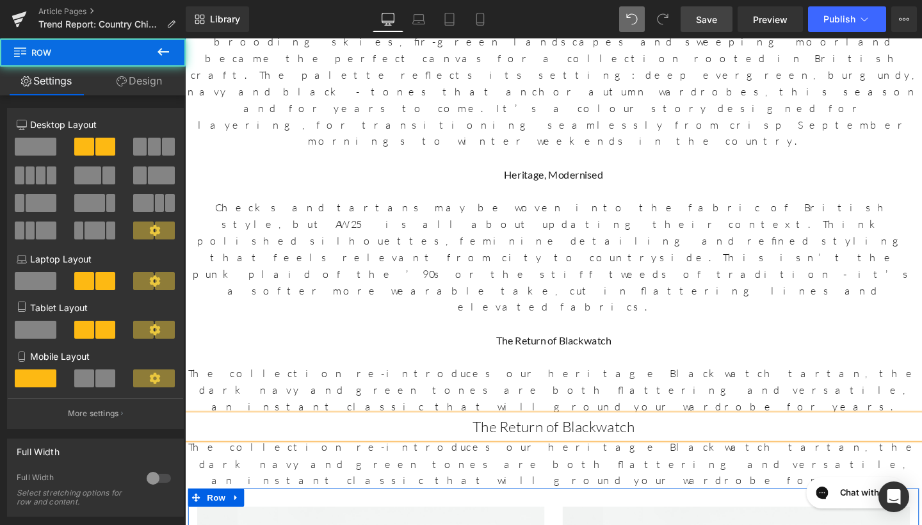
drag, startPoint x: 693, startPoint y: 247, endPoint x: 726, endPoint y: 268, distance: 38.6
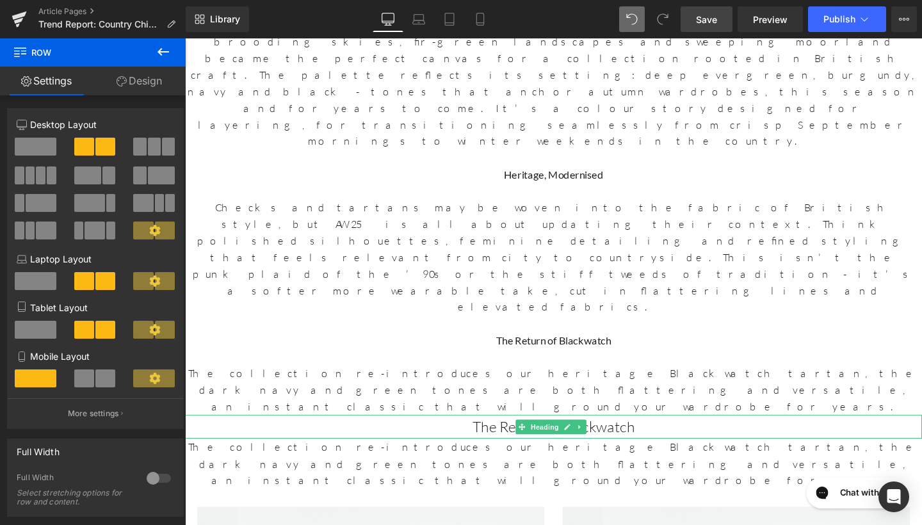
click at [686, 434] on h1 "The Return of Blackwatch" at bounding box center [572, 447] width 775 height 26
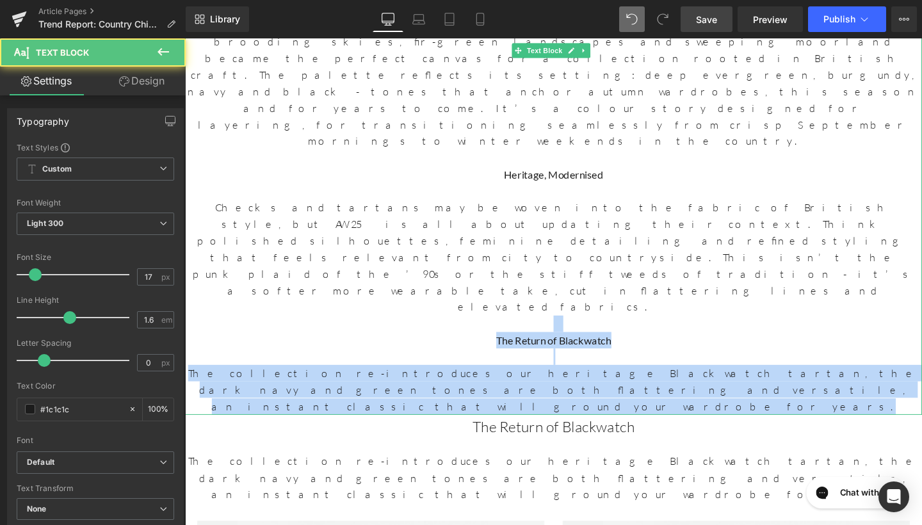
drag, startPoint x: 632, startPoint y: 196, endPoint x: 491, endPoint y: 131, distance: 155.6
click at [491, 131] on div "Country chic has always been a cornerstone of British fashion, and part of our …" at bounding box center [572, 138] width 775 height 592
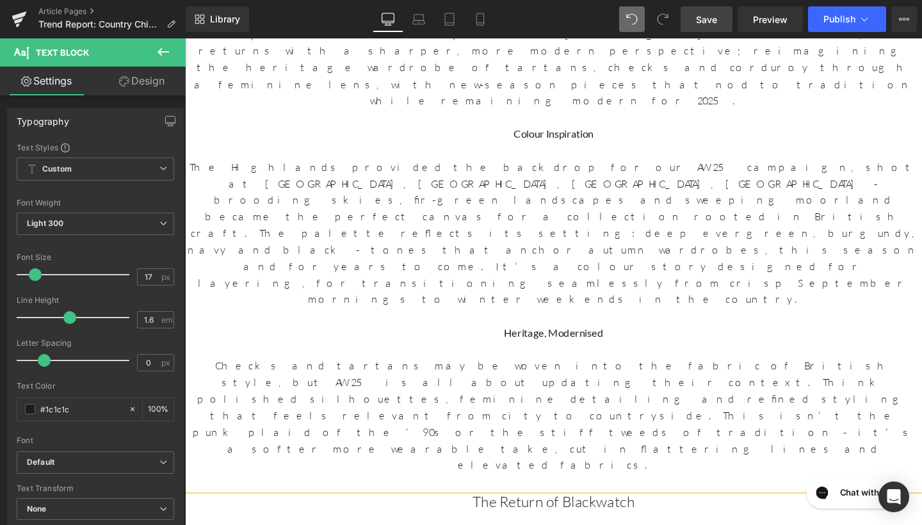
scroll to position [658, 0]
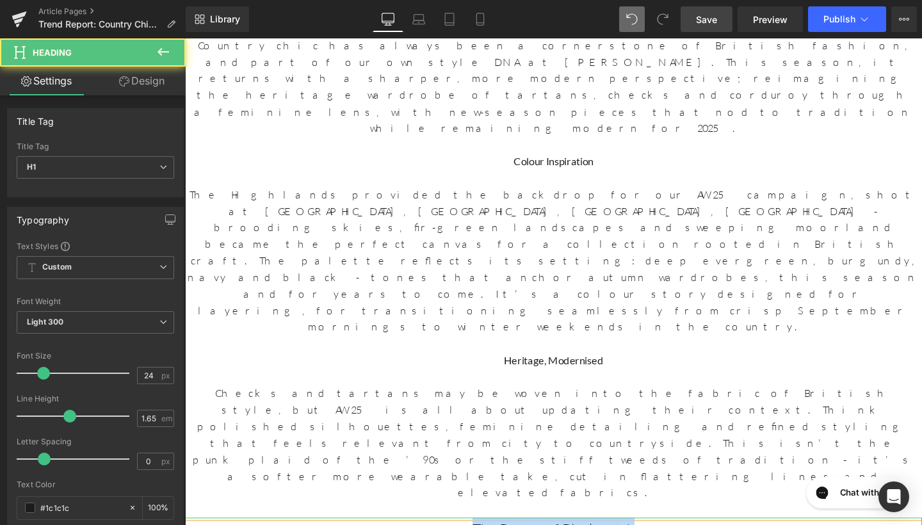
drag, startPoint x: 690, startPoint y: 355, endPoint x: 442, endPoint y: 350, distance: 247.9
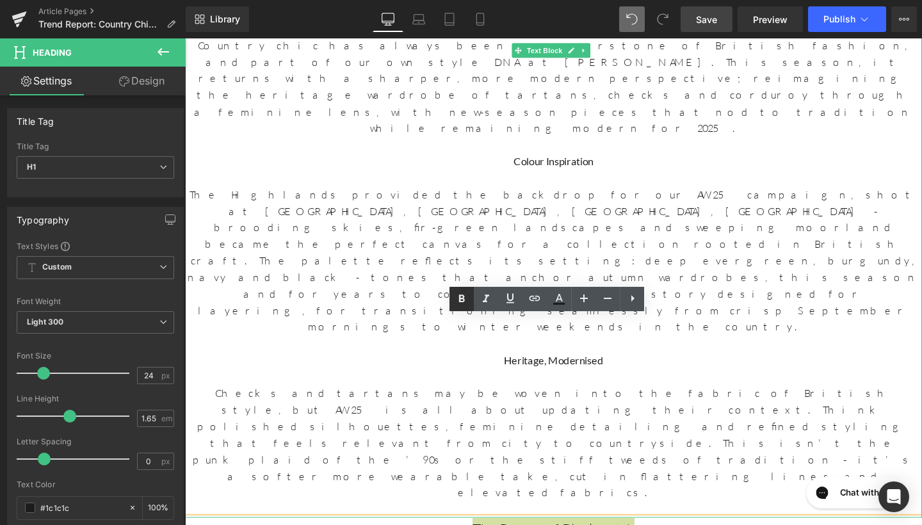
click at [461, 295] on icon at bounding box center [462, 299] width 6 height 8
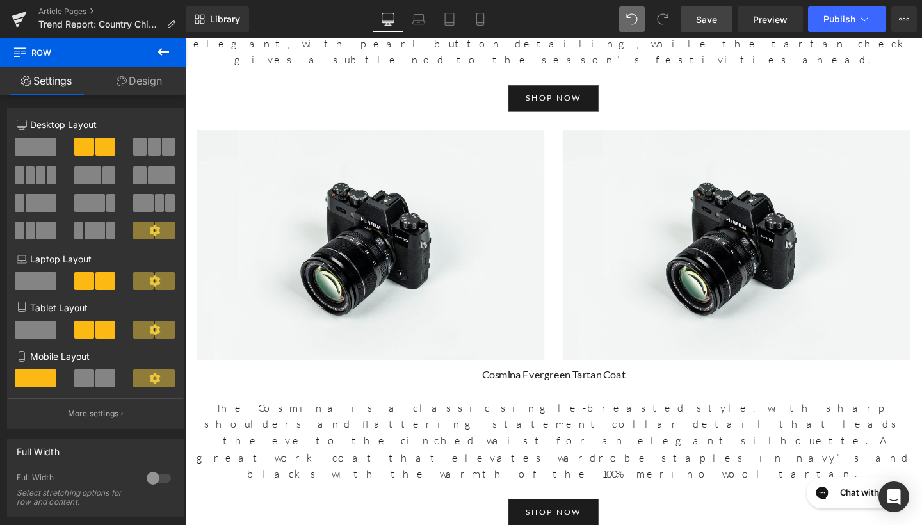
scroll to position [2357, 0]
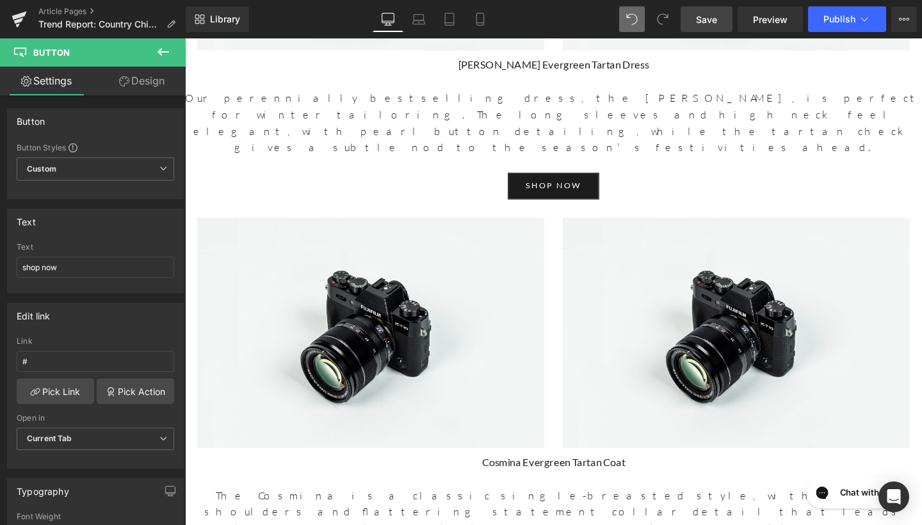
click at [160, 43] on button at bounding box center [163, 52] width 45 height 28
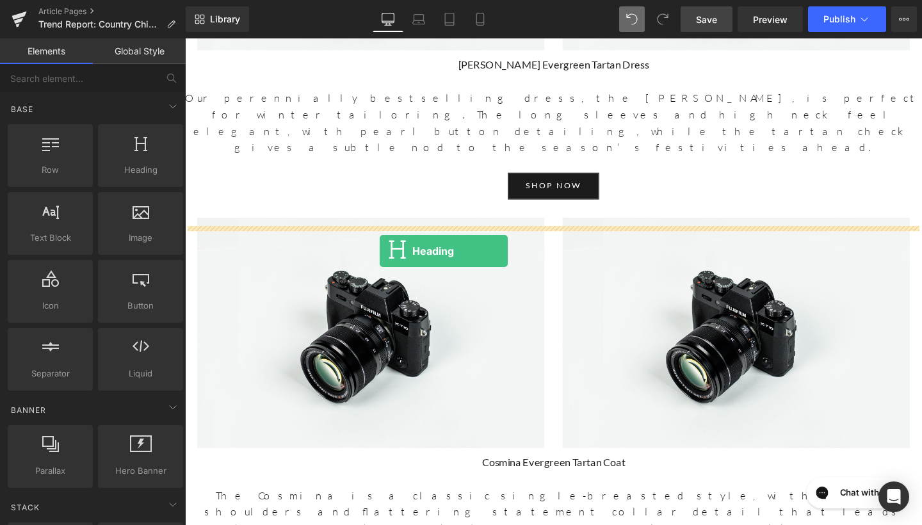
drag, startPoint x: 314, startPoint y: 214, endPoint x: 390, endPoint y: 262, distance: 89.5
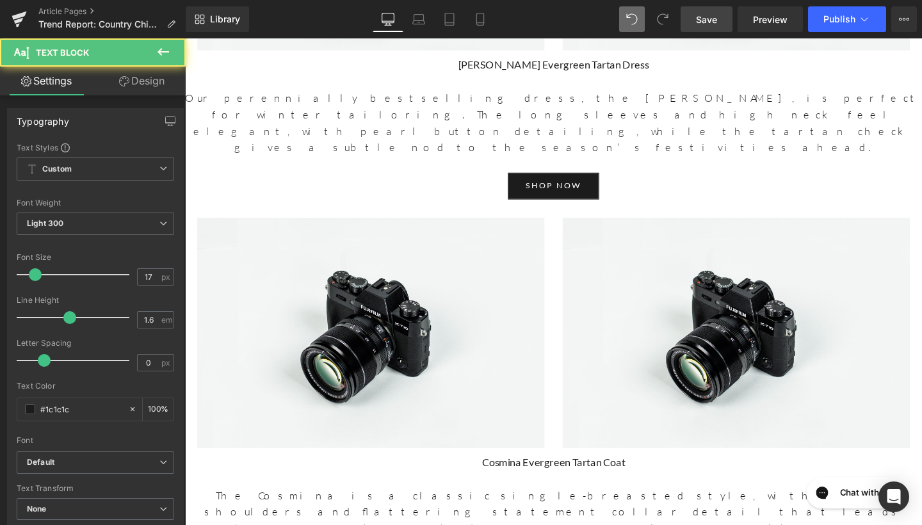
drag, startPoint x: 685, startPoint y: 289, endPoint x: 472, endPoint y: 286, distance: 212.6
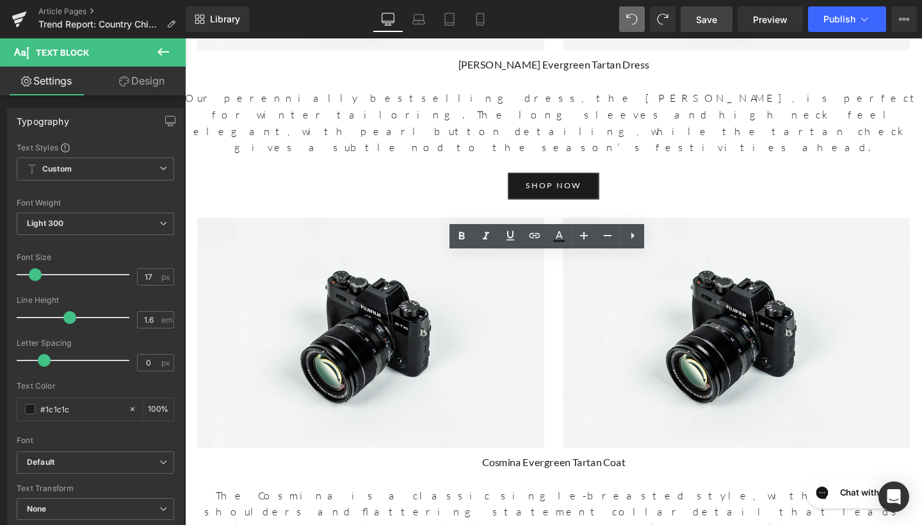
drag, startPoint x: 684, startPoint y: 300, endPoint x: 472, endPoint y: 282, distance: 212.7
copy div "Keep Check - new season Houndstooth"
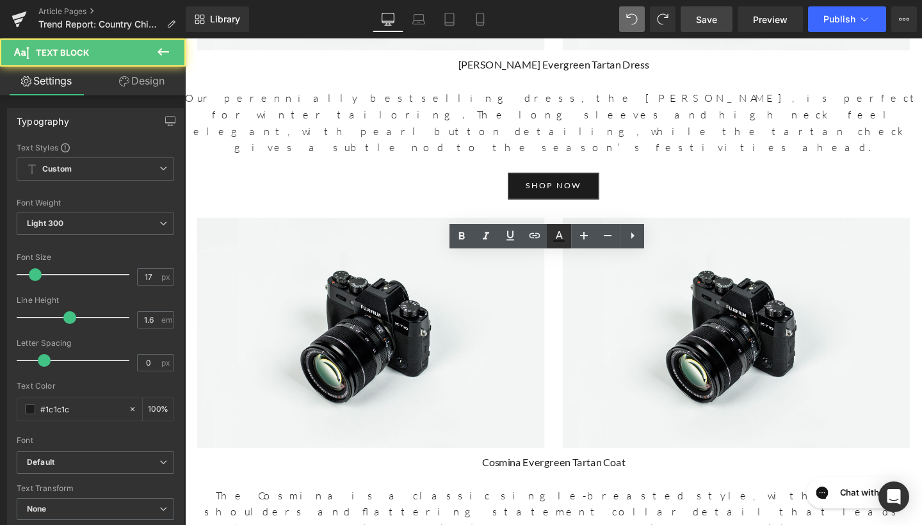
click at [566, 239] on icon at bounding box center [558, 236] width 15 height 15
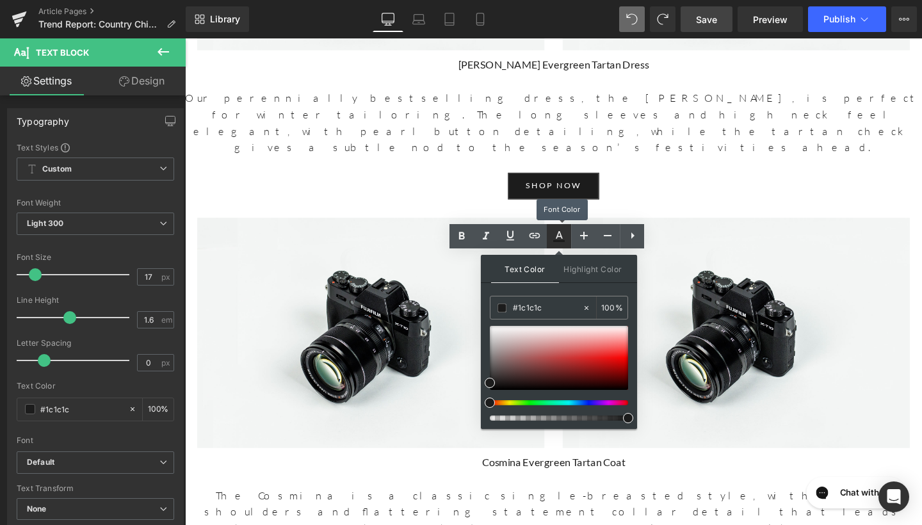
click at [566, 239] on icon at bounding box center [558, 236] width 15 height 15
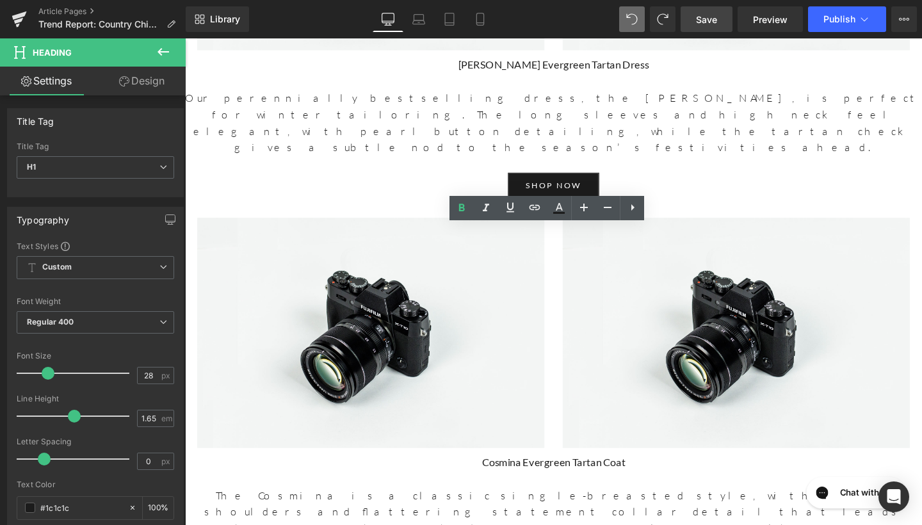
drag, startPoint x: 692, startPoint y: 253, endPoint x: 434, endPoint y: 252, distance: 258.1
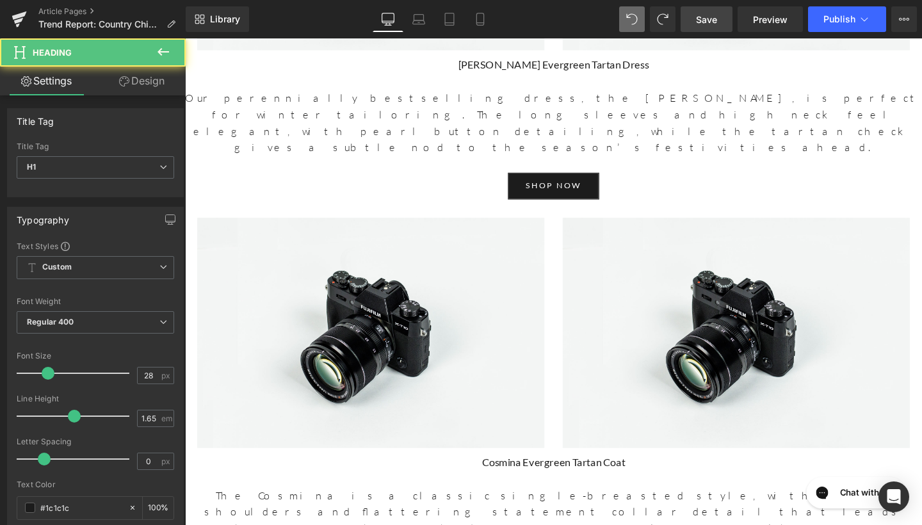
drag, startPoint x: 657, startPoint y: 277, endPoint x: 453, endPoint y: 271, distance: 204.4
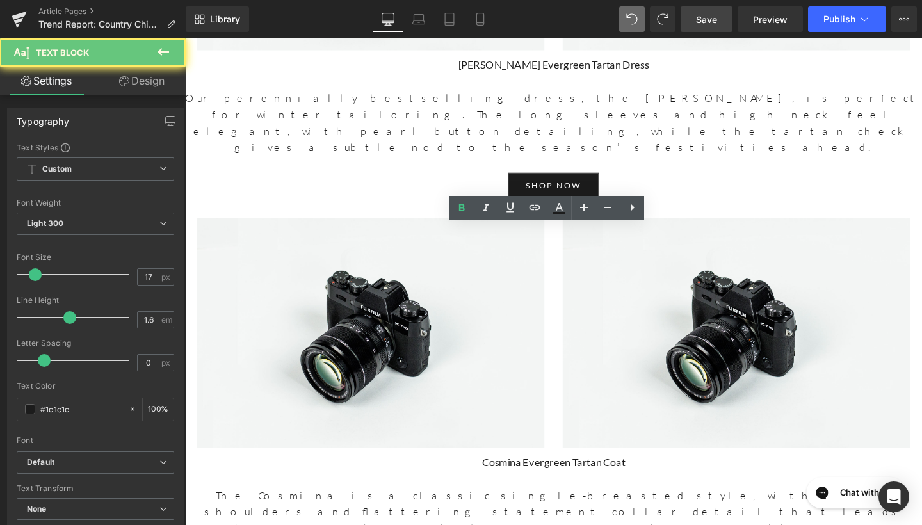
drag, startPoint x: 683, startPoint y: 392, endPoint x: 662, endPoint y: 317, distance: 77.7
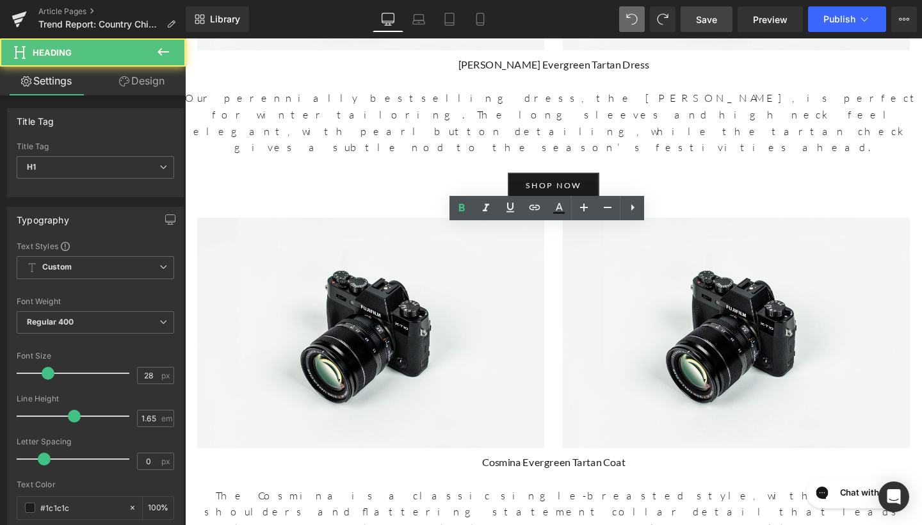
drag, startPoint x: 564, startPoint y: 435, endPoint x: 560, endPoint y: 443, distance: 8.3
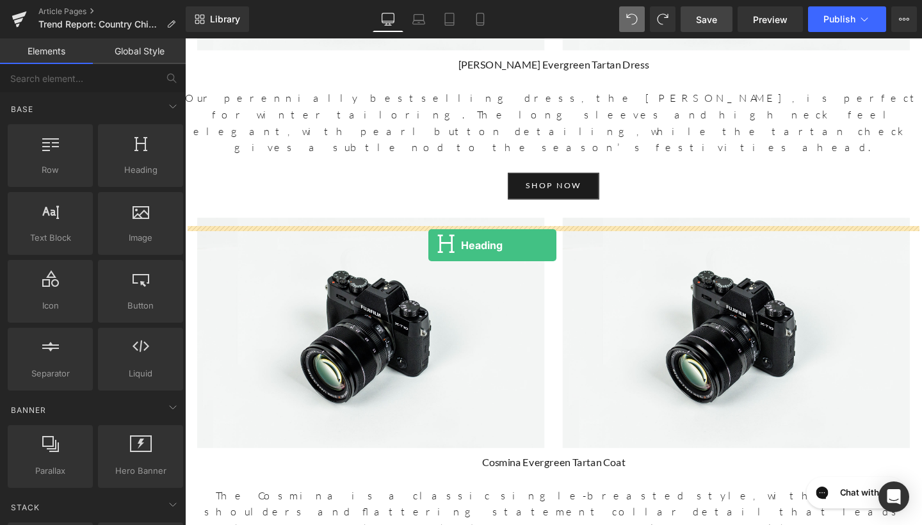
drag, startPoint x: 330, startPoint y: 216, endPoint x: 441, endPoint y: 258, distance: 117.7
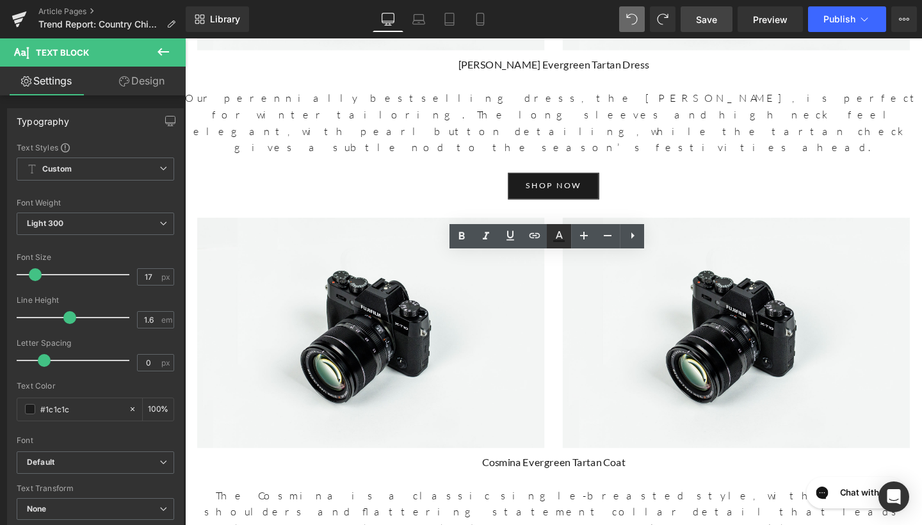
click at [567, 234] on link at bounding box center [559, 236] width 24 height 24
type input "100"
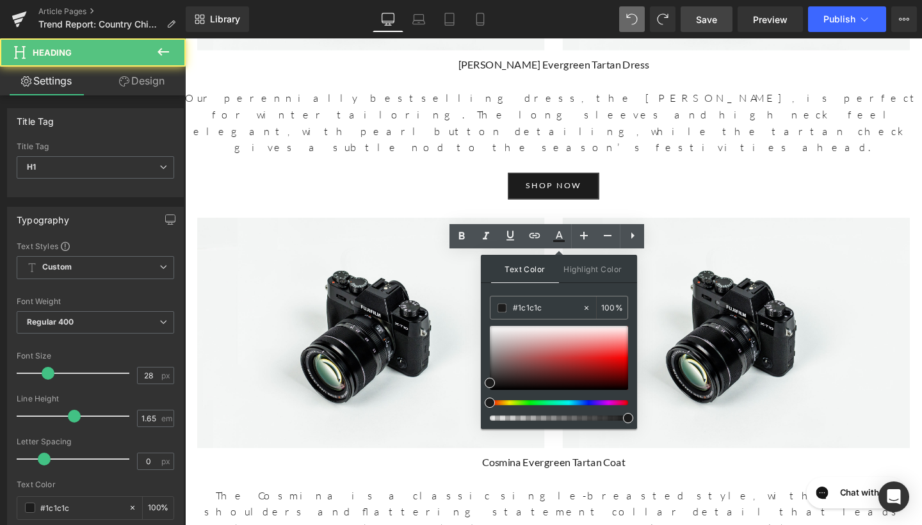
drag, startPoint x: 685, startPoint y: 245, endPoint x: 717, endPoint y: 253, distance: 32.3
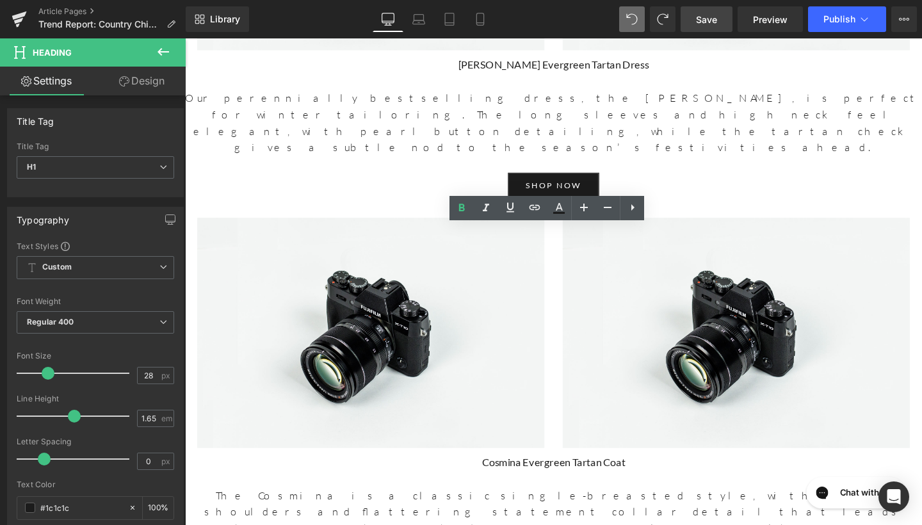
drag, startPoint x: 716, startPoint y: 250, endPoint x: 416, endPoint y: 247, distance: 299.7
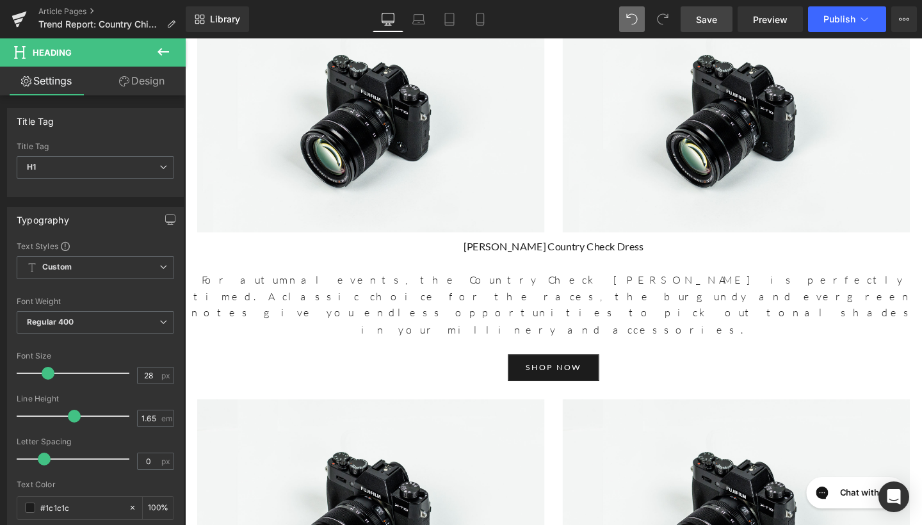
scroll to position [4169, 0]
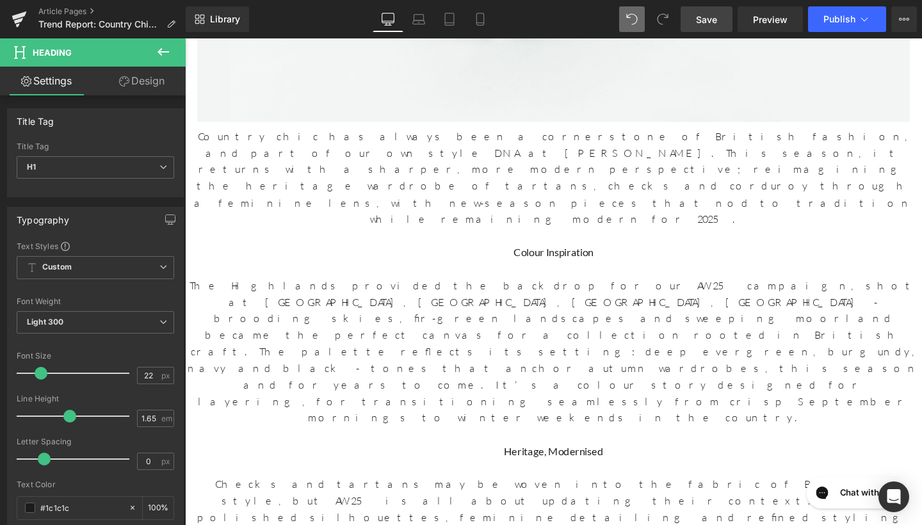
scroll to position [722, 0]
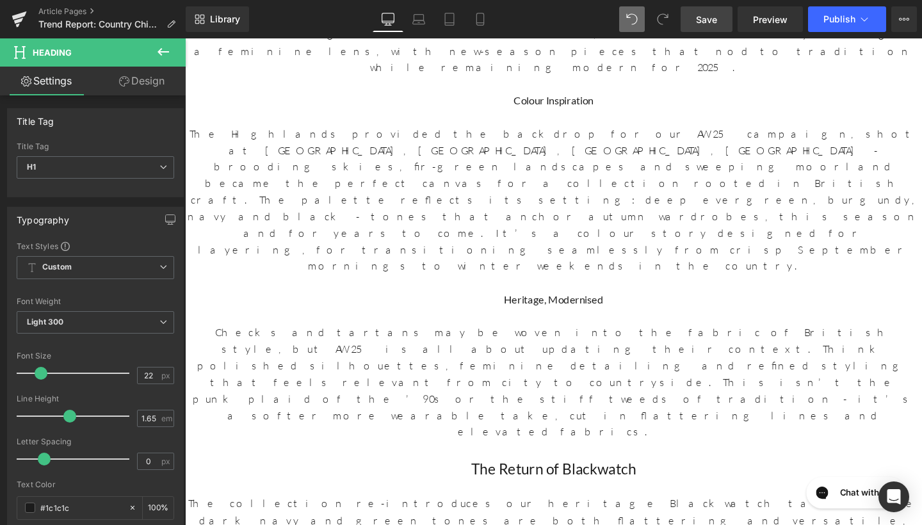
click at [544, 491] on span at bounding box center [539, 498] width 13 height 15
click at [152, 377] on input "24" at bounding box center [149, 376] width 22 height 16
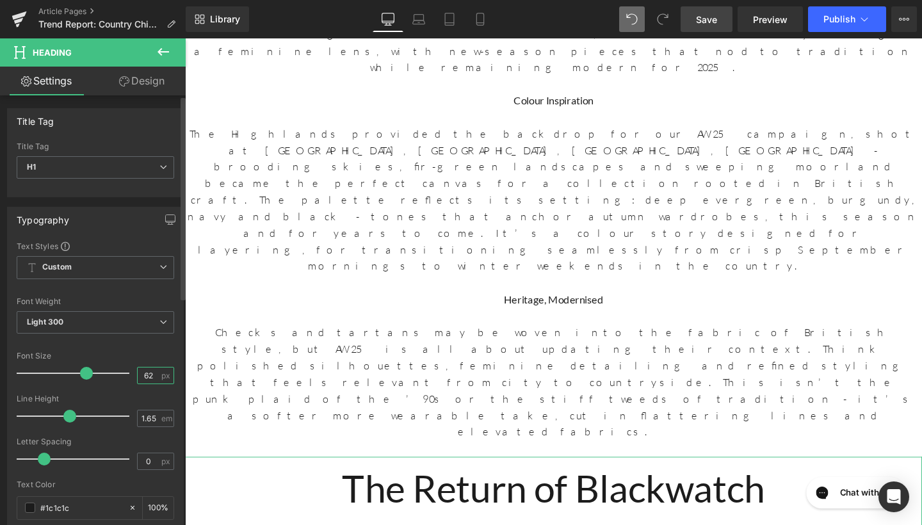
type input "6"
type input "22"
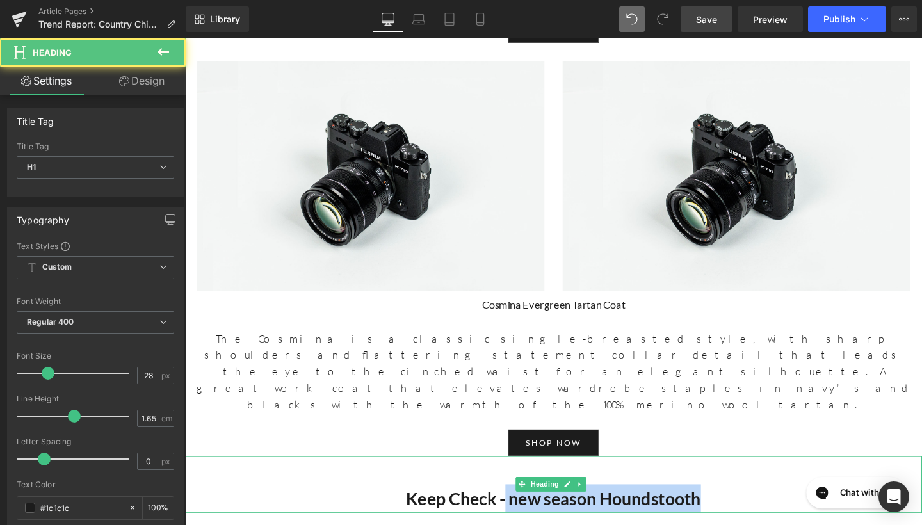
scroll to position [2517, 0]
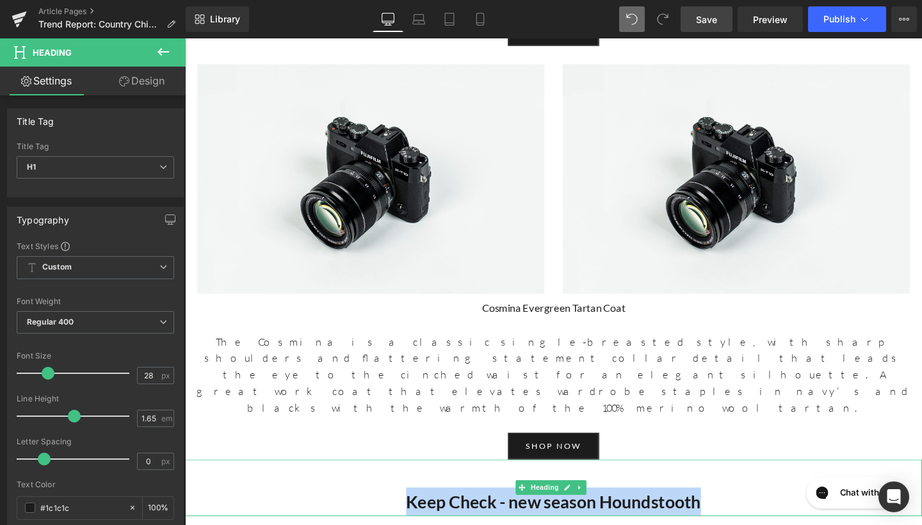
drag, startPoint x: 732, startPoint y: 118, endPoint x: 418, endPoint y: 111, distance: 313.9
click at [418, 510] on h1 "Keep Check - new season Houndstooth" at bounding box center [572, 524] width 775 height 29
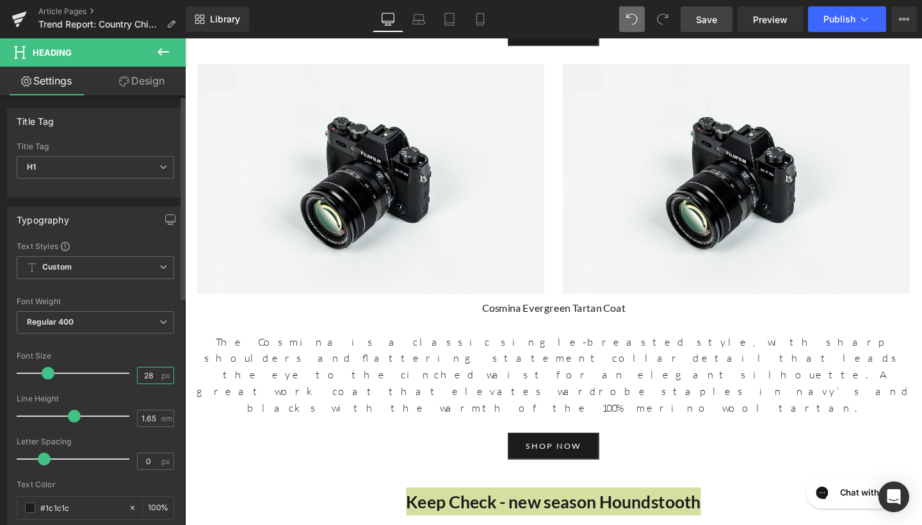
click at [149, 372] on input "28" at bounding box center [149, 376] width 22 height 16
type input "6"
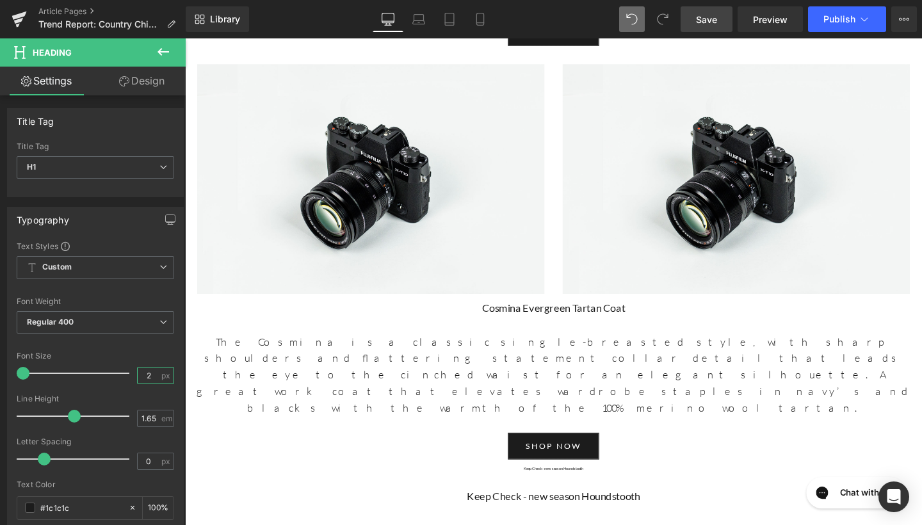
type input "22"
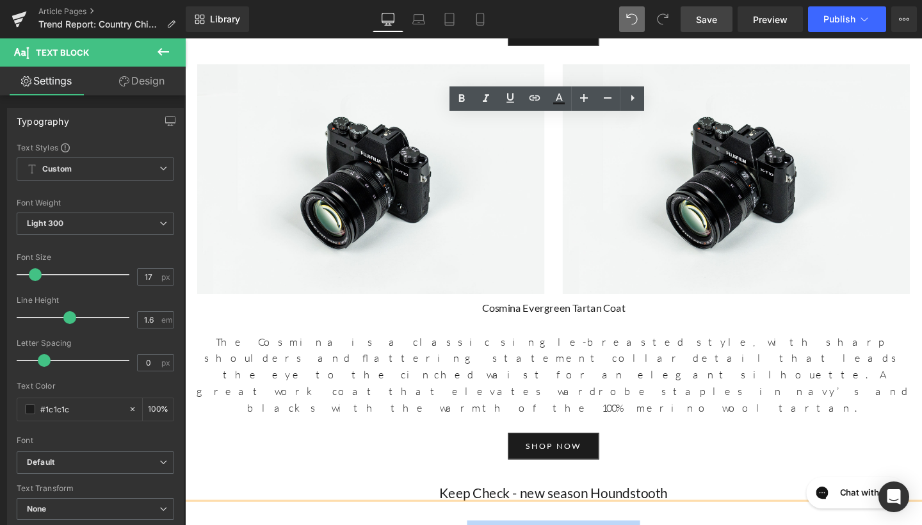
drag, startPoint x: 581, startPoint y: 161, endPoint x: 463, endPoint y: 148, distance: 118.6
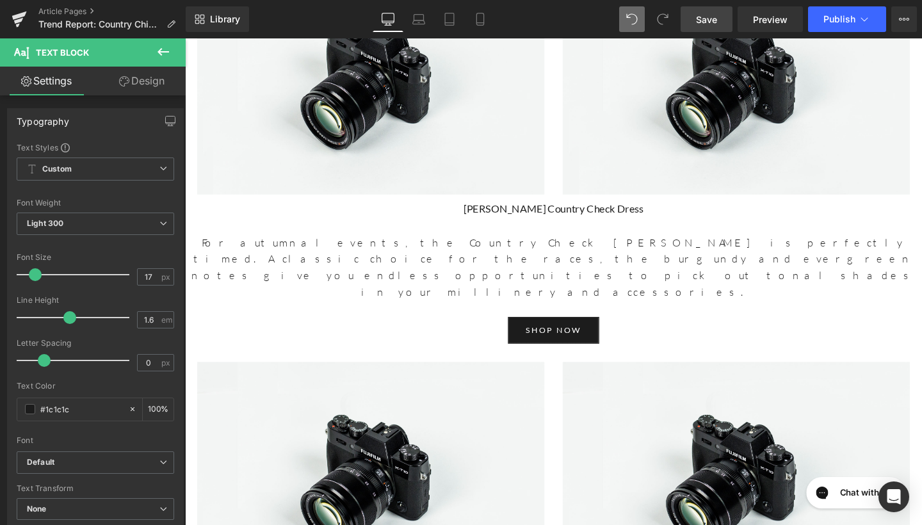
scroll to position [4085, 0]
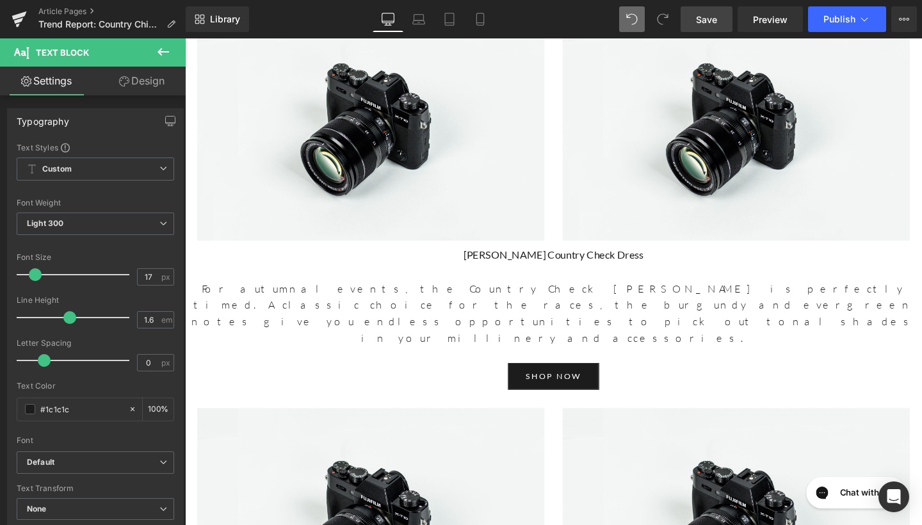
click at [708, 17] on span "Save" at bounding box center [706, 19] width 21 height 13
click at [161, 49] on icon at bounding box center [164, 52] width 12 height 8
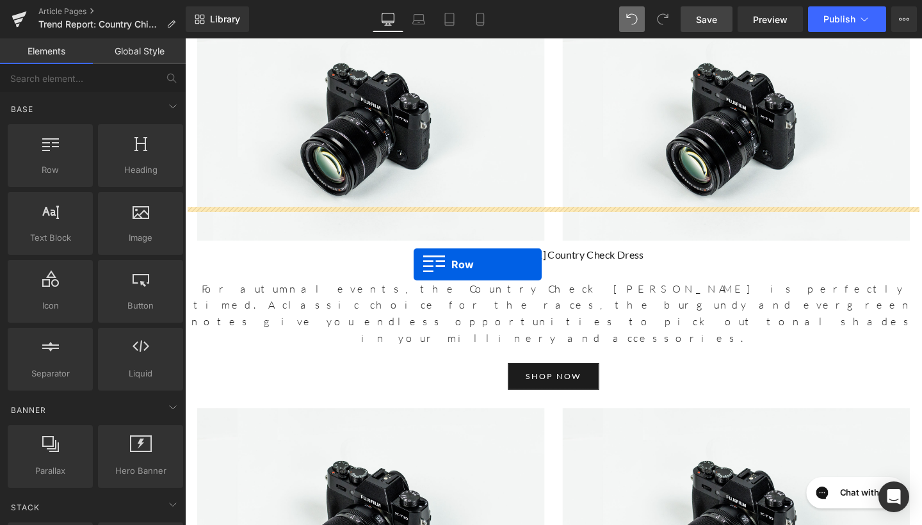
drag, startPoint x: 252, startPoint y: 213, endPoint x: 425, endPoint y: 276, distance: 183.9
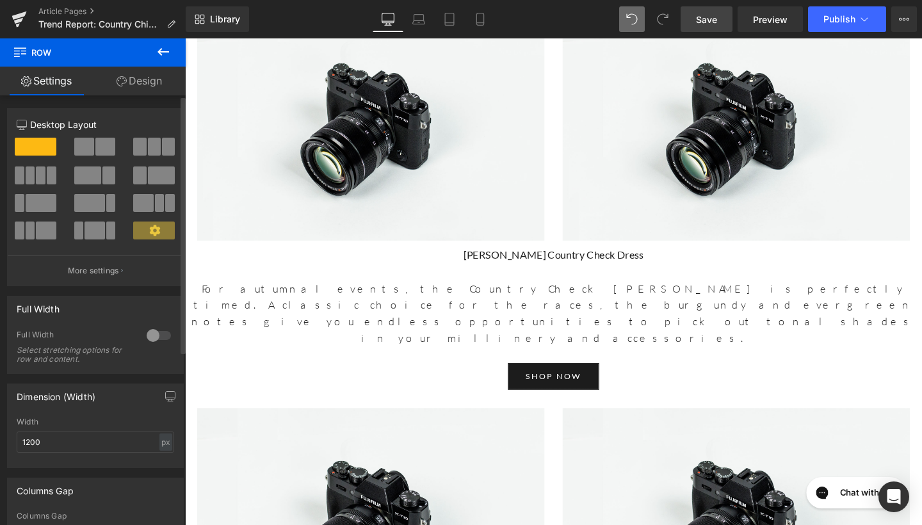
click at [86, 149] on span at bounding box center [84, 147] width 20 height 18
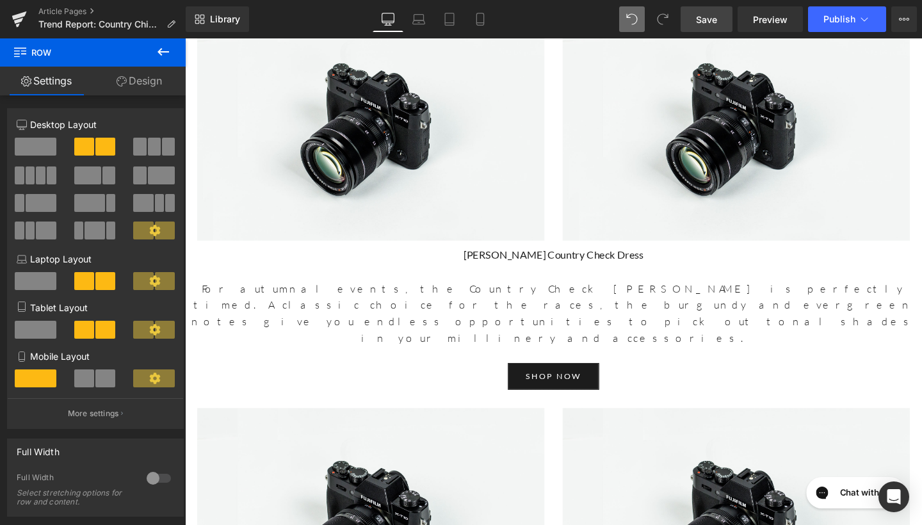
click at [169, 59] on icon at bounding box center [163, 51] width 15 height 15
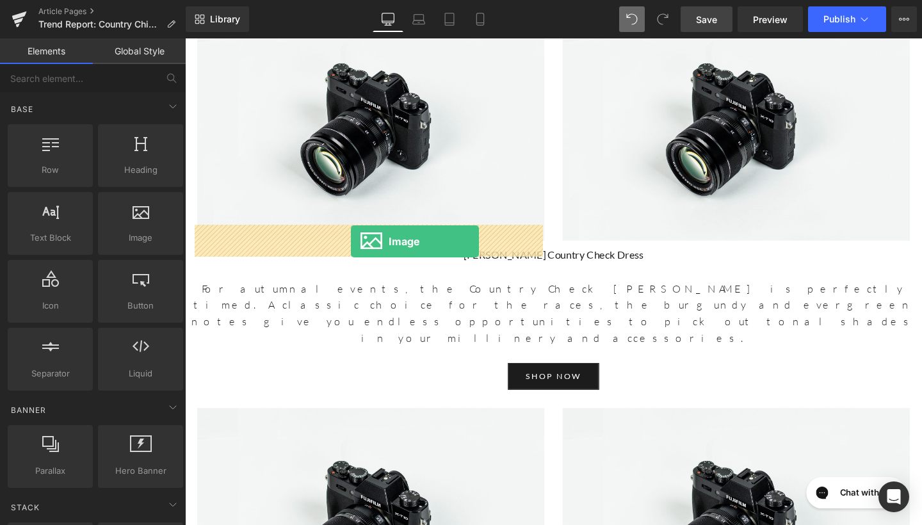
drag, startPoint x: 302, startPoint y: 266, endPoint x: 359, endPoint y: 252, distance: 59.5
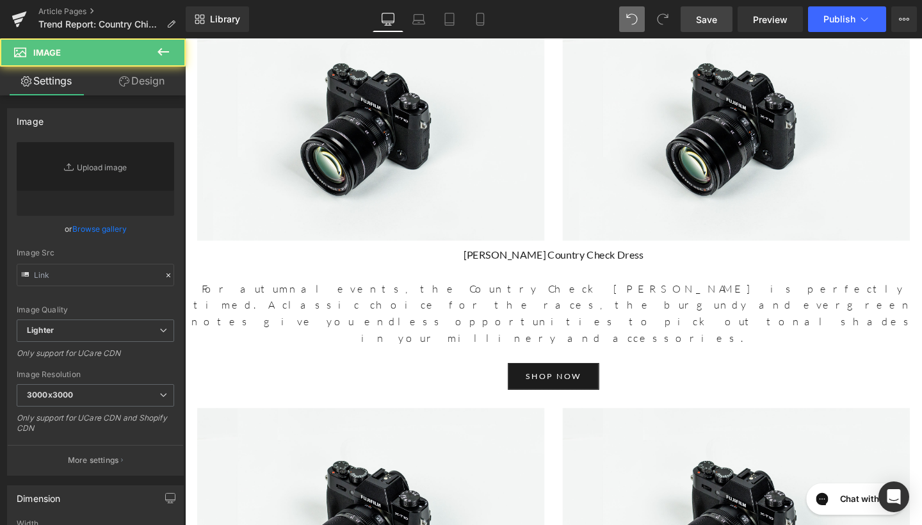
type input "//[DOMAIN_NAME][URL]"
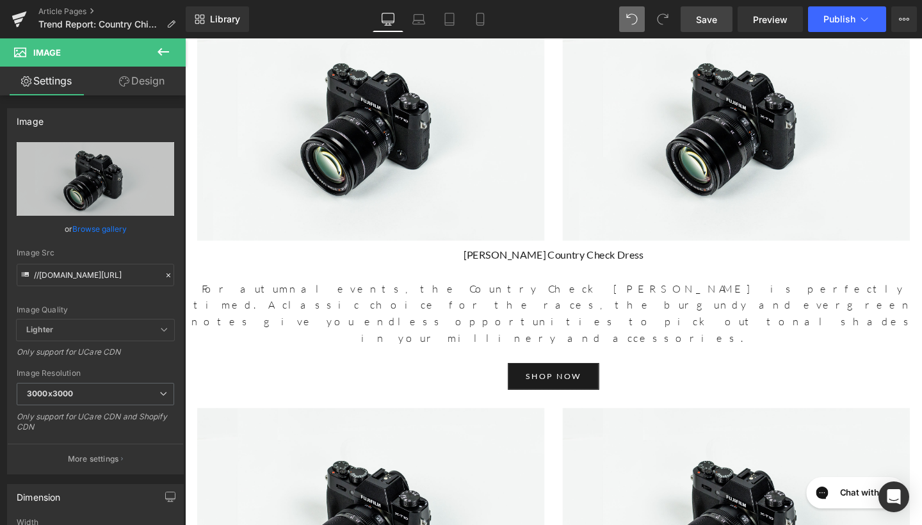
click at [164, 53] on icon at bounding box center [164, 52] width 12 height 8
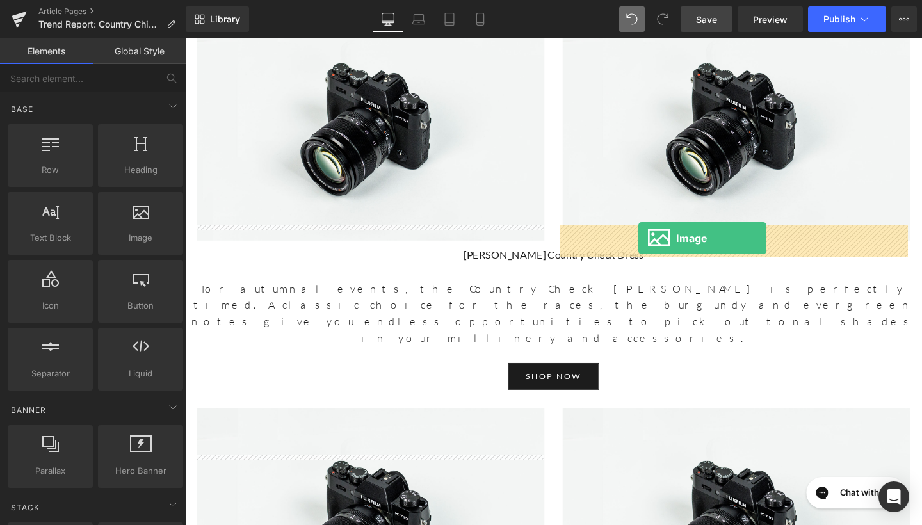
drag, startPoint x: 320, startPoint y: 260, endPoint x: 661, endPoint y: 248, distance: 341.5
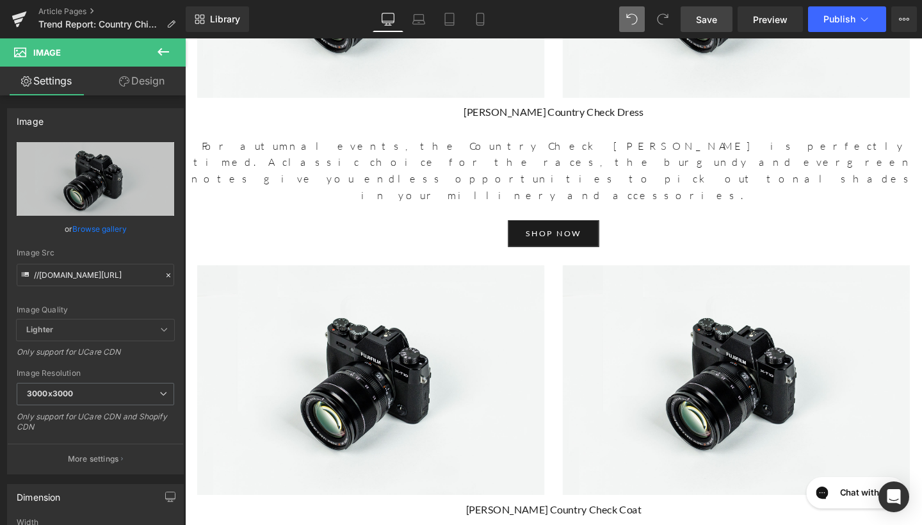
scroll to position [4255, 0]
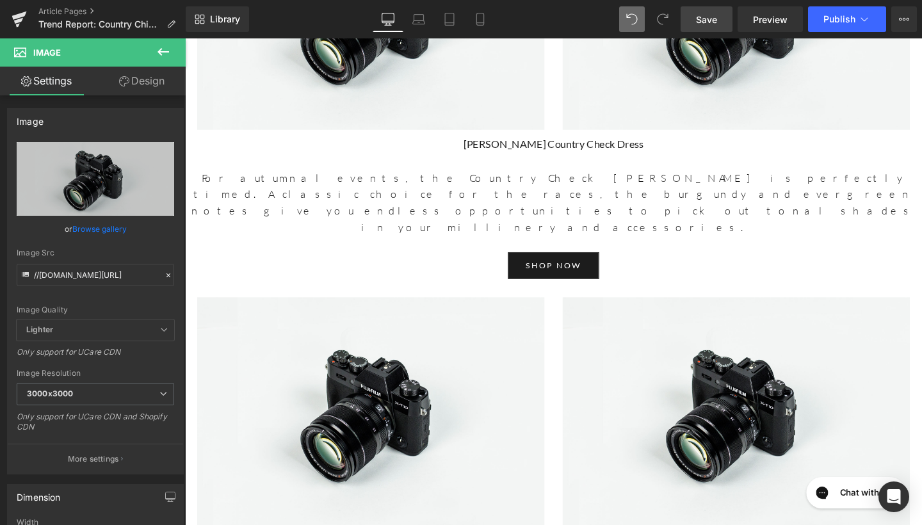
scroll to position [4199, 0]
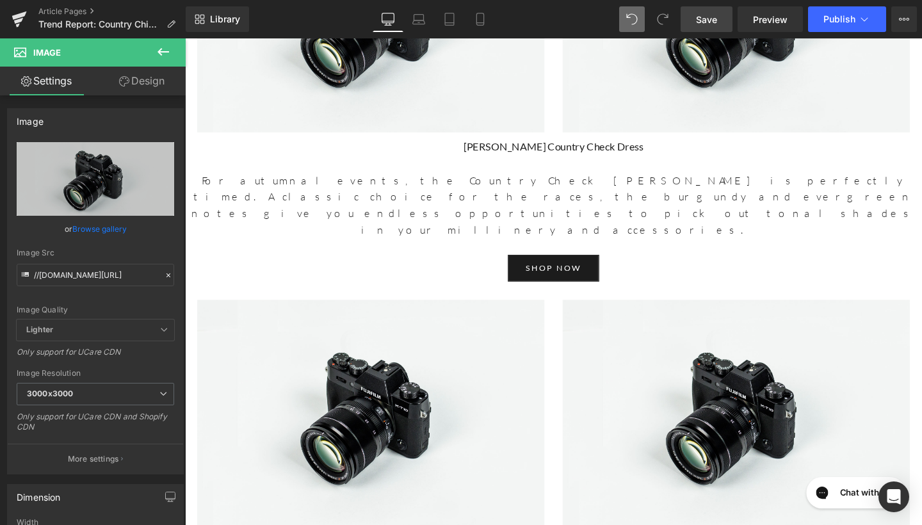
click at [160, 49] on icon at bounding box center [164, 52] width 12 height 8
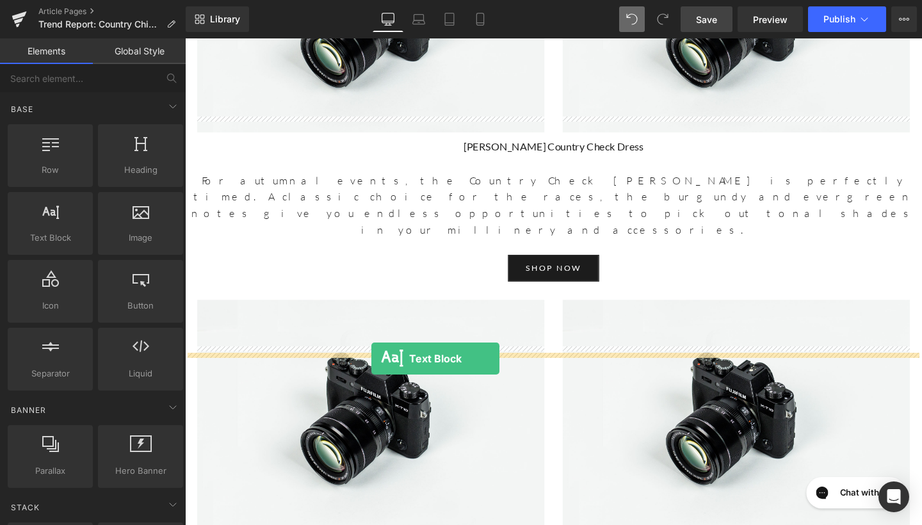
drag, startPoint x: 234, startPoint y: 281, endPoint x: 381, endPoint y: 375, distance: 174.3
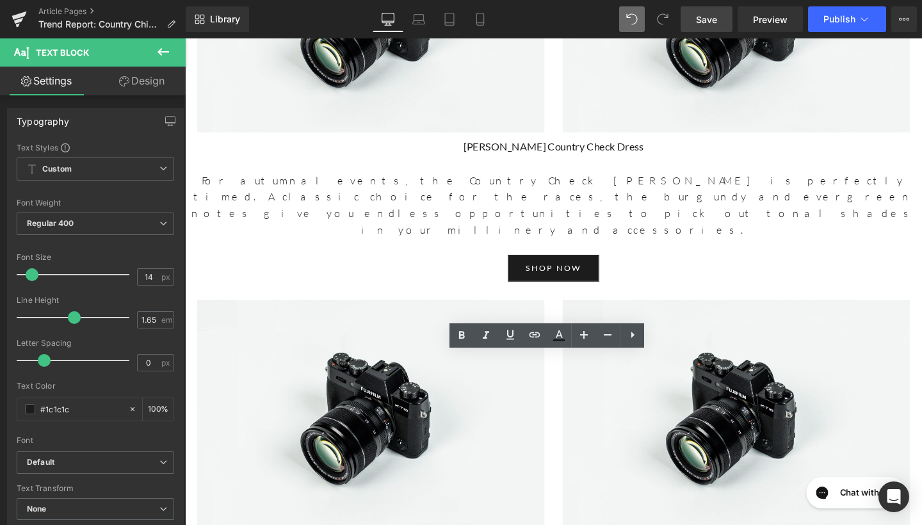
drag, startPoint x: 396, startPoint y: 406, endPoint x: 183, endPoint y: 372, distance: 215.3
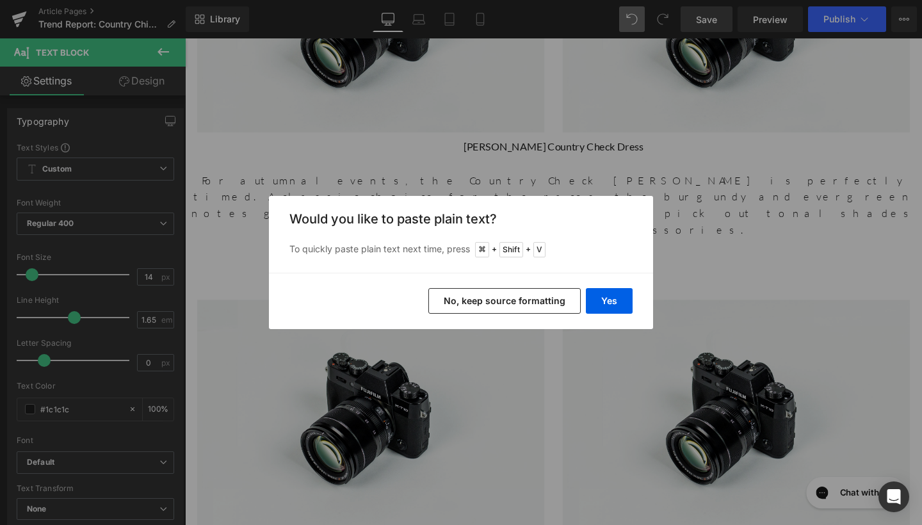
click at [558, 307] on button "No, keep source formatting" at bounding box center [504, 301] width 152 height 26
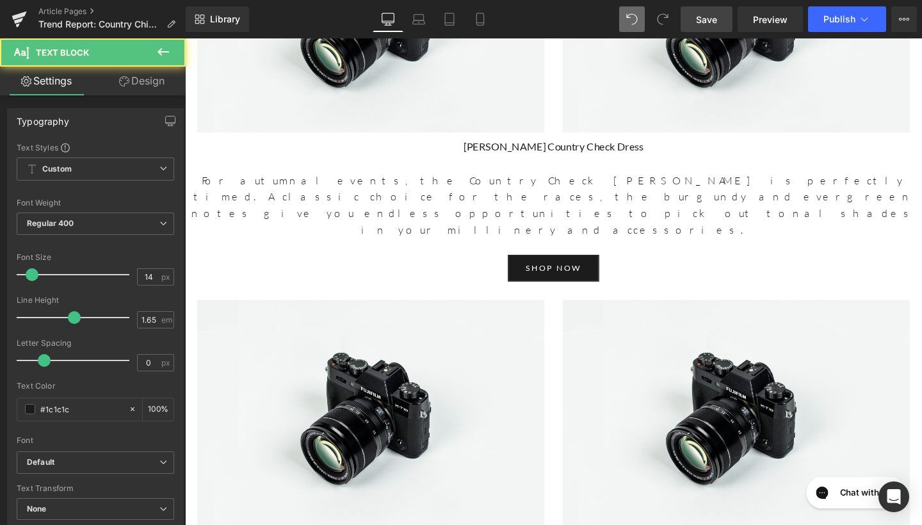
drag, startPoint x: 265, startPoint y: 378, endPoint x: 236, endPoint y: 378, distance: 28.8
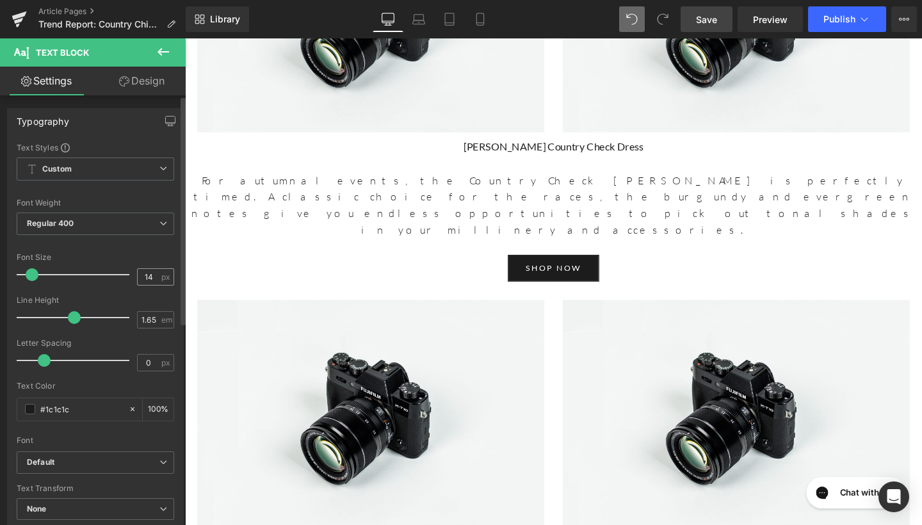
click at [156, 275] on div "14 px" at bounding box center [155, 276] width 37 height 17
click at [147, 277] on input "14" at bounding box center [149, 277] width 22 height 16
type input "17"
click at [134, 225] on span "Regular 400" at bounding box center [96, 224] width 158 height 22
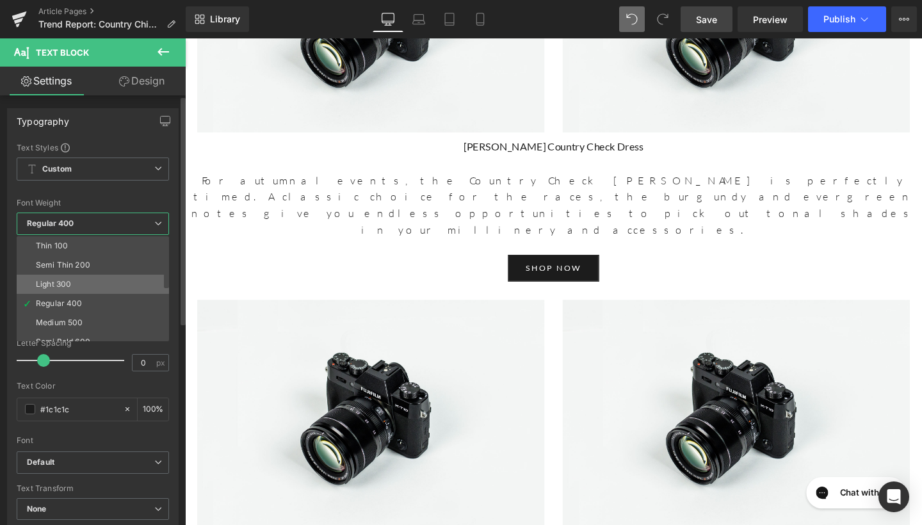
click at [102, 279] on li "Light 300" at bounding box center [96, 284] width 158 height 19
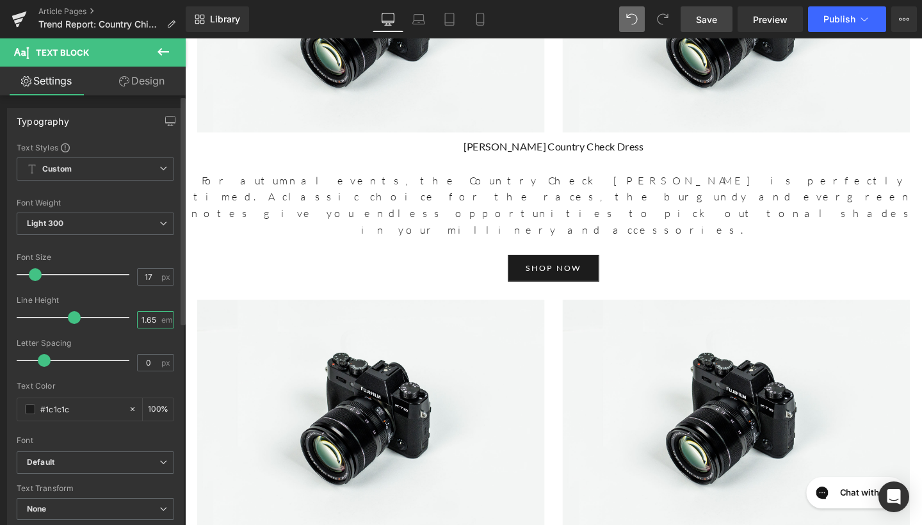
click at [149, 320] on input "1.65" at bounding box center [149, 320] width 22 height 16
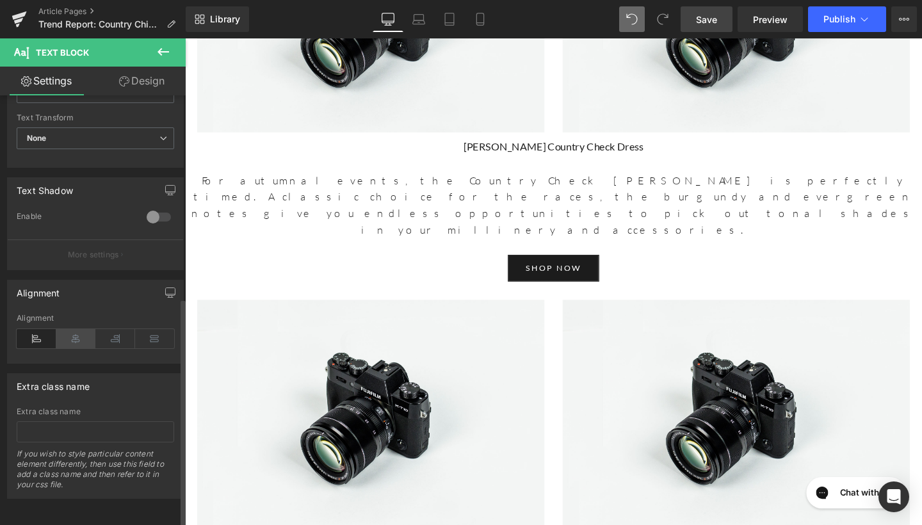
scroll to position [380, 0]
type input "1.6"
click at [74, 329] on icon at bounding box center [76, 338] width 40 height 19
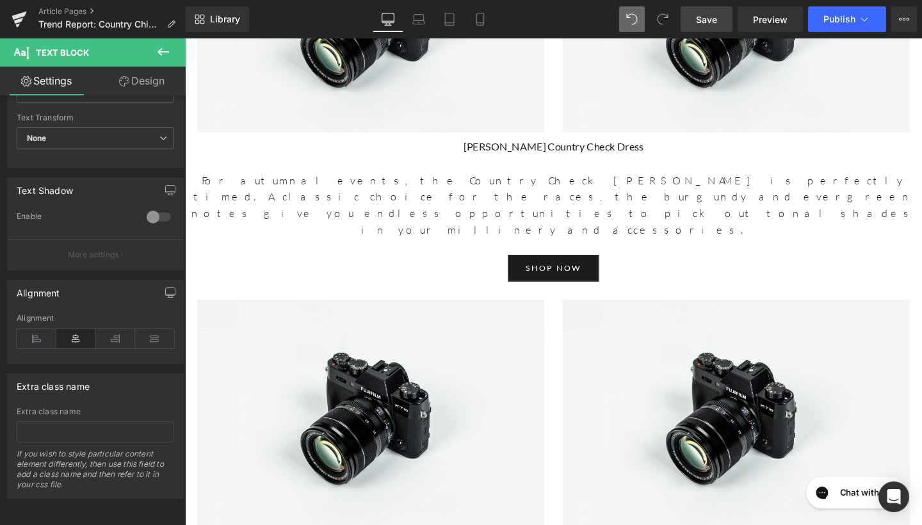
drag, startPoint x: 631, startPoint y: 444, endPoint x: 258, endPoint y: 389, distance: 376.7
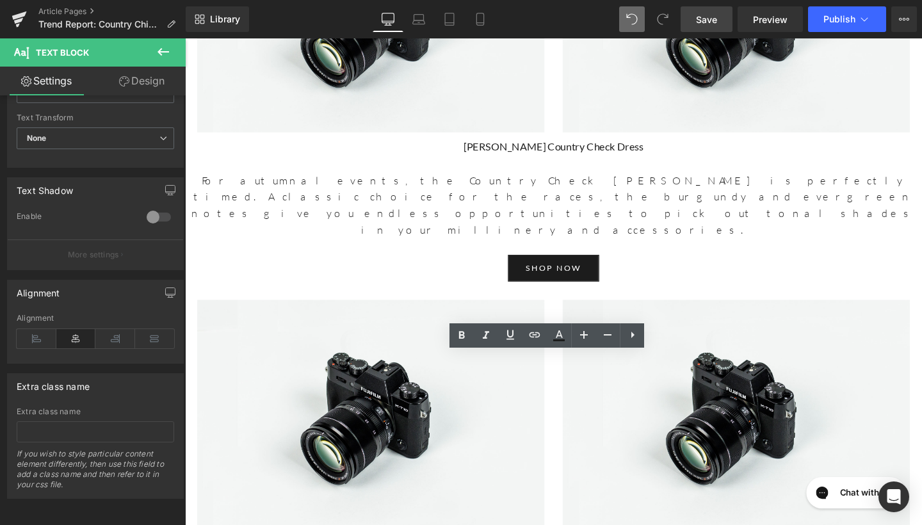
drag, startPoint x: 655, startPoint y: 378, endPoint x: 517, endPoint y: 371, distance: 137.9
click at [468, 332] on icon at bounding box center [461, 335] width 15 height 15
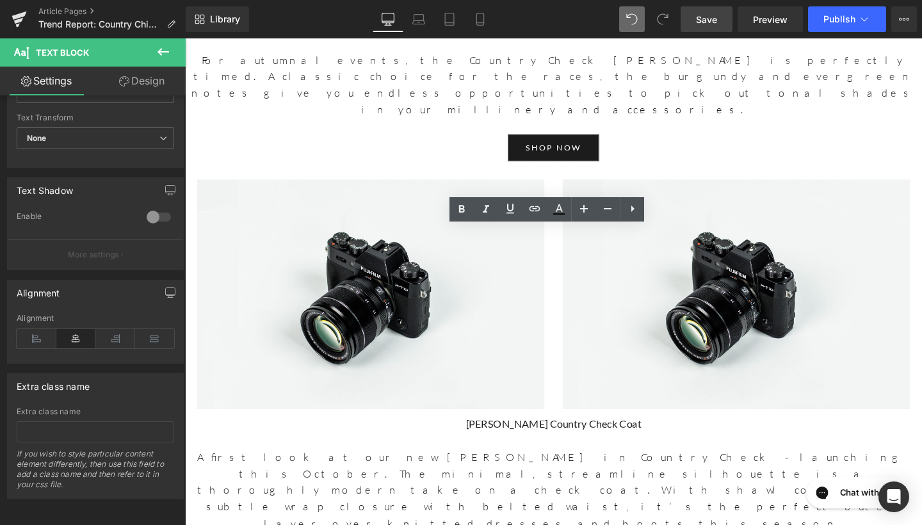
scroll to position [4335, 0]
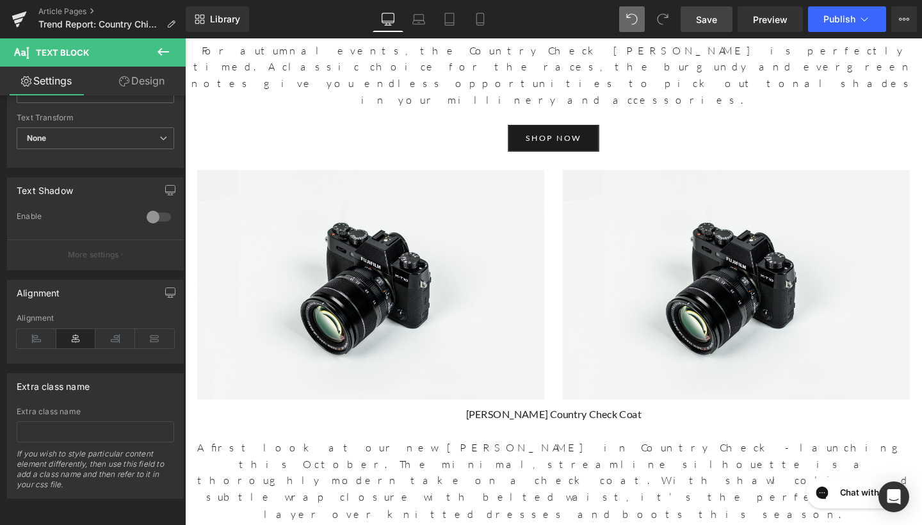
click at [166, 52] on icon at bounding box center [164, 52] width 12 height 8
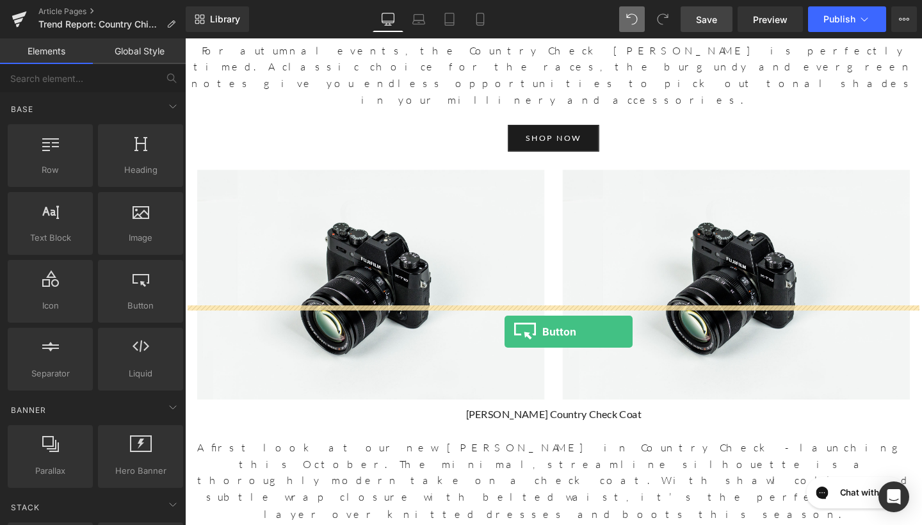
drag, startPoint x: 329, startPoint y: 327, endPoint x: 521, endPoint y: 346, distance: 193.7
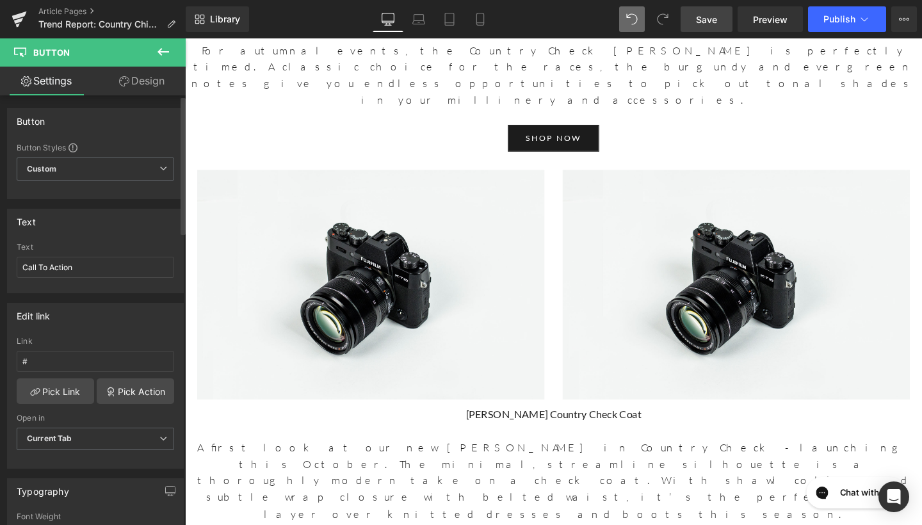
scroll to position [0, 0]
drag, startPoint x: 86, startPoint y: 268, endPoint x: 0, endPoint y: 266, distance: 85.8
click at [0, 266] on div "Text Call To Action Text Call To Action" at bounding box center [95, 246] width 191 height 94
type input "SHop now"
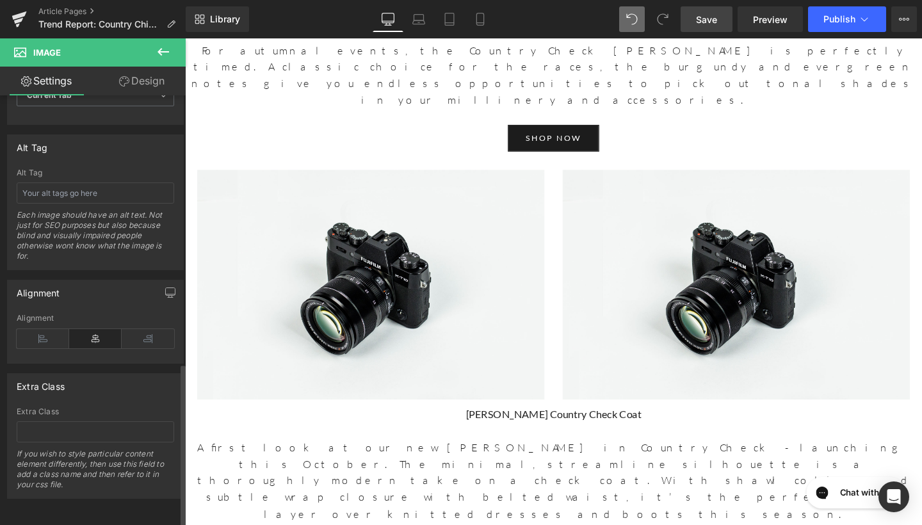
scroll to position [696, 0]
click at [108, 206] on div "Alt Tag Each image should have an alt text. Not just for SEO purposes but also …" at bounding box center [96, 219] width 158 height 101
click at [114, 193] on input "text" at bounding box center [96, 193] width 158 height 21
type input "Aybra Olive dress"
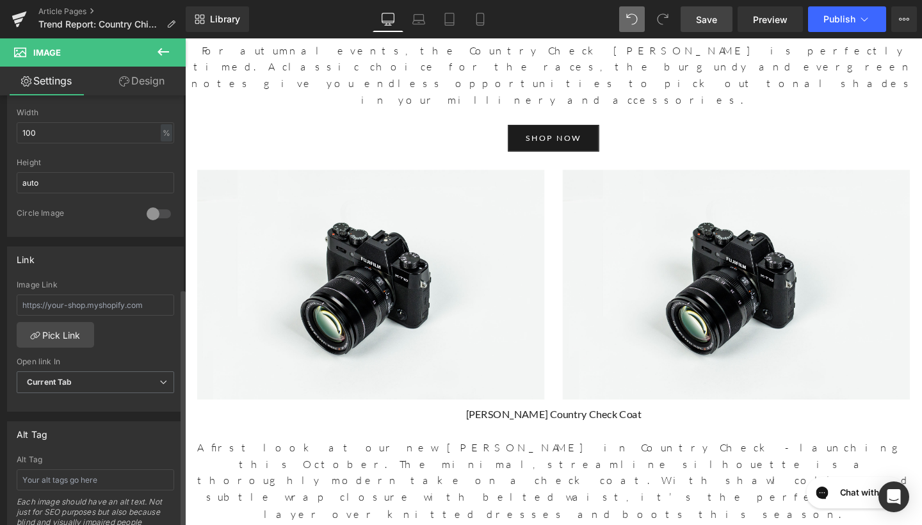
scroll to position [508, 0]
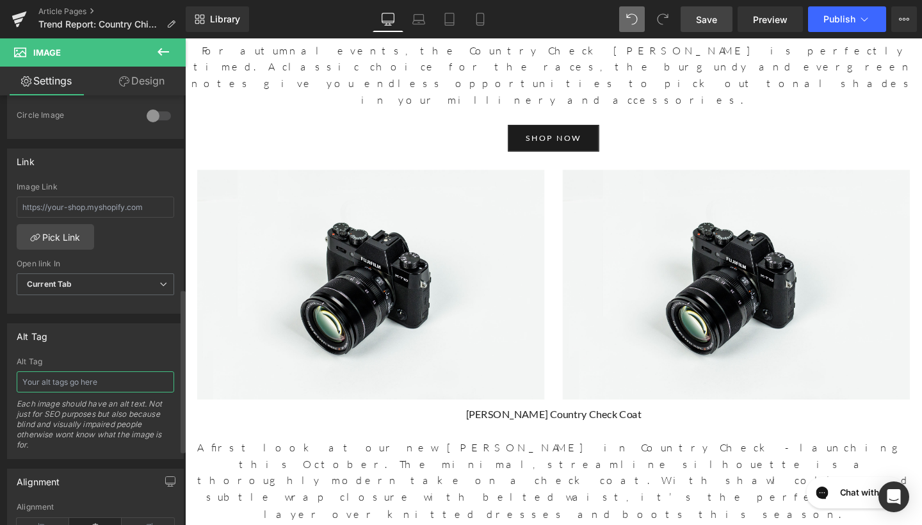
click at [63, 385] on input "text" at bounding box center [96, 381] width 158 height 21
type input "Aybra Olive Dress"
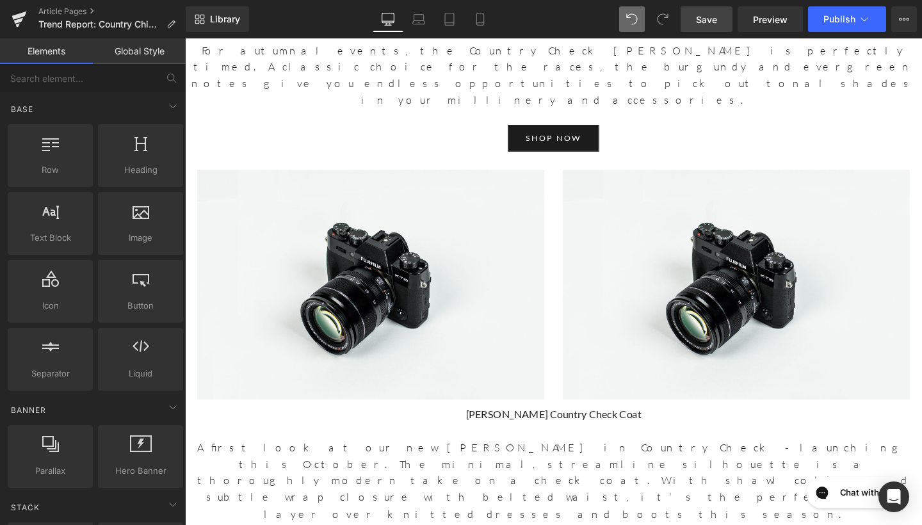
click at [704, 7] on link "Save" at bounding box center [707, 19] width 52 height 26
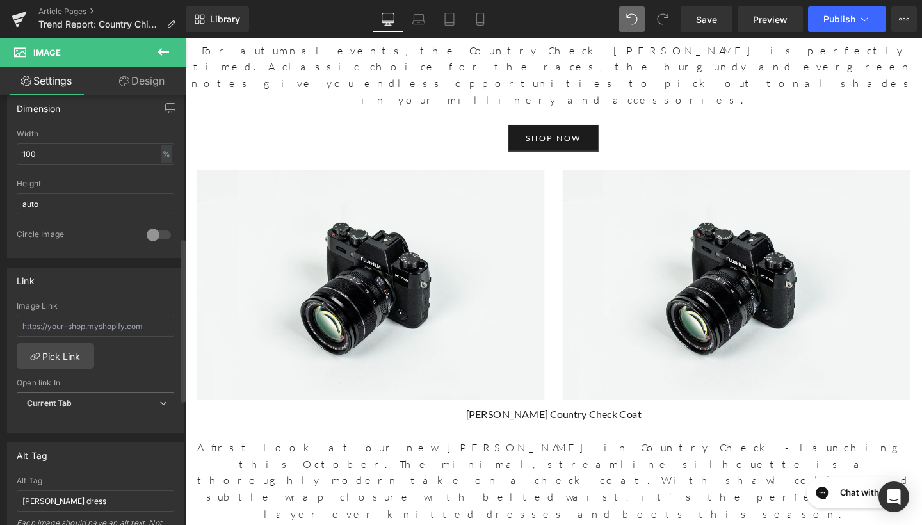
scroll to position [416, 0]
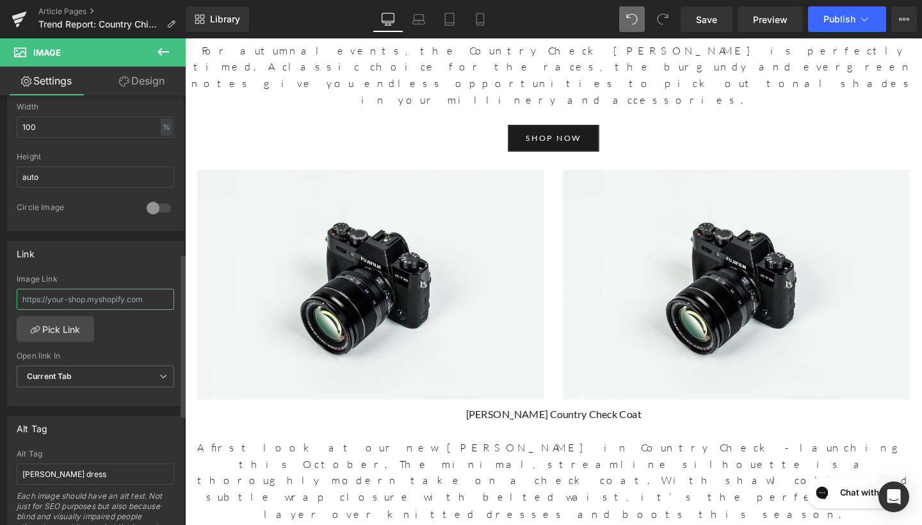
click at [89, 303] on input "text" at bounding box center [96, 299] width 158 height 21
paste input "https://www.beulahlondon.com/products/aybra-olive-dress?_pos=1&_psq=aybra+olive…"
type input "https://www.beulahlondon.com/products/aybra-olive-dress?_pos=1&_psq=aybra+olive…"
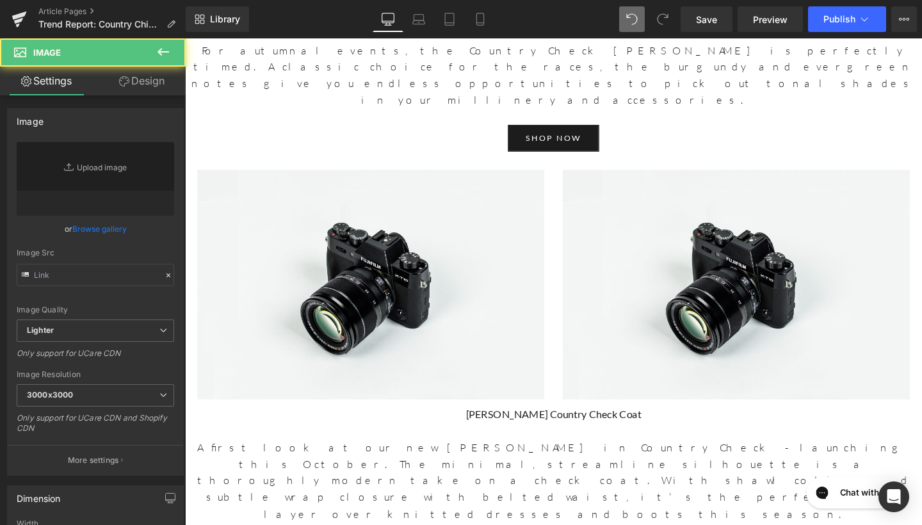
type input "//[DOMAIN_NAME][URL]"
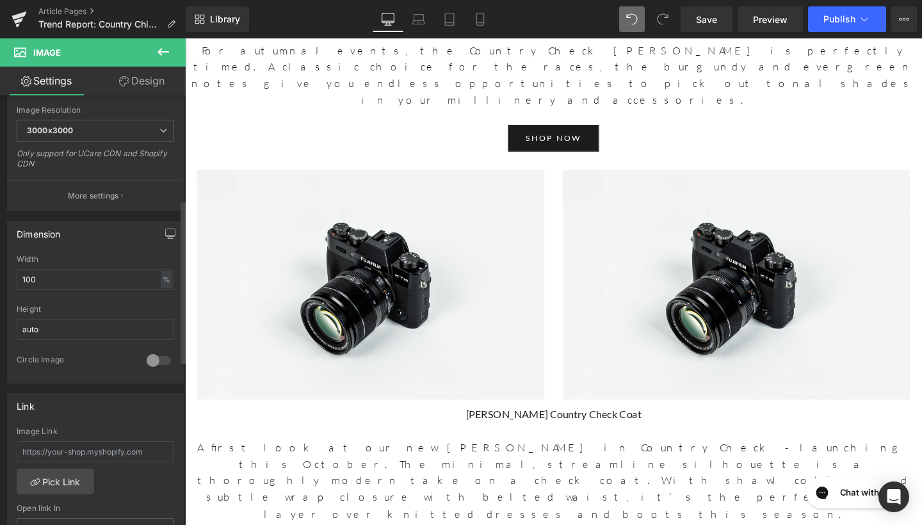
scroll to position [279, 0]
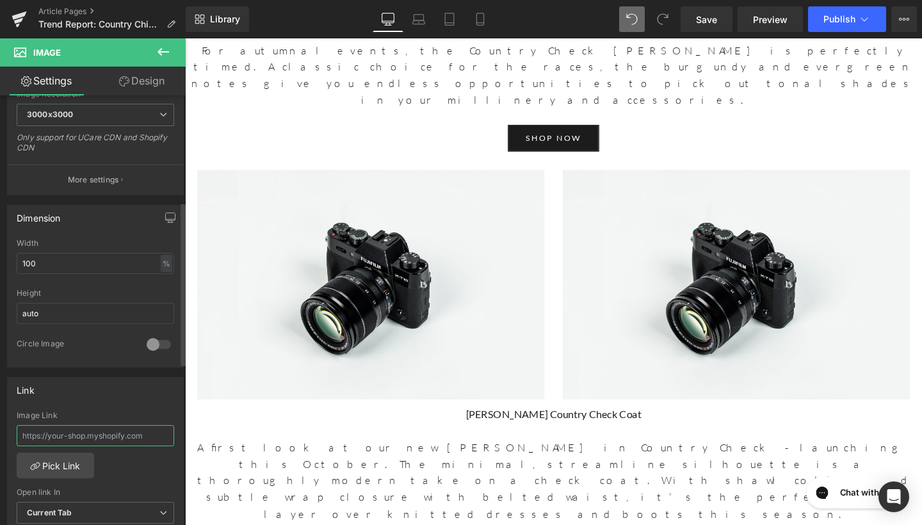
click at [57, 425] on input "text" at bounding box center [96, 435] width 158 height 21
paste input "https://www.beulahlondon.com/products/aybra-olive-dress?_pos=1&_psq=aybra+olive…"
type input "https://www.beulahlondon.com/products/aybra-olive-dress?_pos=1&_psq=aybra+olive…"
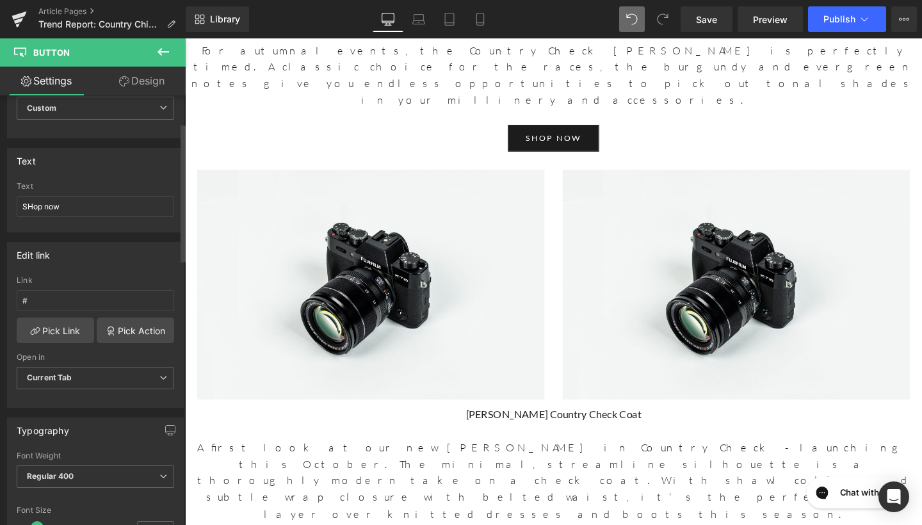
scroll to position [88, 0]
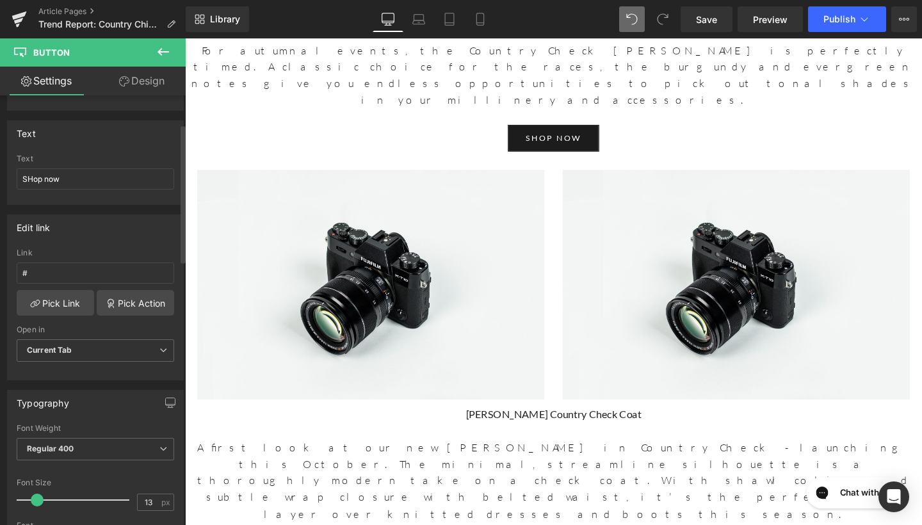
click at [100, 261] on div "Link #" at bounding box center [96, 269] width 158 height 42
click at [86, 275] on input "#" at bounding box center [96, 273] width 158 height 21
paste input "https://www.beulahlondon.com/products/aybra-olive-dress?_pos=1&_psq=aybra+olive…"
type input "https://www.beulahlondon.com/products/aybra-olive-dress?_pos=1&_psq=aybra+olive…"
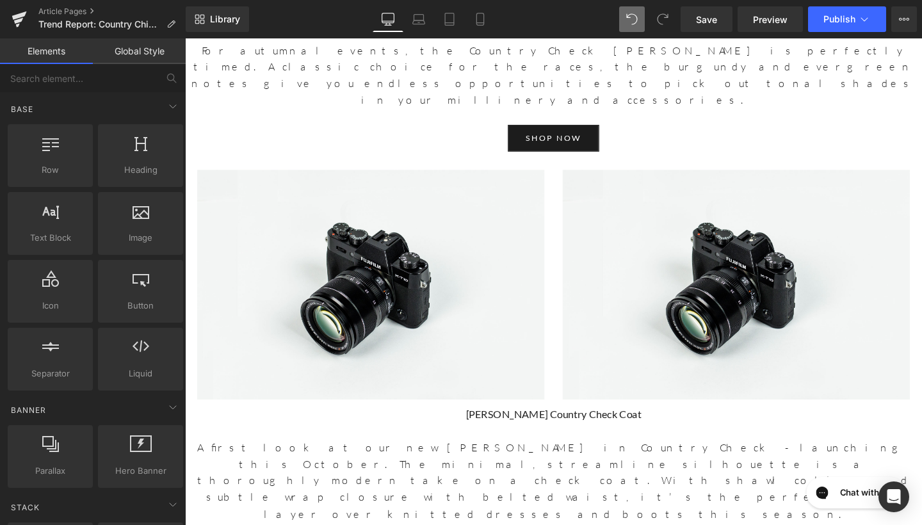
click at [725, 26] on link "Save" at bounding box center [707, 19] width 52 height 26
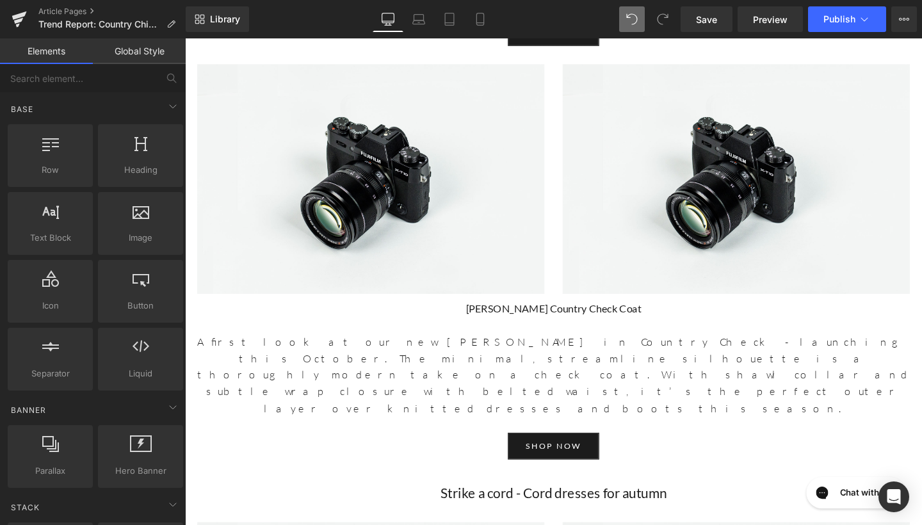
scroll to position [4483, 0]
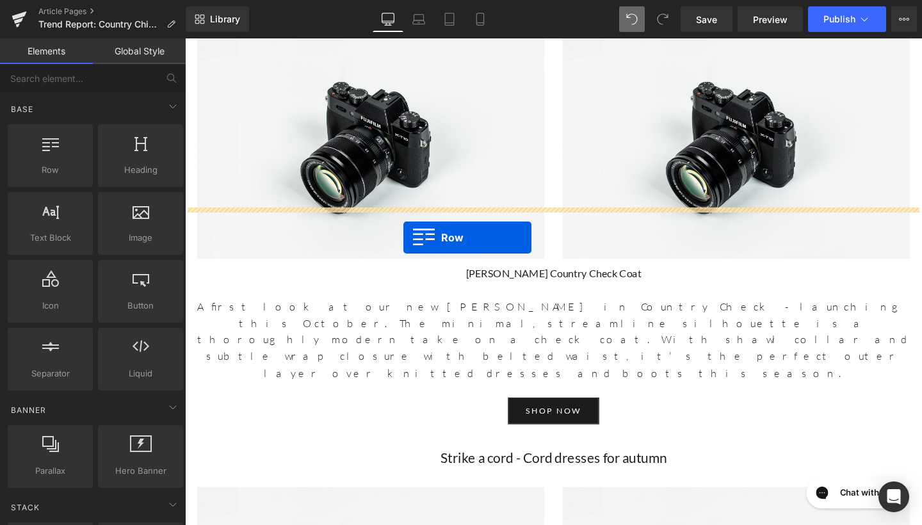
drag, startPoint x: 254, startPoint y: 197, endPoint x: 414, endPoint y: 248, distance: 167.9
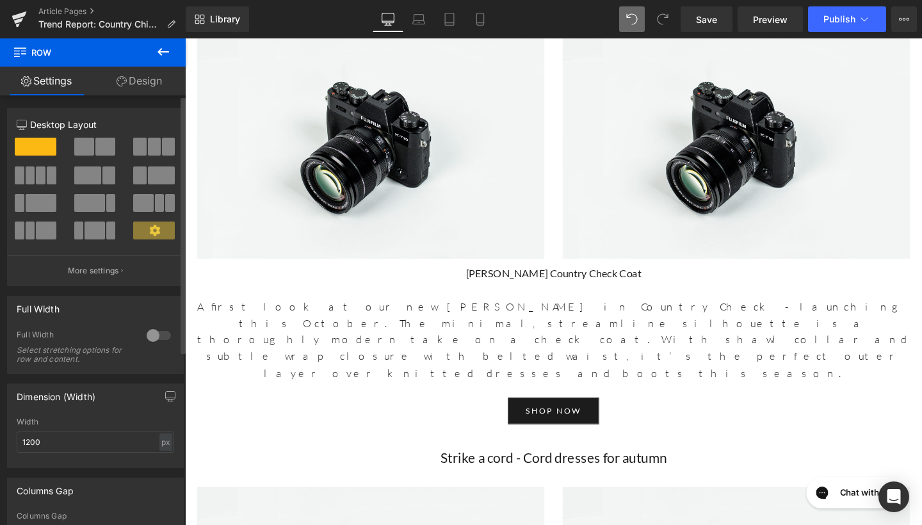
click at [81, 142] on span at bounding box center [84, 147] width 20 height 18
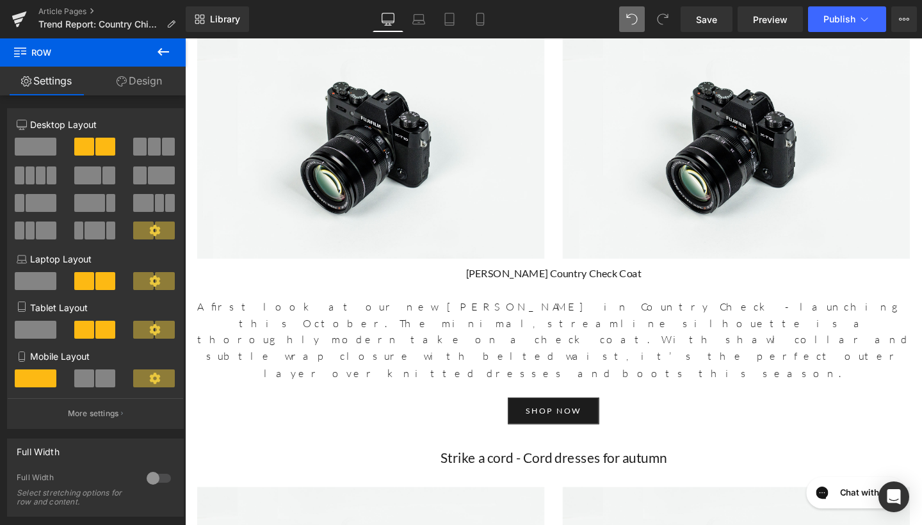
click at [161, 50] on icon at bounding box center [163, 51] width 15 height 15
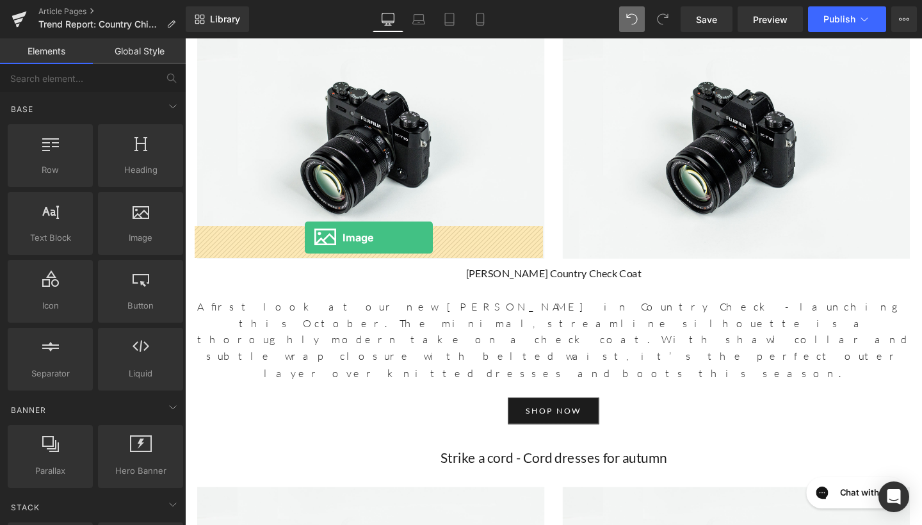
drag, startPoint x: 316, startPoint y: 268, endPoint x: 311, endPoint y: 248, distance: 21.1
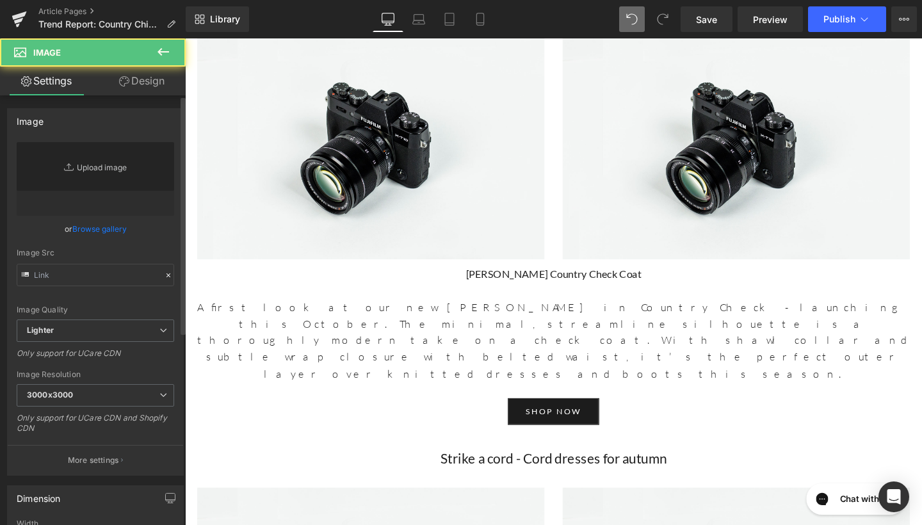
type input "//[DOMAIN_NAME][URL]"
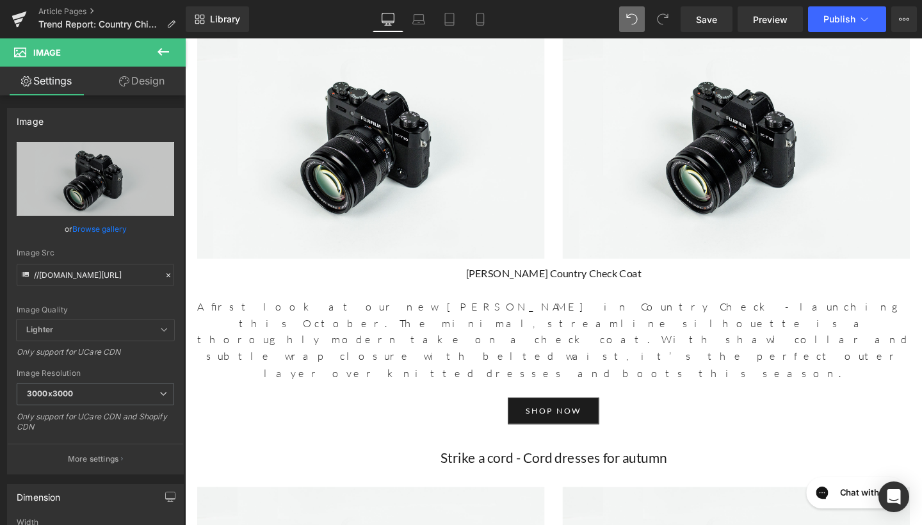
click at [158, 57] on icon at bounding box center [163, 51] width 15 height 15
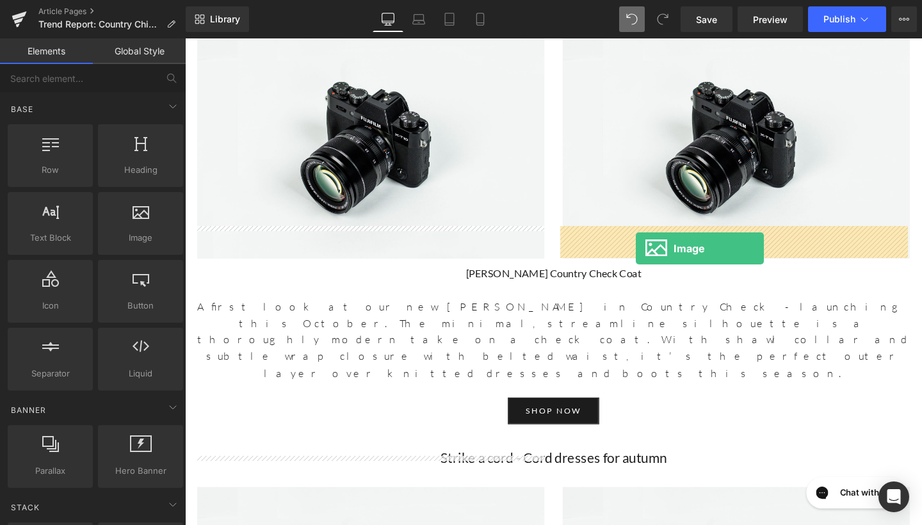
drag, startPoint x: 326, startPoint y: 276, endPoint x: 658, endPoint y: 259, distance: 332.8
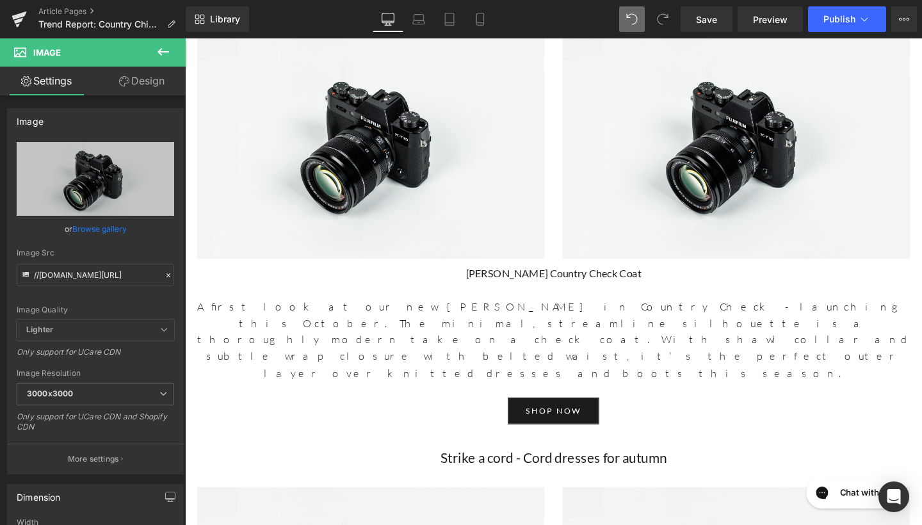
click at [159, 53] on icon at bounding box center [164, 52] width 12 height 8
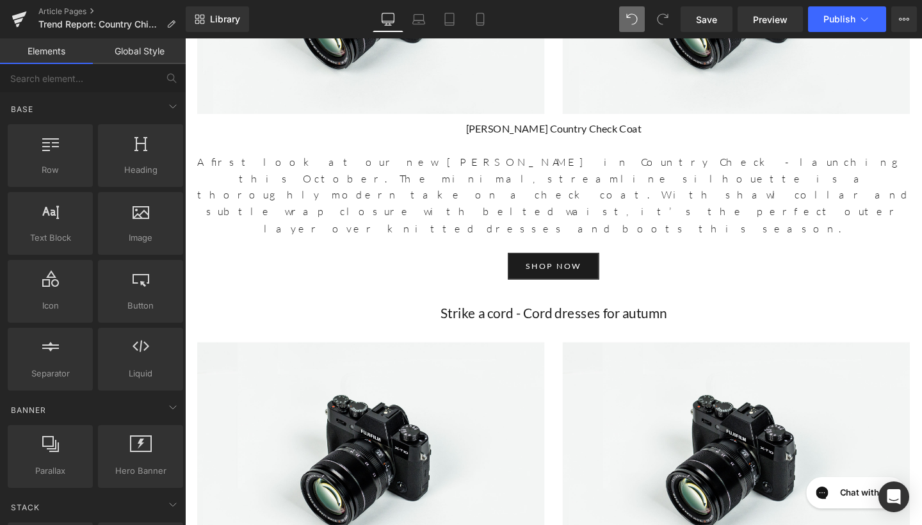
scroll to position [4666, 0]
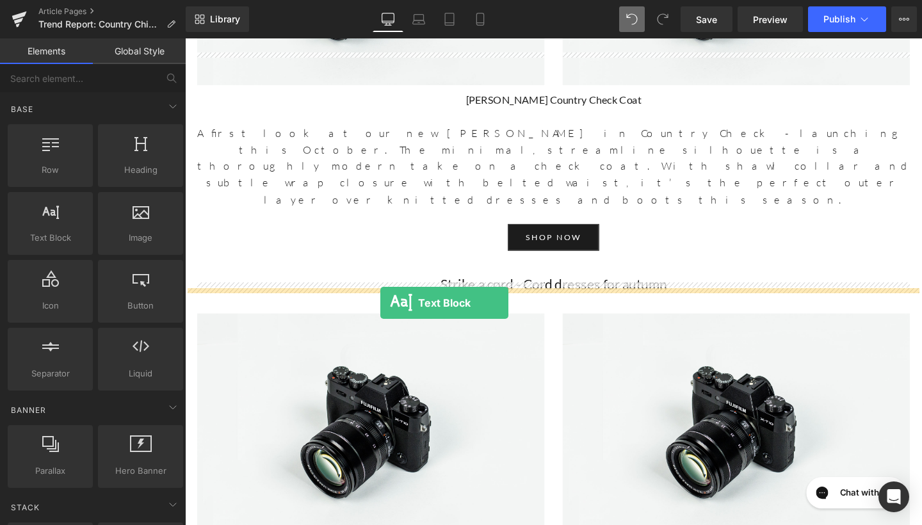
drag, startPoint x: 253, startPoint y: 245, endPoint x: 391, endPoint y: 316, distance: 154.9
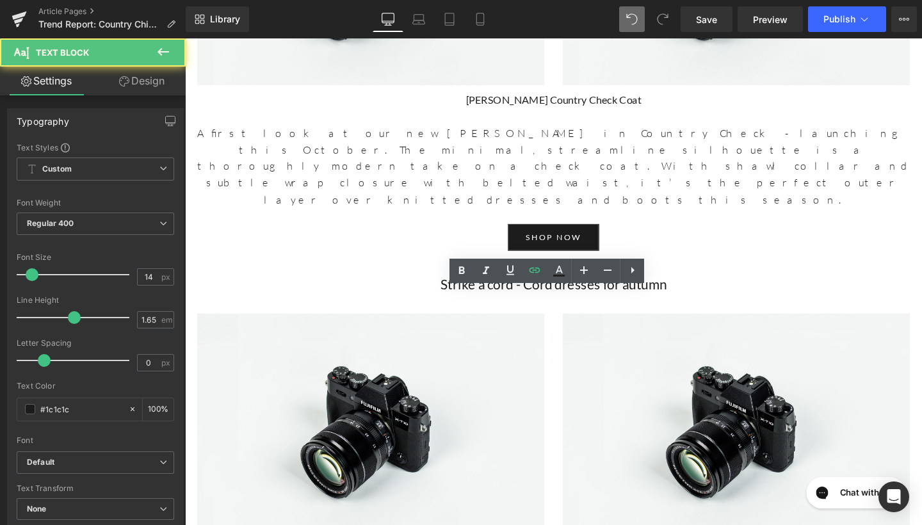
drag, startPoint x: 364, startPoint y: 337, endPoint x: 283, endPoint y: 326, distance: 81.5
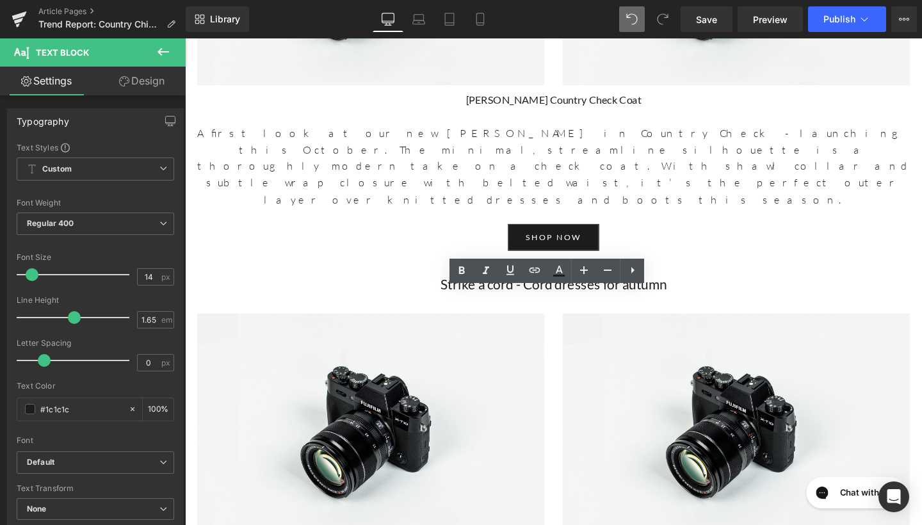
drag, startPoint x: 364, startPoint y: 336, endPoint x: 170, endPoint y: 305, distance: 197.1
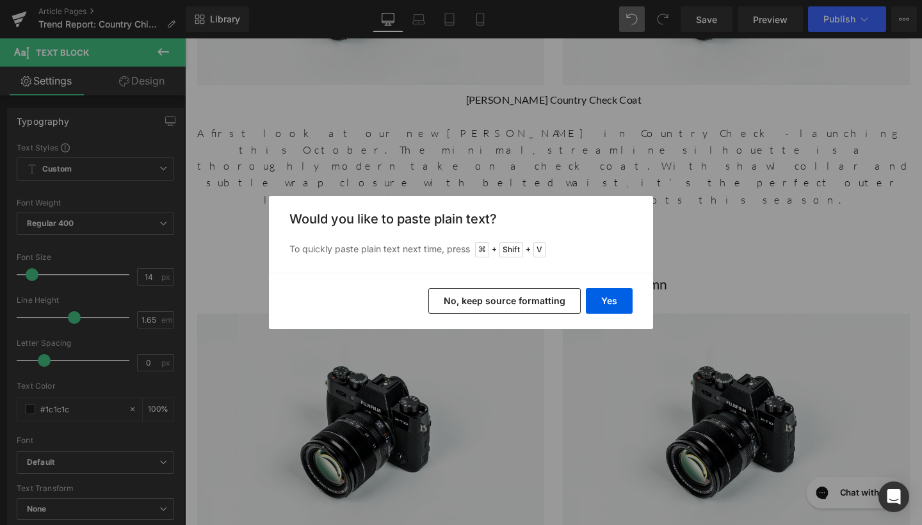
click at [531, 304] on button "No, keep source formatting" at bounding box center [504, 301] width 152 height 26
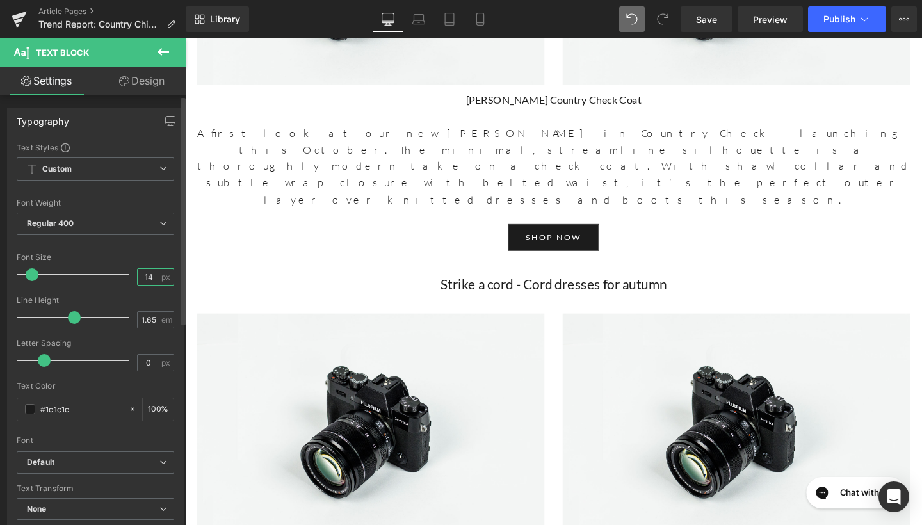
click at [152, 279] on input "14" at bounding box center [149, 277] width 22 height 16
type input "17"
click at [101, 220] on span "Regular 400" at bounding box center [96, 224] width 158 height 22
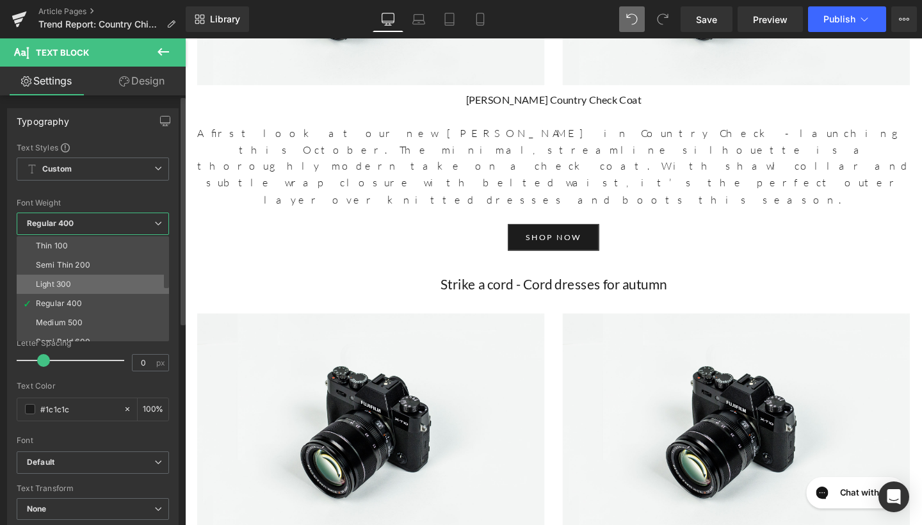
click at [86, 281] on li "Light 300" at bounding box center [96, 284] width 158 height 19
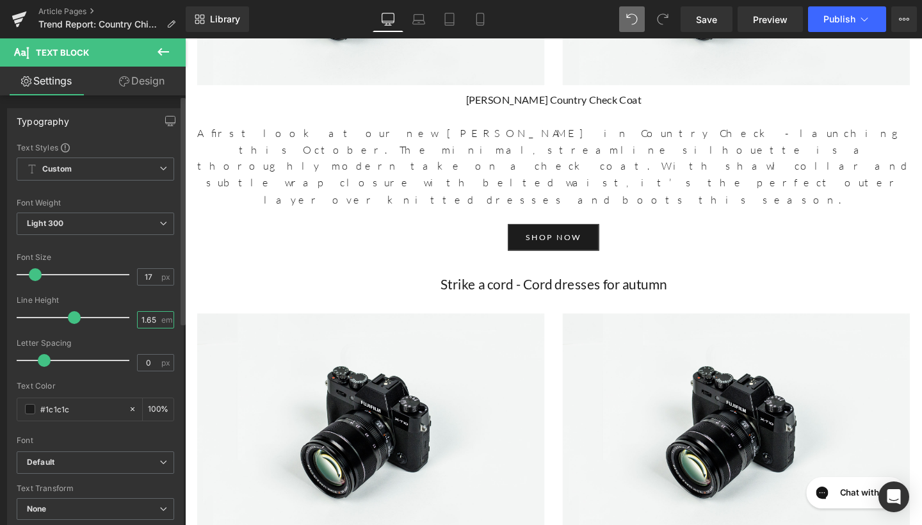
click at [152, 323] on input "1.65" at bounding box center [149, 320] width 22 height 16
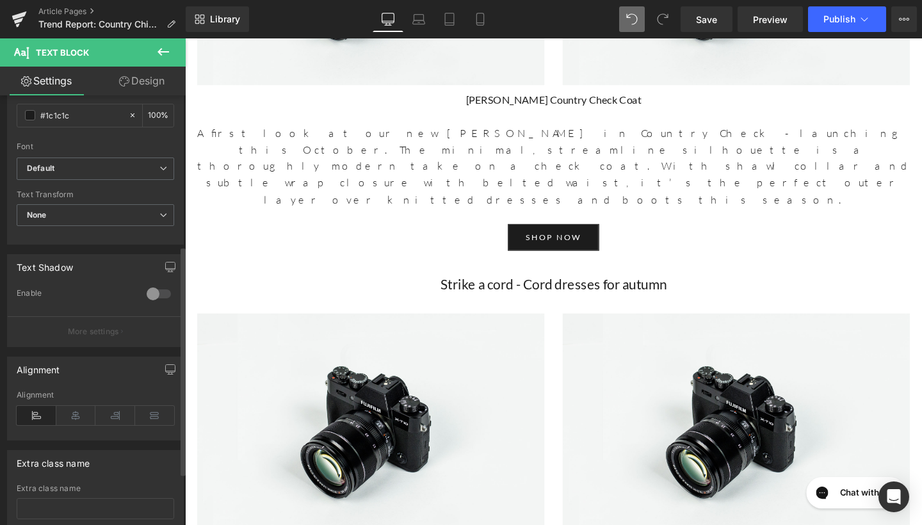
scroll to position [317, 0]
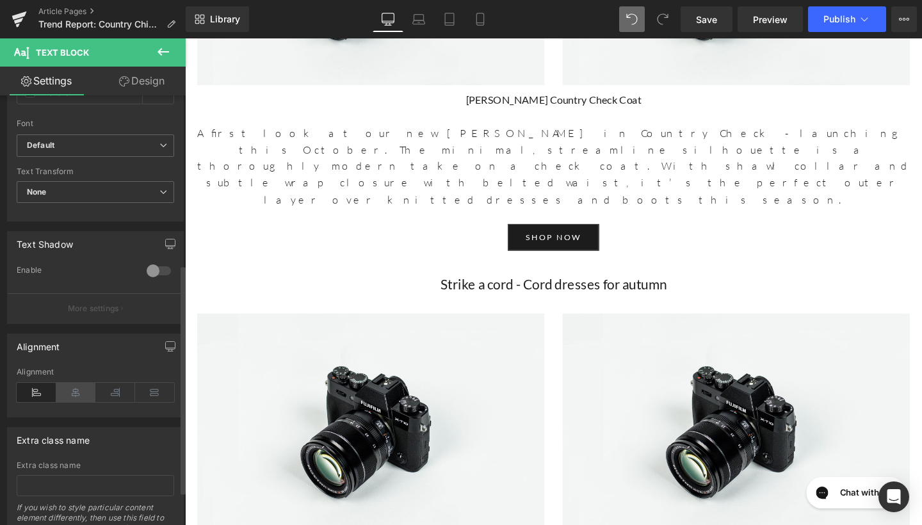
type input "1.6"
click at [75, 395] on icon at bounding box center [76, 392] width 40 height 19
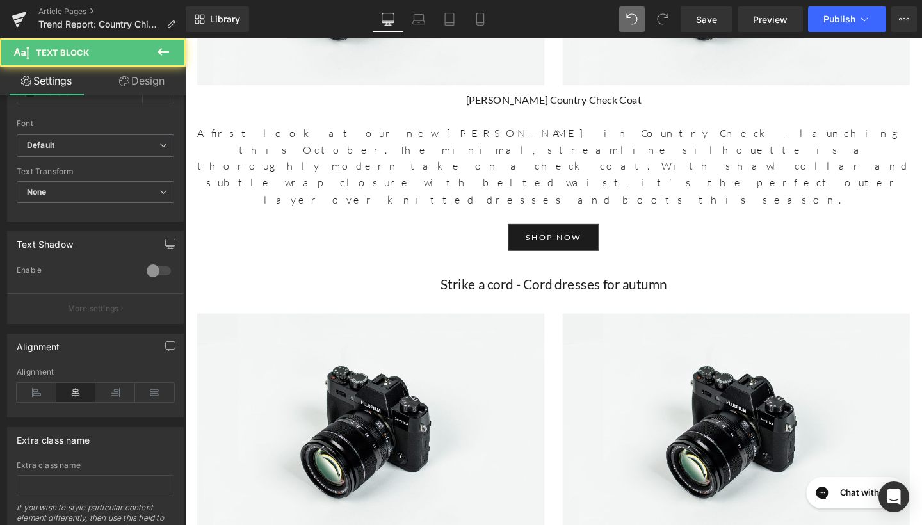
drag, startPoint x: 631, startPoint y: 307, endPoint x: 482, endPoint y: 304, distance: 149.9
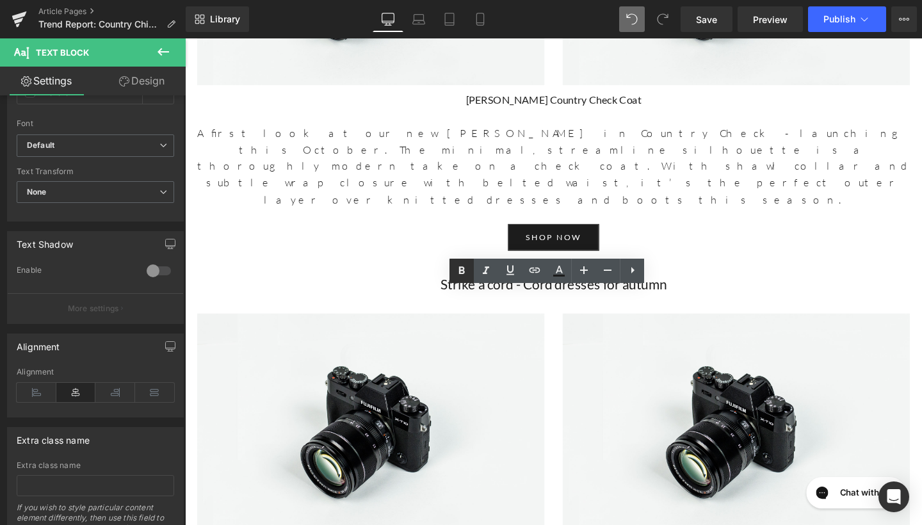
click at [462, 268] on icon at bounding box center [461, 270] width 15 height 15
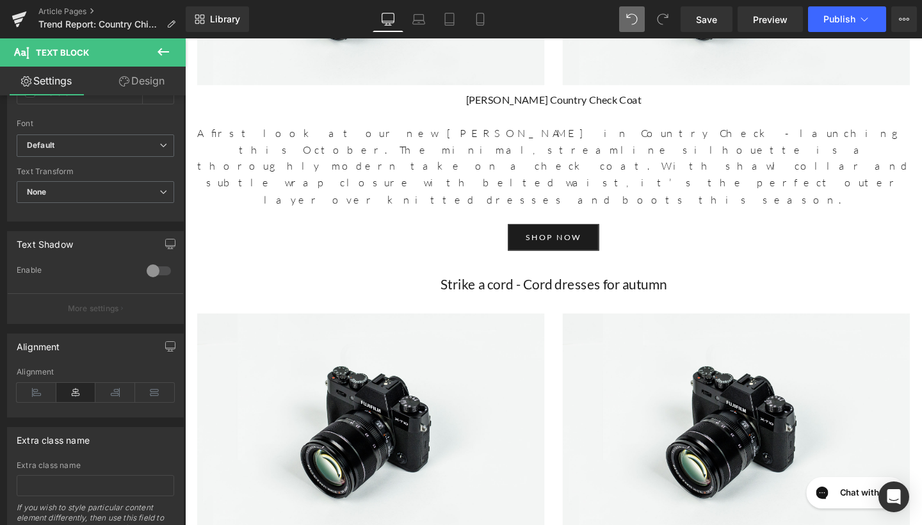
click at [160, 52] on icon at bounding box center [164, 52] width 12 height 8
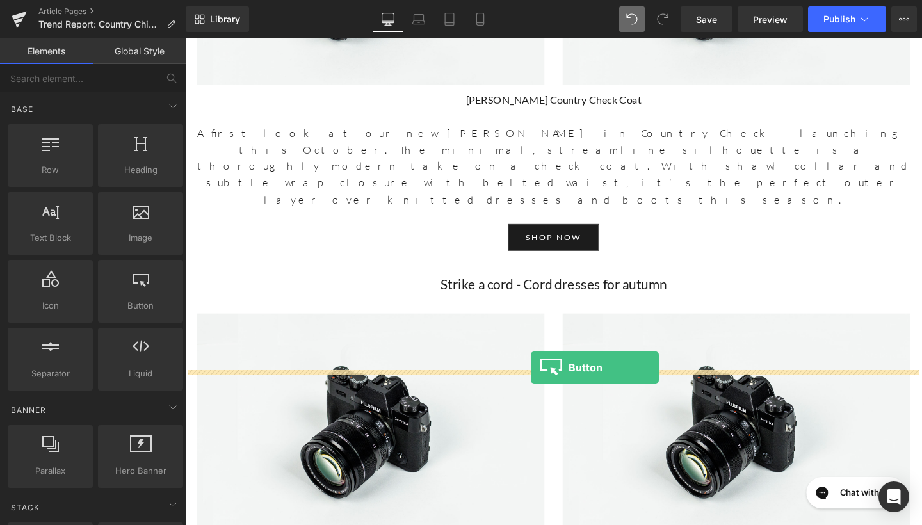
drag, startPoint x: 336, startPoint y: 330, endPoint x: 549, endPoint y: 387, distance: 220.6
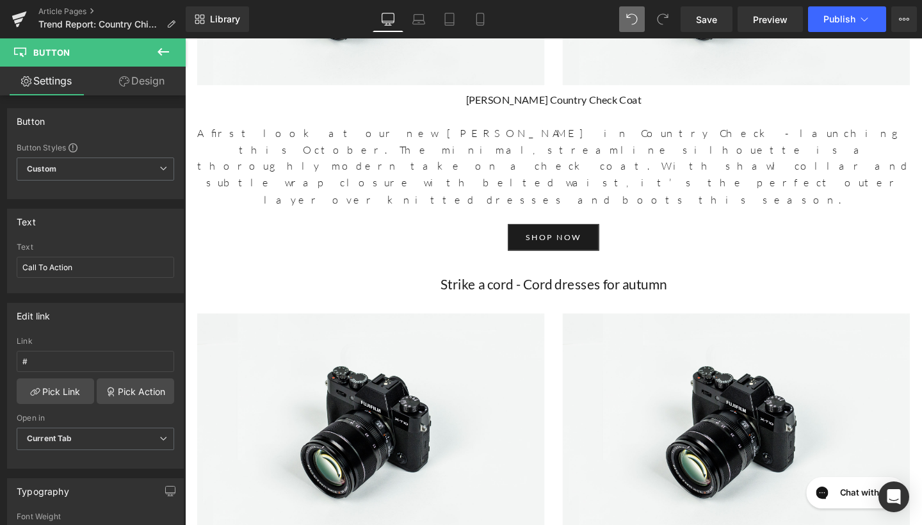
drag, startPoint x: 97, startPoint y: 269, endPoint x: 0, endPoint y: 269, distance: 97.3
click at [0, 269] on div "Text Call To Action Text Call To Action" at bounding box center [95, 246] width 191 height 94
type input "shop now"
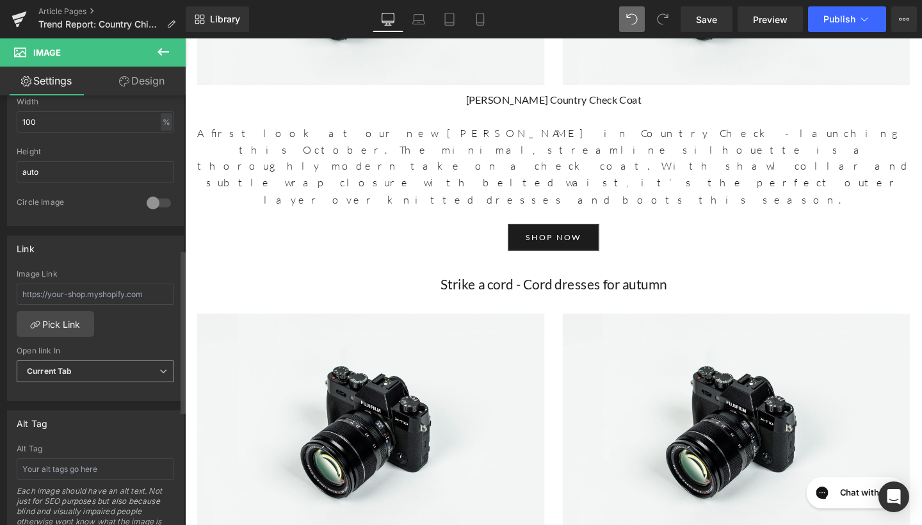
scroll to position [426, 0]
click at [84, 463] on input "text" at bounding box center [96, 463] width 158 height 21
type input "Nalini Evergreen Dress"
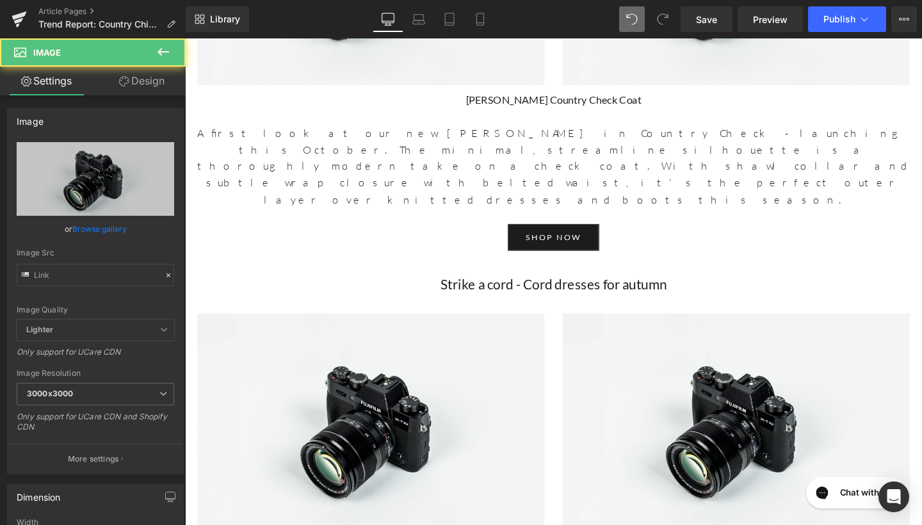
type input "//[DOMAIN_NAME][URL]"
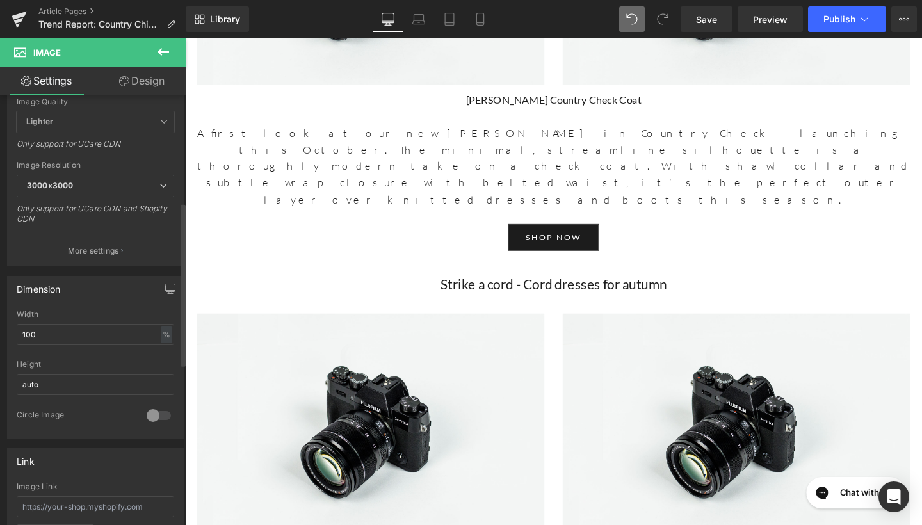
scroll to position [280, 0]
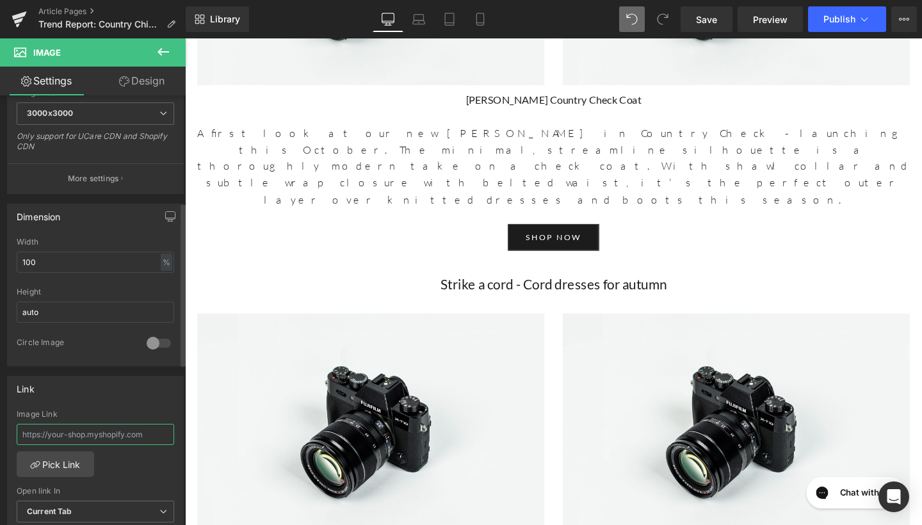
click at [73, 438] on input "text" at bounding box center [96, 434] width 158 height 21
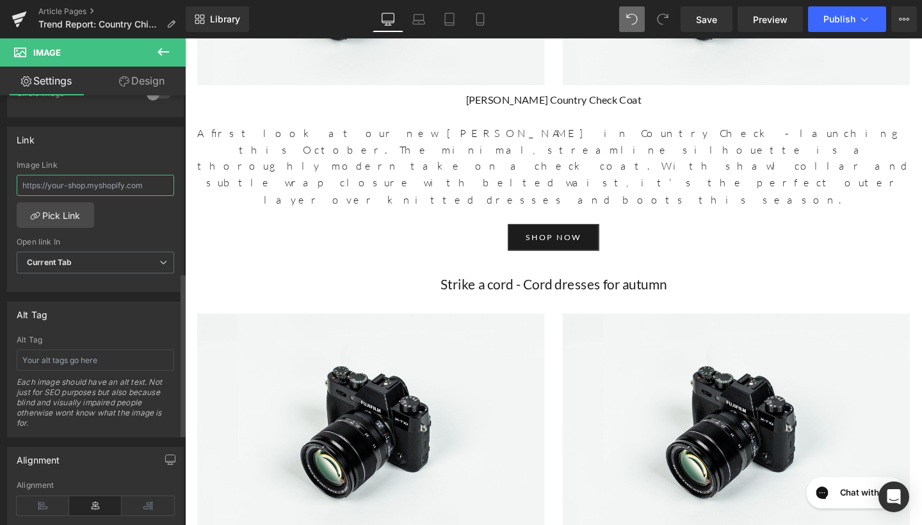
scroll to position [557, 0]
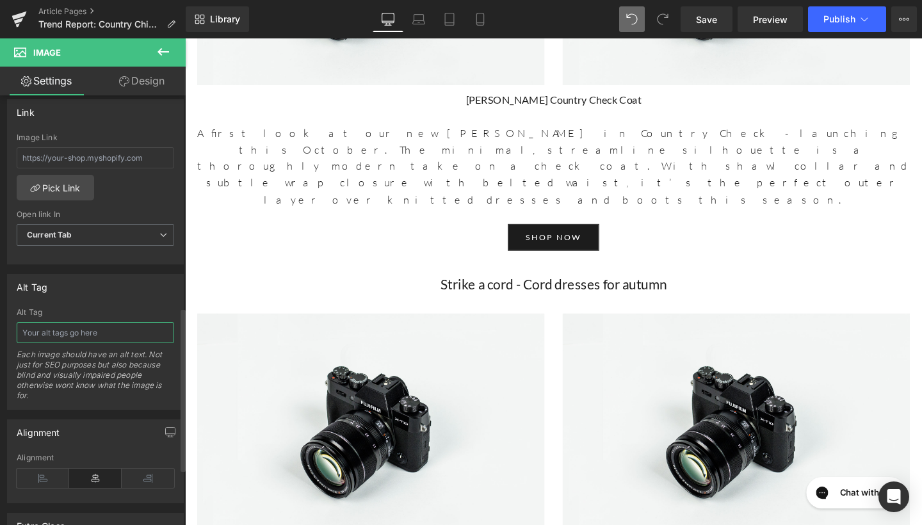
click at [95, 337] on input "text" at bounding box center [96, 332] width 158 height 21
type input "Nalini Evergreen Dress"
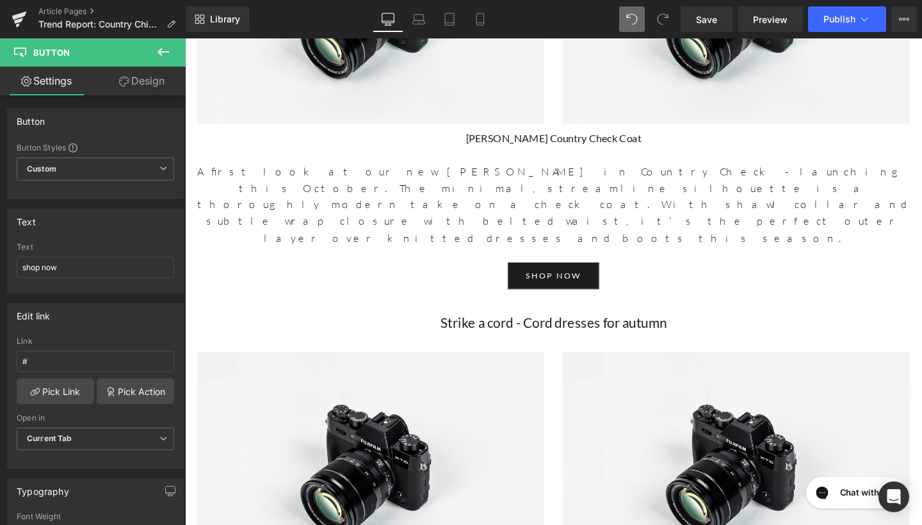
scroll to position [4609, 0]
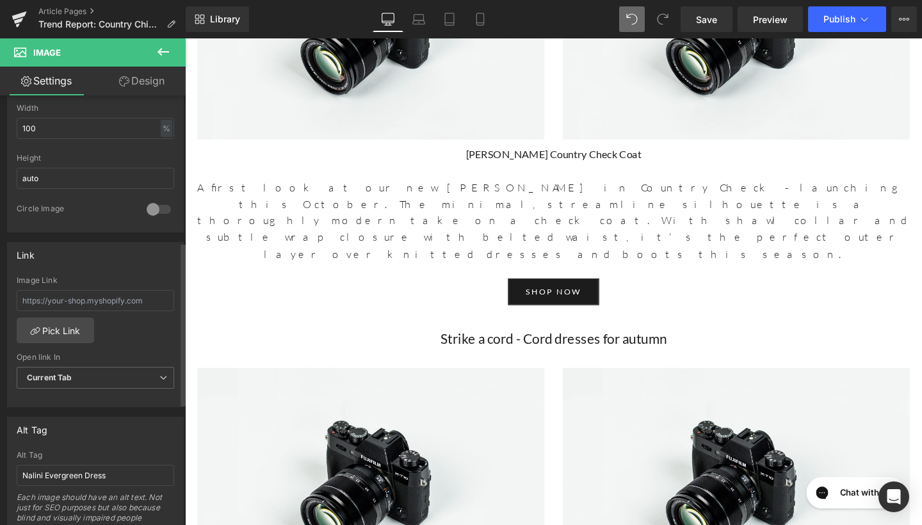
scroll to position [427, 0]
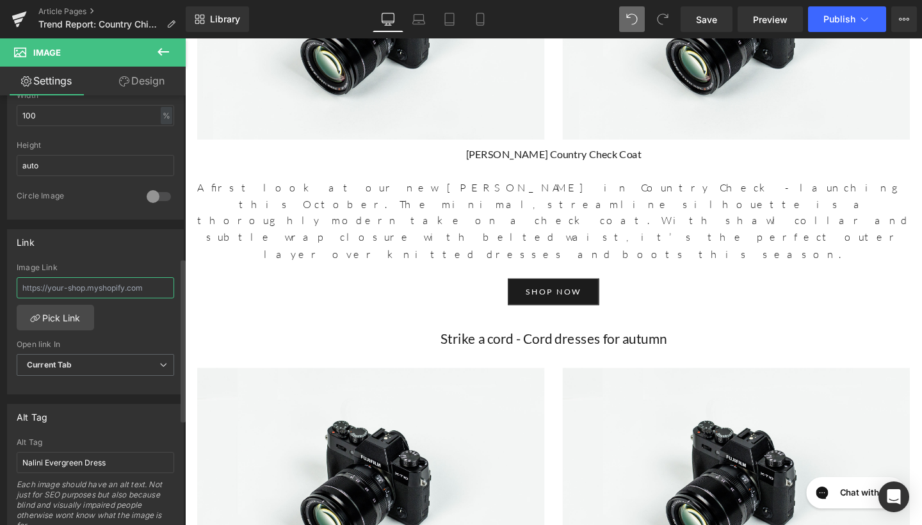
click at [83, 285] on input "text" at bounding box center [96, 287] width 158 height 21
paste input "https://www.beulahlondon.com/products/nalini-cropped-green-corduroy?_pos=1&_psq…"
type input "https://www.beulahlondon.com/products/nalini-cropped-green-corduroy?_pos=1&_psq…"
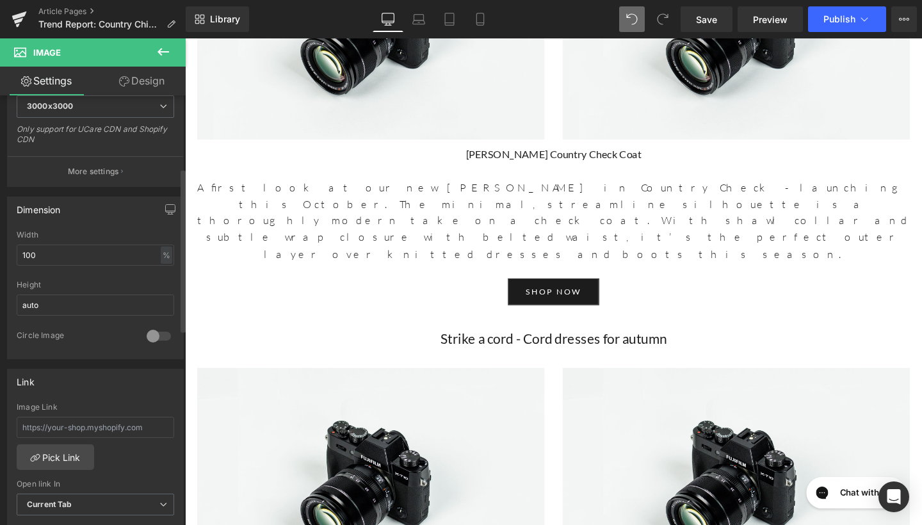
scroll to position [402, 0]
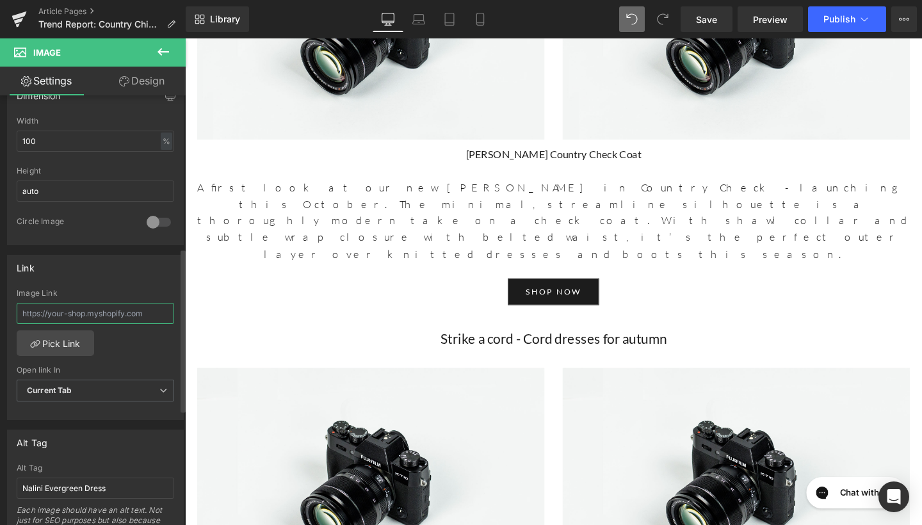
click at [78, 303] on input "text" at bounding box center [96, 313] width 158 height 21
paste input "https://www.beulahlondon.com/products/nalini-cropped-green-corduroy?_pos=1&_psq…"
type input "https://www.beulahlondon.com/products/nalini-cropped-green-corduroy?_pos=1&_psq…"
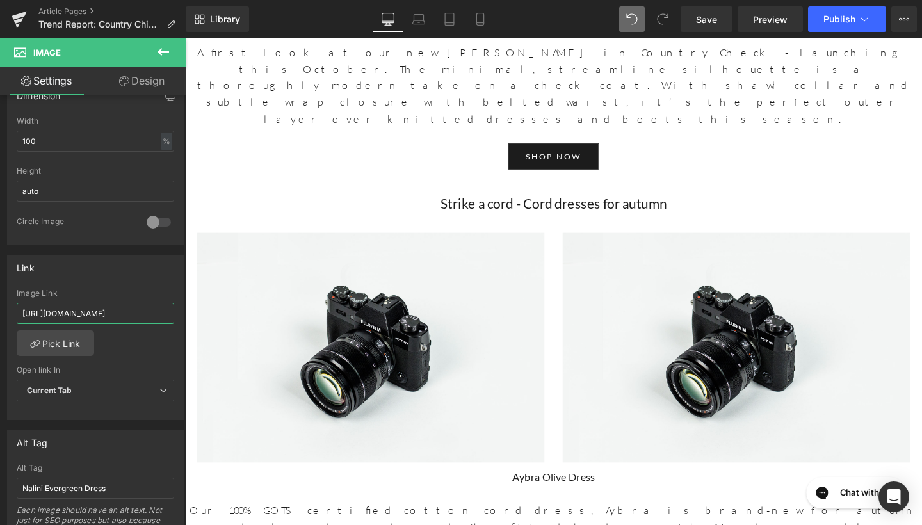
scroll to position [4758, 0]
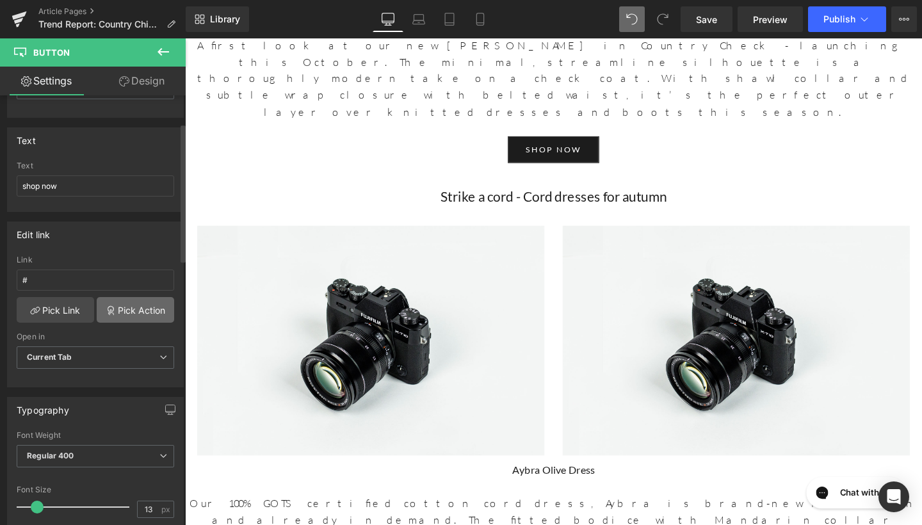
scroll to position [92, 0]
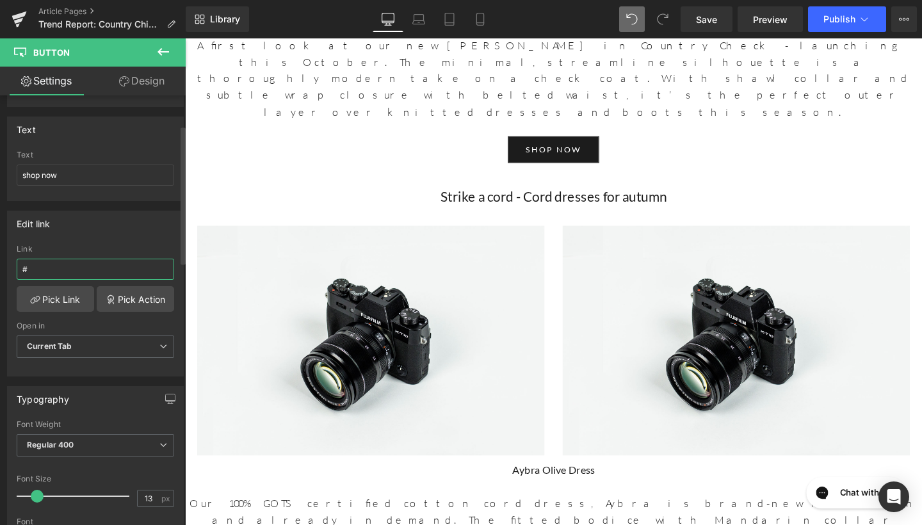
click at [138, 271] on input "#" at bounding box center [96, 269] width 158 height 21
paste input "https://www.beulahlondon.com/products/nalini-cropped-green-corduroy?_pos=1&_psq…"
type input "https://www.beulahlondon.com/products/nalini-cropped-green-corduroy?_pos=1&_psq…"
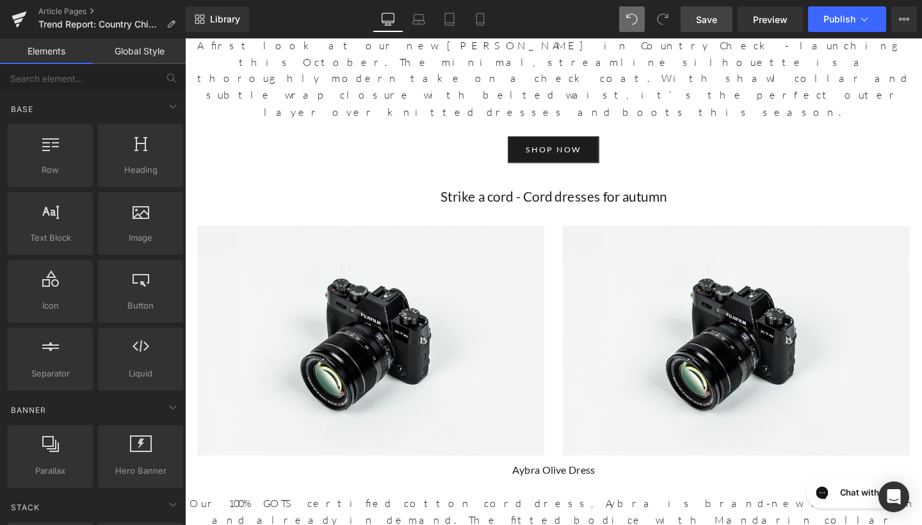
click at [722, 20] on link "Save" at bounding box center [707, 19] width 52 height 26
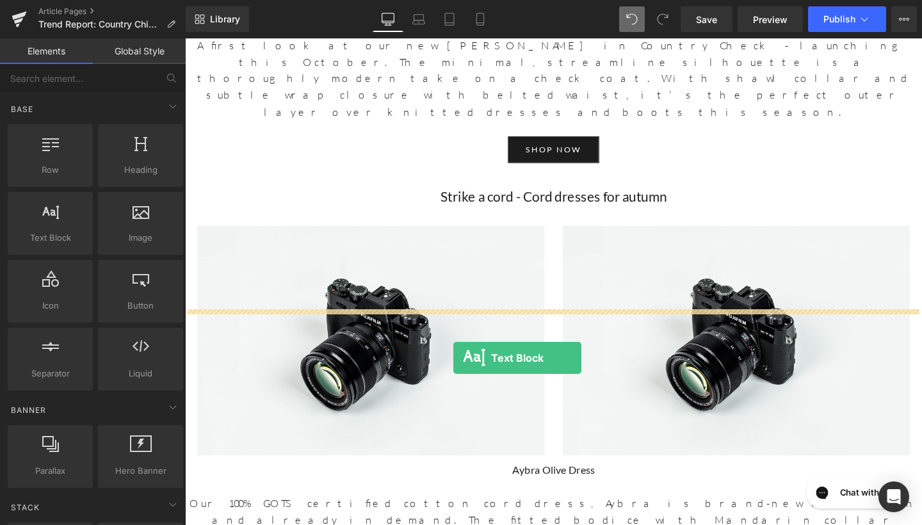
drag, startPoint x: 248, startPoint y: 253, endPoint x: 467, endPoint y: 375, distance: 250.5
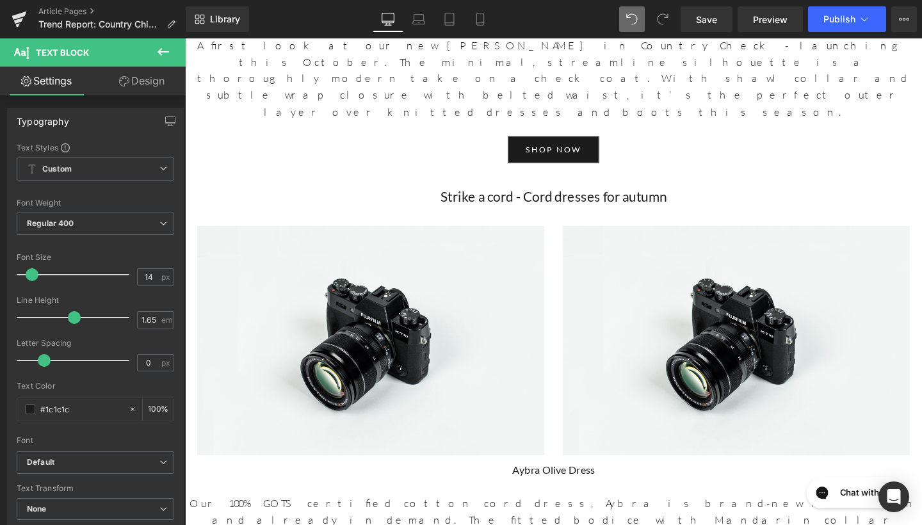
drag, startPoint x: 458, startPoint y: 357, endPoint x: 181, endPoint y: 325, distance: 278.5
click at [99, 220] on span "Regular 400" at bounding box center [96, 224] width 158 height 22
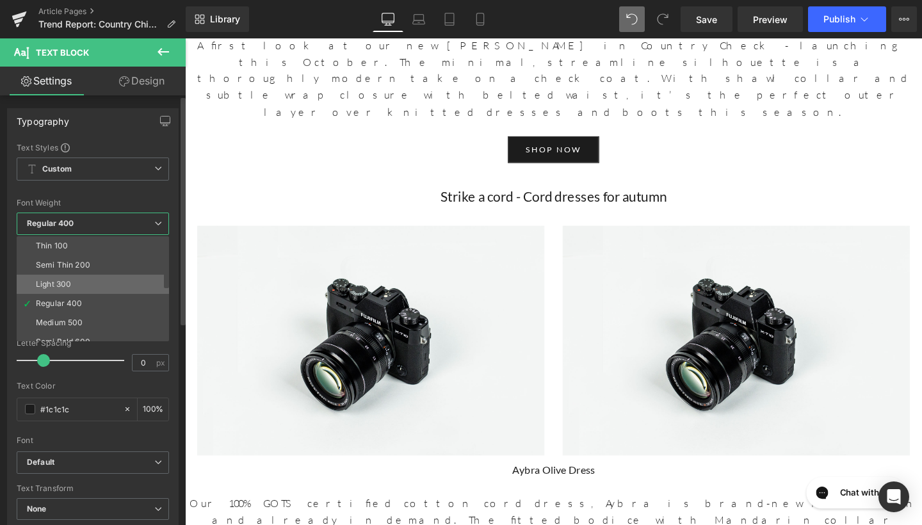
click at [85, 279] on li "Light 300" at bounding box center [96, 284] width 158 height 19
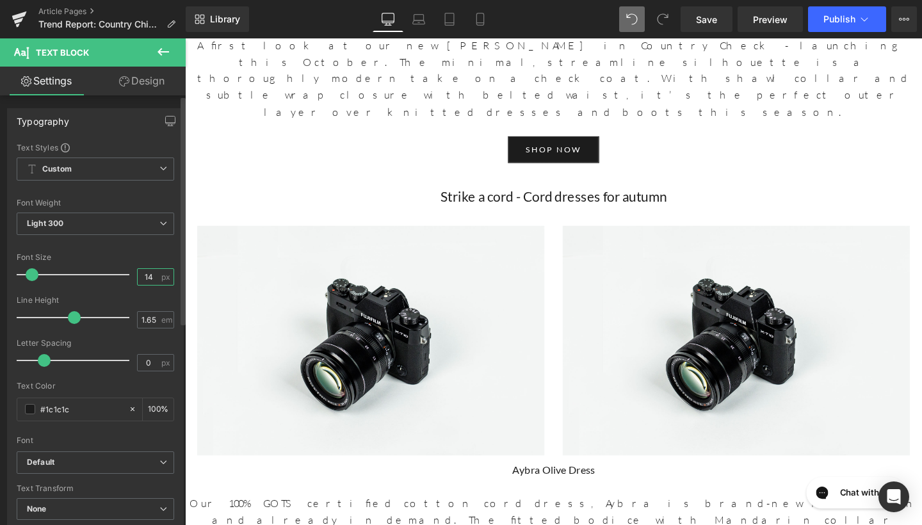
click at [152, 276] on input "14" at bounding box center [149, 277] width 22 height 16
type input "17"
click at [149, 323] on input "1.65" at bounding box center [149, 320] width 22 height 16
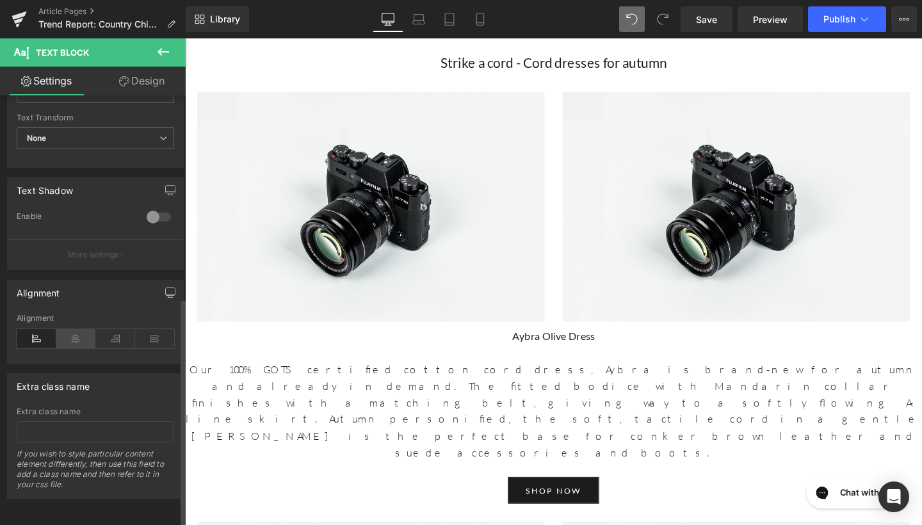
scroll to position [380, 0]
type input "1.6"
click at [73, 329] on icon at bounding box center [76, 338] width 40 height 19
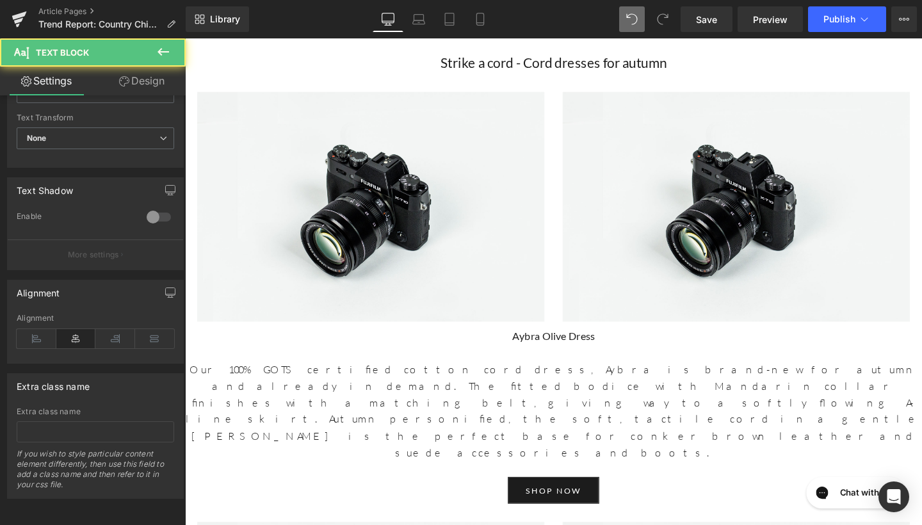
drag, startPoint x: 626, startPoint y: 209, endPoint x: 503, endPoint y: 209, distance: 123.0
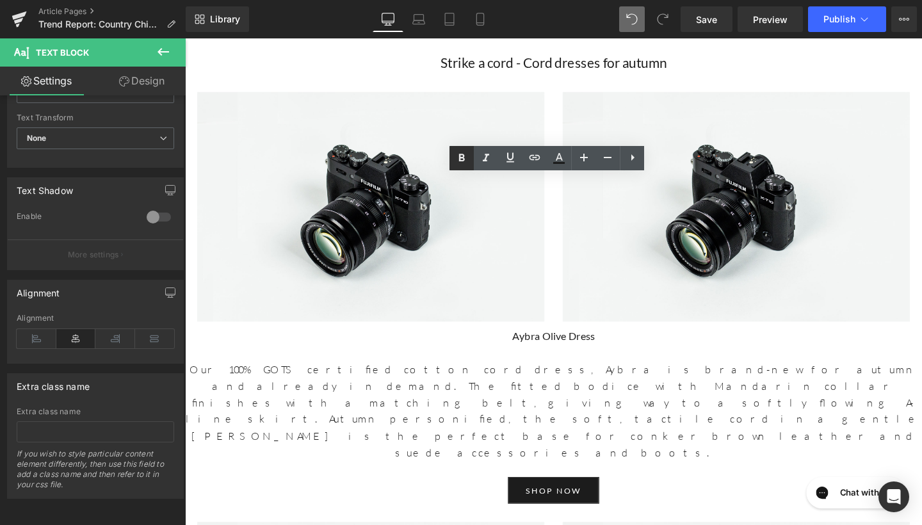
click at [465, 153] on icon at bounding box center [461, 157] width 15 height 15
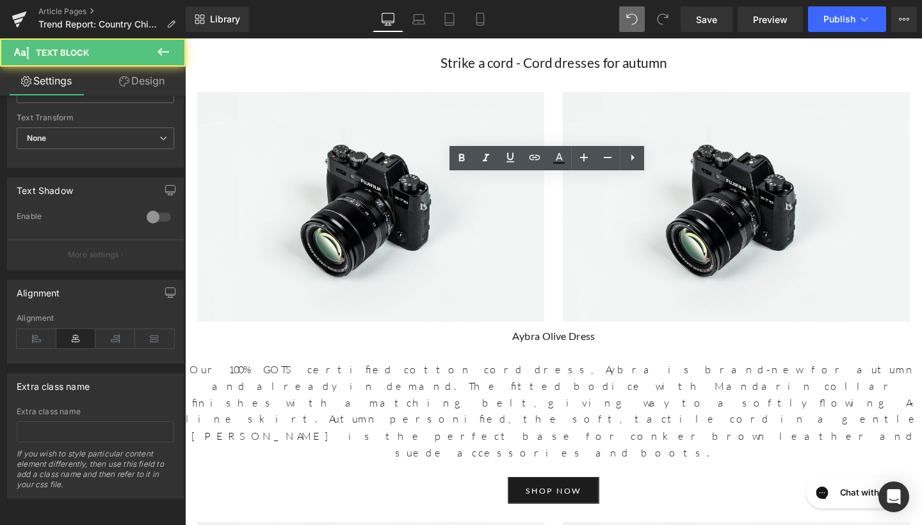
drag, startPoint x: 357, startPoint y: 264, endPoint x: 289, endPoint y: 257, distance: 68.2
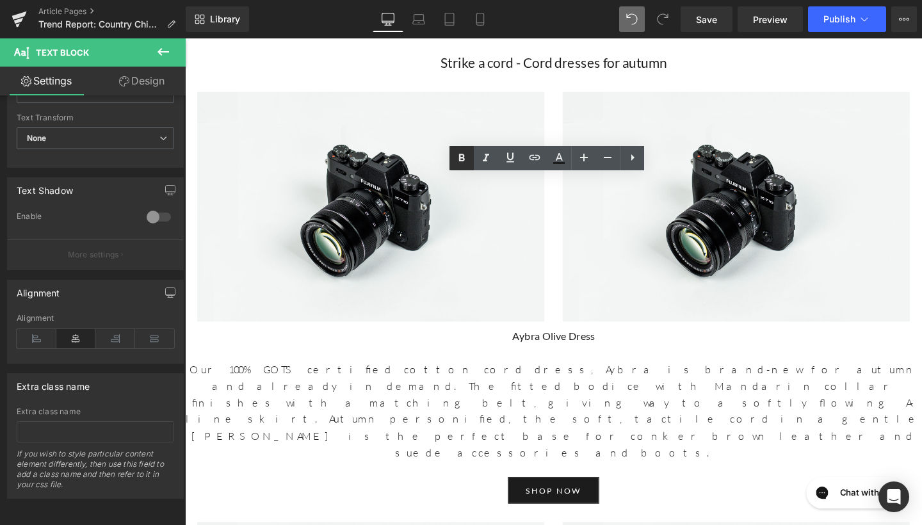
click at [451, 154] on link at bounding box center [462, 158] width 24 height 24
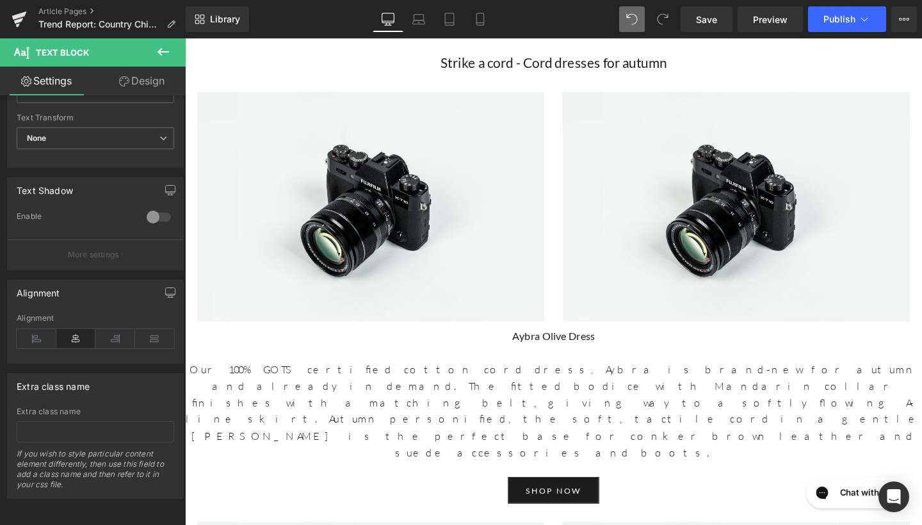
drag, startPoint x: 460, startPoint y: 299, endPoint x: 393, endPoint y: 296, distance: 67.9
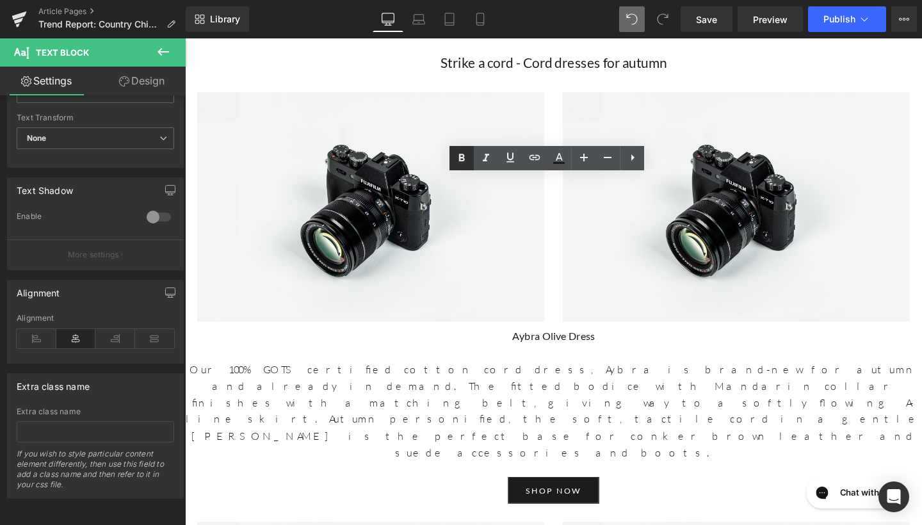
click at [453, 156] on link at bounding box center [462, 158] width 24 height 24
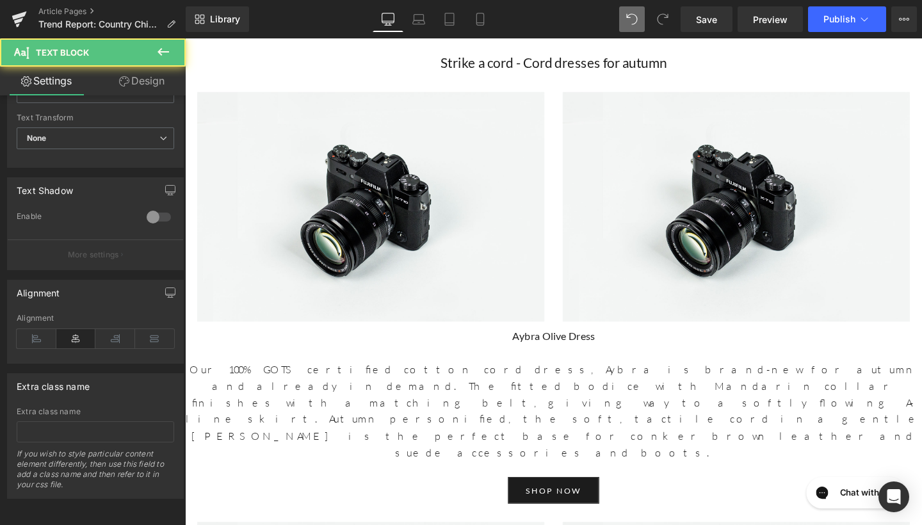
drag, startPoint x: 364, startPoint y: 333, endPoint x: 278, endPoint y: 318, distance: 87.8
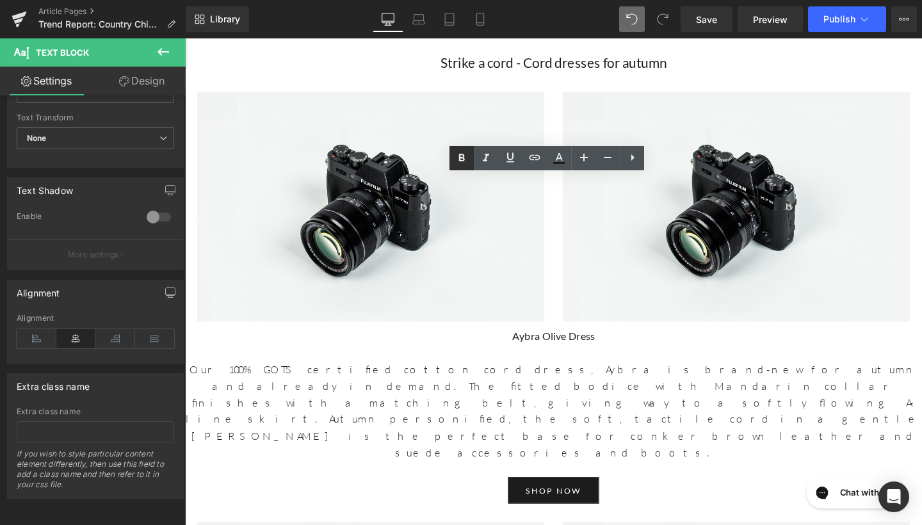
click at [464, 158] on icon at bounding box center [462, 158] width 6 height 8
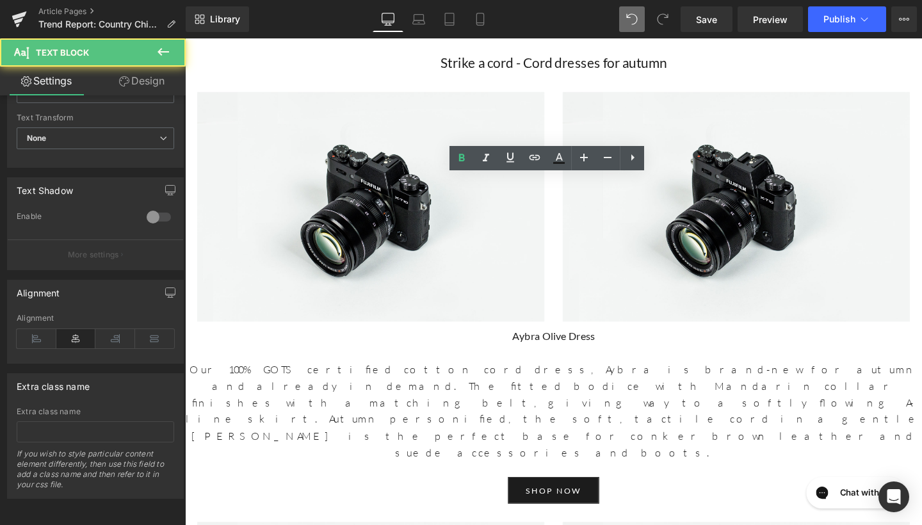
drag, startPoint x: 787, startPoint y: 361, endPoint x: 393, endPoint y: 352, distance: 393.9
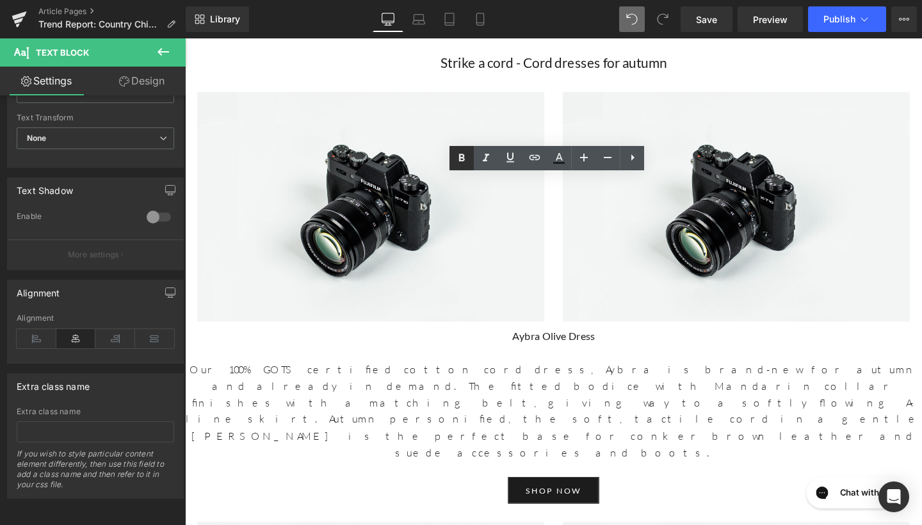
click at [461, 164] on icon at bounding box center [461, 157] width 15 height 15
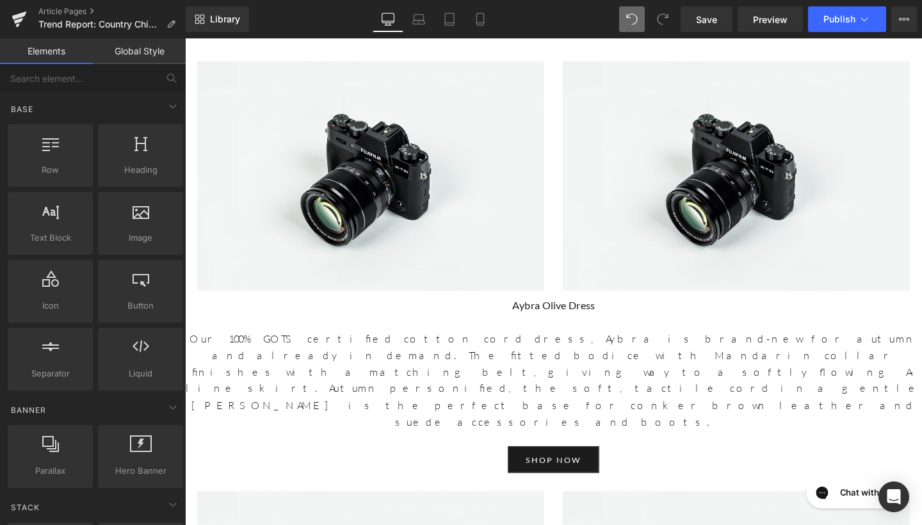
scroll to position [4942, 0]
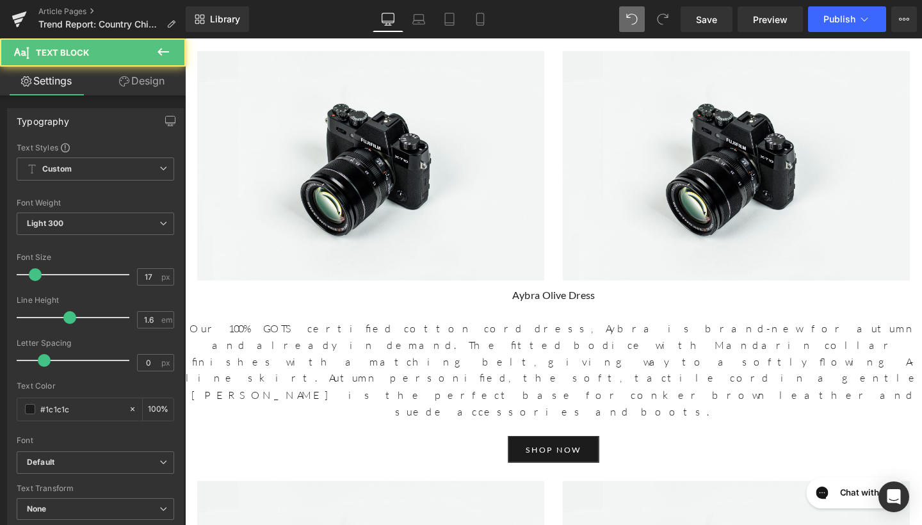
drag, startPoint x: 937, startPoint y: 182, endPoint x: 618, endPoint y: 175, distance: 319.0
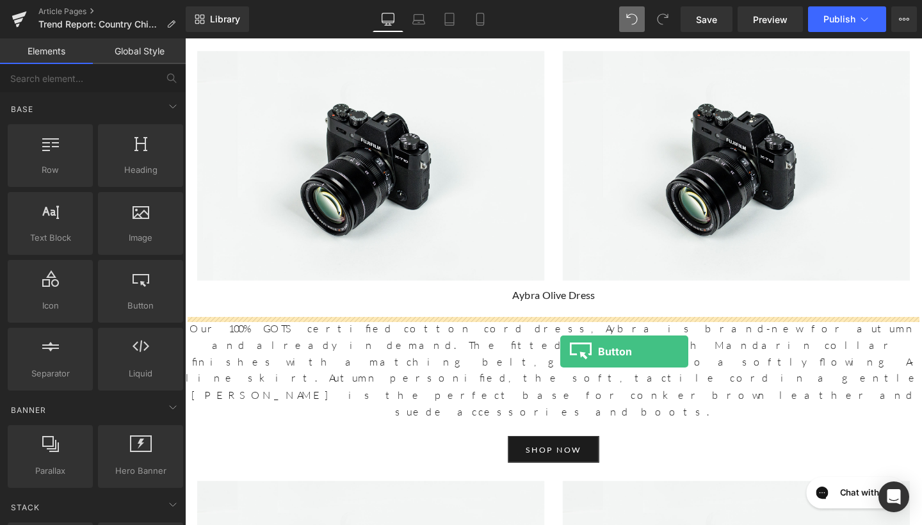
drag, startPoint x: 310, startPoint y: 327, endPoint x: 580, endPoint y: 368, distance: 272.7
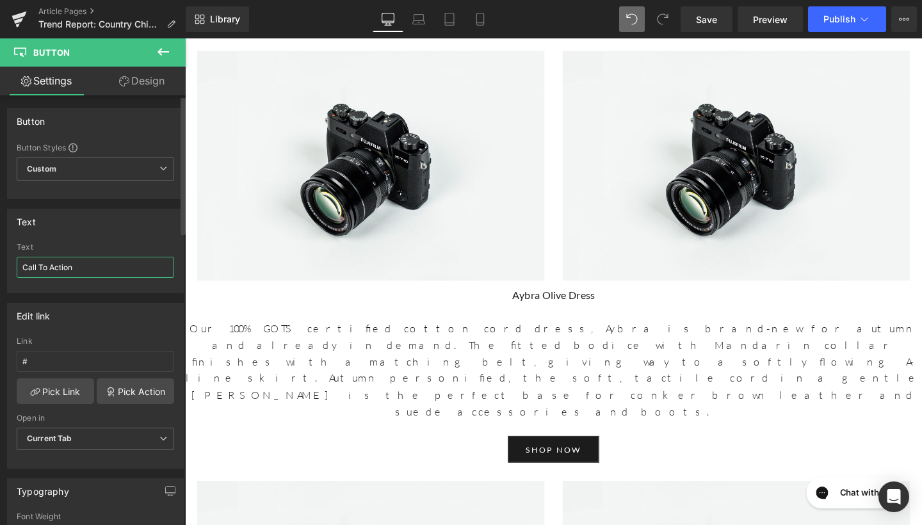
drag, startPoint x: 98, startPoint y: 264, endPoint x: 1, endPoint y: 257, distance: 97.0
click at [0, 257] on div "Text Call To Action Text Call To Action" at bounding box center [95, 246] width 191 height 94
type input "New arrivals"
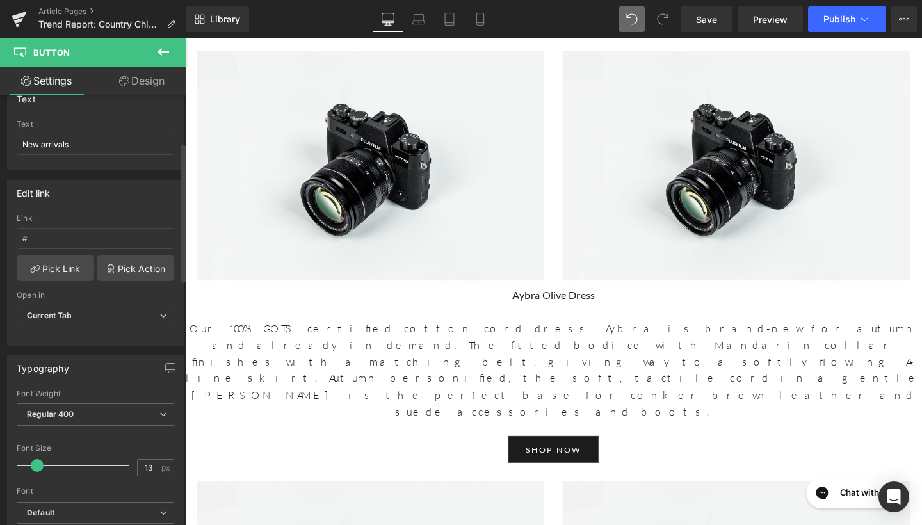
scroll to position [117, 0]
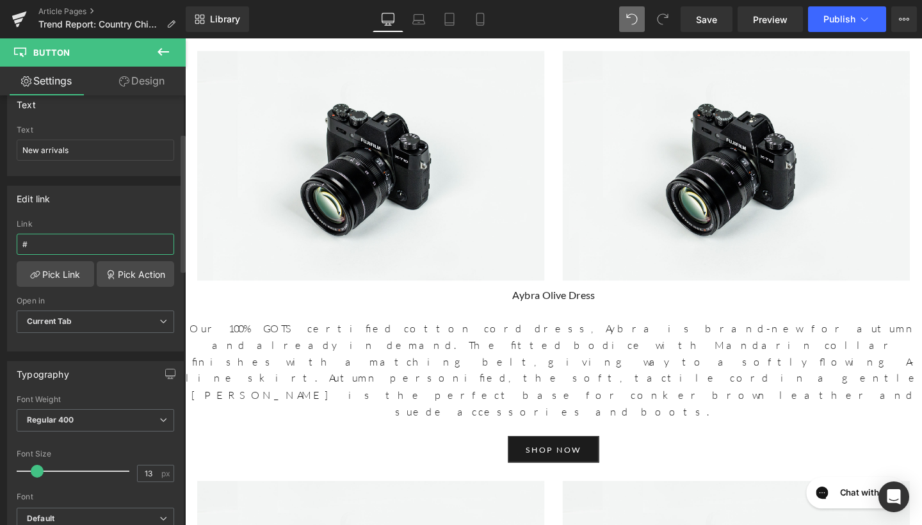
click at [87, 247] on input "#" at bounding box center [96, 244] width 158 height 21
paste input "https://www.beulahlondon.com"
type input "https://www.beulahlondon.com"
click at [705, 18] on span "Save" at bounding box center [706, 19] width 21 height 13
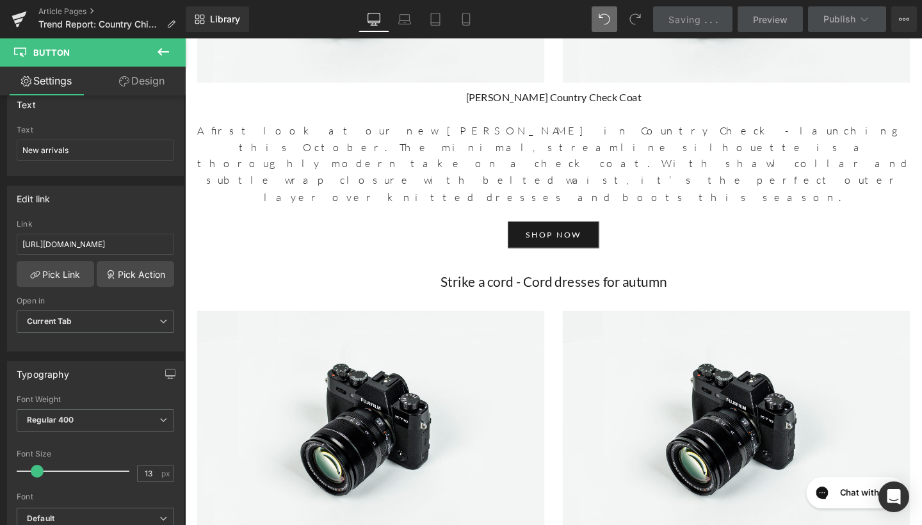
scroll to position [4651, 0]
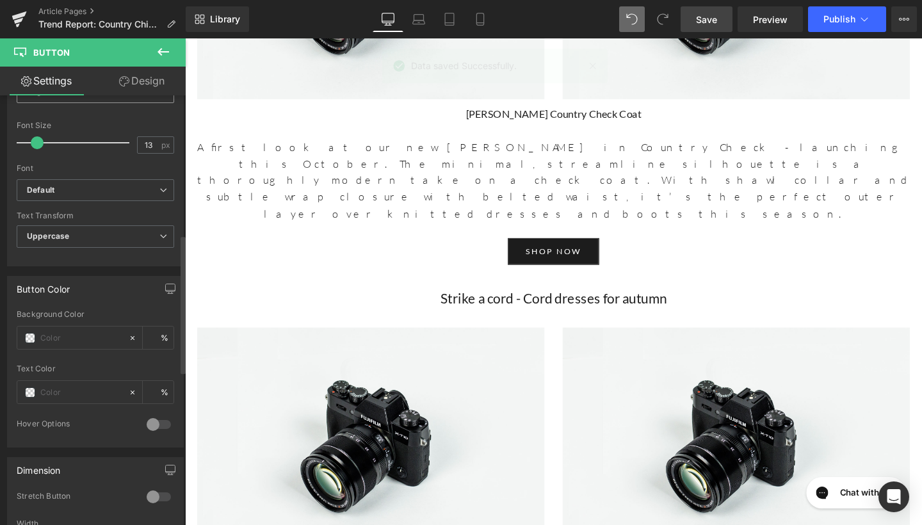
scroll to position [448, 0]
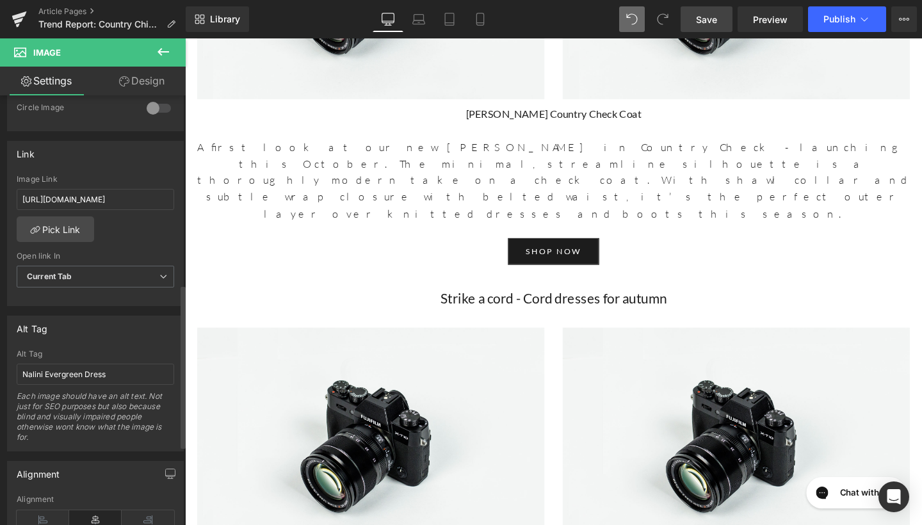
scroll to position [528, 0]
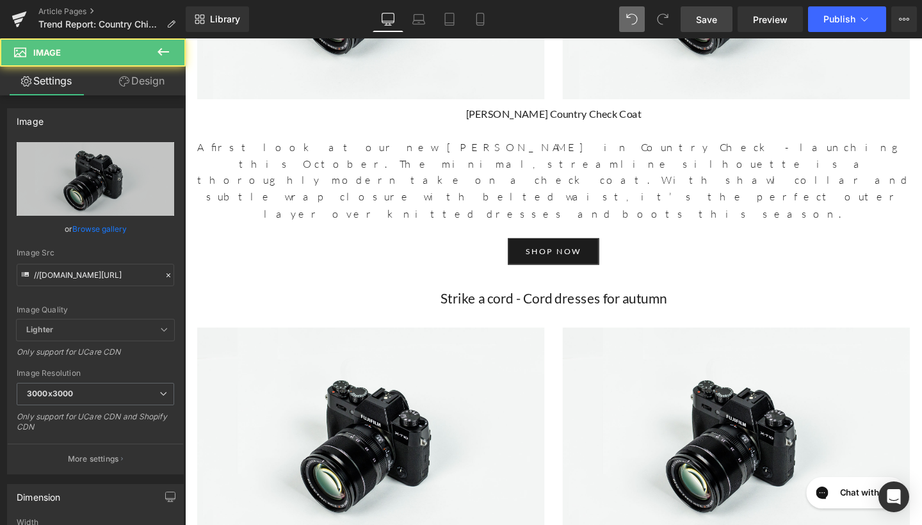
drag, startPoint x: 818, startPoint y: 187, endPoint x: 295, endPoint y: 276, distance: 530.7
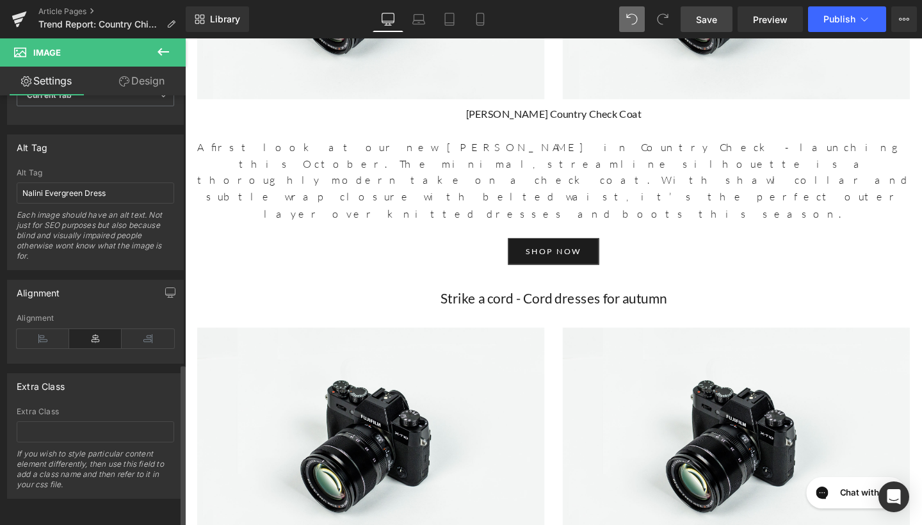
scroll to position [706, 0]
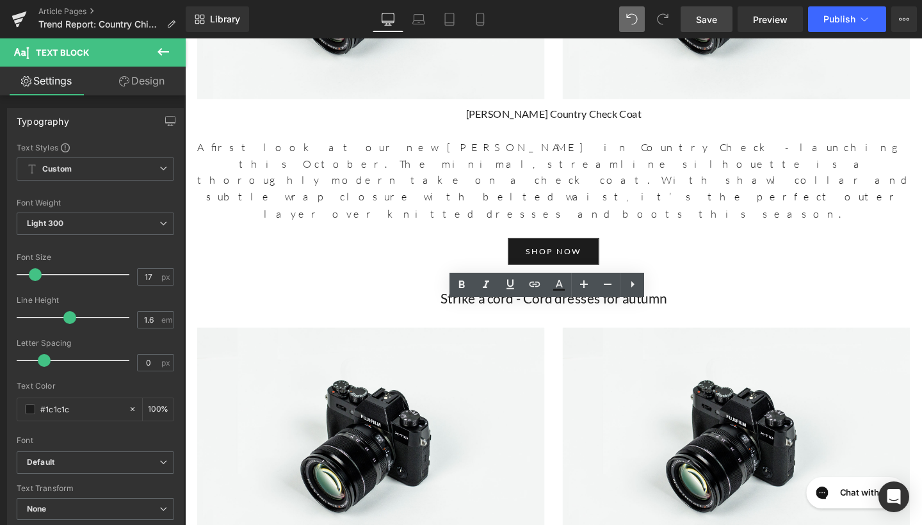
click at [702, 30] on link "Save" at bounding box center [707, 19] width 52 height 26
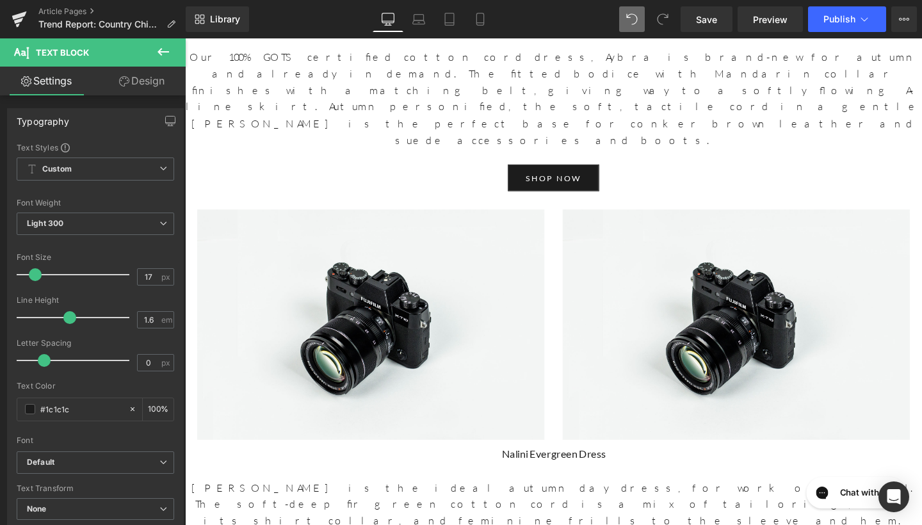
scroll to position [5241, 0]
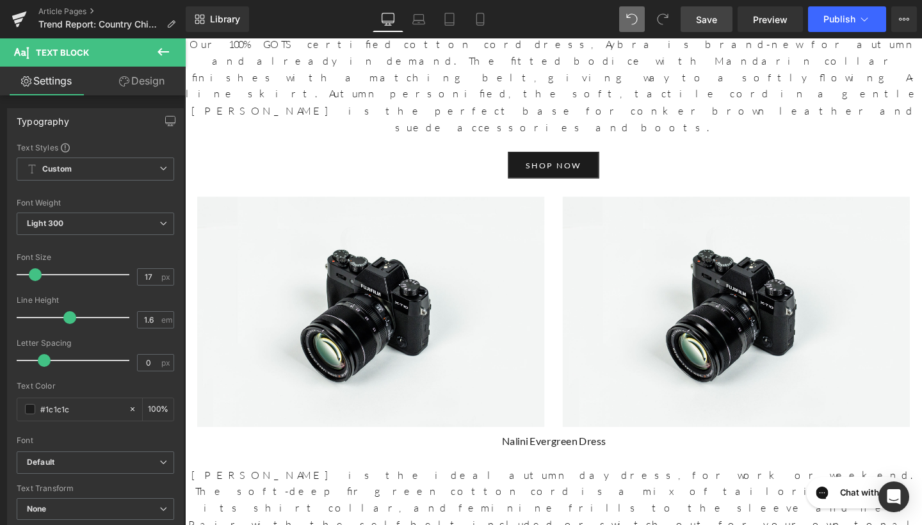
click at [710, 20] on span "Save" at bounding box center [706, 19] width 21 height 13
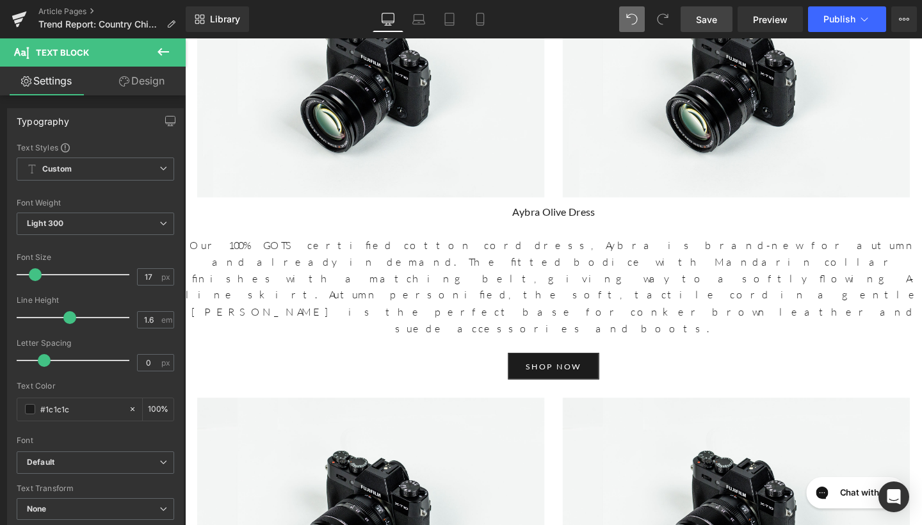
scroll to position [5005, 0]
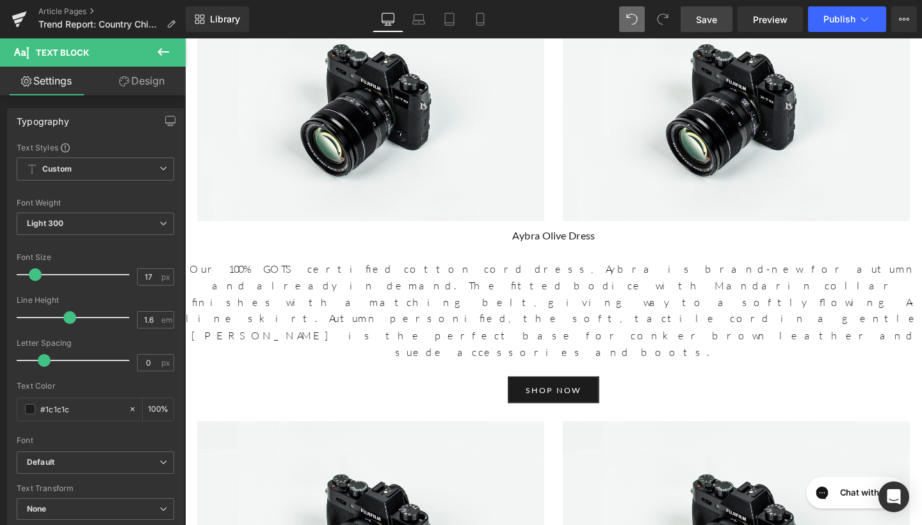
click at [701, 29] on link "Save" at bounding box center [707, 19] width 52 height 26
